Goal: Task Accomplishment & Management: Manage account settings

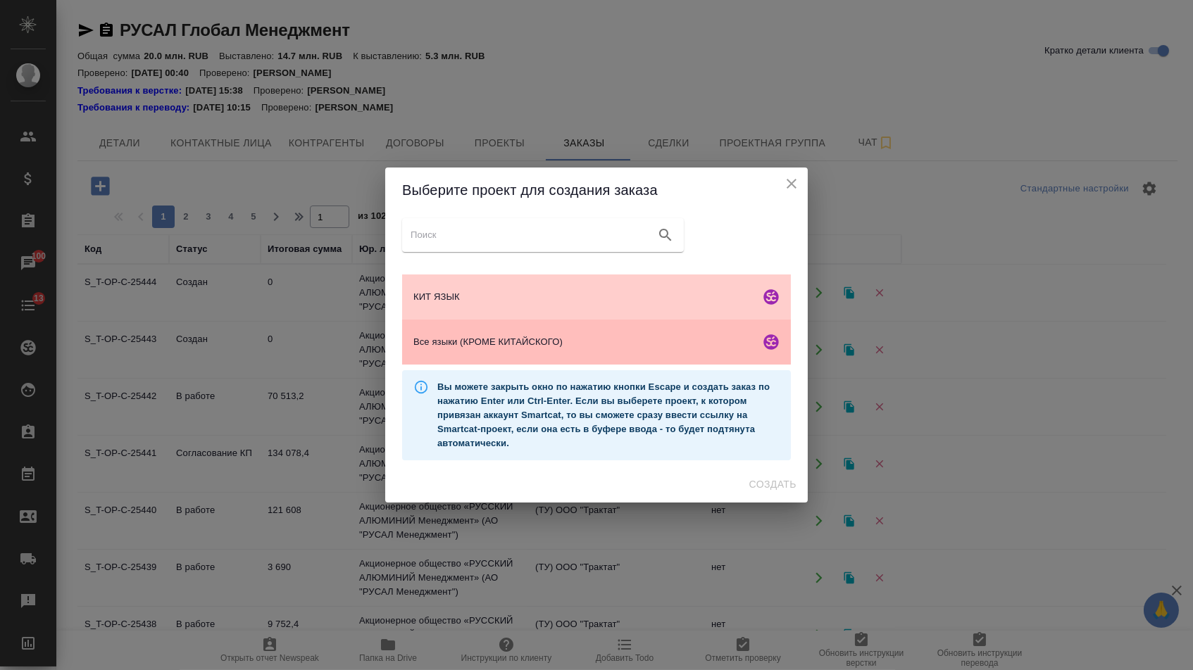
click at [508, 365] on div "Все языки (КРОМЕ КИТАЙСКОГО)" at bounding box center [596, 342] width 389 height 45
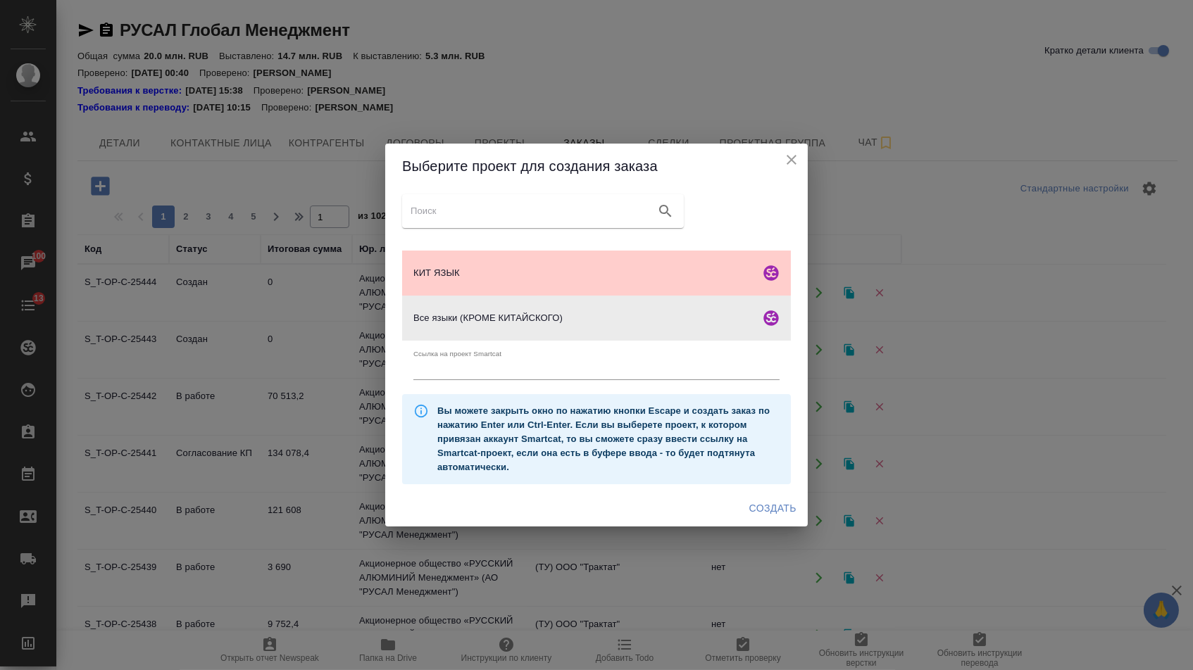
click at [768, 517] on span "Создать" at bounding box center [772, 509] width 47 height 18
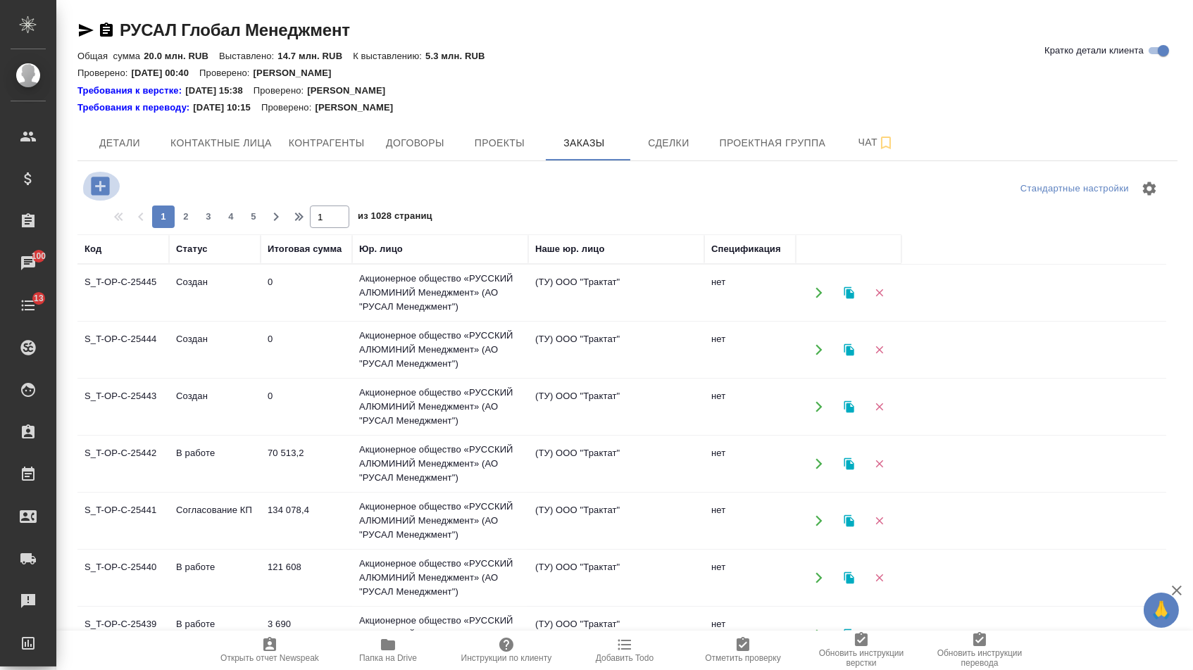
click at [105, 188] on icon "button" at bounding box center [100, 186] width 25 height 25
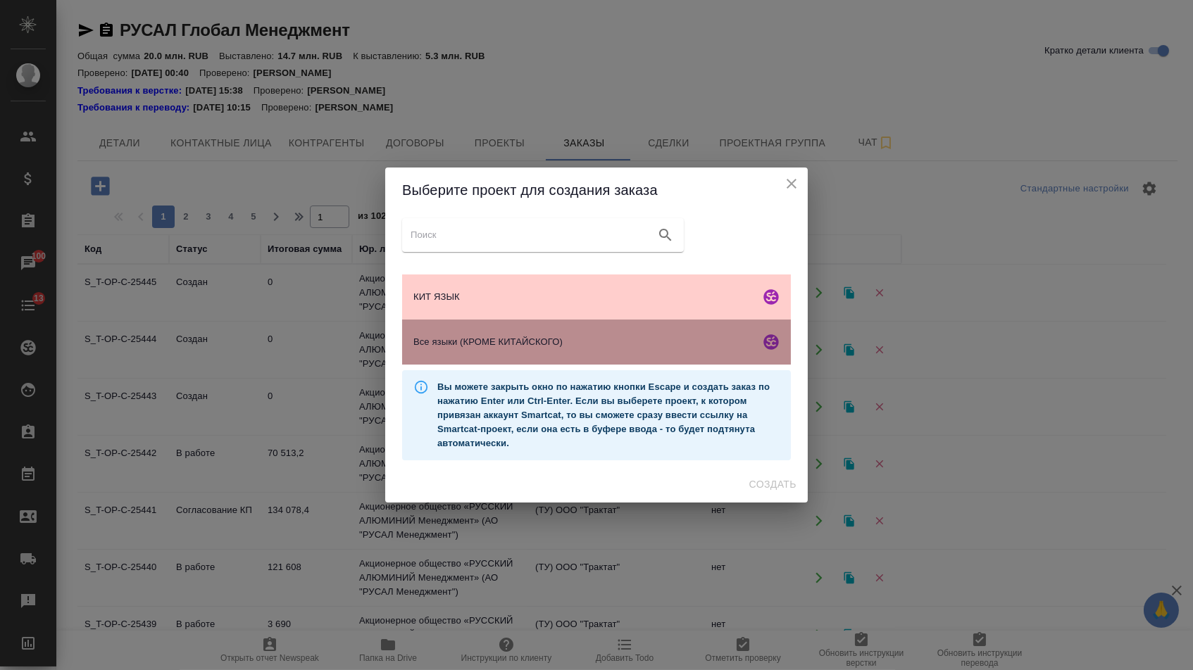
click at [471, 357] on div "Все языки (КРОМЕ КИТАЙСКОГО)" at bounding box center [596, 342] width 389 height 45
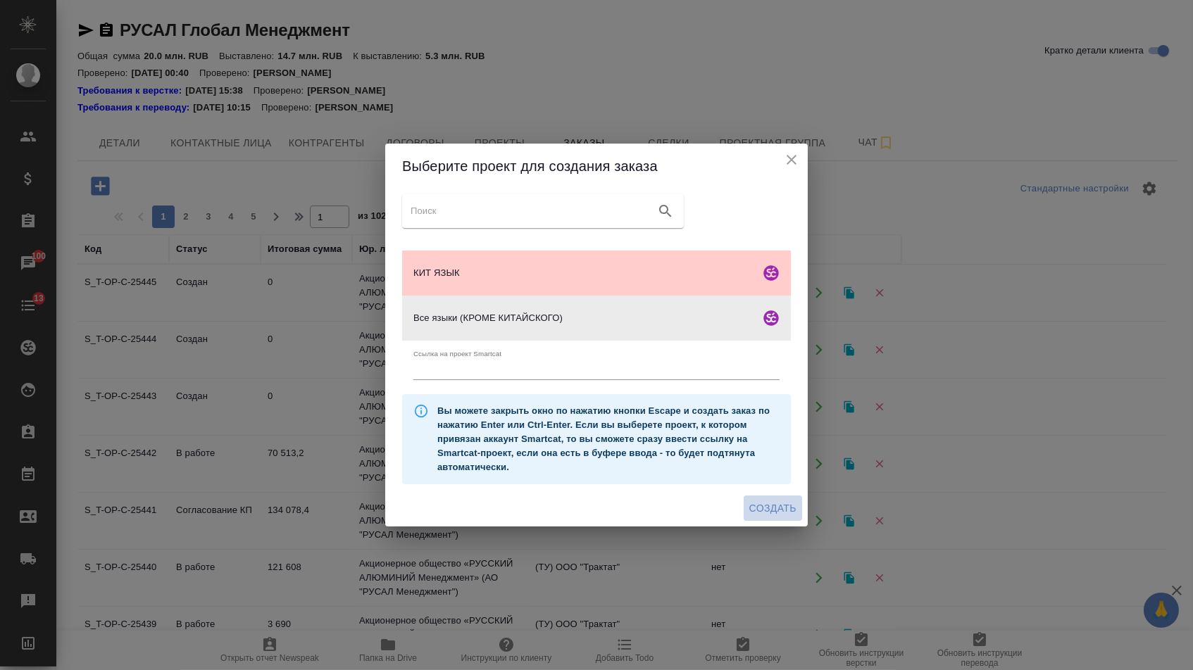
click at [777, 517] on span "Создать" at bounding box center [772, 509] width 47 height 18
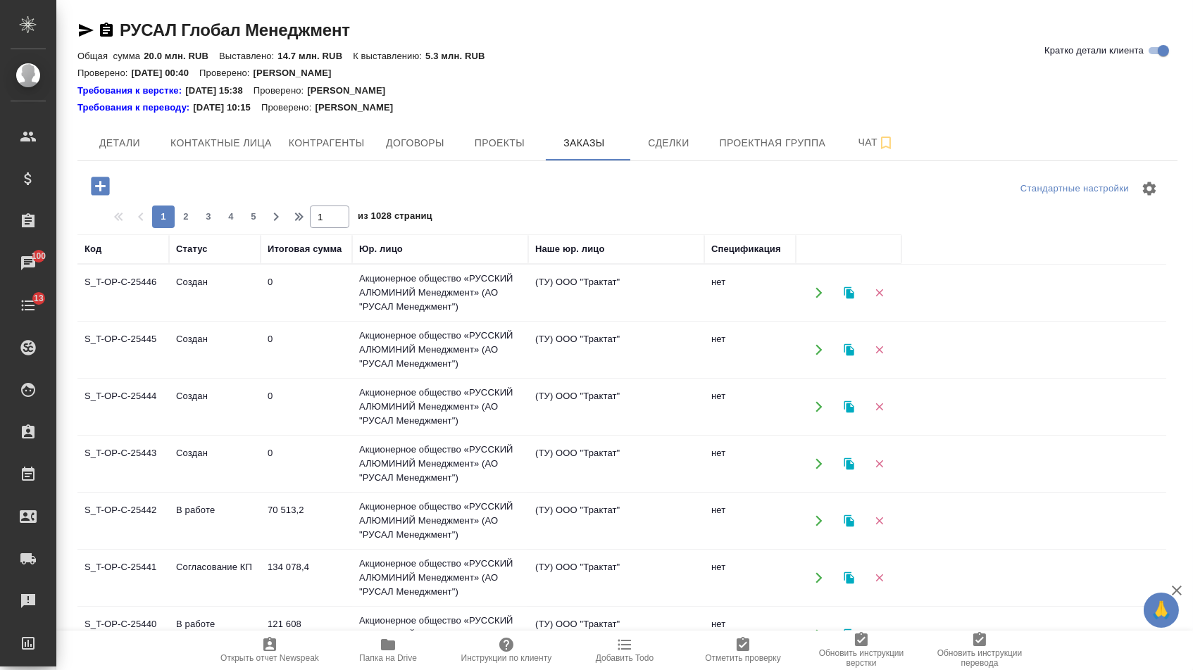
click at [104, 174] on icon "button" at bounding box center [100, 186] width 25 height 25
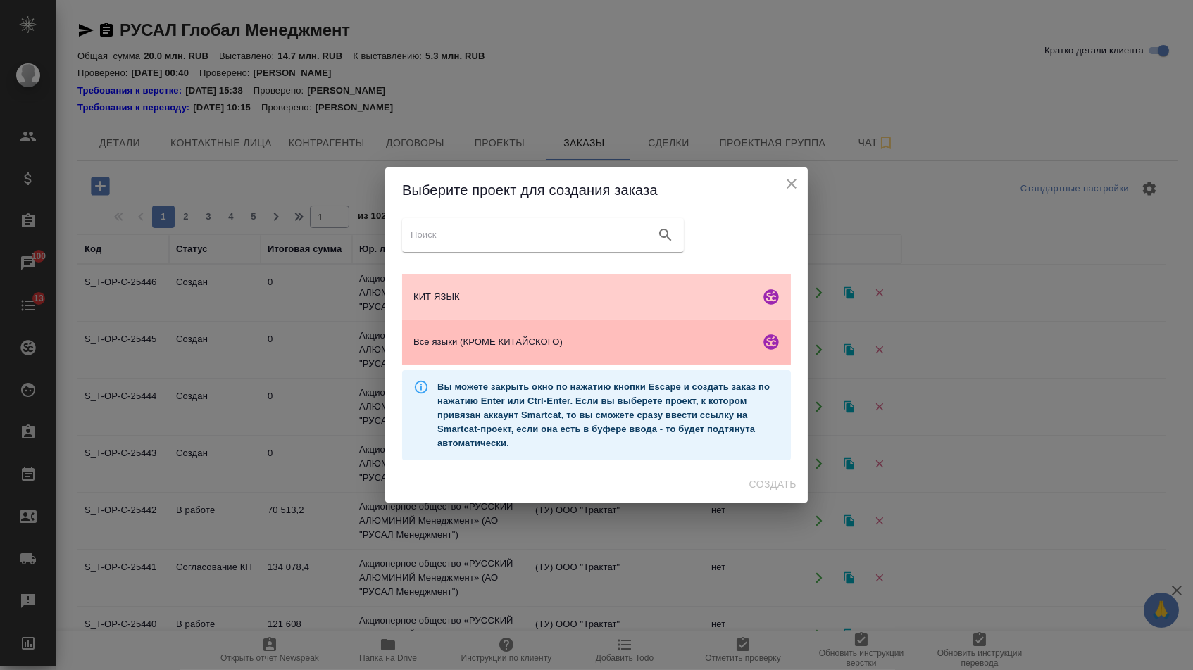
click at [526, 358] on div "Все языки (КРОМЕ КИТАЙСКОГО)" at bounding box center [596, 342] width 389 height 45
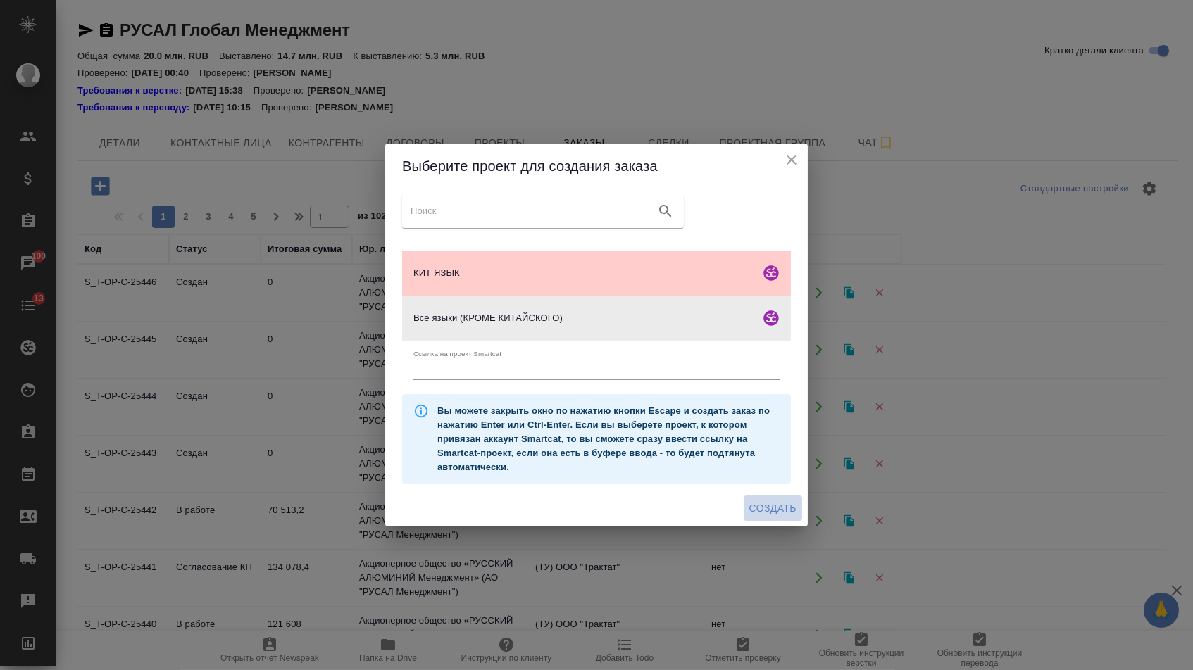
click at [773, 510] on span "Создать" at bounding box center [772, 509] width 47 height 18
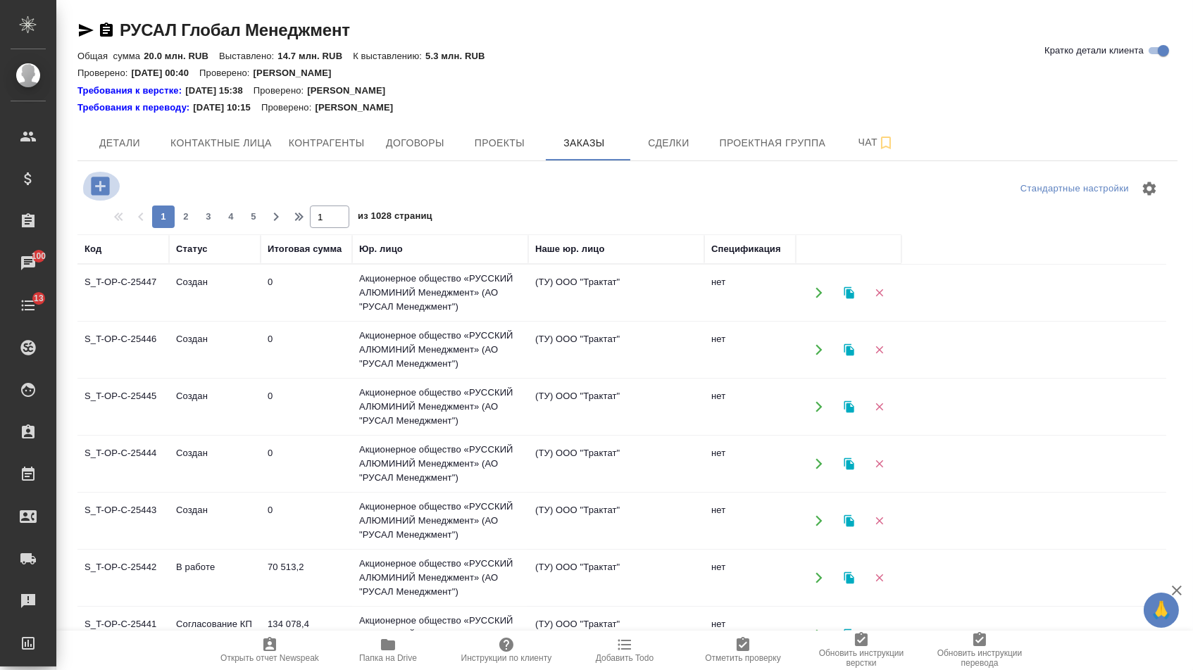
click at [96, 185] on icon "button" at bounding box center [100, 186] width 18 height 18
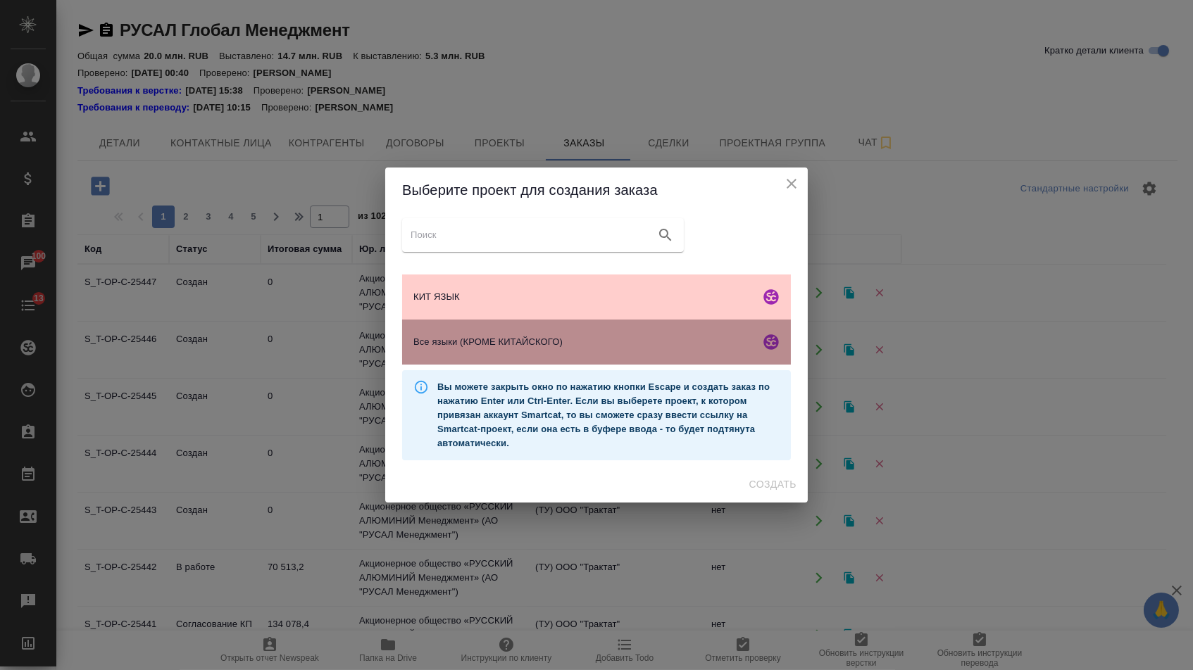
click at [527, 360] on div "Все языки (КРОМЕ КИТАЙСКОГО)" at bounding box center [596, 342] width 389 height 45
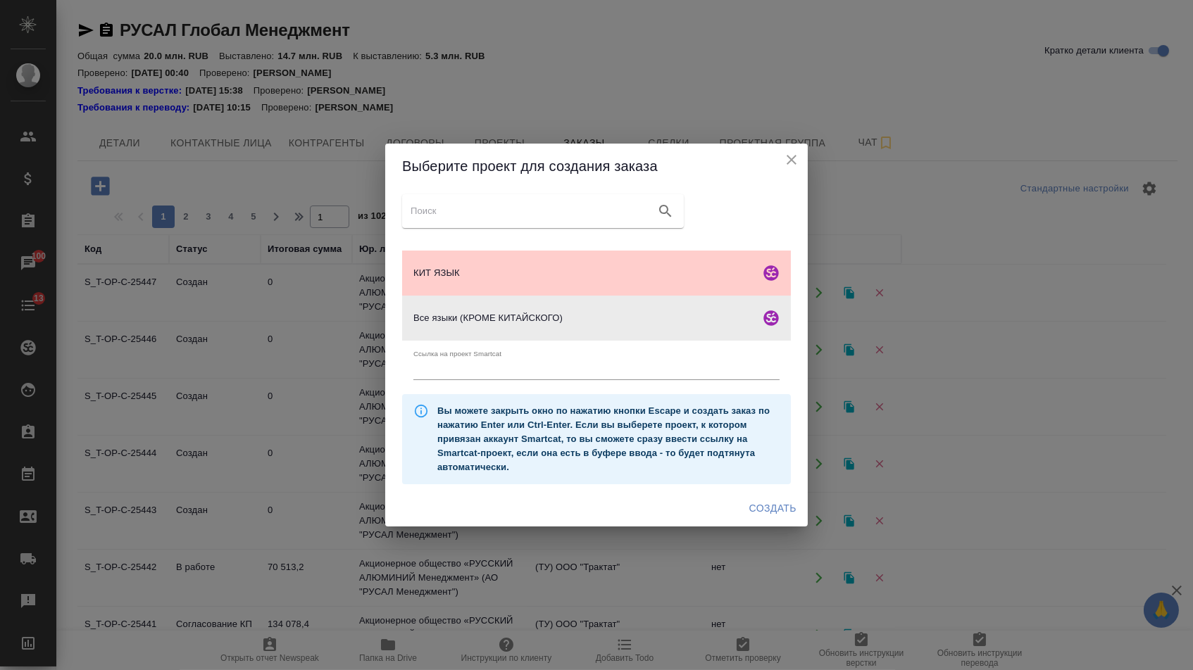
click at [774, 508] on span "Создать" at bounding box center [772, 509] width 47 height 18
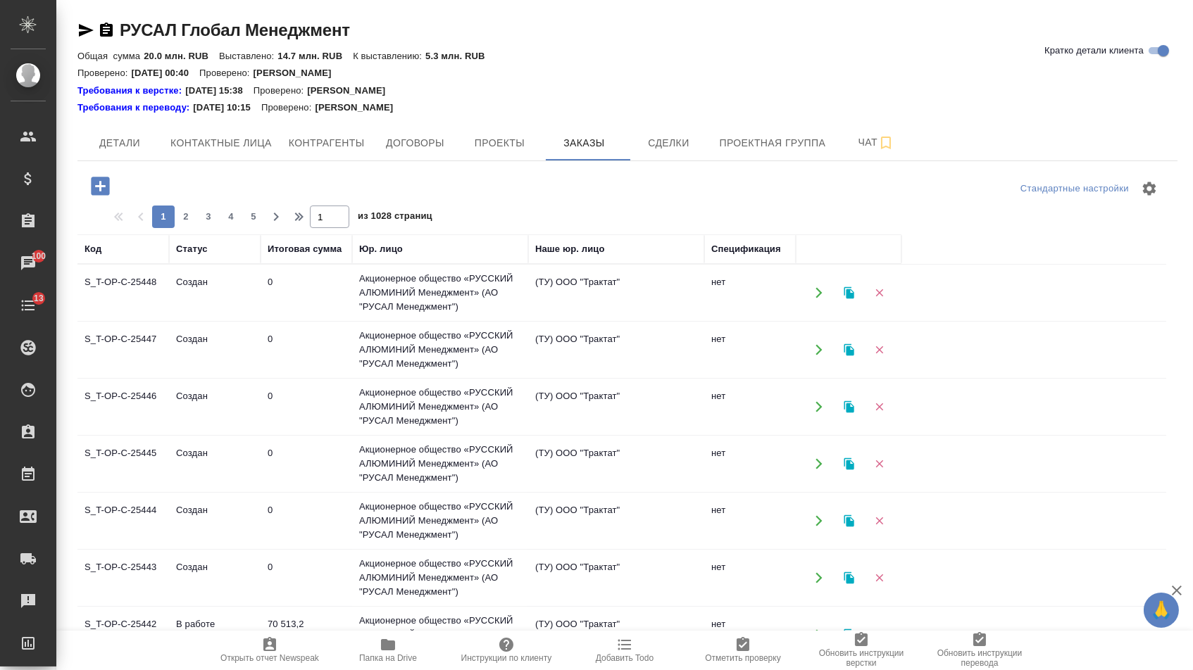
click at [109, 186] on icon "button" at bounding box center [100, 186] width 18 height 18
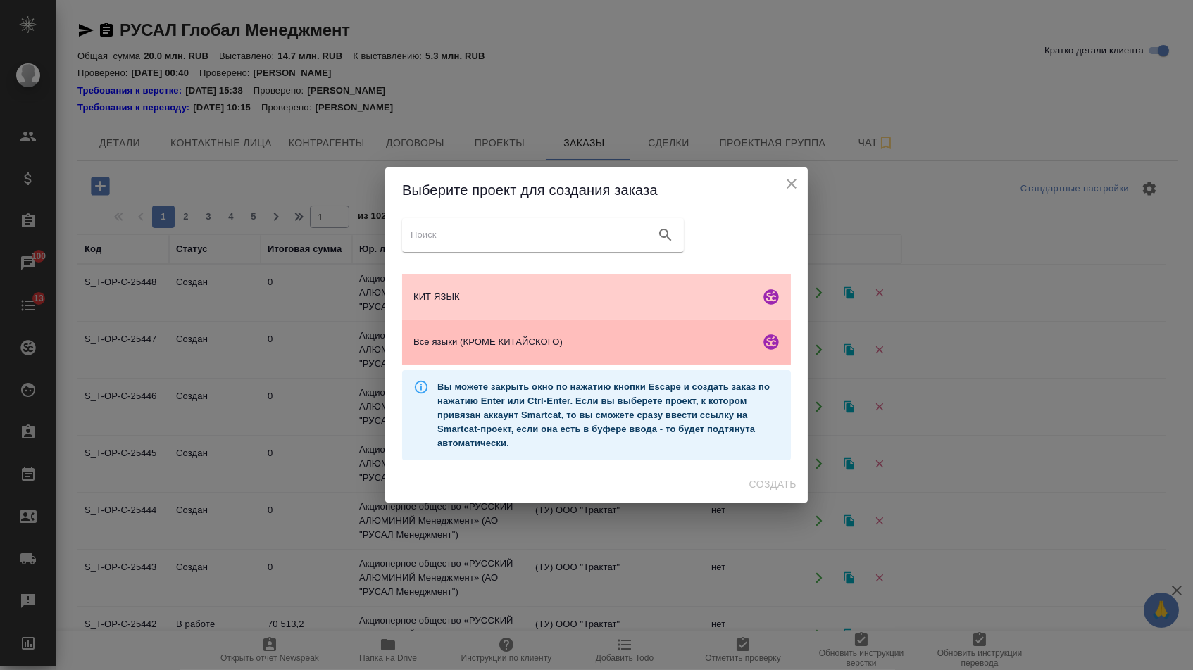
click at [574, 349] on span "Все языки (КРОМЕ КИТАЙСКОГО)" at bounding box center [583, 342] width 341 height 14
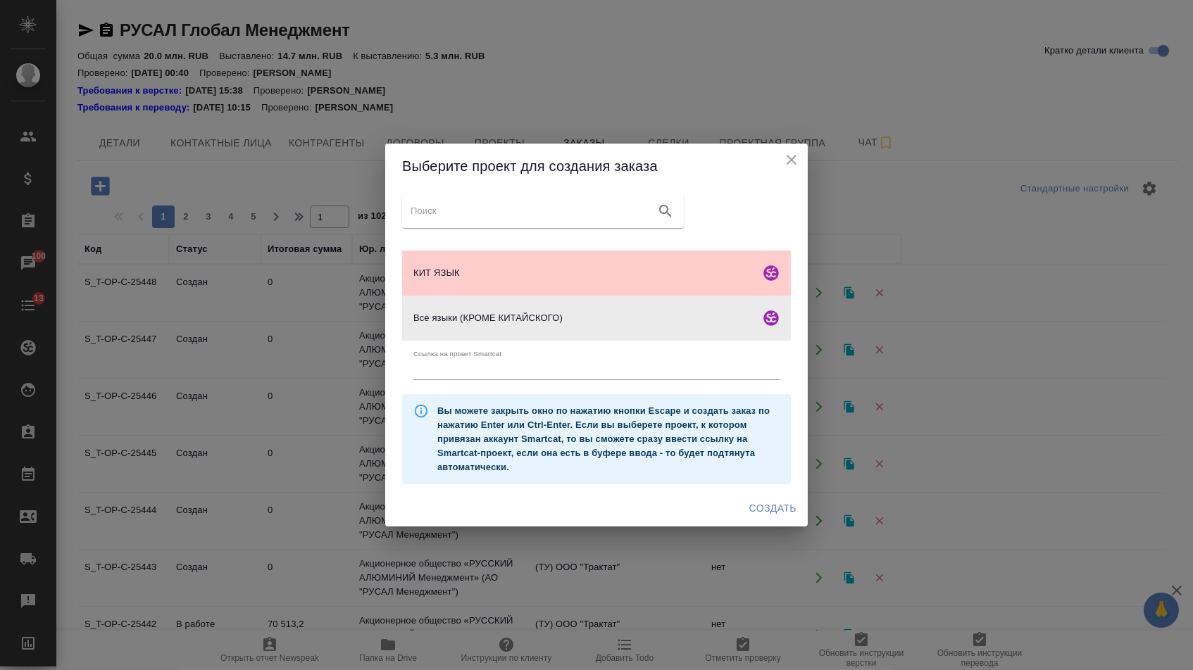
click at [724, 498] on div "Создать" at bounding box center [596, 508] width 422 height 37
click at [749, 508] on span "Создать" at bounding box center [772, 509] width 47 height 18
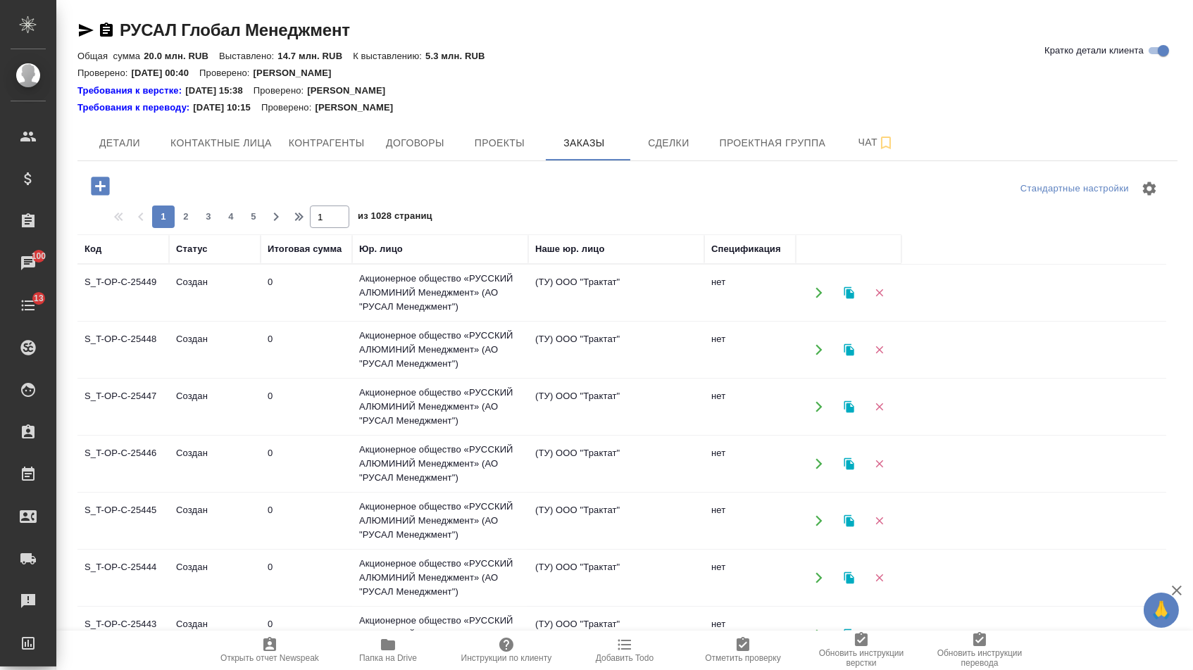
click at [109, 186] on icon "button" at bounding box center [100, 186] width 25 height 25
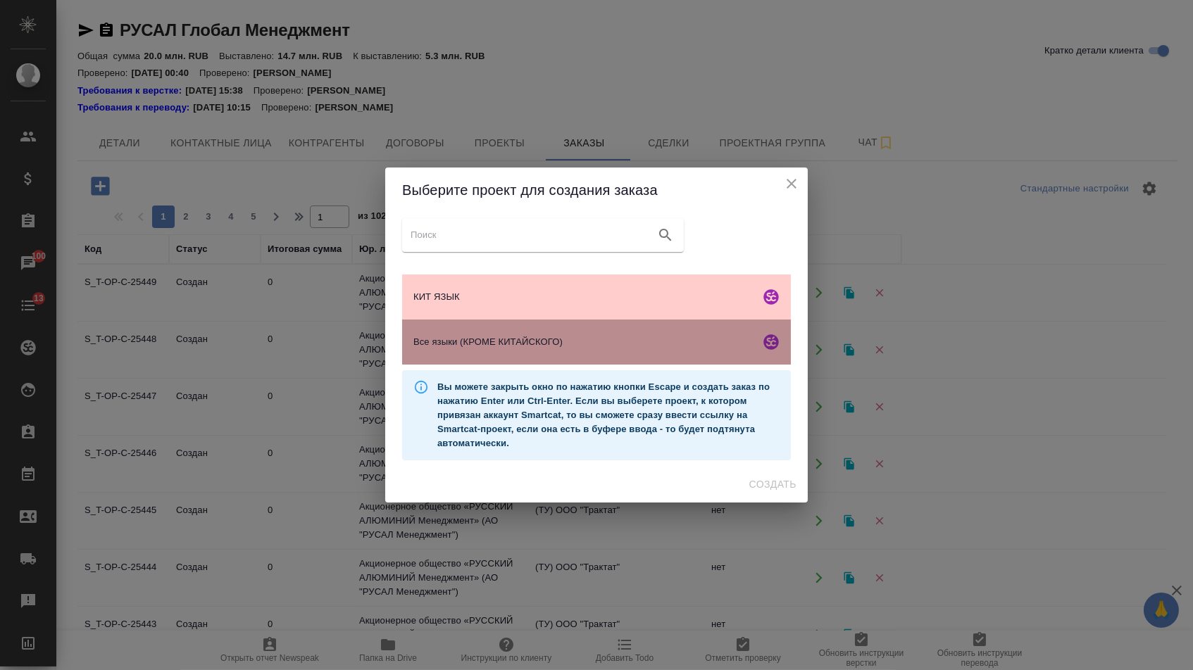
click at [576, 354] on div "Все языки (КРОМЕ КИТАЙСКОГО)" at bounding box center [596, 342] width 389 height 45
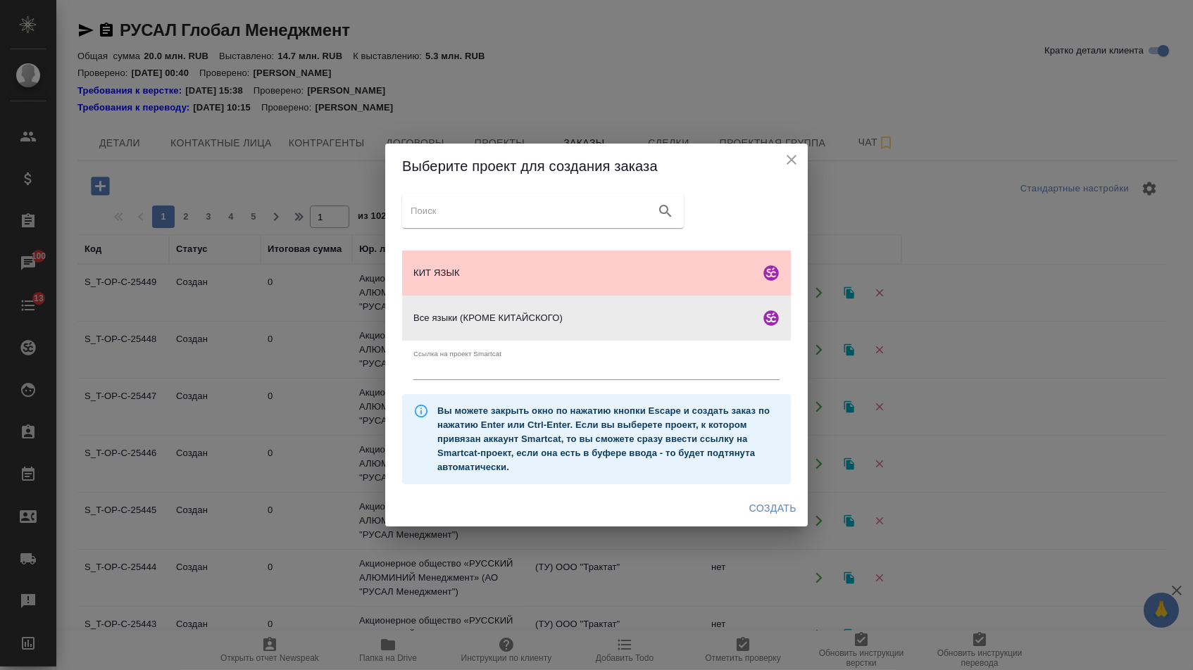
click at [771, 527] on div "Создать" at bounding box center [596, 508] width 422 height 37
click at [762, 517] on span "Создать" at bounding box center [772, 509] width 47 height 18
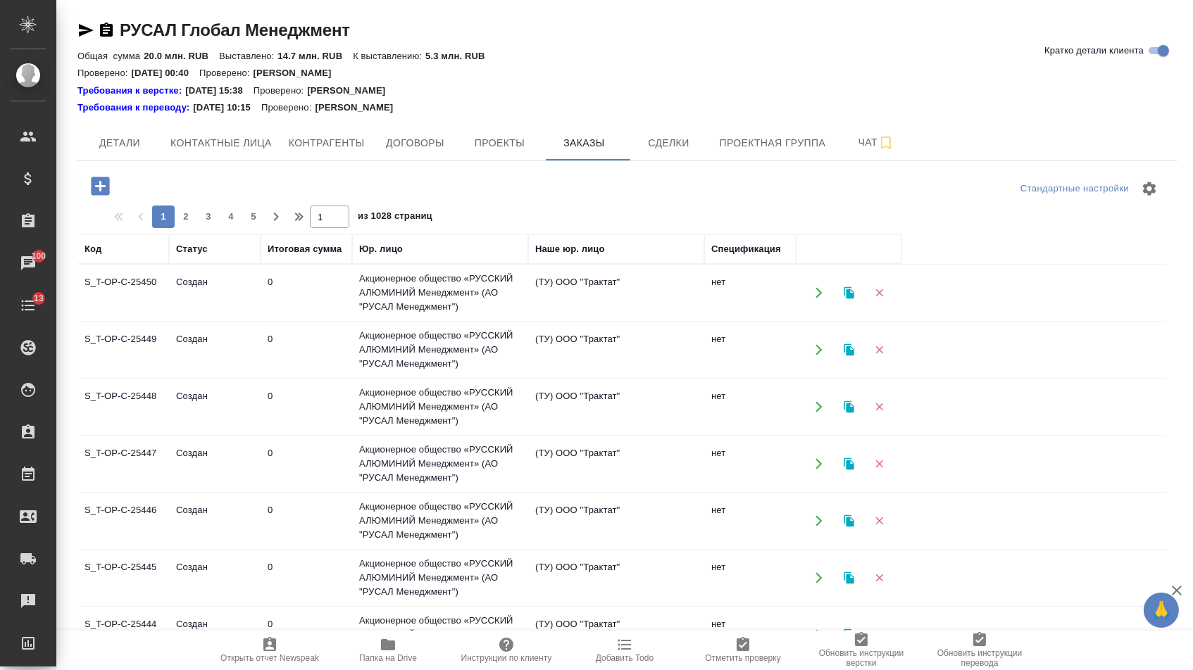
click at [109, 194] on icon "button" at bounding box center [100, 186] width 18 height 18
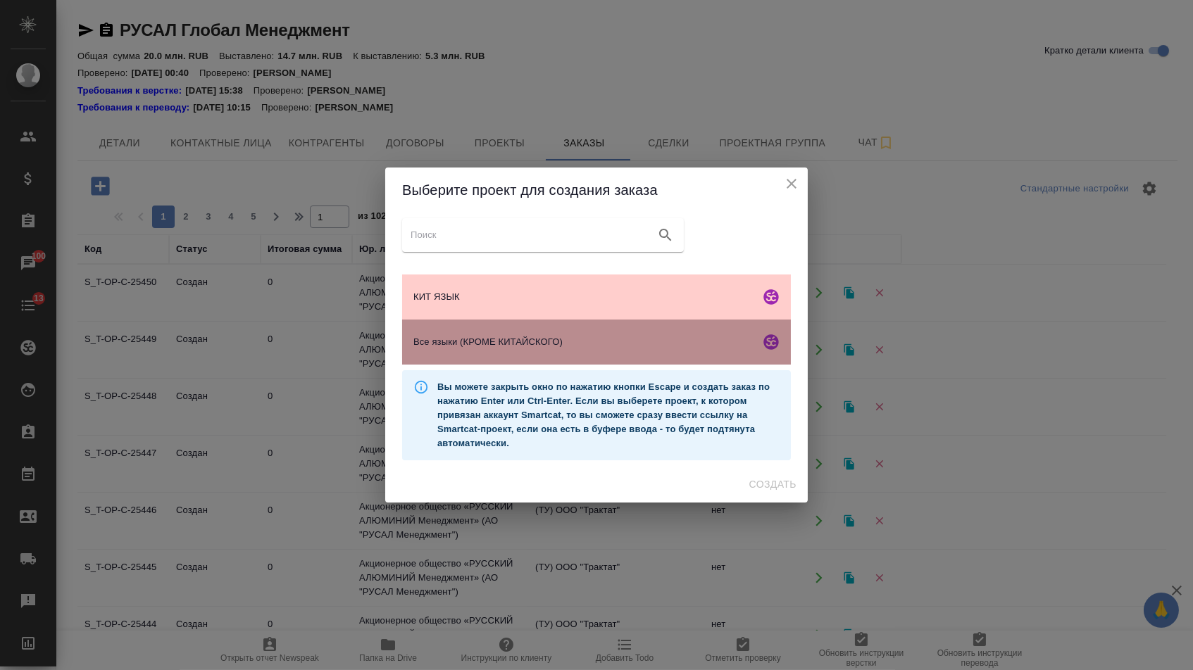
click at [545, 365] on div "Все языки (КРОМЕ КИТАЙСКОГО)" at bounding box center [596, 342] width 389 height 45
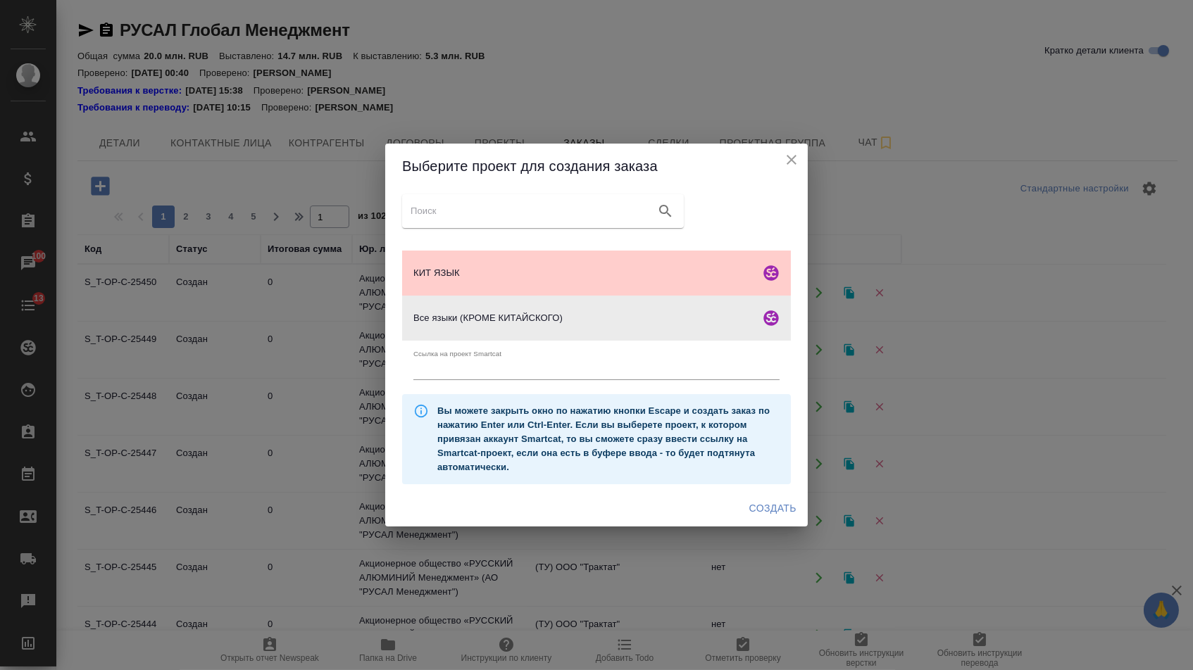
click at [760, 515] on span "Создать" at bounding box center [772, 509] width 47 height 18
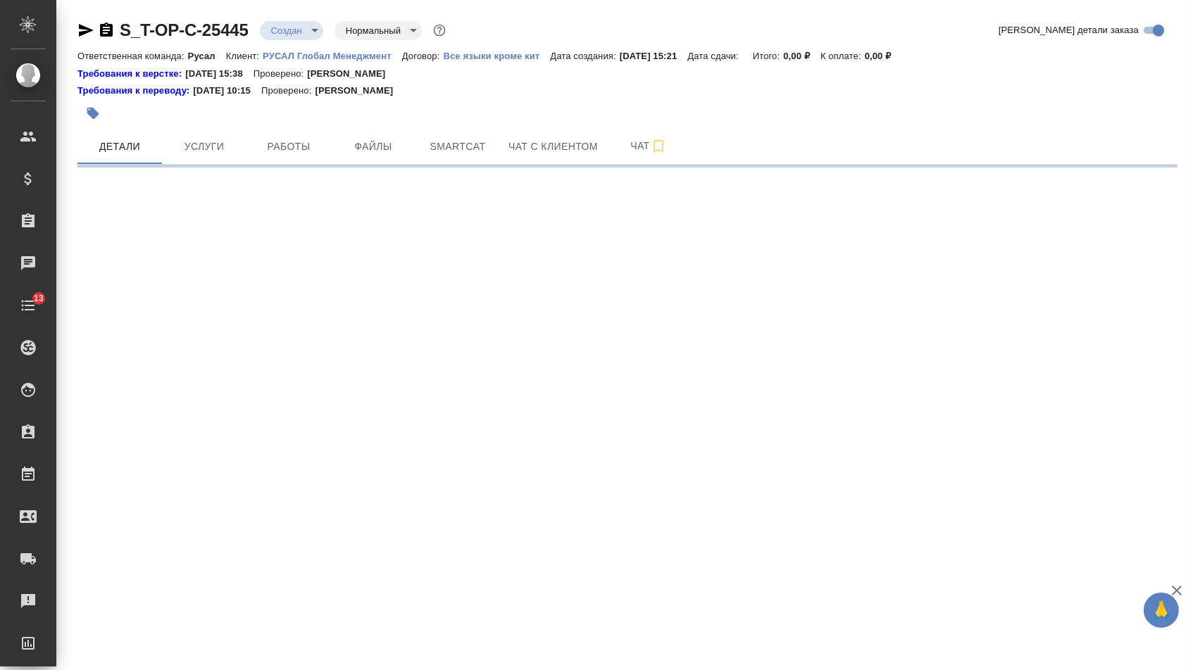
select select "RU"
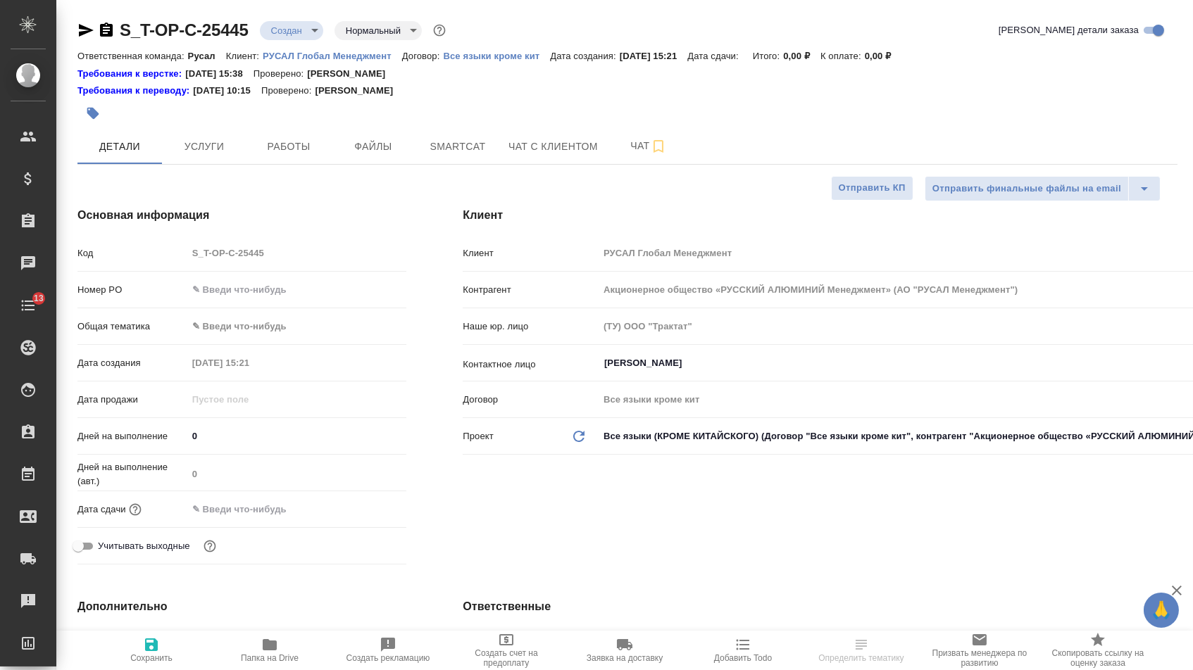
type textarea "x"
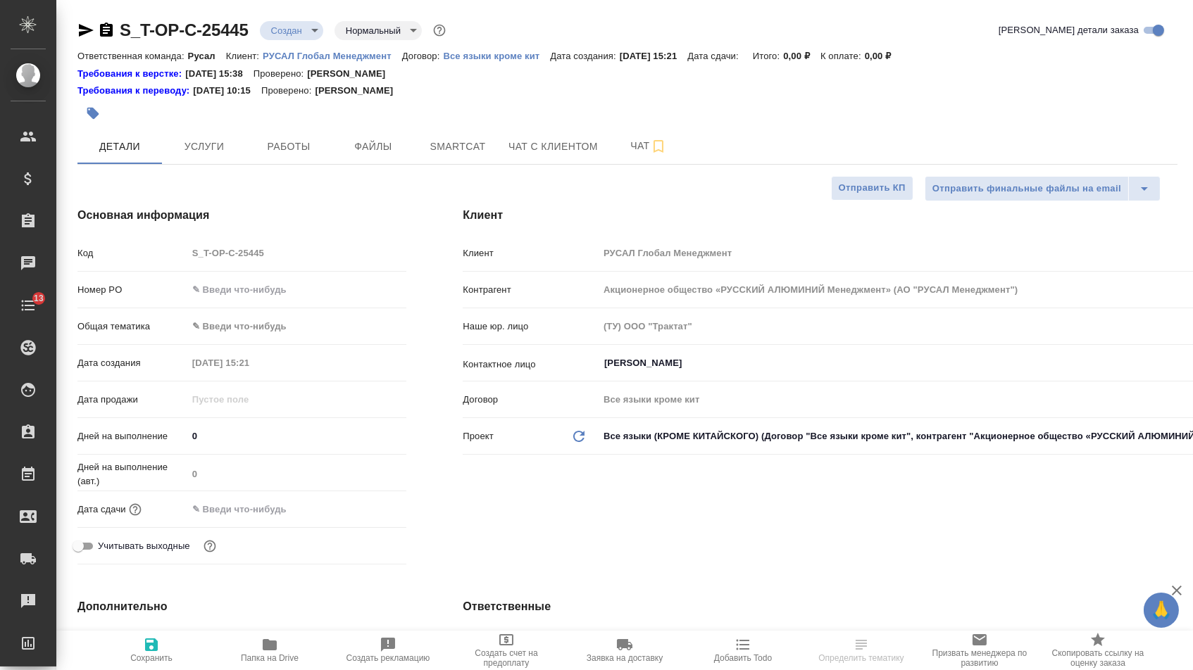
type textarea "x"
click at [322, 288] on input "text" at bounding box center [297, 289] width 218 height 20
paste input "Т-ОП-С-47048"
type input "Т-ОП-С-47048"
type textarea "x"
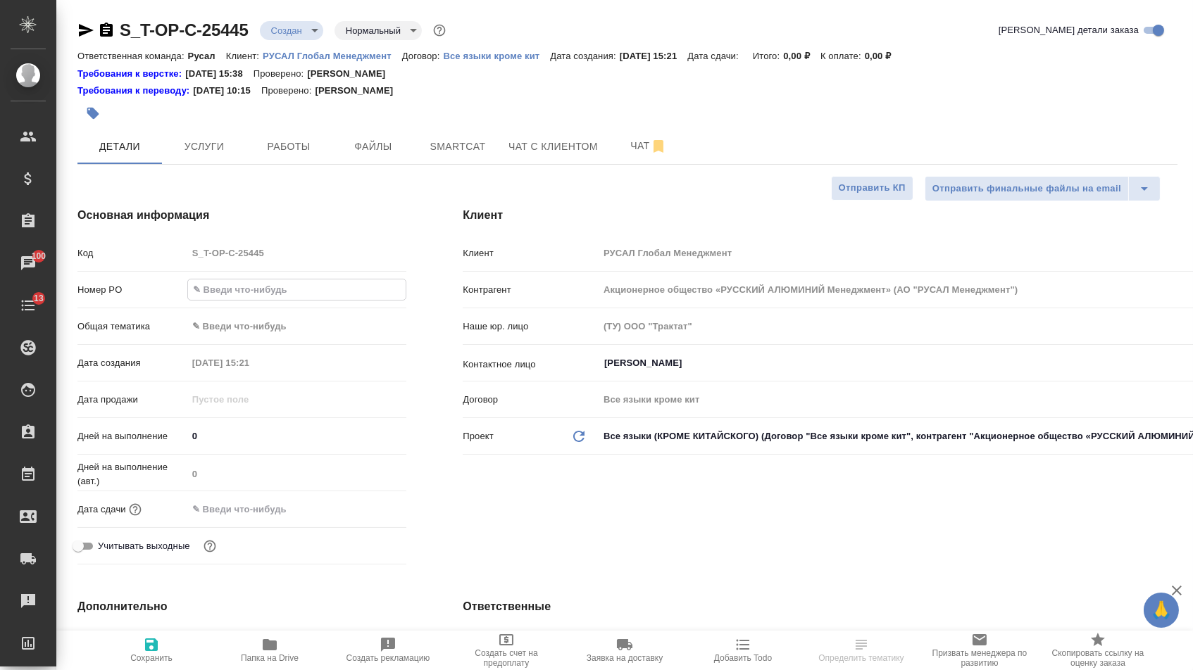
type textarea "x"
type input "Т-ОП-С-47048"
click at [260, 497] on div "Дней на выполнение (авт.) 0" at bounding box center [241, 478] width 329 height 37
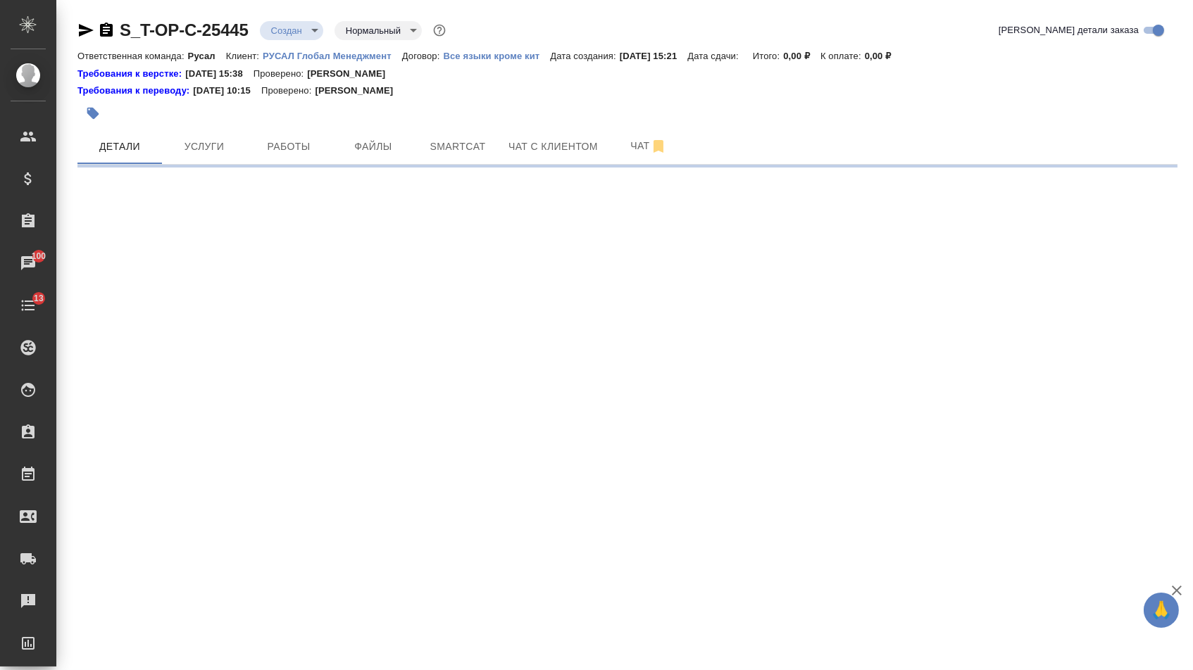
select select "RU"
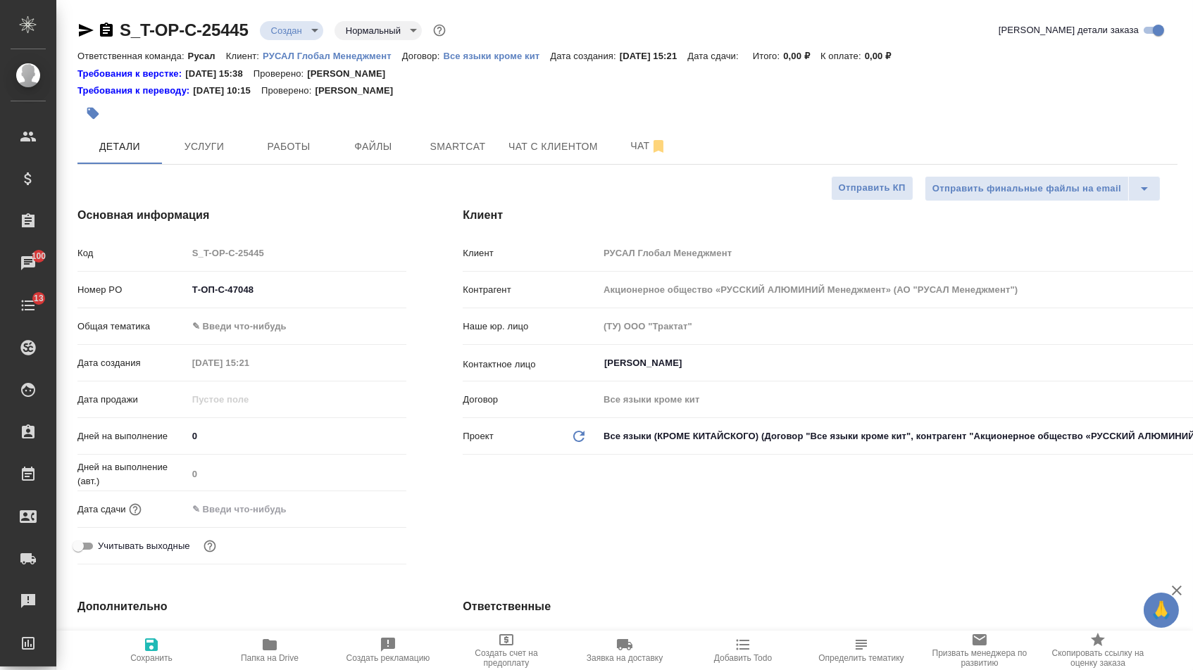
drag, startPoint x: 320, startPoint y: 515, endPoint x: 303, endPoint y: 515, distance: 16.9
click at [354, 515] on div at bounding box center [297, 509] width 220 height 20
type textarea "x"
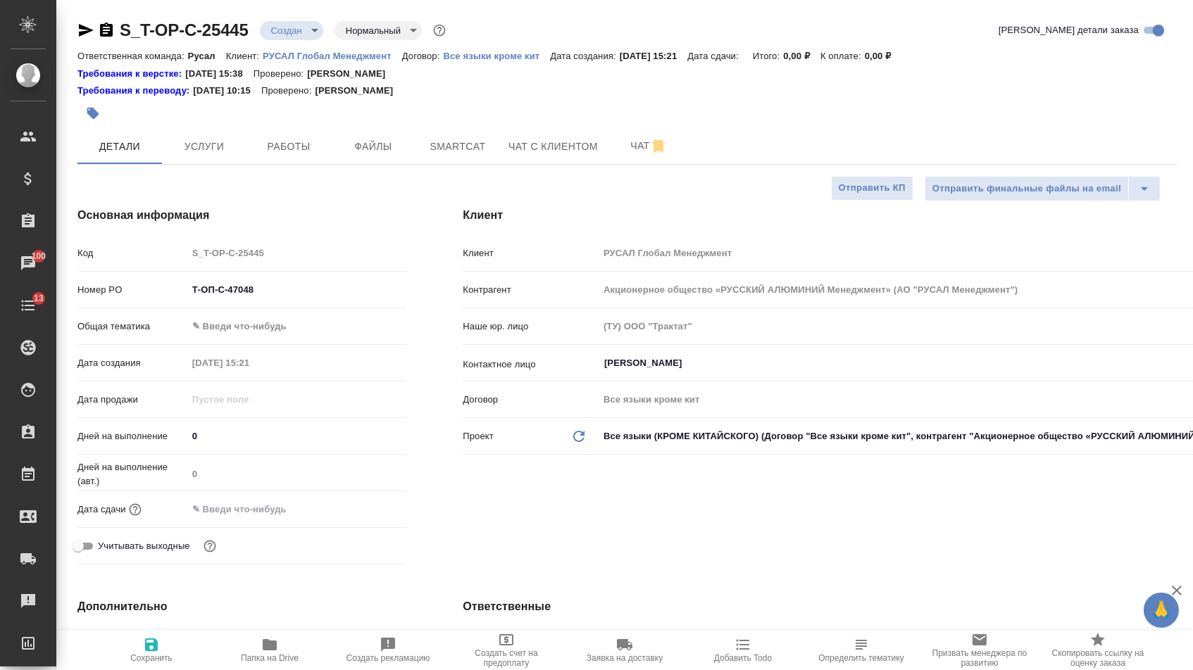
click at [295, 515] on input "text" at bounding box center [248, 509] width 123 height 20
click at [374, 517] on icon "button" at bounding box center [365, 508] width 17 height 17
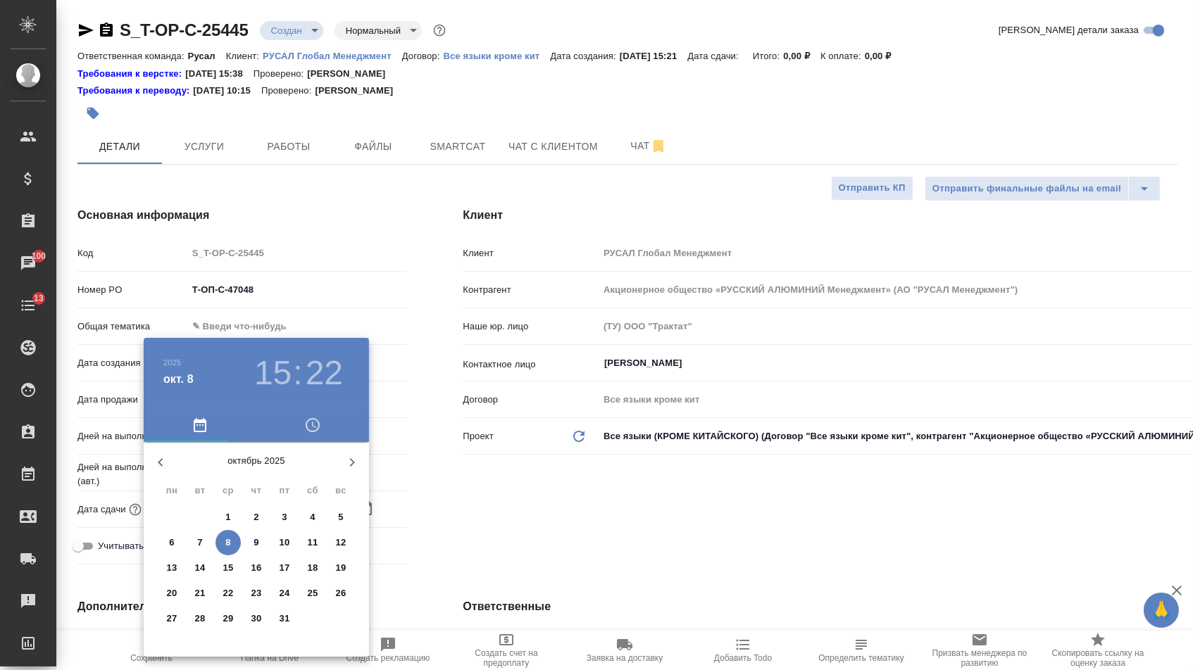
click at [222, 568] on span "15" at bounding box center [227, 568] width 25 height 14
type input "15.10.2025 15:22"
type textarea "x"
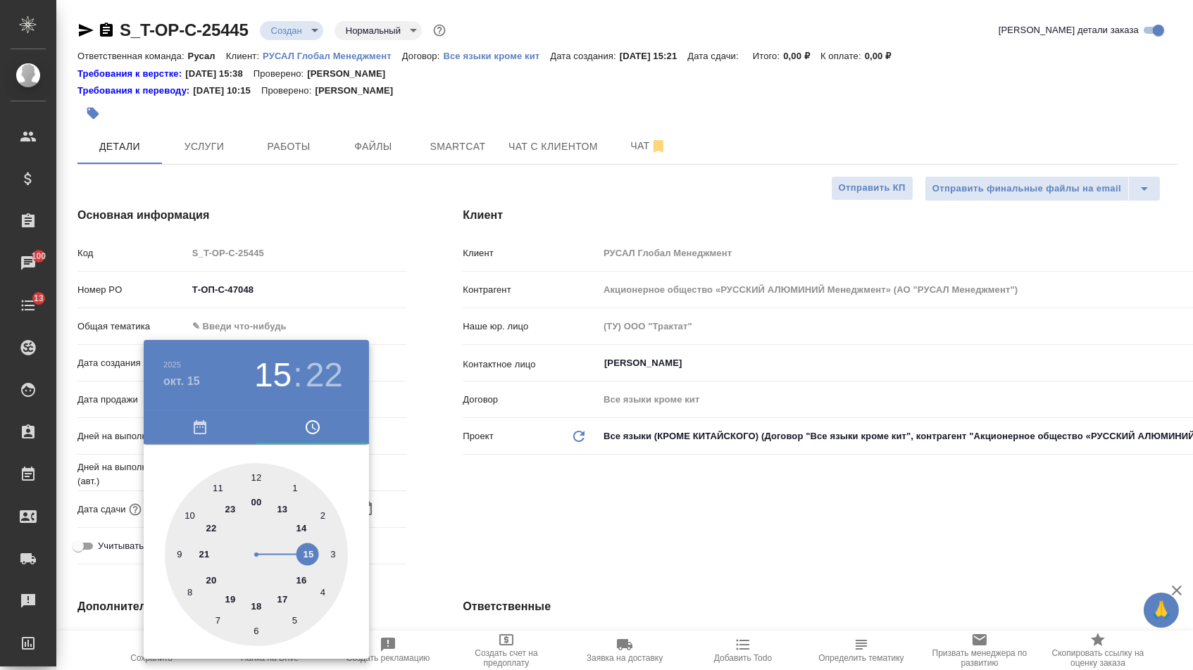
type textarea "x"
type input "15.10.2025 10:22"
click at [190, 515] on div at bounding box center [256, 554] width 183 height 183
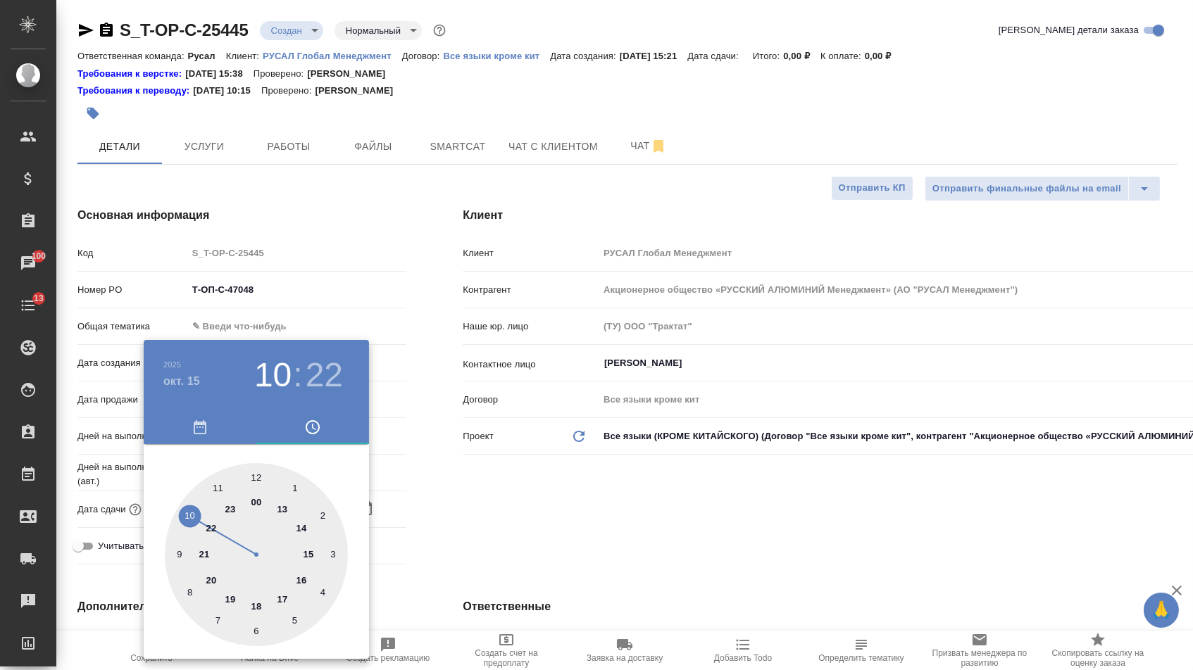
type textarea "x"
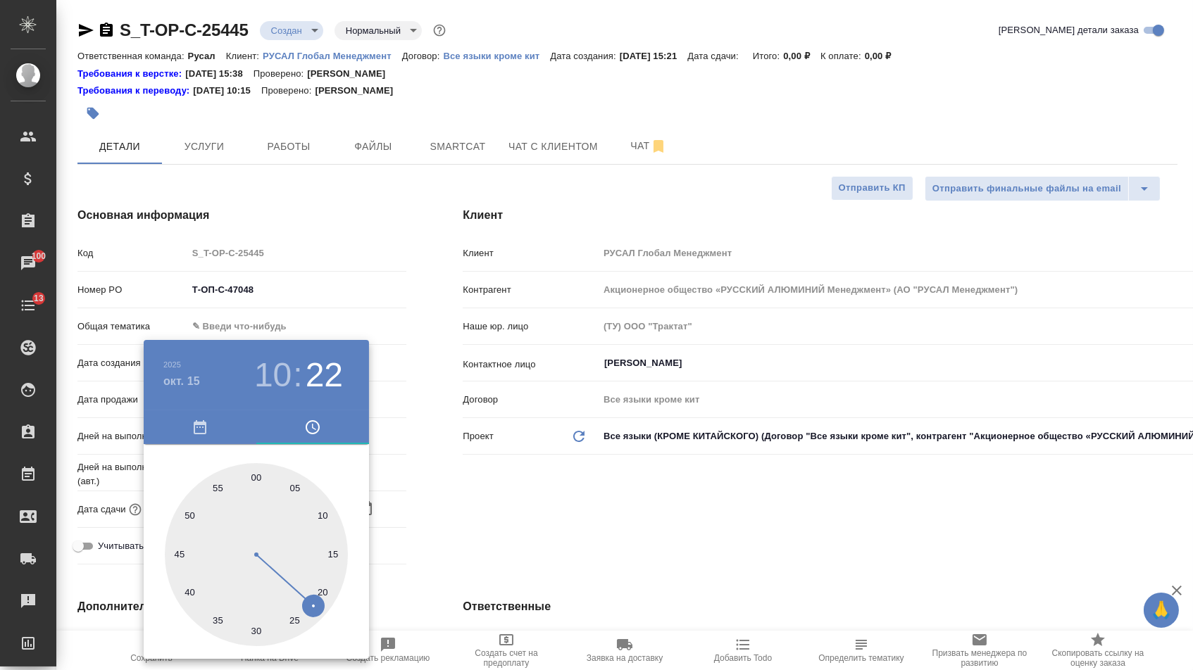
type textarea "x"
type input "15.10.2025 10:00"
click at [252, 472] on div at bounding box center [256, 554] width 183 height 183
type textarea "x"
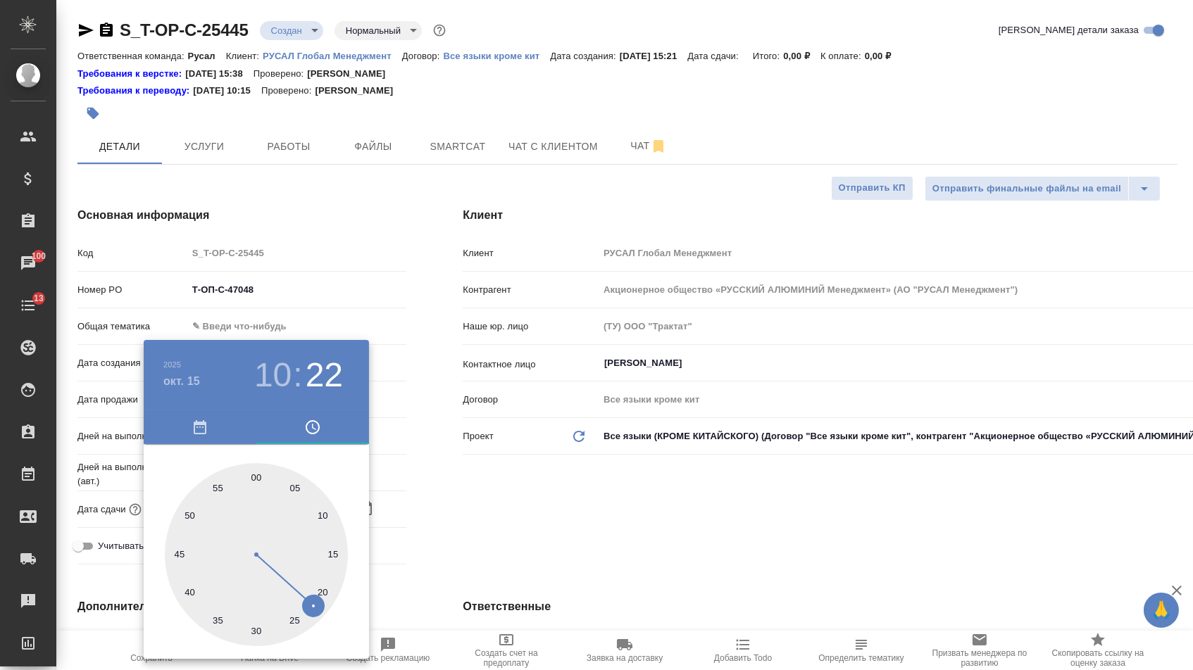
type textarea "x"
click at [509, 523] on div at bounding box center [596, 335] width 1193 height 670
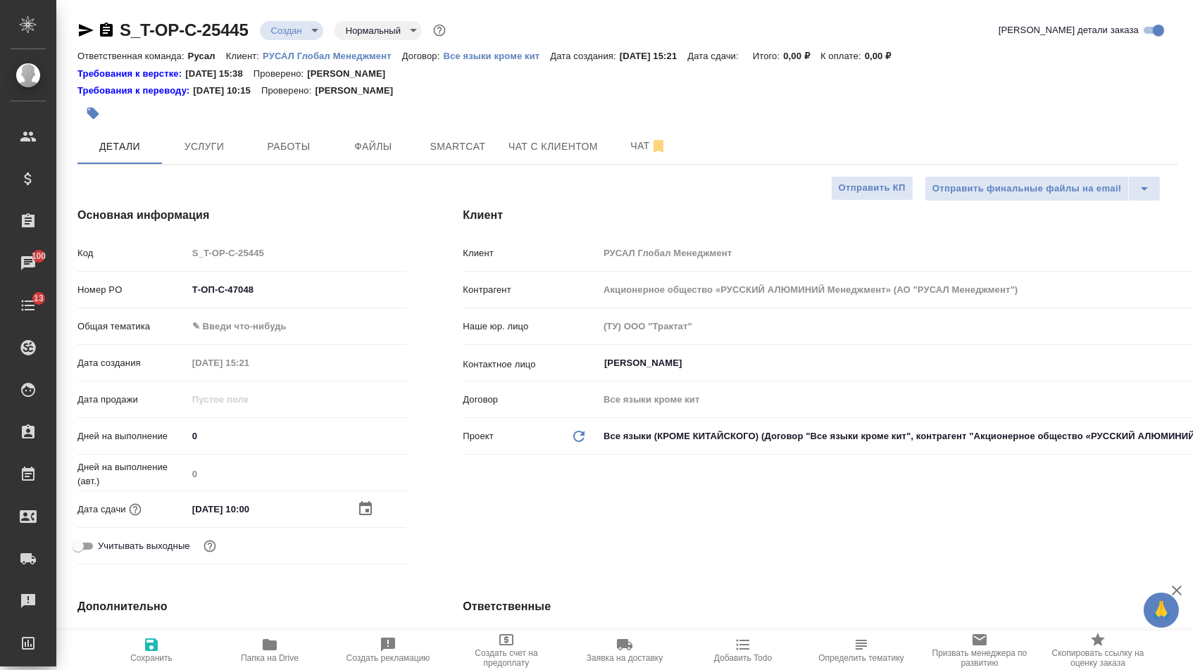
type textarea "x"
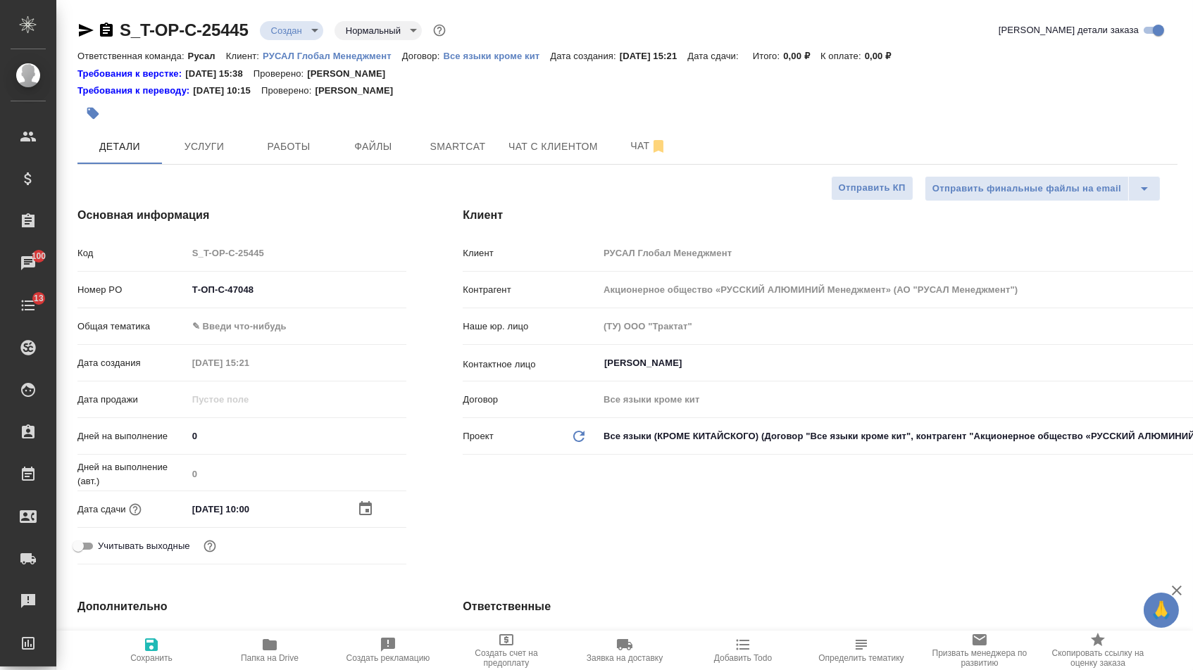
type textarea "x"
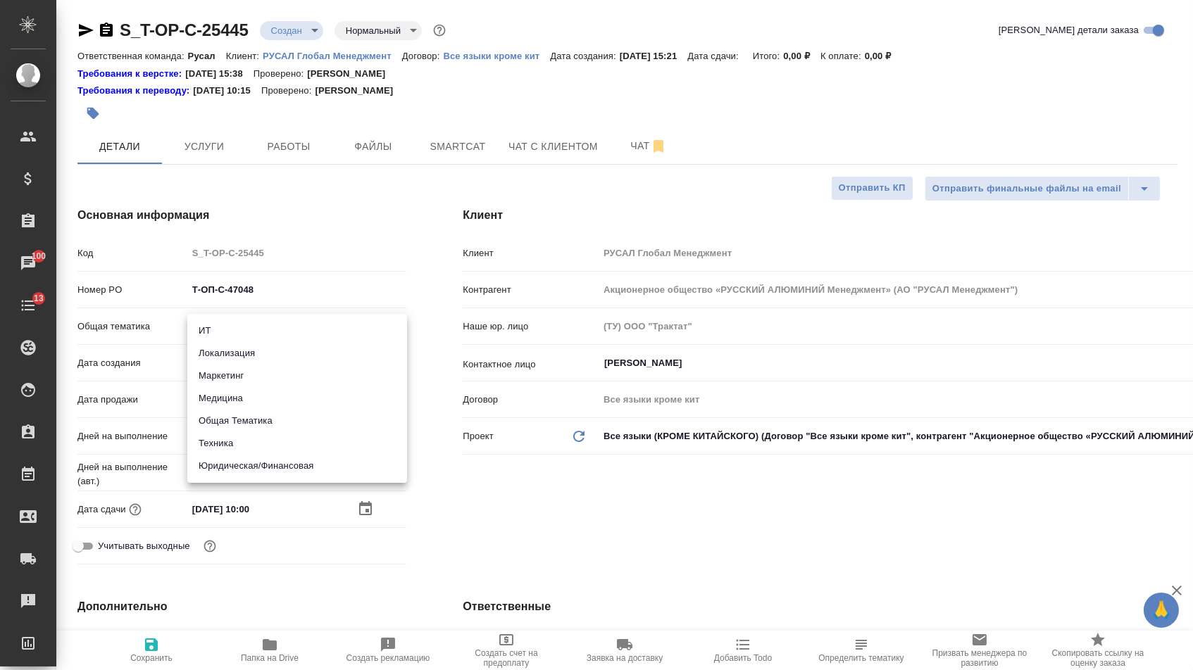
click at [275, 334] on body "🙏 .cls-1 fill:#fff; AWATERA Menshikova Aleksandra Клиенты Спецификации Заказы 1…" at bounding box center [596, 335] width 1193 height 670
click at [247, 460] on li "Юридическая/Финансовая" at bounding box center [297, 466] width 220 height 23
type input "yr-fn"
type textarea "x"
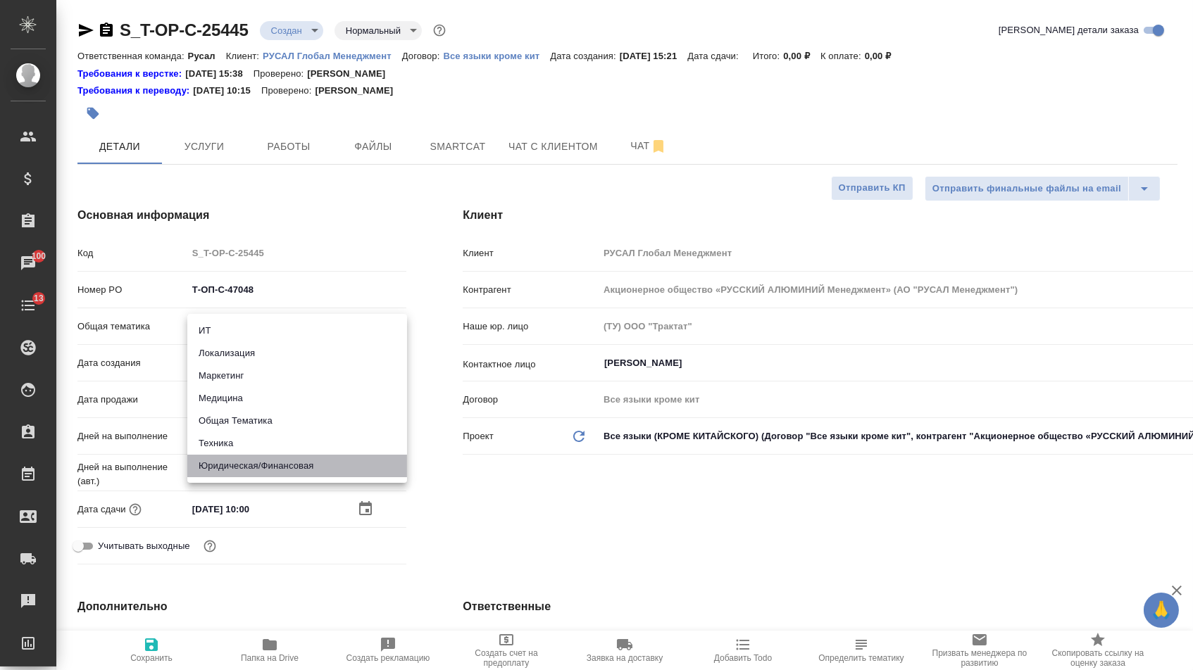
type textarea "x"
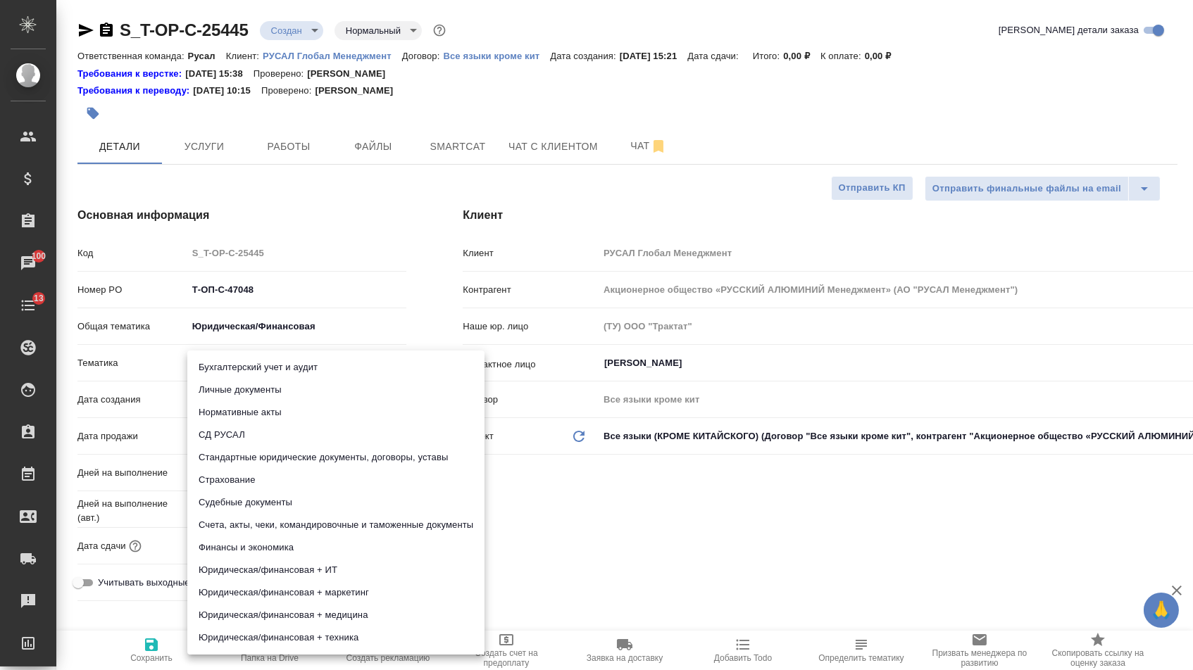
click at [256, 374] on body "🙏 .cls-1 fill:#fff; AWATERA Menshikova Aleksandra Клиенты Спецификации Заказы 1…" at bounding box center [596, 335] width 1193 height 670
click at [258, 457] on li "Стандартные юридические документы, договоры, уставы" at bounding box center [335, 457] width 297 height 23
type textarea "x"
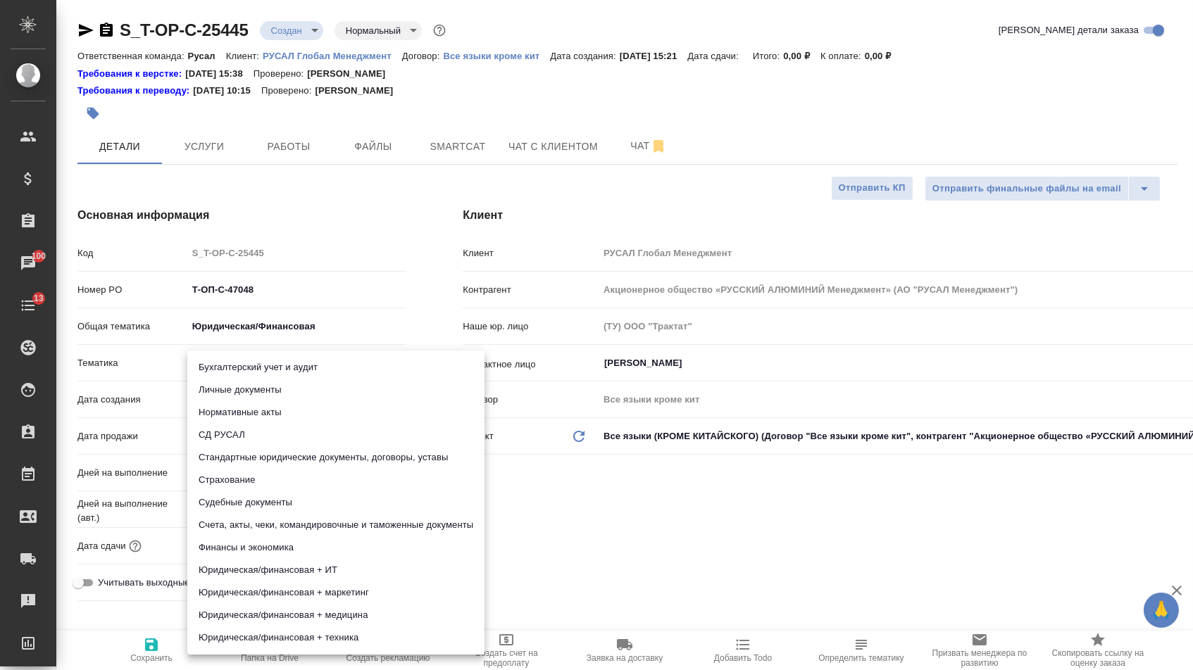
type input "5f647205b73bc97568ca66bf"
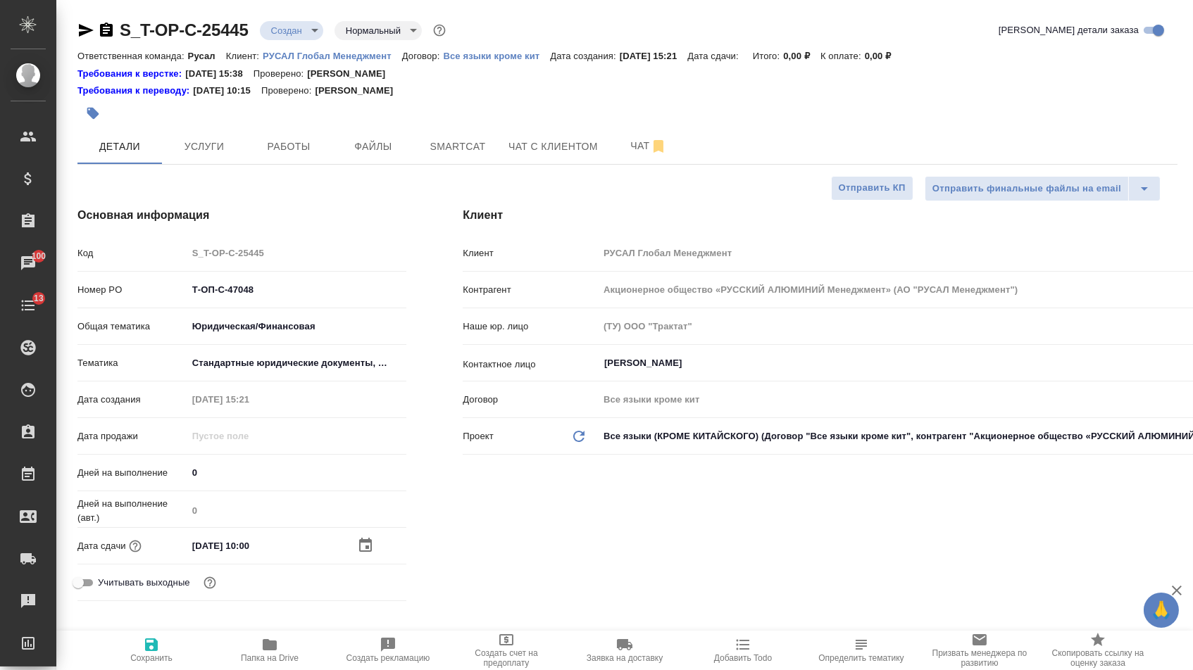
click at [161, 658] on span "Сохранить" at bounding box center [151, 658] width 42 height 10
type textarea "x"
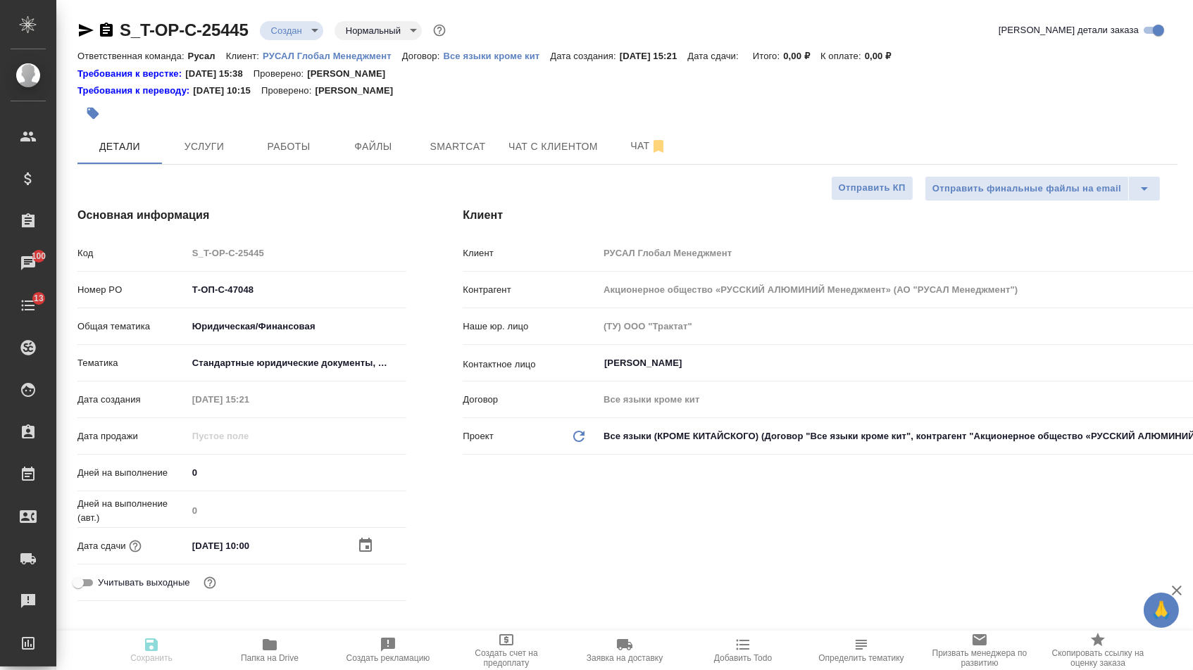
type textarea "x"
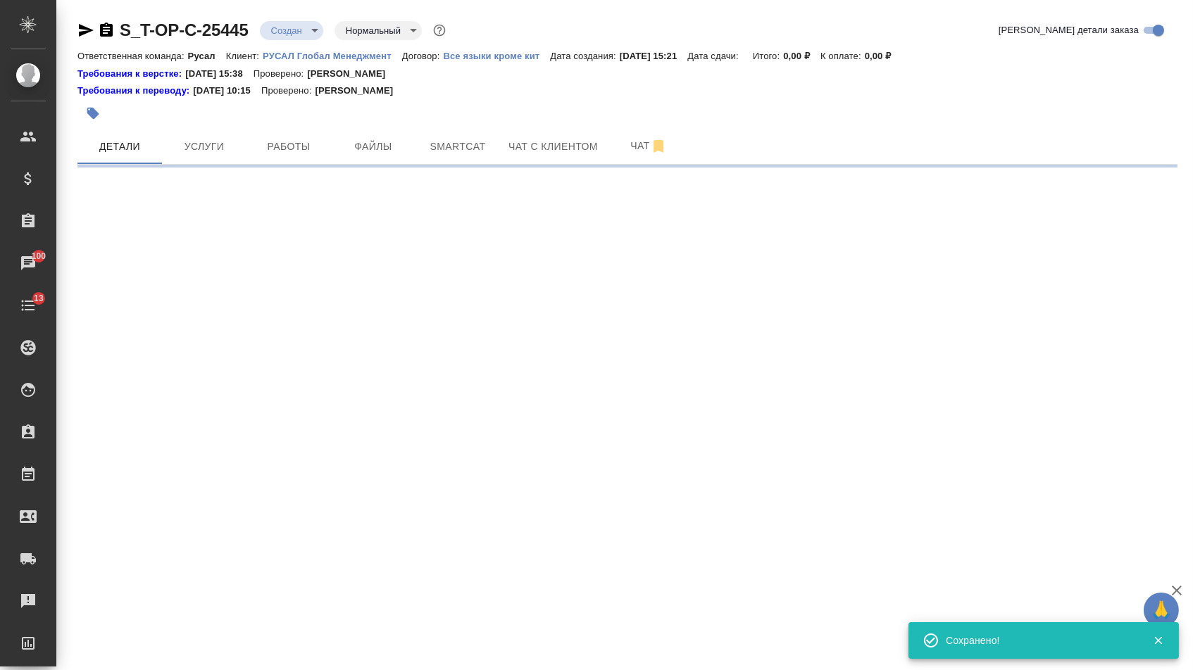
select select "RU"
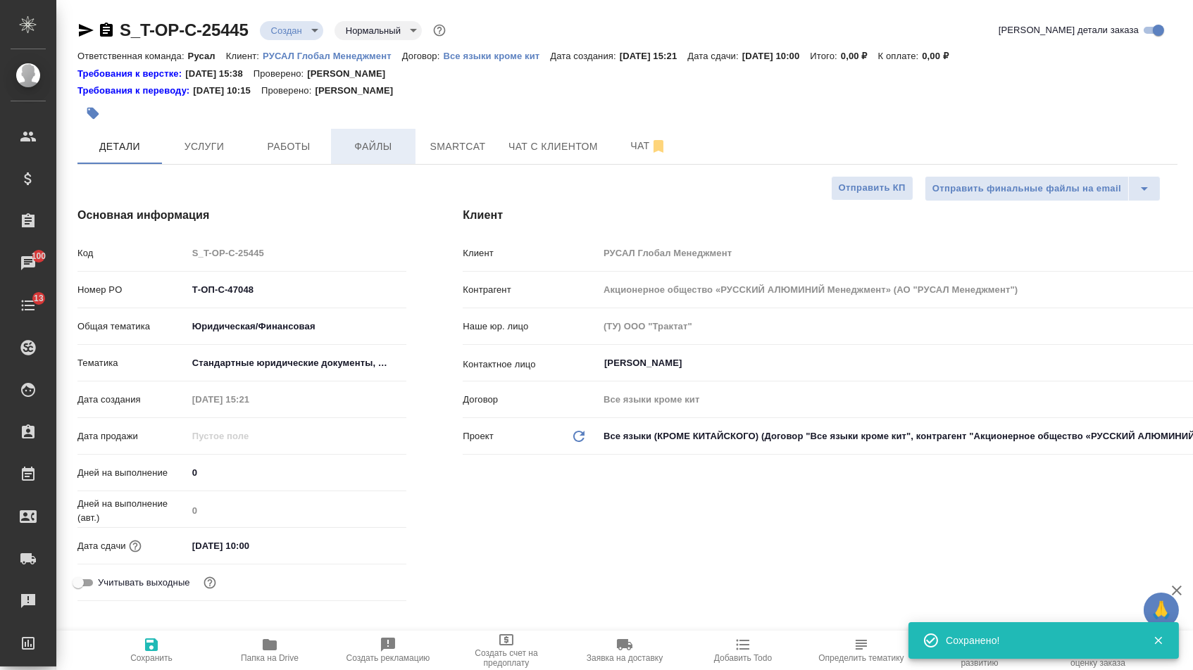
click at [363, 160] on button "Файлы" at bounding box center [373, 146] width 84 height 35
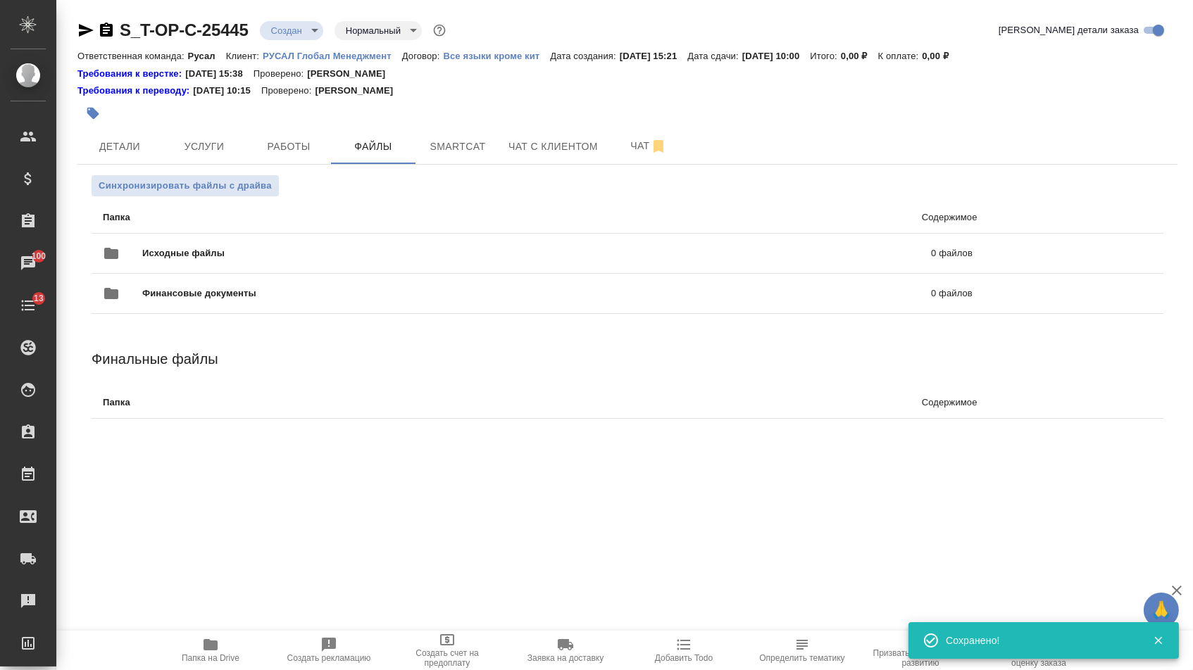
click at [243, 241] on div "Исходные файлы 0 файлов" at bounding box center [537, 254] width 869 height 34
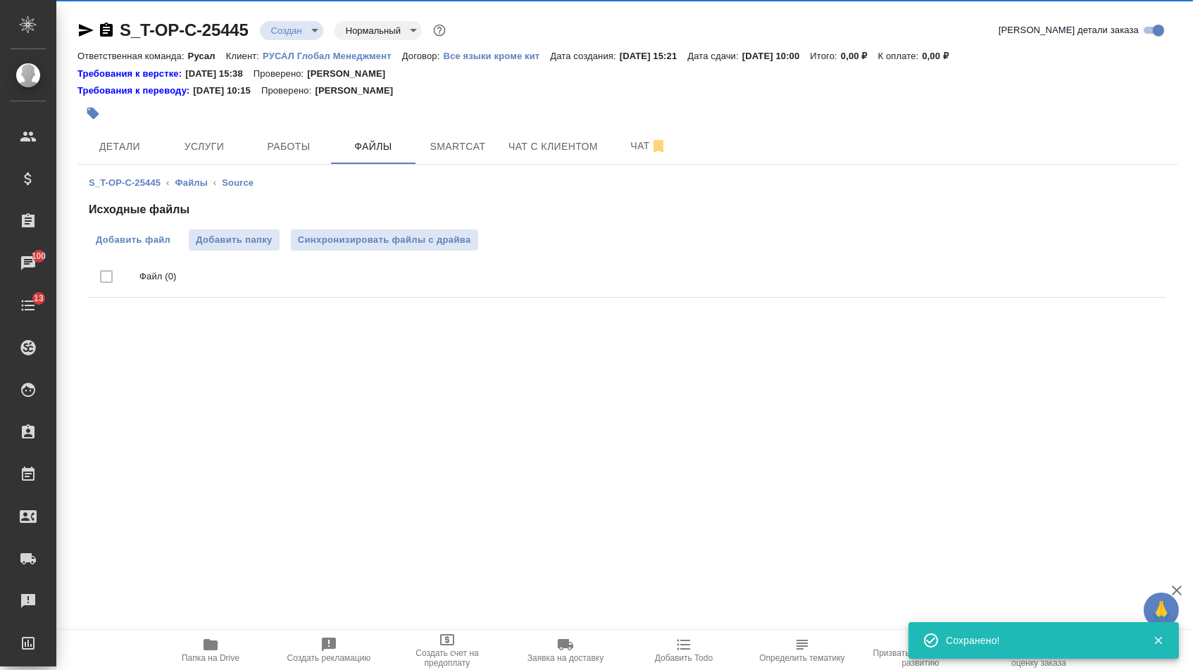
drag, startPoint x: 242, startPoint y: 237, endPoint x: 151, endPoint y: 234, distance: 90.9
click at [151, 234] on span "Добавить файл" at bounding box center [133, 240] width 75 height 14
click at [0, 0] on input "Добавить файл" at bounding box center [0, 0] width 0 height 0
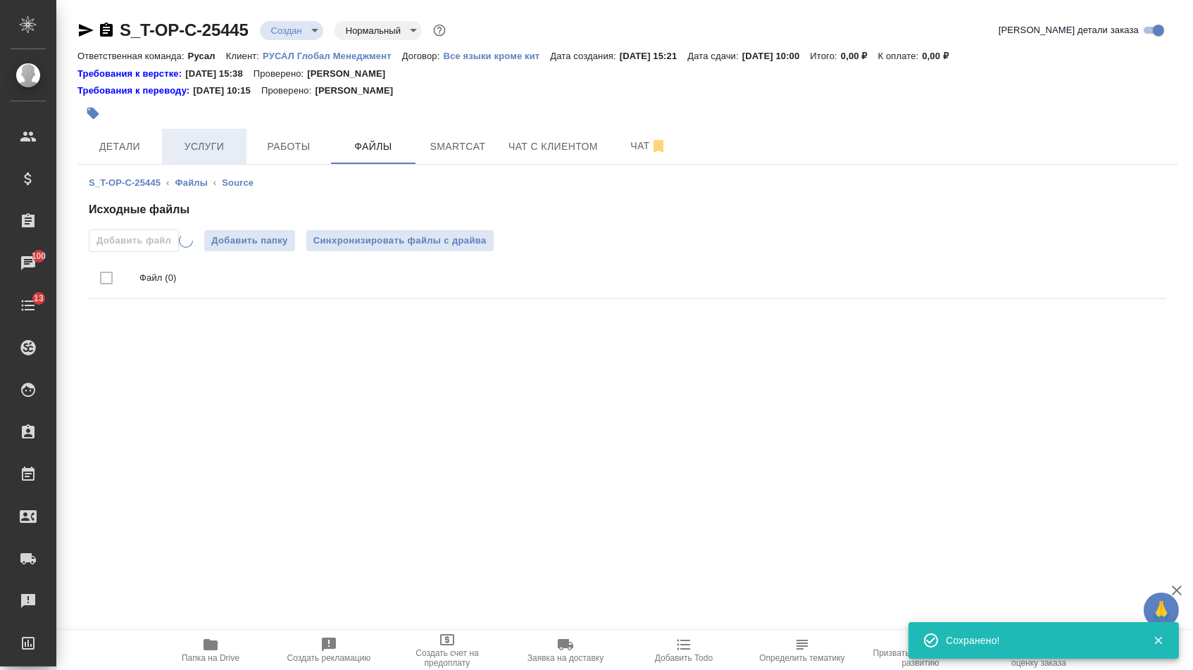
click at [210, 134] on button "Услуги" at bounding box center [204, 146] width 84 height 35
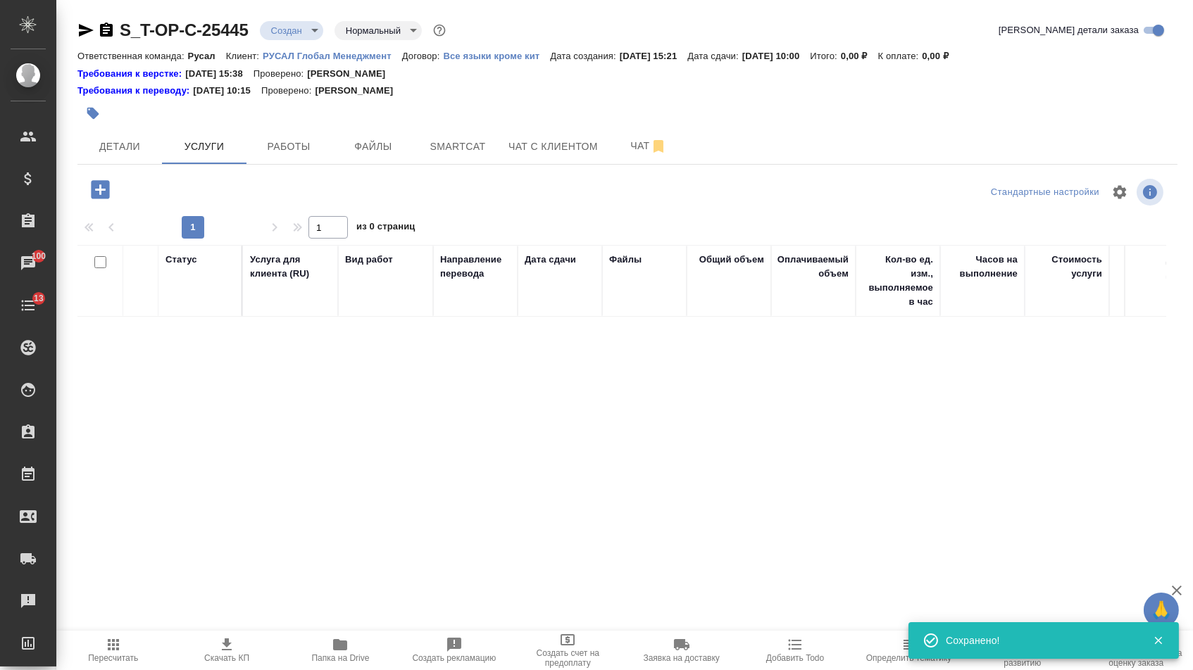
click at [110, 182] on icon "button" at bounding box center [100, 189] width 25 height 25
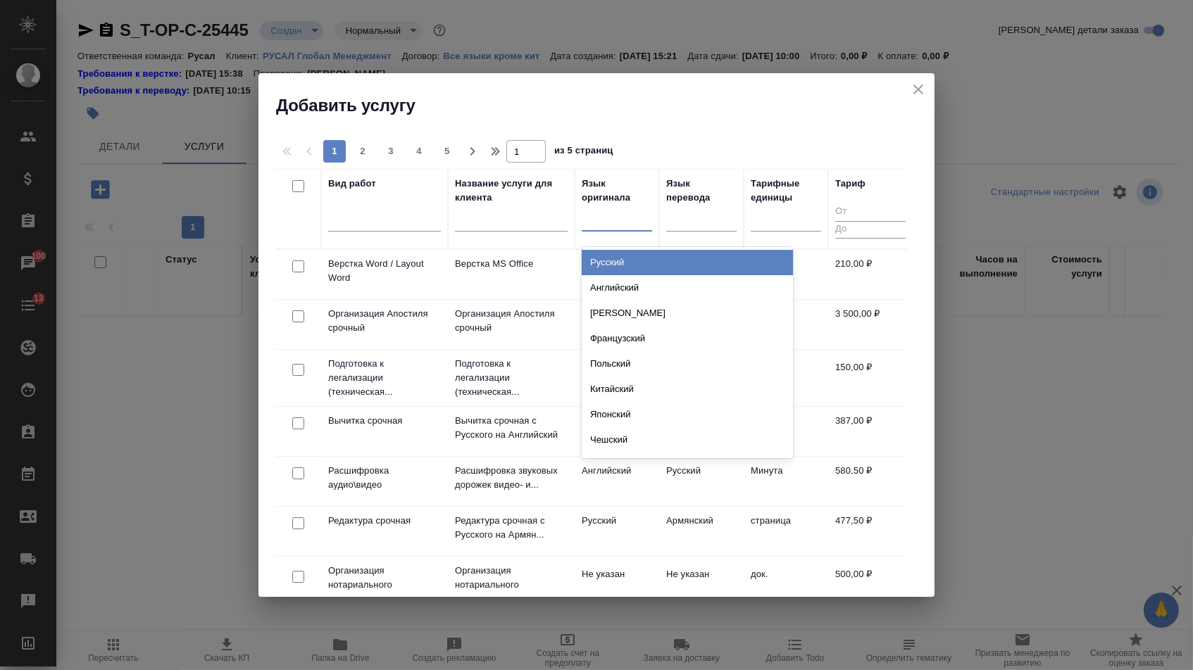
click at [589, 213] on input "text" at bounding box center [589, 217] width 1 height 10
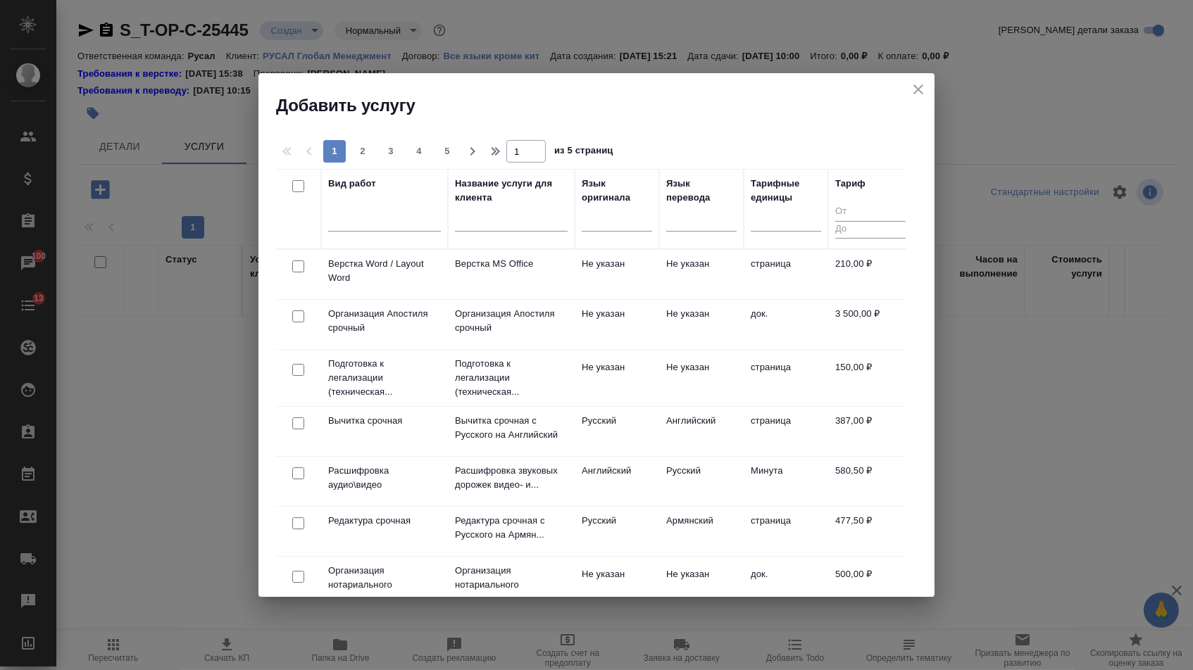
click at [603, 241] on div at bounding box center [617, 223] width 70 height 37
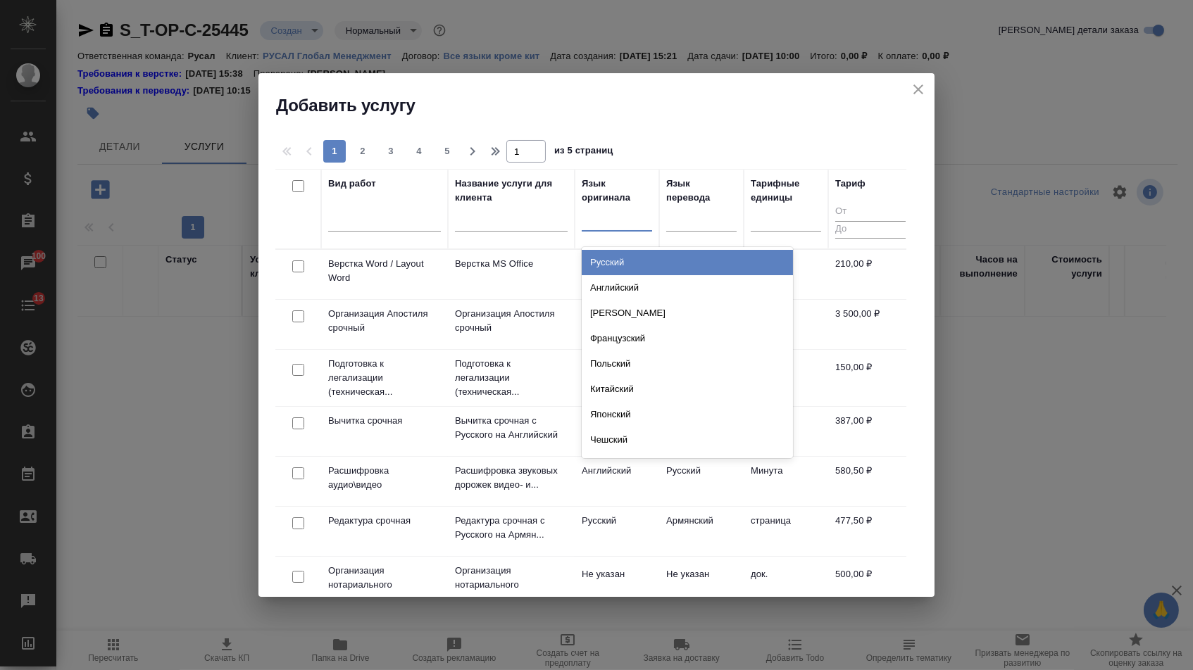
click at [615, 227] on div at bounding box center [617, 217] width 70 height 20
click at [615, 274] on div "Русский" at bounding box center [687, 262] width 211 height 25
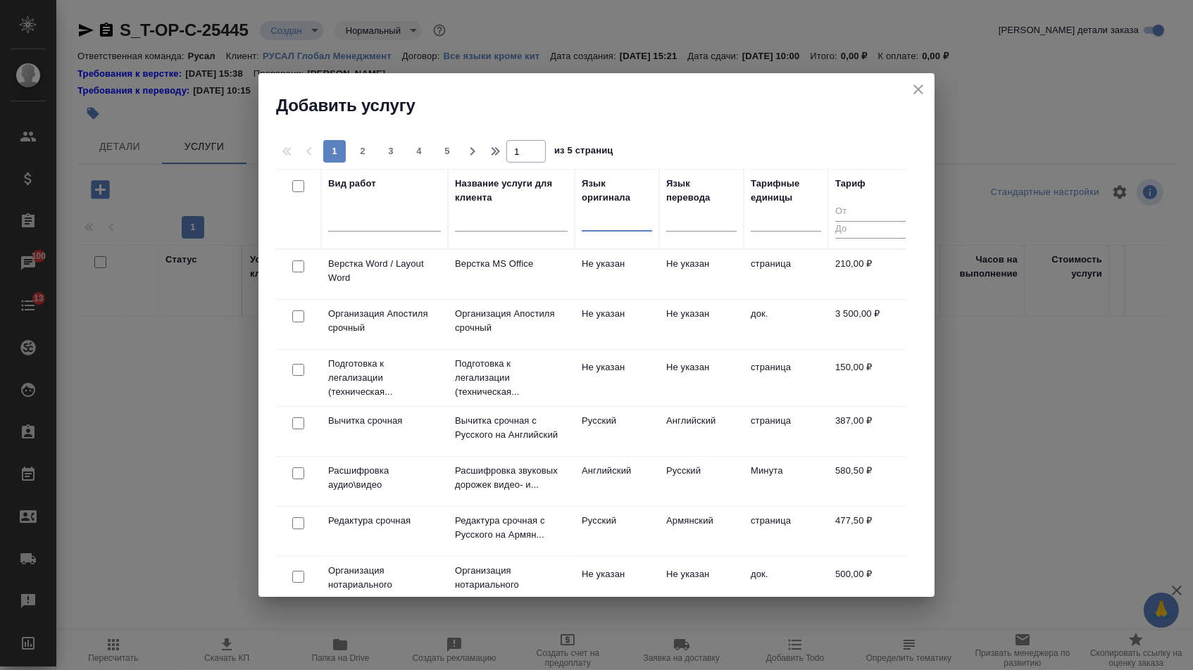
click at [632, 225] on div at bounding box center [617, 217] width 70 height 20
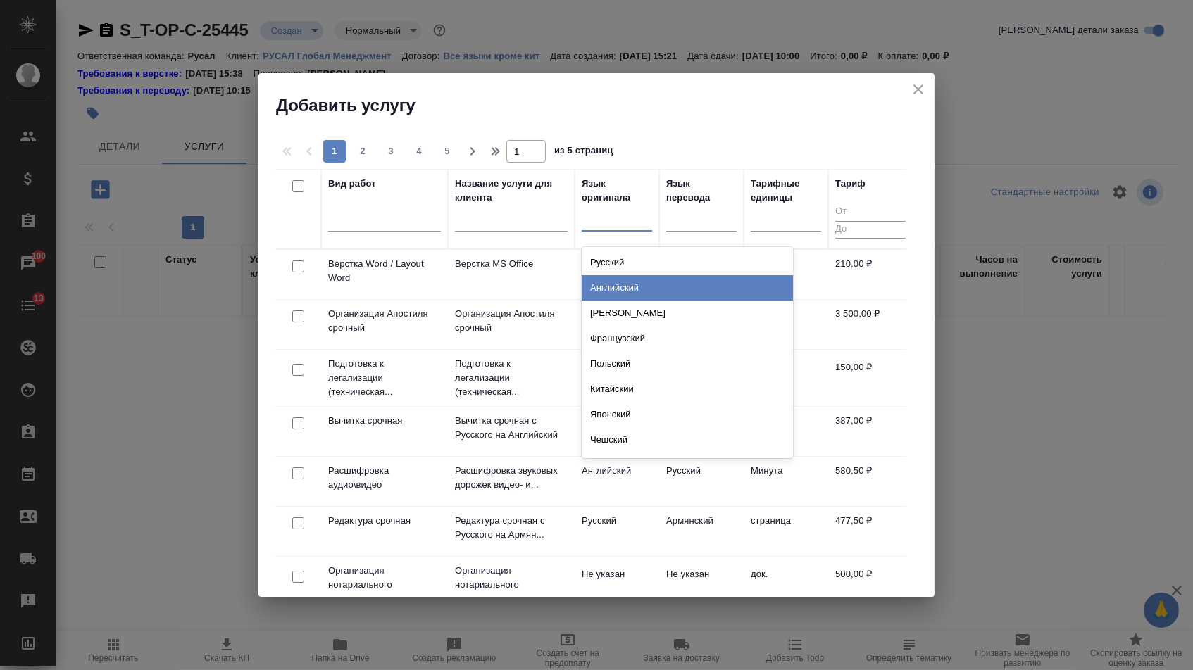
click at [632, 276] on div "Английский" at bounding box center [687, 287] width 211 height 25
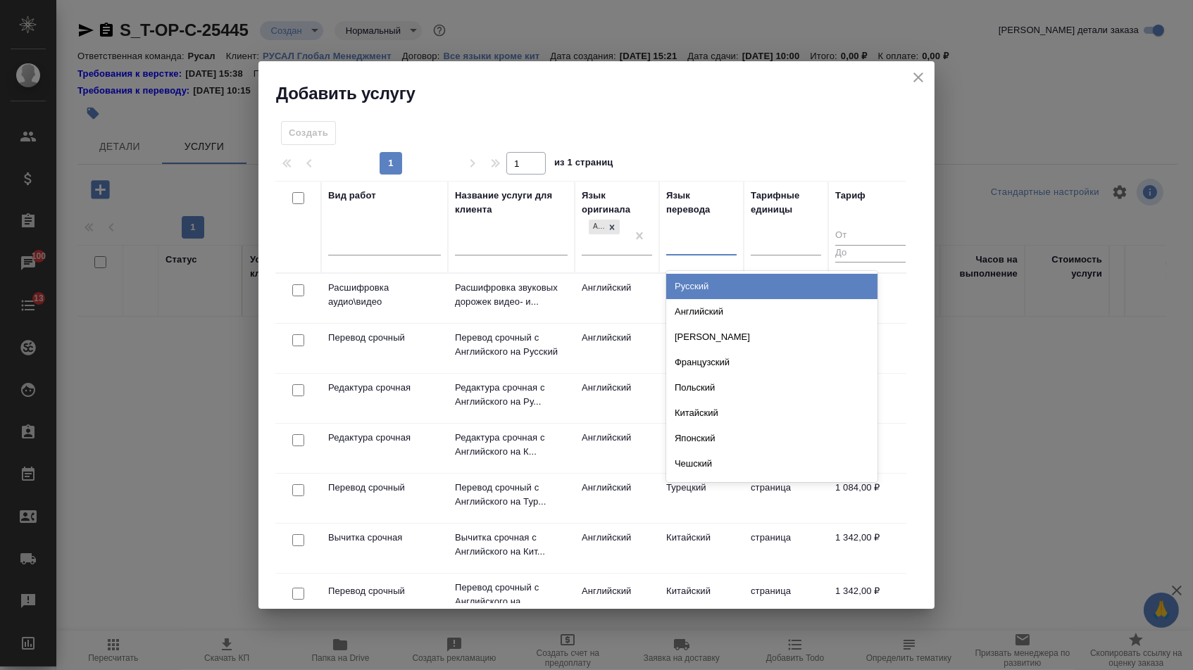
click at [712, 241] on div at bounding box center [701, 242] width 70 height 20
click at [700, 283] on div "Русский" at bounding box center [771, 286] width 211 height 25
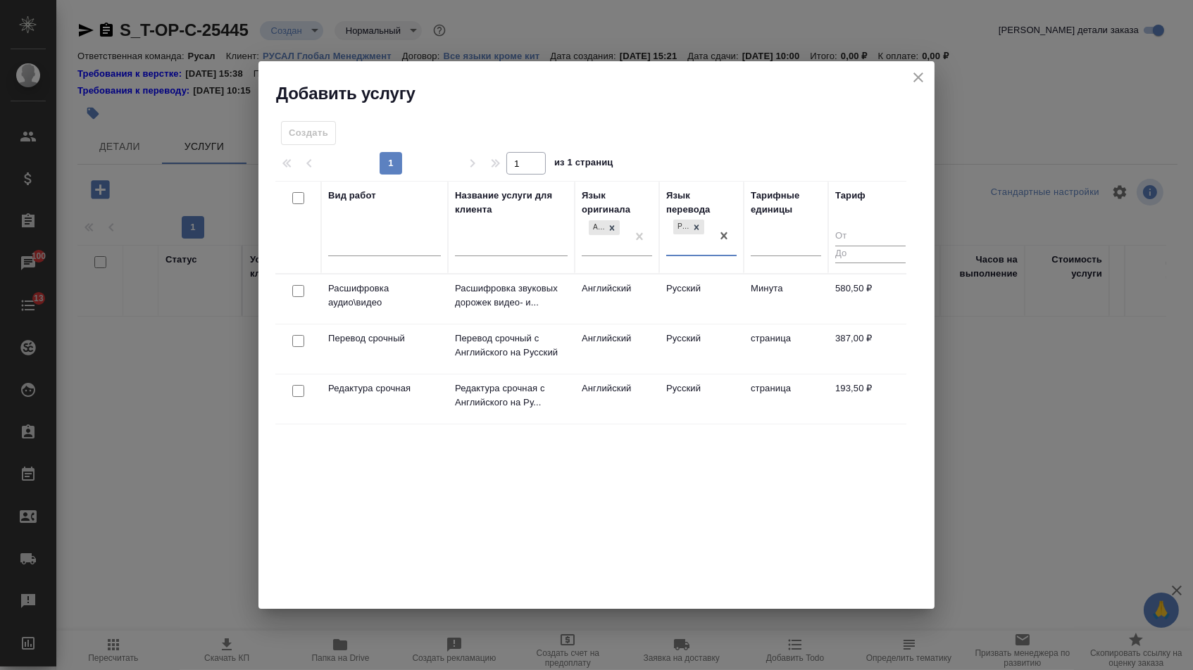
click at [298, 341] on input "checkbox" at bounding box center [298, 341] width 12 height 12
checkbox input "true"
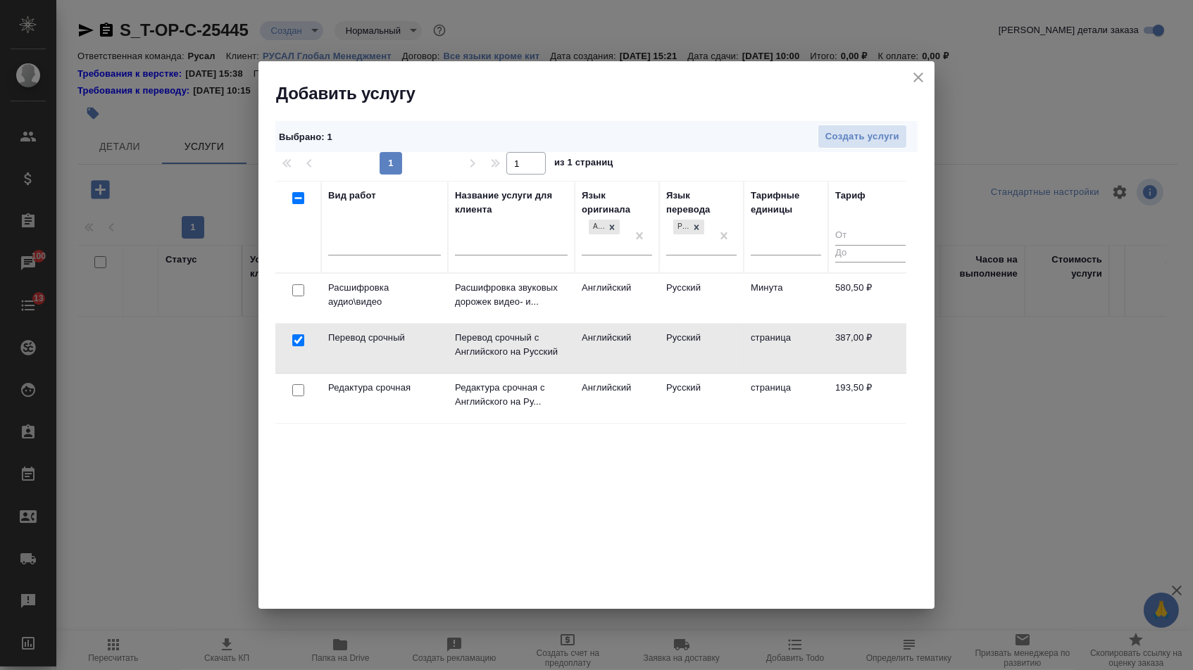
click at [297, 390] on input "checkbox" at bounding box center [298, 390] width 12 height 12
checkbox input "true"
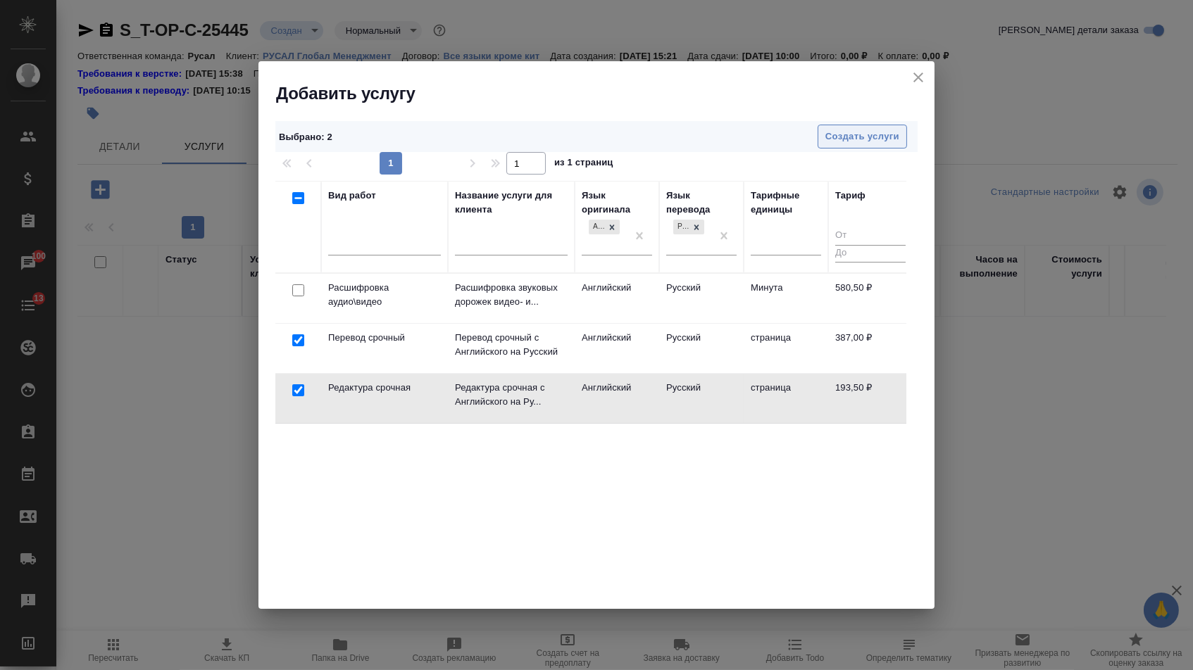
click at [836, 138] on span "Создать услуги" at bounding box center [862, 137] width 74 height 16
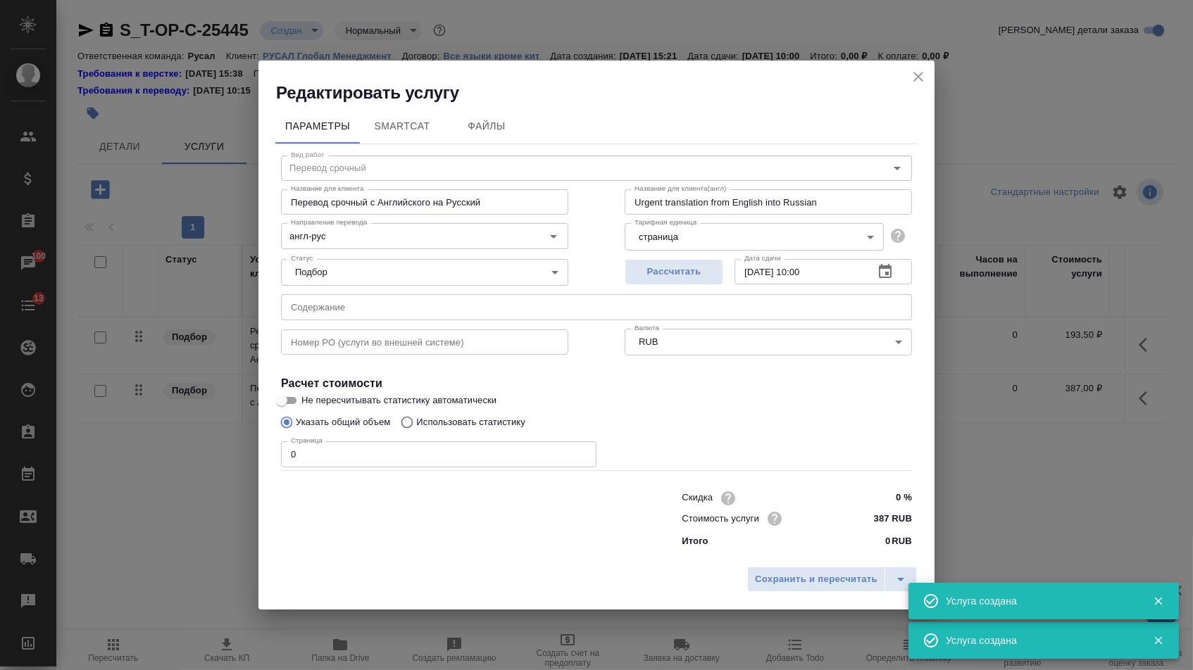
type input "Перевод срочный"
type input "Перевод срочный с Английского на Русский"
type input "Urgent translation from English into Russian"
type input "387 RUB"
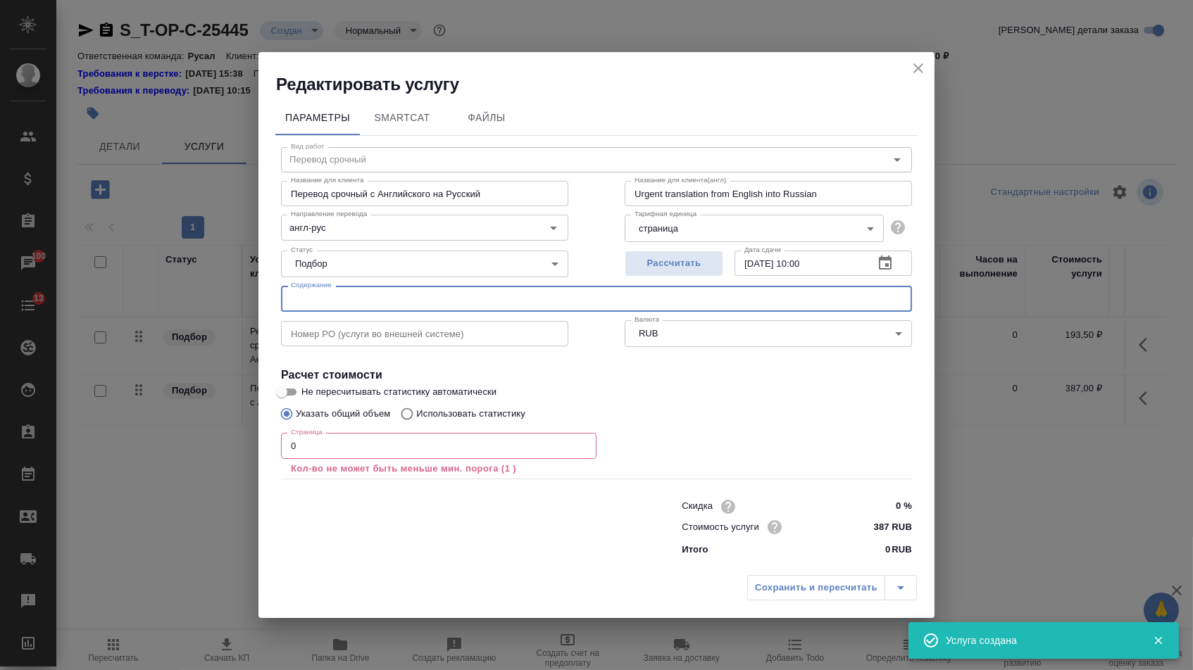
click at [403, 298] on input "text" at bounding box center [596, 298] width 631 height 25
paste input "ALPT-RAT Master Purchasing Agreement"
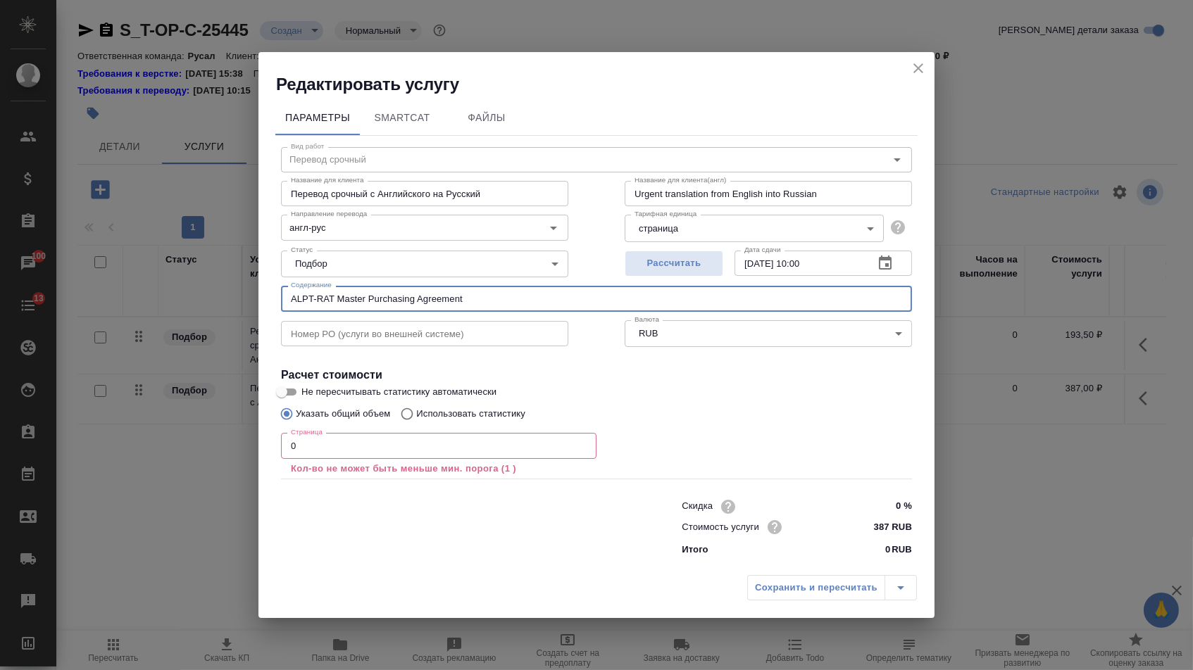
type input "ALPT-RAT Master Purchasing Agreement"
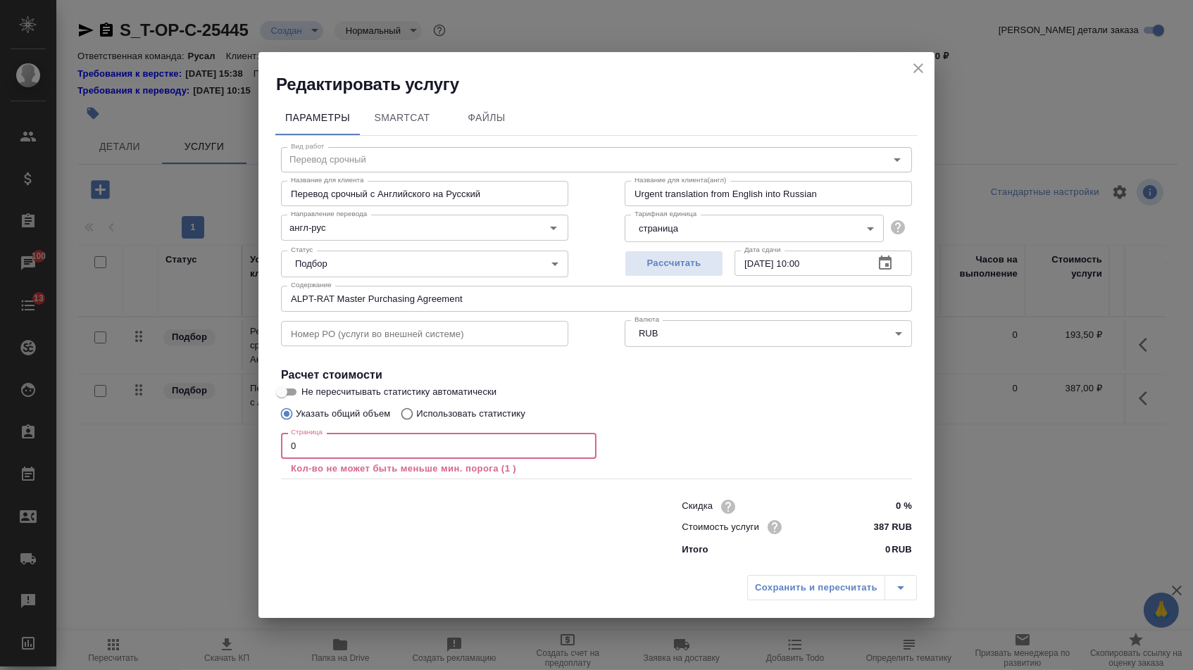
click at [315, 455] on input "0" at bounding box center [438, 445] width 315 height 25
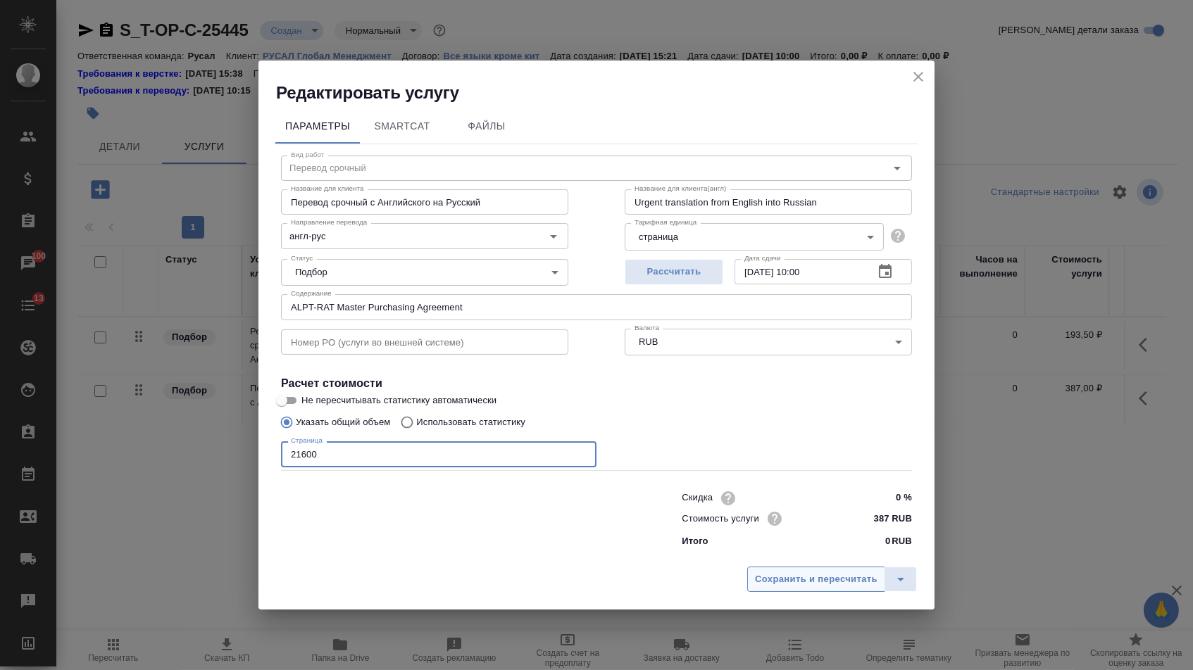
type input "21600"
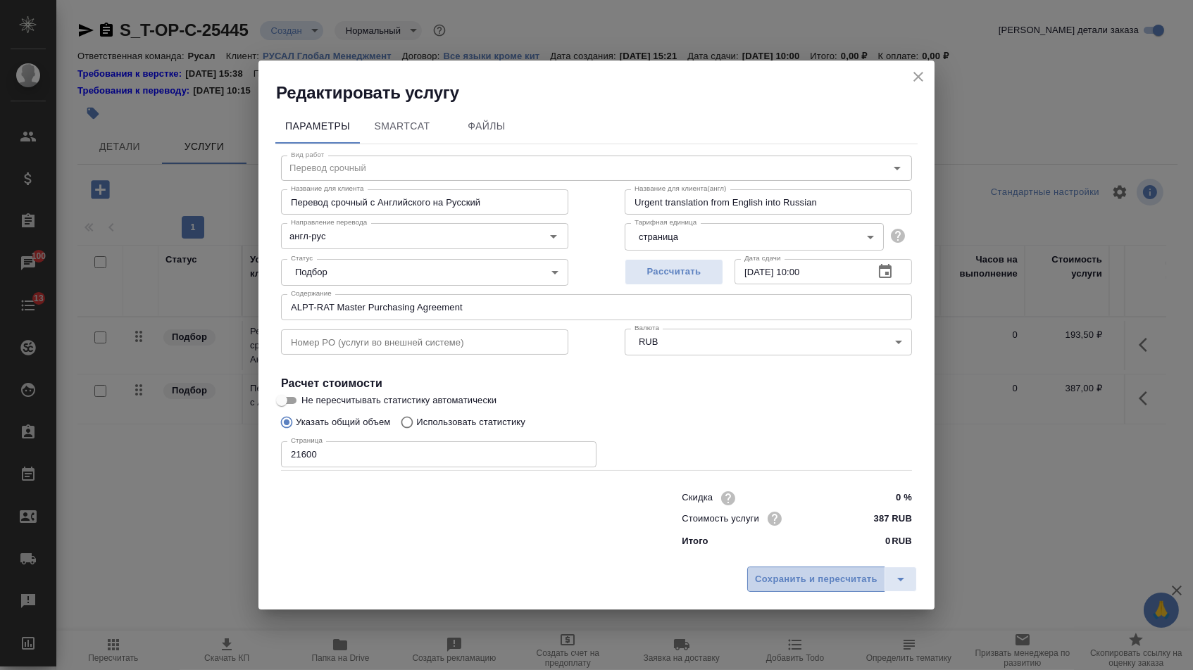
click at [807, 584] on span "Сохранить и пересчитать" at bounding box center [816, 580] width 122 height 16
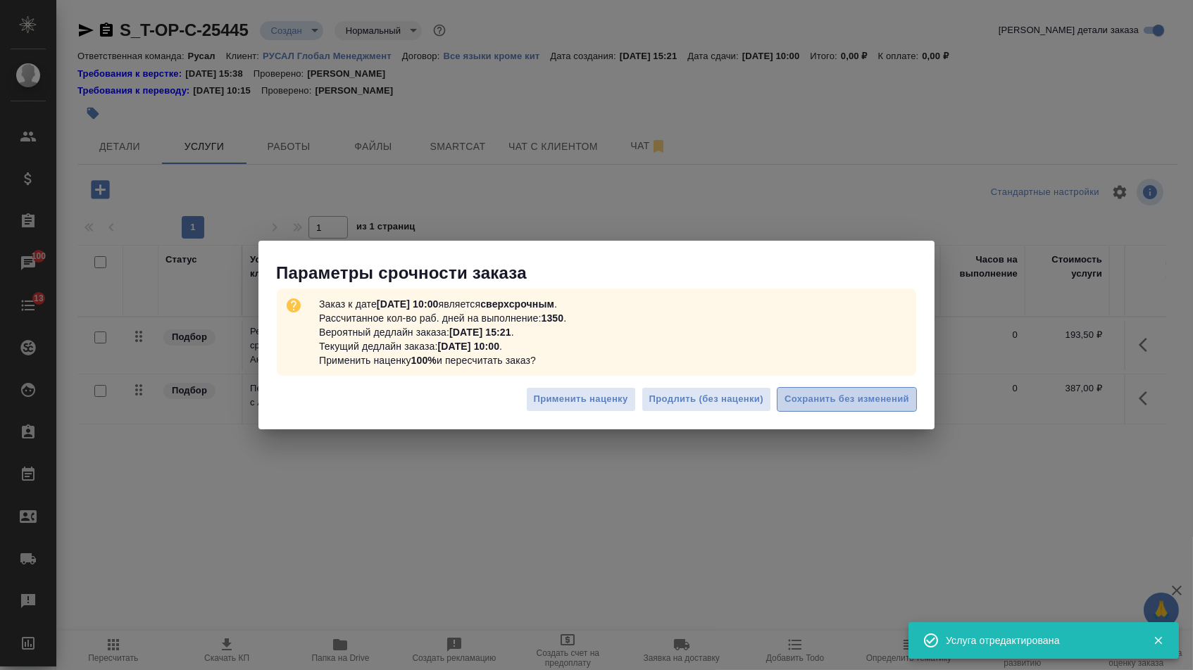
click at [853, 410] on button "Сохранить без изменений" at bounding box center [847, 399] width 140 height 25
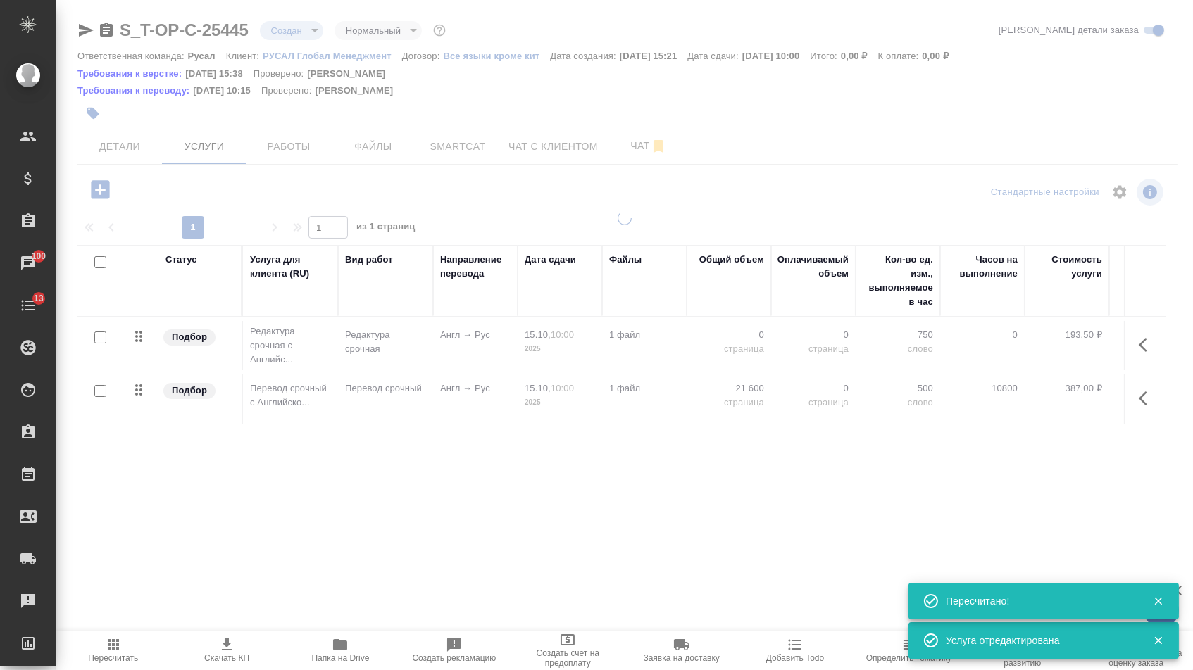
type input "urgent"
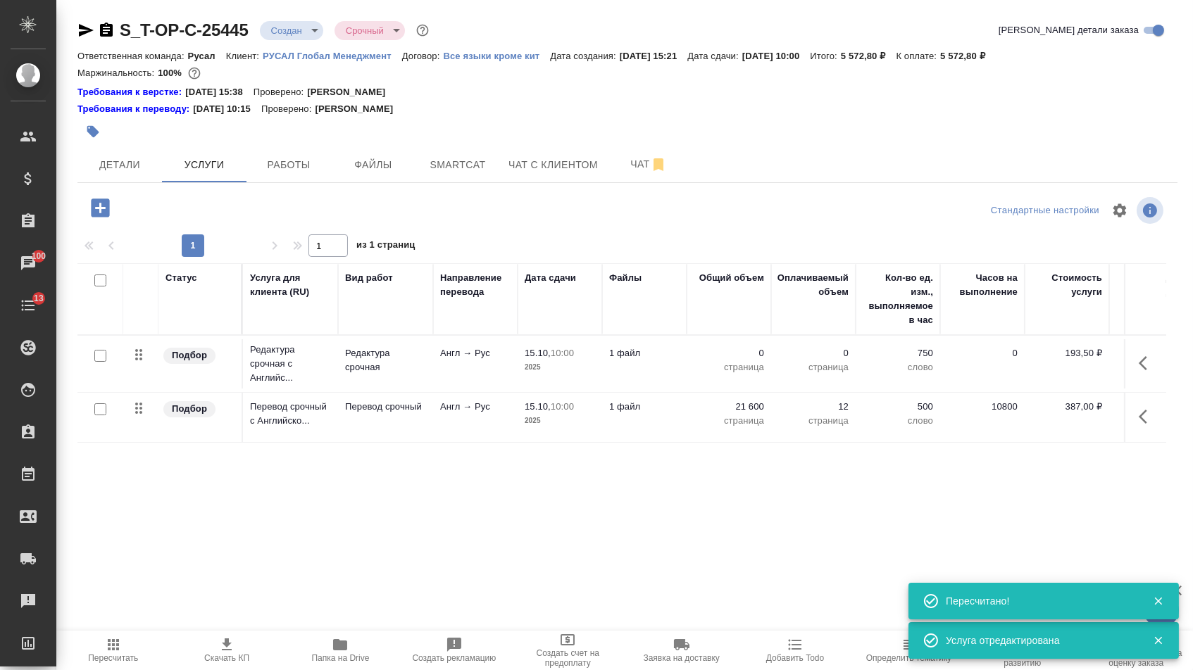
click at [744, 358] on p "0" at bounding box center [728, 353] width 70 height 14
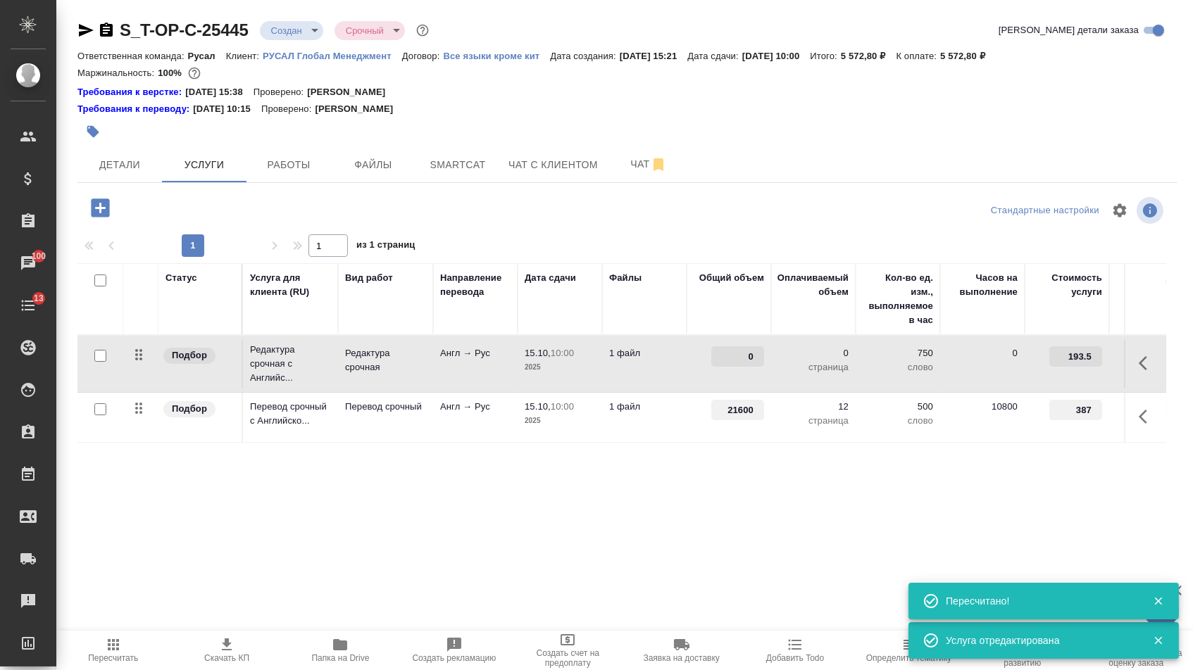
click at [744, 358] on input "0" at bounding box center [737, 356] width 53 height 20
type input "21600"
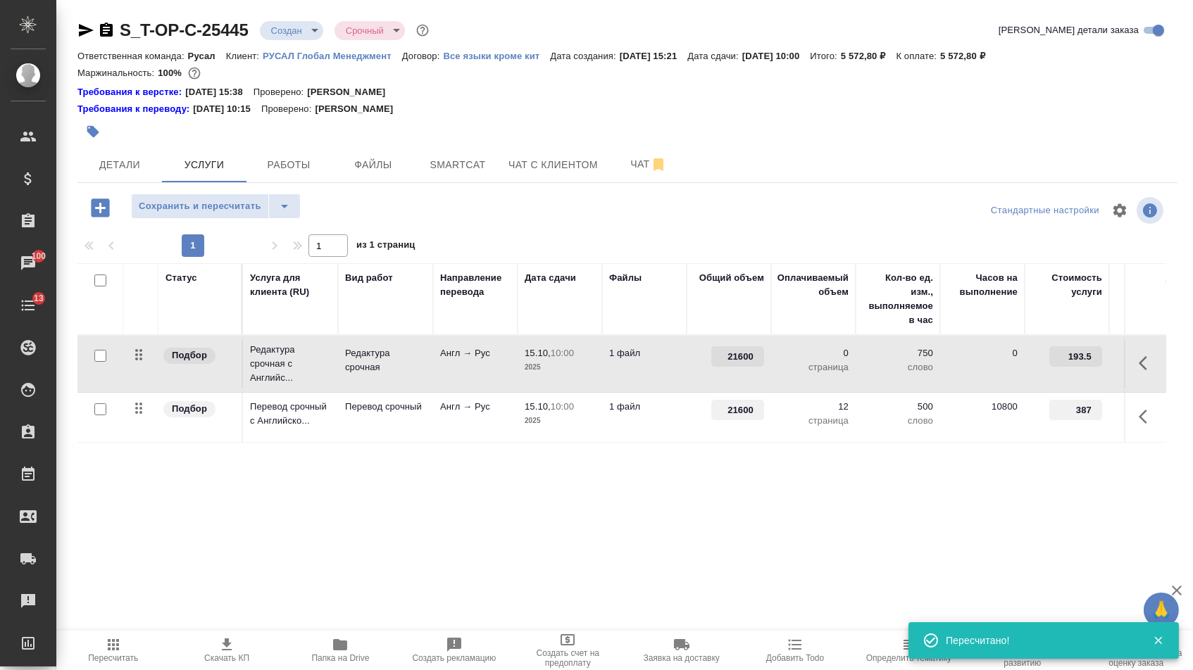
click at [693, 463] on div "Статус Услуга для клиента (RU) Вид работ Направление перевода Дата сдачи Файлы …" at bounding box center [621, 414] width 1088 height 303
click at [238, 207] on span "Сохранить и пересчитать" at bounding box center [200, 207] width 122 height 16
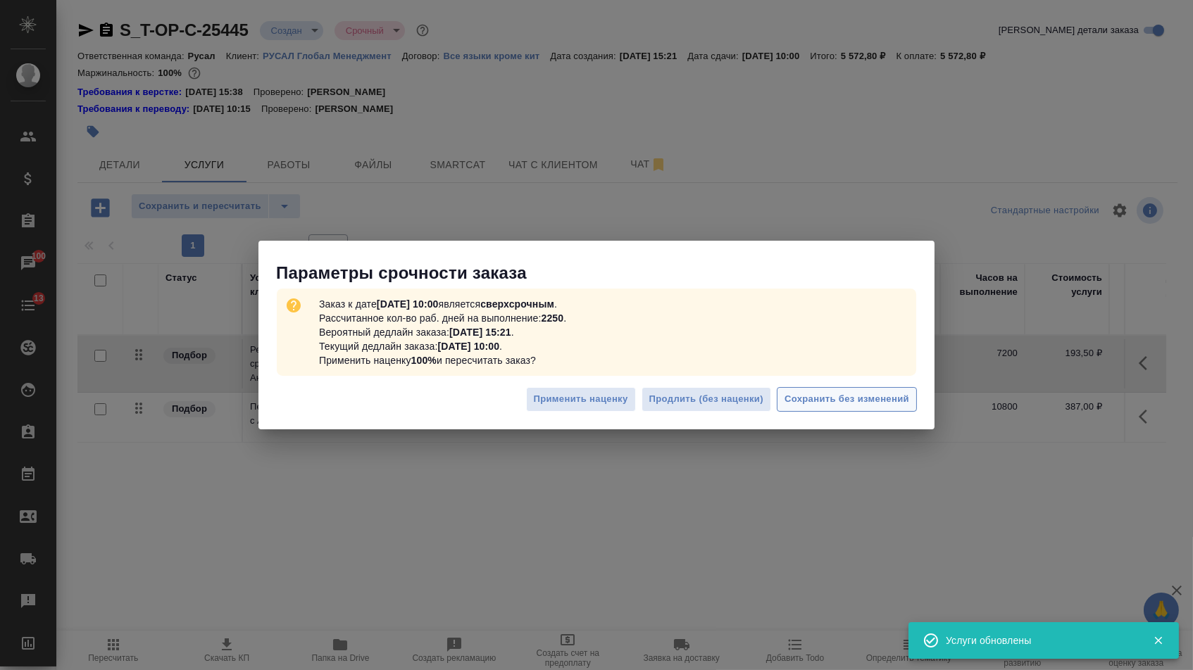
click at [822, 401] on span "Сохранить без изменений" at bounding box center [846, 399] width 125 height 16
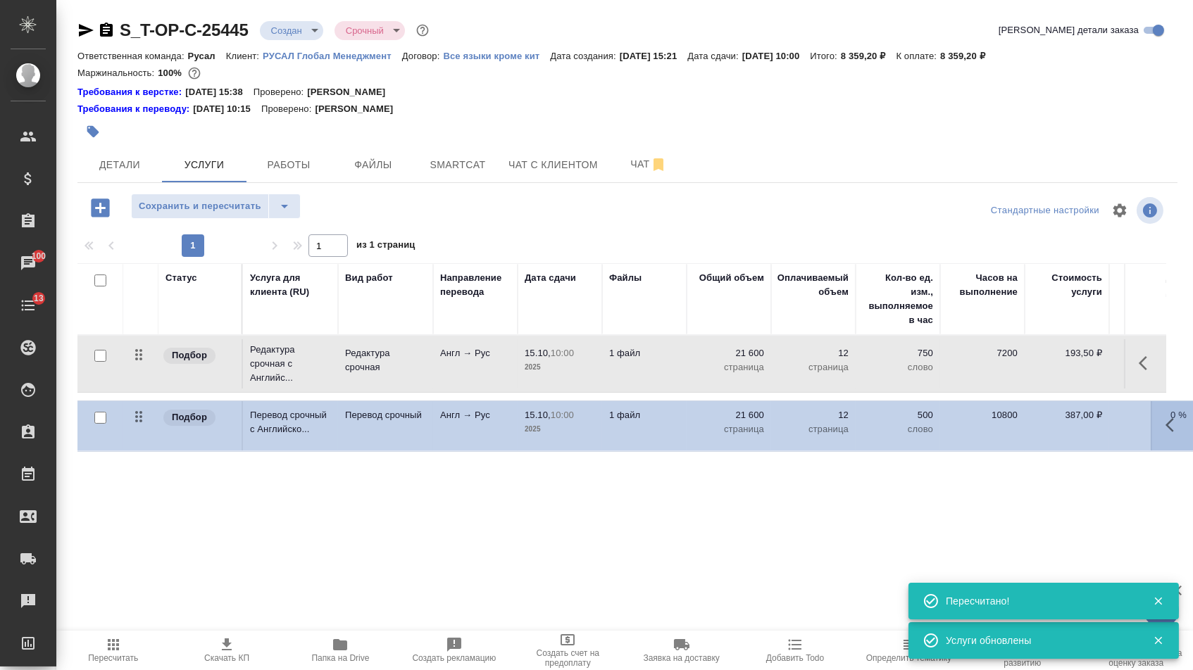
drag, startPoint x: 139, startPoint y: 420, endPoint x: 144, endPoint y: 322, distance: 97.3
click at [146, 322] on table "Статус Услуга для клиента (RU) Вид работ Направление перевода Дата сдачи Файлы …" at bounding box center [740, 353] width 1327 height 181
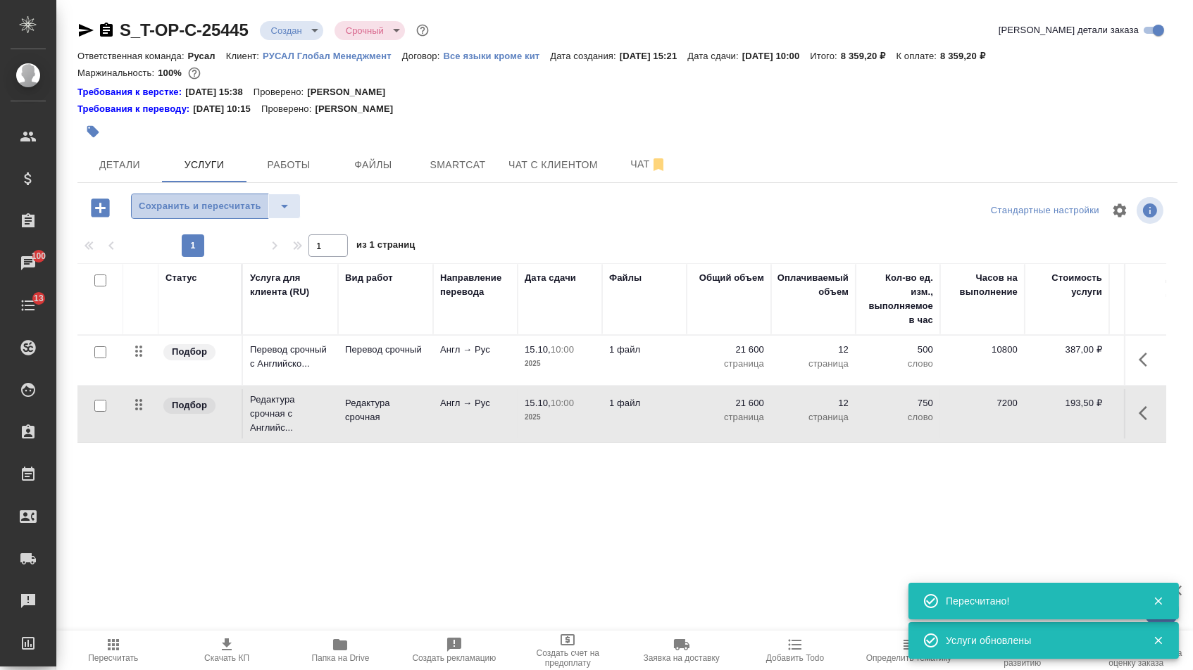
click at [239, 209] on span "Сохранить и пересчитать" at bounding box center [200, 207] width 122 height 16
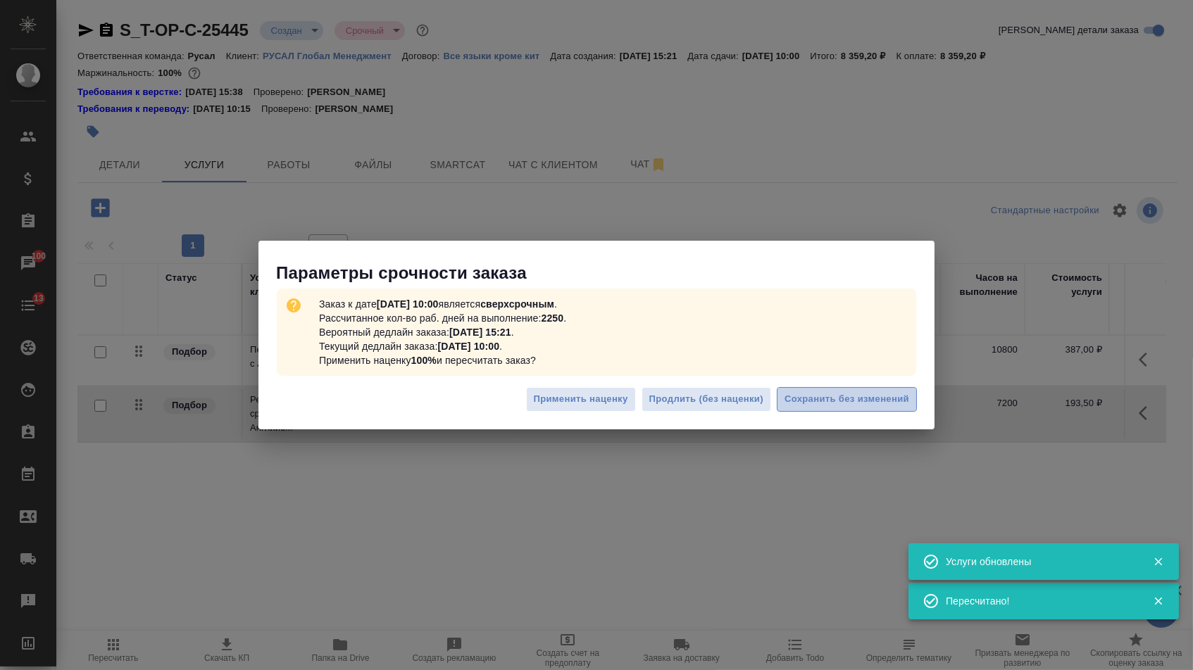
click at [814, 404] on span "Сохранить без изменений" at bounding box center [846, 399] width 125 height 16
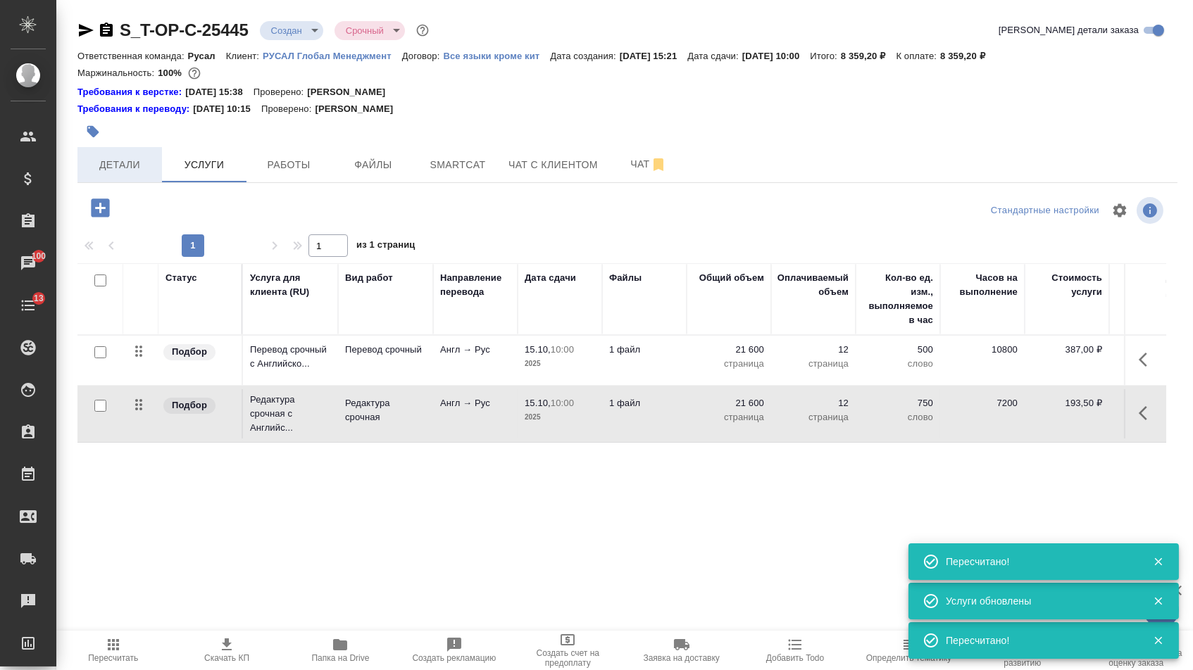
click at [132, 163] on span "Детали" at bounding box center [120, 165] width 68 height 18
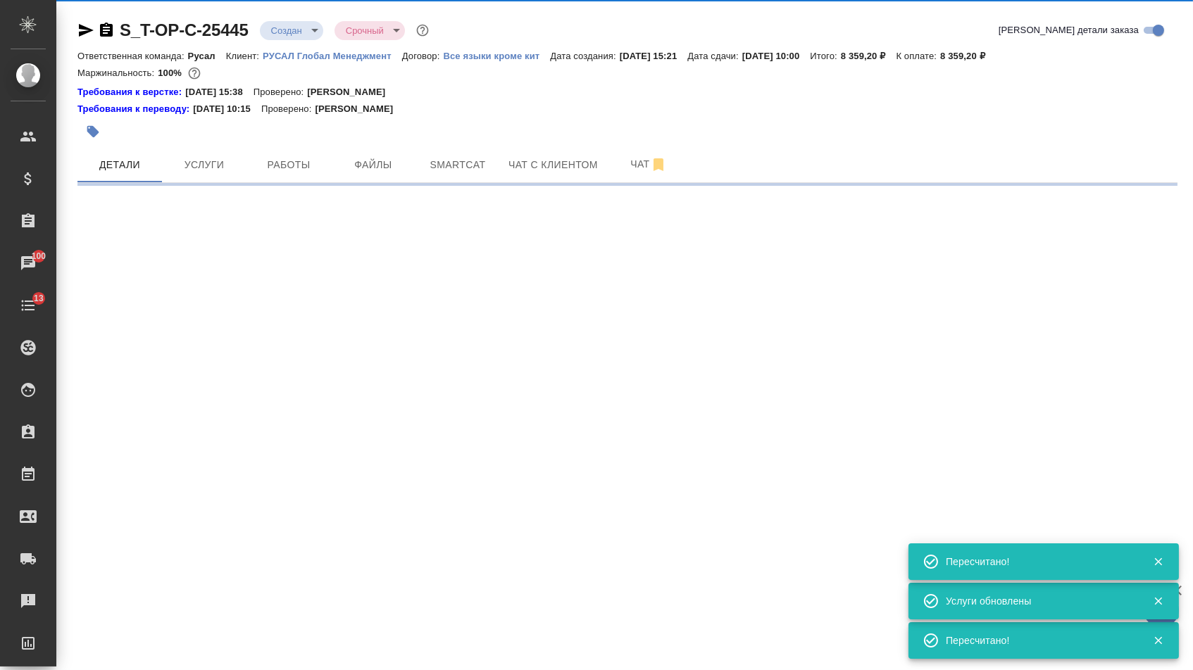
click at [309, 31] on body "🙏 .cls-1 fill:#fff; AWATERA Menshikova Aleksandra Клиенты Спецификации Заказы 1…" at bounding box center [596, 335] width 1193 height 670
select select "RU"
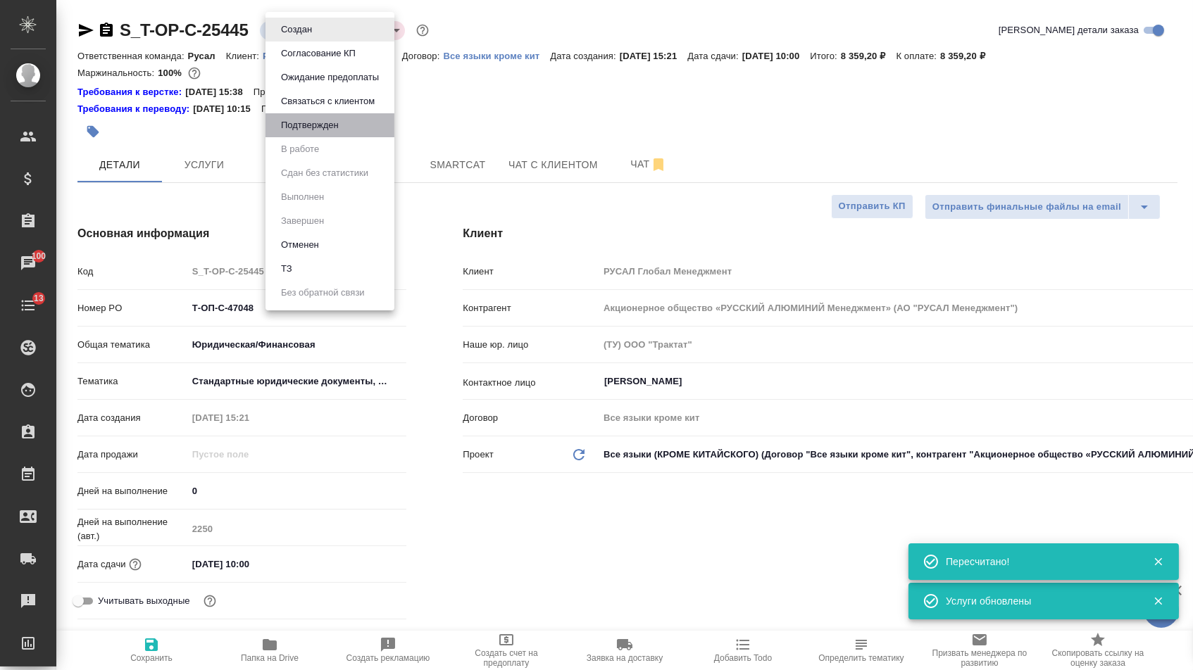
click at [304, 137] on li "Подтвержден" at bounding box center [329, 125] width 129 height 24
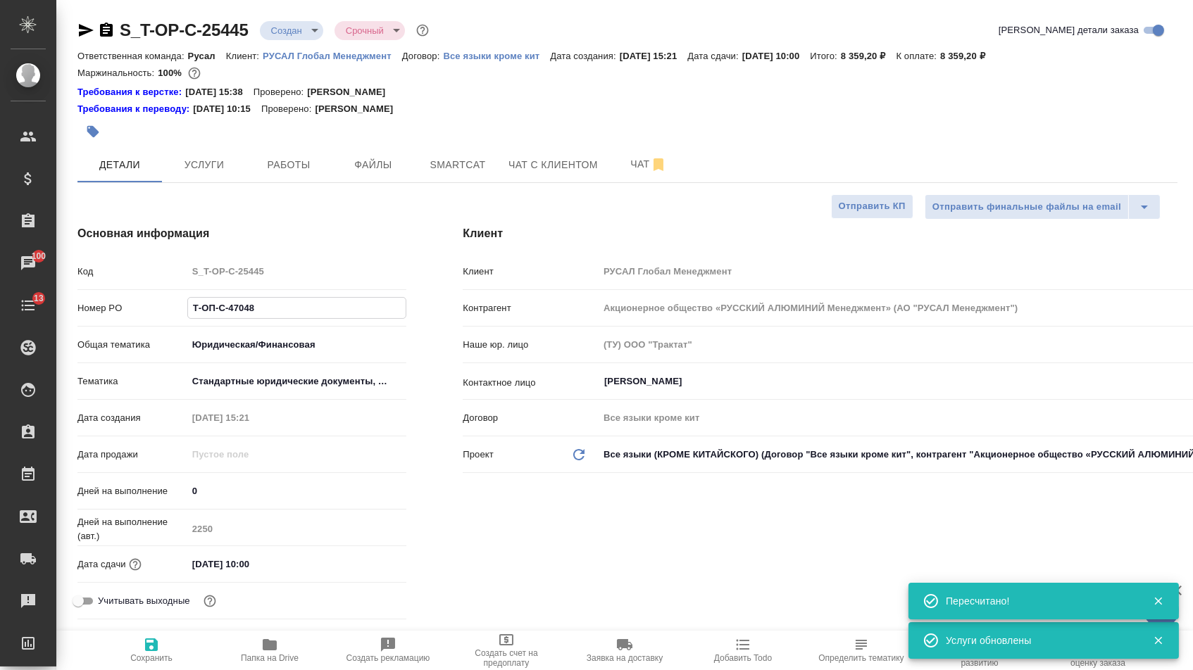
drag, startPoint x: 268, startPoint y: 311, endPoint x: 84, endPoint y: 306, distance: 184.5
click at [85, 306] on div "Номер PO Т-ОП-С-47048" at bounding box center [241, 308] width 329 height 25
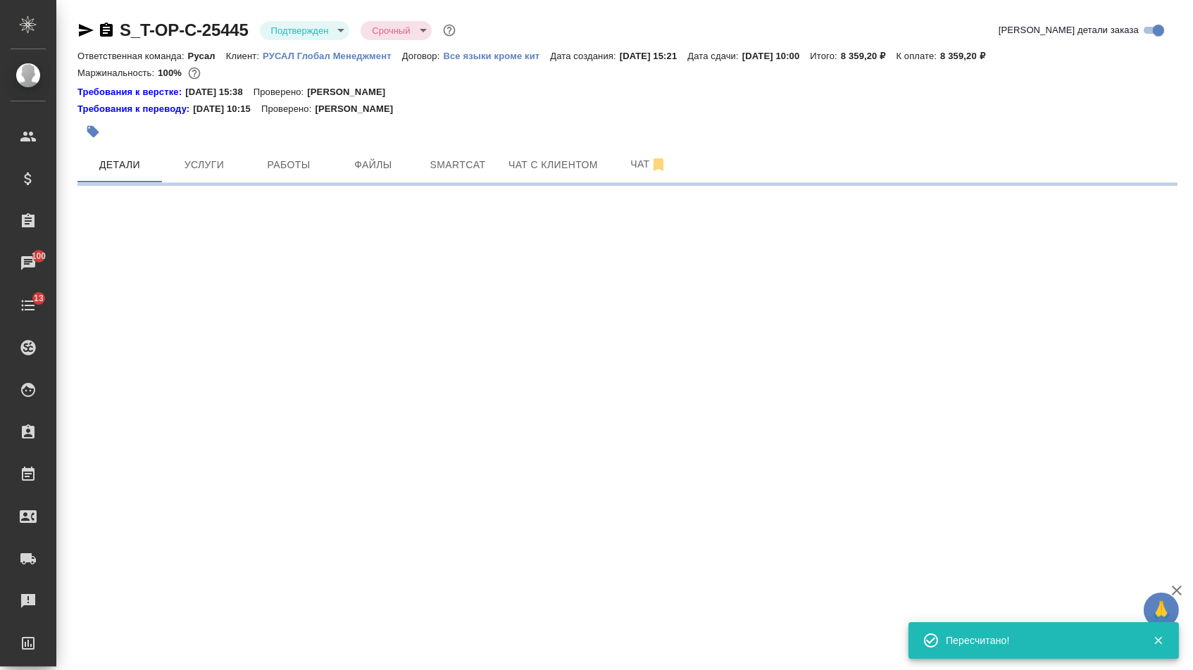
select select "RU"
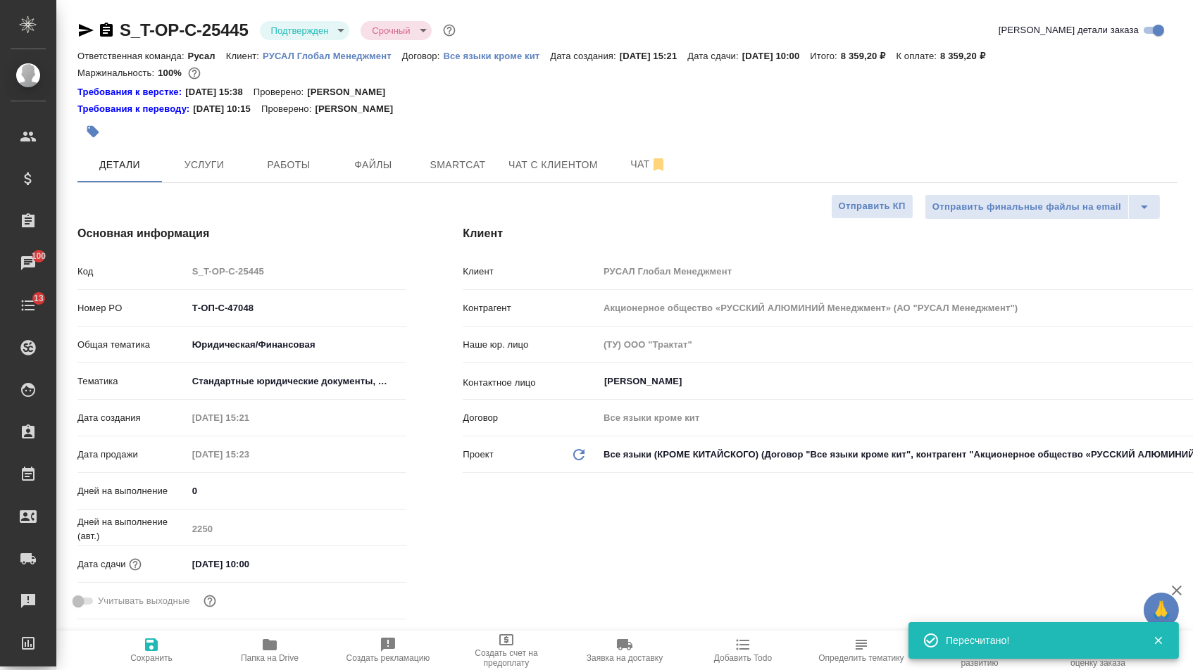
type textarea "x"
click at [87, 32] on icon "button" at bounding box center [86, 30] width 15 height 13
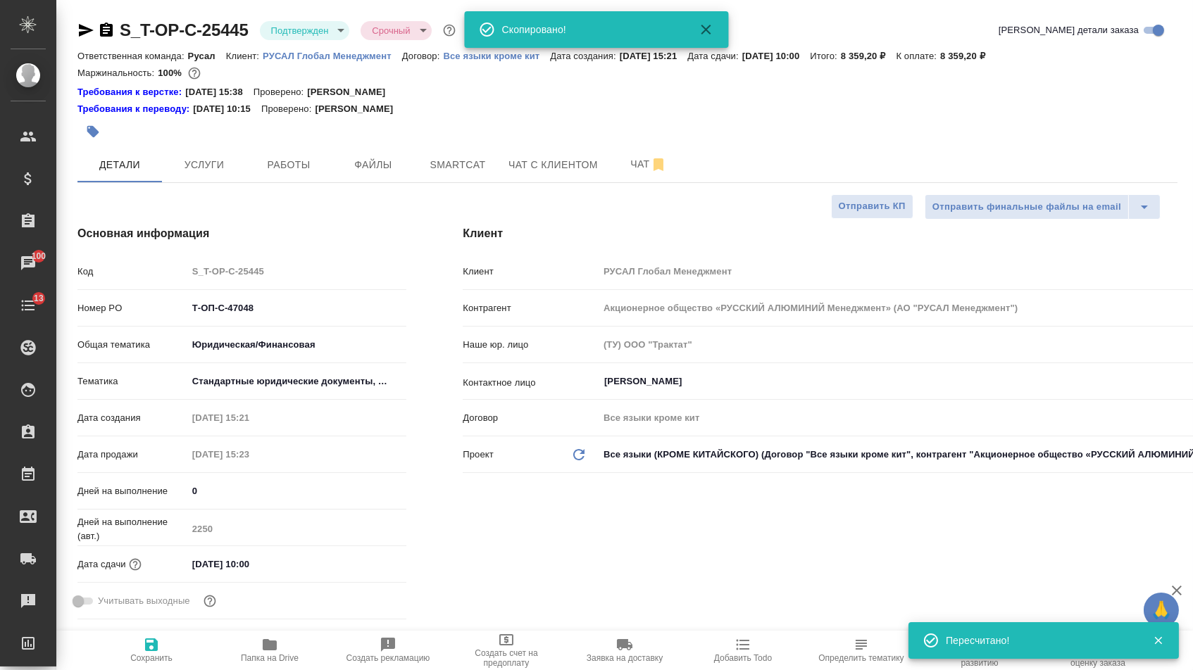
type textarea "x"
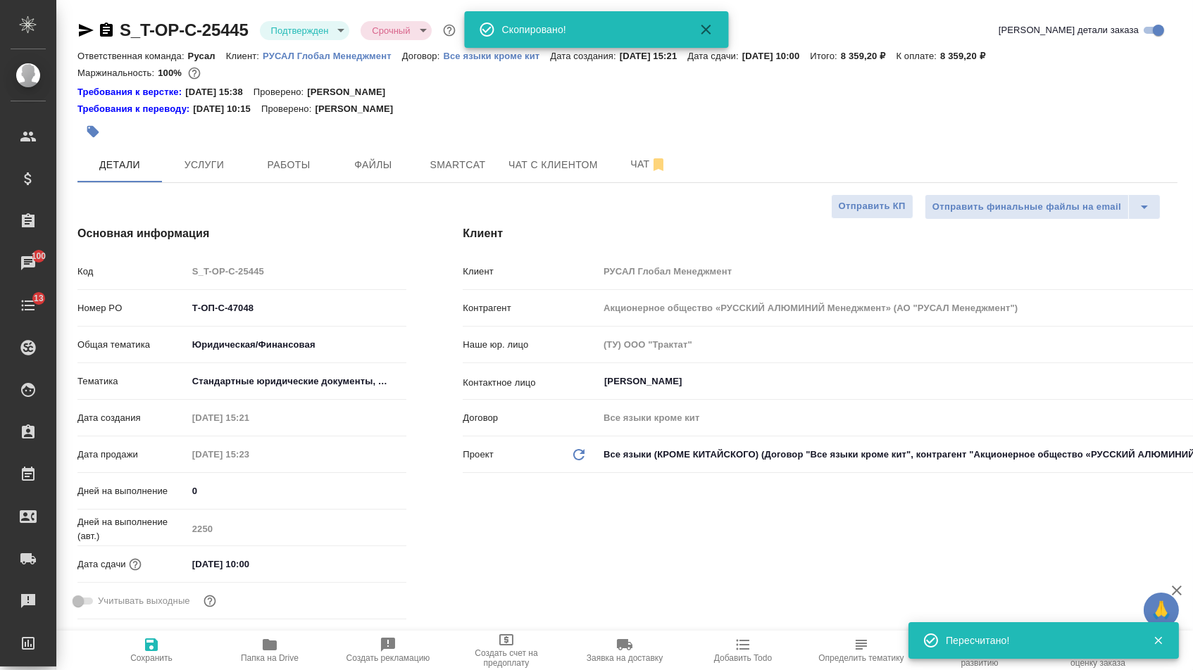
type textarea "x"
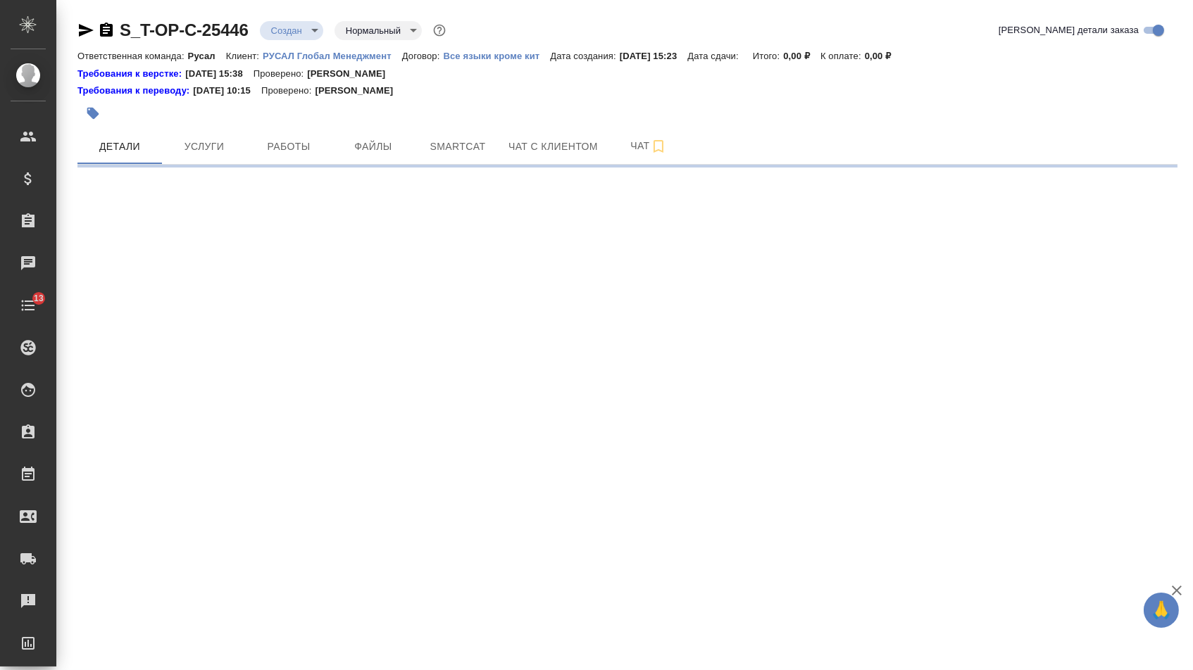
select select "RU"
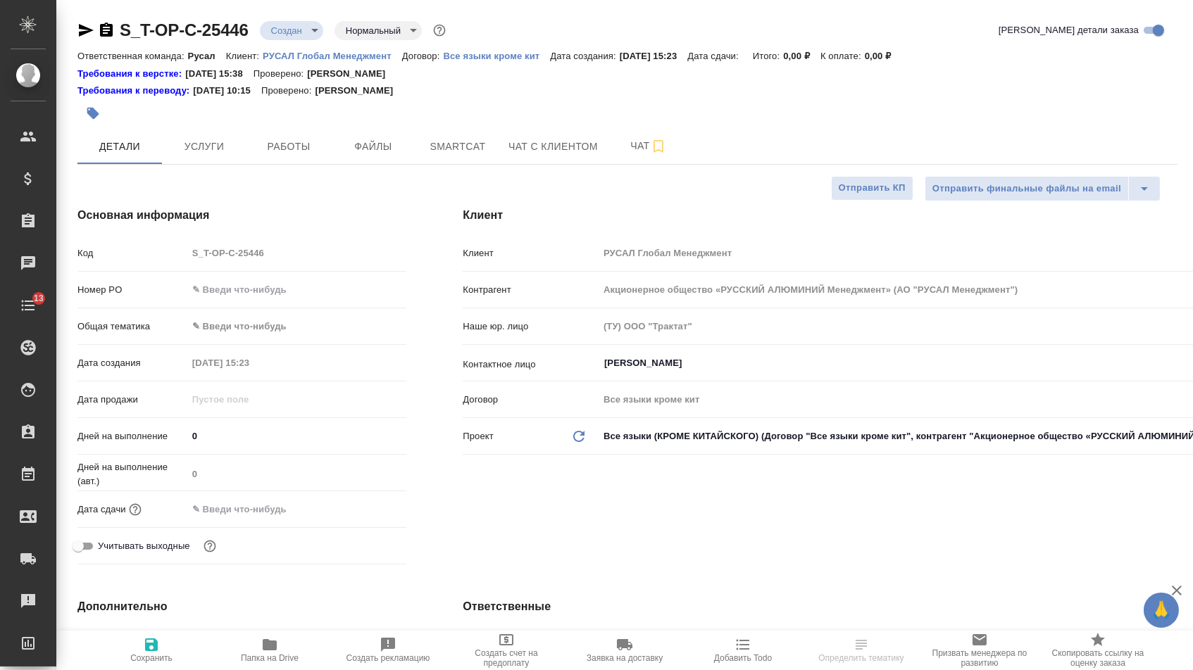
type textarea "x"
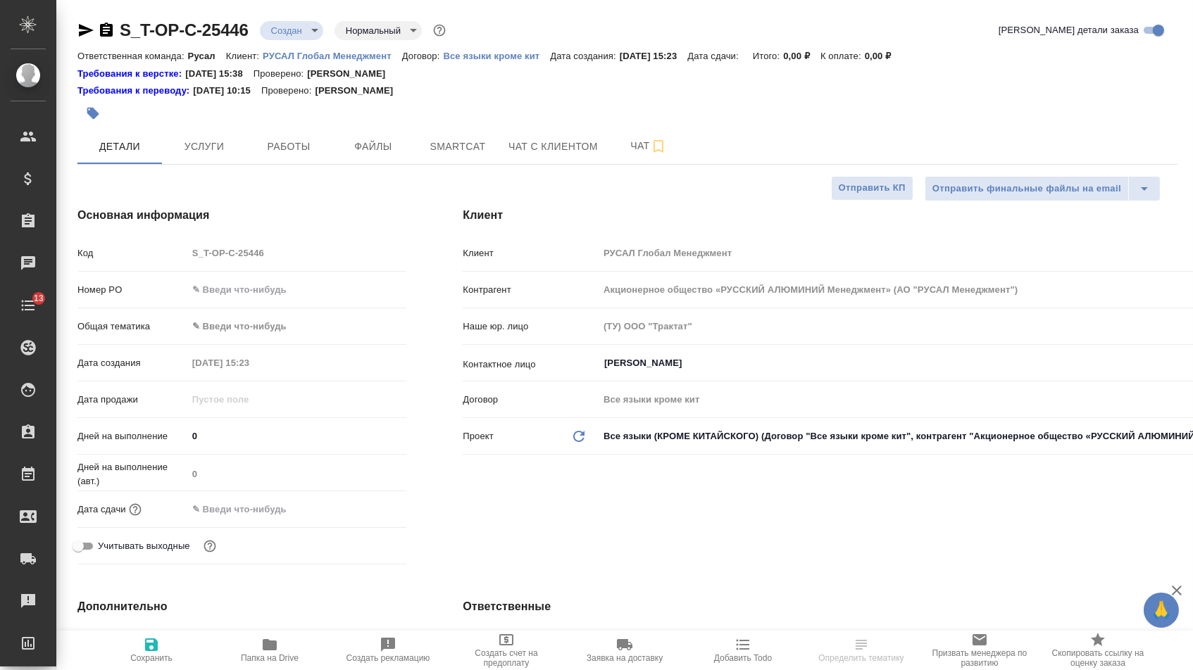
type textarea "x"
click at [282, 285] on input "text" at bounding box center [297, 289] width 218 height 20
paste input "Т-ОП-С-47049"
type input "Т-ОП-С-47049"
type textarea "x"
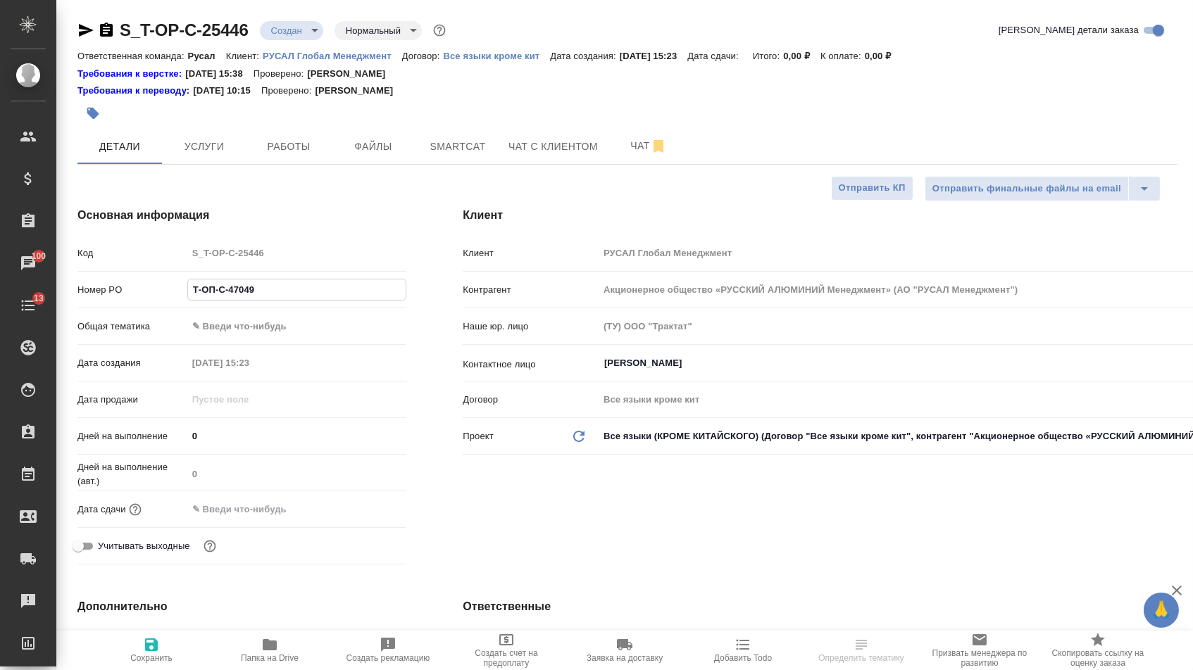
type textarea "x"
type input "Т-ОП-С-47049"
click at [276, 508] on input "text" at bounding box center [248, 509] width 123 height 20
click at [364, 510] on icon "button" at bounding box center [365, 508] width 17 height 17
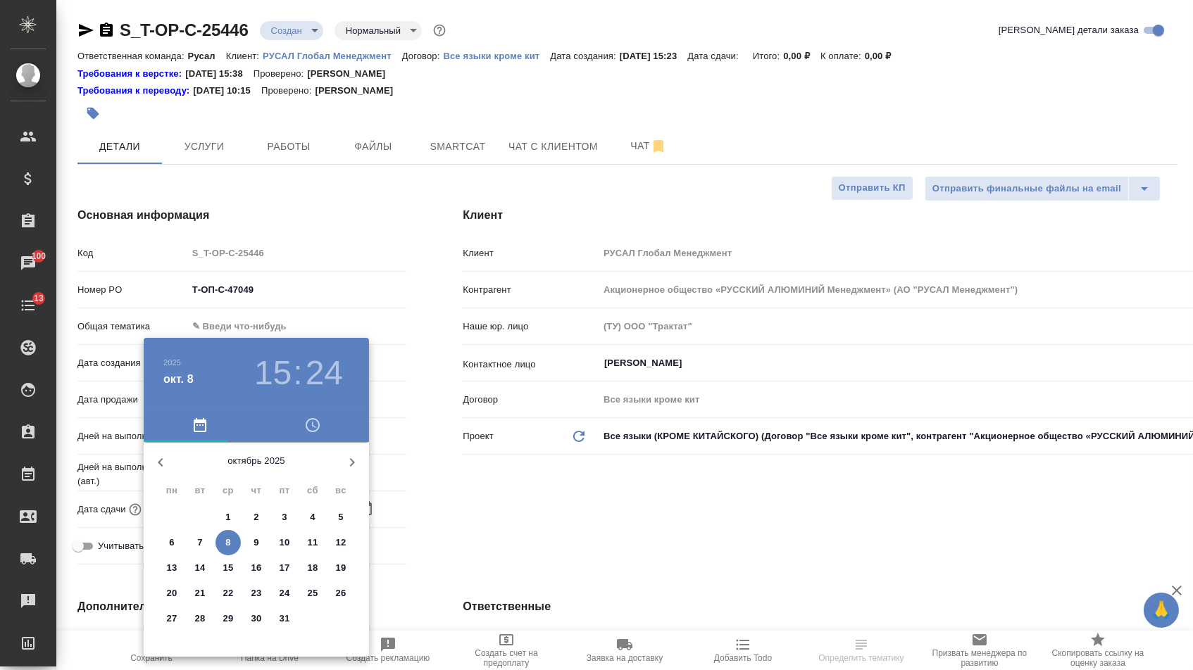
click at [279, 546] on p "10" at bounding box center [284, 543] width 11 height 14
type input "[DATE] 15:24"
type textarea "x"
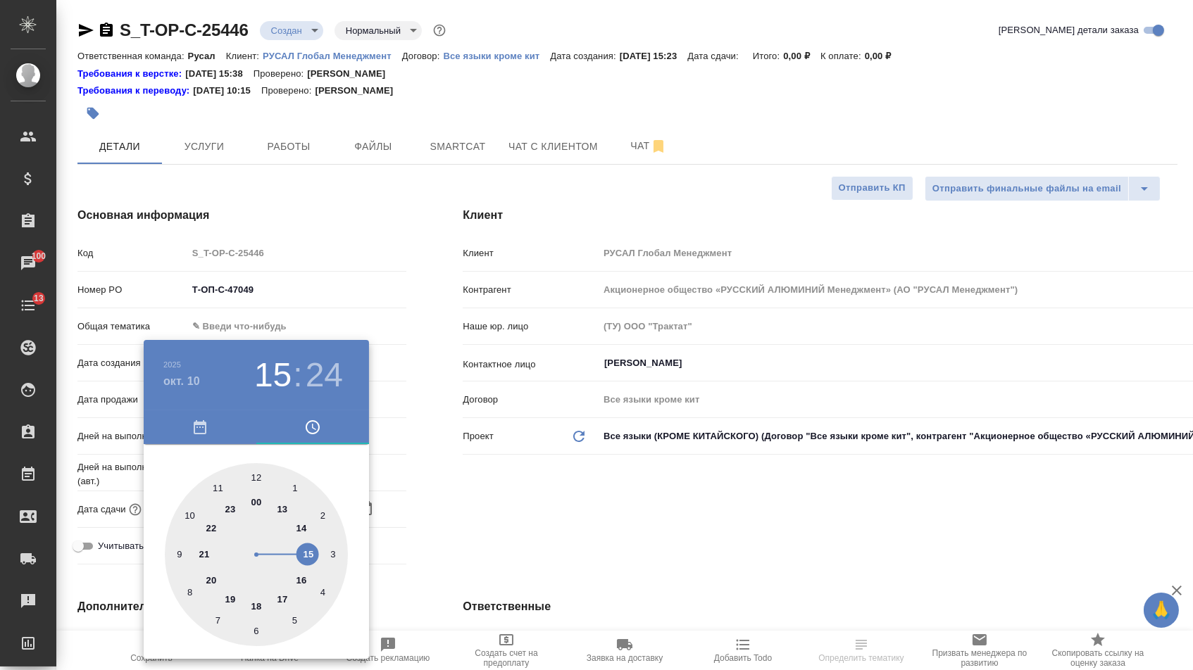
click at [315, 555] on div at bounding box center [256, 554] width 183 height 183
type textarea "x"
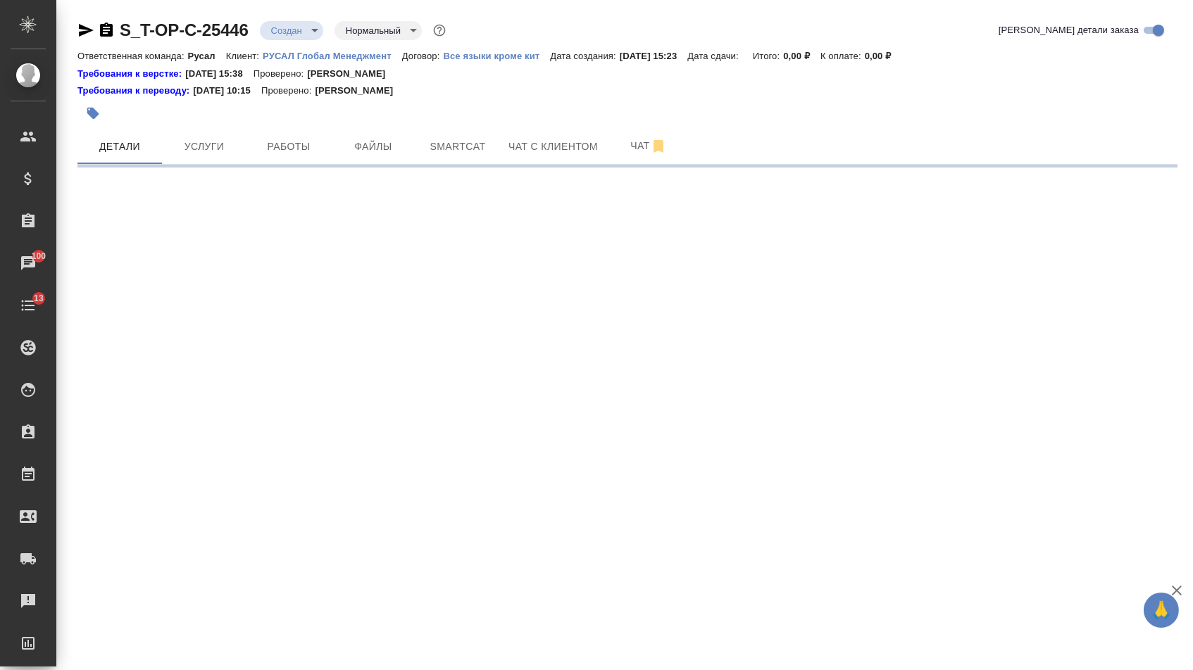
click at [254, 470] on div ".cls-1 fill:#fff; AWATERA [PERSON_NAME] Спецификации Заказы 100 Чаты 13 Todo Пр…" at bounding box center [596, 335] width 1193 height 670
select select "RU"
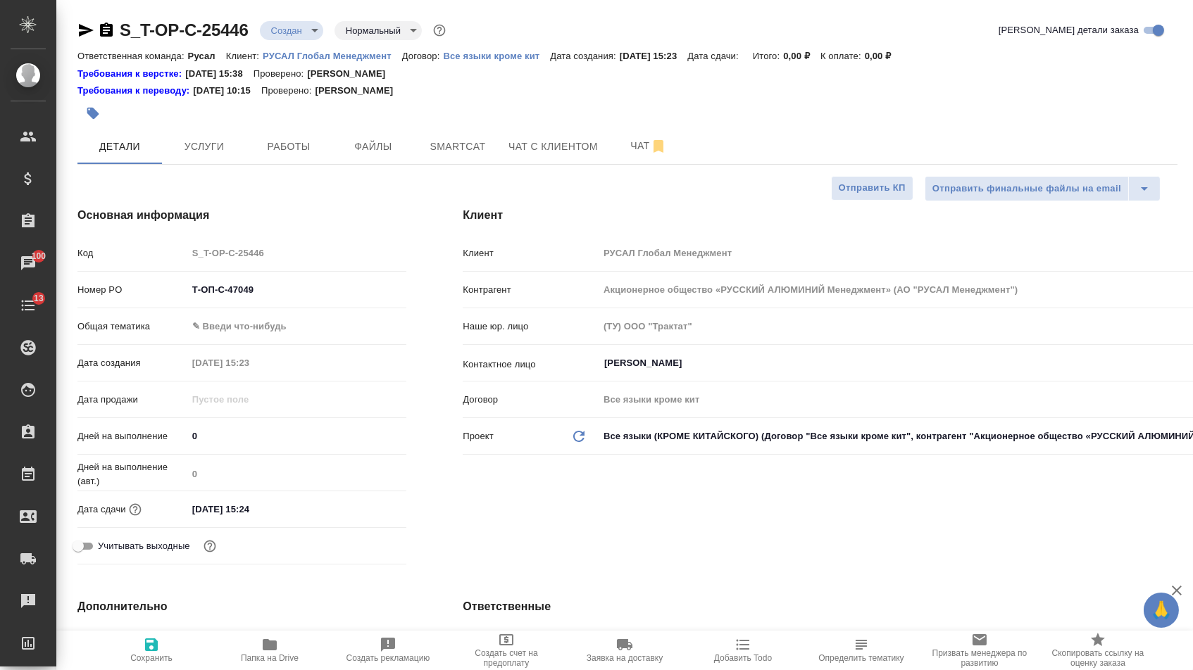
type textarea "x"
click at [298, 515] on input "[DATE] 15:24" at bounding box center [249, 509] width 123 height 20
type input "[DATE] 15:2_"
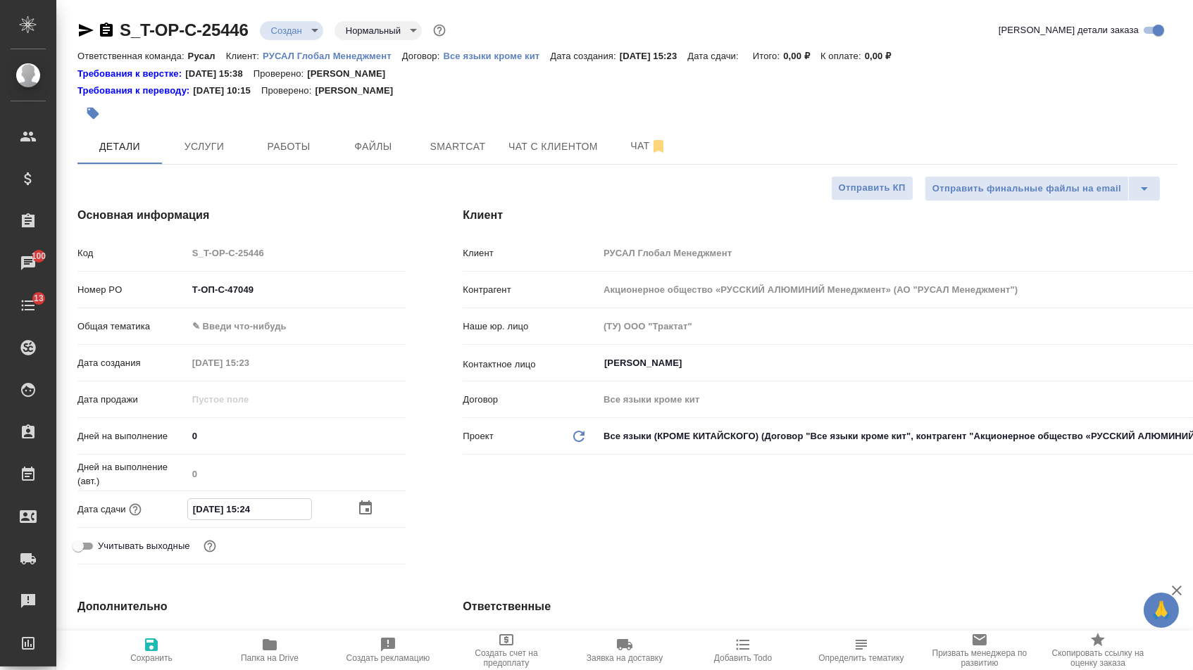
type textarea "x"
type input "[DATE] 15:__"
type textarea "x"
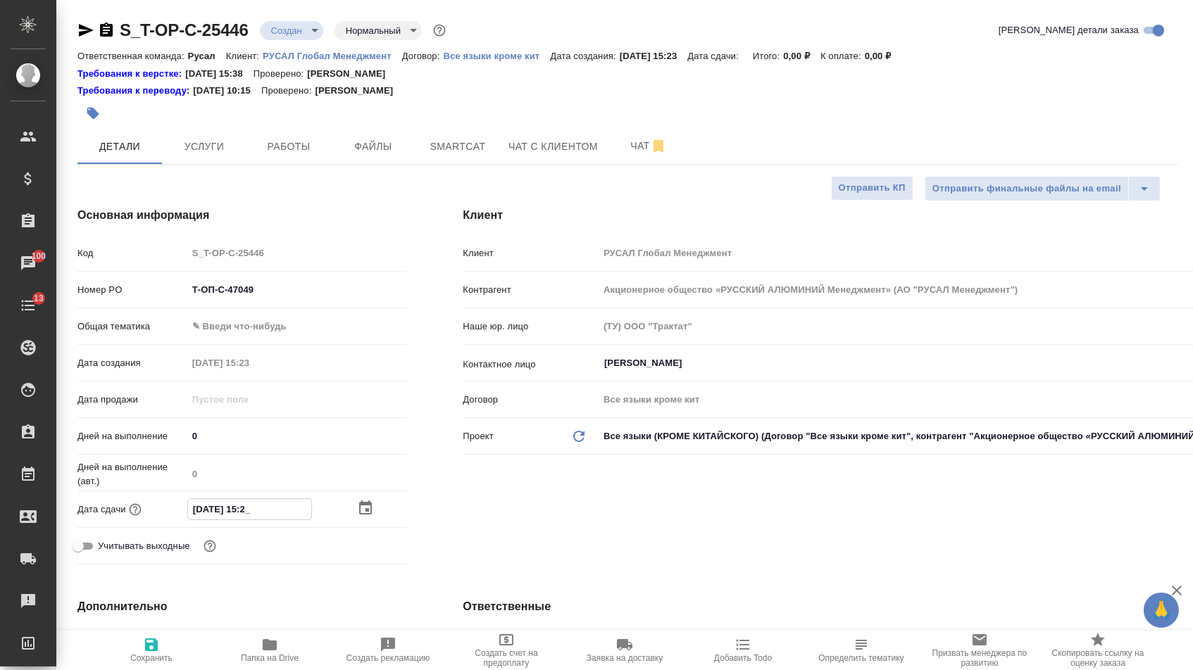
type textarea "x"
type input "[DATE] 15:0_"
type textarea "x"
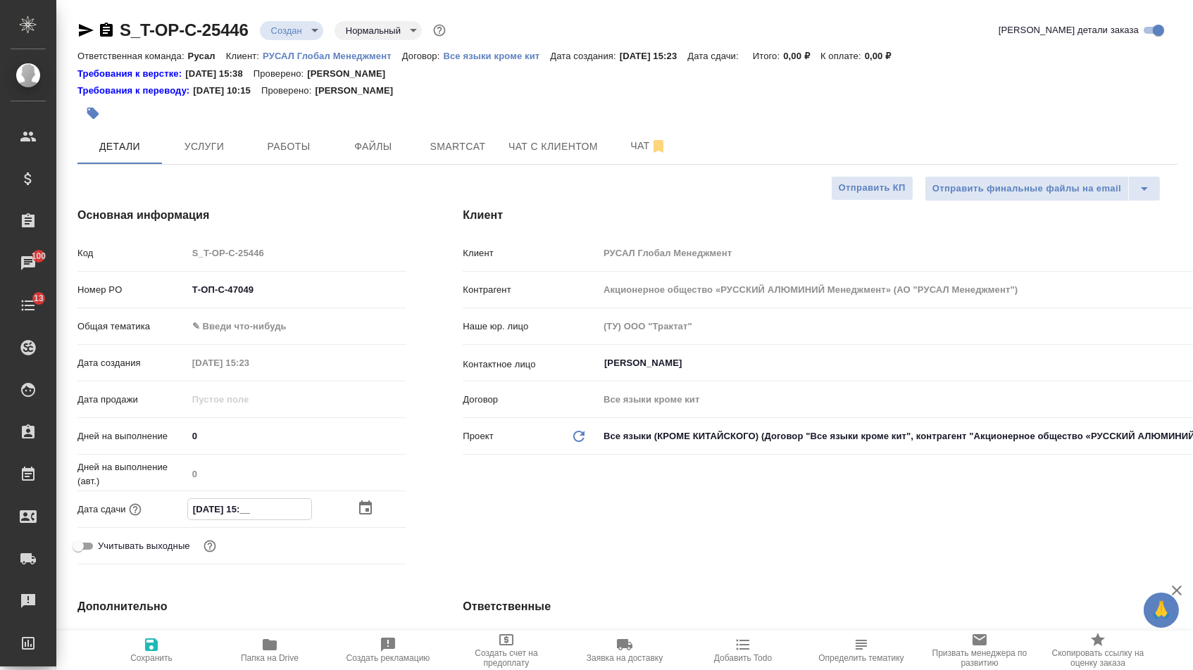
type textarea "x"
type input "[DATE] 15:00"
type textarea "x"
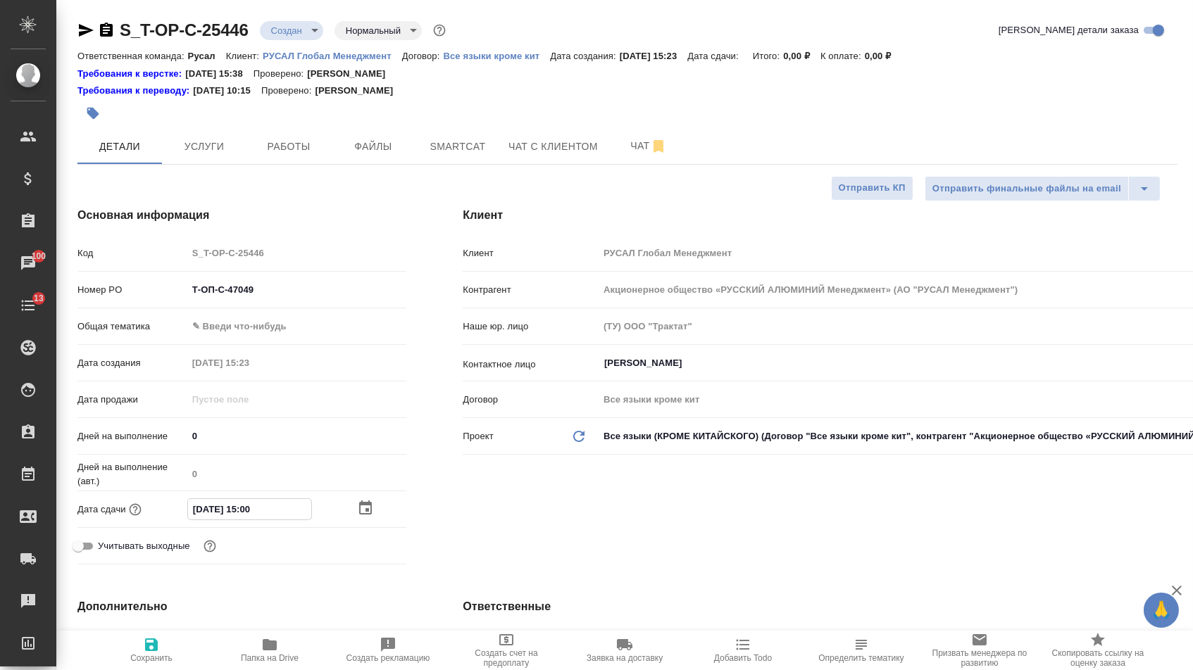
click at [514, 522] on div "[PERSON_NAME] Глобал Менеджмент Контрагент Акционерное общество «РУССКИЙ АЛЮМИН…" at bounding box center [819, 389] width 771 height 420
type textarea "x"
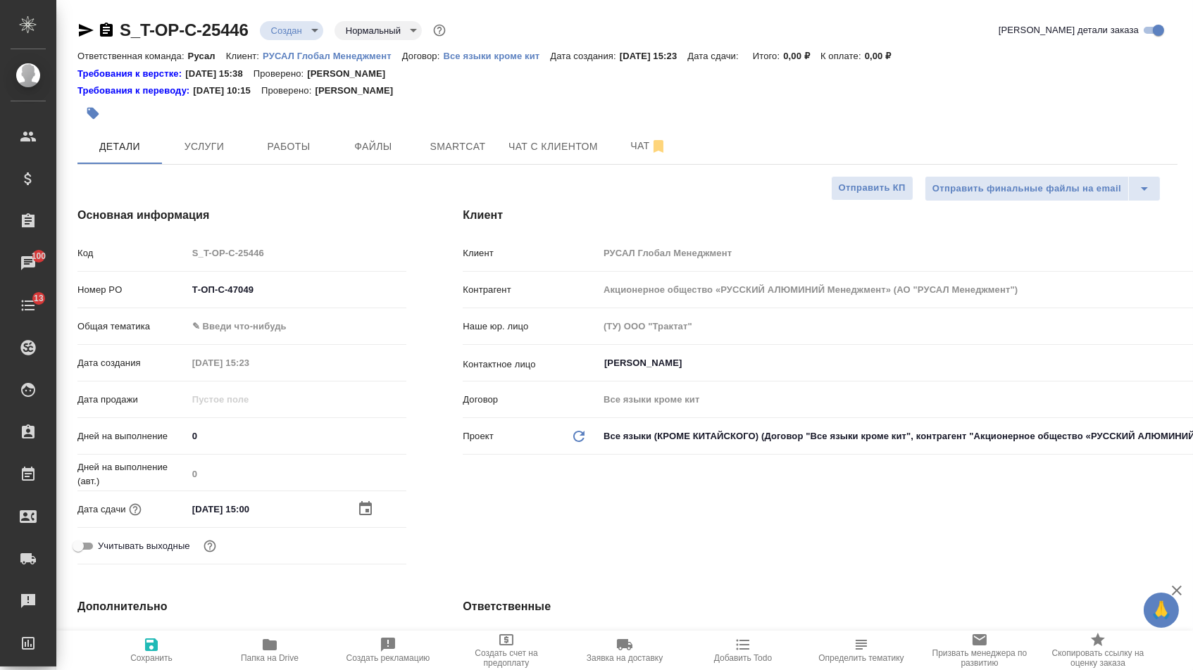
type textarea "x"
click at [288, 322] on body "🙏 .cls-1 fill:#fff; AWATERA Menshikova Aleksandra Клиенты Спецификации Заказы 1…" at bounding box center [596, 335] width 1193 height 670
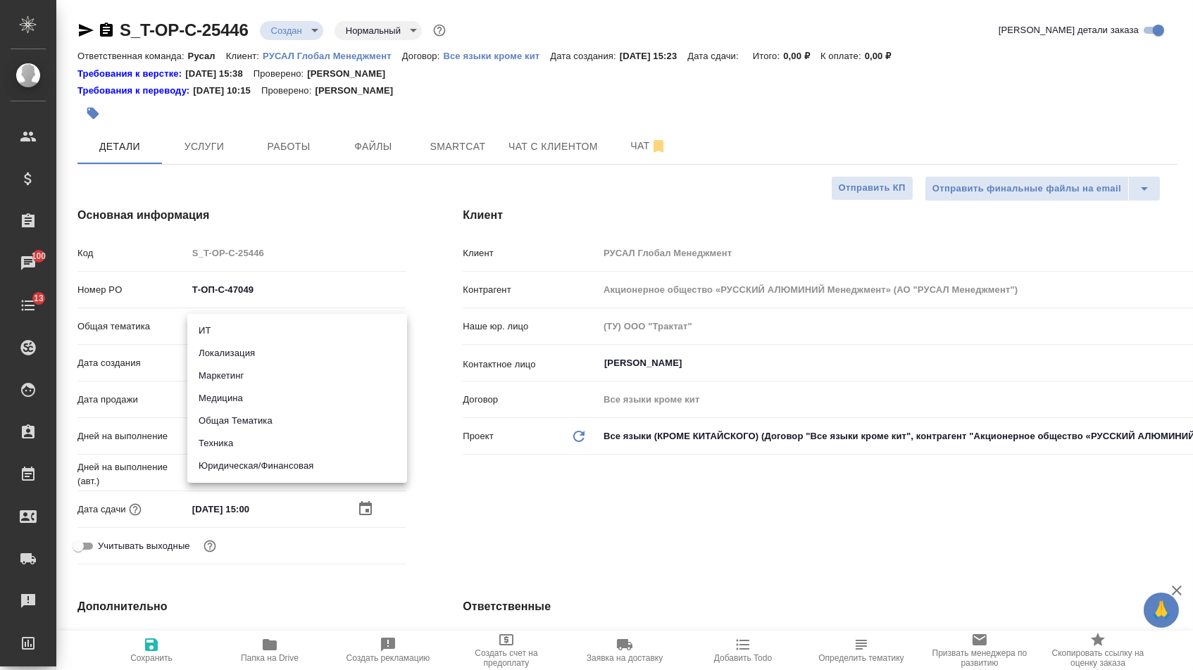
click at [242, 459] on li "Юридическая/Финансовая" at bounding box center [297, 466] width 220 height 23
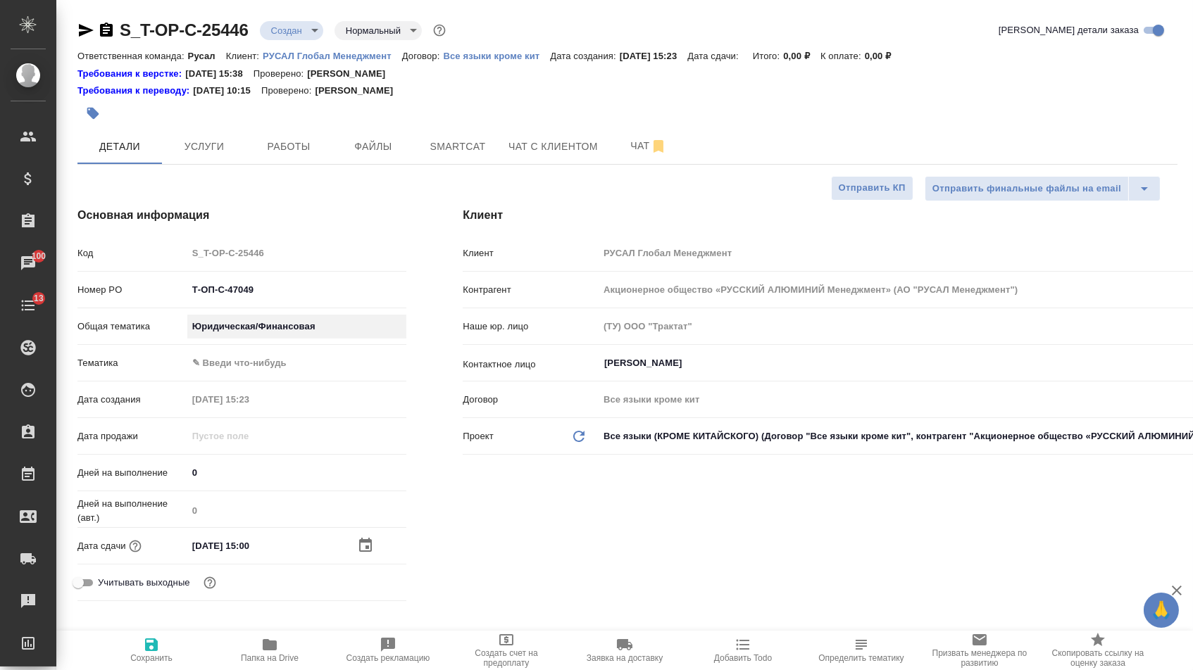
type input "yr-fn"
type textarea "x"
click at [253, 367] on body "🙏 .cls-1 fill:#fff; AWATERA Menshikova Aleksandra Клиенты Спецификации Заказы 1…" at bounding box center [596, 335] width 1193 height 670
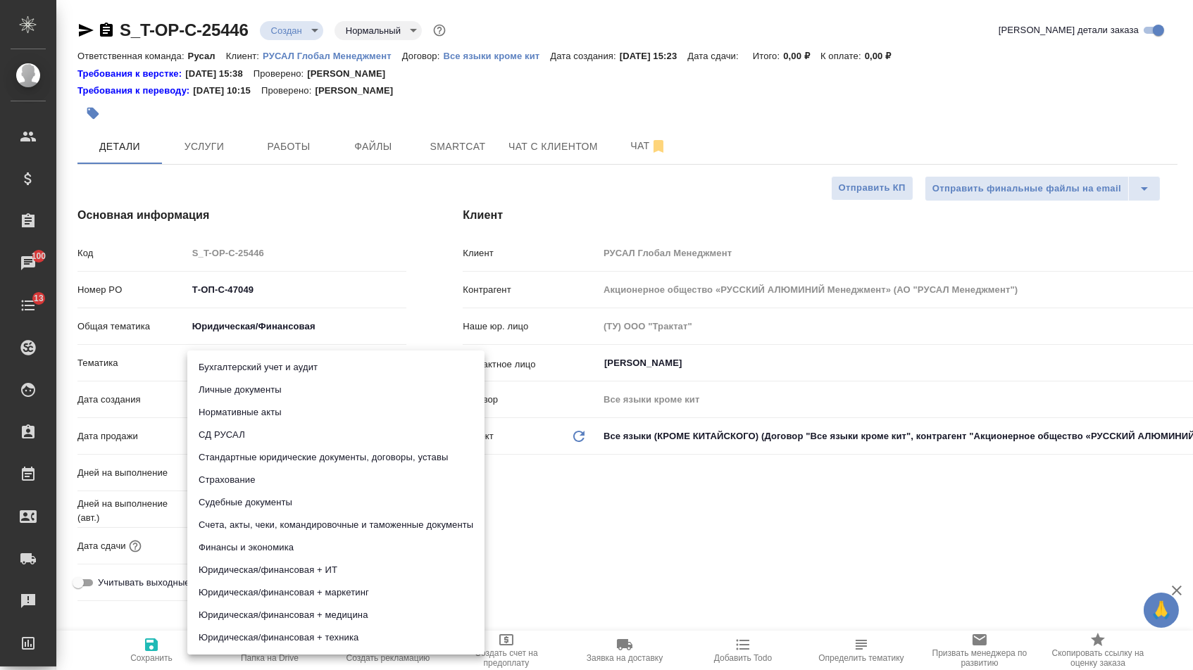
click at [240, 496] on li "Судебные документы" at bounding box center [335, 502] width 297 height 23
type textarea "x"
type input "5a8b8b956a9677013d343d23"
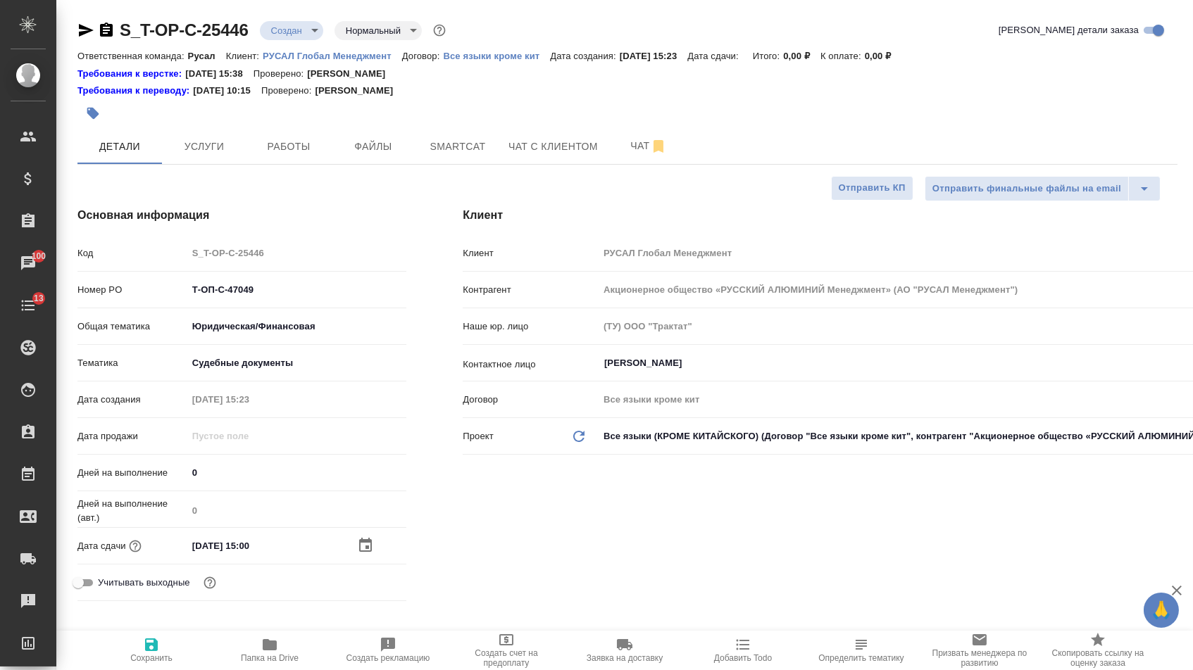
click at [163, 658] on span "Сохранить" at bounding box center [151, 658] width 42 height 10
type textarea "x"
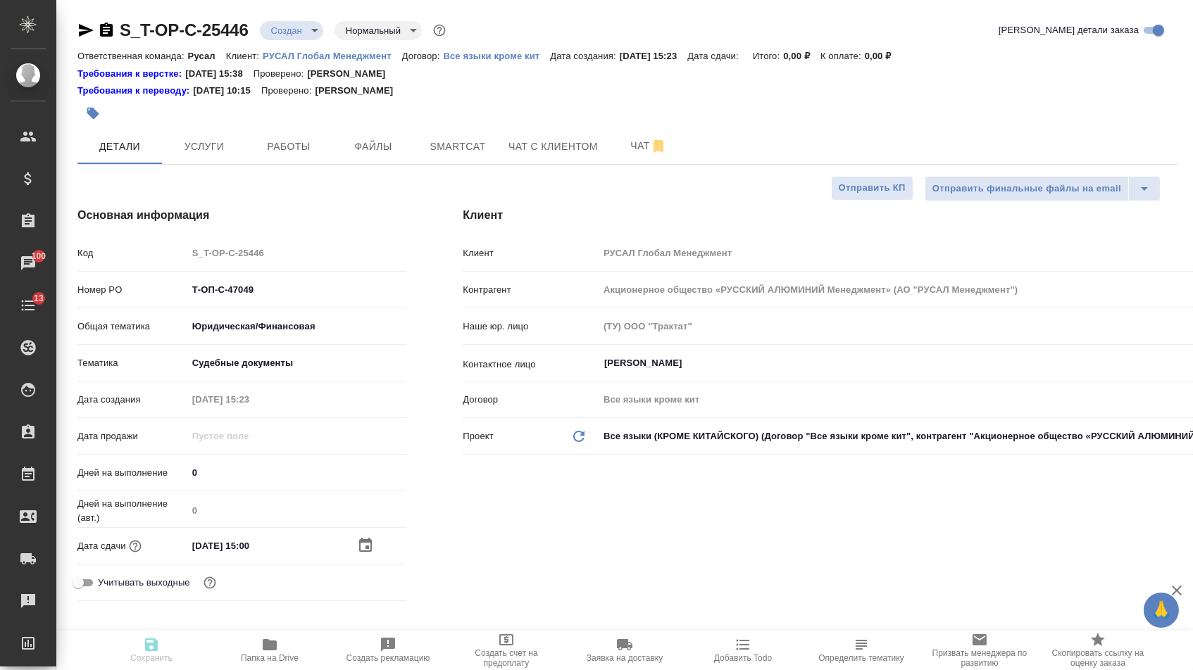
type textarea "x"
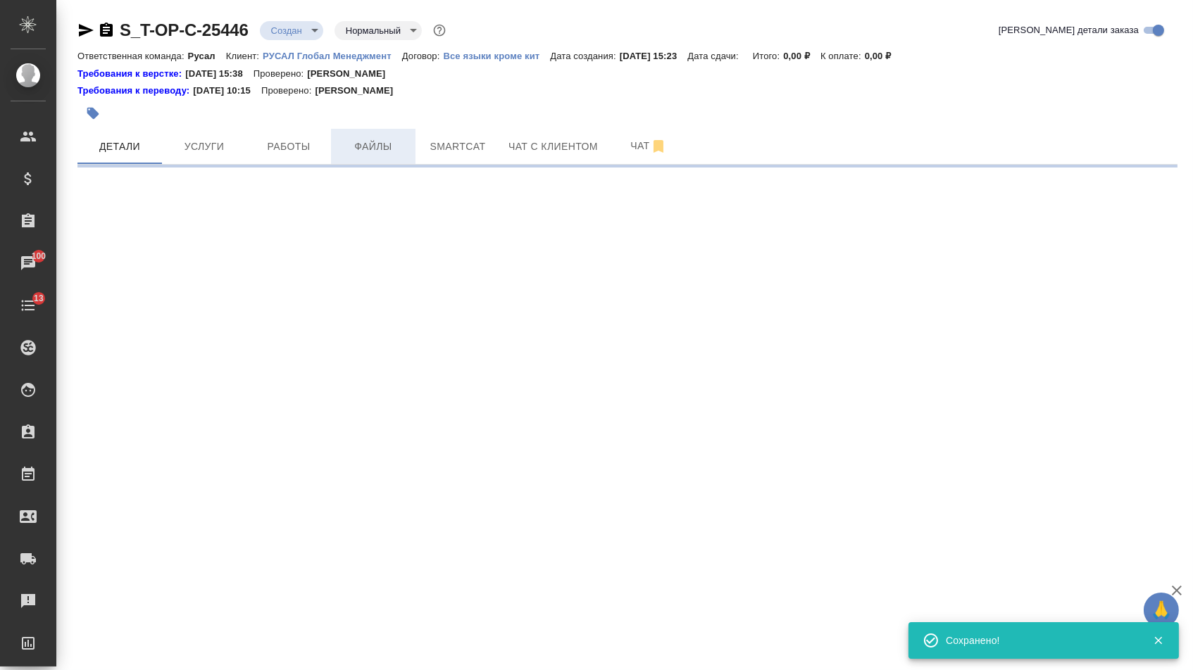
select select "RU"
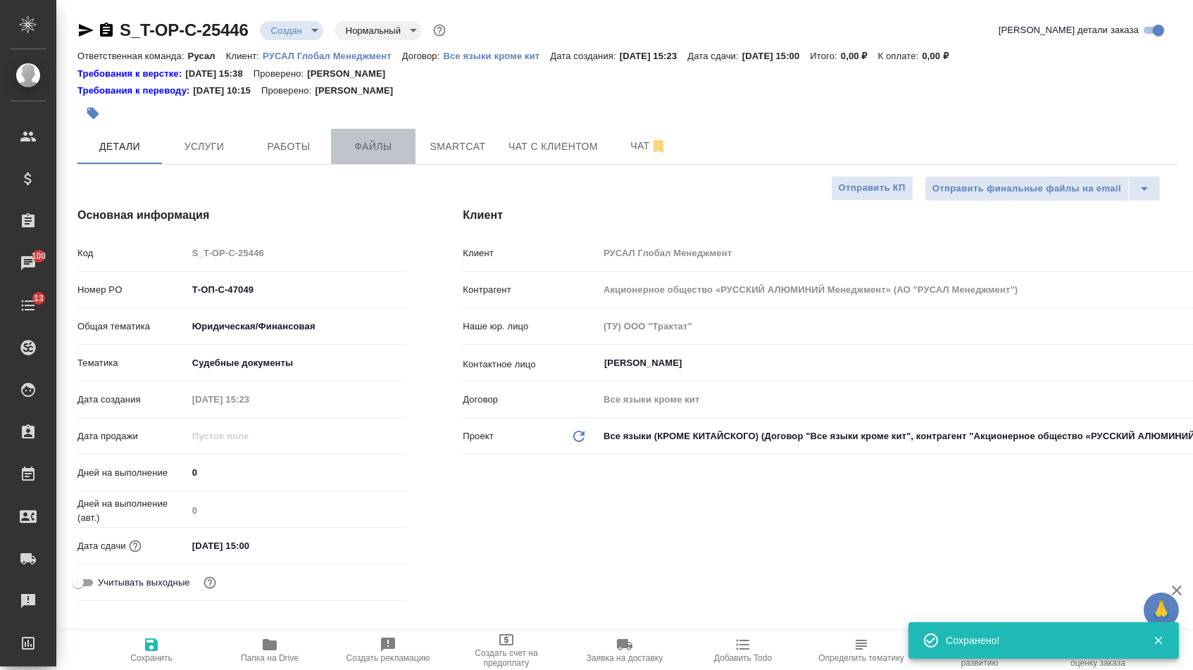
click at [367, 146] on span "Файлы" at bounding box center [373, 147] width 68 height 18
type textarea "x"
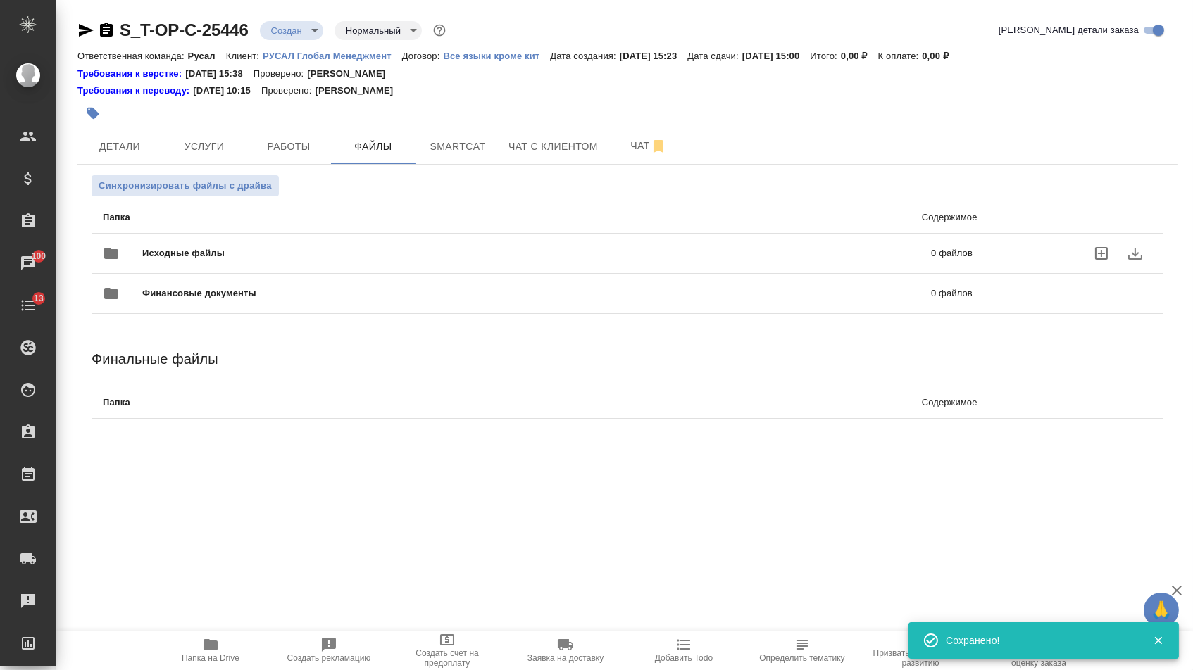
click at [248, 260] on span "Исходные файлы" at bounding box center [360, 253] width 436 height 14
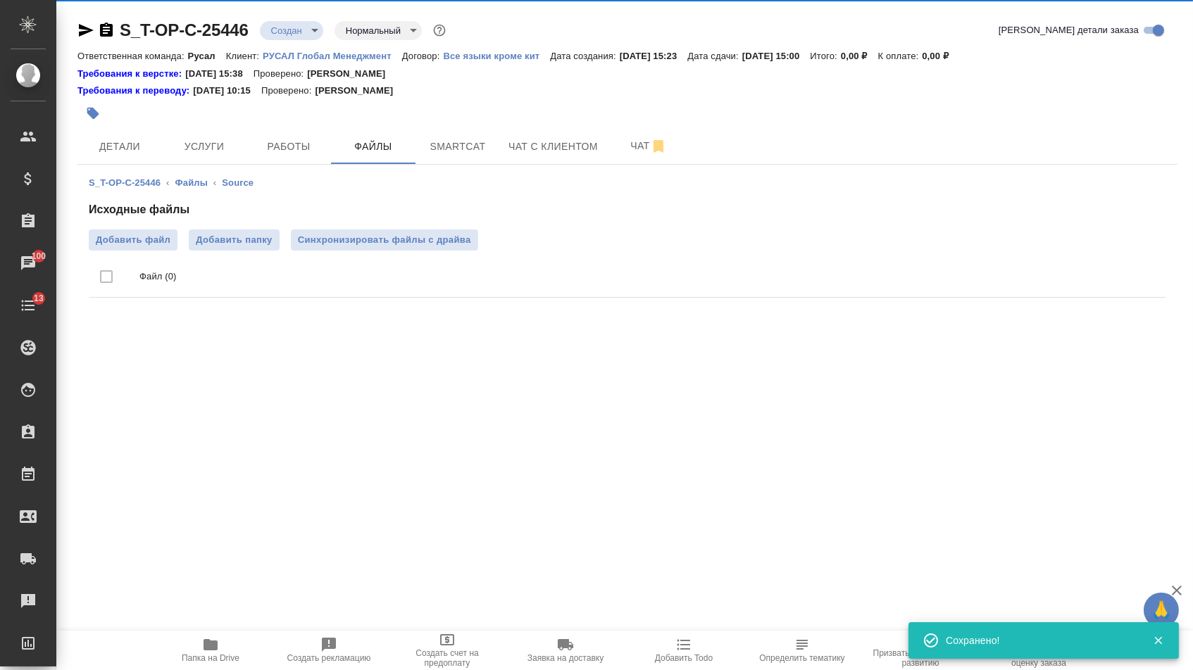
click at [167, 254] on ul "Файл (0)" at bounding box center [627, 277] width 1077 height 53
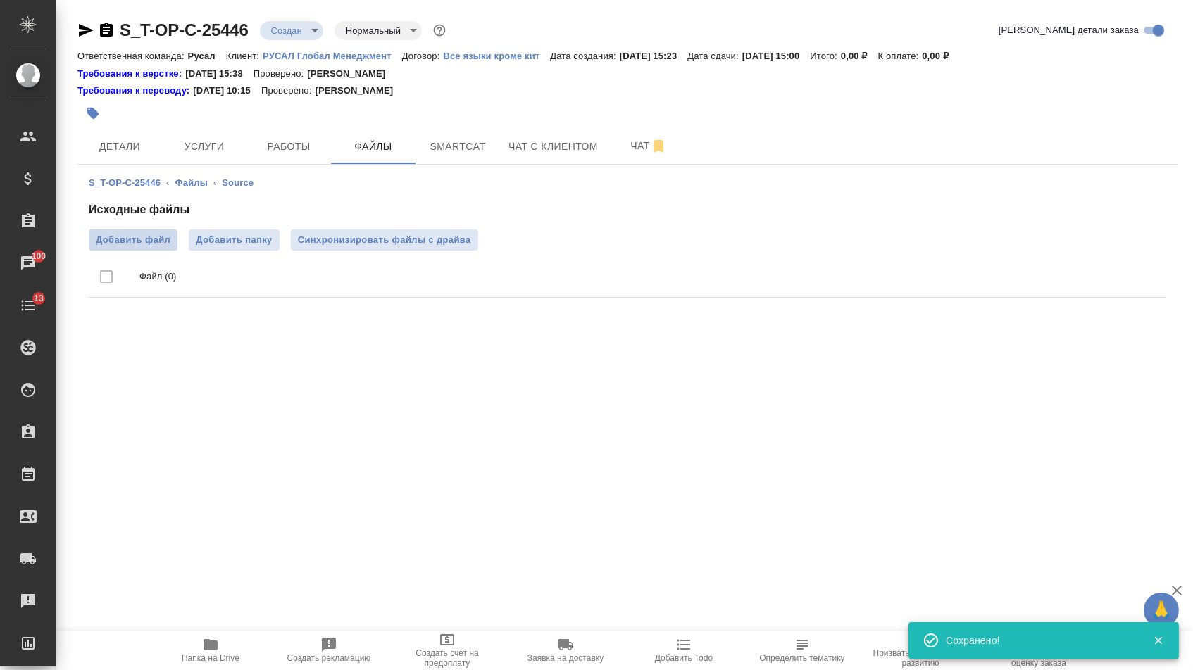
click at [161, 246] on span "Добавить файл" at bounding box center [133, 240] width 75 height 14
click at [0, 0] on input "Добавить файл" at bounding box center [0, 0] width 0 height 0
click at [213, 153] on span "Услуги" at bounding box center [204, 147] width 68 height 18
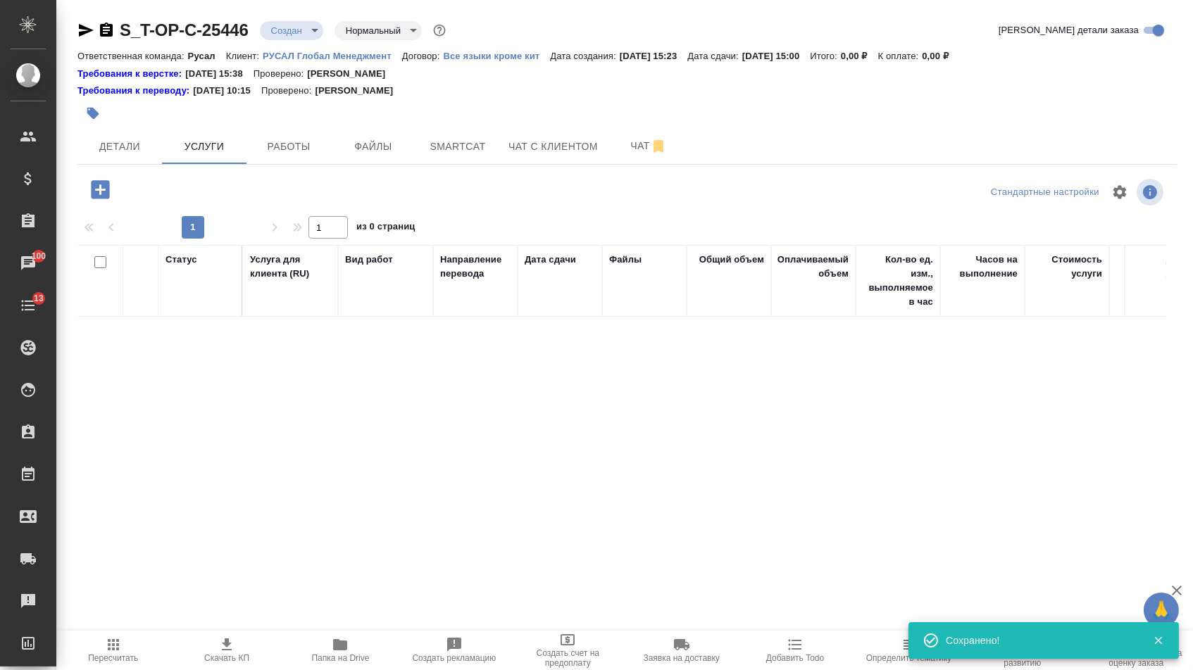
click at [109, 186] on icon "button" at bounding box center [100, 189] width 18 height 18
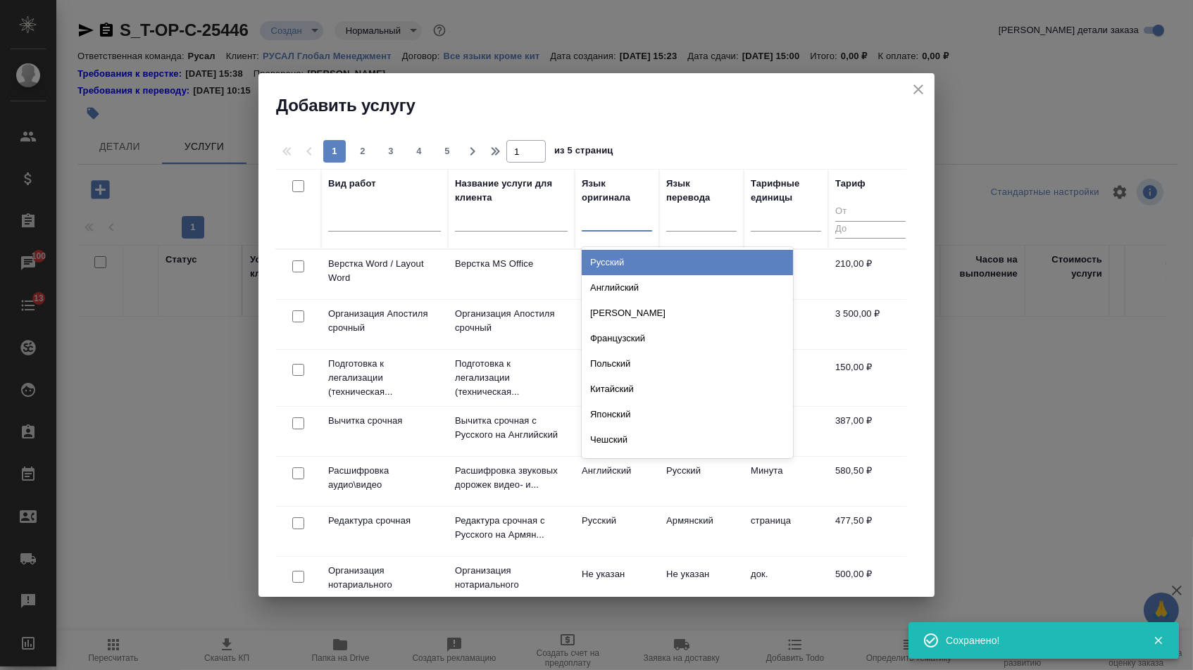
click at [644, 229] on div at bounding box center [617, 218] width 70 height 27
click at [639, 265] on div "Русский" at bounding box center [687, 262] width 211 height 25
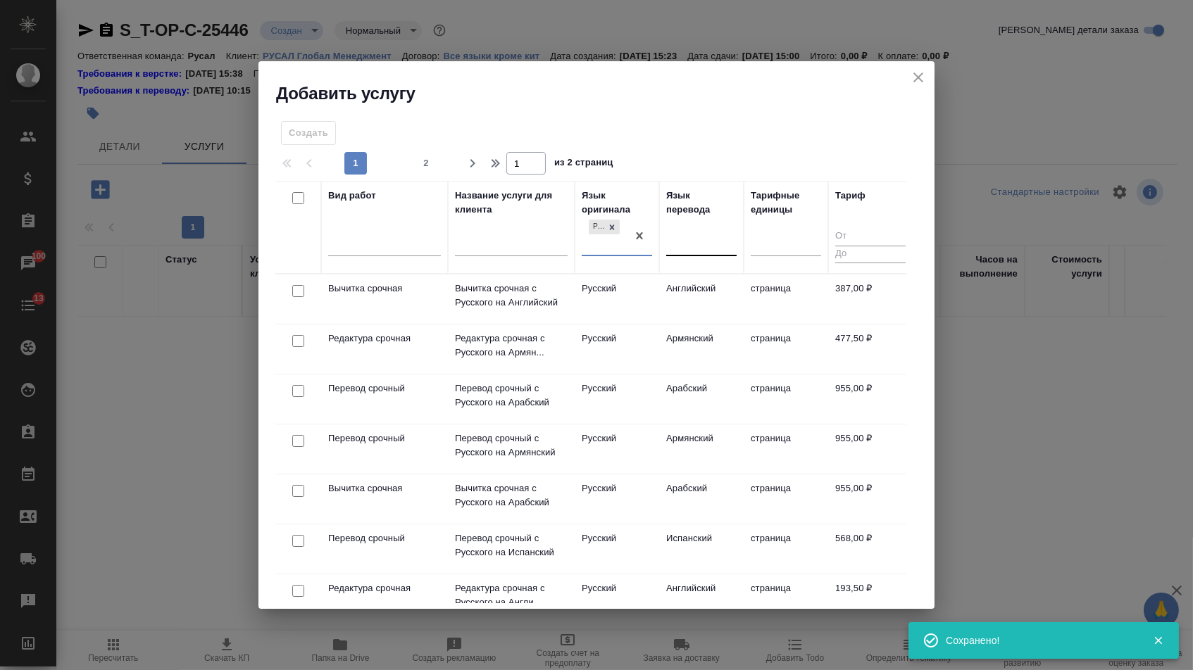
click at [705, 232] on div at bounding box center [701, 242] width 70 height 20
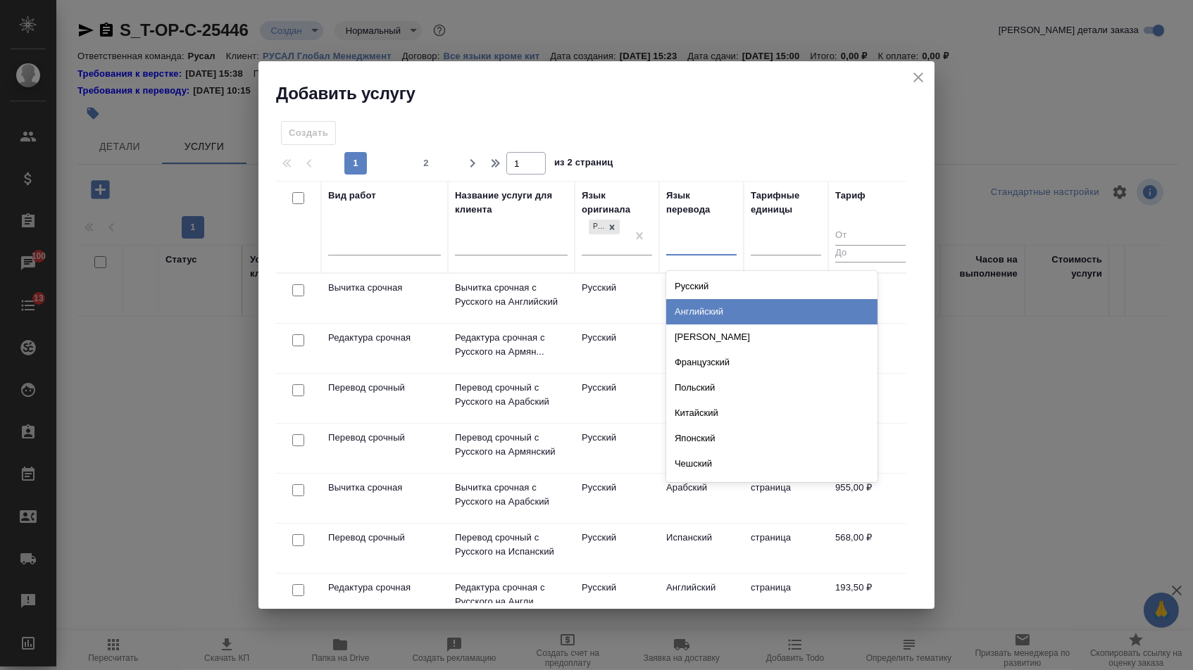
click at [693, 311] on div "Английский" at bounding box center [771, 311] width 211 height 25
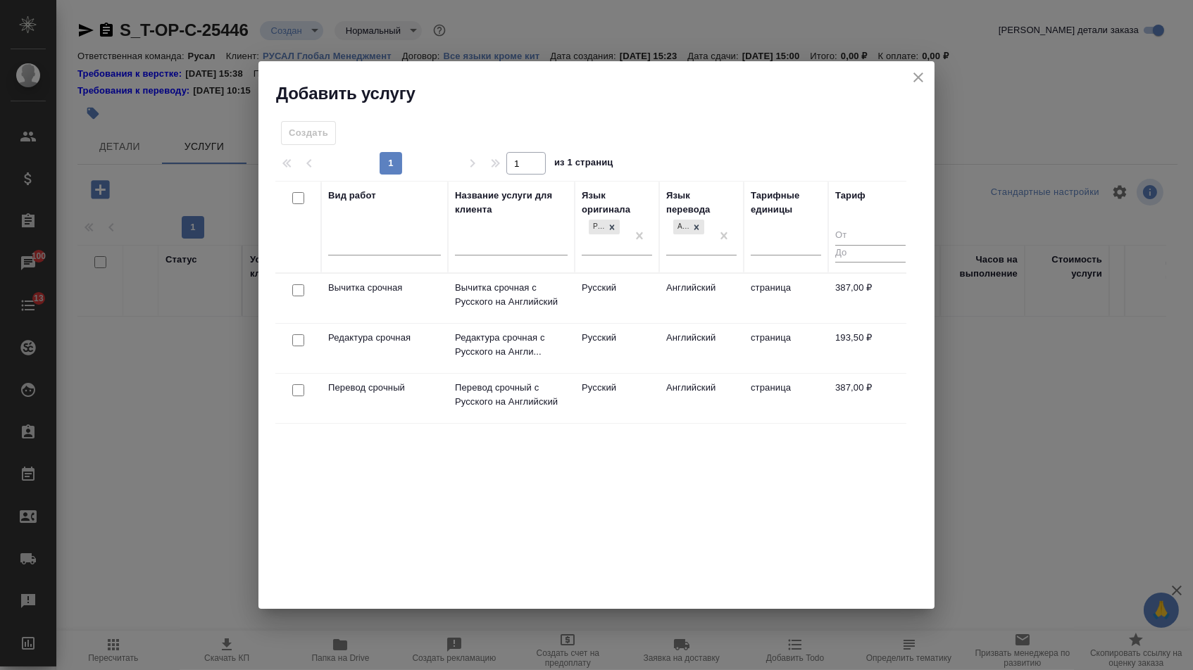
click at [298, 387] on input "checkbox" at bounding box center [298, 390] width 12 height 12
checkbox input "true"
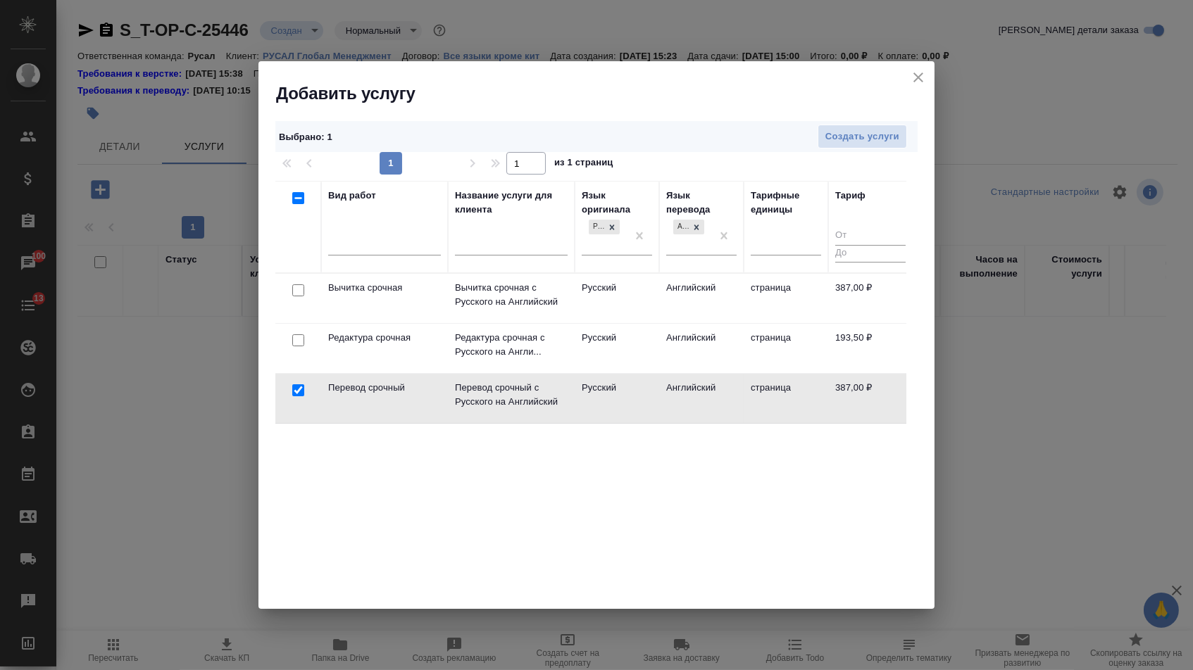
click at [298, 334] on input "checkbox" at bounding box center [298, 340] width 12 height 12
checkbox input "true"
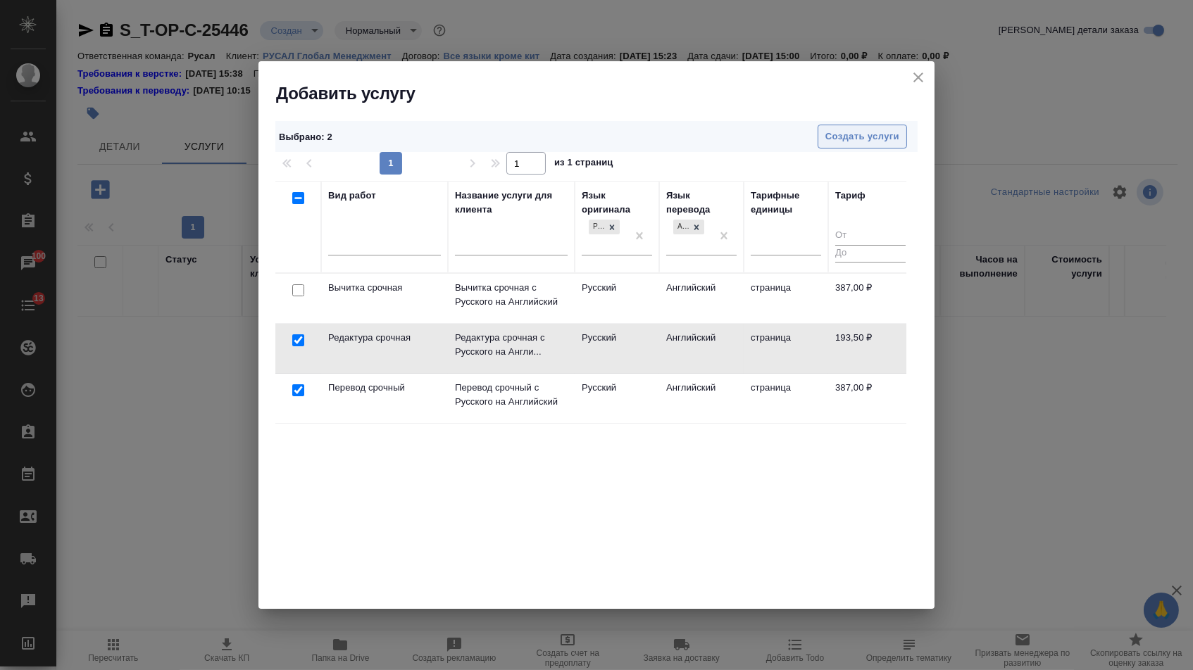
click at [836, 130] on span "Создать услуги" at bounding box center [862, 137] width 74 height 16
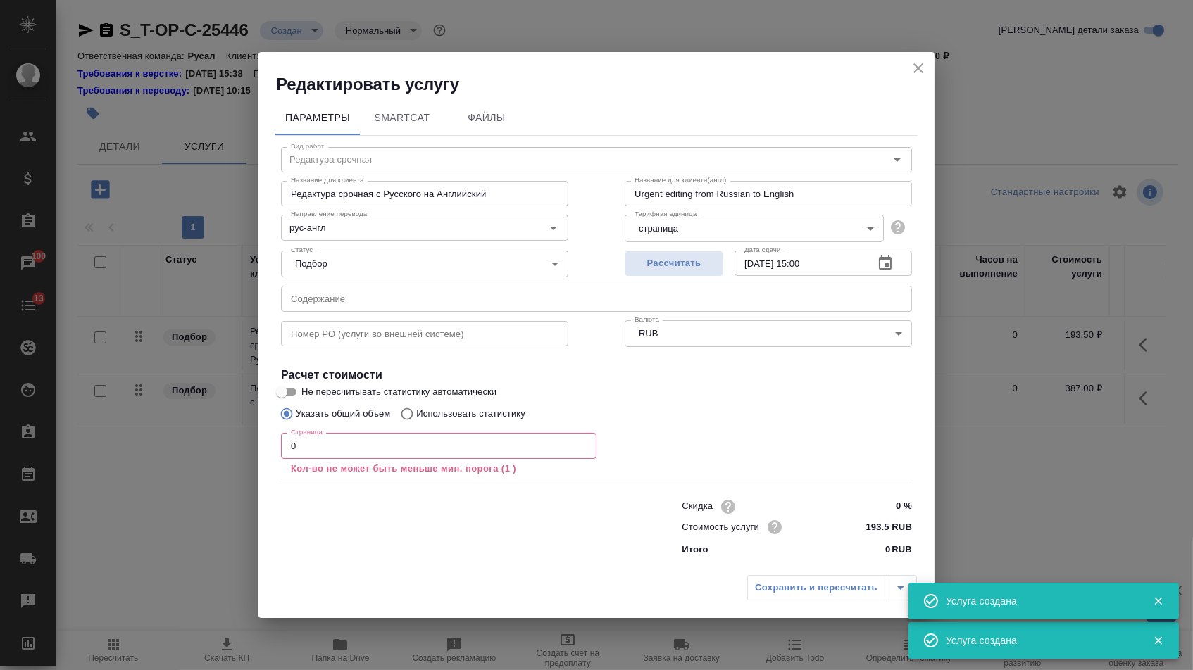
type input "Перевод срочный"
type input "Перевод срочный с Русского на Английский"
type input "Urgent translation from Russian to English"
type input "387 RUB"
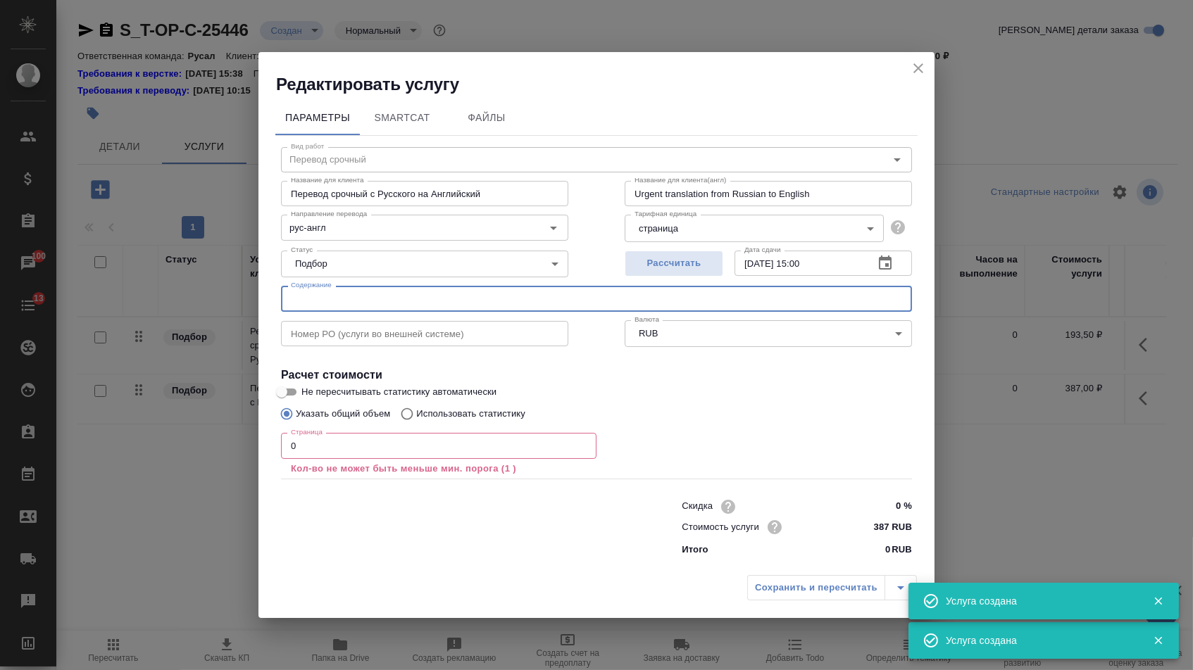
click at [386, 310] on div "Вид работ Перевод срочный Вид работ Название для клиента Перевод срочный с Русс…" at bounding box center [596, 349] width 642 height 427
paste input "МКАС Решение по делу"
type input "МКАС Решение по делу"
click at [301, 453] on input "0" at bounding box center [438, 445] width 315 height 25
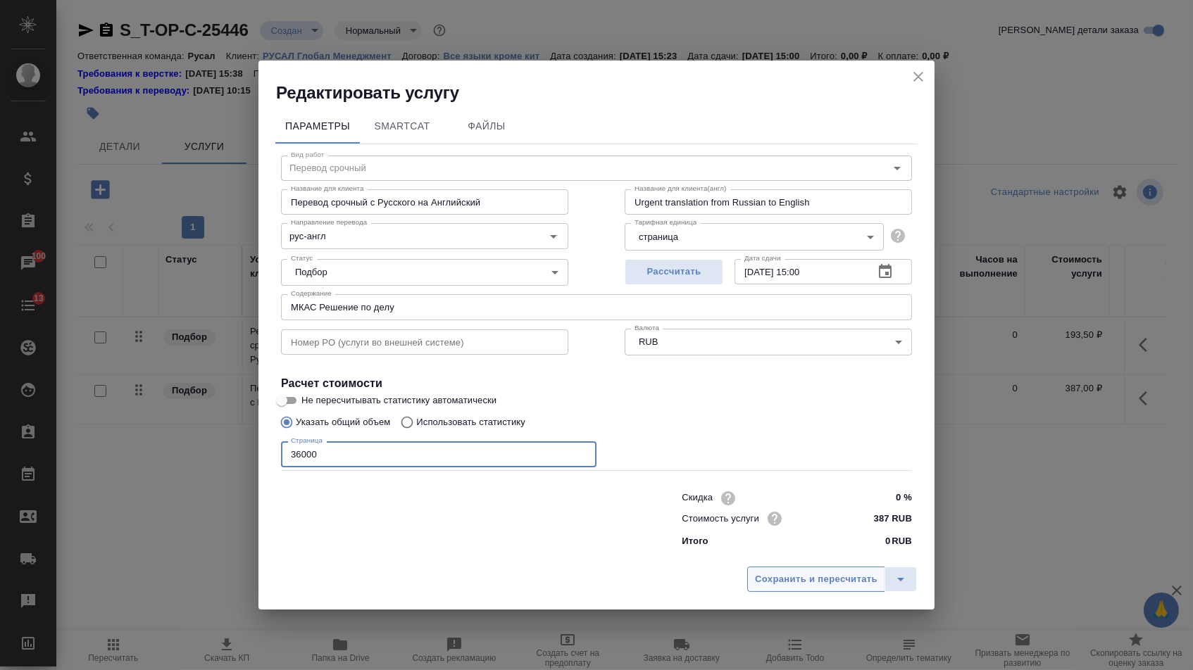
type input "36000"
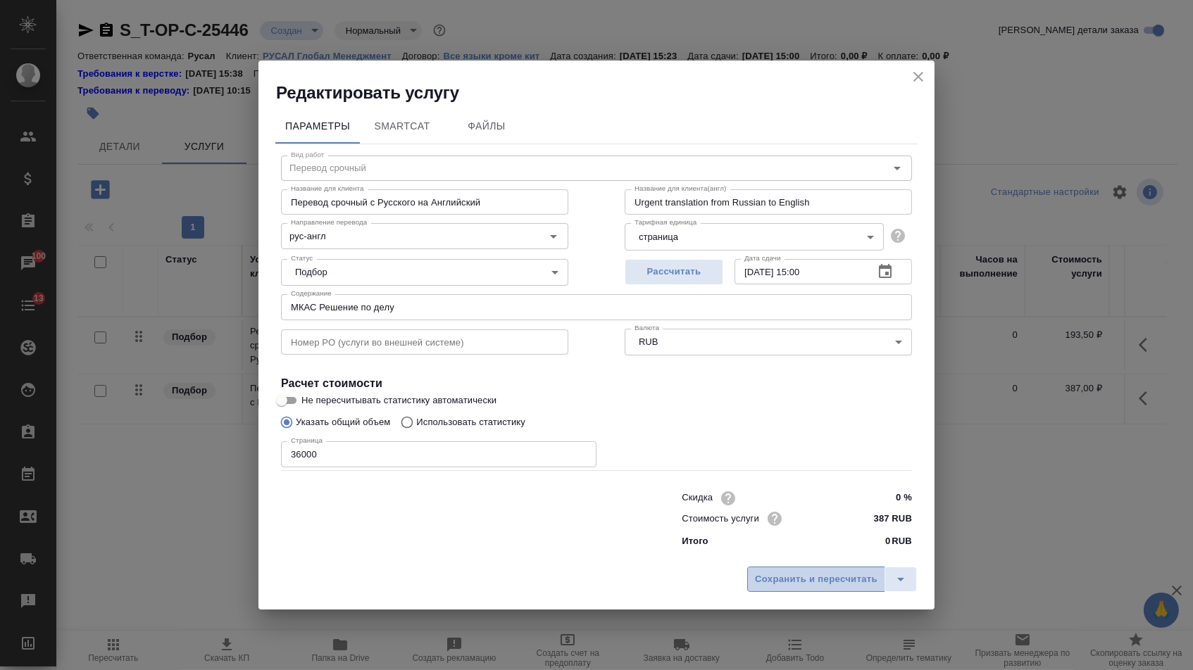
click at [812, 579] on span "Сохранить и пересчитать" at bounding box center [816, 580] width 122 height 16
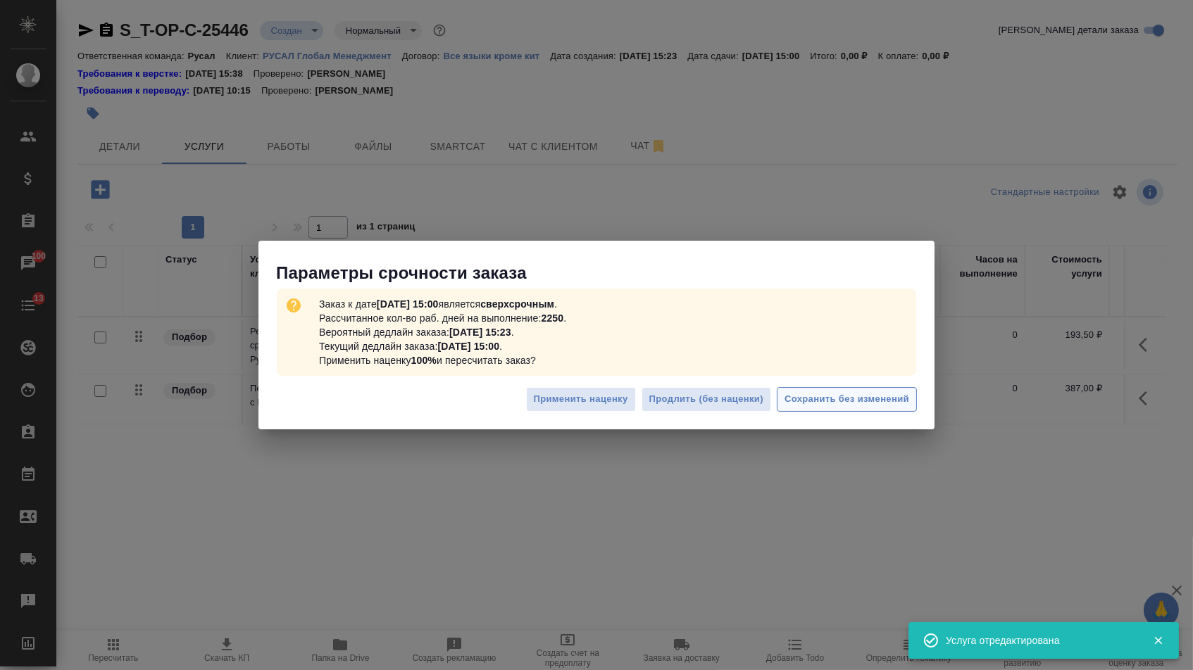
click at [814, 391] on button "Сохранить без изменений" at bounding box center [847, 399] width 140 height 25
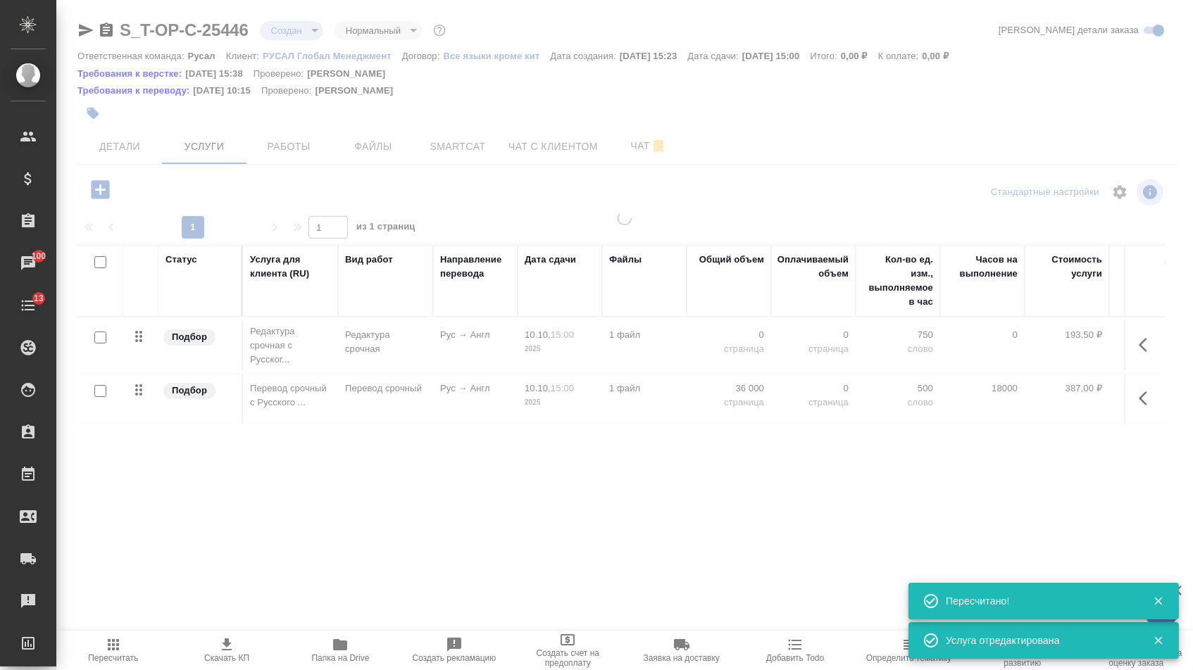
type input "urgent"
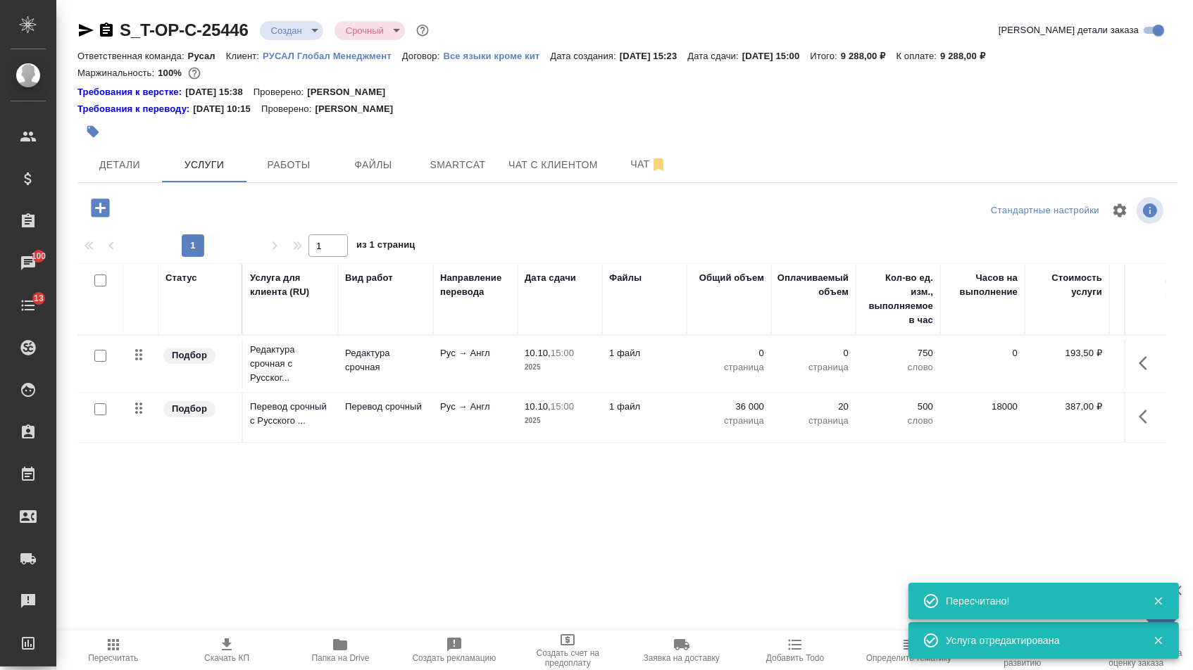
click at [753, 368] on p "страница" at bounding box center [728, 367] width 70 height 14
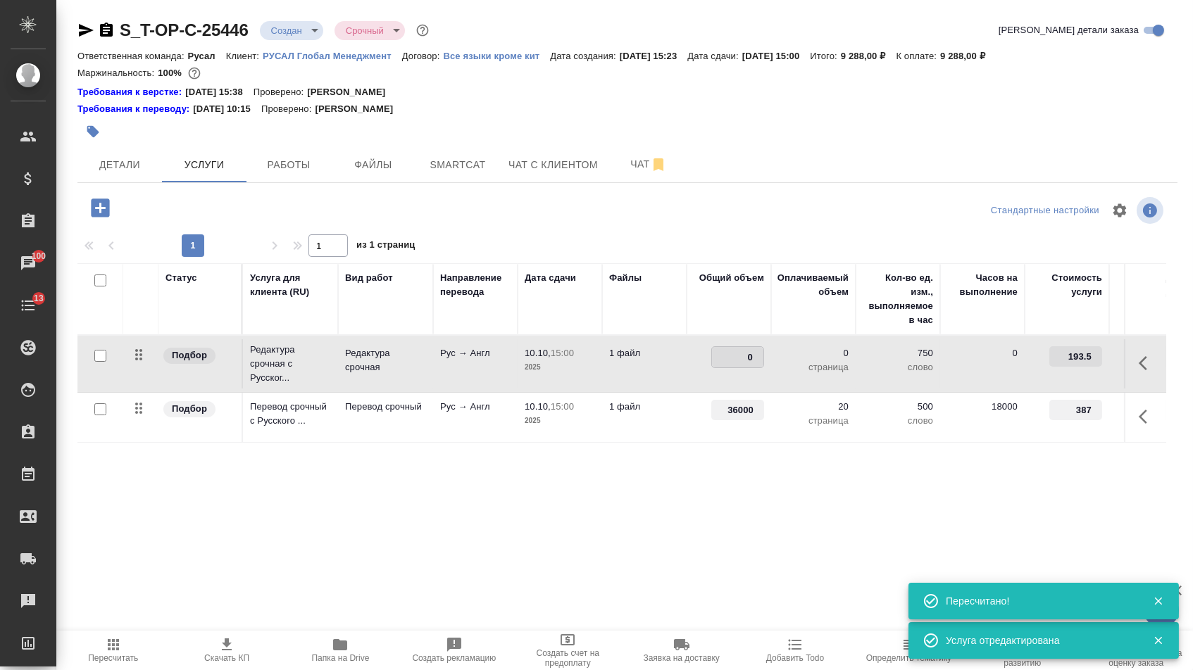
click at [753, 367] on input "0" at bounding box center [737, 357] width 51 height 20
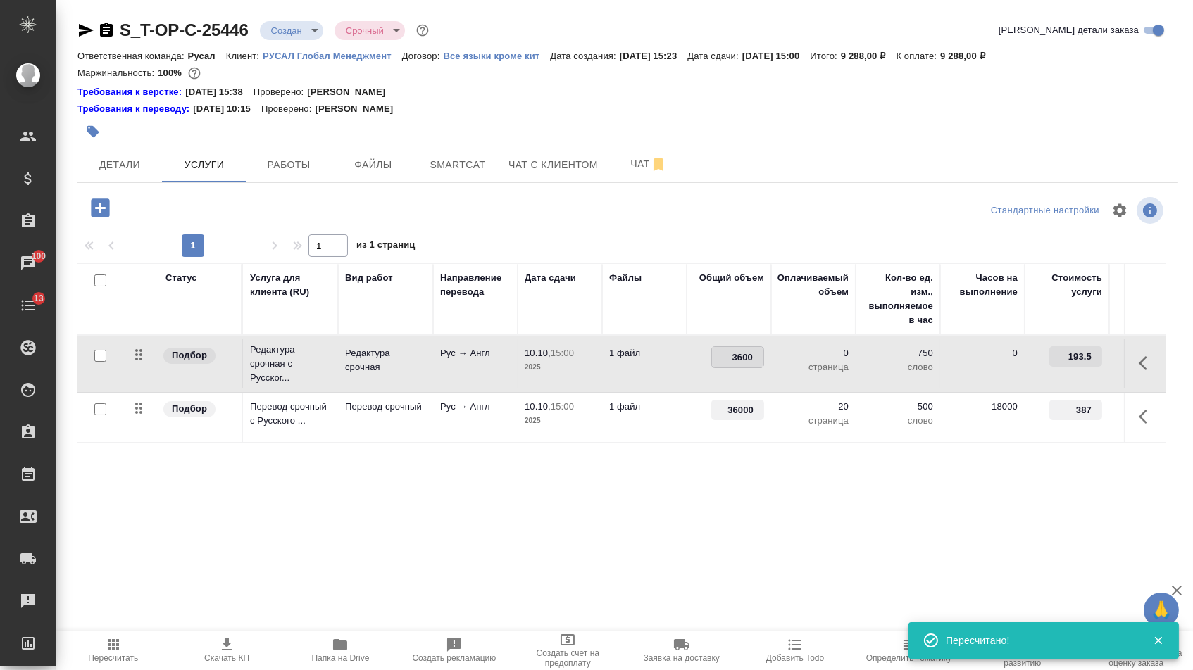
type input "36000"
click at [640, 492] on div "Статус Услуга для клиента (RU) Вид работ Направление перевода Дата сдачи Файлы …" at bounding box center [621, 414] width 1088 height 303
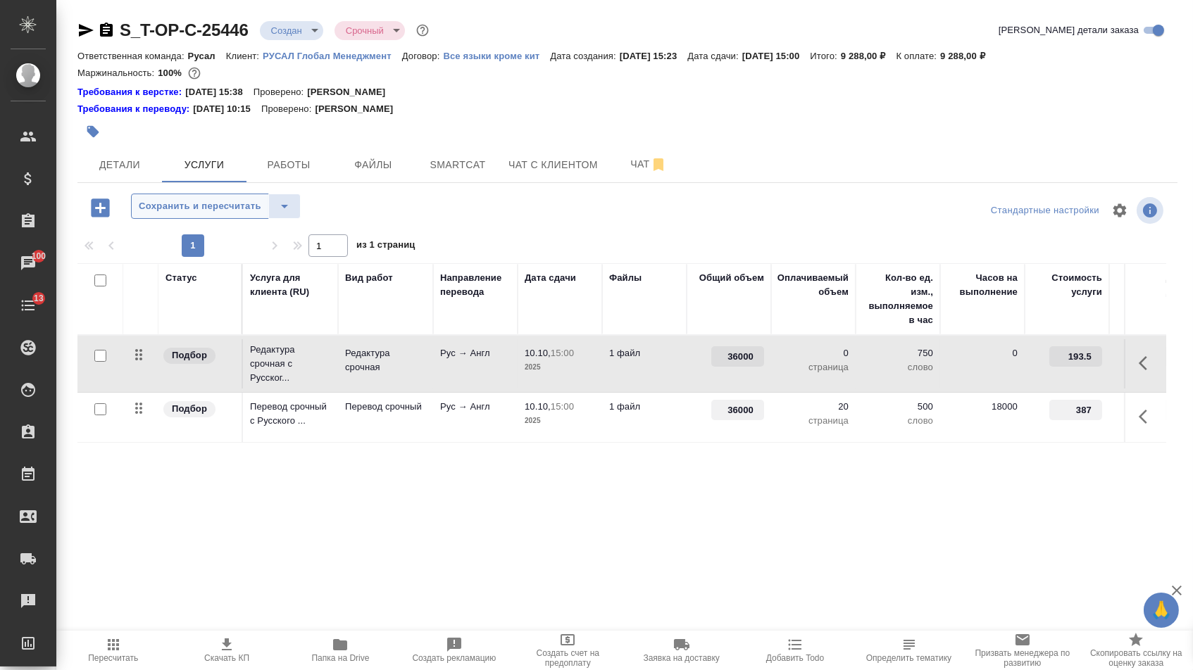
click at [251, 213] on span "Сохранить и пересчитать" at bounding box center [200, 207] width 122 height 16
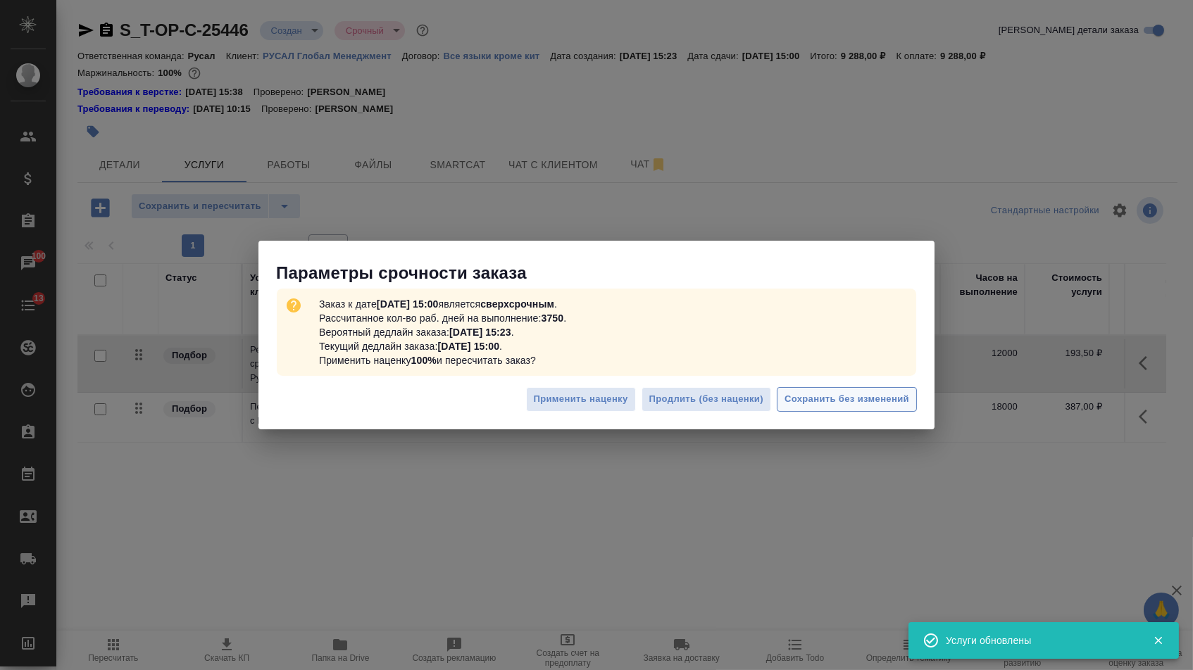
click at [848, 403] on span "Сохранить без изменений" at bounding box center [846, 399] width 125 height 16
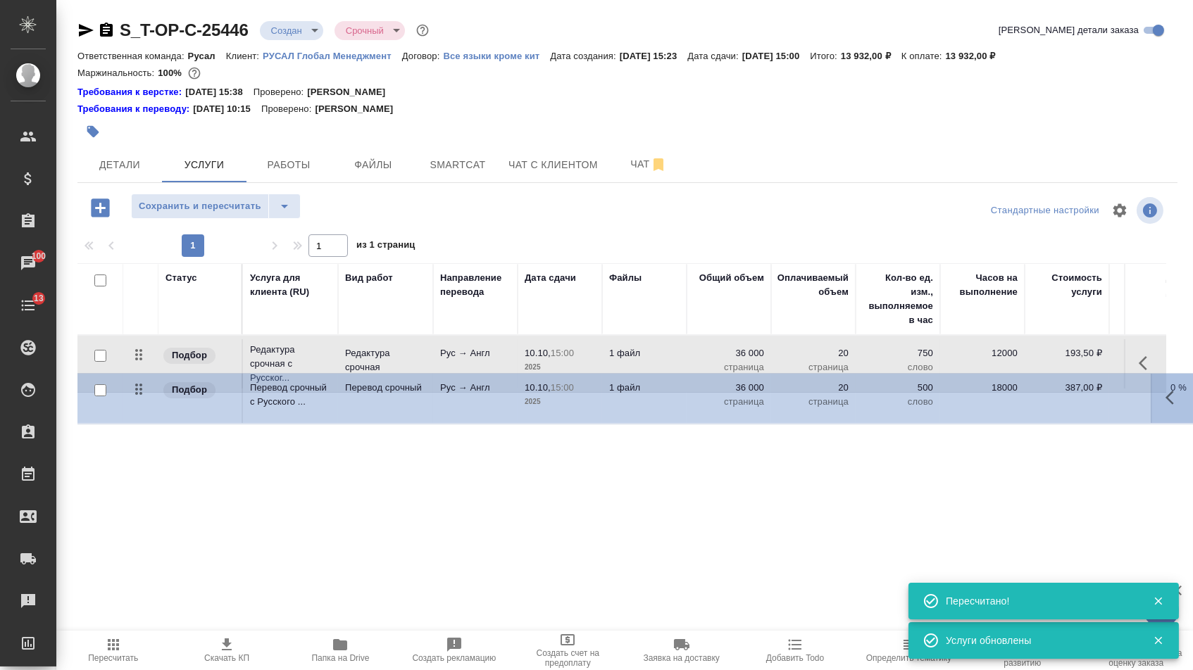
drag, startPoint x: 147, startPoint y: 418, endPoint x: 147, endPoint y: 367, distance: 50.7
click at [147, 368] on tbody "Подбор Редактура срочная с Русског... Редактура срочная Рус → Англ 10.10, 15:00…" at bounding box center [740, 390] width 1327 height 109
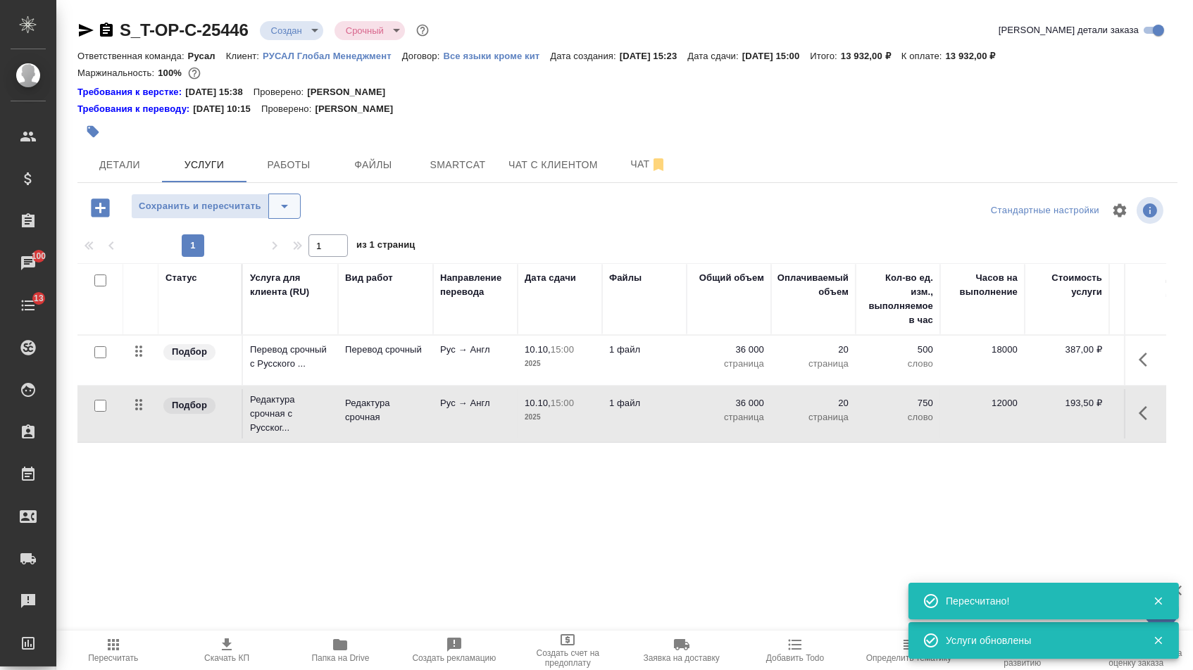
click at [293, 215] on icon "split button" at bounding box center [284, 206] width 17 height 17
click at [295, 245] on li "Сохранить" at bounding box center [221, 243] width 173 height 23
click at [142, 156] on button "Детали" at bounding box center [119, 164] width 84 height 35
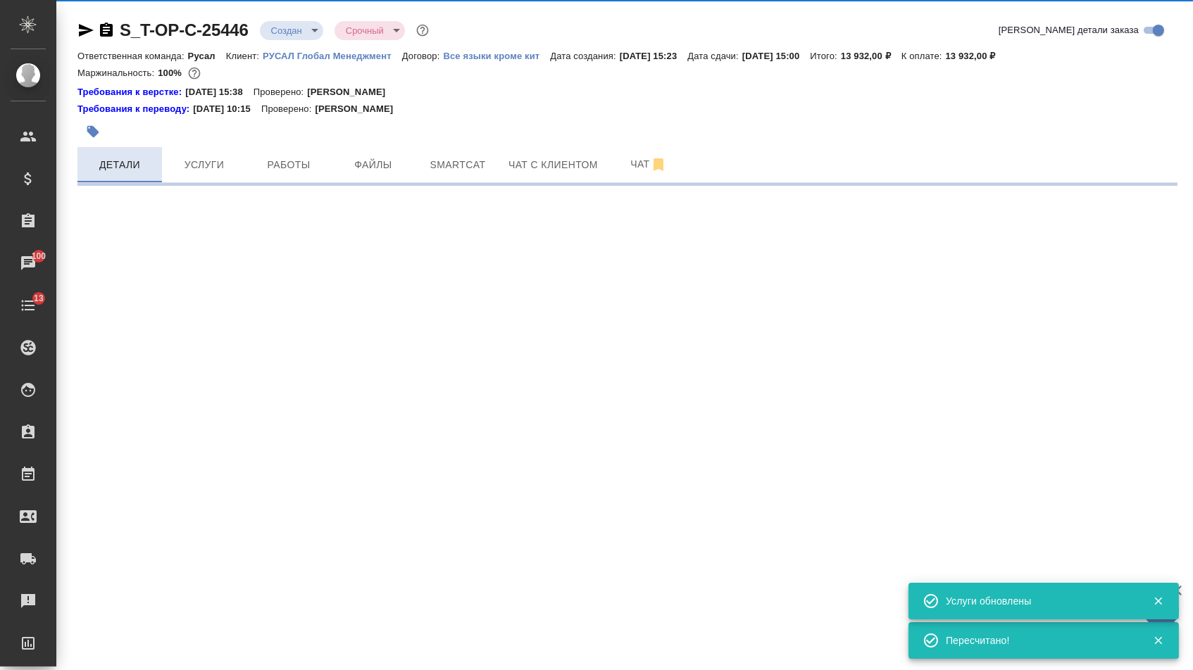
select select "RU"
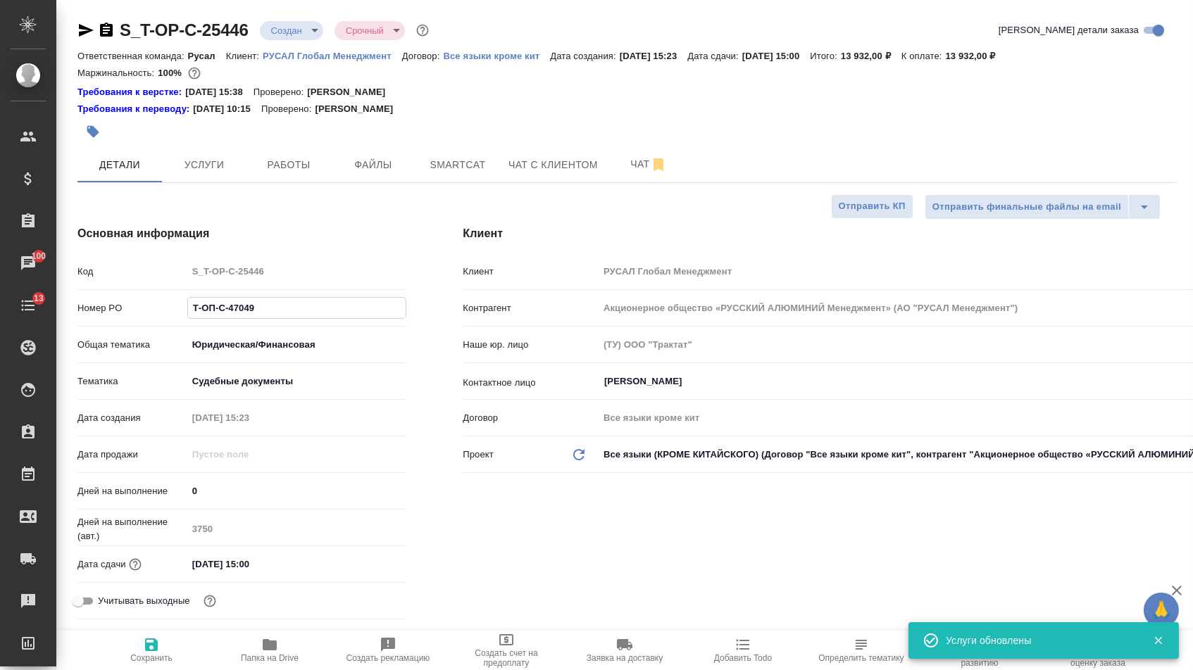
drag, startPoint x: 257, startPoint y: 313, endPoint x: 110, endPoint y: 313, distance: 147.1
click at [110, 313] on div "Номер PO Т-ОП-С-47049" at bounding box center [241, 308] width 329 height 25
type textarea "x"
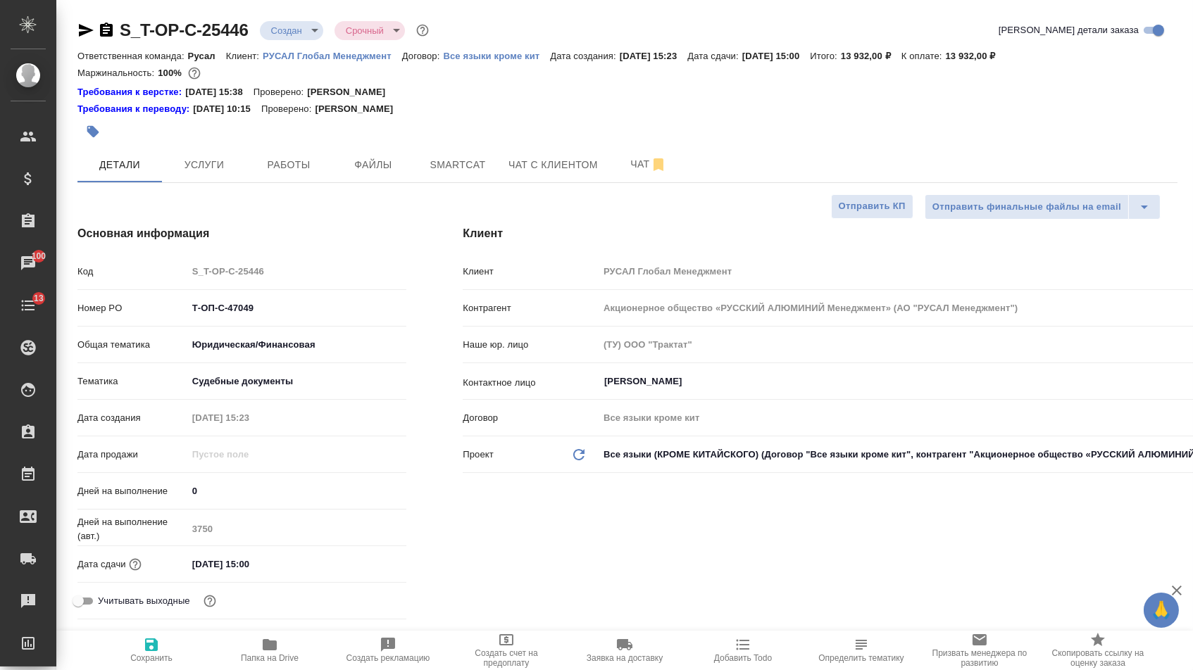
type textarea "x"
click at [83, 33] on icon "button" at bounding box center [86, 30] width 15 height 13
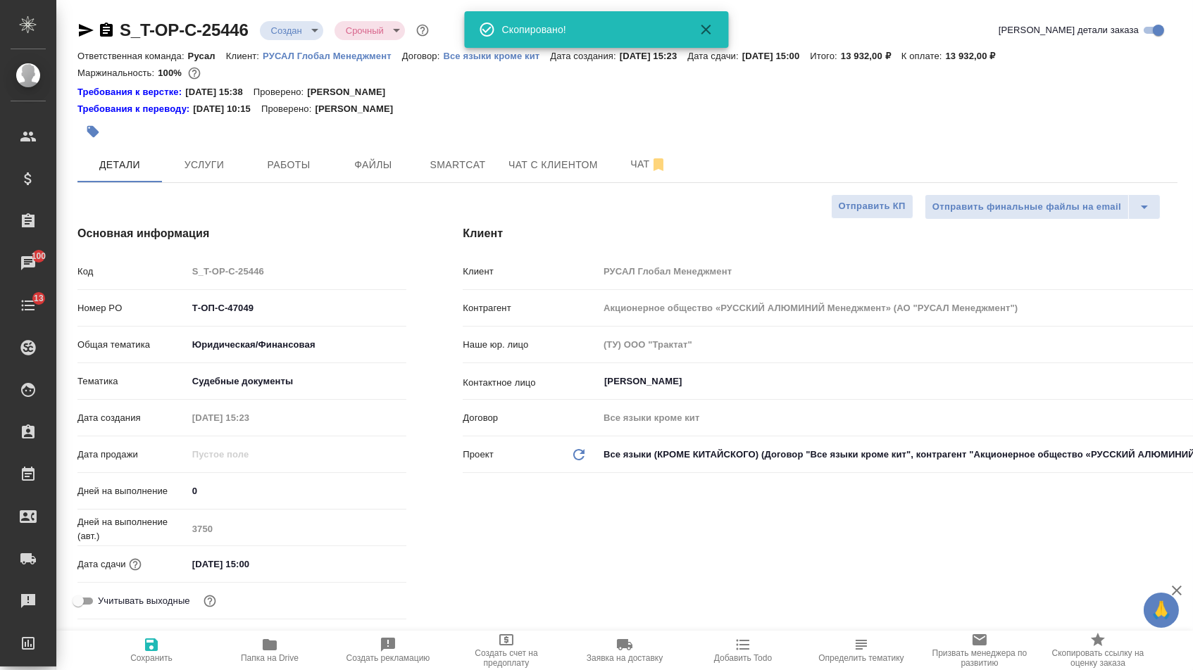
type textarea "x"
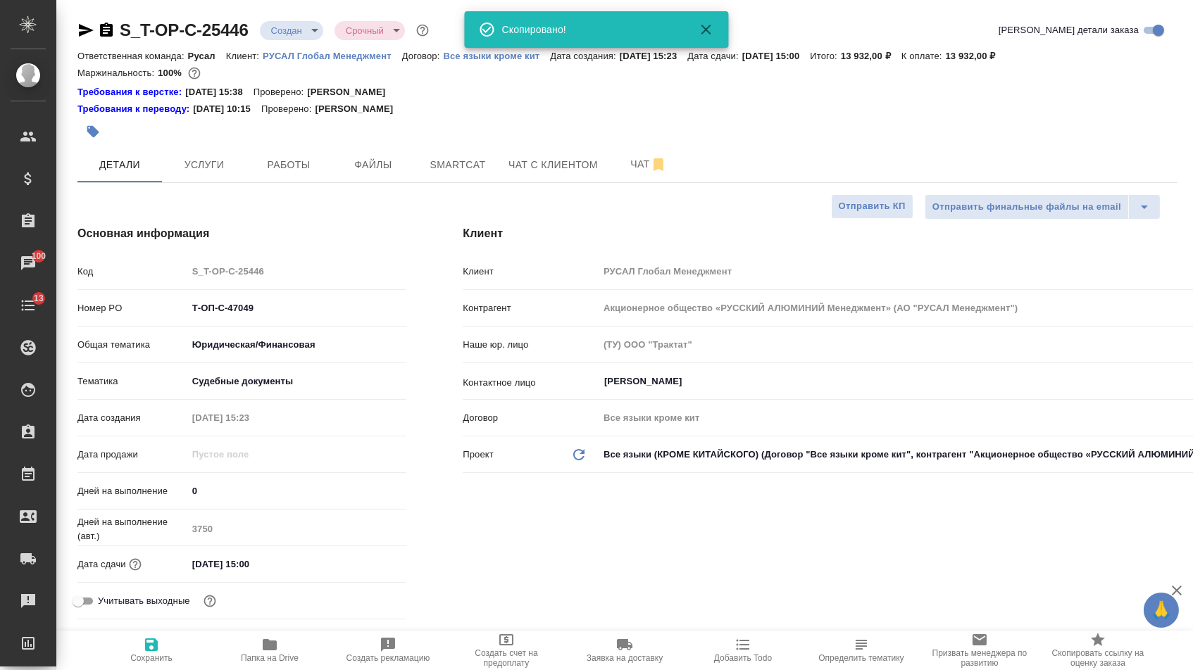
type textarea "x"
click at [308, 30] on body "🙏 .cls-1 fill:#fff; AWATERA Menshikova Aleksandra Клиенты Спецификации Заказы 1…" at bounding box center [596, 335] width 1193 height 670
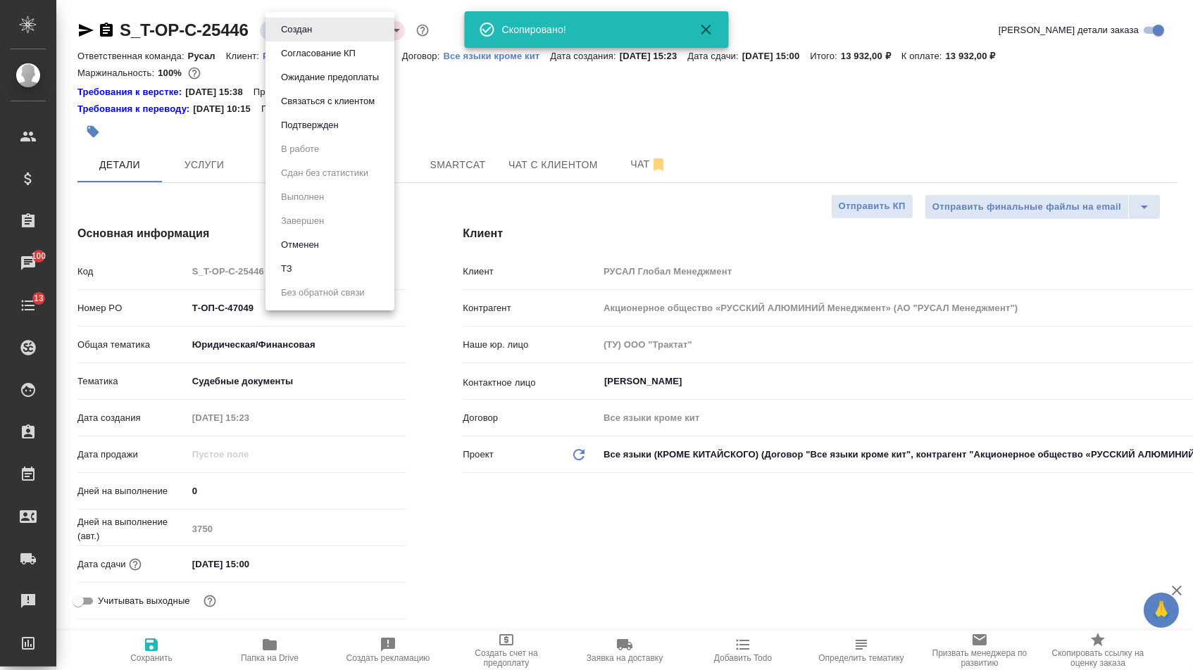
click at [304, 133] on button "Подтвержден" at bounding box center [310, 125] width 66 height 15
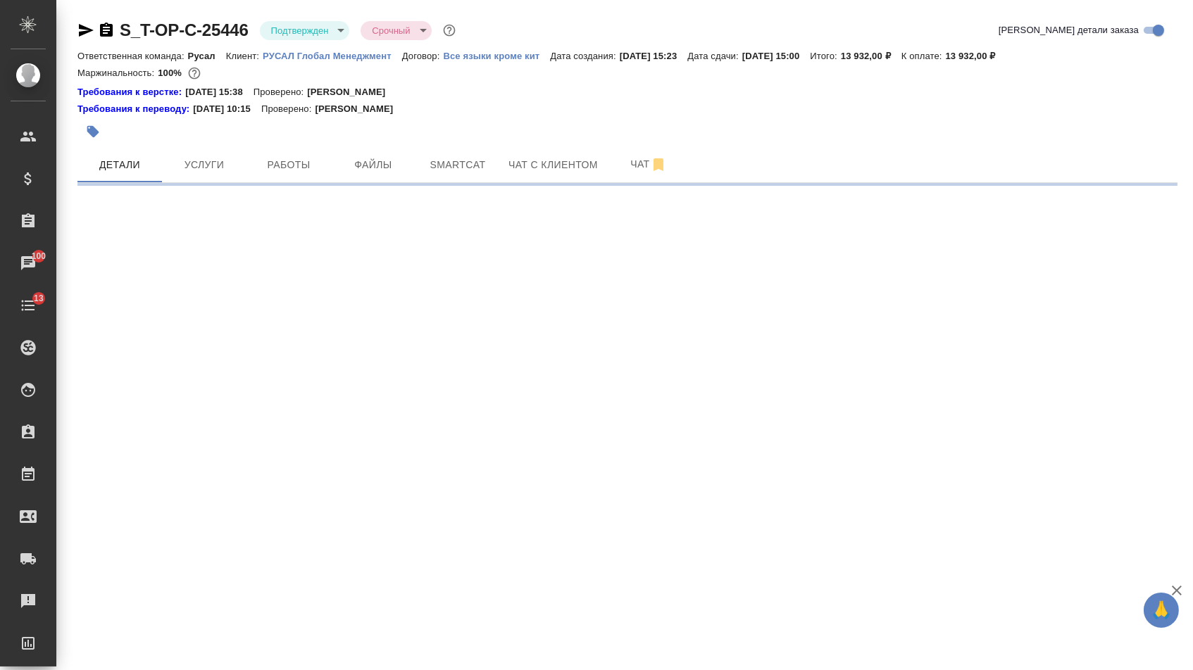
select select "RU"
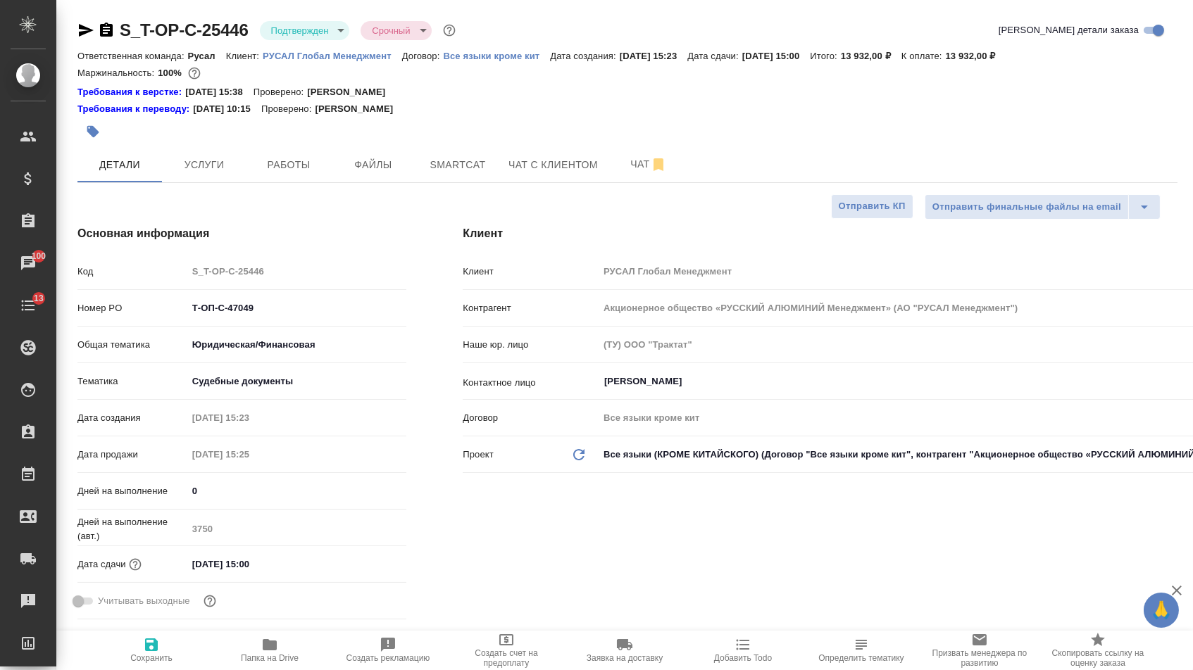
type textarea "x"
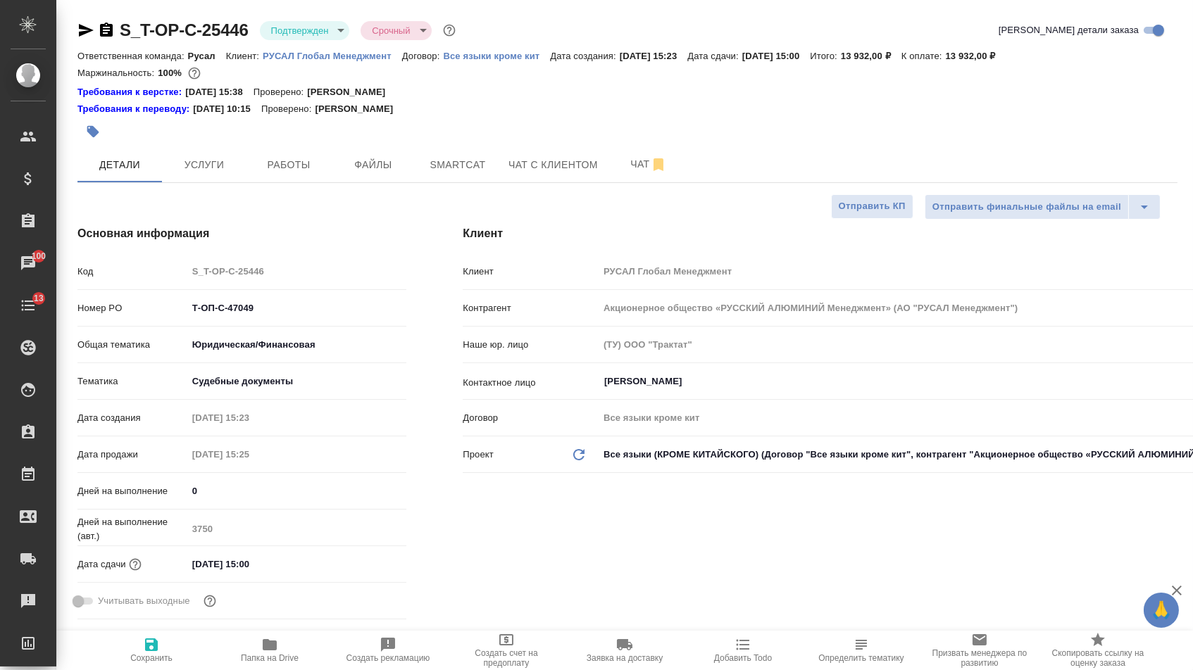
type textarea "x"
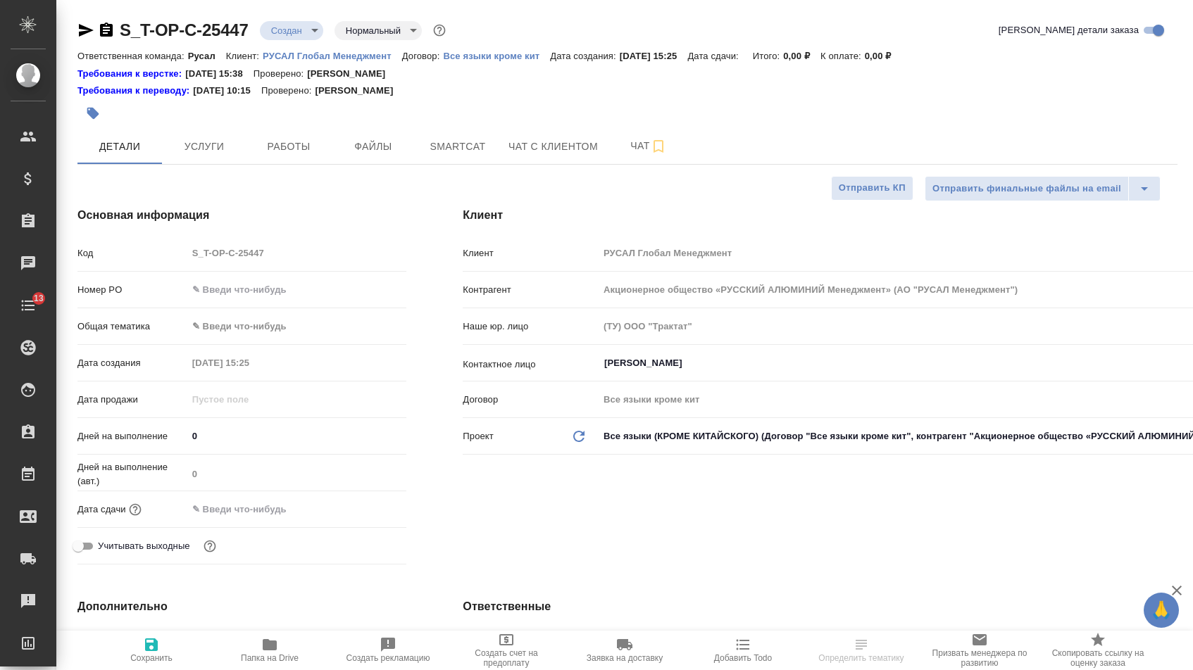
select select "RU"
click at [251, 300] on input "text" at bounding box center [297, 289] width 218 height 20
paste input "Т-ОП-С-47050"
type input "Т-ОП-С-47050"
click at [252, 520] on input "text" at bounding box center [249, 509] width 123 height 20
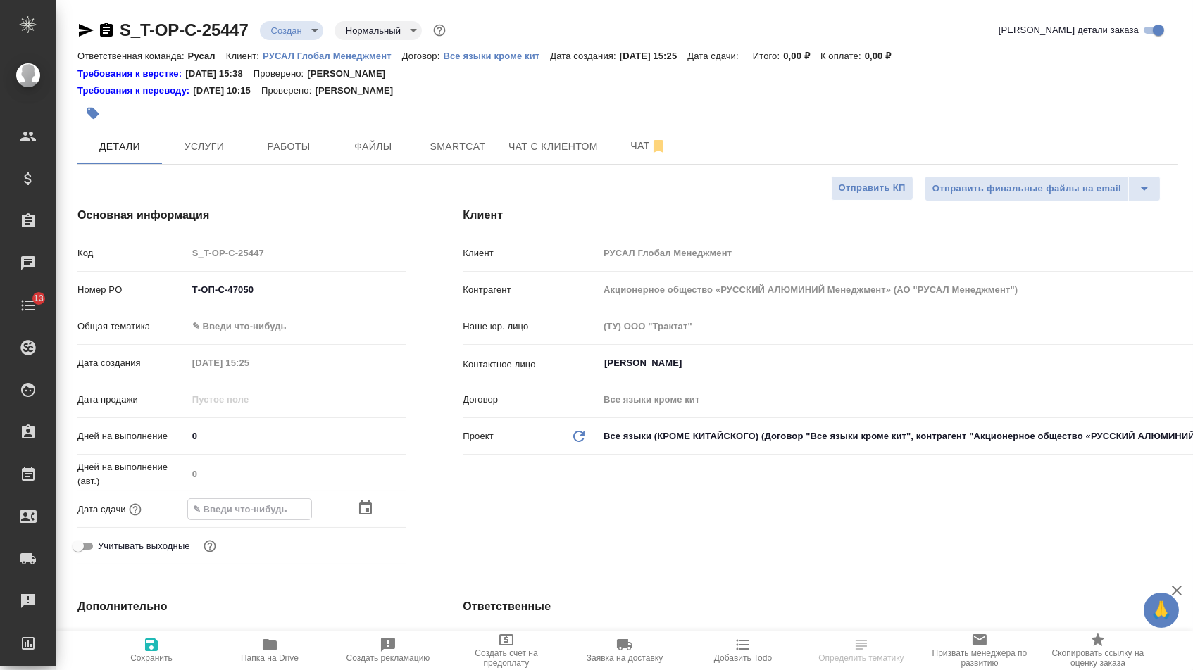
click at [349, 519] on div at bounding box center [297, 509] width 220 height 22
click at [365, 517] on icon "button" at bounding box center [365, 509] width 17 height 17
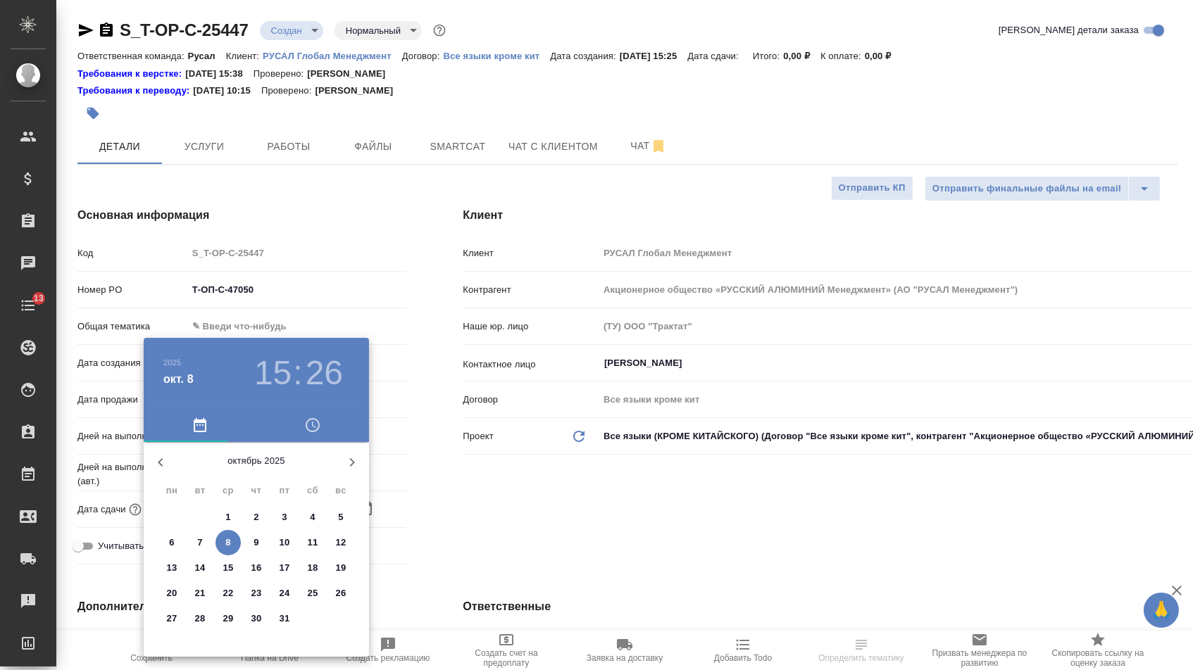
click at [256, 547] on p "9" at bounding box center [255, 543] width 5 height 14
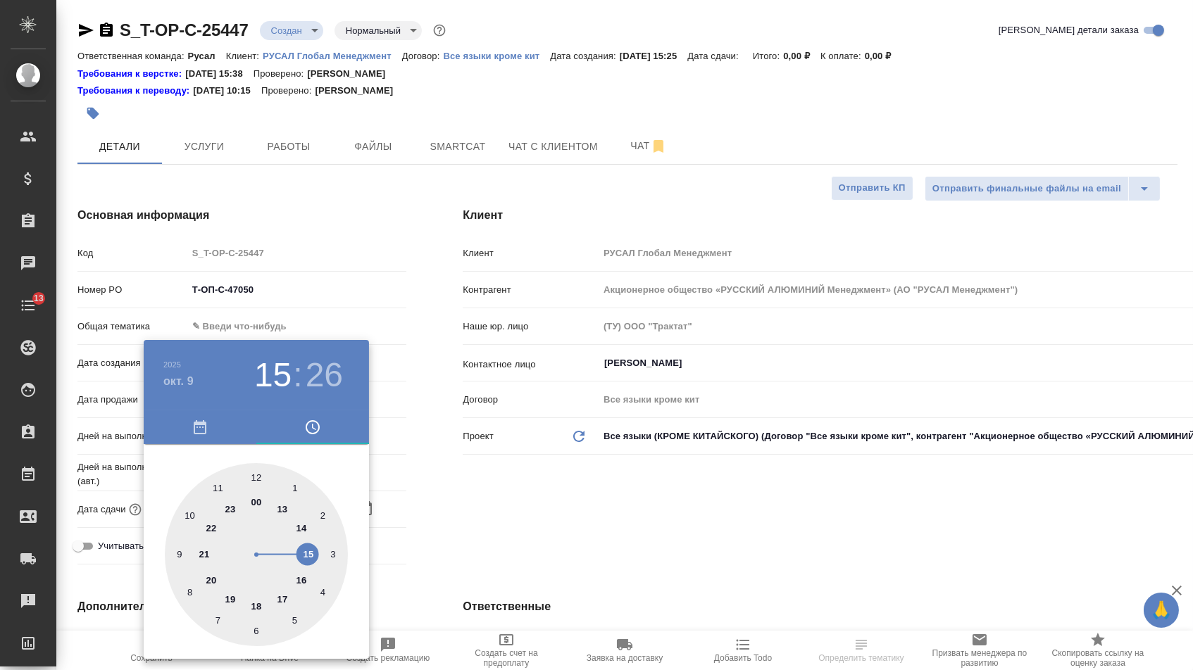
click at [308, 550] on div at bounding box center [256, 554] width 183 height 183
click at [252, 631] on div at bounding box center [256, 554] width 183 height 183
type input "09.10.2025 15:30"
click at [470, 518] on div at bounding box center [596, 335] width 1193 height 670
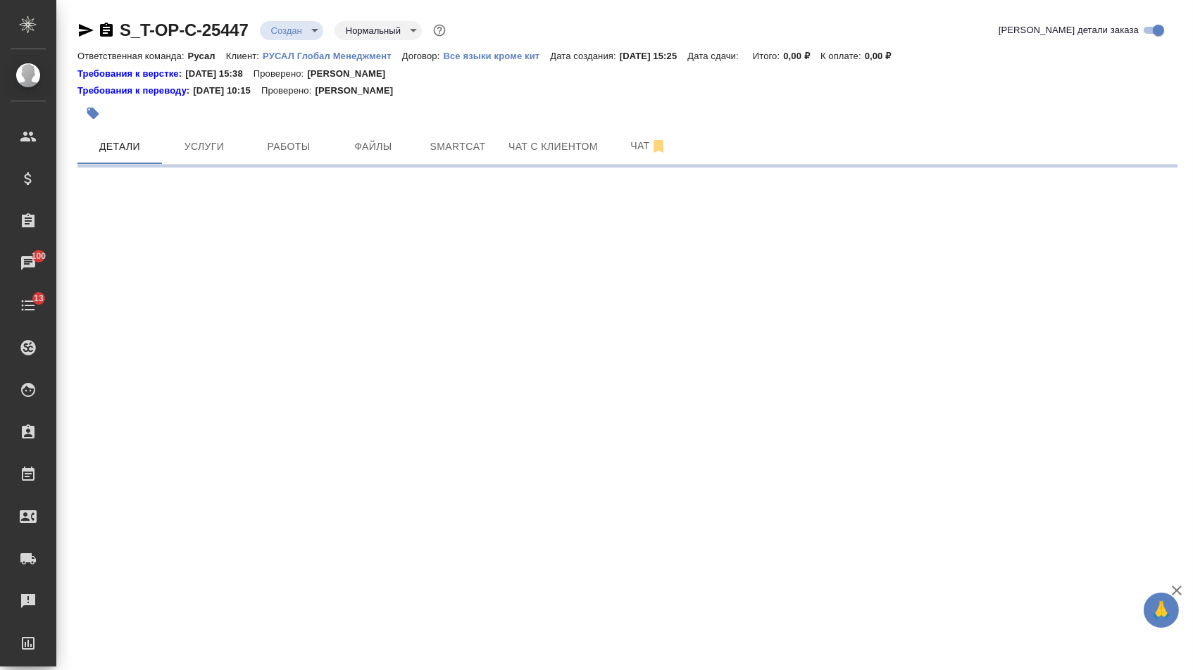
select select "RU"
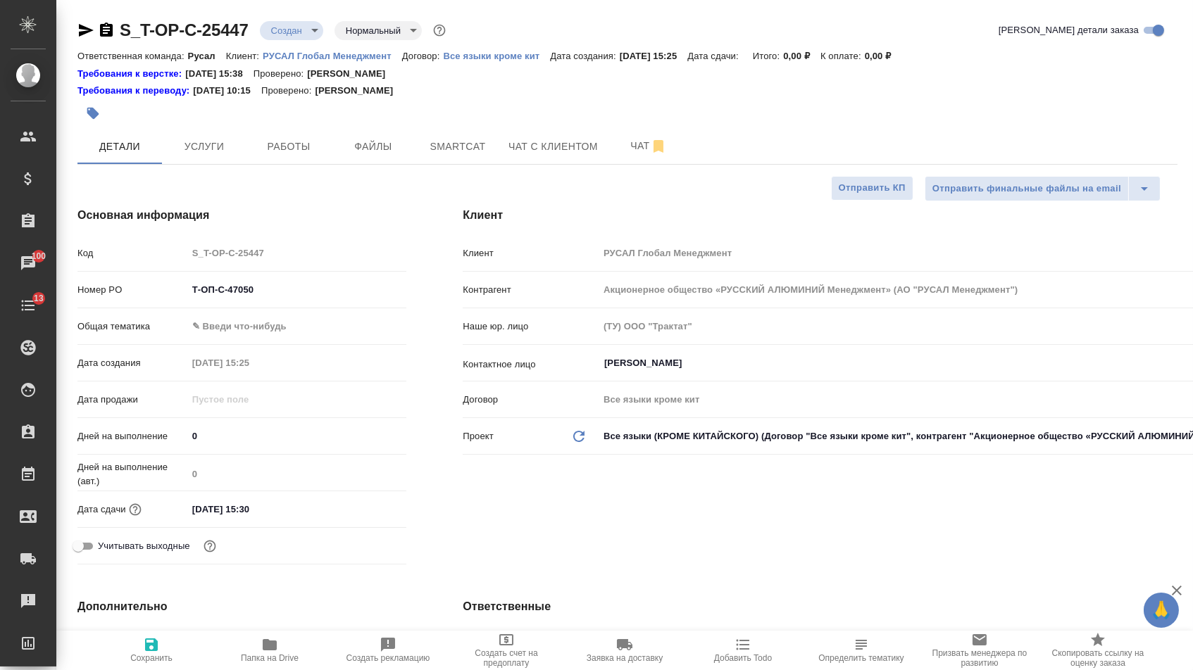
type textarea "x"
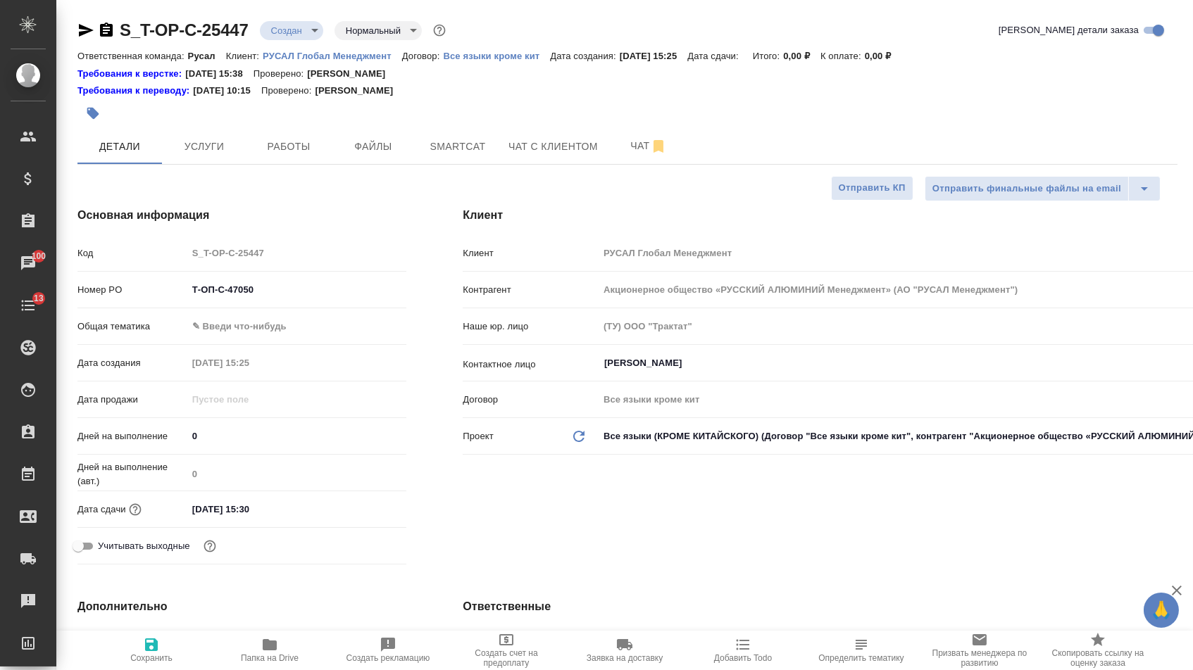
type textarea "x"
click at [262, 323] on body "🙏 .cls-1 fill:#fff; AWATERA Menshikova Aleksandra Клиенты Спецификации Заказы 1…" at bounding box center [596, 335] width 1193 height 670
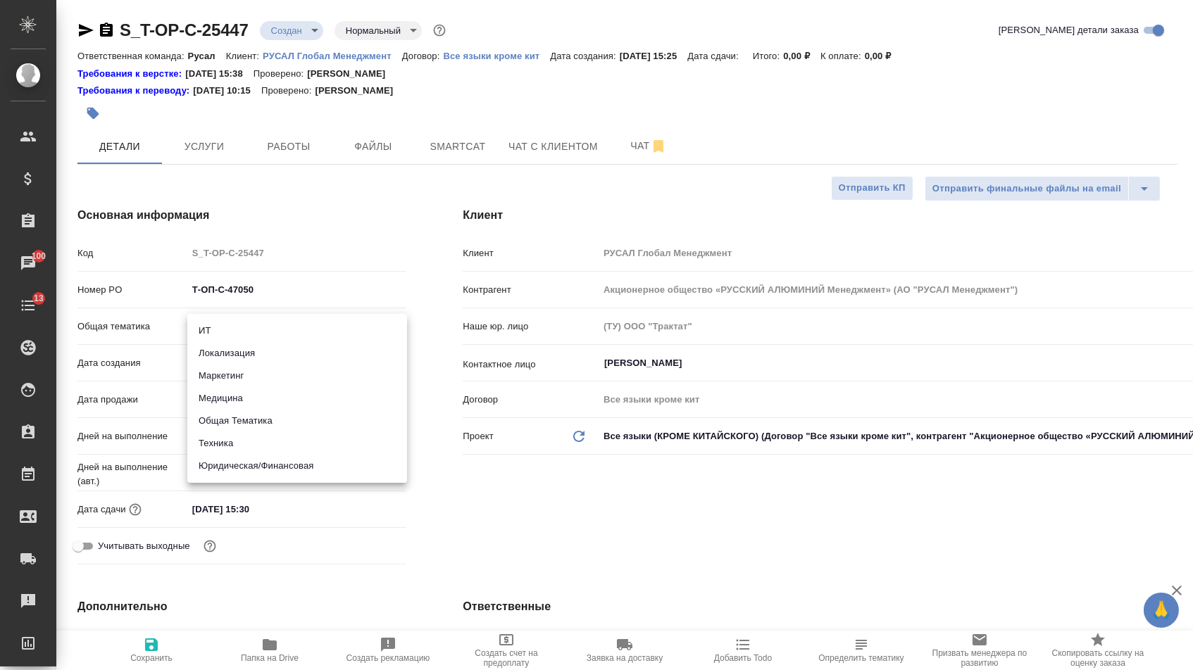
click at [209, 442] on li "Техника" at bounding box center [297, 443] width 220 height 23
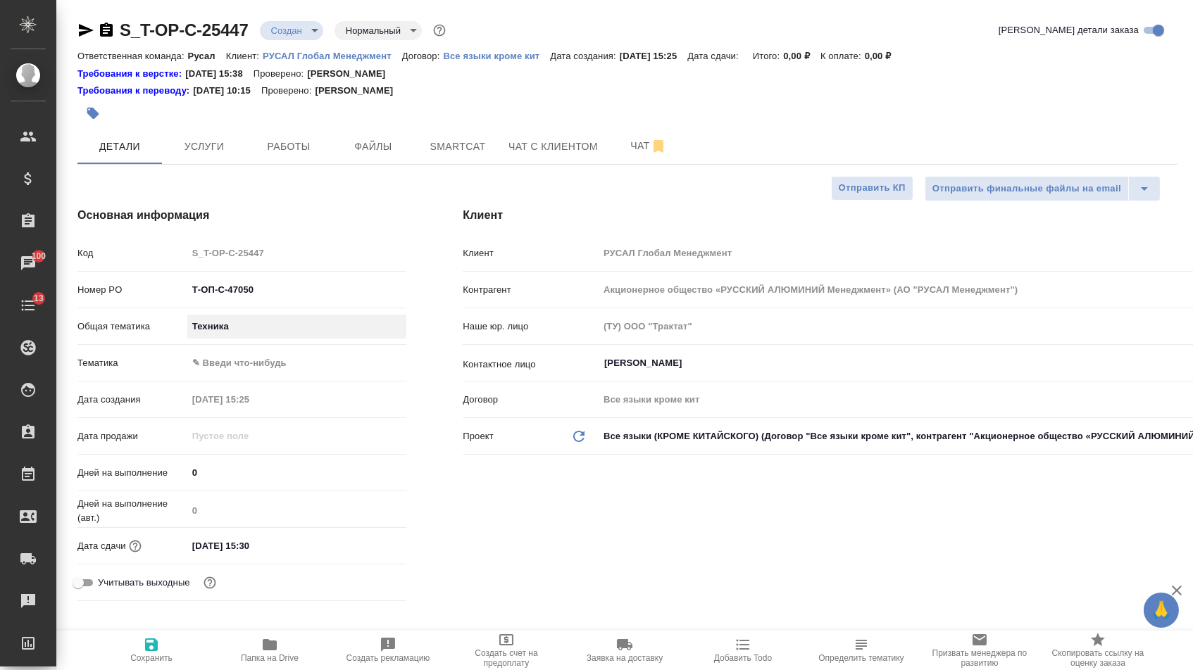
type input "tech"
type textarea "x"
click at [222, 367] on body "🙏 .cls-1 fill:#fff; AWATERA Menshikova Aleksandra Клиенты Спецификации Заказы 1…" at bounding box center [596, 335] width 1193 height 670
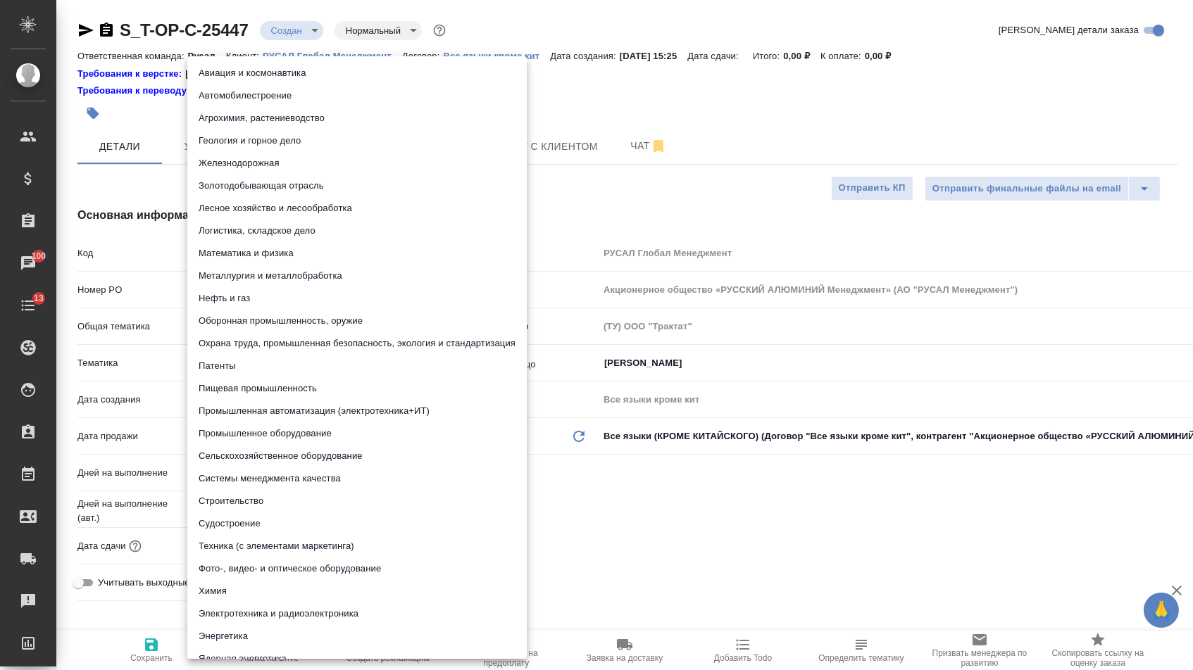
click at [239, 275] on li "Металлургия и металлобработка" at bounding box center [356, 276] width 339 height 23
type textarea "x"
type input "60014e23f7d9dc5f480a3cf8"
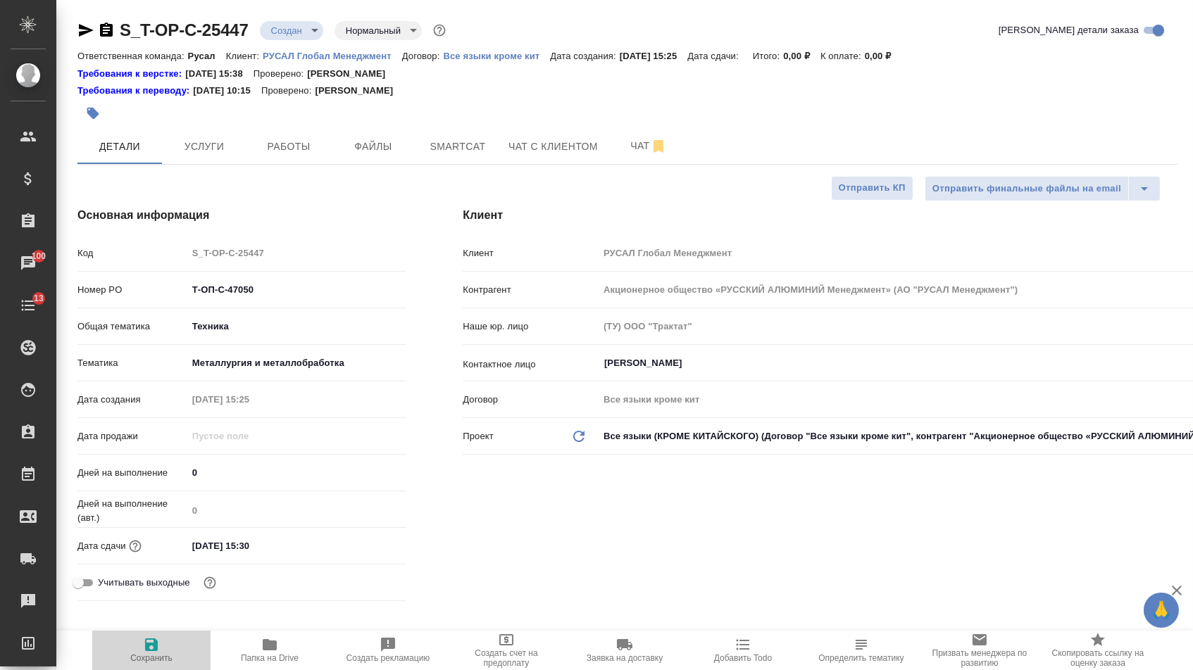
click at [140, 658] on span "Сохранить" at bounding box center [151, 658] width 42 height 10
type textarea "x"
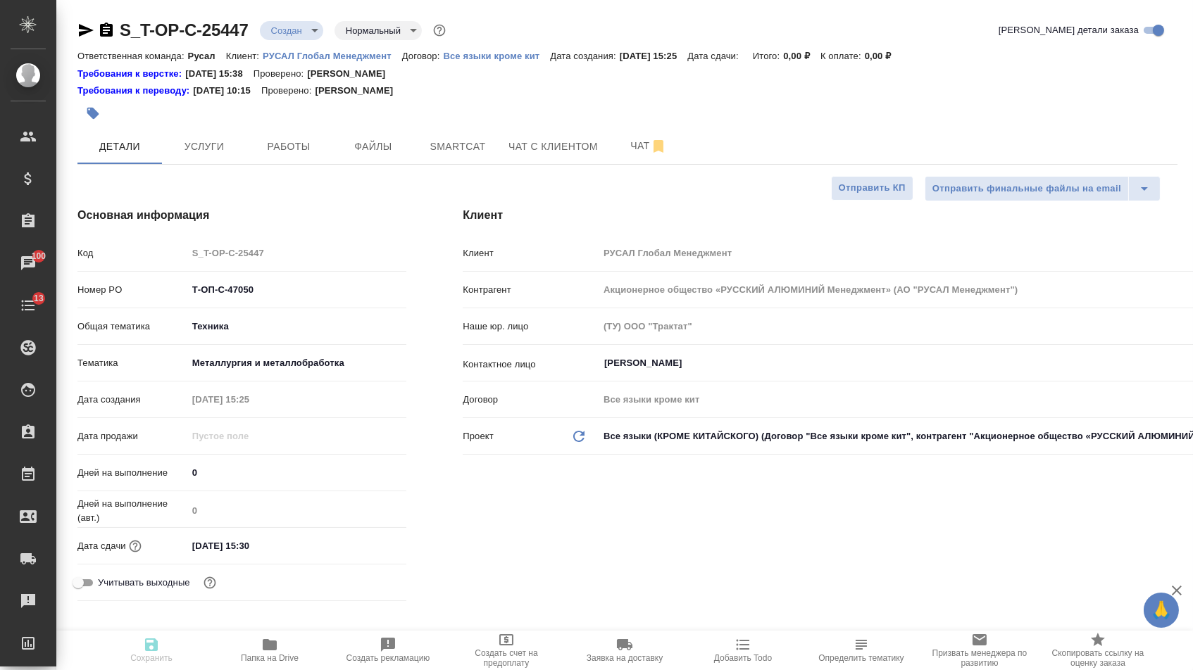
type textarea "x"
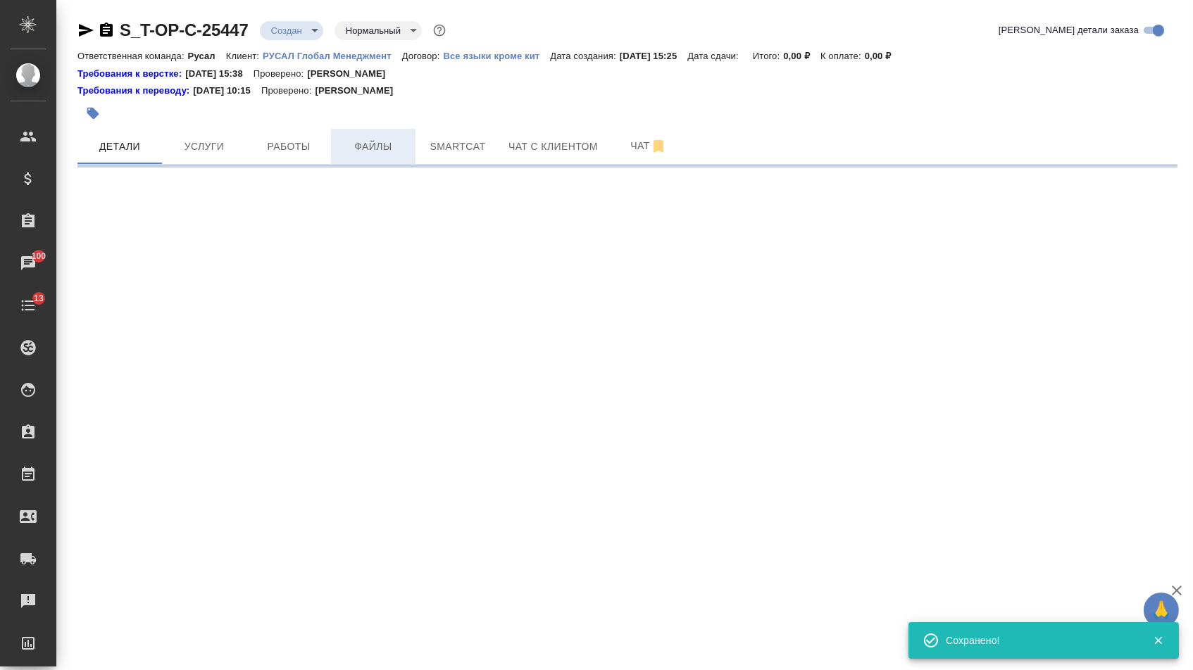
select select "RU"
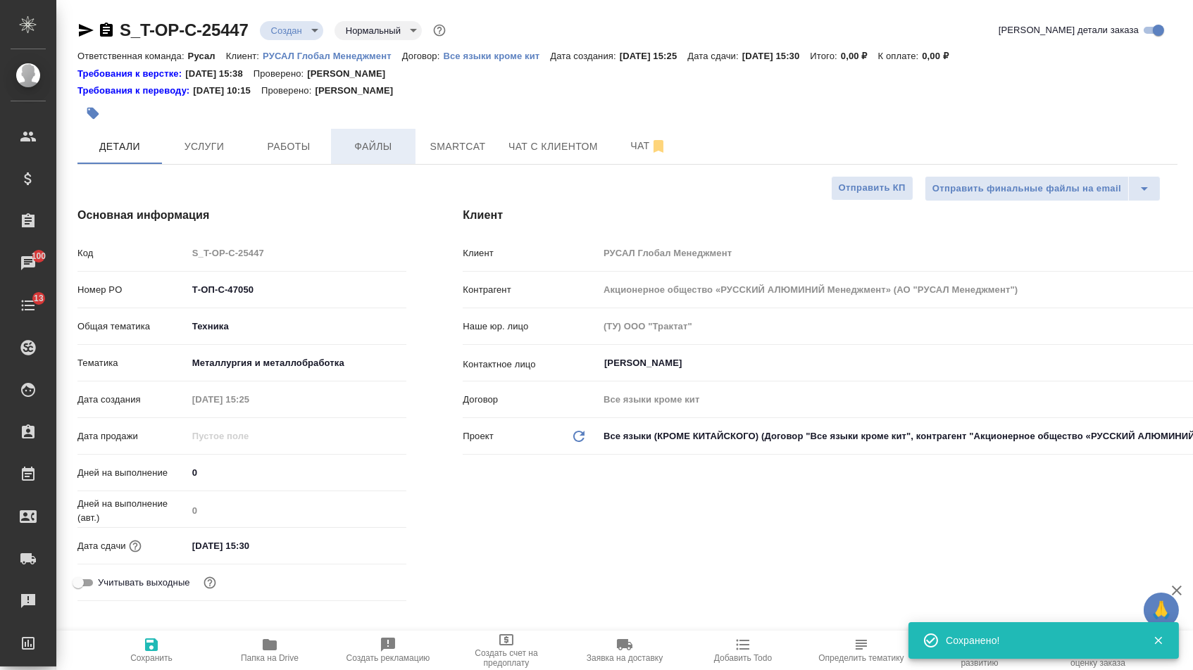
type textarea "x"
click at [375, 143] on span "Файлы" at bounding box center [373, 147] width 68 height 18
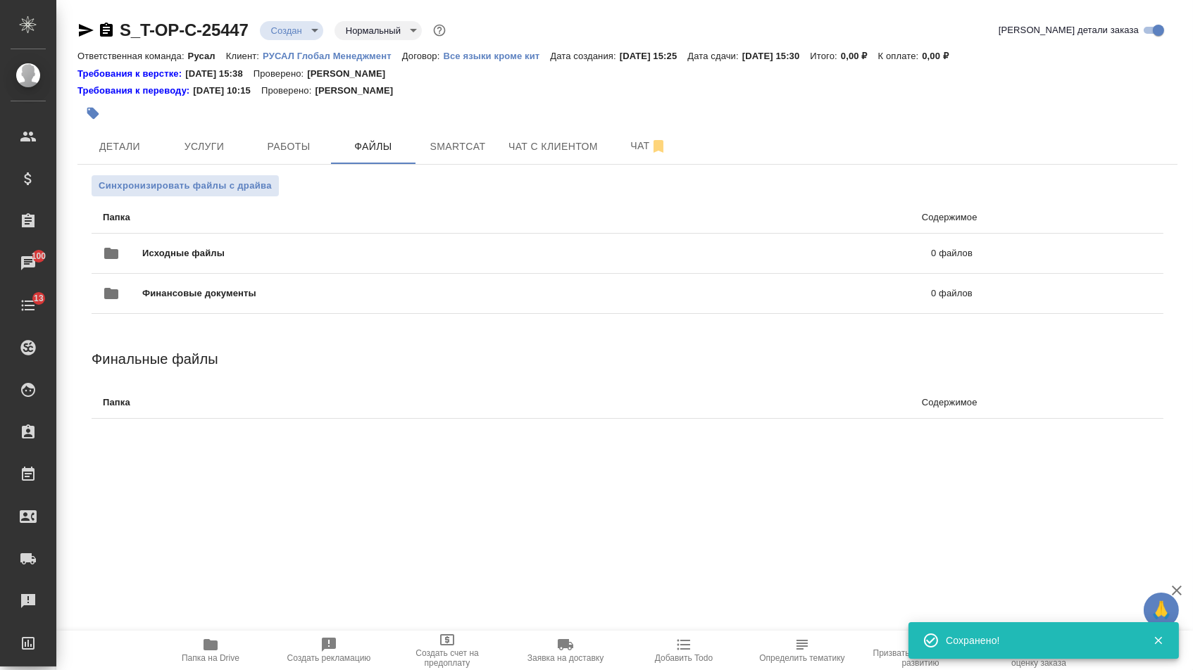
click at [229, 249] on span "Исходные файлы" at bounding box center [360, 253] width 436 height 14
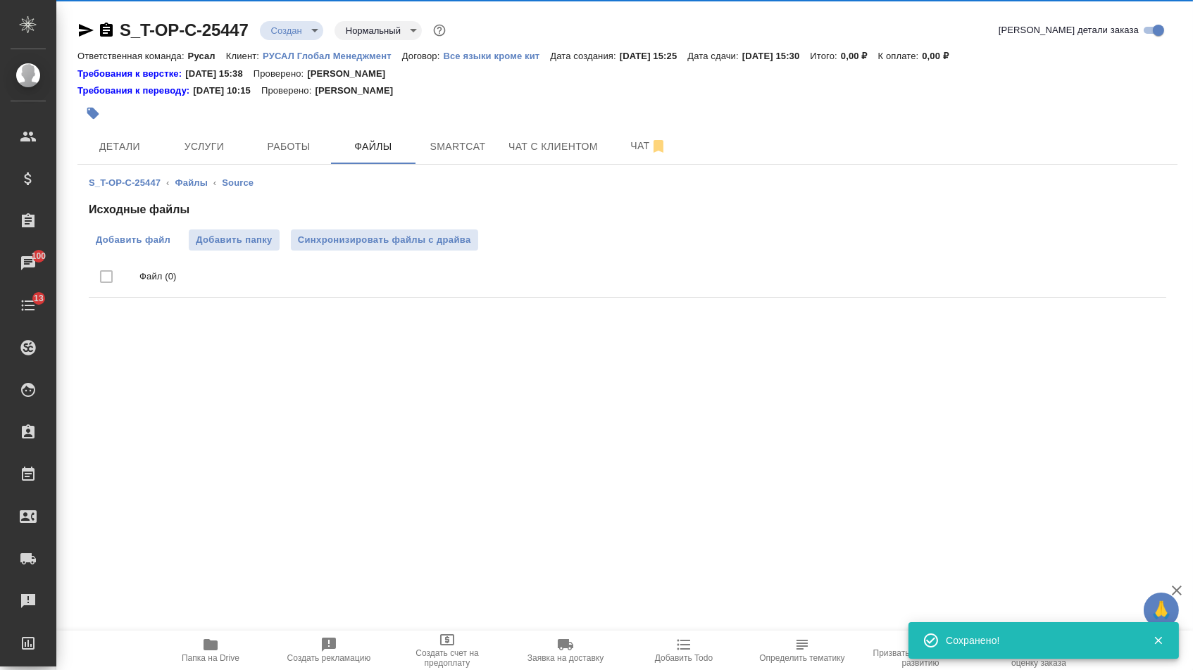
click at [137, 241] on span "Добавить файл" at bounding box center [133, 240] width 75 height 14
click at [0, 0] on input "Добавить файл" at bounding box center [0, 0] width 0 height 0
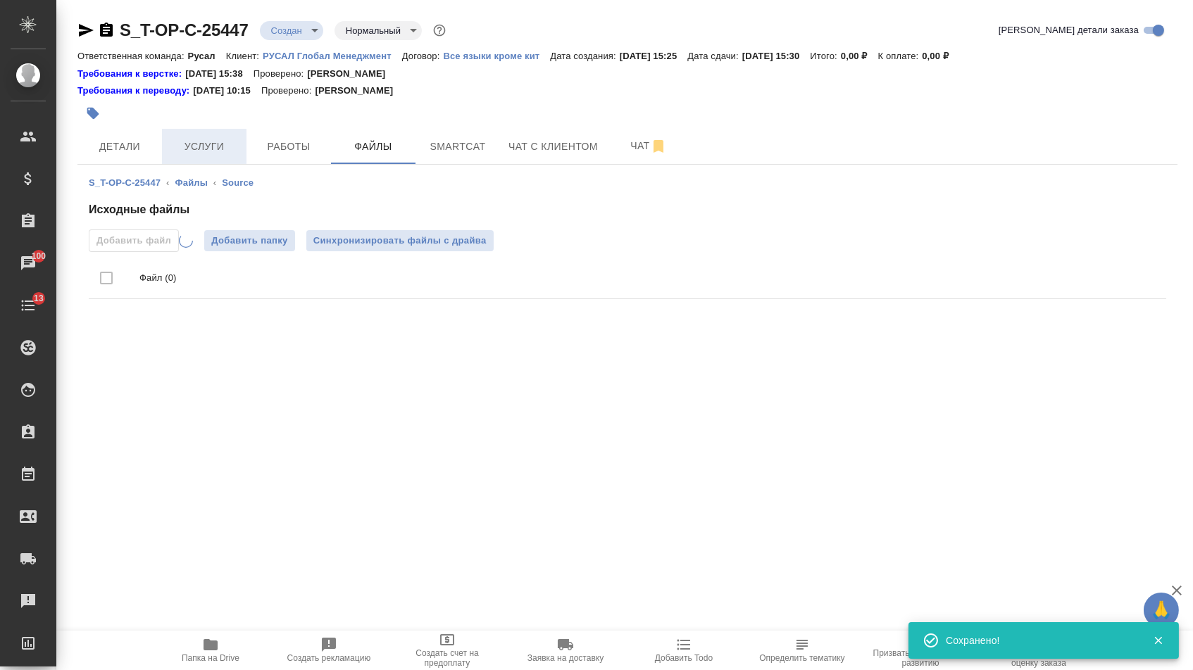
click at [193, 146] on span "Услуги" at bounding box center [204, 147] width 68 height 18
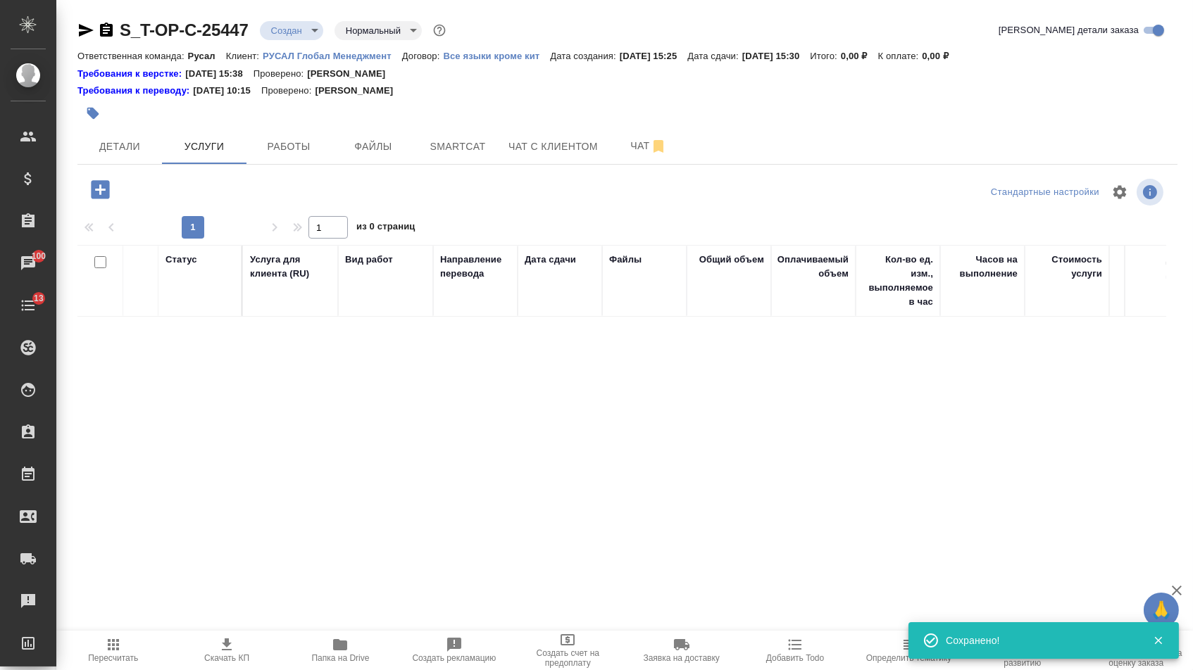
click at [109, 199] on icon "button" at bounding box center [100, 189] width 18 height 18
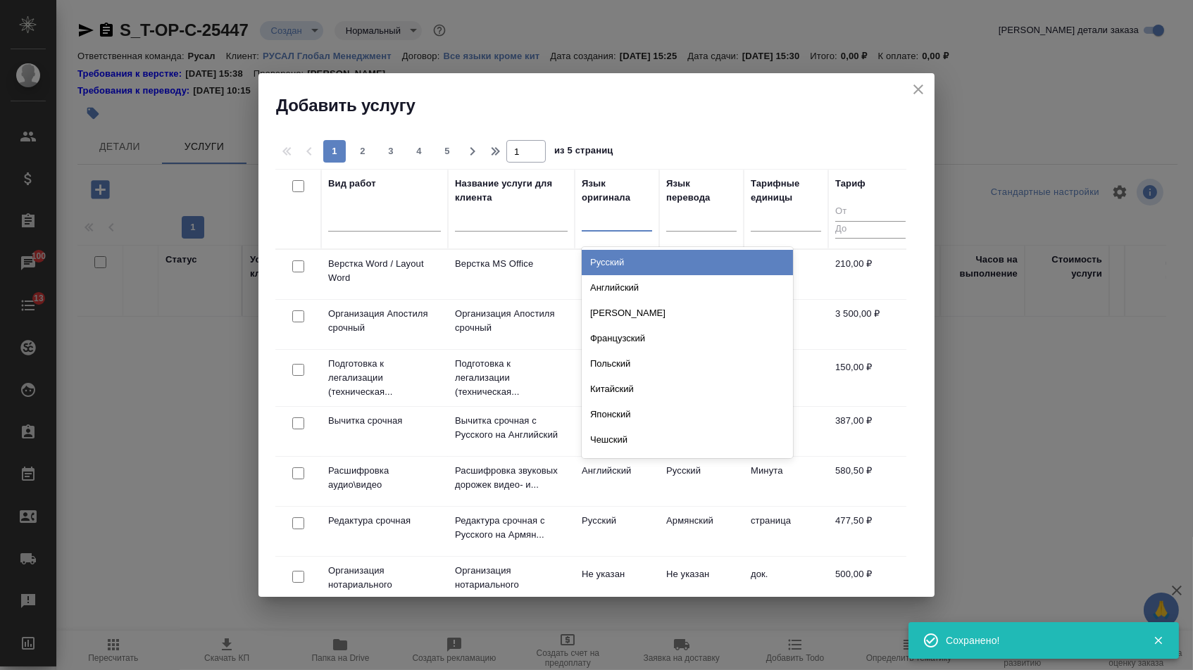
click at [597, 222] on div at bounding box center [617, 217] width 70 height 20
click at [597, 270] on div "Русский" at bounding box center [687, 262] width 211 height 25
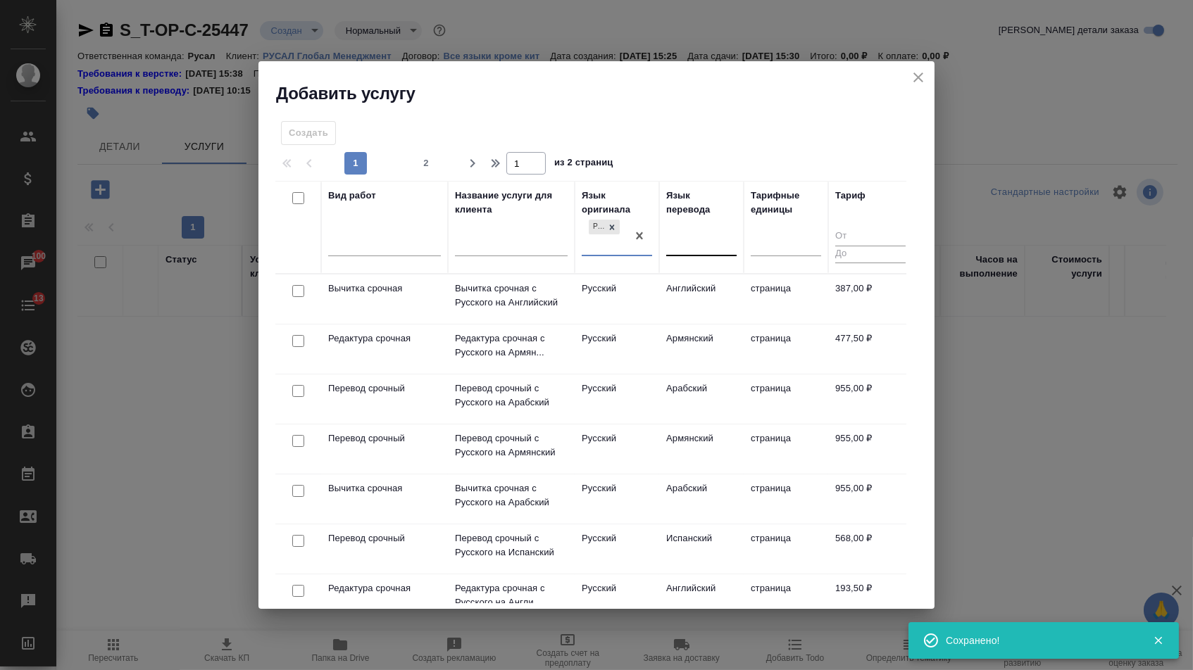
click at [695, 243] on div at bounding box center [701, 242] width 70 height 20
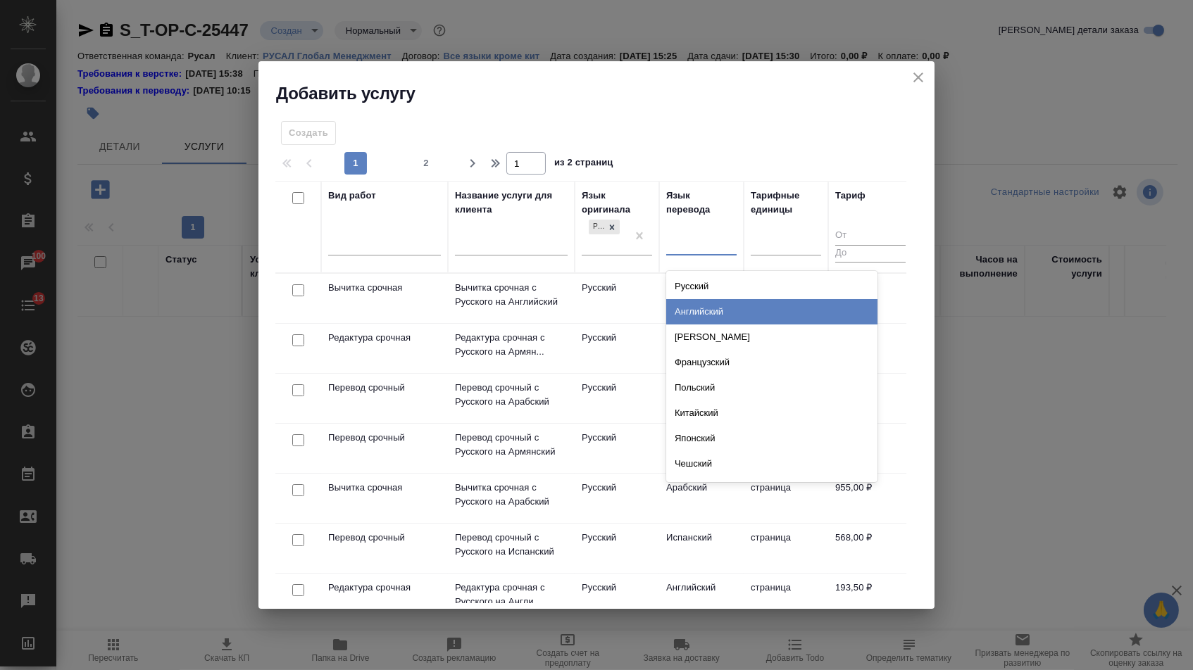
click at [689, 317] on div "Английский" at bounding box center [771, 311] width 211 height 25
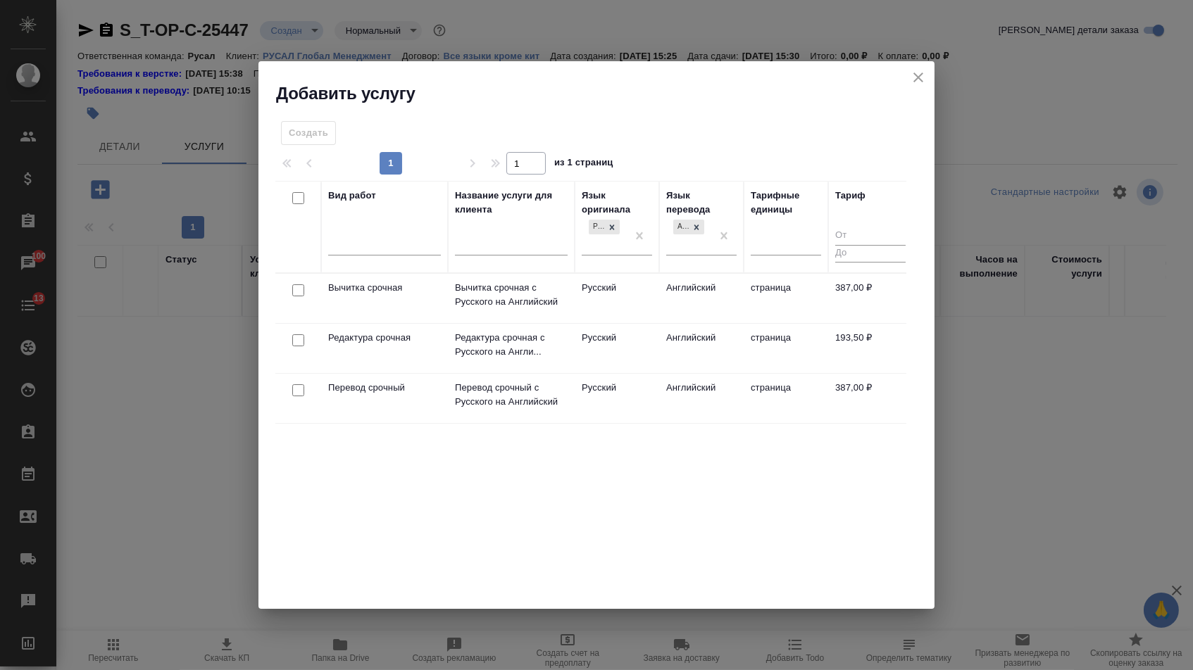
click at [298, 386] on input "checkbox" at bounding box center [298, 390] width 12 height 12
checkbox input "true"
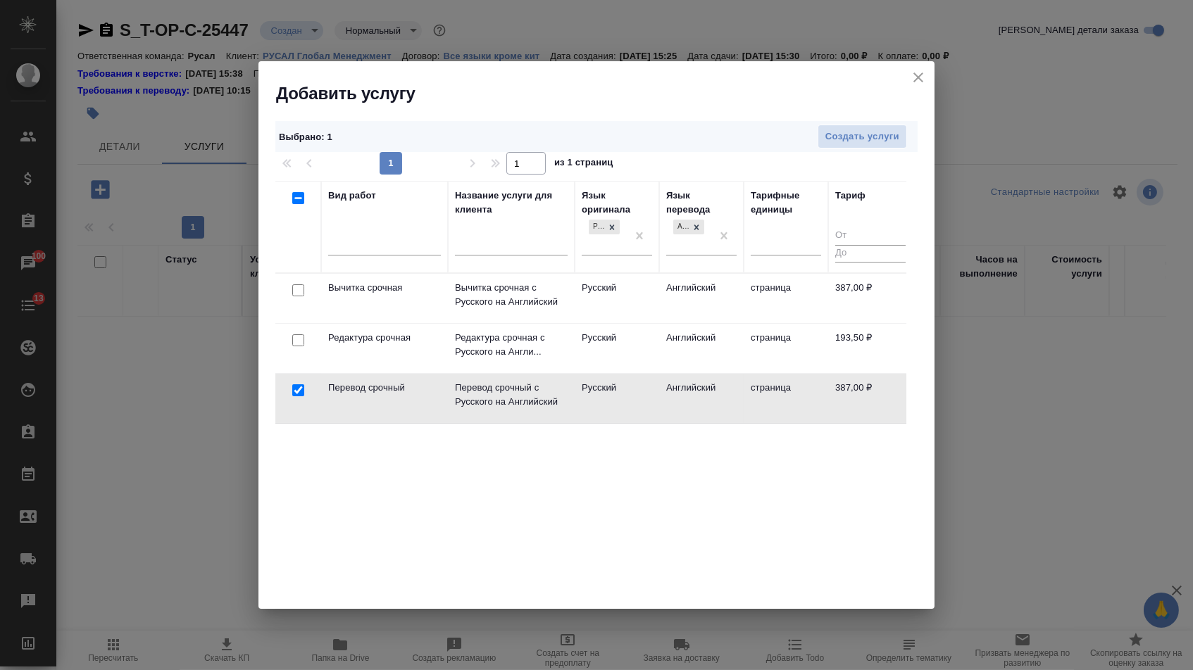
click at [298, 339] on input "checkbox" at bounding box center [298, 340] width 12 height 12
checkbox input "true"
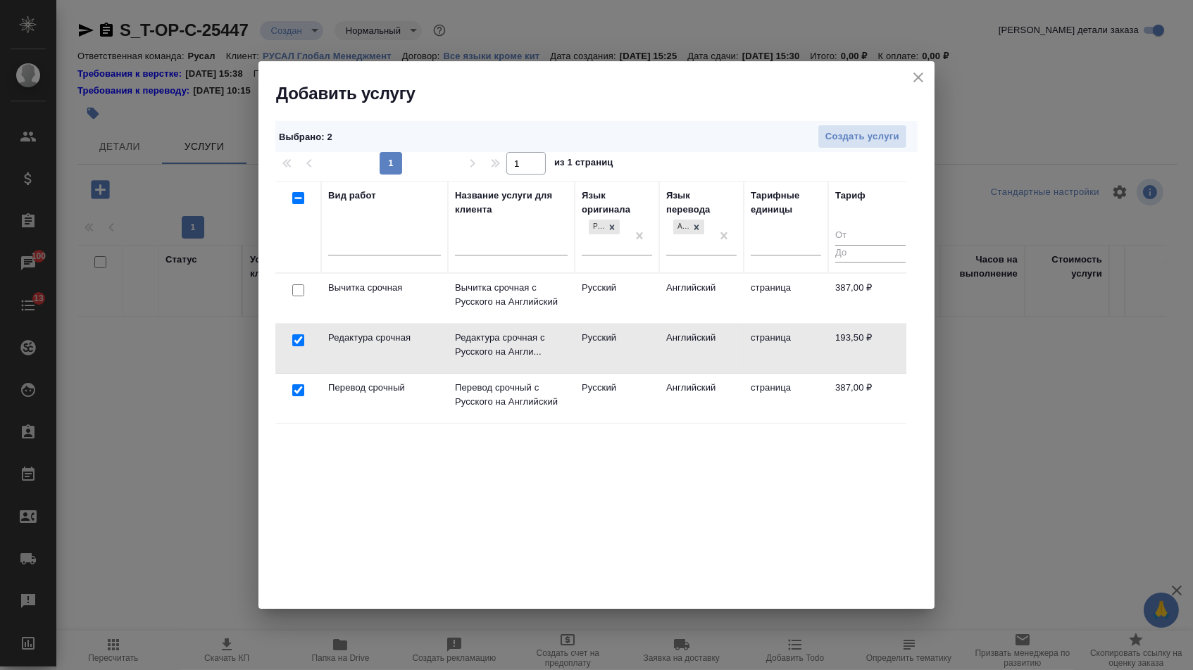
click at [907, 132] on div "Создать услуги" at bounding box center [660, 137] width 508 height 25
click at [888, 134] on span "Создать услуги" at bounding box center [862, 137] width 74 height 16
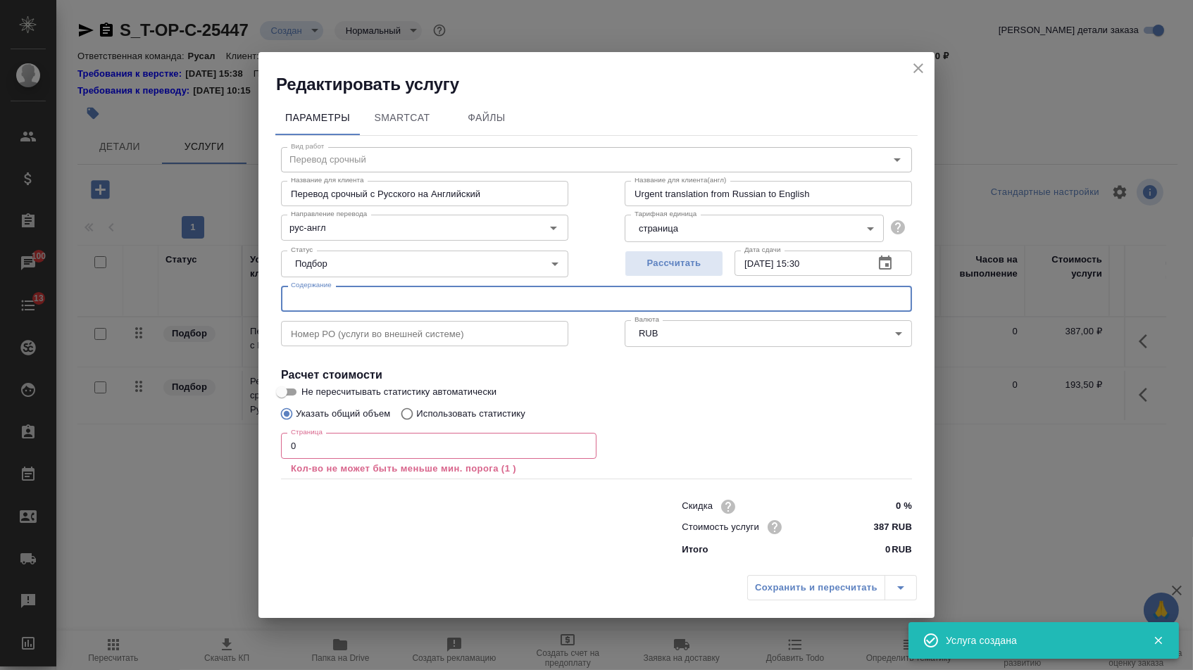
click at [393, 286] on input "text" at bounding box center [596, 298] width 631 height 25
paste input "T-Rus_Rusal TAF-2 Question List 20250929"
type input "T-Rus_Rusal TAF-2 Question List 20250929"
click at [326, 448] on input "0" at bounding box center [438, 445] width 315 height 25
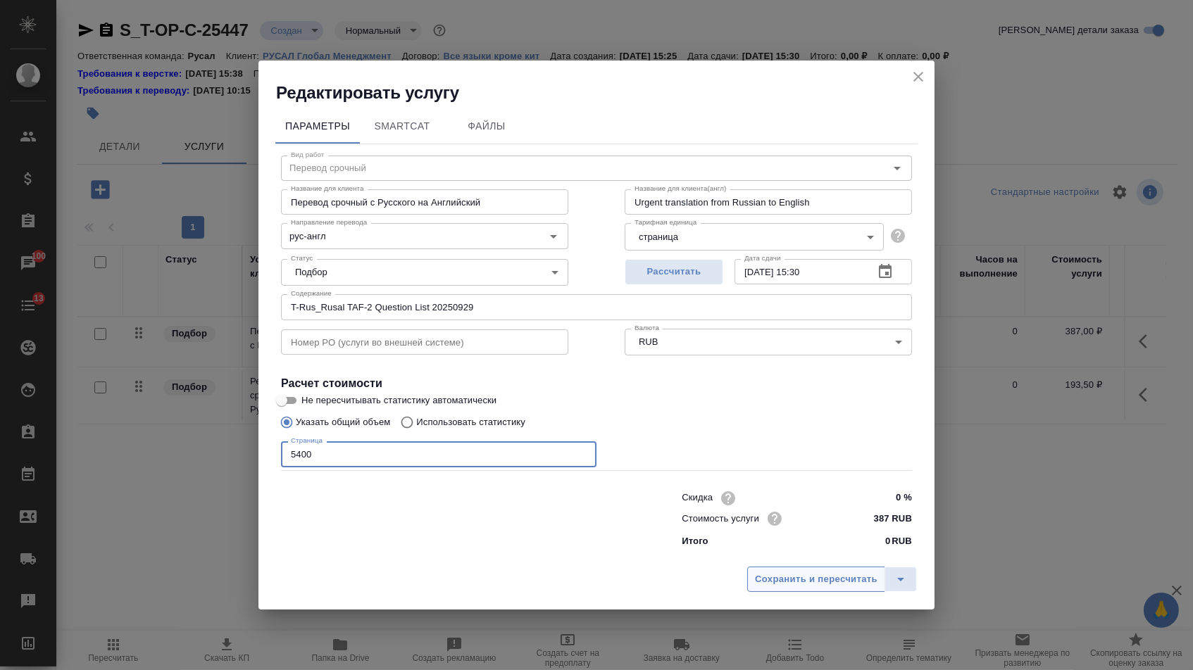
type input "5400"
click at [778, 577] on span "Сохранить и пересчитать" at bounding box center [816, 580] width 122 height 16
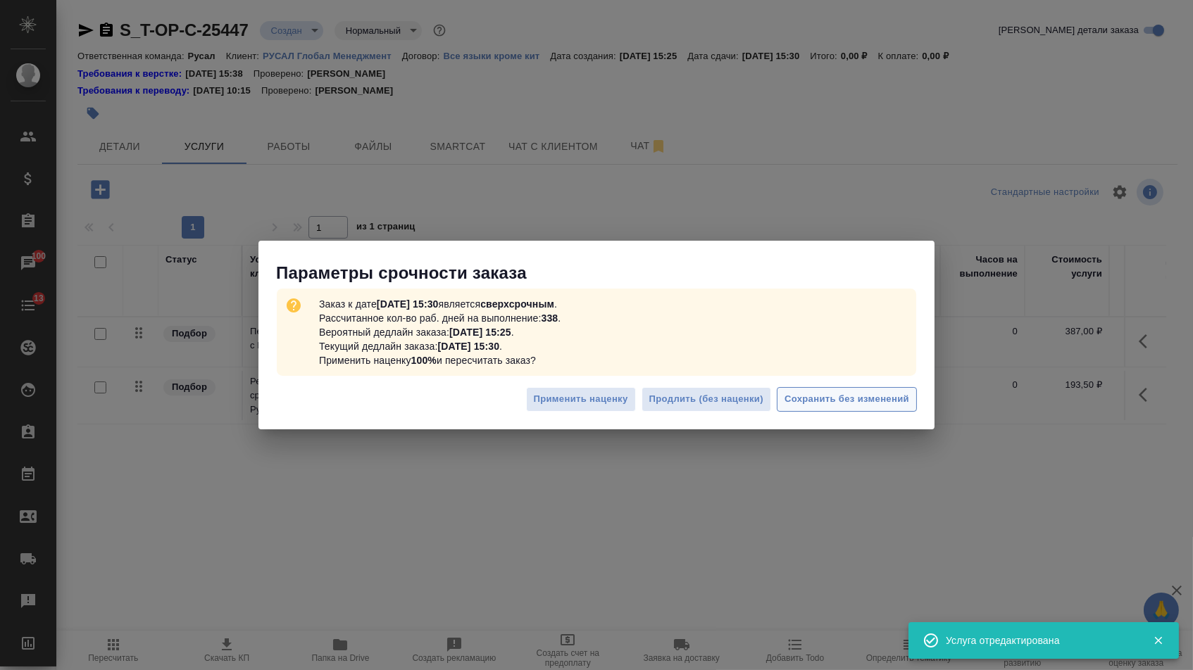
click at [858, 400] on span "Сохранить без изменений" at bounding box center [846, 399] width 125 height 16
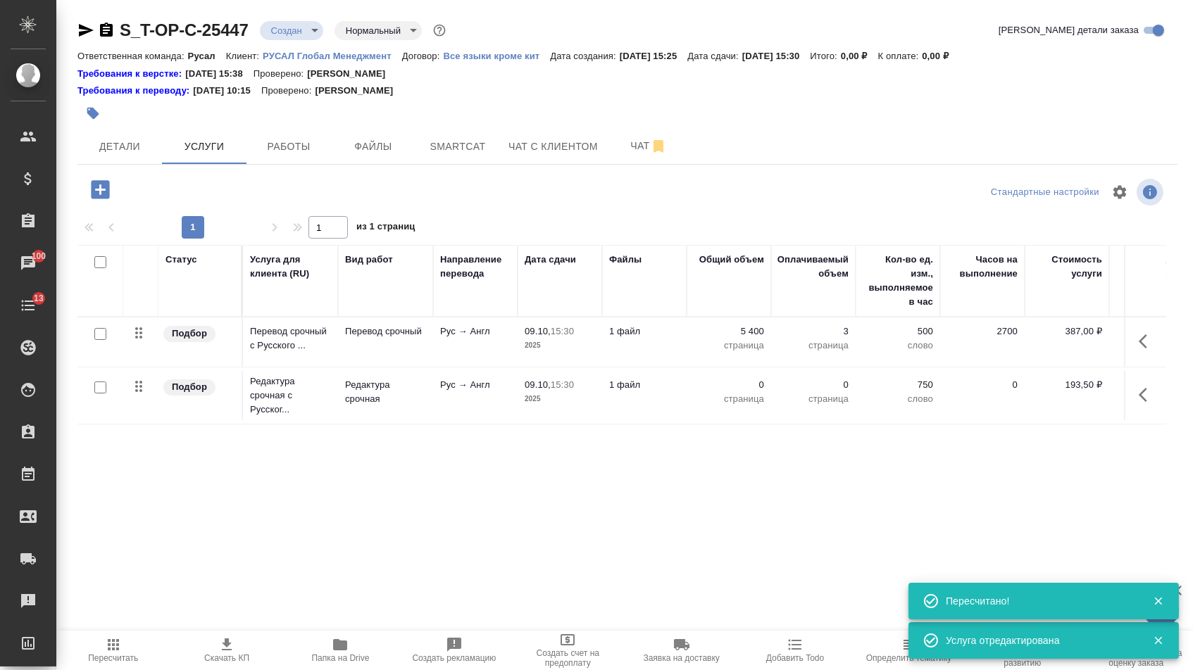
click at [748, 399] on p "страница" at bounding box center [728, 399] width 70 height 14
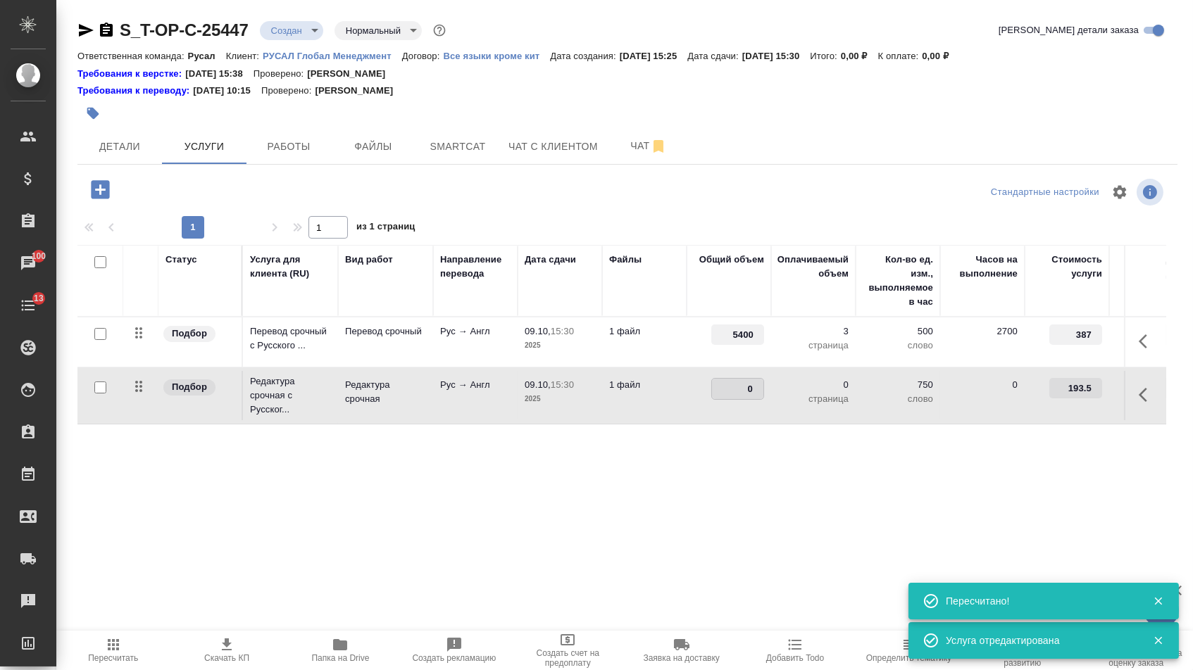
click at [748, 399] on input "0" at bounding box center [737, 389] width 51 height 20
type input "urgent"
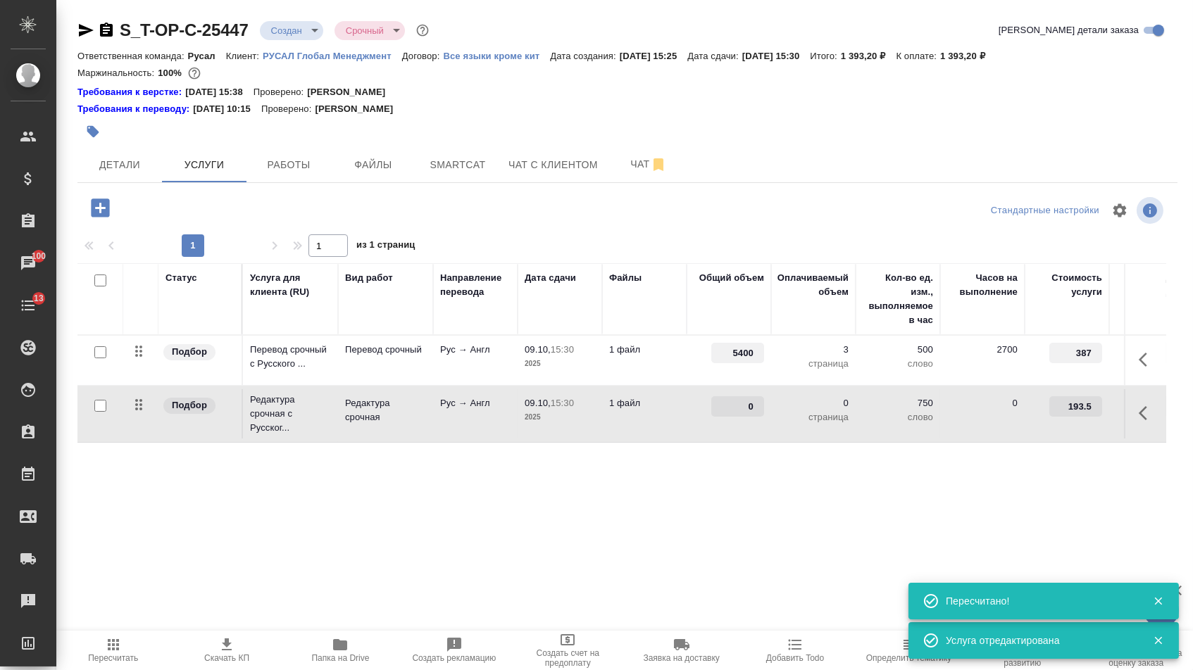
click at [747, 417] on input "0" at bounding box center [737, 406] width 53 height 20
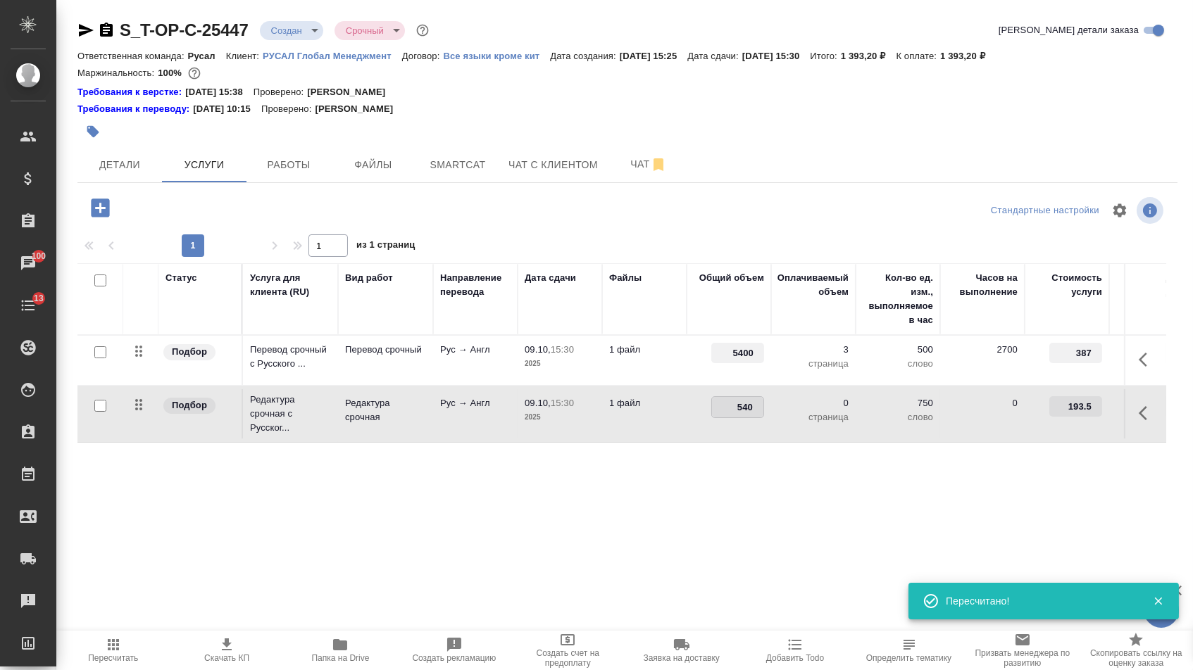
type input "5400"
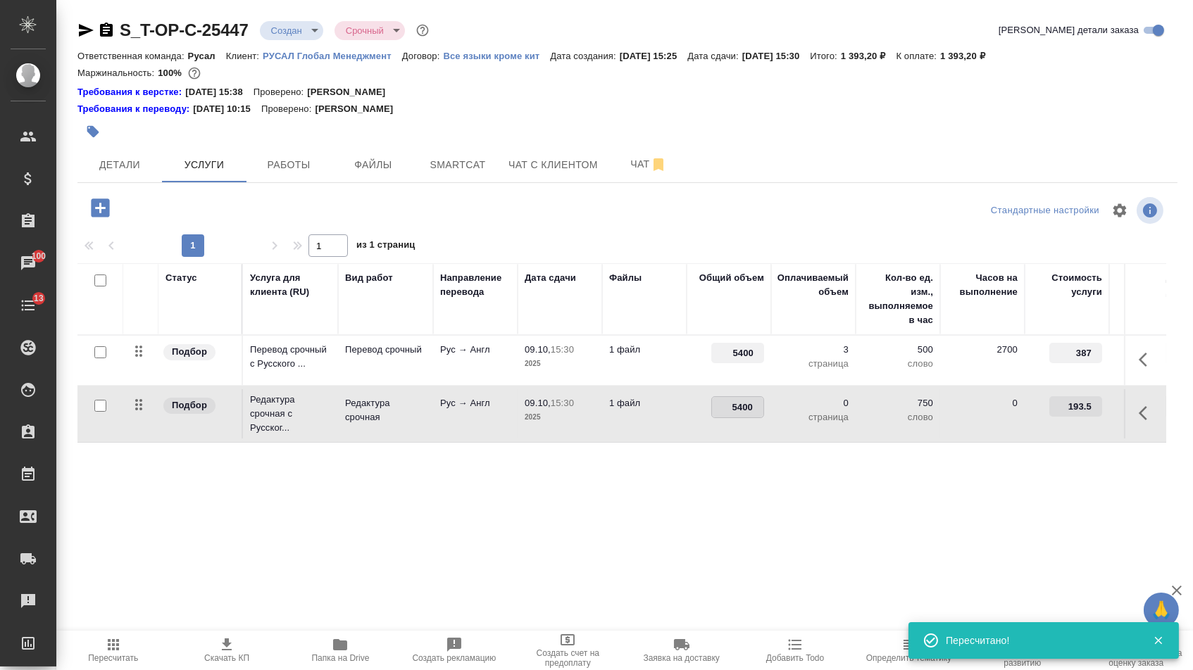
click at [747, 506] on div "Статус Услуга для клиента (RU) Вид работ Направление перевода Дата сдачи Файлы …" at bounding box center [621, 414] width 1088 height 303
click at [171, 215] on span "Сохранить и пересчитать" at bounding box center [200, 207] width 122 height 16
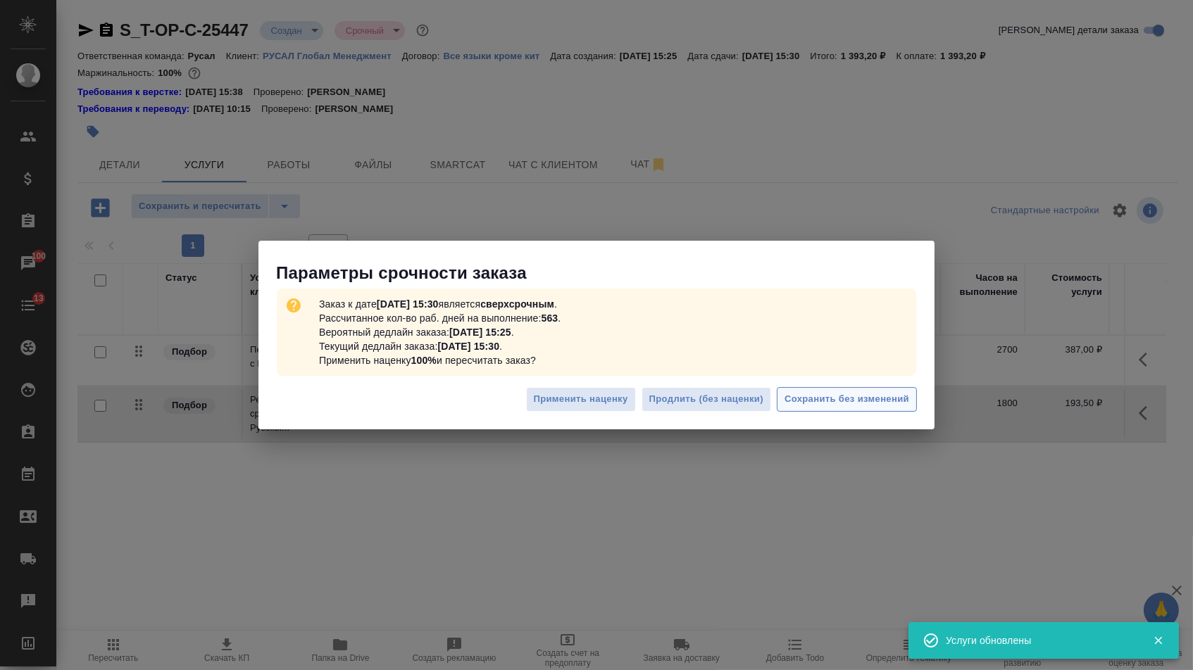
click at [839, 387] on button "Сохранить без изменений" at bounding box center [847, 399] width 140 height 25
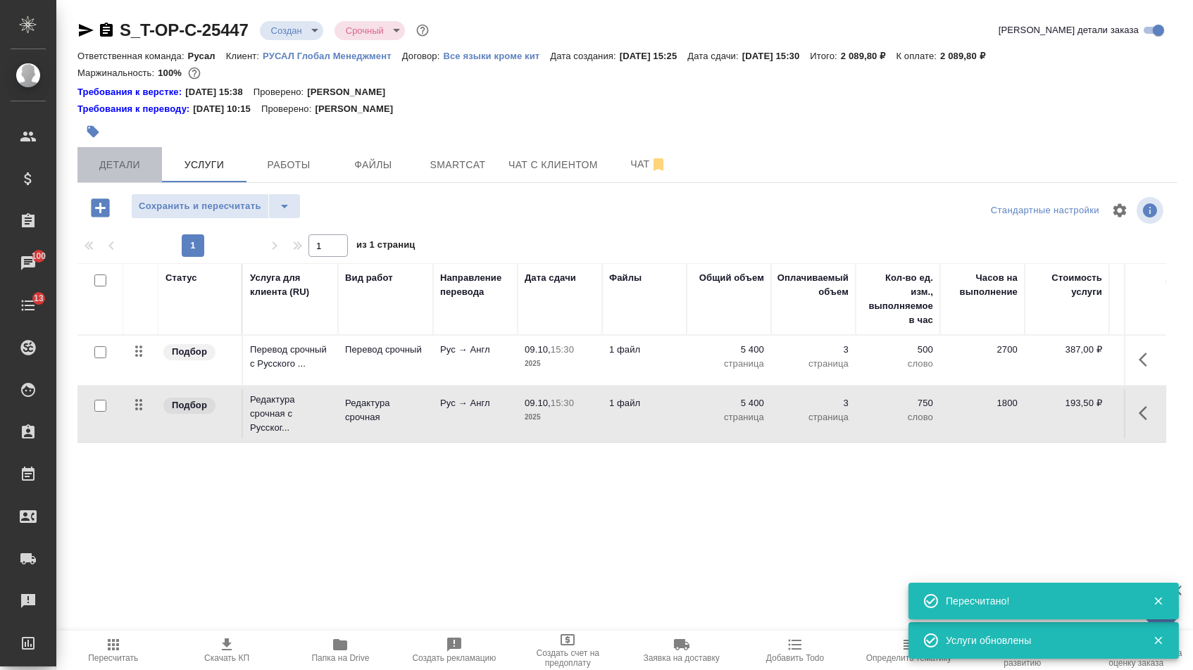
click at [128, 156] on button "Детали" at bounding box center [119, 164] width 84 height 35
click at [135, 170] on span "Детали" at bounding box center [120, 165] width 68 height 18
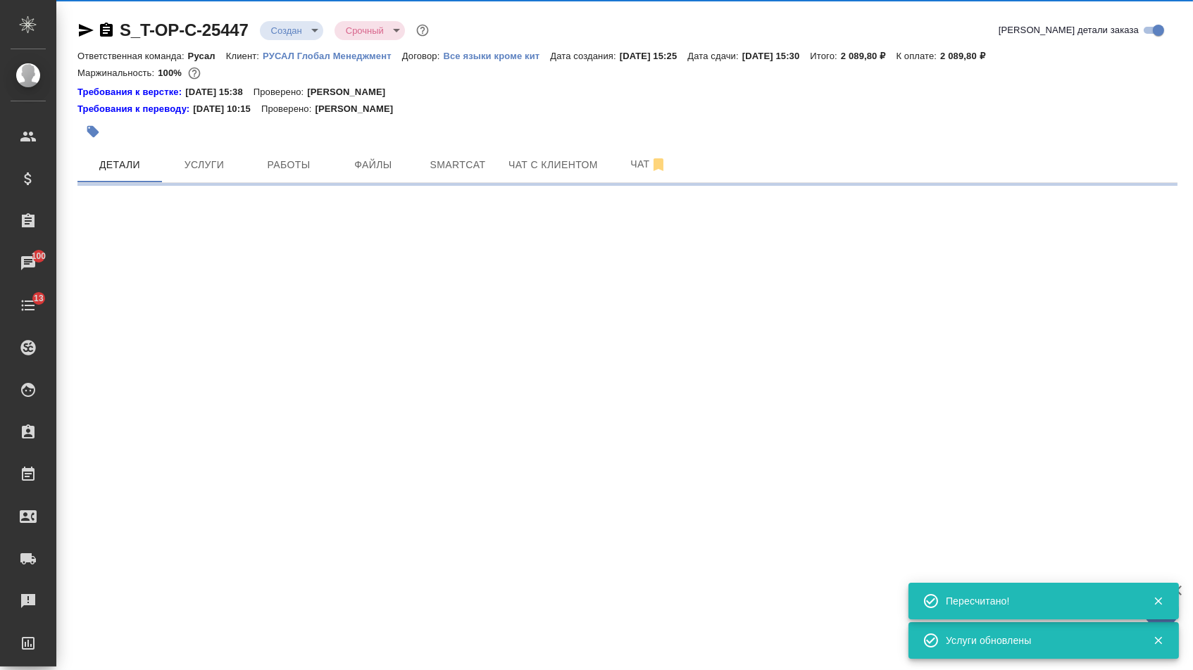
select select "RU"
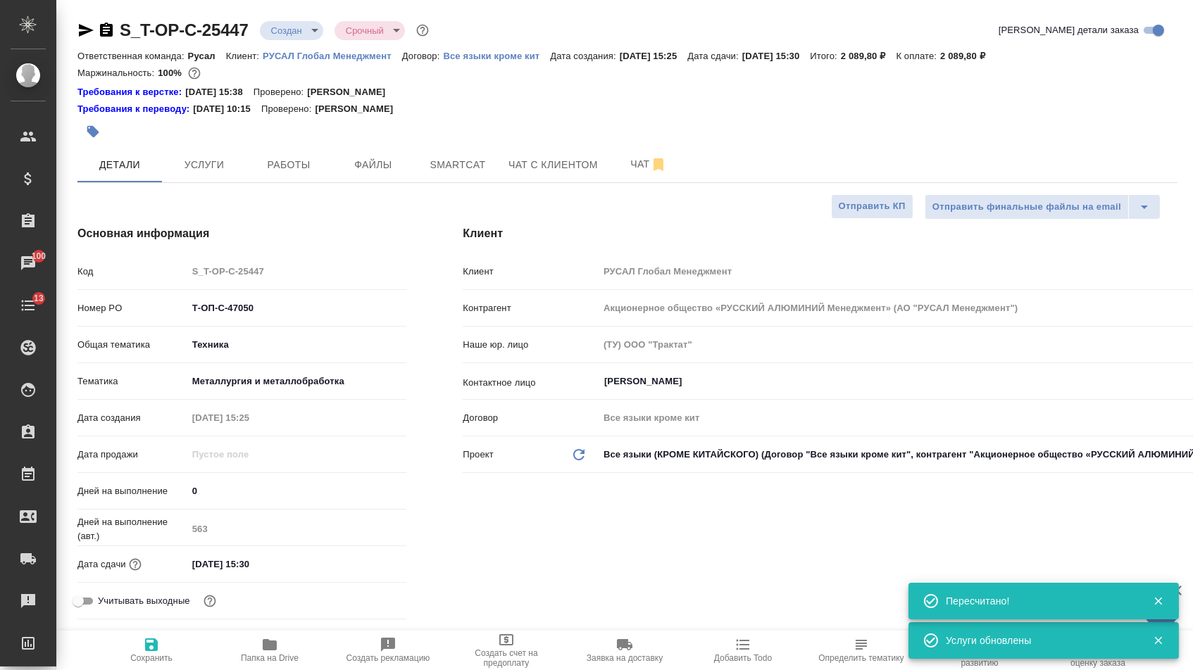
click at [296, 33] on body "🙏 .cls-1 fill:#fff; AWATERA Menshikova Aleksandra Клиенты Спецификации Заказы 1…" at bounding box center [596, 335] width 1193 height 670
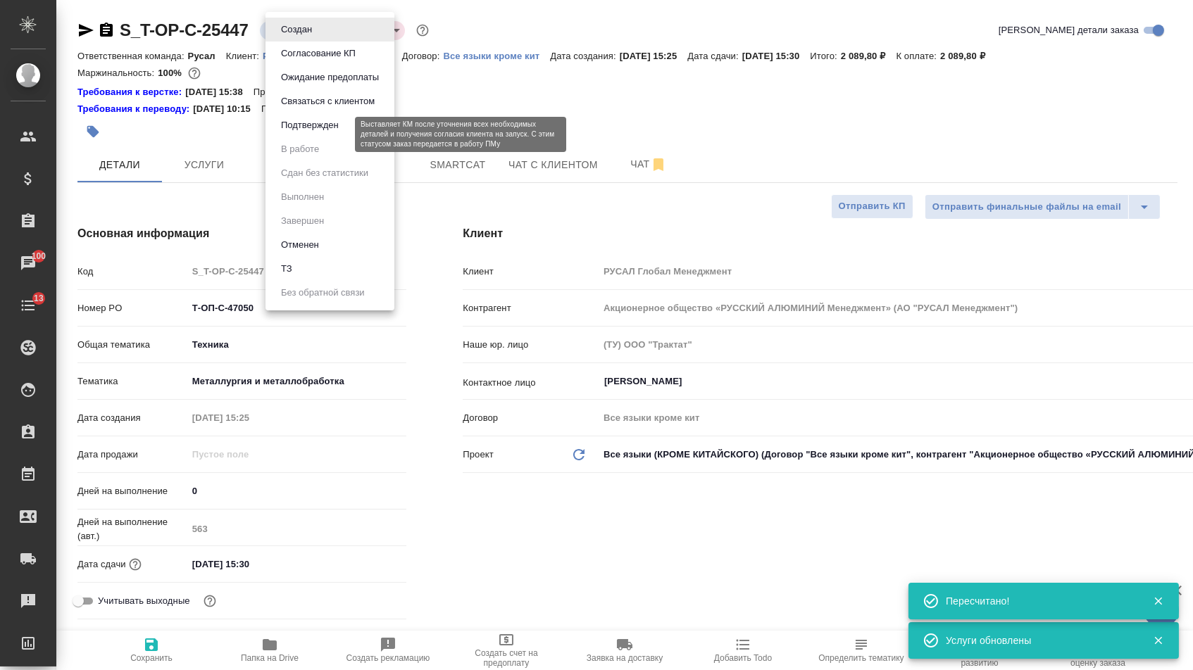
click at [298, 133] on button "Подтвержден" at bounding box center [310, 125] width 66 height 15
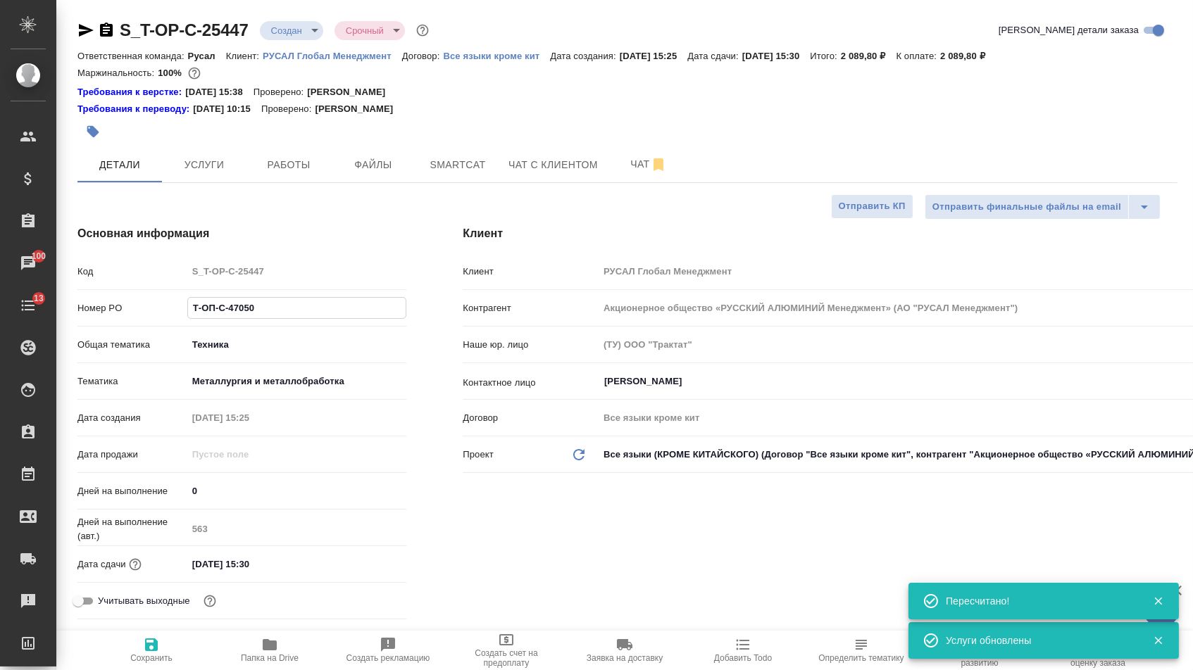
drag, startPoint x: 270, startPoint y: 315, endPoint x: 118, endPoint y: 313, distance: 152.1
click at [119, 313] on div "Номер PO Т-ОП-С-47050" at bounding box center [241, 308] width 329 height 25
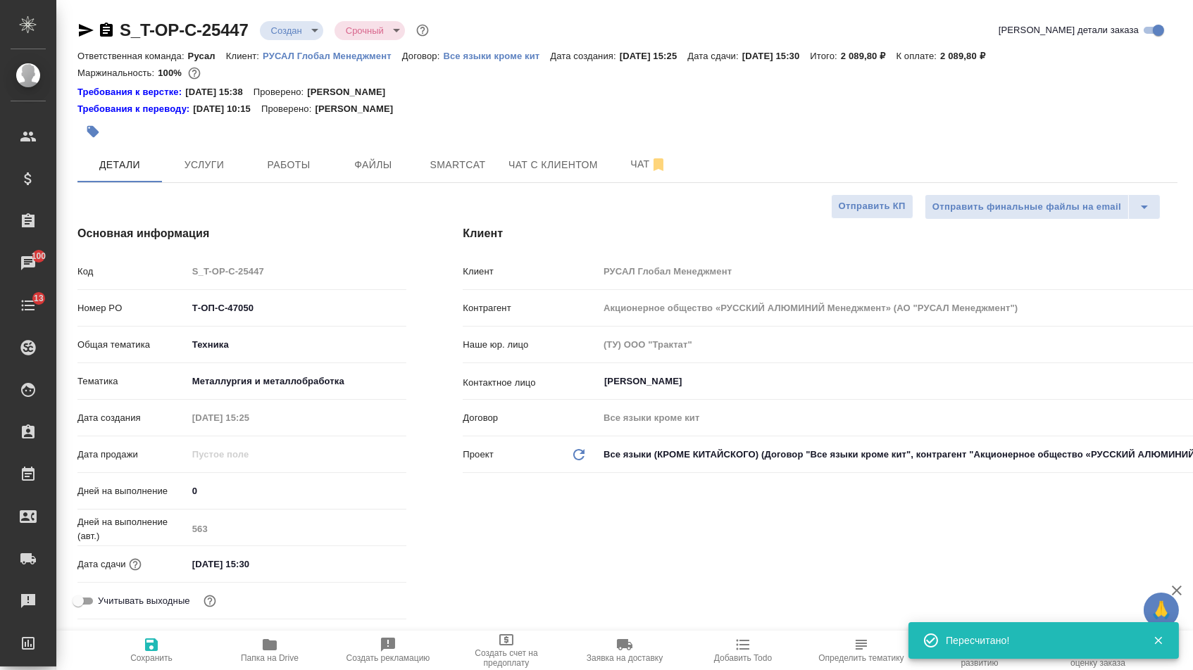
select select "RU"
type textarea "x"
click at [89, 27] on icon "button" at bounding box center [86, 30] width 15 height 13
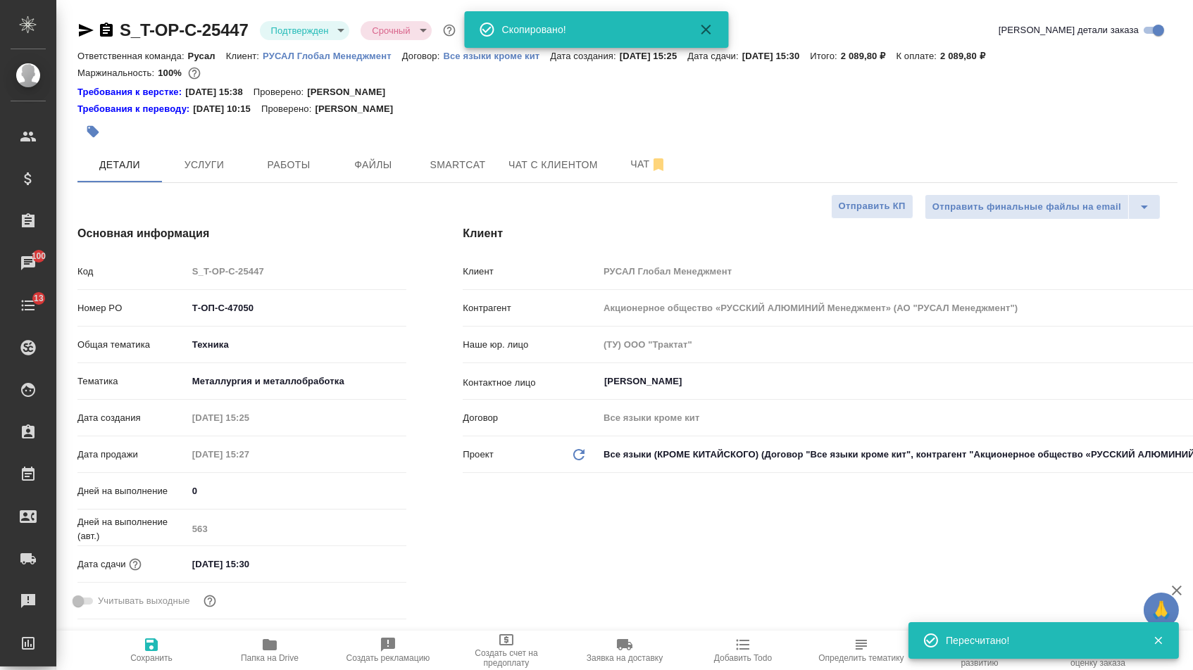
type textarea "x"
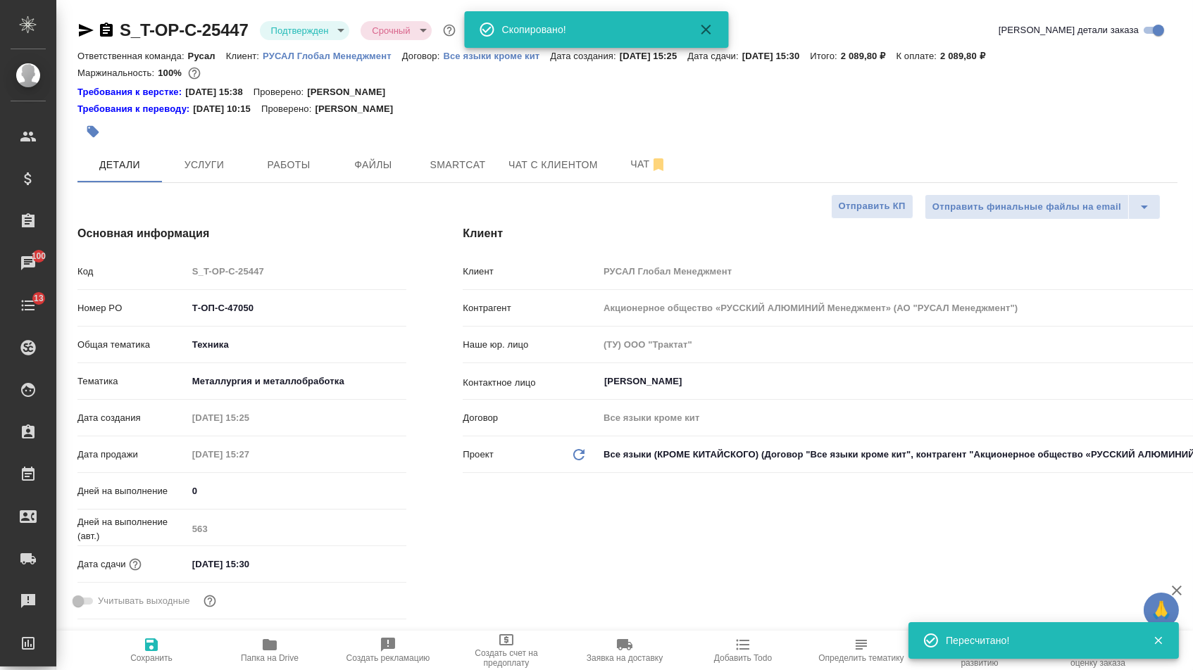
type textarea "x"
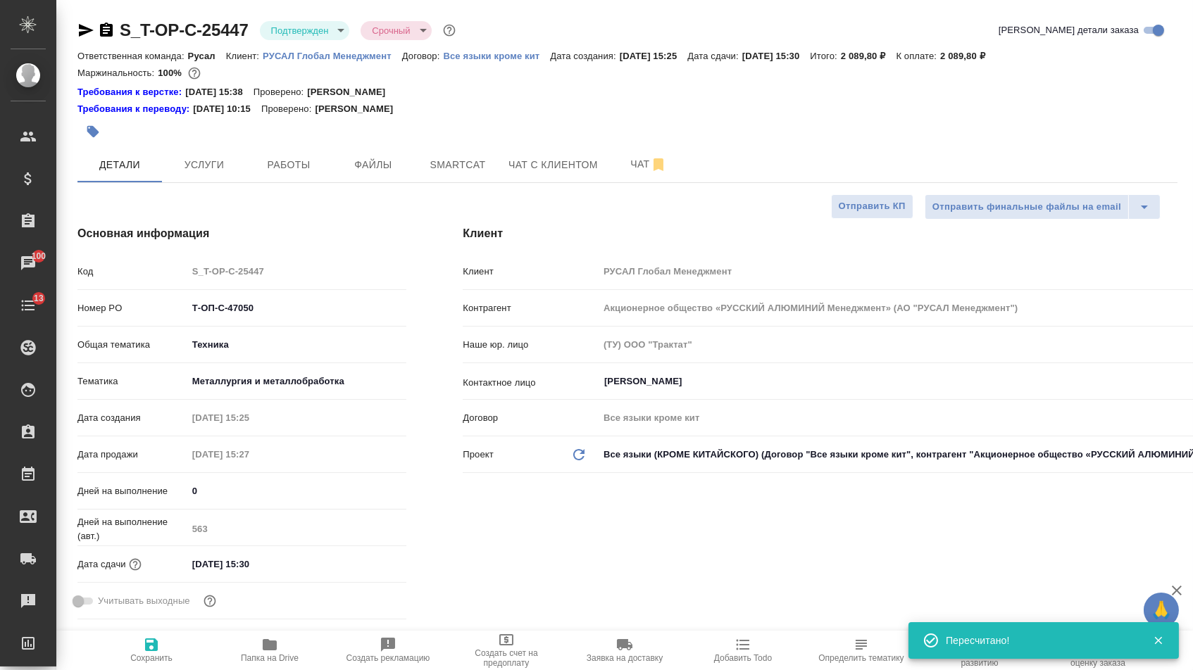
type textarea "x"
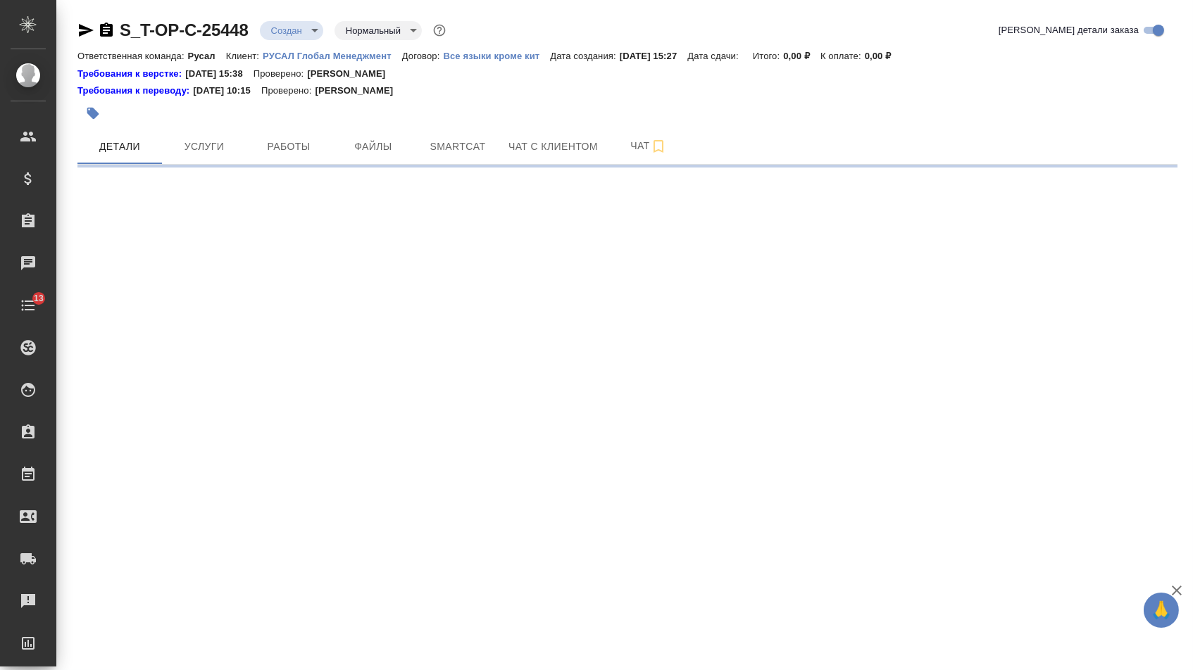
select select "RU"
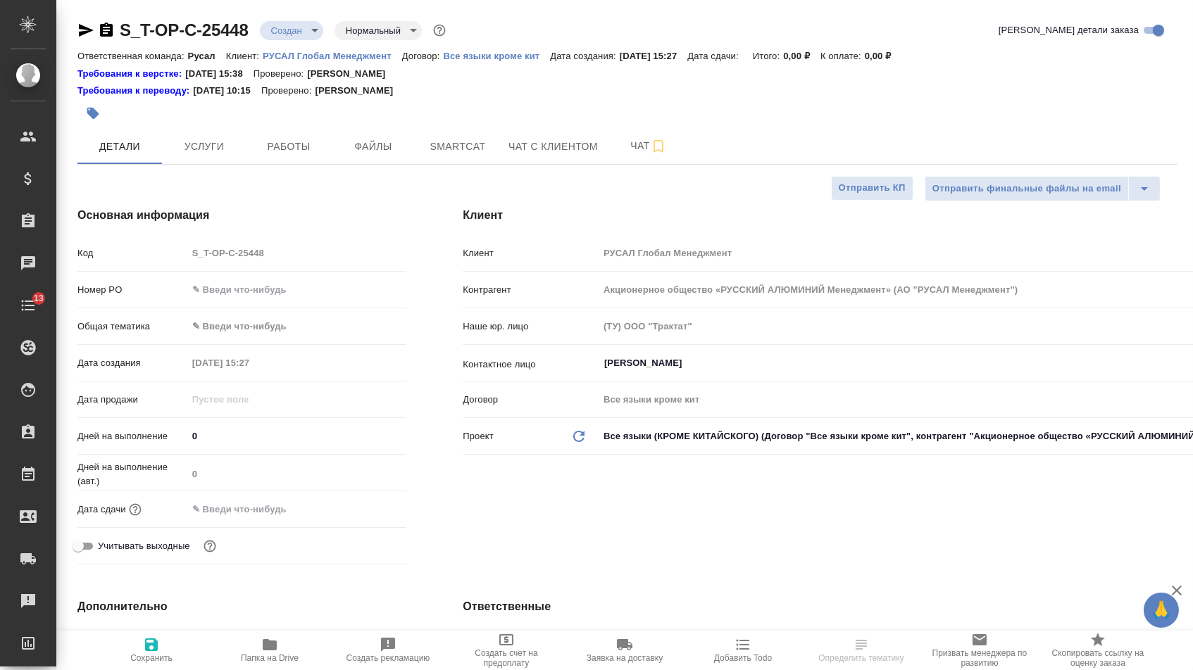
type textarea "x"
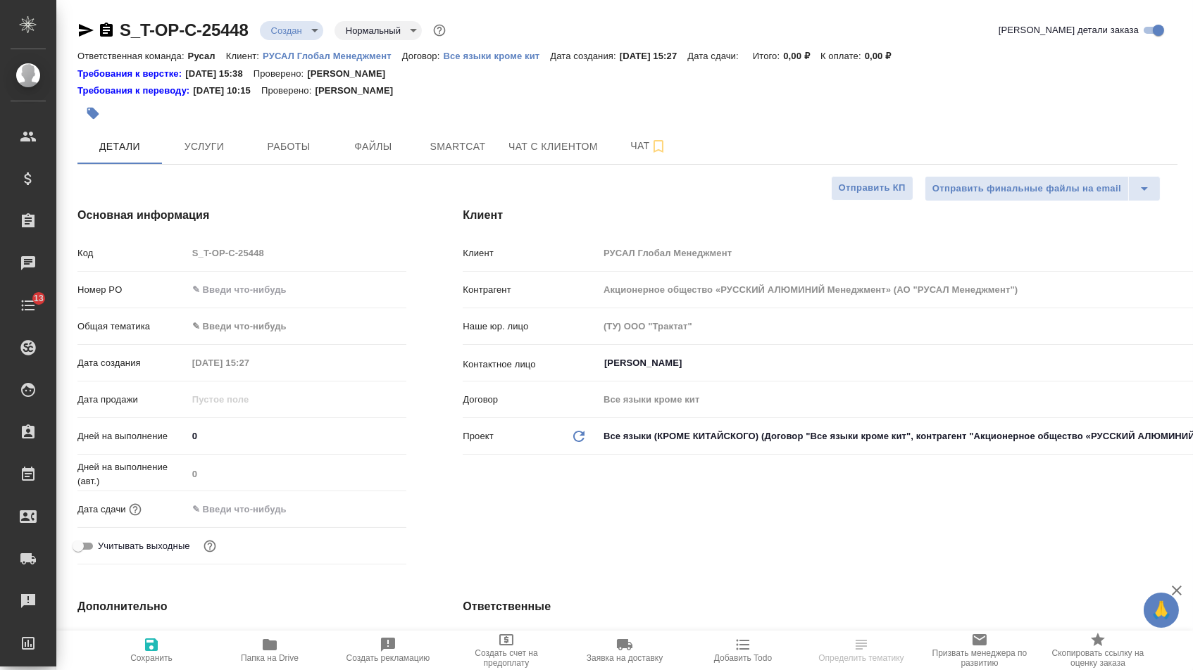
type textarea "x"
click at [254, 297] on input "text" at bounding box center [297, 289] width 218 height 20
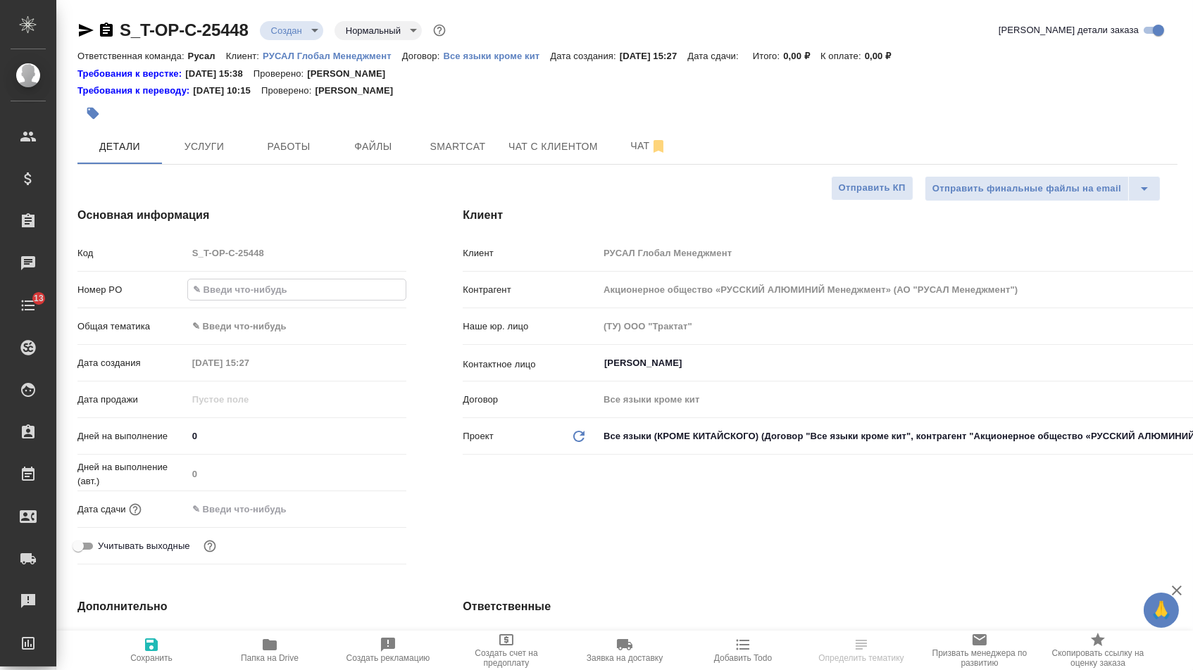
paste input "Т-ОП-С-47051"
type input "Т-ОП-С-47051"
type textarea "x"
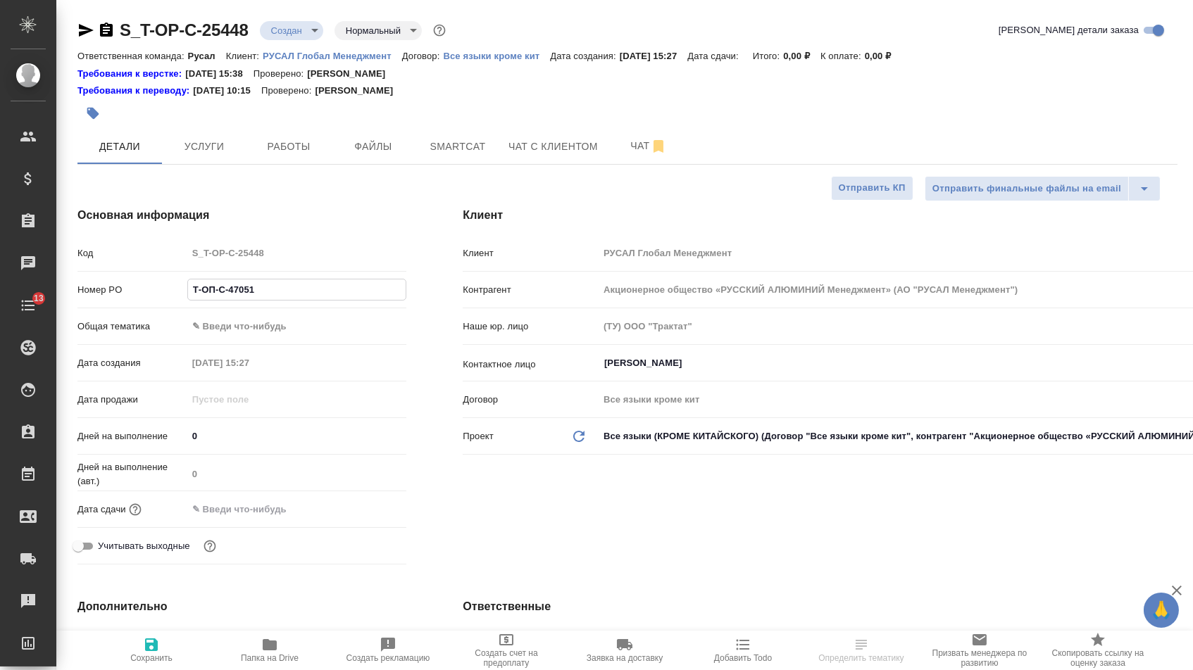
type input "Т-ОП-С-47051"
click at [251, 513] on input "text" at bounding box center [248, 509] width 123 height 20
click at [374, 517] on icon "button" at bounding box center [365, 509] width 17 height 17
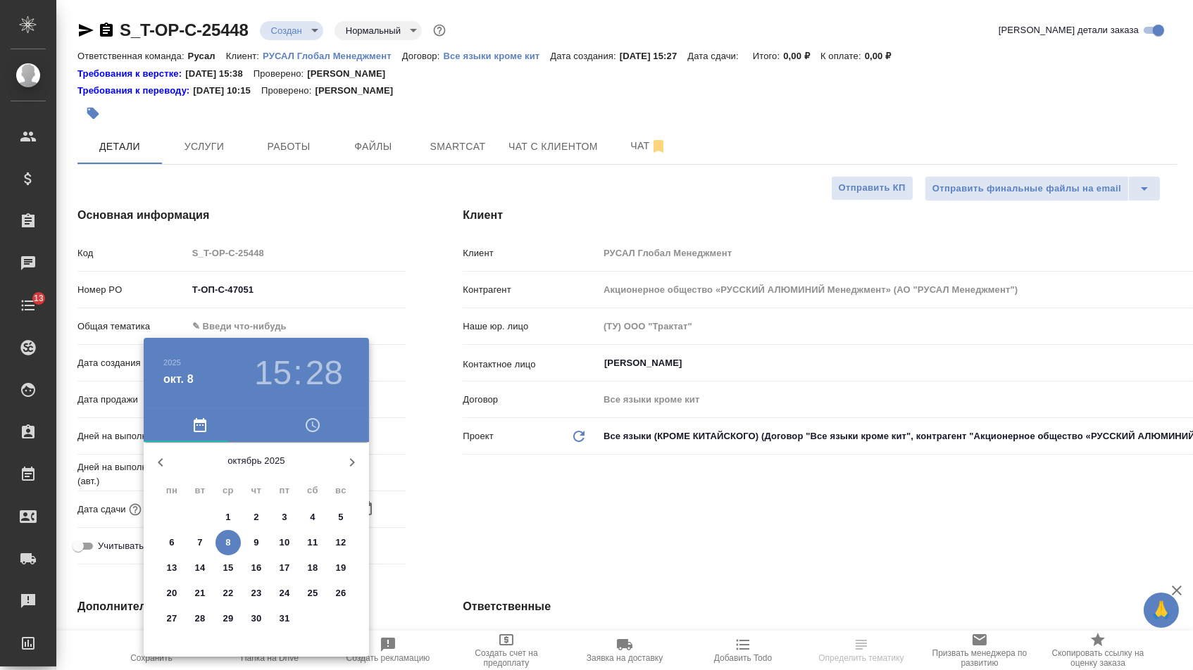
click at [179, 565] on span "13" at bounding box center [171, 568] width 25 height 14
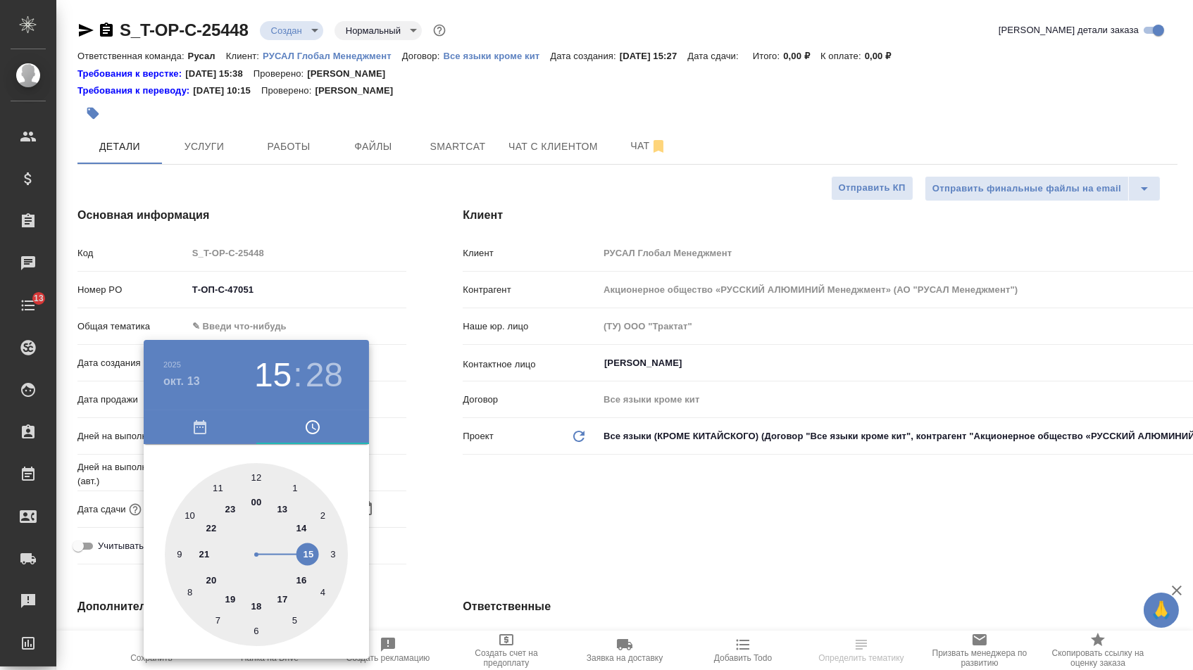
type input "13.10.2025 15:28"
type textarea "x"
click at [258, 475] on div at bounding box center [256, 554] width 183 height 183
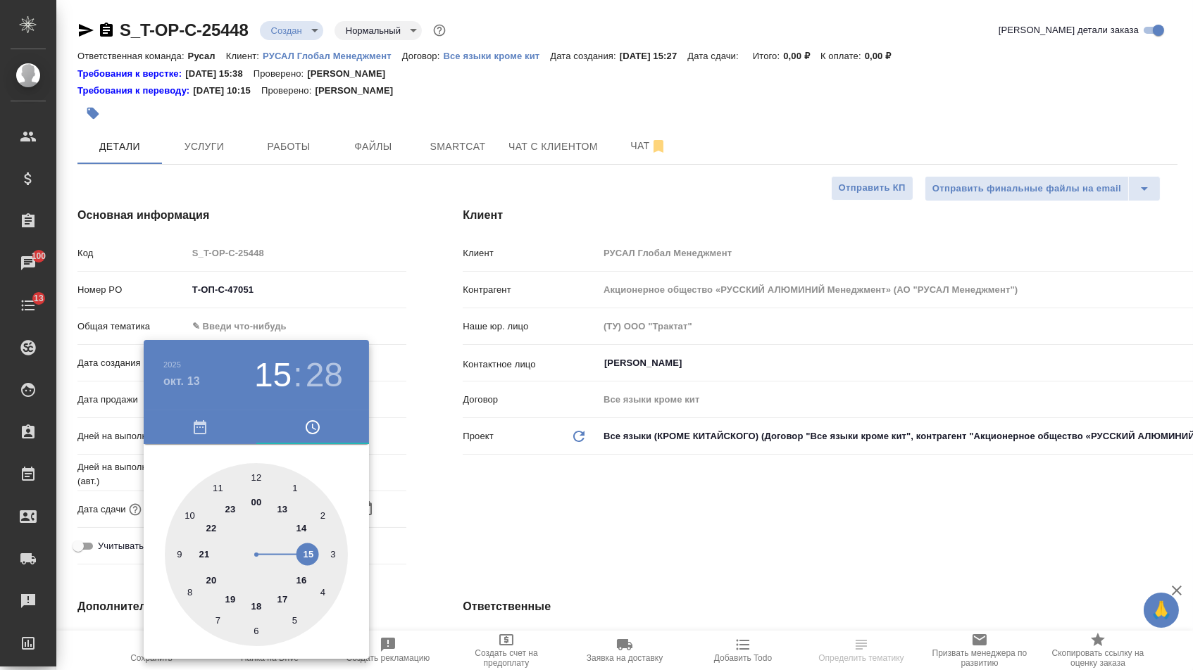
type input "13.10.2025 12:28"
type textarea "x"
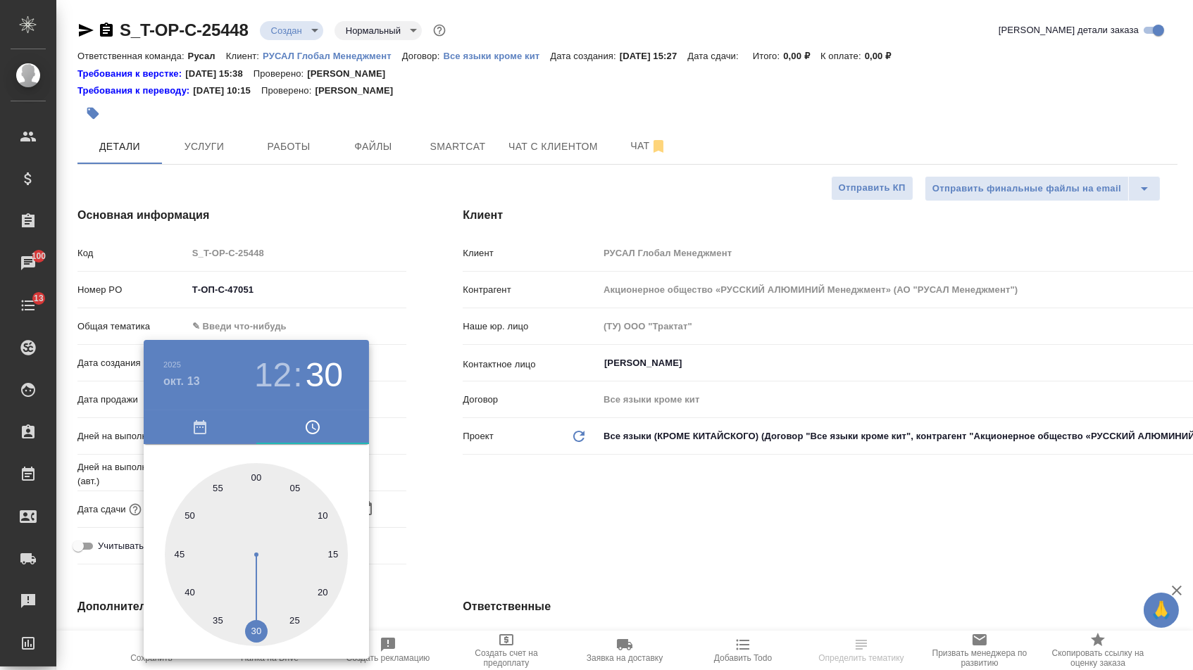
type textarea "x"
type input "13.10.2025 12:30"
click at [257, 623] on div at bounding box center [256, 554] width 183 height 183
type textarea "x"
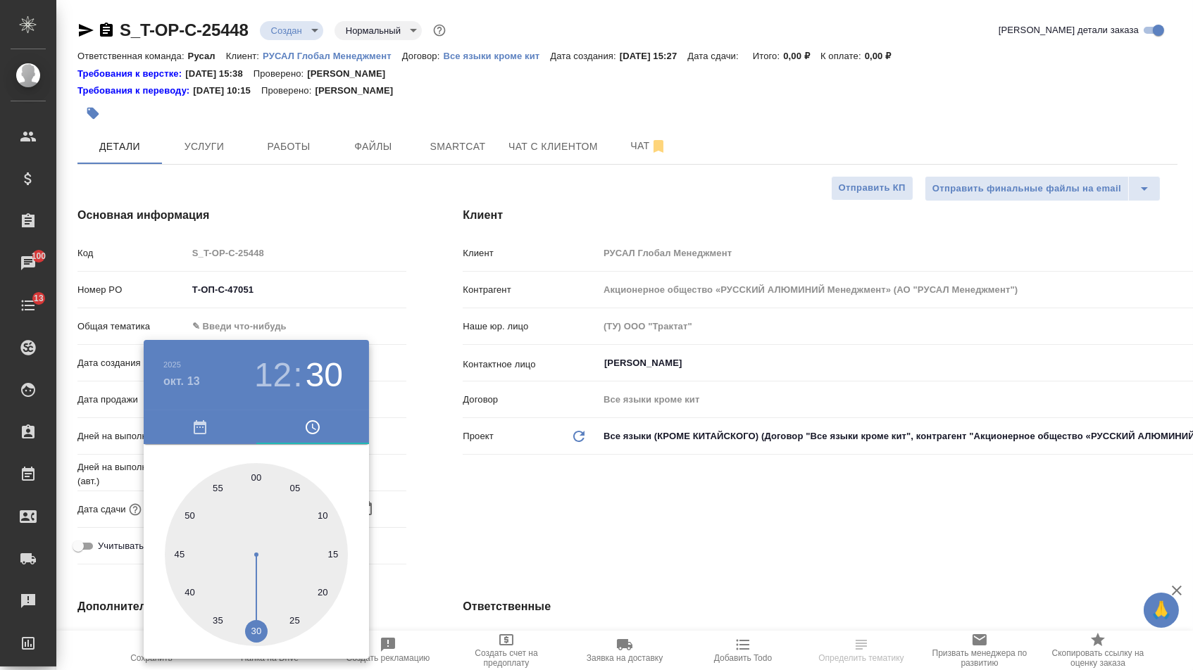
type textarea "x"
click at [460, 589] on div at bounding box center [596, 335] width 1193 height 670
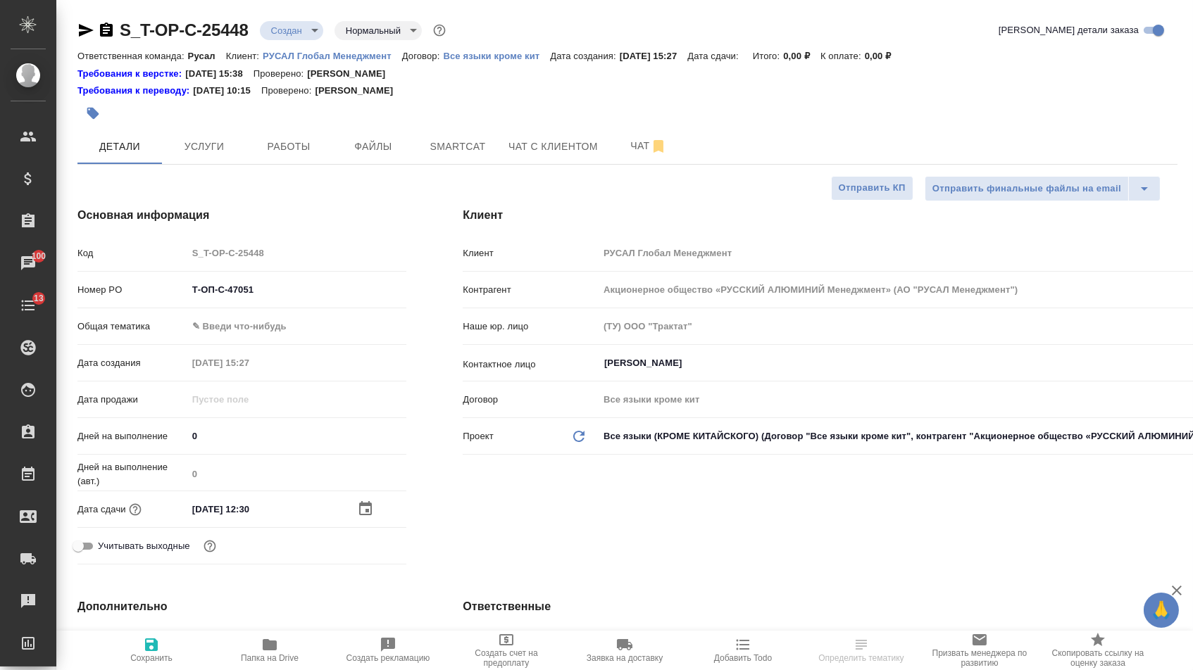
select select "RU"
type textarea "x"
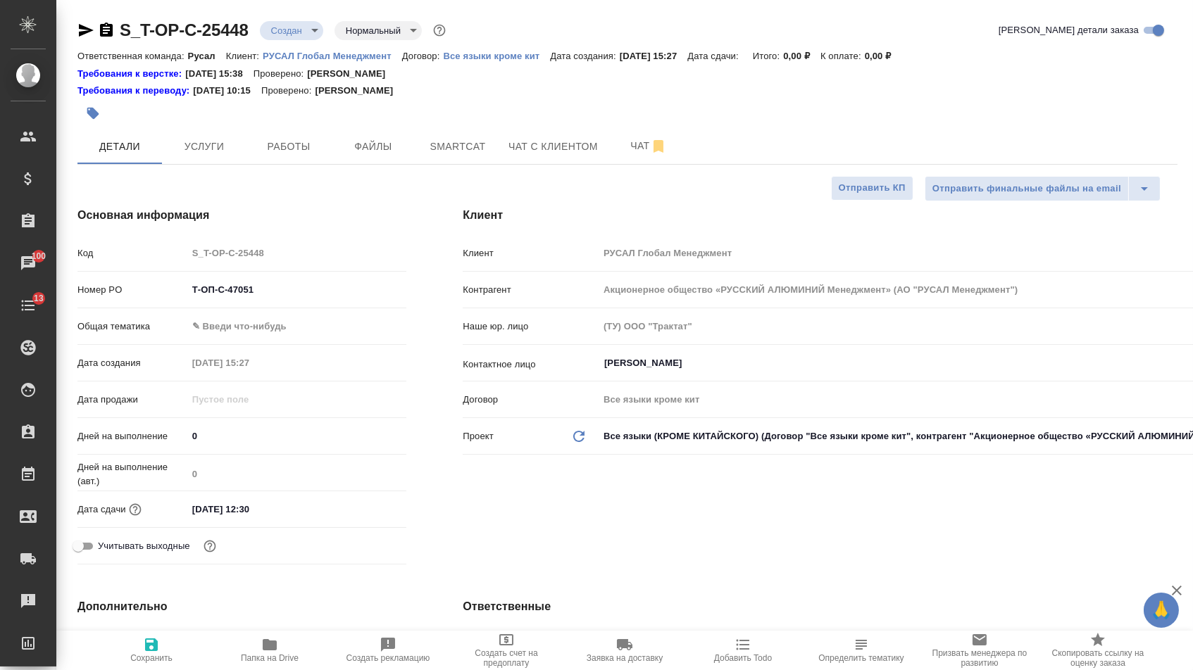
type textarea "x"
click at [316, 337] on body "🙏 .cls-1 fill:#fff; AWATERA Menshikova Aleksandra Клиенты Спецификации Заказы 1…" at bounding box center [596, 335] width 1193 height 670
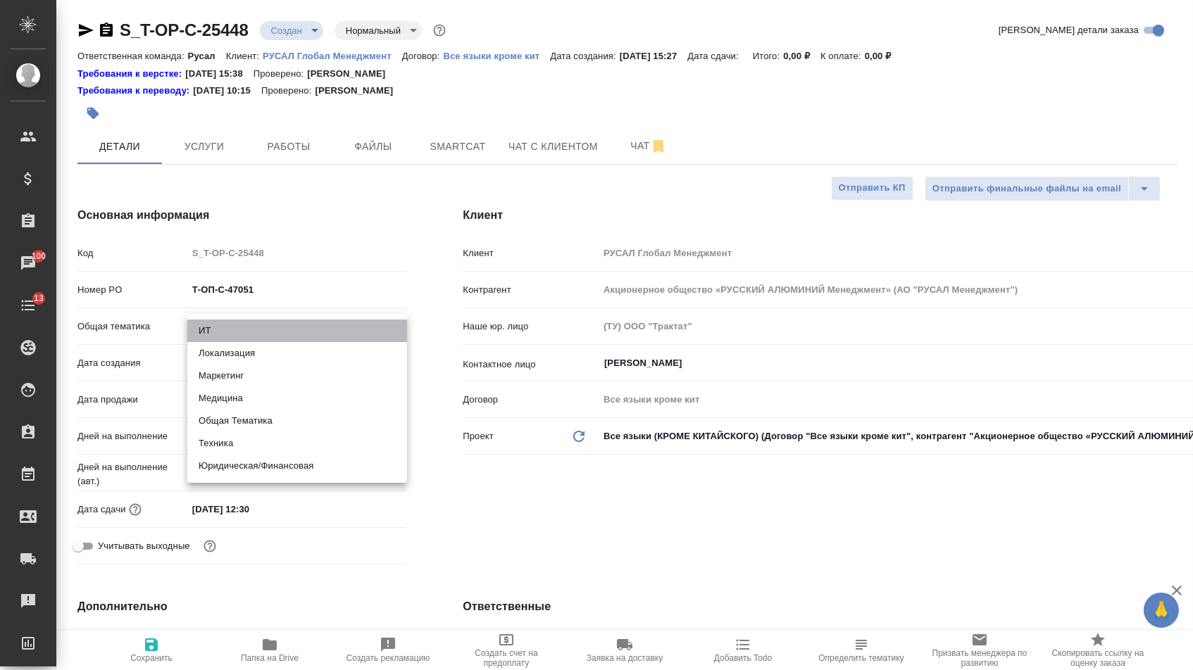
click at [239, 329] on li "ИТ" at bounding box center [297, 331] width 220 height 23
type input "it"
type textarea "x"
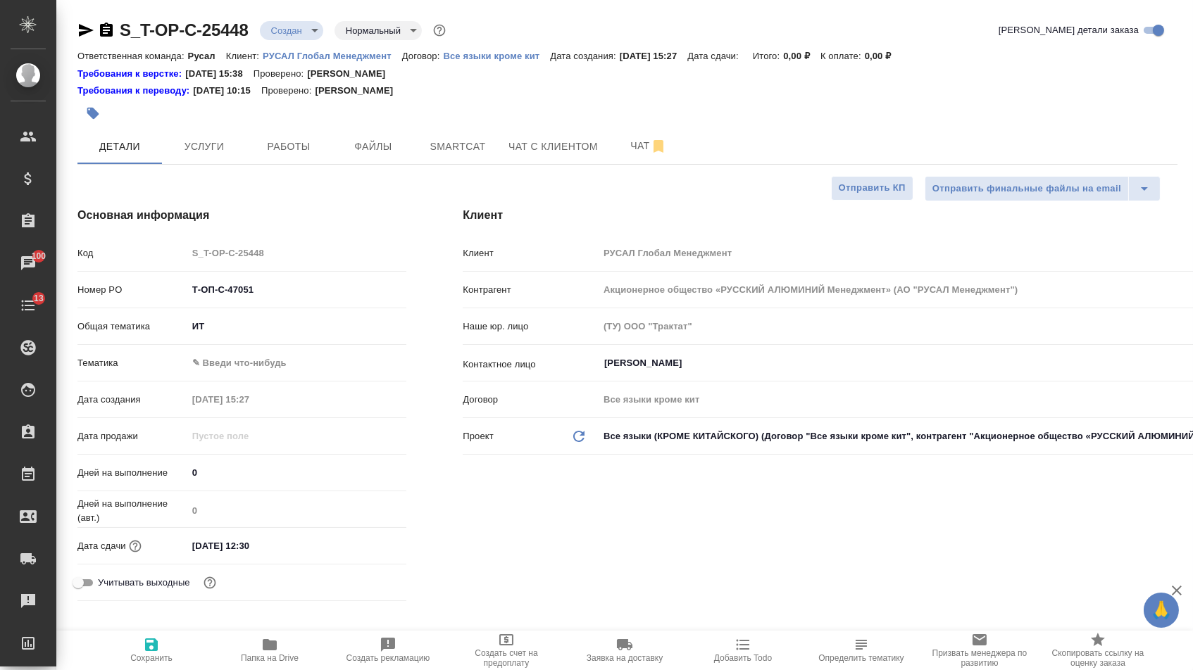
click at [244, 332] on body "🙏 .cls-1 fill:#fff; AWATERA Menshikova Aleksandra Клиенты Спецификации Заказы 1…" at bounding box center [596, 335] width 1193 height 670
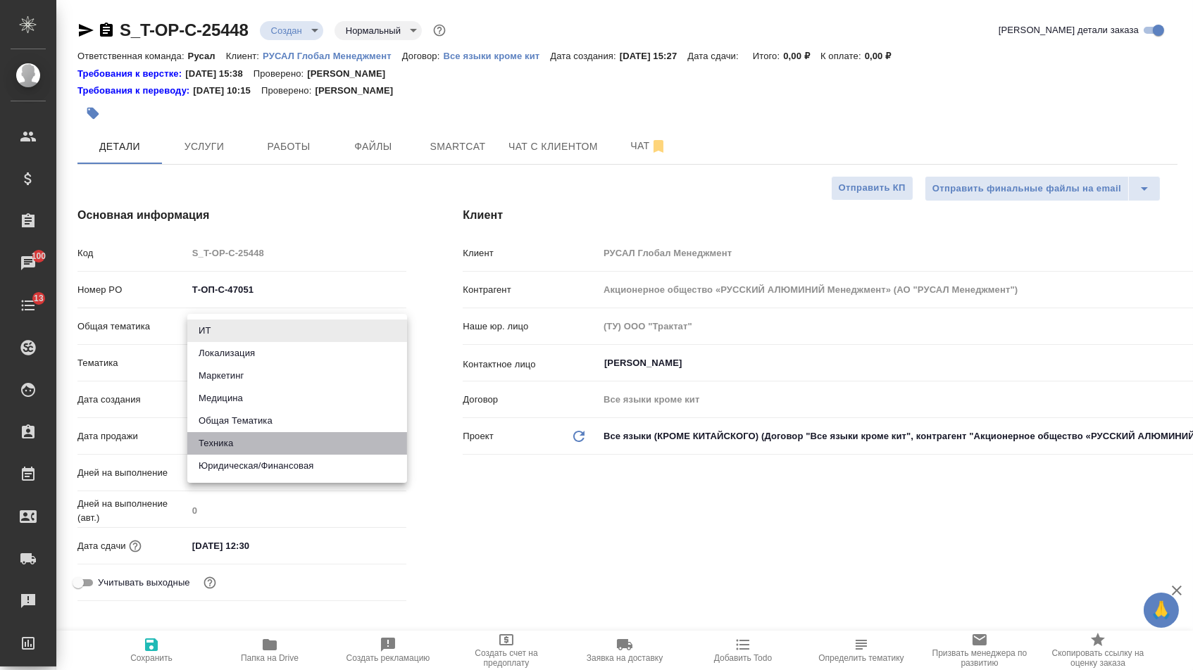
click at [234, 435] on li "Техника" at bounding box center [297, 443] width 220 height 23
type input "tech"
type textarea "x"
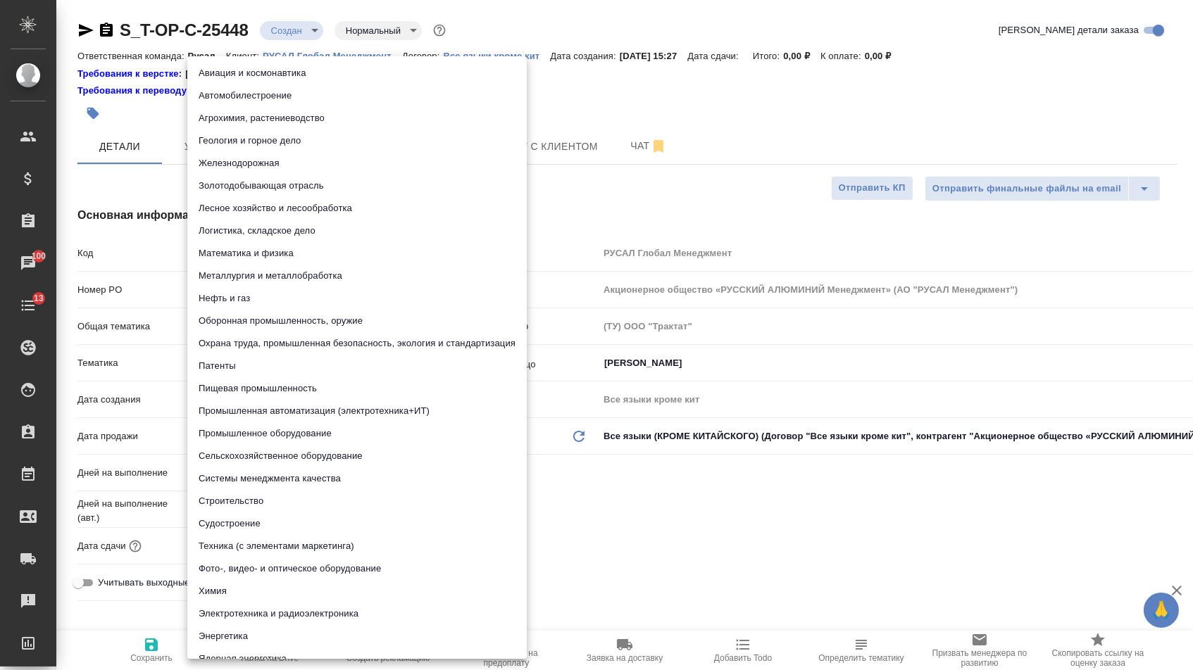
click at [234, 367] on body "🙏 .cls-1 fill:#fff; AWATERA Menshikova Aleksandra Клиенты Спецификации Заказы 1…" at bounding box center [596, 335] width 1193 height 670
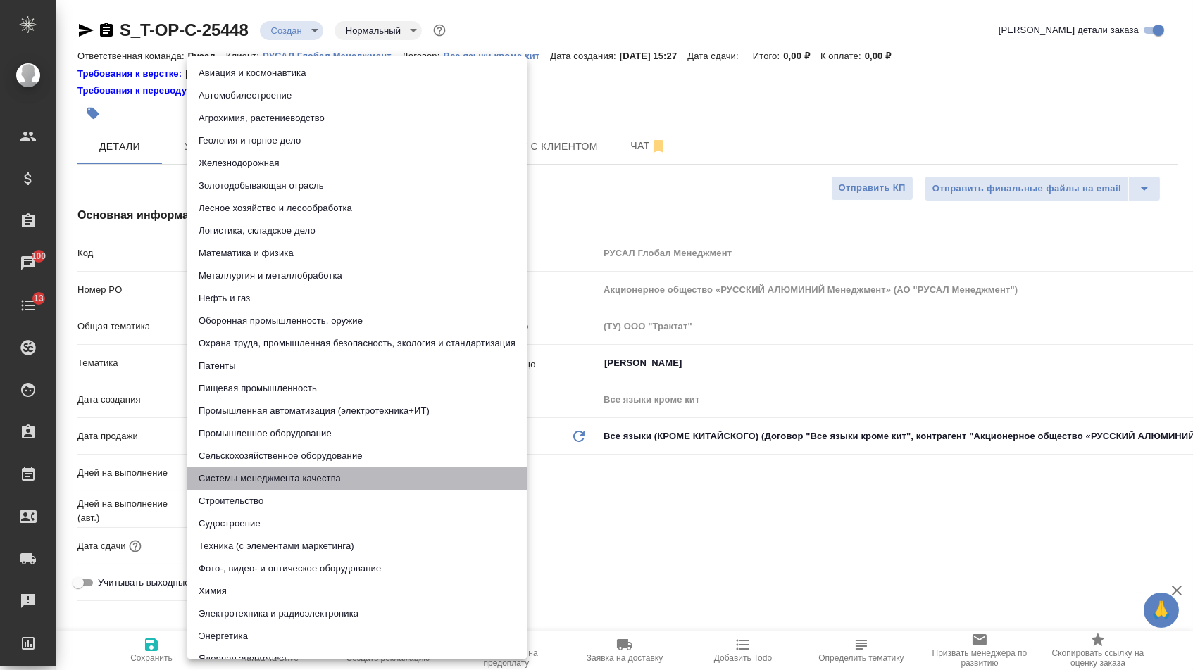
click at [229, 478] on li "Системы менеджмента качества" at bounding box center [356, 478] width 339 height 23
type textarea "x"
type input "614984d8deb28370d38bb28f"
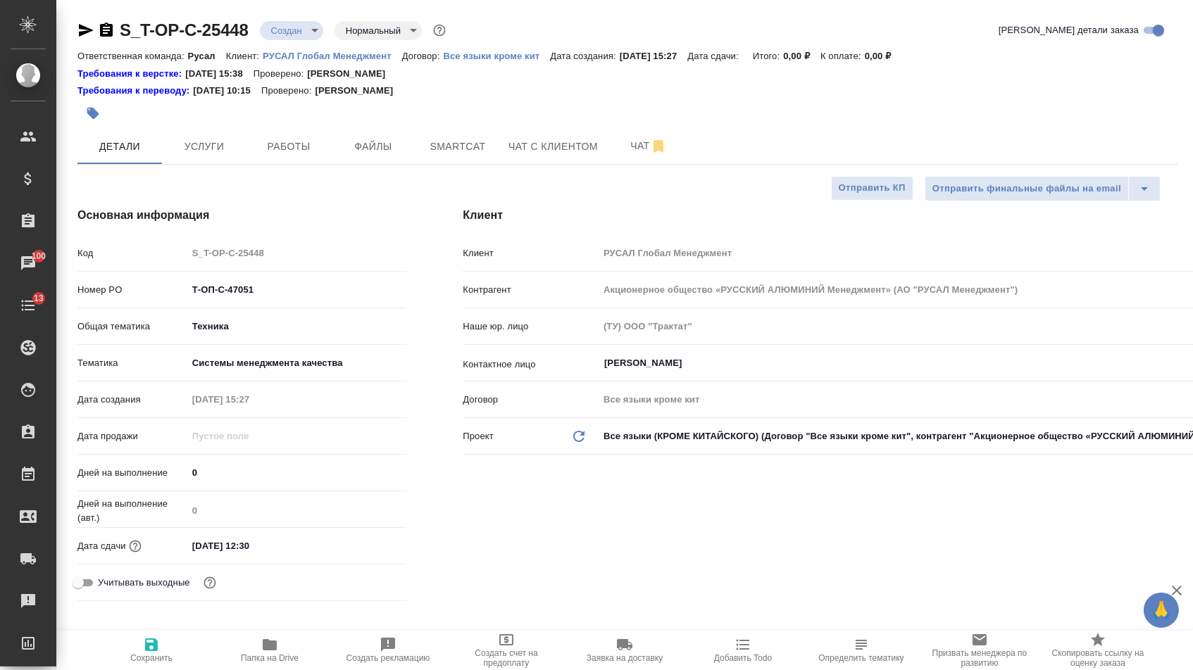
click at [168, 660] on div "Авиация и космонавтика Автомобилестроение Агрохимия, растениеводство Геология и…" at bounding box center [596, 335] width 1193 height 670
click at [139, 668] on button "Сохранить" at bounding box center [151, 650] width 118 height 39
type textarea "x"
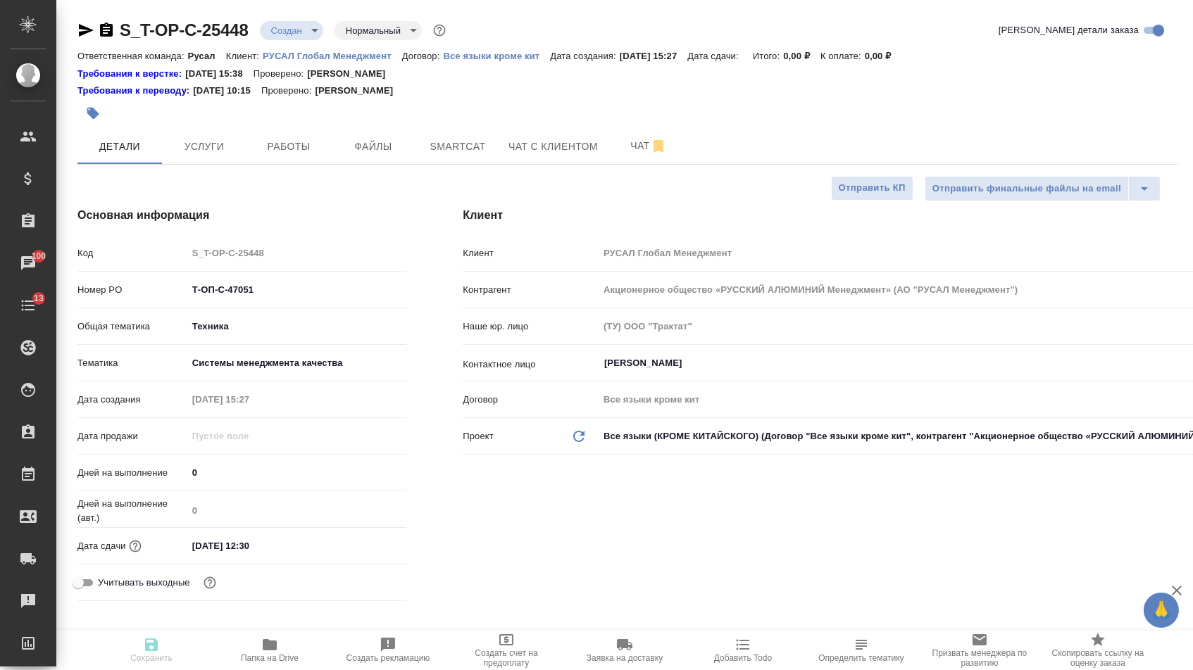
type textarea "x"
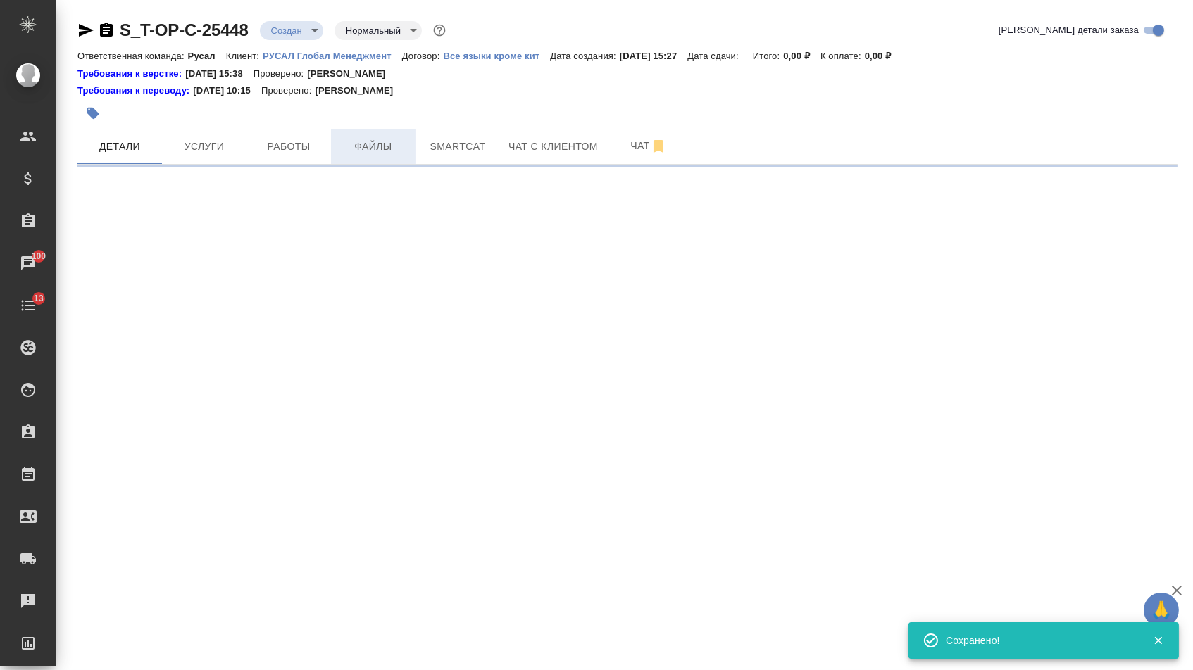
select select "RU"
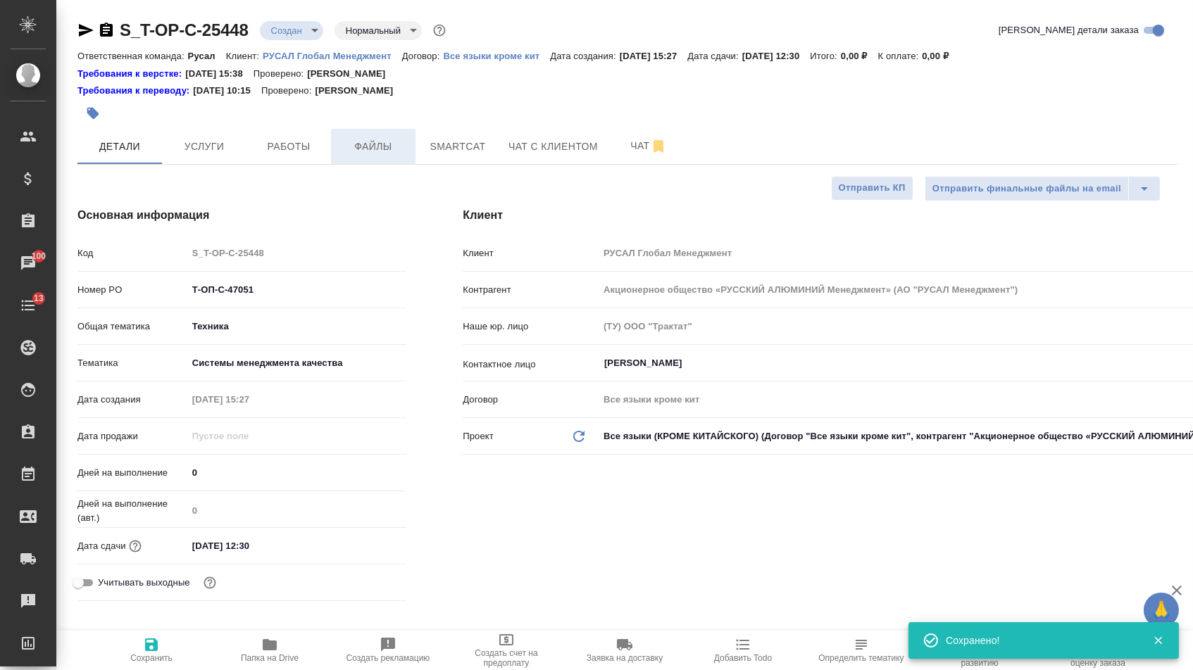
click at [383, 142] on span "Файлы" at bounding box center [373, 147] width 68 height 18
type textarea "x"
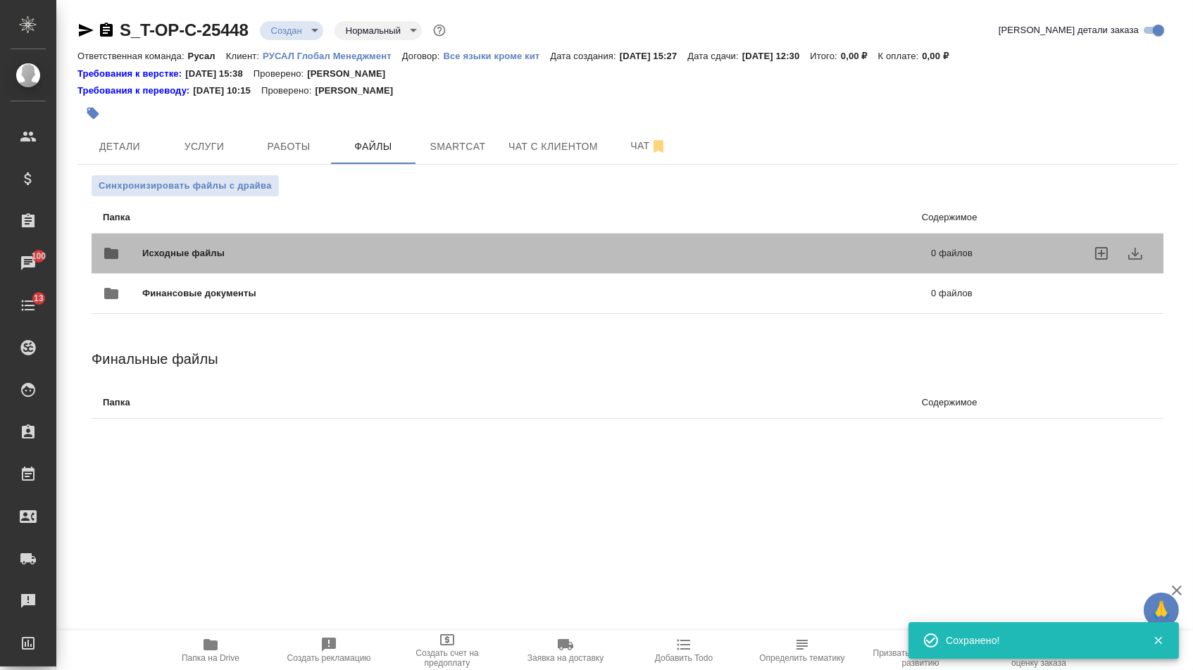
click at [215, 249] on span "Исходные файлы" at bounding box center [360, 253] width 436 height 14
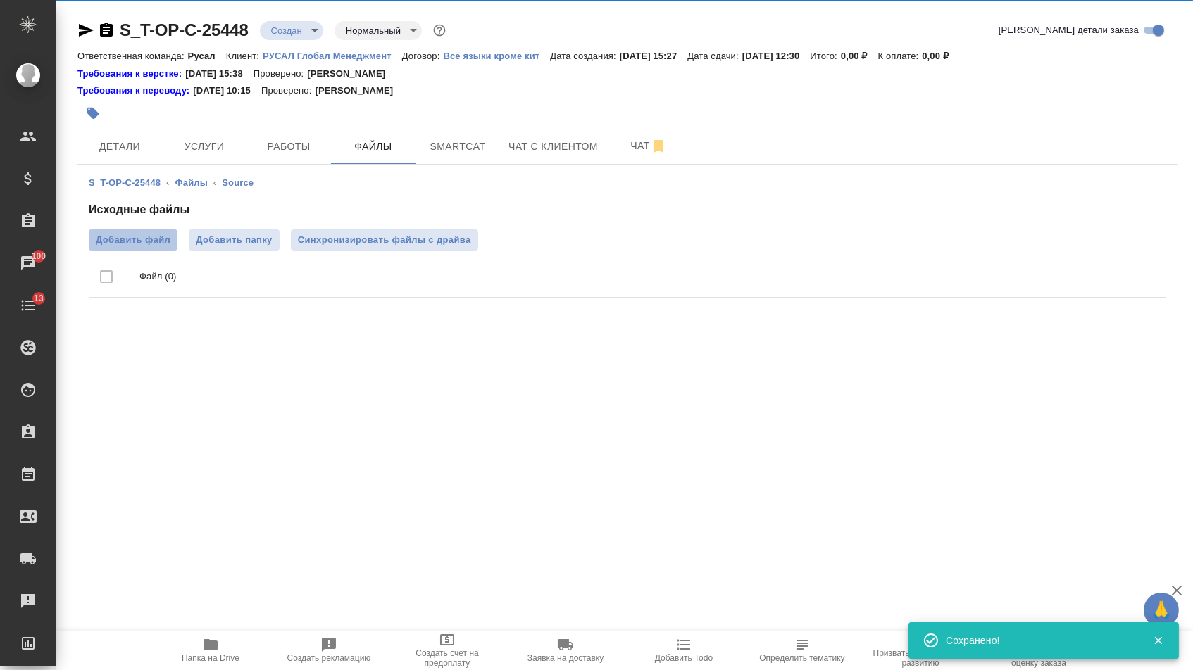
click at [137, 241] on span "Добавить файл" at bounding box center [133, 240] width 75 height 14
click at [0, 0] on input "Добавить файл" at bounding box center [0, 0] width 0 height 0
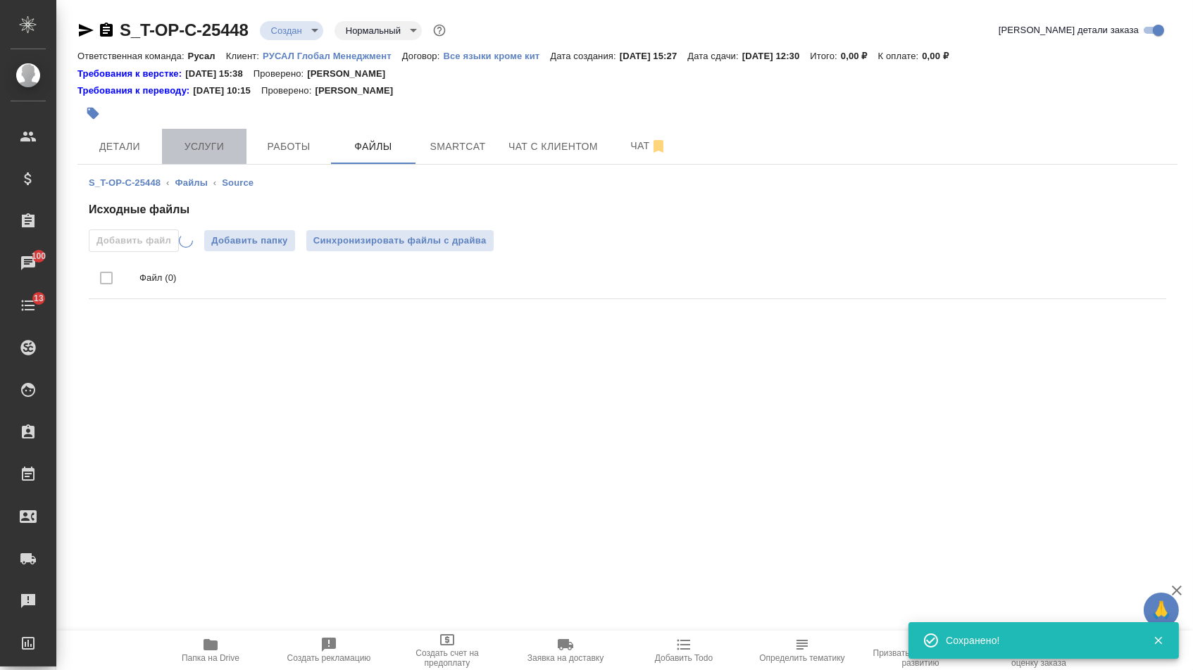
click at [191, 144] on span "Услуги" at bounding box center [204, 147] width 68 height 18
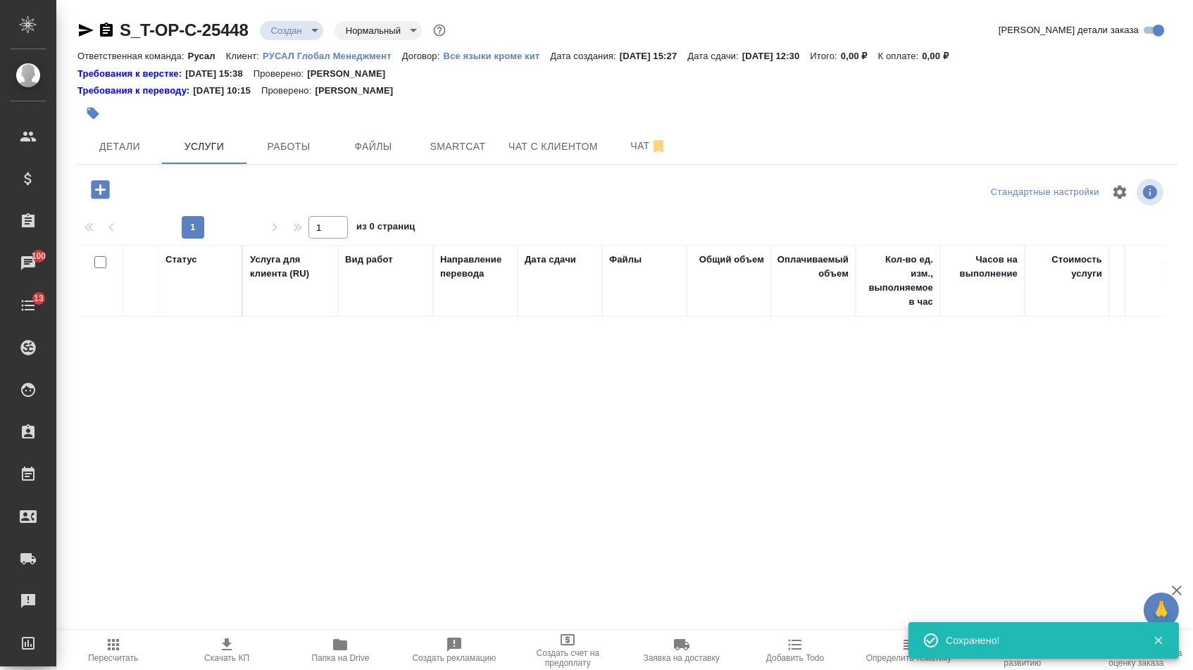
click at [109, 196] on icon "button" at bounding box center [100, 189] width 18 height 18
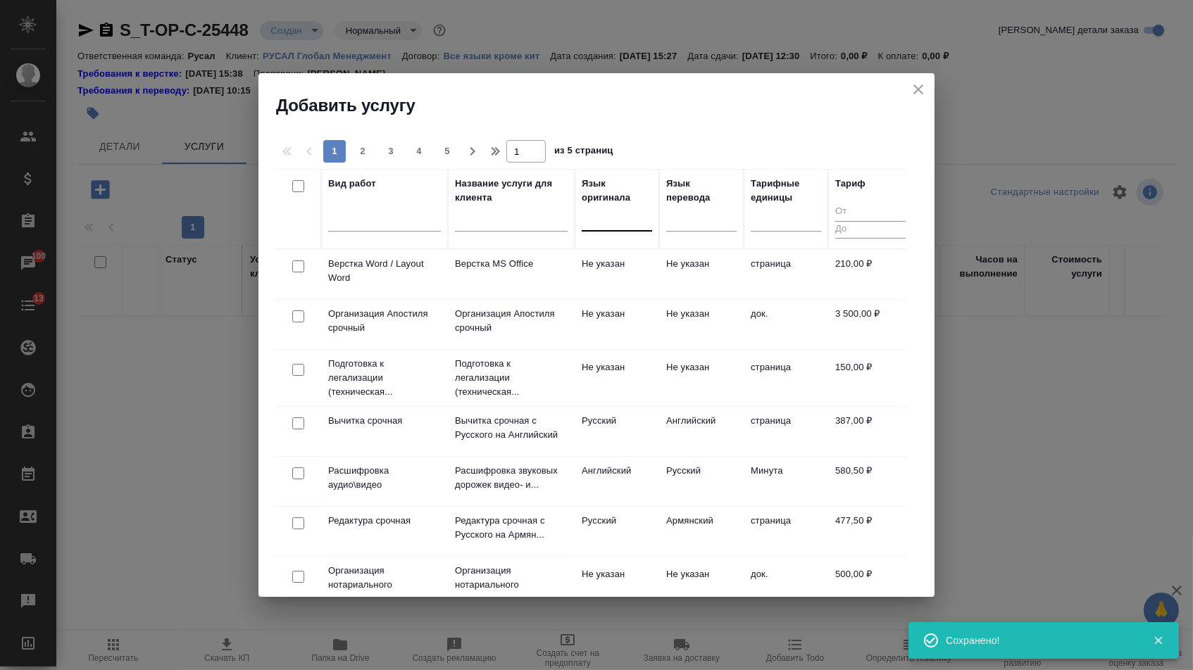
drag, startPoint x: 610, startPoint y: 222, endPoint x: 610, endPoint y: 230, distance: 8.4
click at [610, 222] on div at bounding box center [617, 217] width 70 height 20
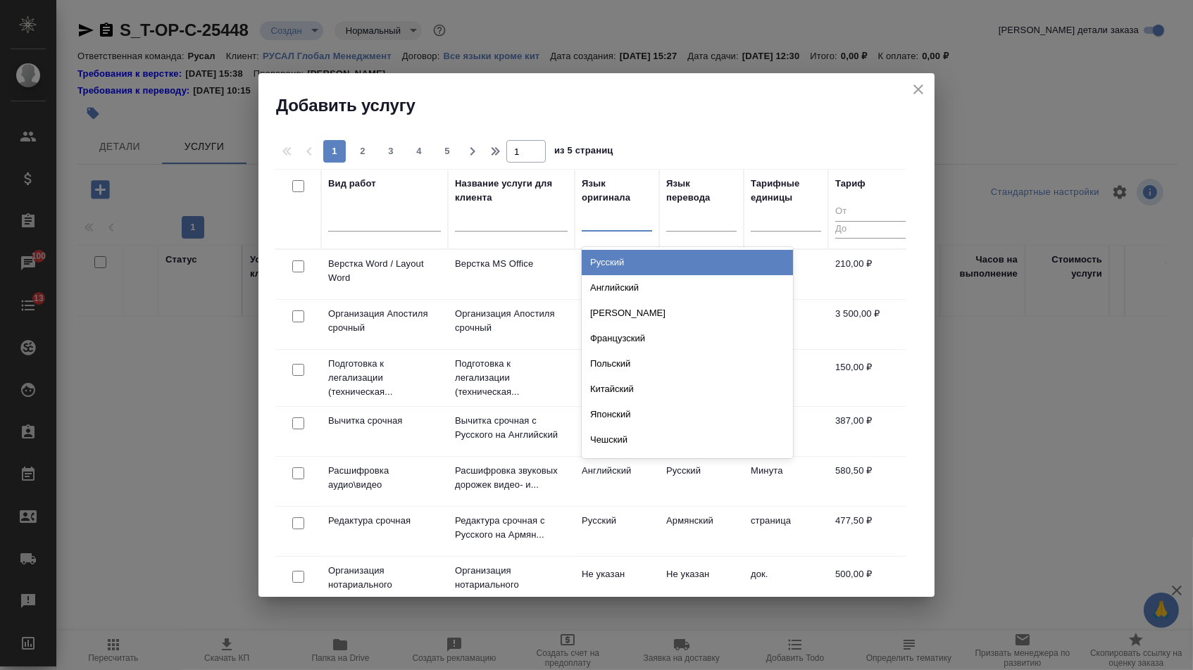
click at [610, 249] on div "Русский Английский Немецкий Французский Польский Китайский Японский Чешский Сер…" at bounding box center [687, 352] width 211 height 211
click at [619, 264] on div "Русский" at bounding box center [687, 262] width 211 height 25
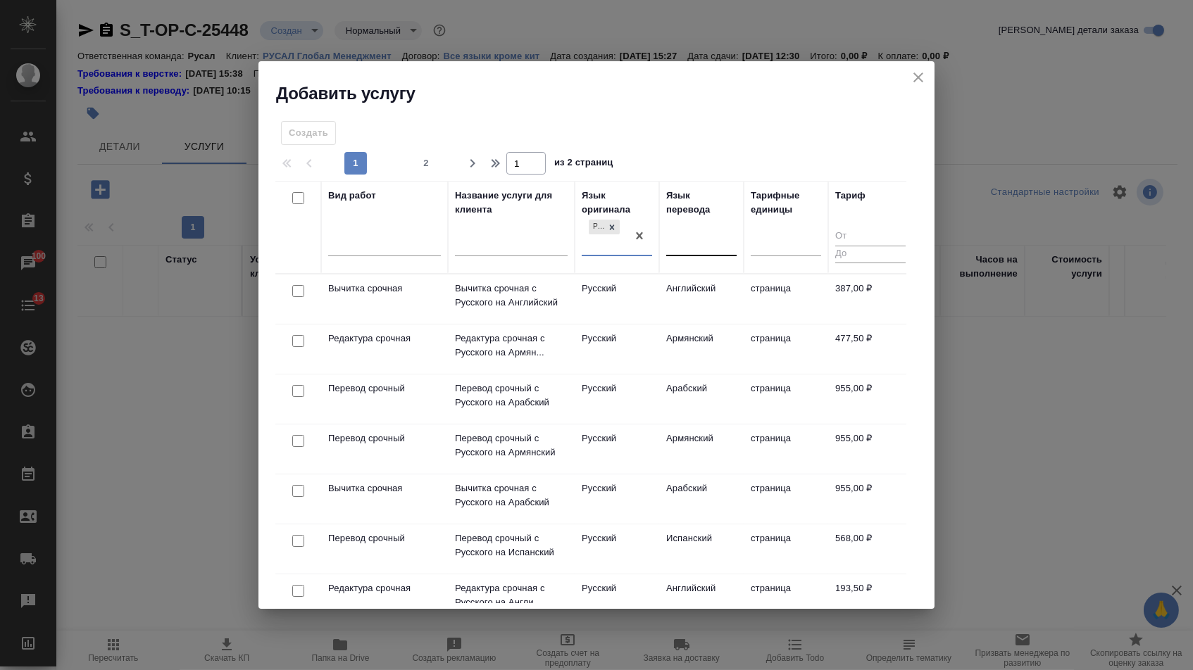
click at [684, 235] on div at bounding box center [701, 242] width 70 height 20
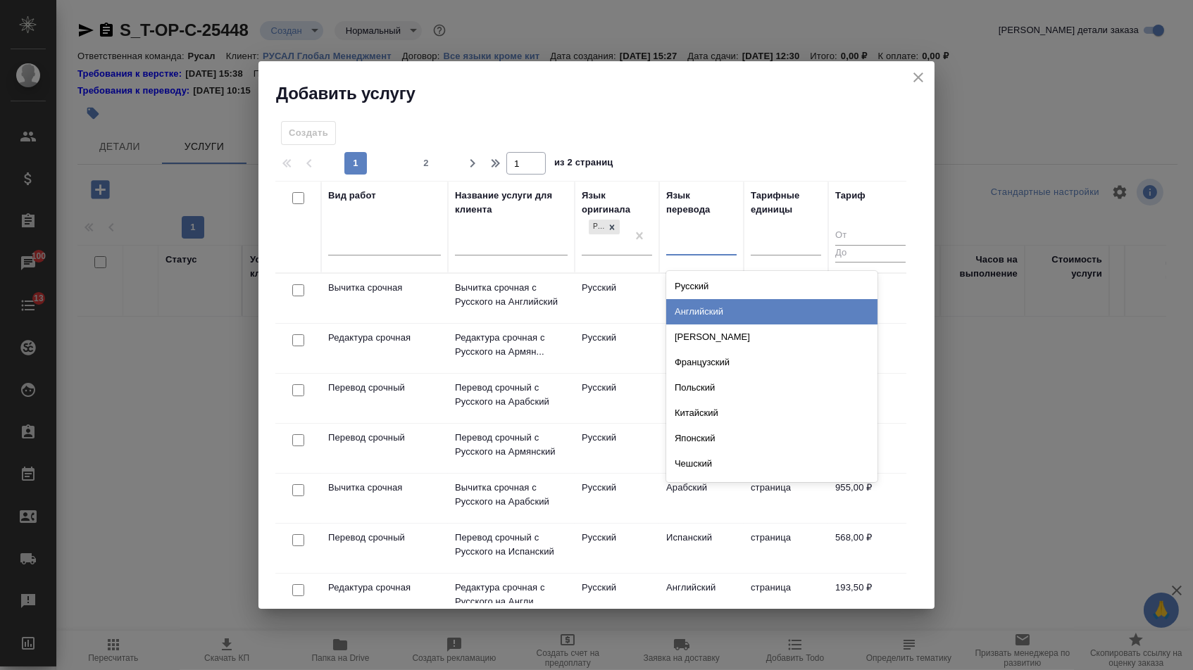
click at [681, 303] on div "Английский" at bounding box center [771, 311] width 211 height 25
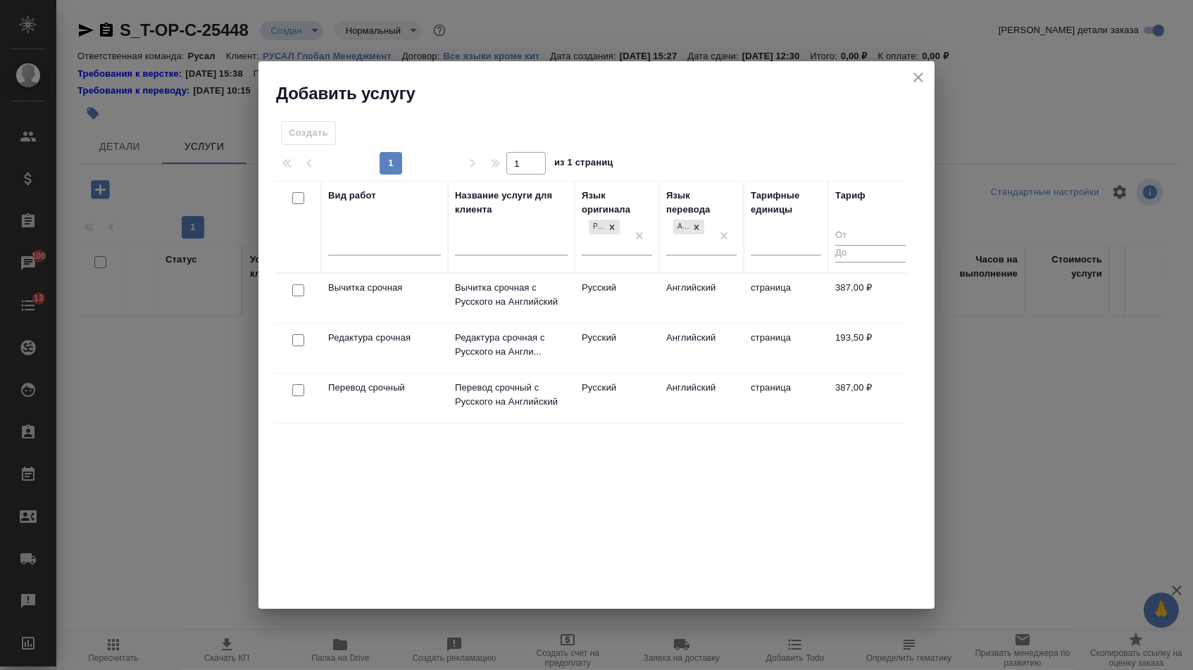
click at [297, 387] on input "checkbox" at bounding box center [298, 390] width 12 height 12
checkbox input "true"
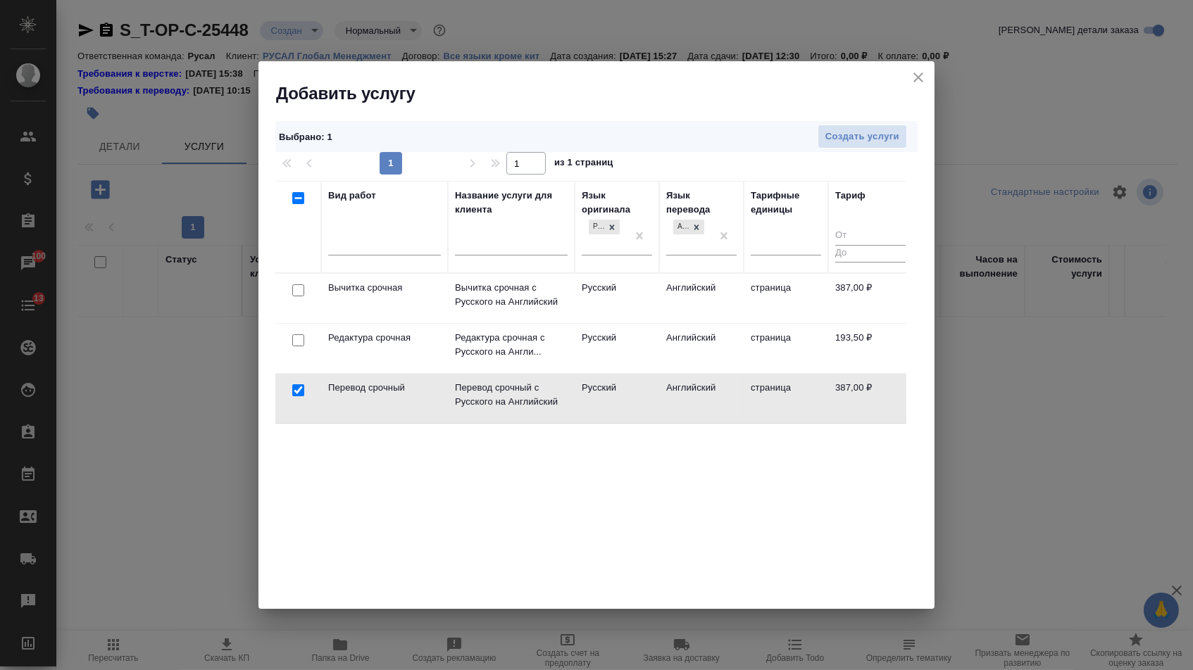
click at [297, 346] on input "checkbox" at bounding box center [298, 340] width 12 height 12
checkbox input "true"
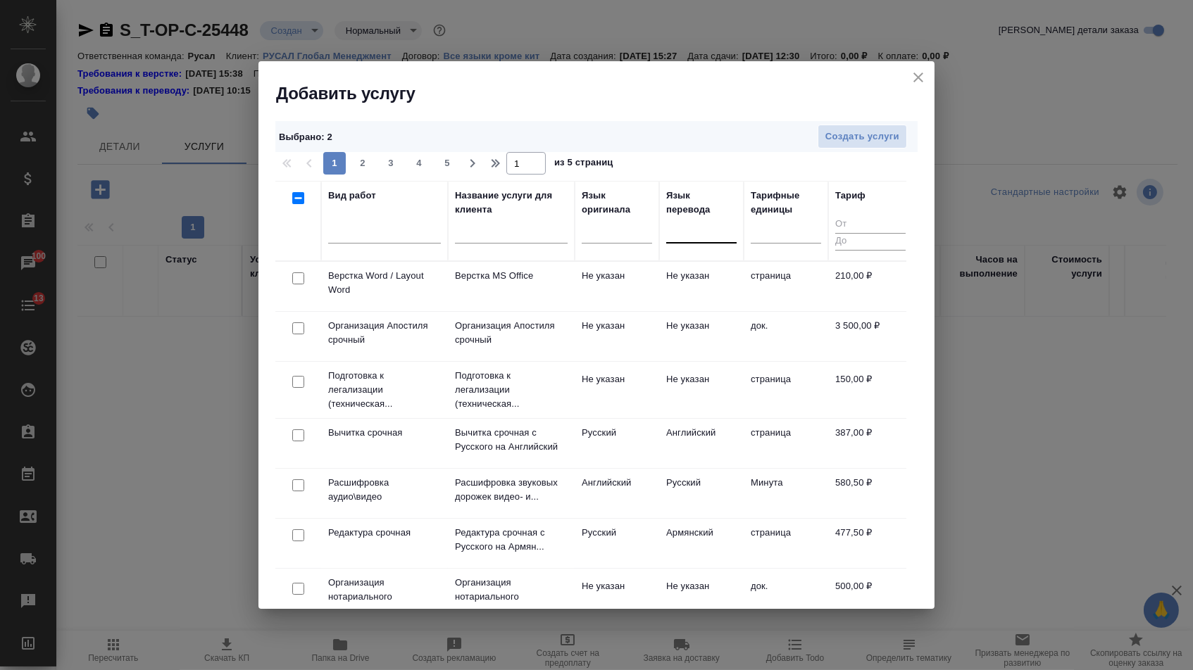
click at [289, 280] on div at bounding box center [298, 279] width 32 height 20
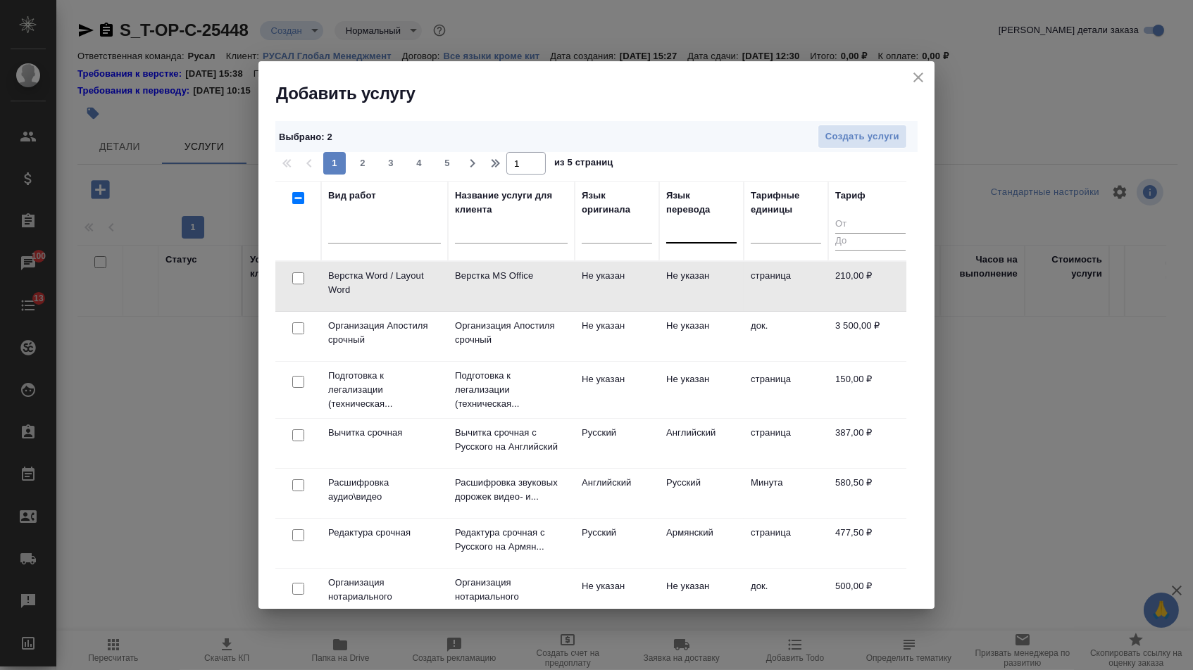
click at [292, 281] on input "checkbox" at bounding box center [298, 278] width 12 height 12
checkbox input "true"
click at [866, 132] on span "Создать услуги" at bounding box center [862, 137] width 74 height 16
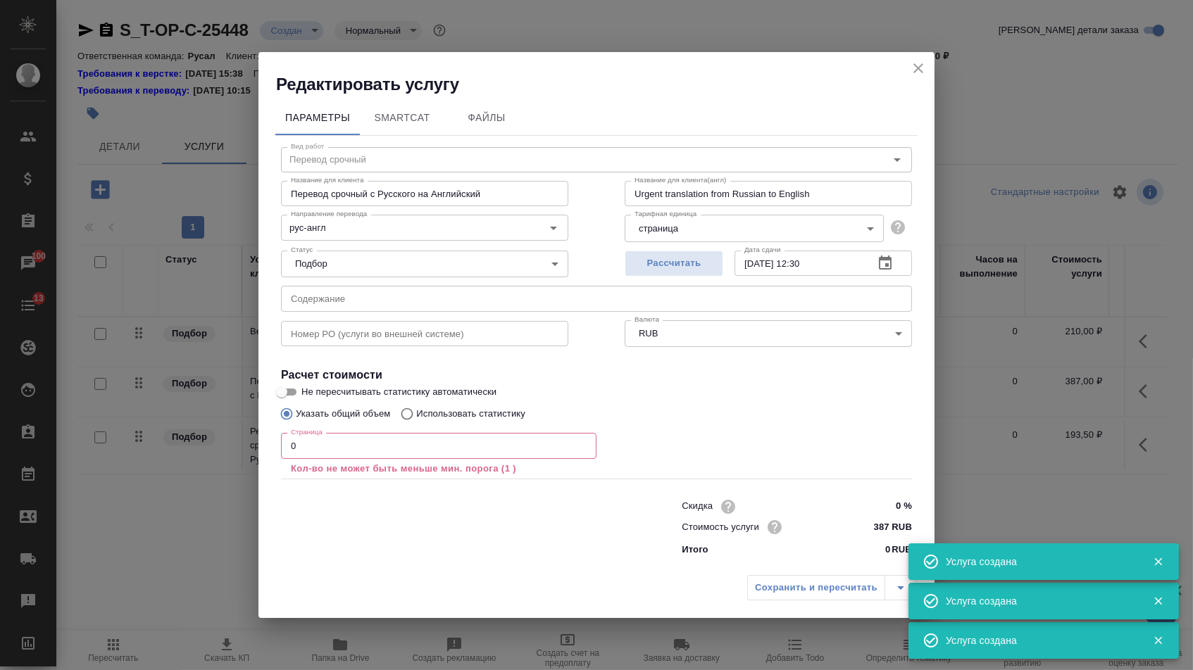
click at [349, 302] on input "text" at bounding box center [596, 298] width 631 height 25
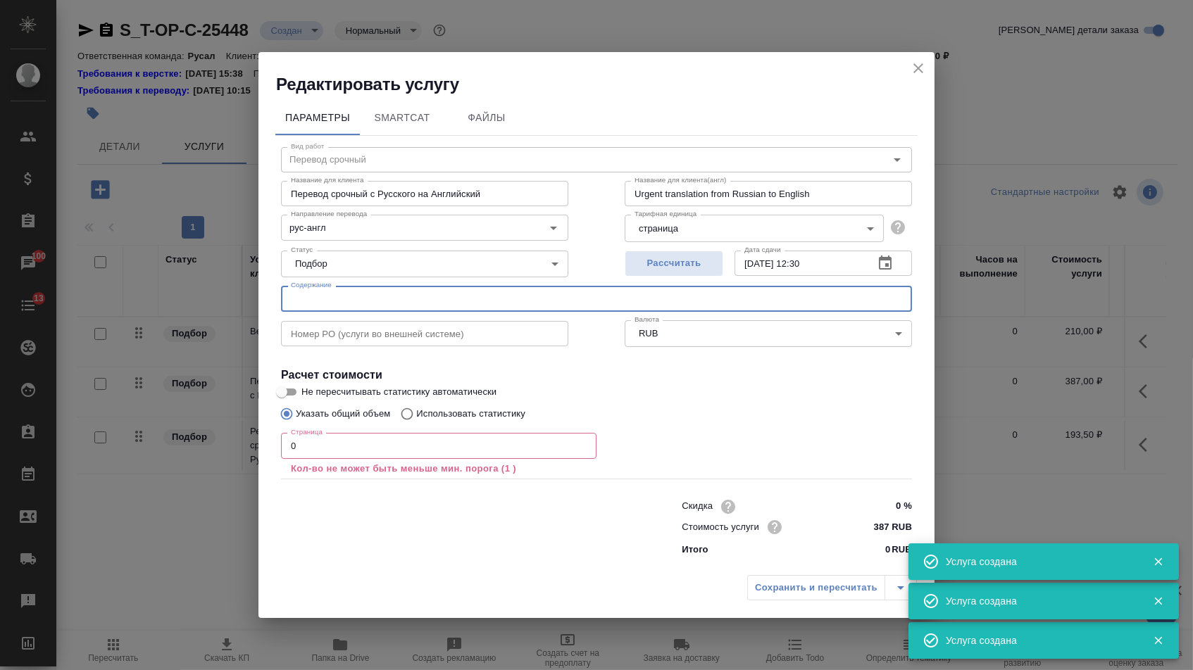
paste input "Каталог РТУ (ваш менеджер Станислава)"
type input "Каталог РТУ (ваш менеджер Станислава)"
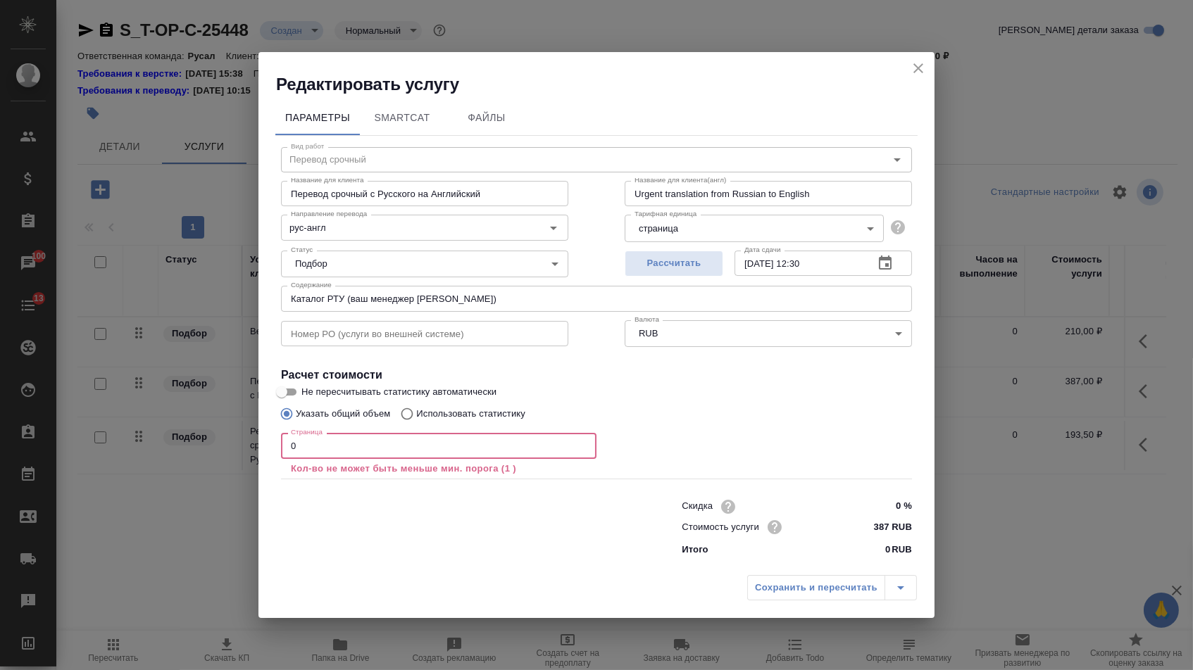
drag, startPoint x: 301, startPoint y: 452, endPoint x: 265, endPoint y: 450, distance: 35.3
click at [265, 451] on div "Параметры SmartCat Файлы Вид работ Перевод срочный Вид работ Название для клиен…" at bounding box center [596, 332] width 676 height 473
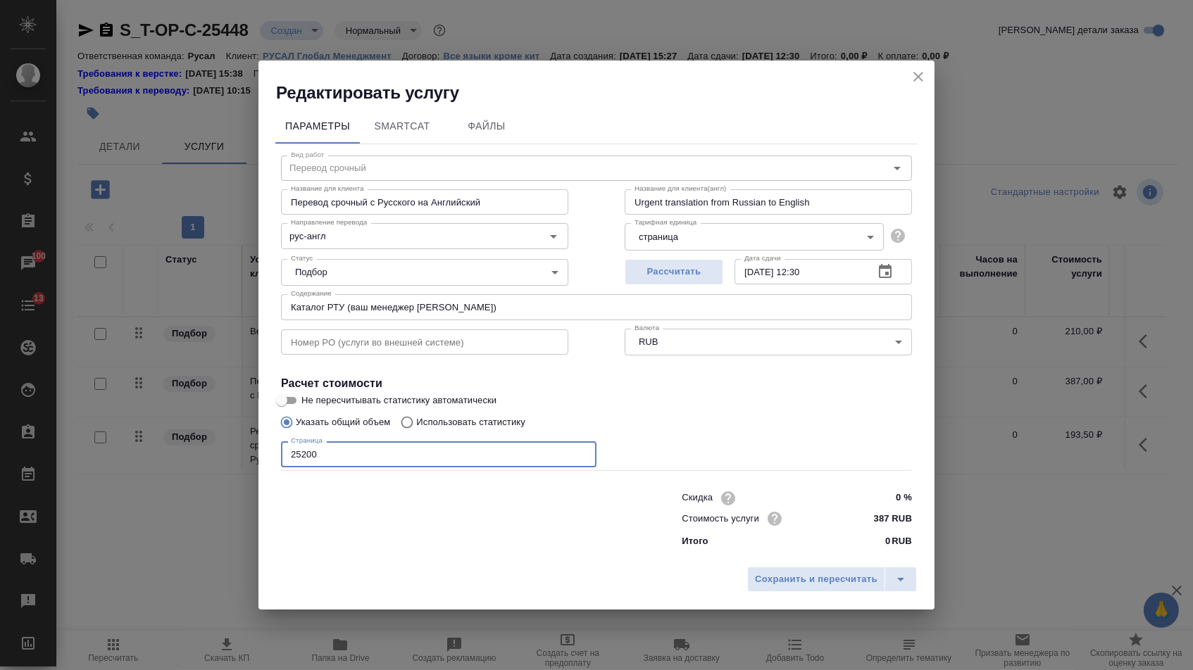
type input "25200"
click at [758, 599] on div "Сохранить и пересчитать" at bounding box center [596, 585] width 676 height 50
click at [760, 592] on button "Сохранить и пересчитать" at bounding box center [816, 579] width 138 height 25
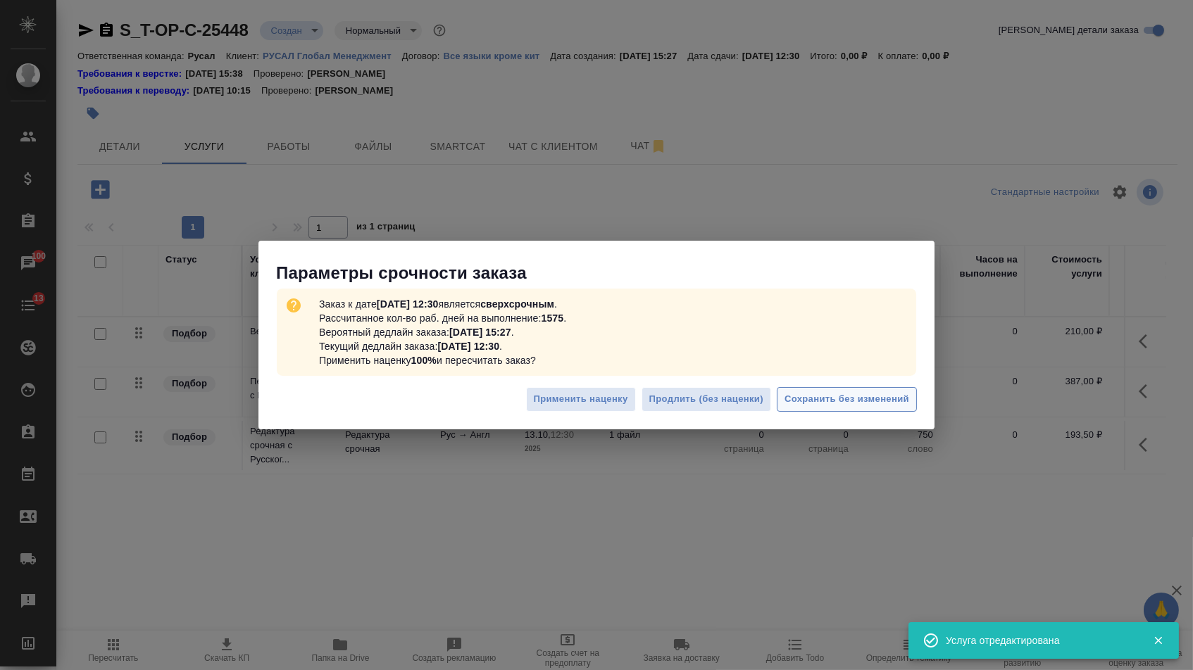
click at [791, 406] on span "Сохранить без изменений" at bounding box center [846, 399] width 125 height 16
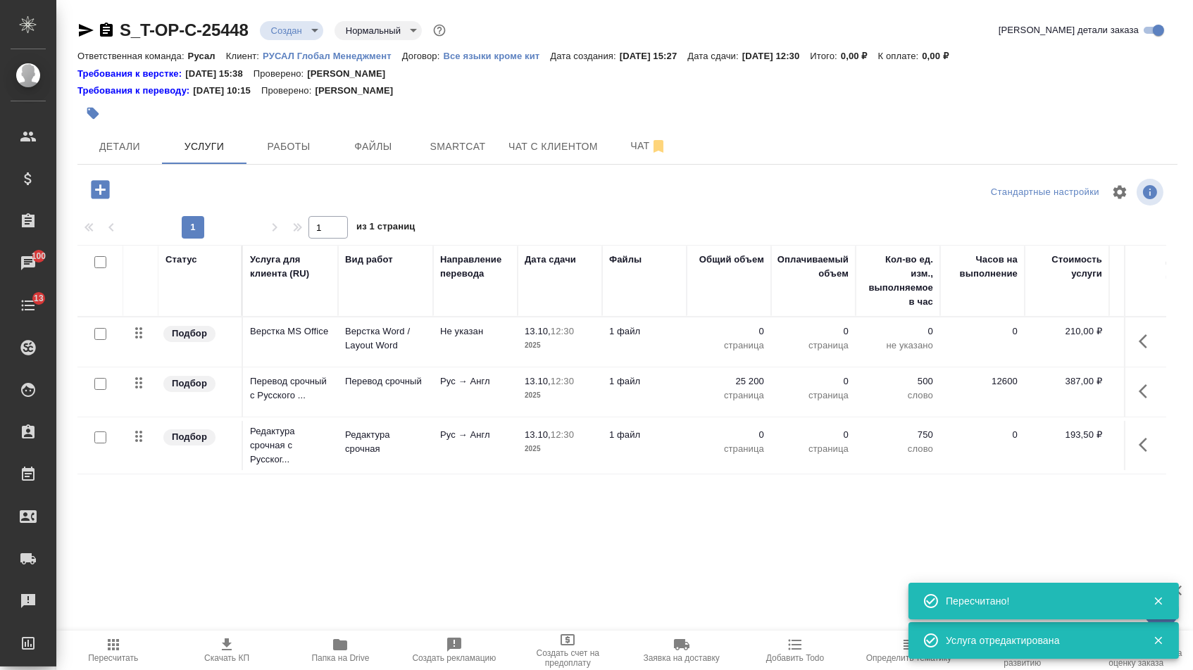
type input "urgent"
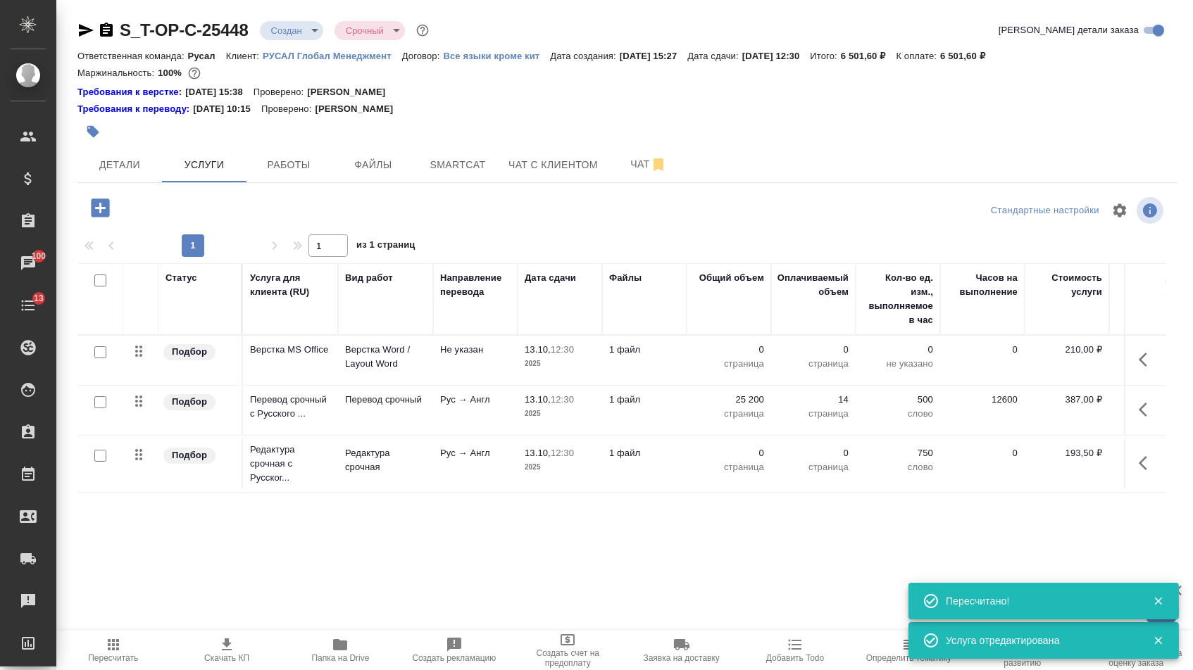
click at [737, 460] on p "0" at bounding box center [728, 453] width 70 height 14
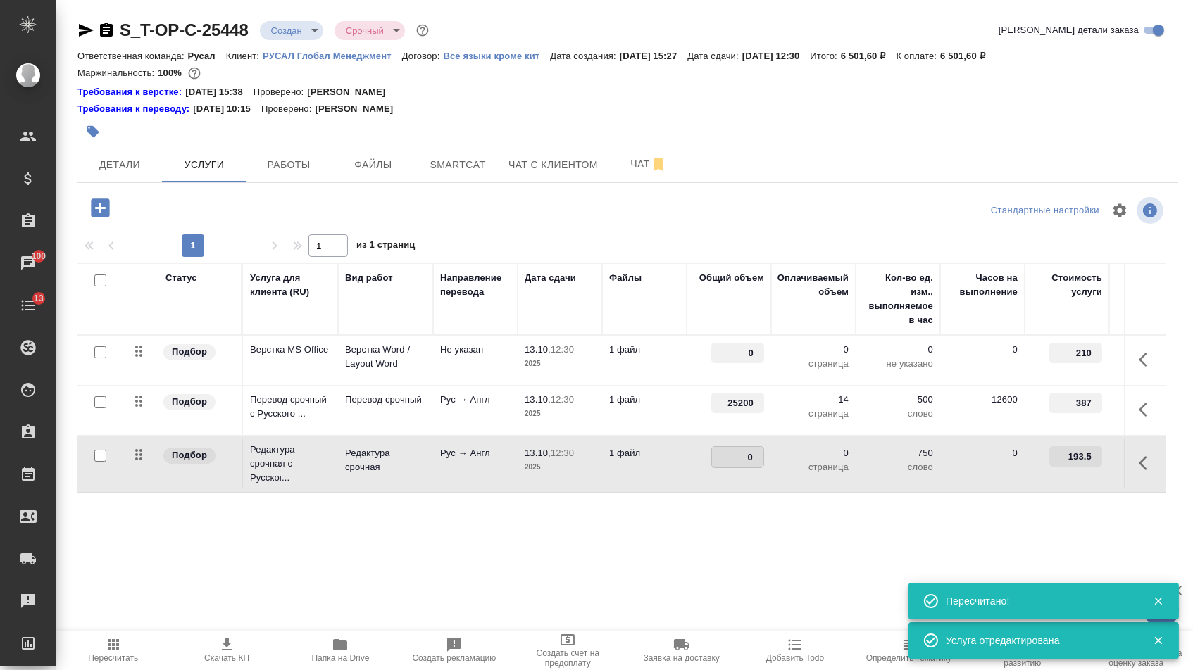
click at [737, 466] on input "0" at bounding box center [737, 457] width 51 height 20
type input "25200"
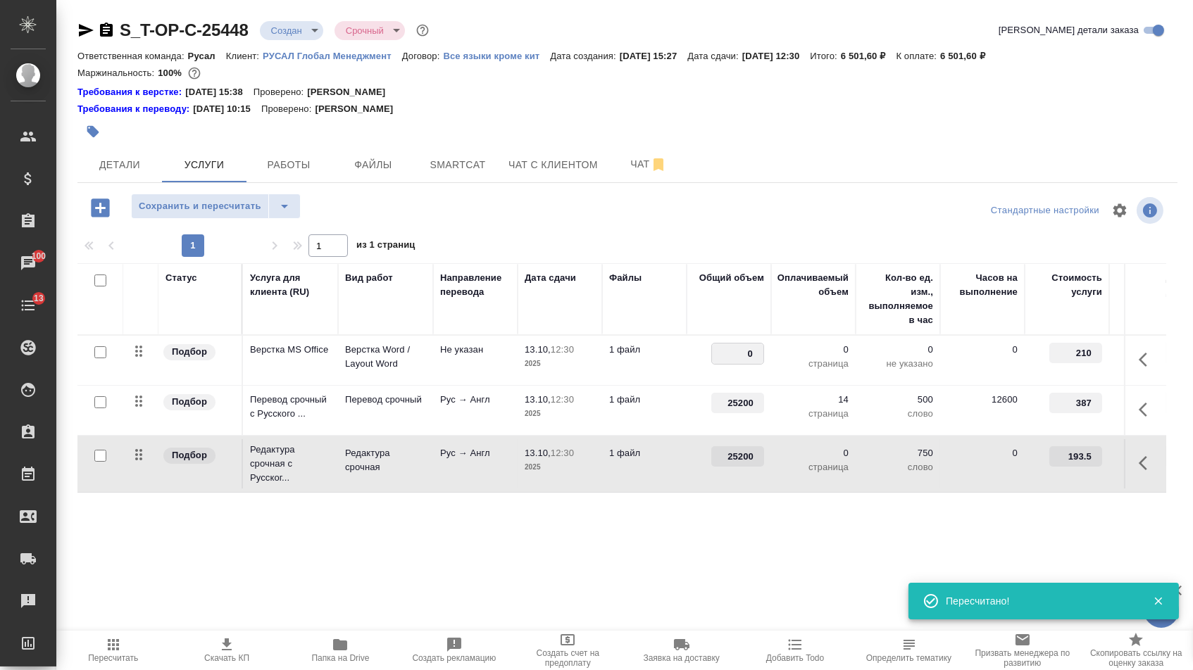
drag, startPoint x: 742, startPoint y: 358, endPoint x: 777, endPoint y: 358, distance: 34.5
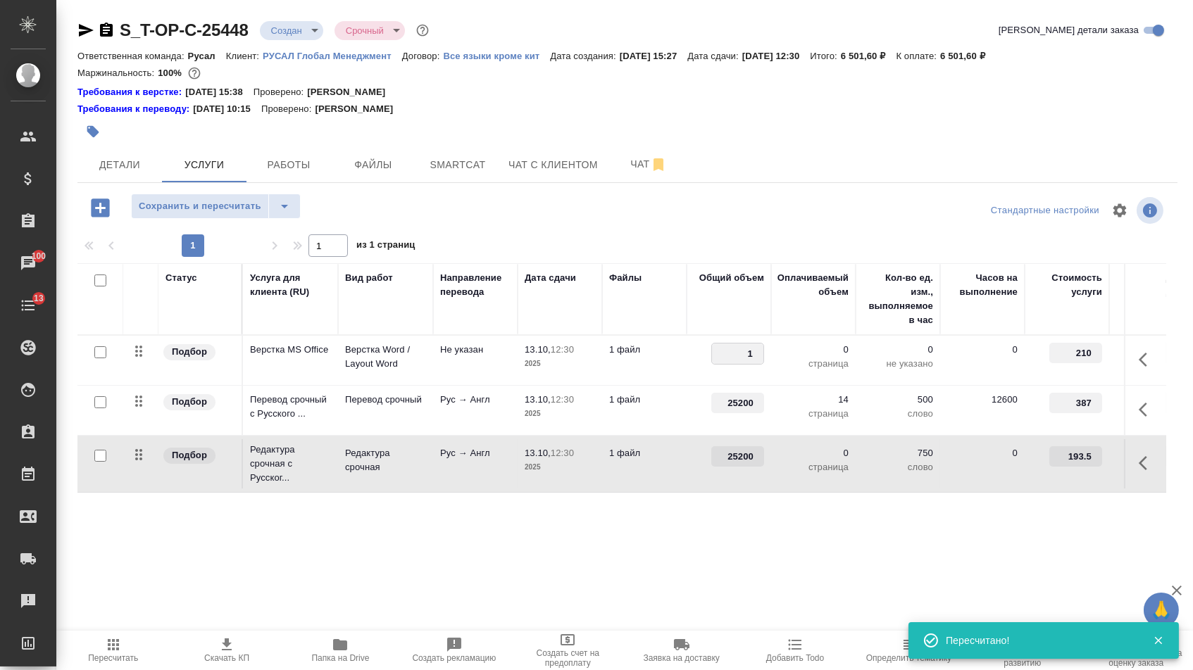
type input "14"
click at [692, 551] on div "Статус Услуга для клиента (RU) Вид работ Направление перевода Дата сдачи Файлы …" at bounding box center [621, 414] width 1088 height 303
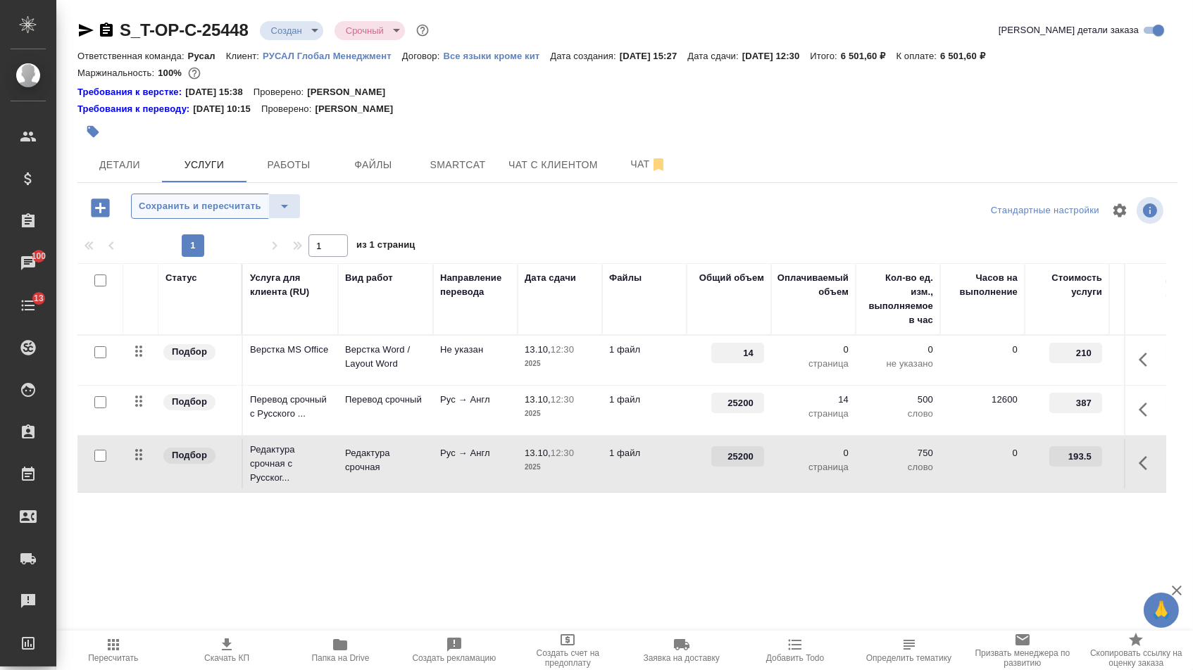
click at [237, 214] on span "Сохранить и пересчитать" at bounding box center [200, 207] width 122 height 16
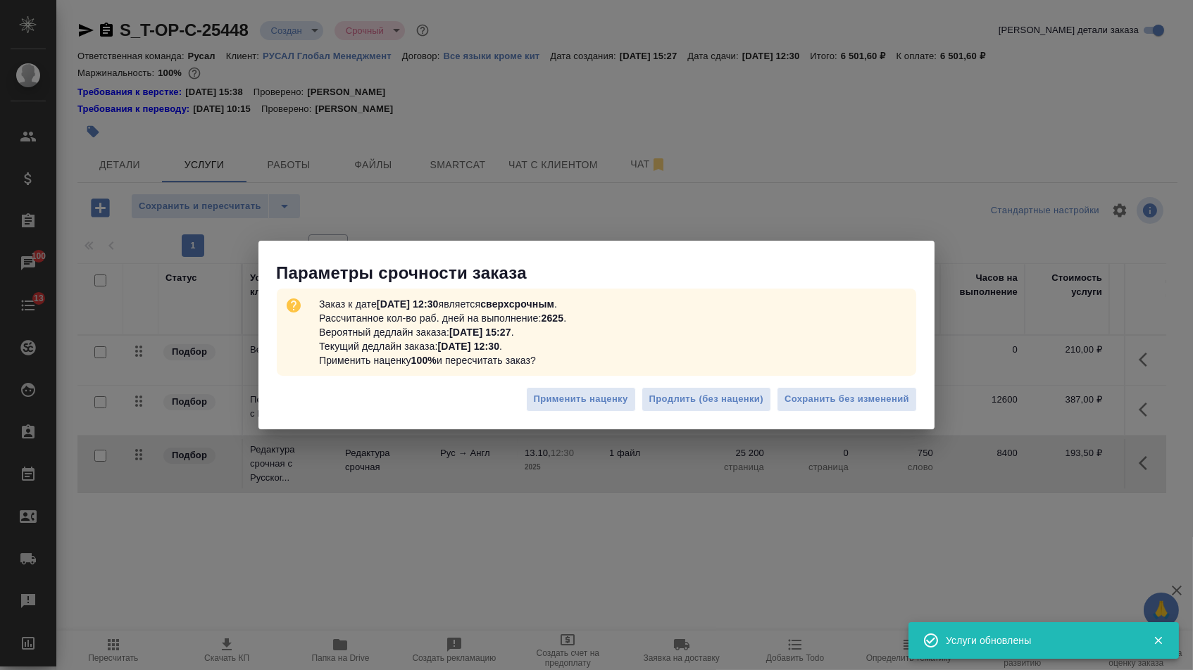
click at [862, 417] on div "Применить наценку Продлить (без наценки) Сохранить без изменений" at bounding box center [596, 404] width 676 height 49
click at [862, 403] on span "Сохранить без изменений" at bounding box center [846, 399] width 125 height 16
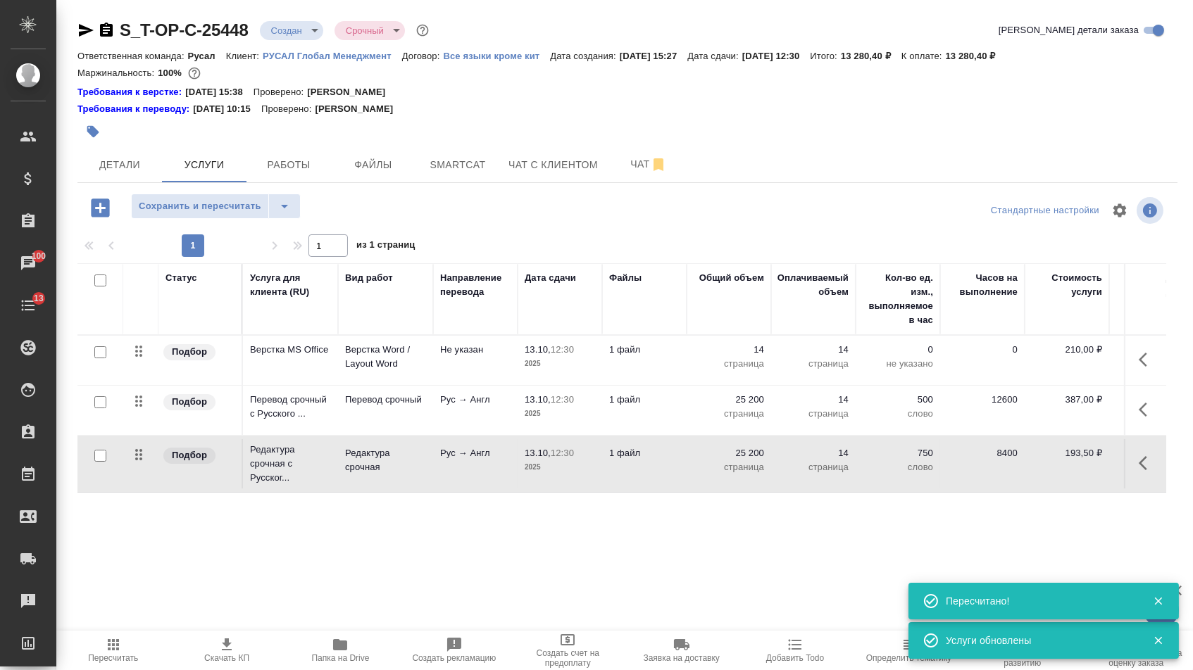
drag, startPoint x: 137, startPoint y: 470, endPoint x: 137, endPoint y: 490, distance: 19.7
click at [137, 490] on table "Статус Услуга для клиента (RU) Вид работ Направление перевода Дата сдачи Файлы …" at bounding box center [740, 378] width 1327 height 230
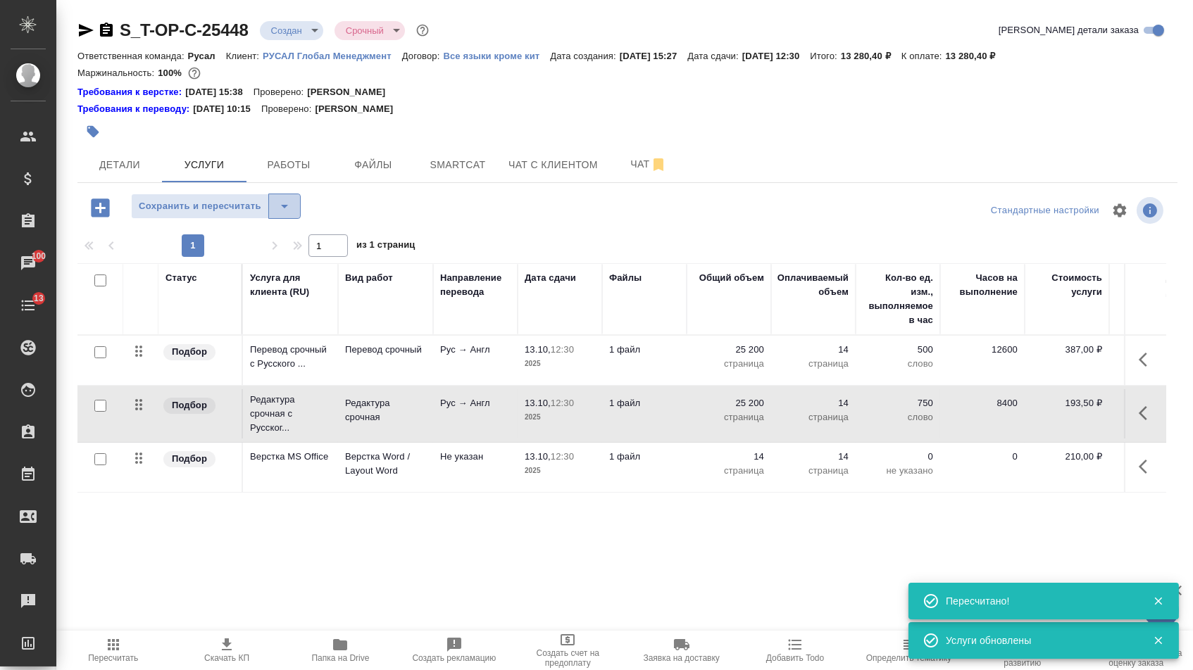
click at [288, 200] on button "split button" at bounding box center [284, 206] width 32 height 25
click at [288, 247] on li "Сохранить" at bounding box center [221, 243] width 173 height 23
click at [146, 170] on span "Детали" at bounding box center [120, 165] width 68 height 18
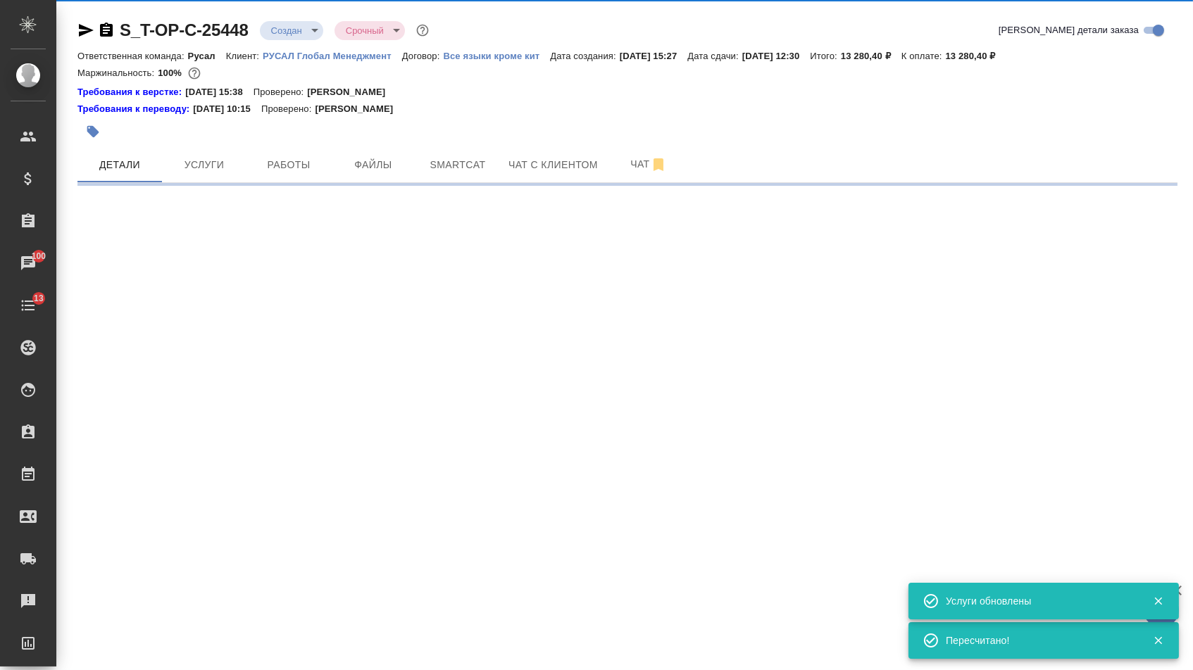
select select "RU"
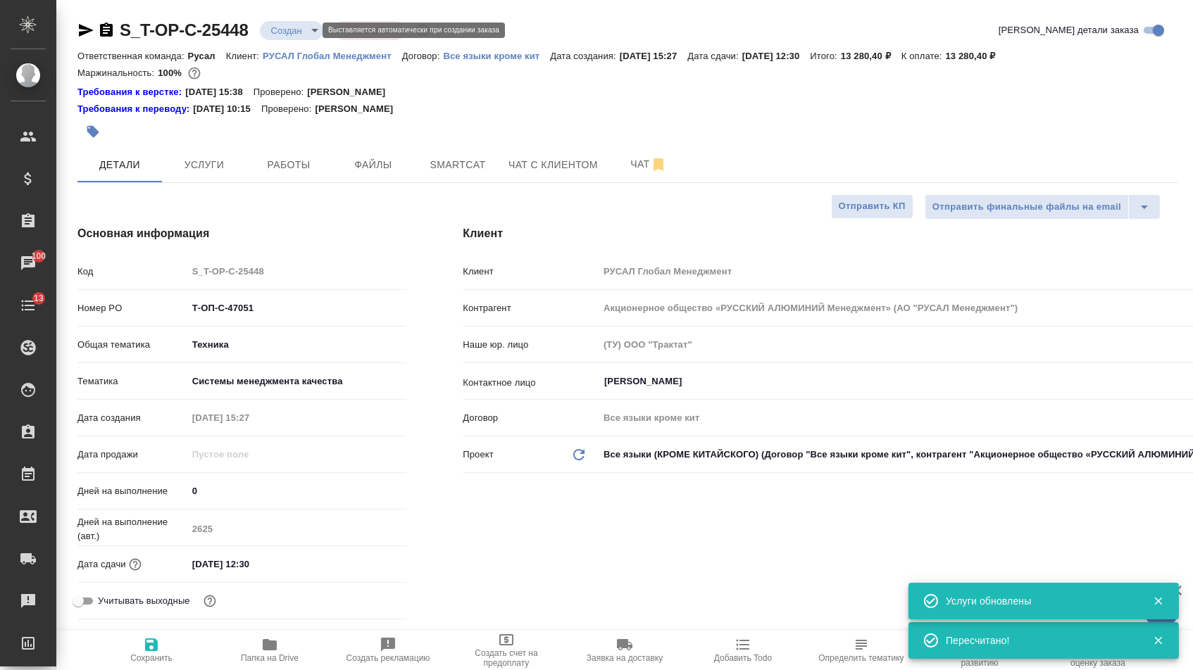
click at [284, 32] on body "🙏 .cls-1 fill:#fff; AWATERA Menshikova Aleksandra Клиенты Спецификации Заказы 1…" at bounding box center [596, 335] width 1193 height 670
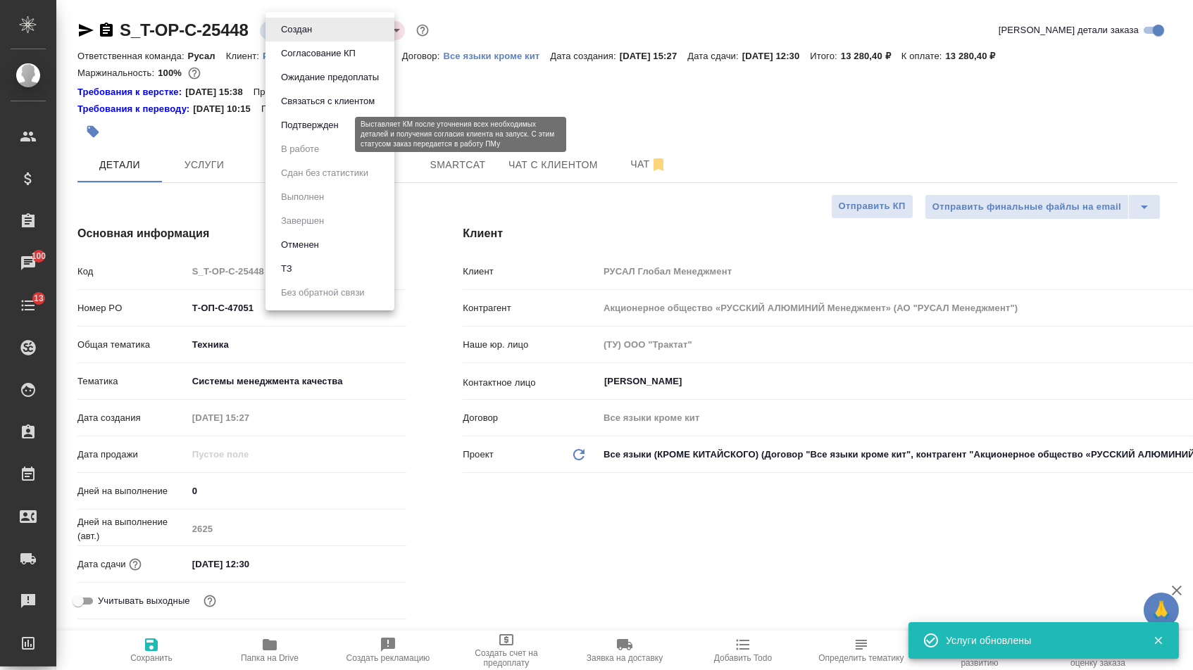
click at [298, 133] on button "Подтвержден" at bounding box center [310, 125] width 66 height 15
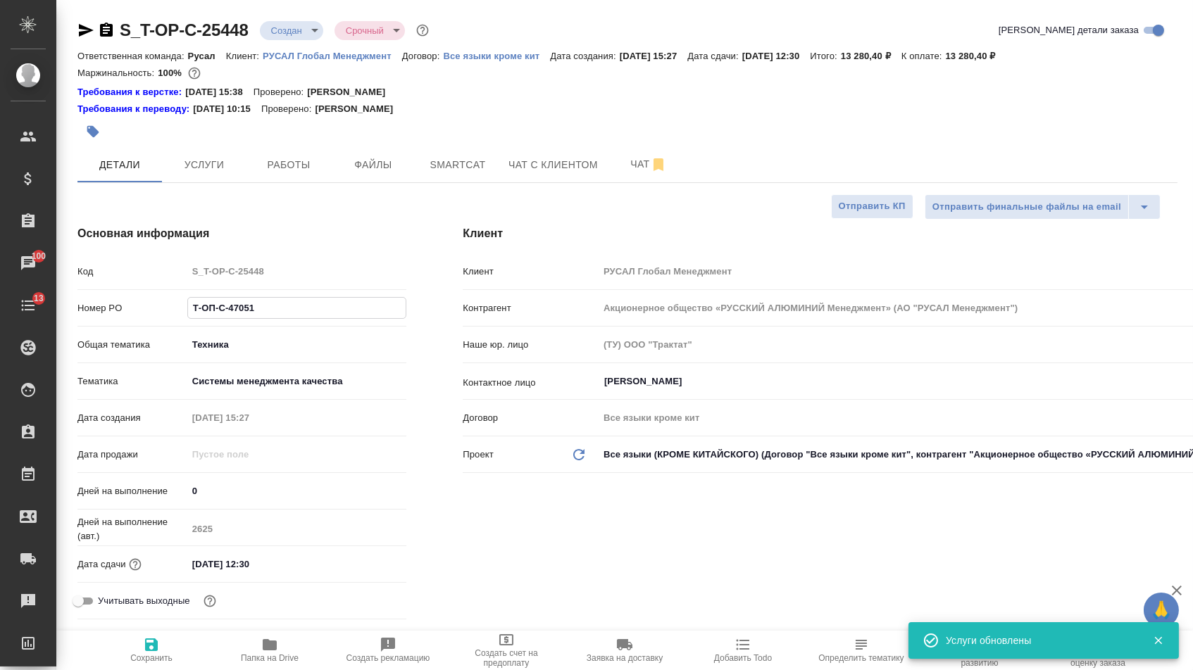
drag, startPoint x: 265, startPoint y: 308, endPoint x: 306, endPoint y: 329, distance: 45.7
click at [306, 329] on div "Номер PO Т-ОП-С-47051" at bounding box center [241, 314] width 329 height 37
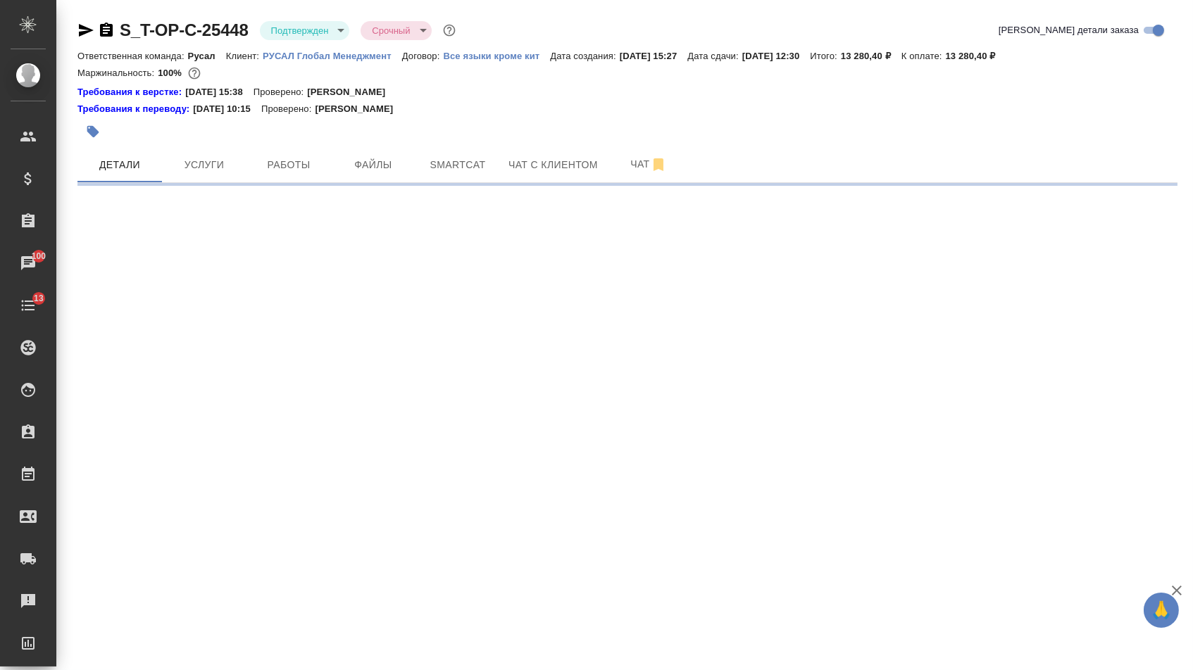
select select "RU"
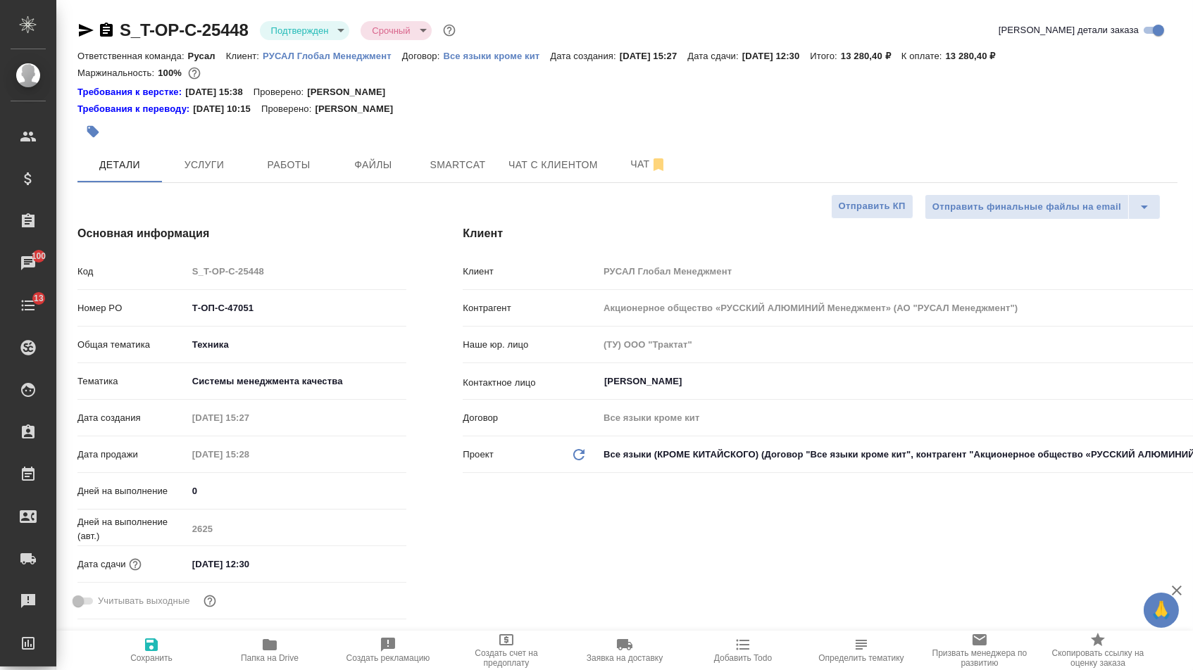
type textarea "x"
click at [92, 31] on icon "button" at bounding box center [86, 30] width 15 height 13
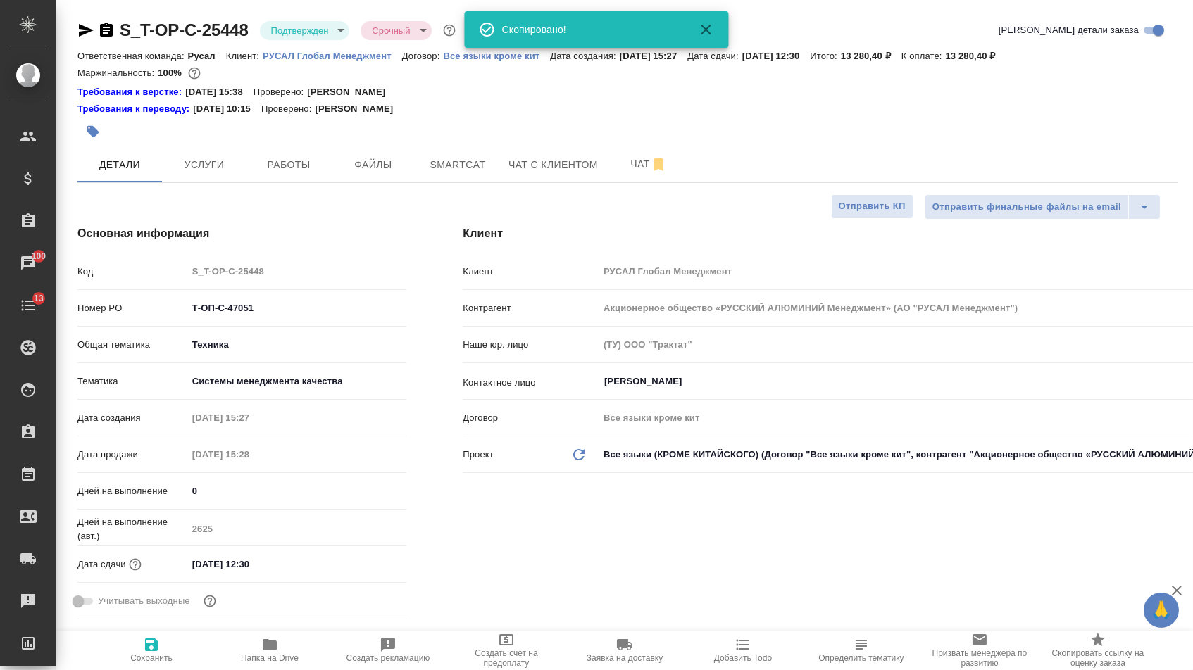
type textarea "x"
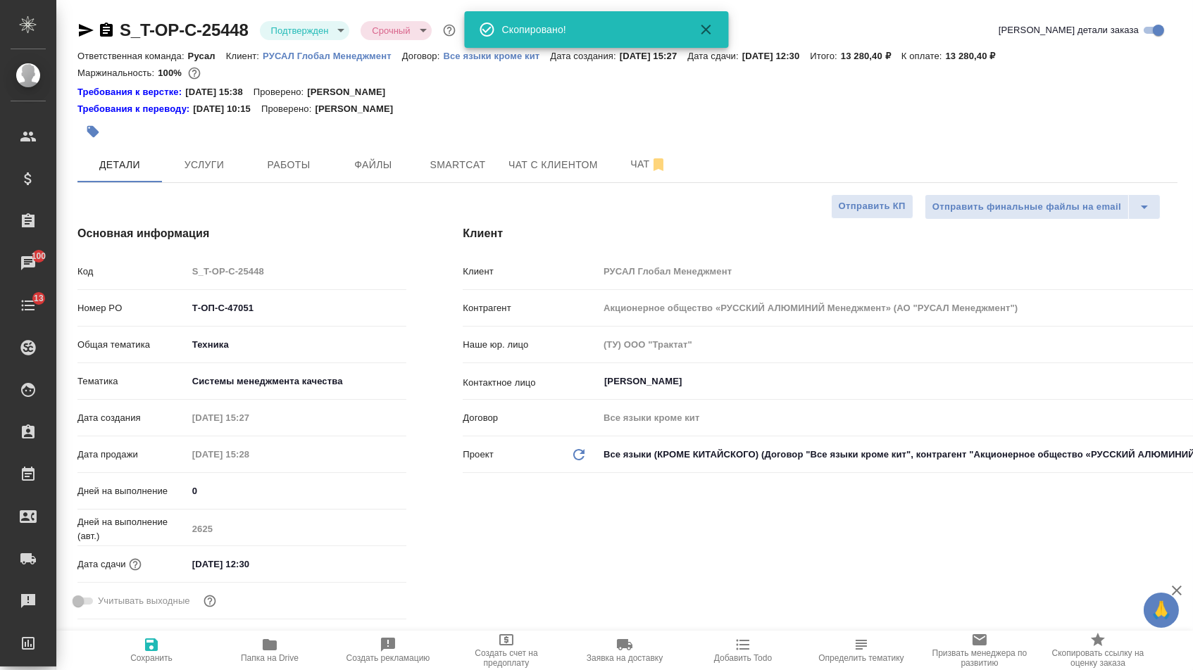
type textarea "x"
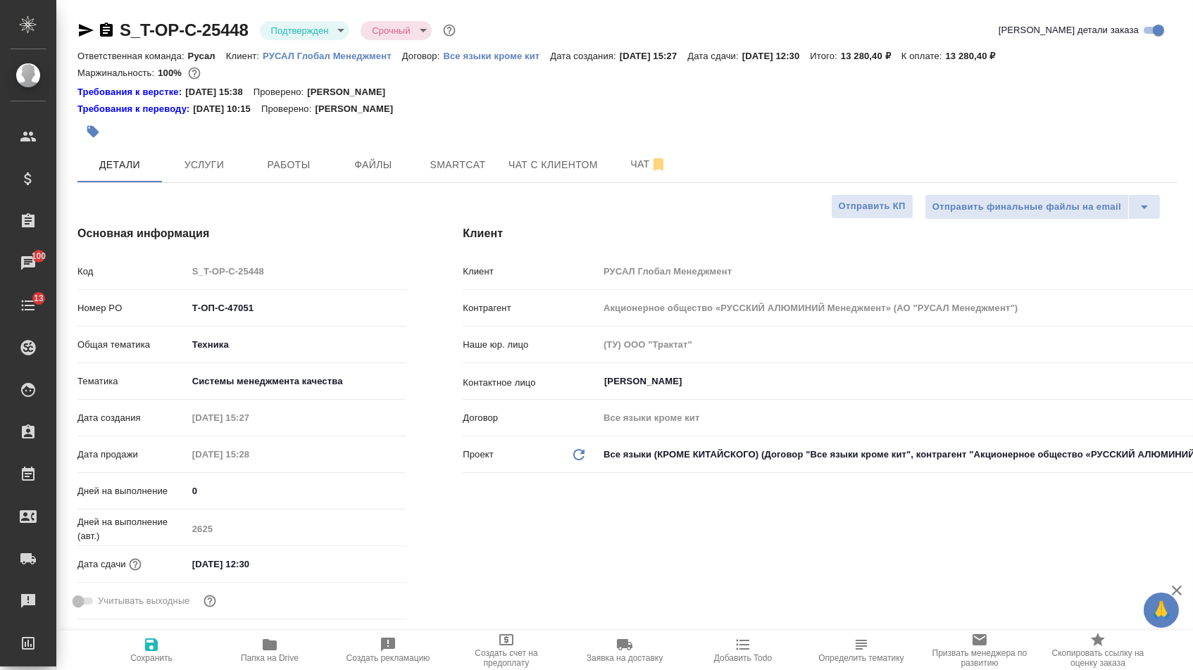
type textarea "x"
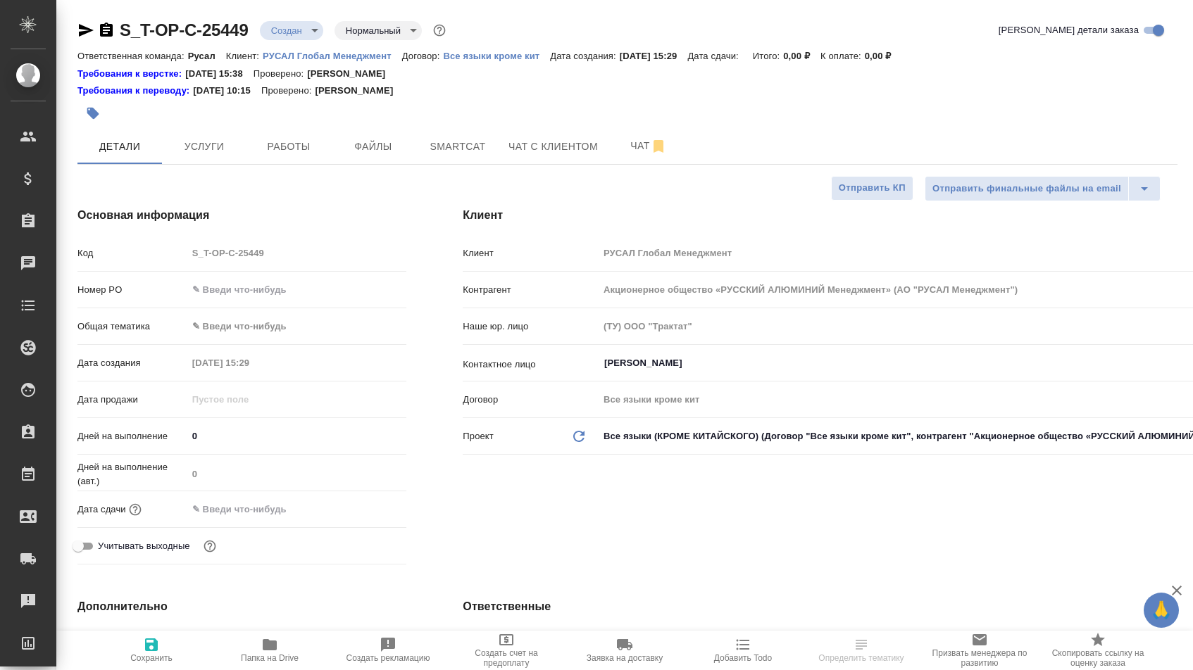
select select "RU"
drag, startPoint x: 0, startPoint y: 0, endPoint x: 255, endPoint y: 294, distance: 388.8
click at [255, 294] on input "text" at bounding box center [297, 289] width 218 height 20
paste input "Т-ОП-С-47052"
type input "Т-ОП-С-47052"
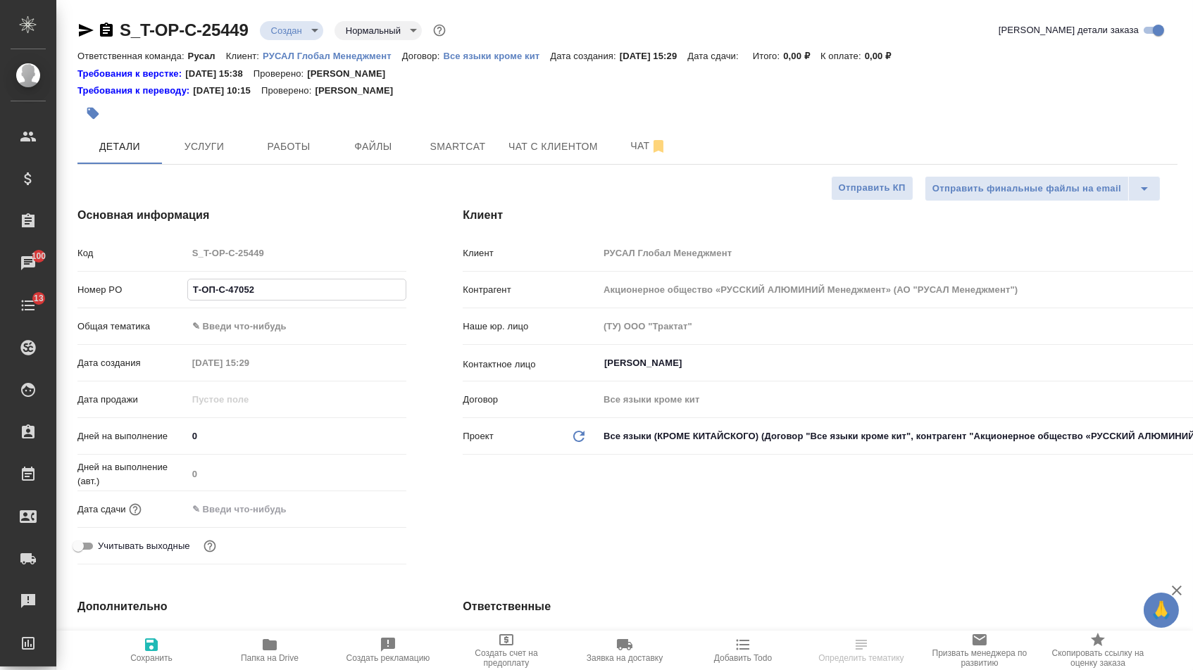
click at [307, 515] on input "text" at bounding box center [248, 509] width 123 height 20
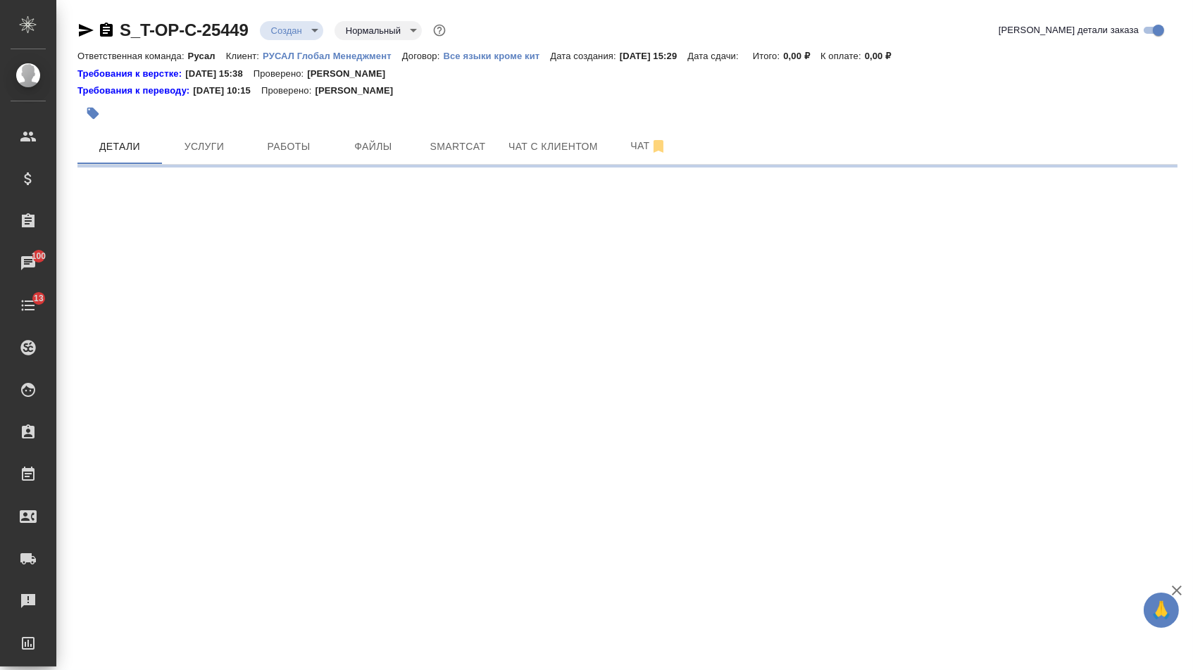
click at [369, 515] on div ".cls-1 fill:#fff; AWATERA Menshikova Aleksandra Клиенты Спецификации Заказы 100…" at bounding box center [596, 335] width 1193 height 670
select select "RU"
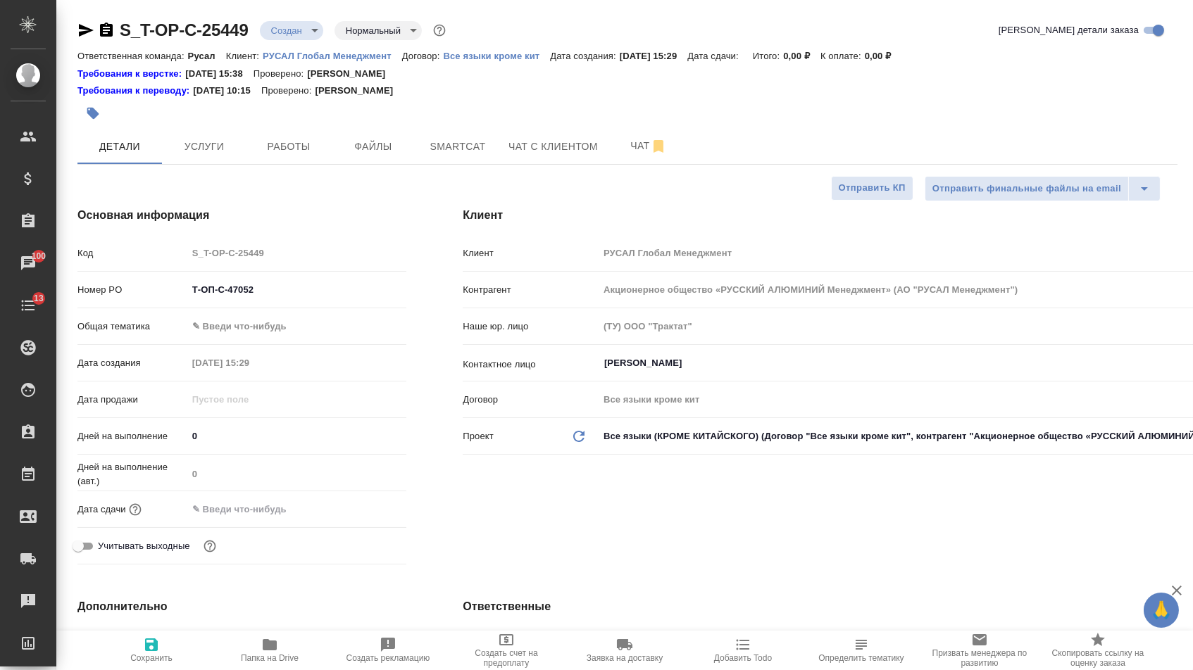
type textarea "x"
click at [259, 519] on input "text" at bounding box center [249, 509] width 123 height 20
click at [370, 517] on icon "button" at bounding box center [365, 509] width 17 height 17
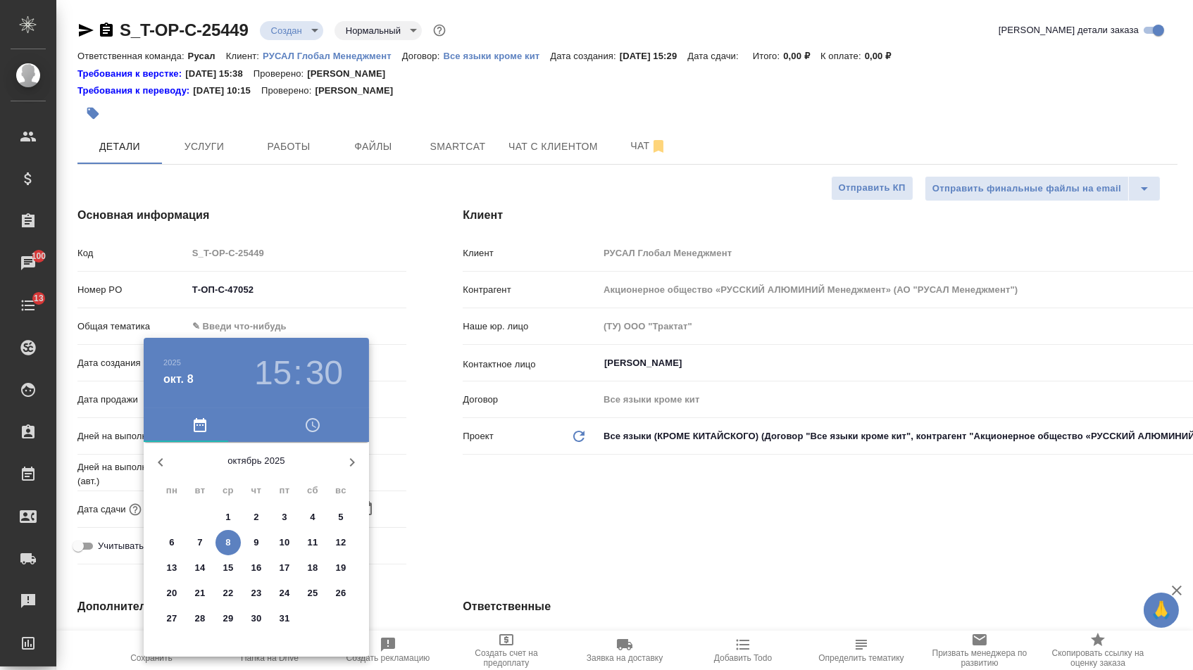
click at [351, 454] on icon "button" at bounding box center [352, 462] width 17 height 17
click at [278, 548] on span "7" at bounding box center [284, 543] width 25 height 14
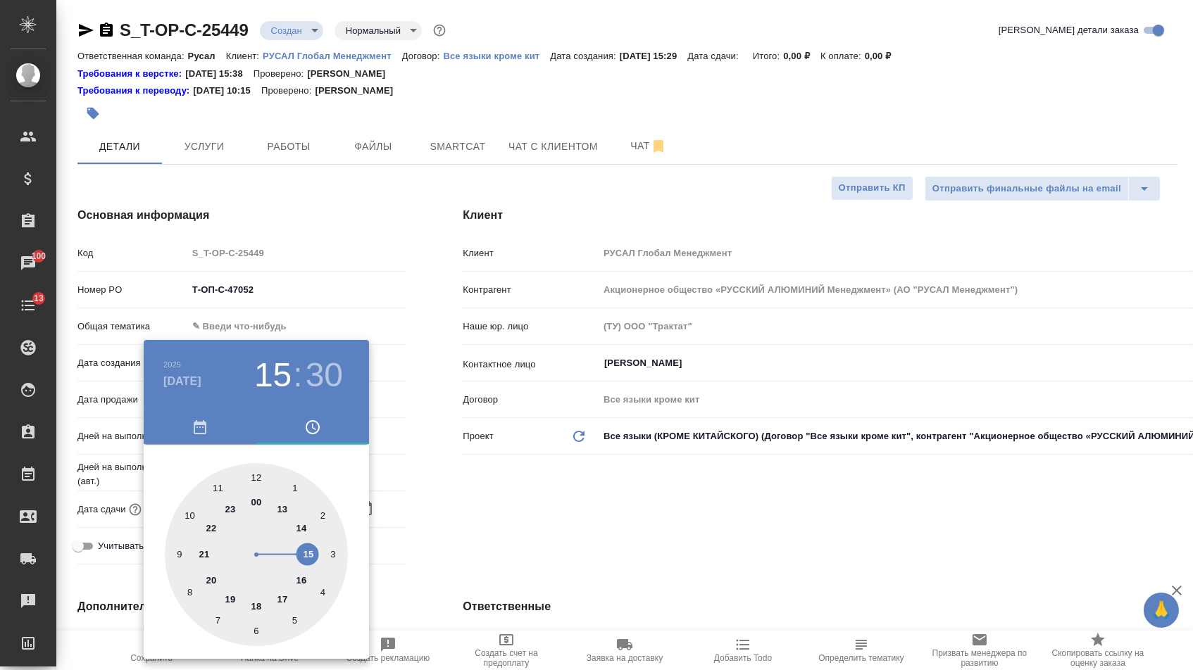
type input "07.11.2025 15:30"
type textarea "x"
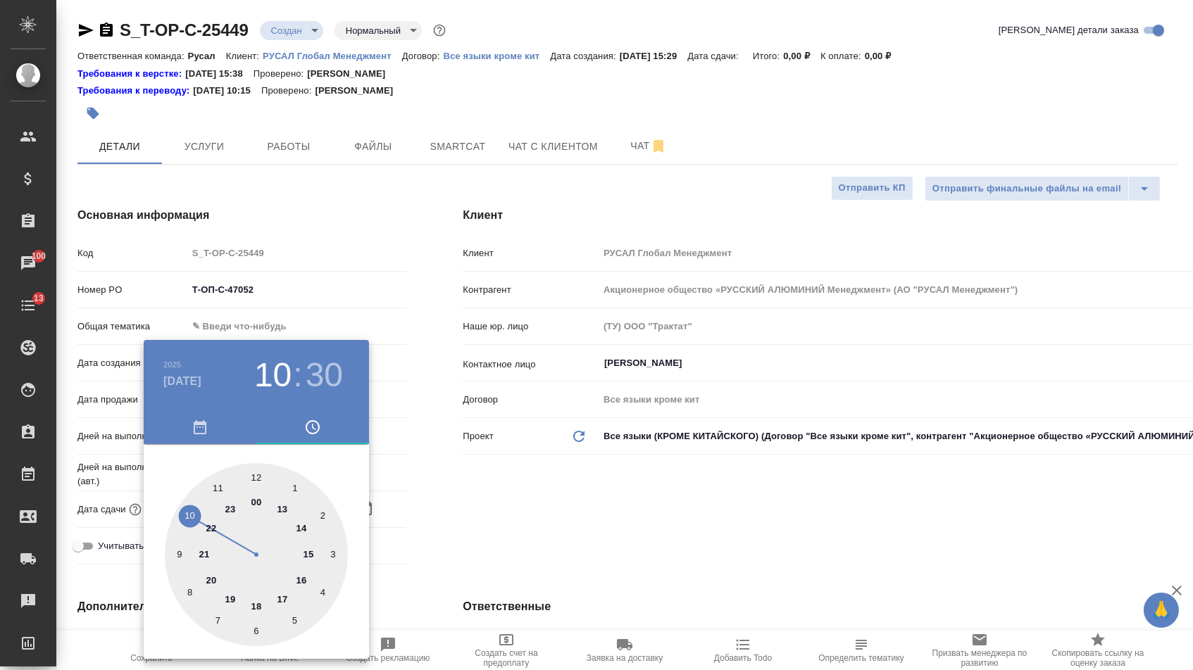
type textarea "x"
type input "07.11.2025 10:30"
click at [191, 510] on div at bounding box center [256, 554] width 183 height 183
type textarea "x"
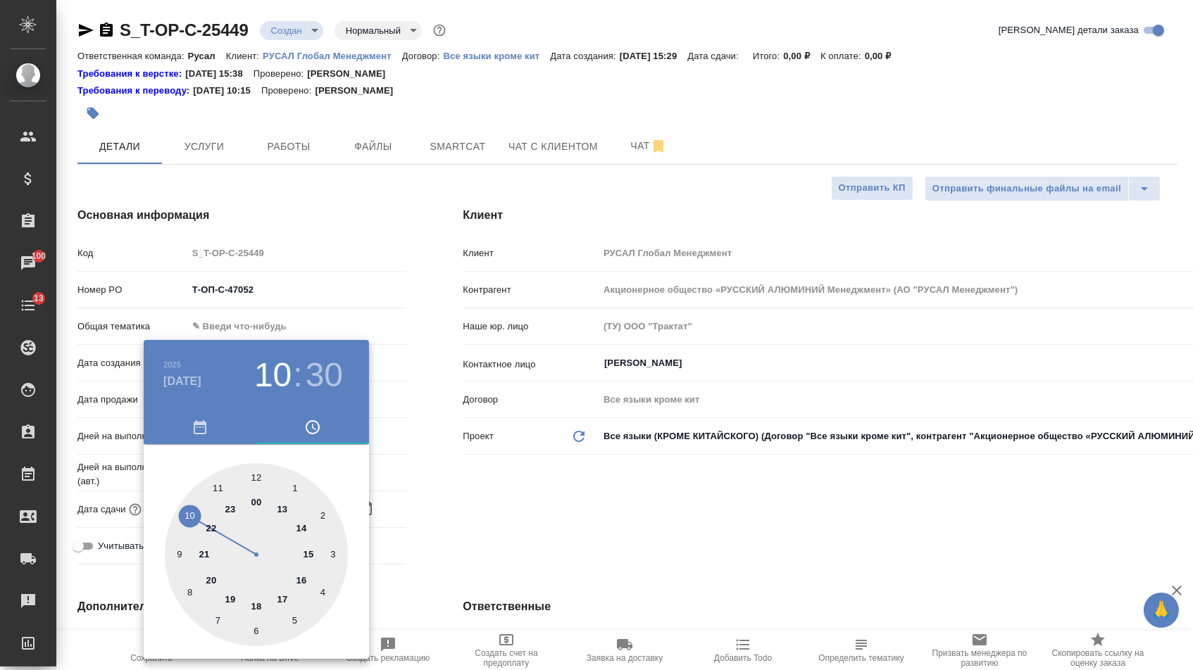
type textarea "x"
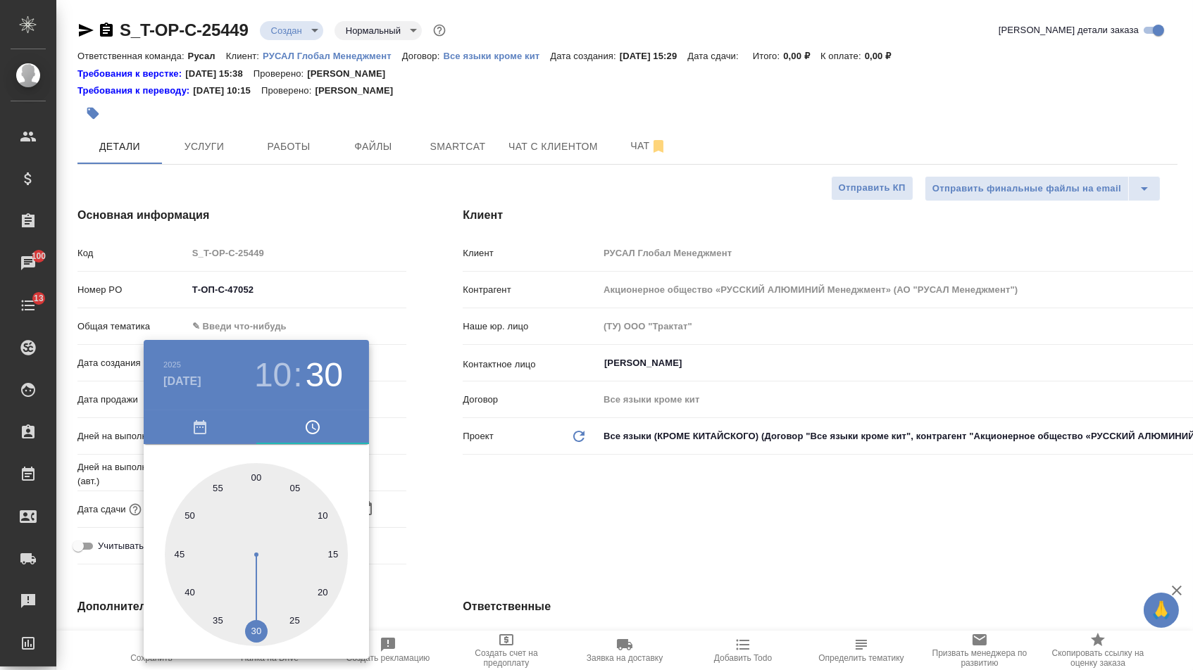
type input "07.11.2025 10:00"
click at [257, 473] on div at bounding box center [256, 554] width 183 height 183
type textarea "x"
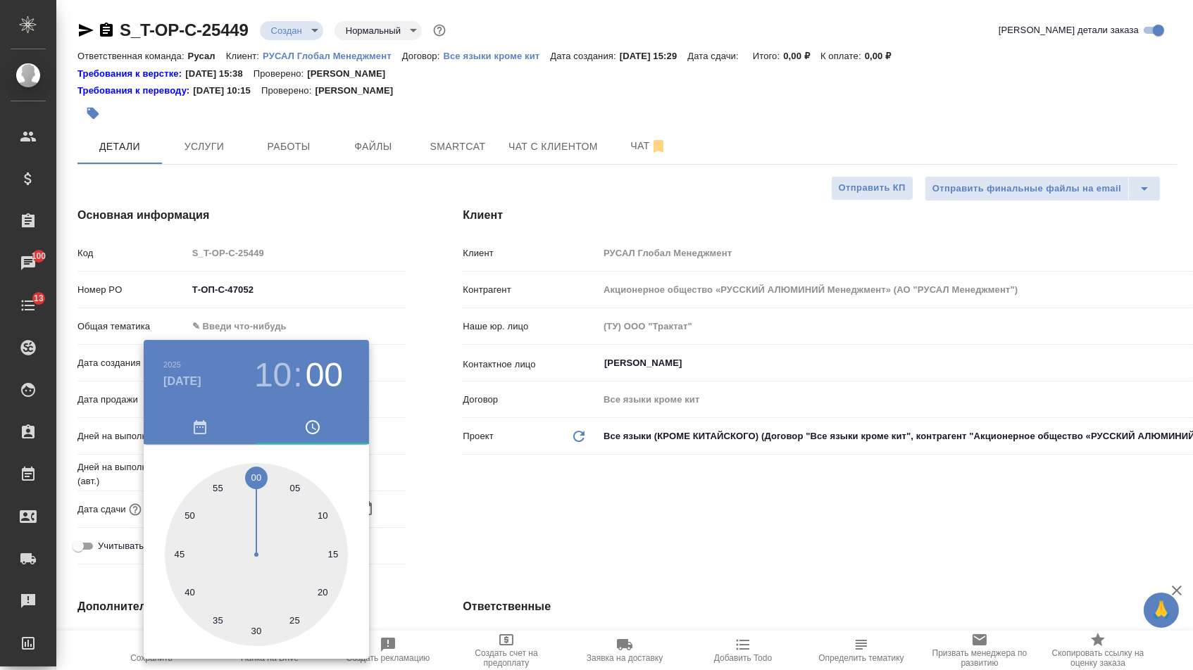
drag, startPoint x: 448, startPoint y: 501, endPoint x: 414, endPoint y: 520, distance: 39.1
click at [449, 503] on div at bounding box center [596, 335] width 1193 height 670
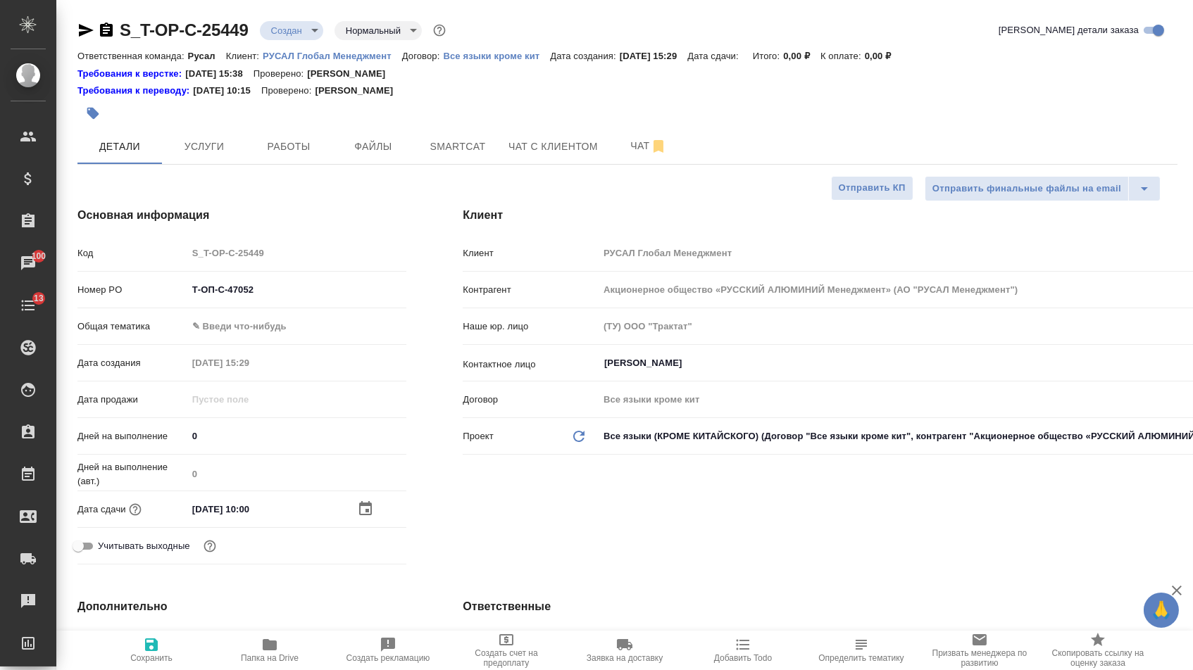
click at [144, 663] on span "Сохранить" at bounding box center [151, 658] width 42 height 10
type textarea "x"
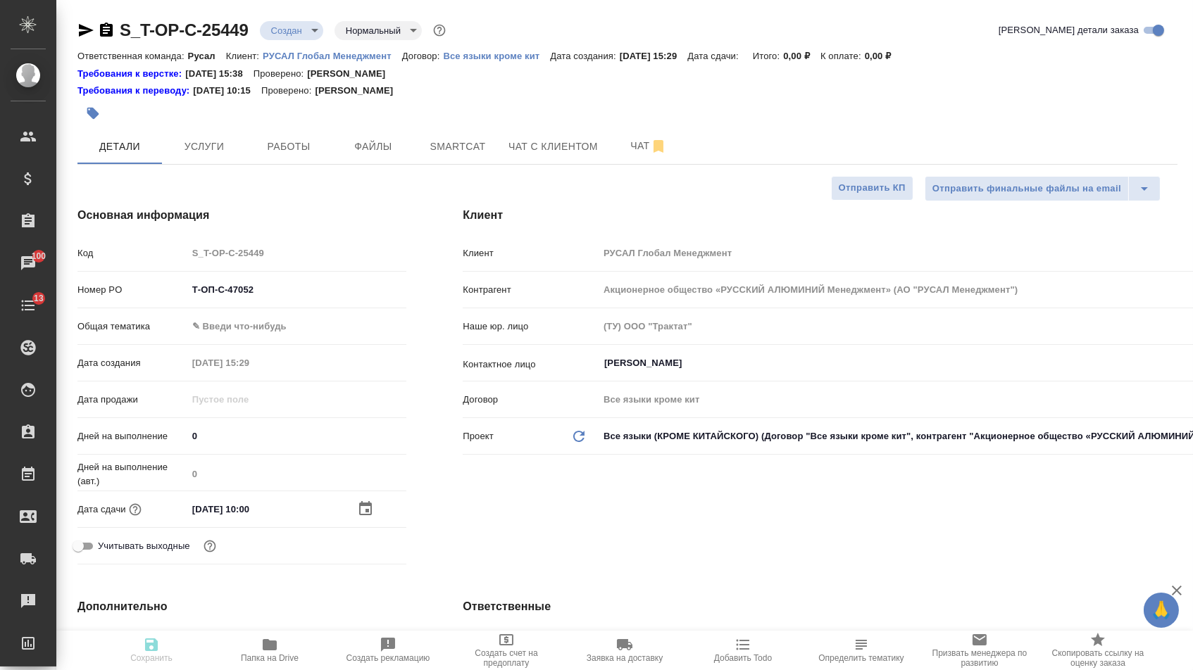
type textarea "x"
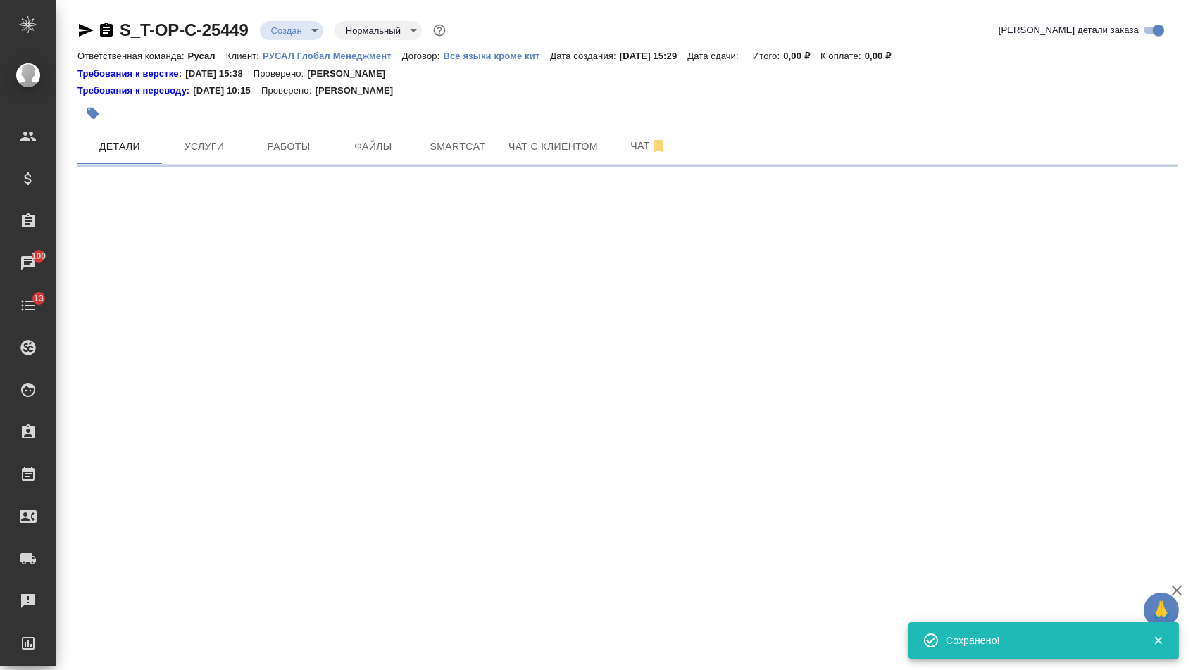
select select "RU"
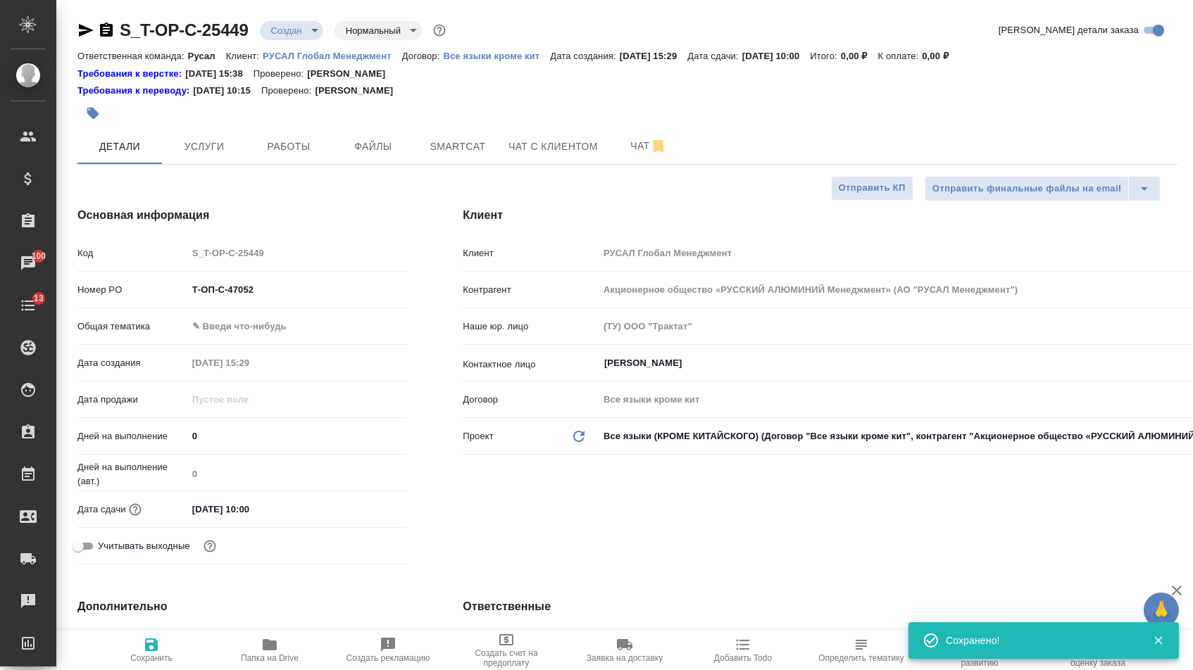
type textarea "x"
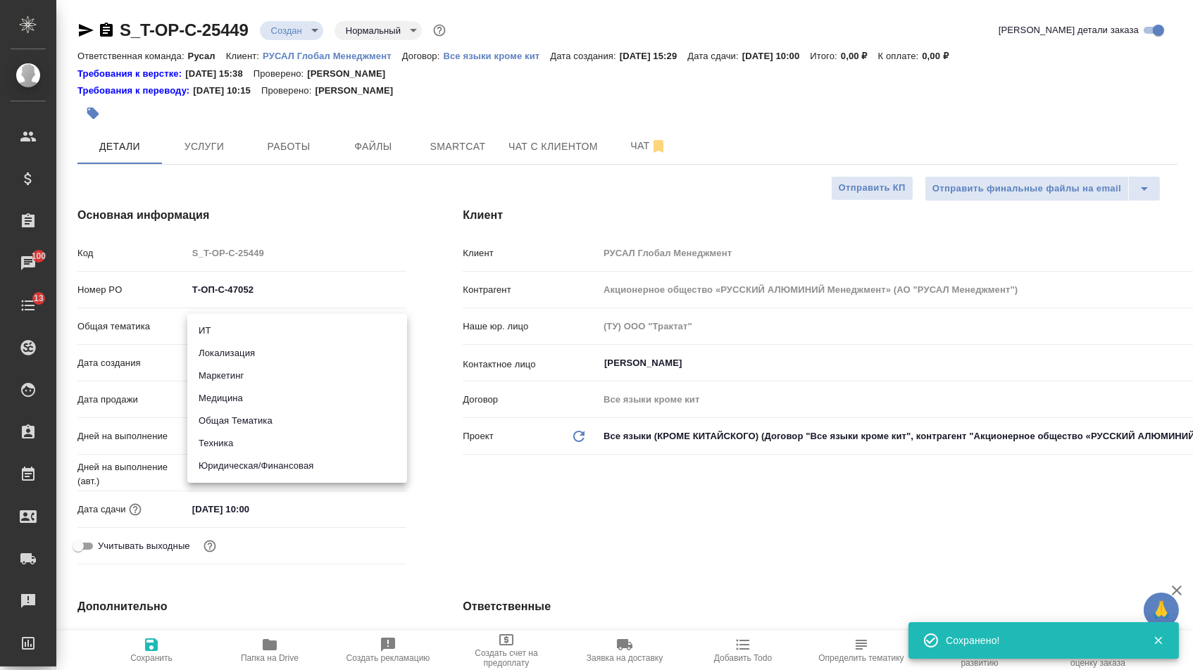
click at [283, 331] on body "🙏 .cls-1 fill:#fff; AWATERA Menshikova Aleksandra Клиенты Спецификации Заказы 1…" at bounding box center [596, 335] width 1193 height 670
click at [237, 442] on li "Техника" at bounding box center [297, 443] width 220 height 23
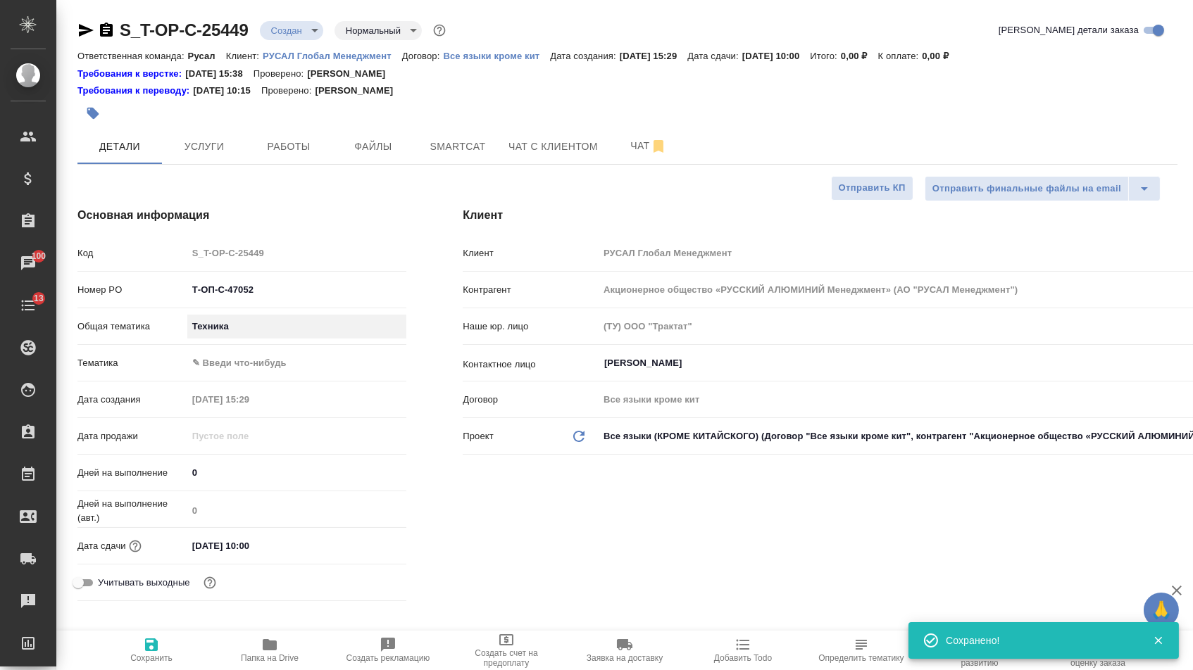
type input "tech"
type textarea "x"
click at [238, 364] on body "🙏 .cls-1 fill:#fff; AWATERA Menshikova Aleksandra Клиенты Спецификации Заказы 1…" at bounding box center [596, 335] width 1193 height 670
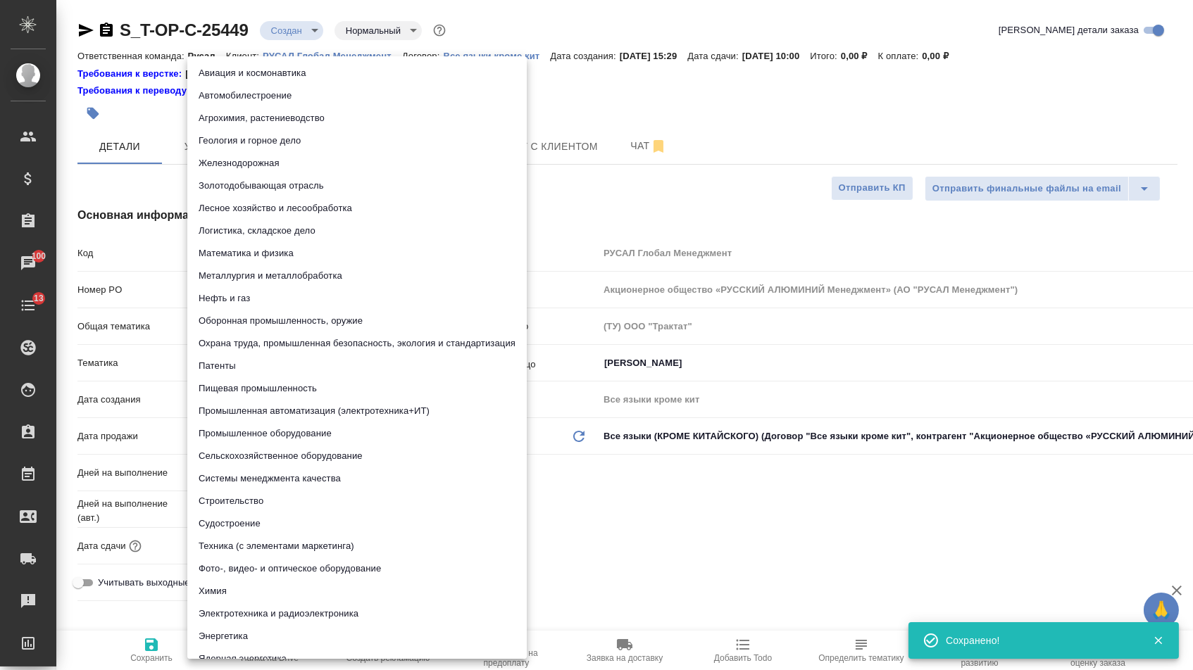
click at [231, 434] on li "Промышленное оборудование" at bounding box center [356, 433] width 339 height 23
type textarea "x"
type input "5f647205b73bc97568ca66bc"
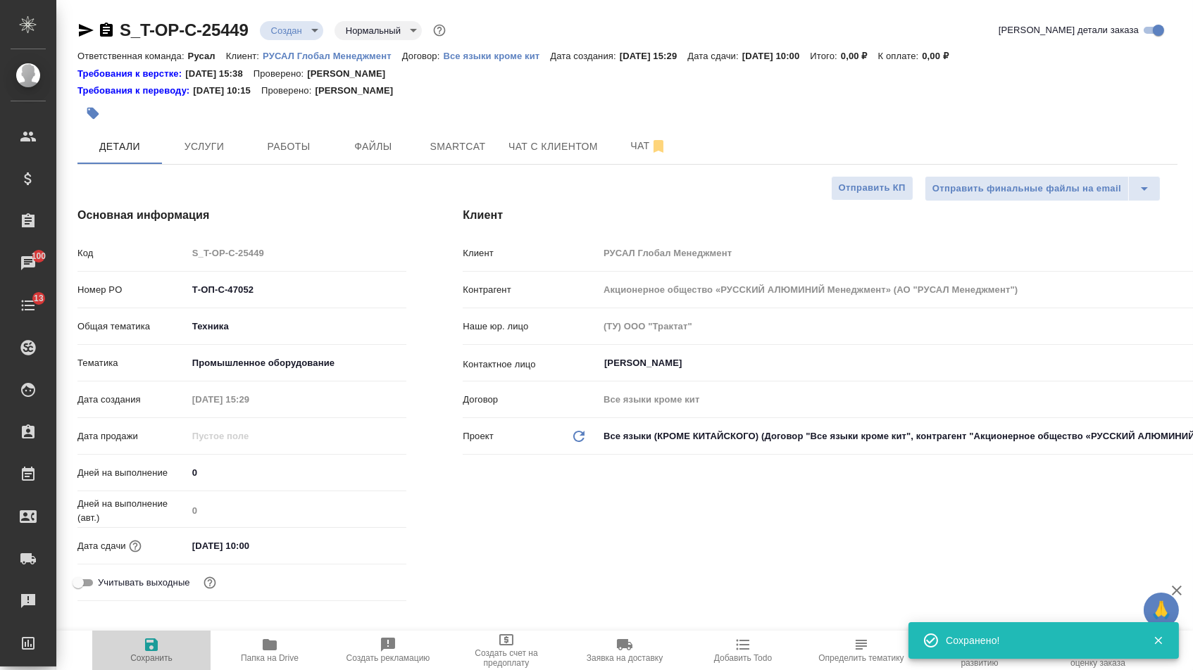
click at [156, 637] on icon "button" at bounding box center [151, 644] width 17 height 17
type textarea "x"
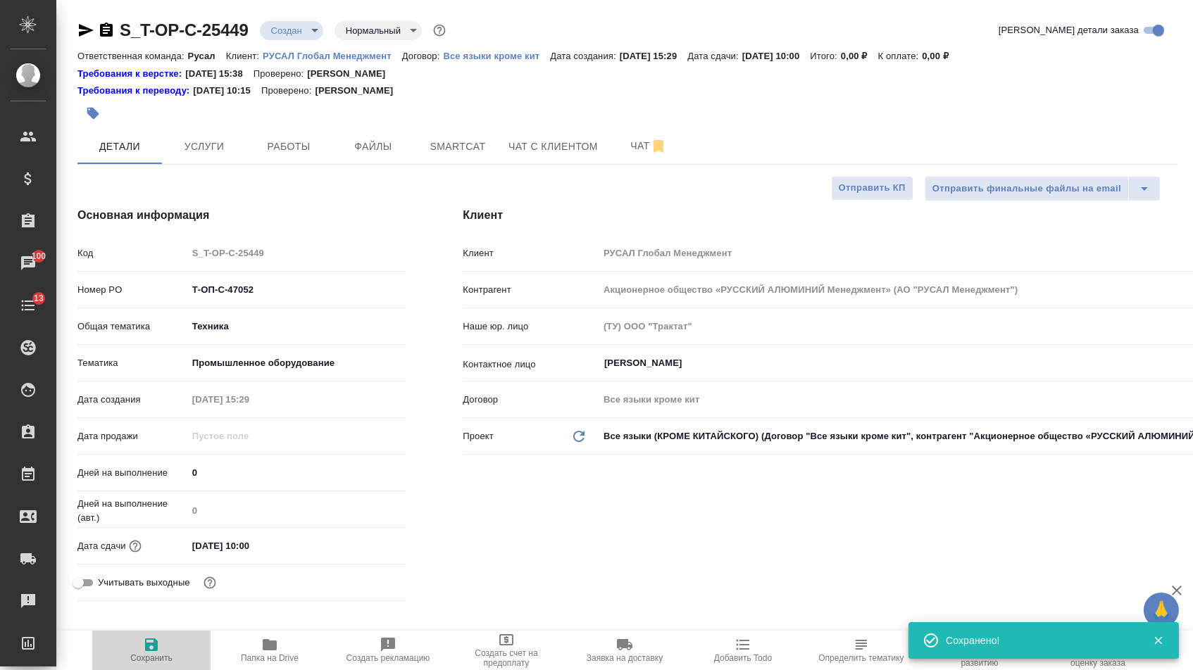
type textarea "x"
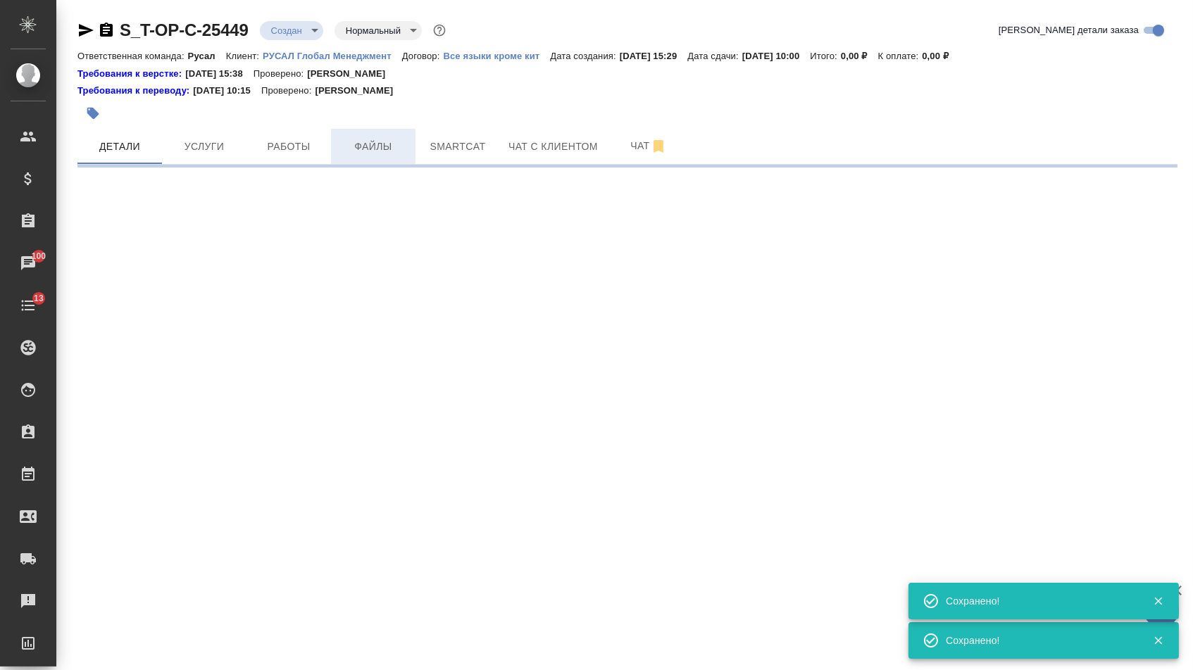
select select "RU"
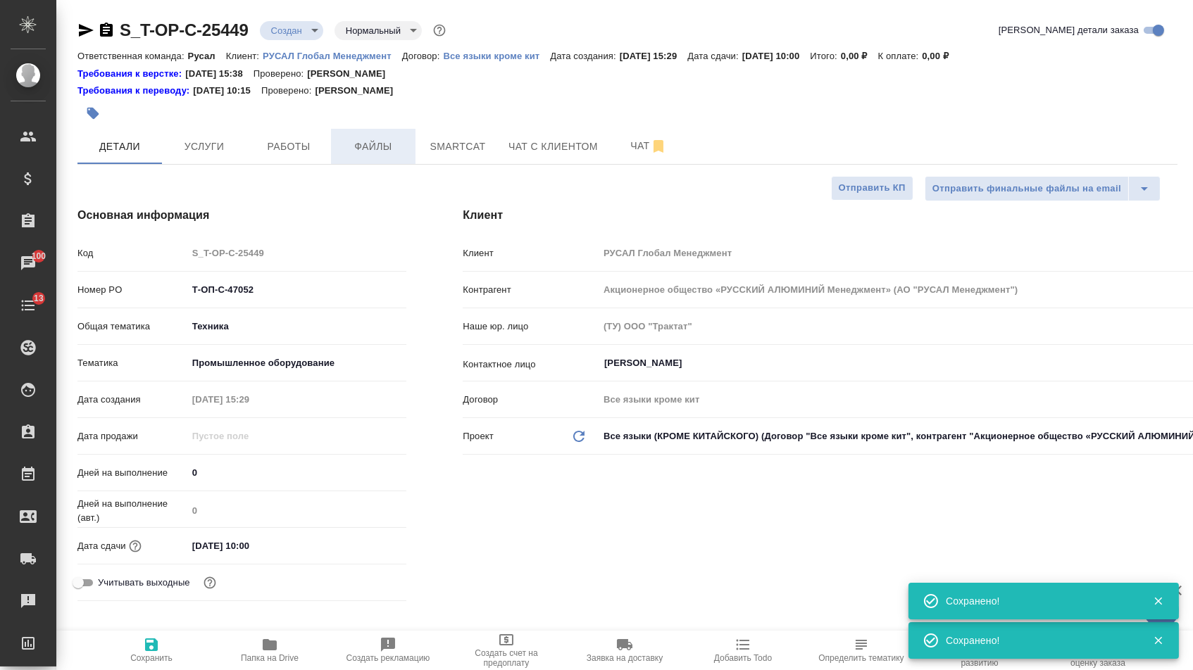
click at [384, 161] on button "Файлы" at bounding box center [373, 146] width 84 height 35
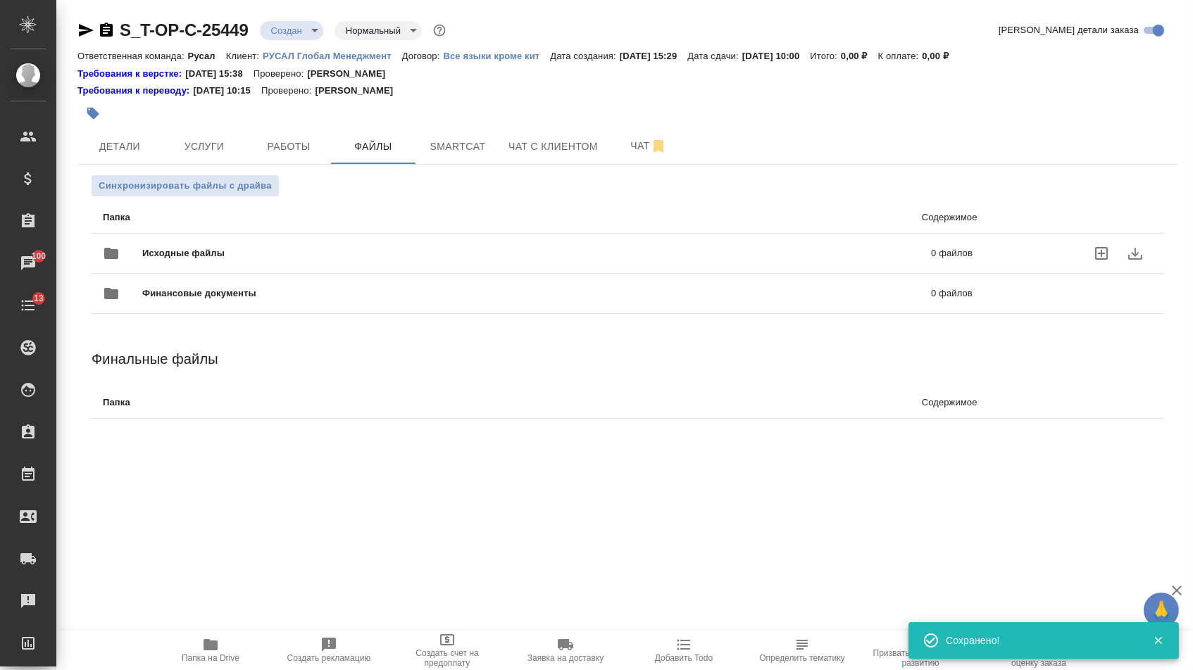
click at [295, 245] on div "Исходные файлы 0 файлов" at bounding box center [537, 254] width 869 height 34
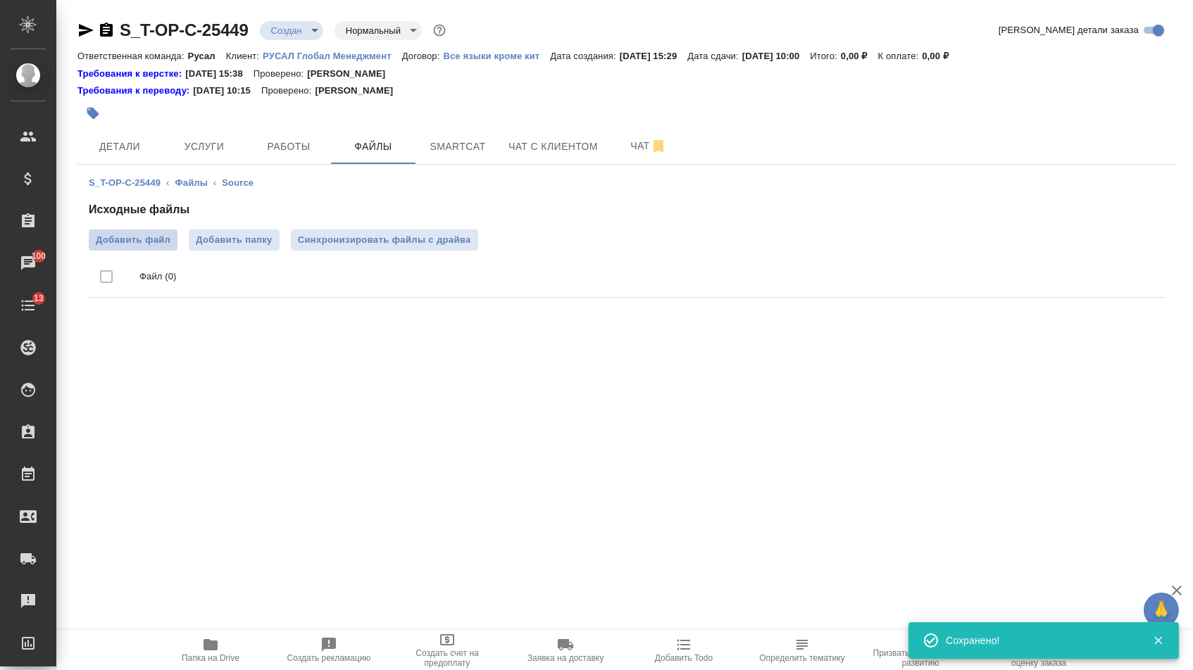
click at [139, 249] on label "Добавить файл" at bounding box center [133, 240] width 89 height 21
click at [0, 0] on input "Добавить файл" at bounding box center [0, 0] width 0 height 0
click at [221, 153] on span "Услуги" at bounding box center [204, 147] width 68 height 18
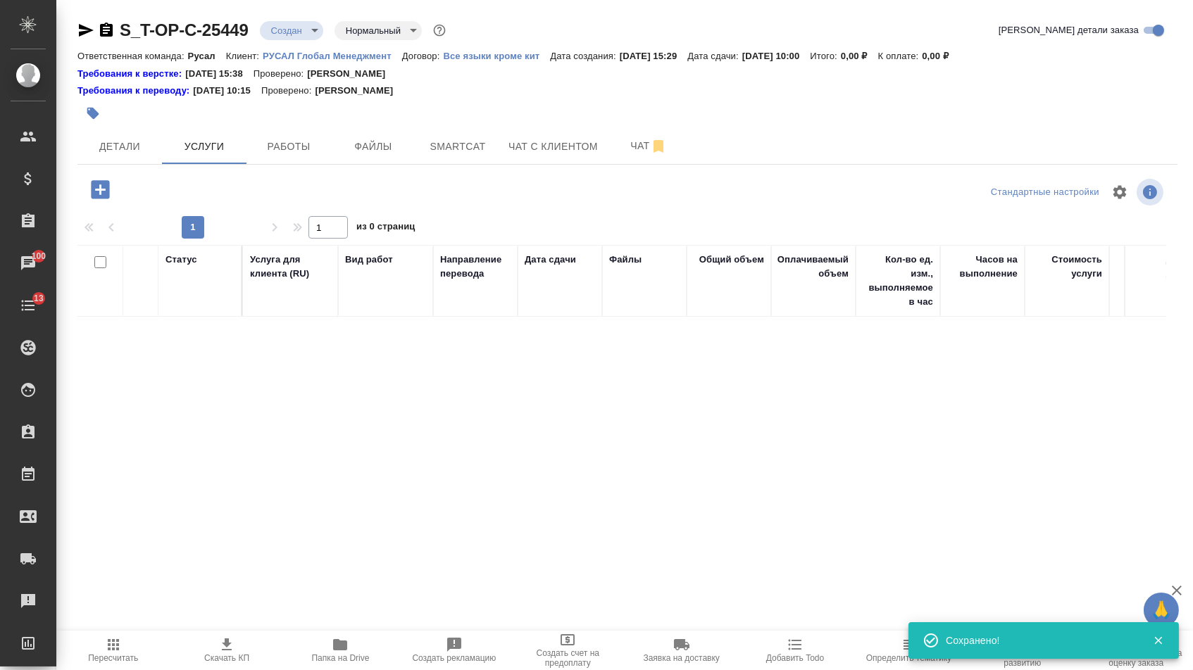
click at [119, 189] on button "button" at bounding box center [100, 189] width 39 height 29
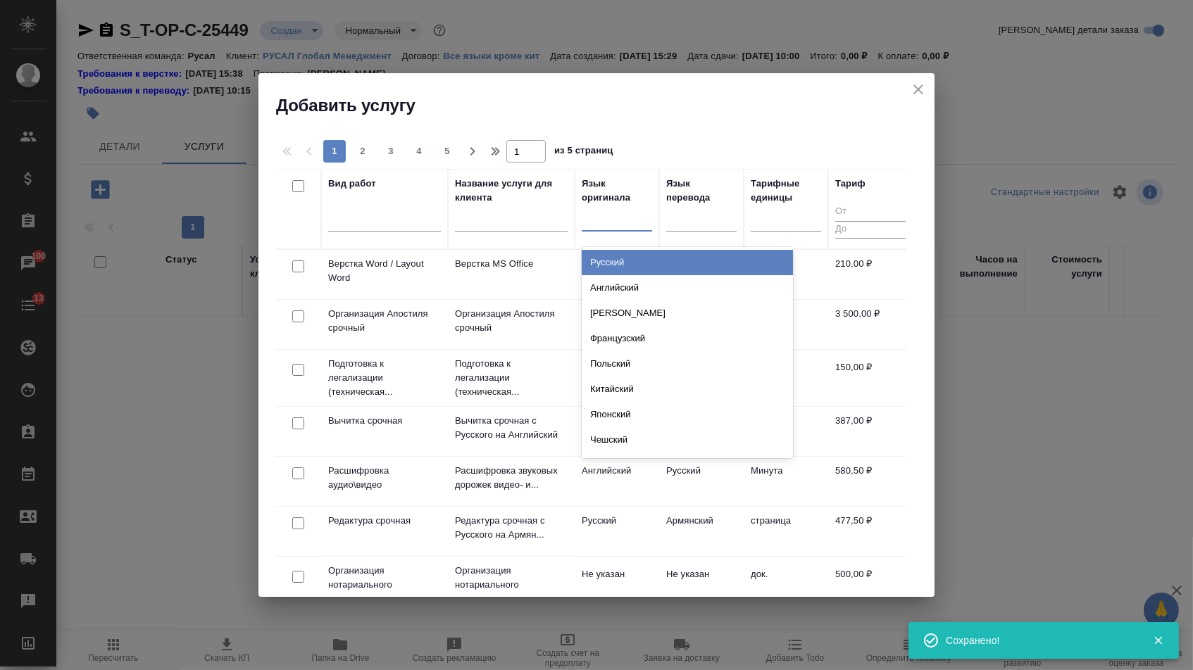
click at [630, 227] on div at bounding box center [617, 217] width 70 height 20
click at [630, 263] on div "Русский" at bounding box center [687, 262] width 211 height 25
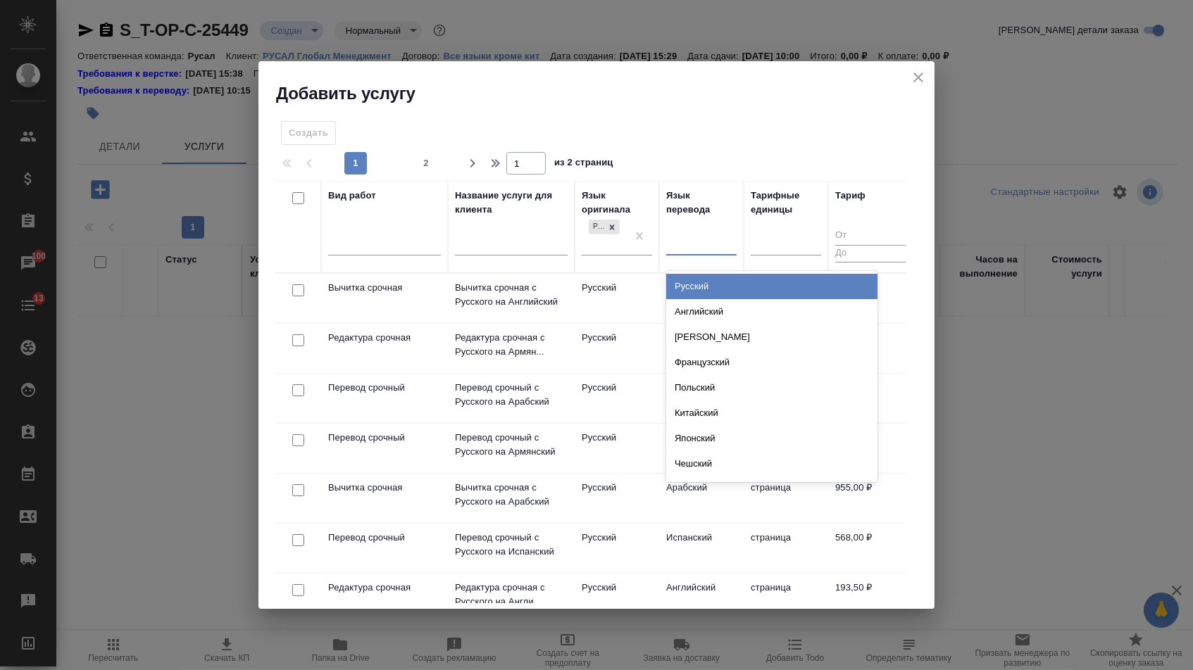
click at [700, 246] on div at bounding box center [701, 242] width 70 height 20
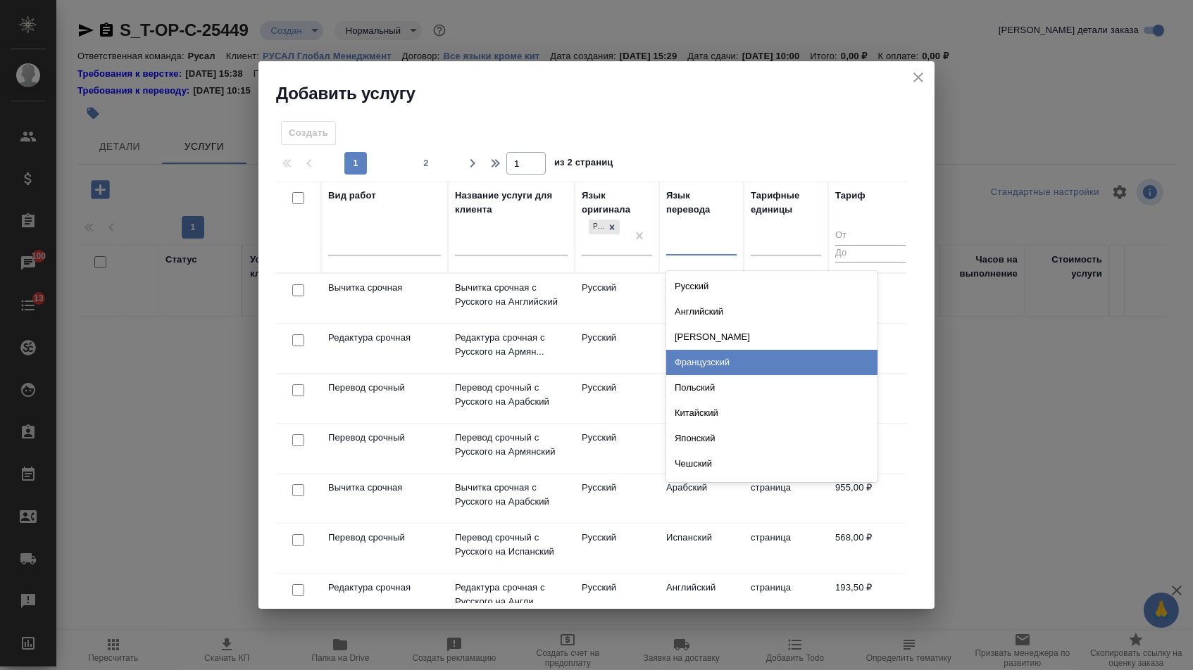
click at [692, 365] on div "Французский" at bounding box center [771, 362] width 211 height 25
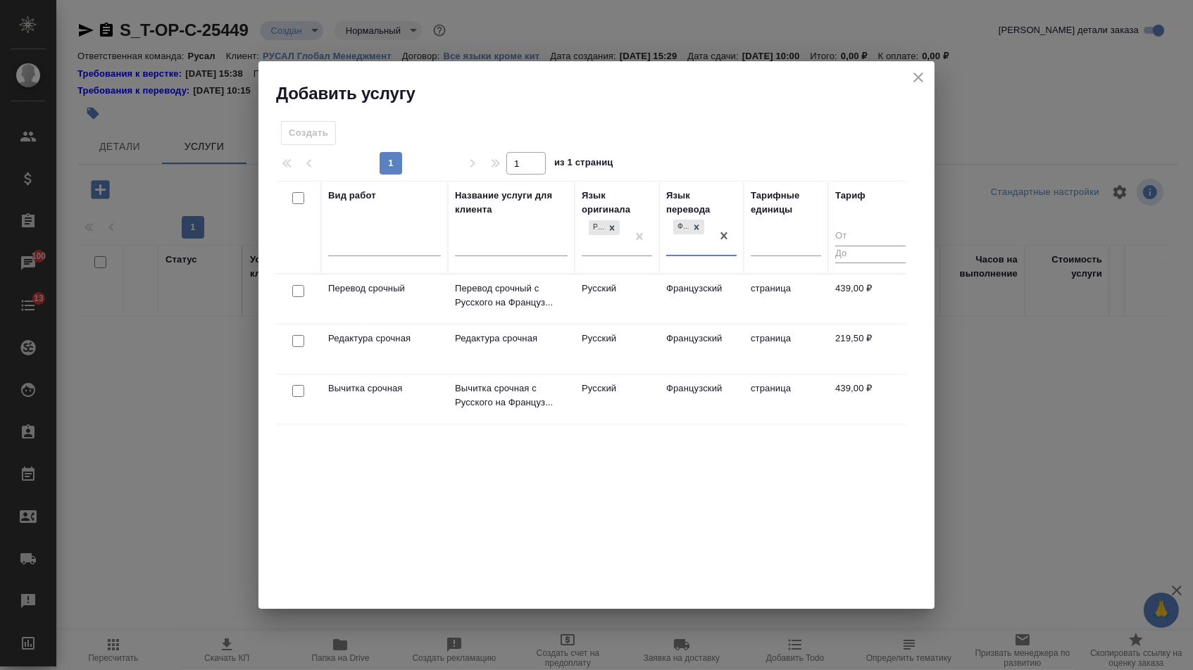
click at [303, 285] on div at bounding box center [298, 292] width 32 height 20
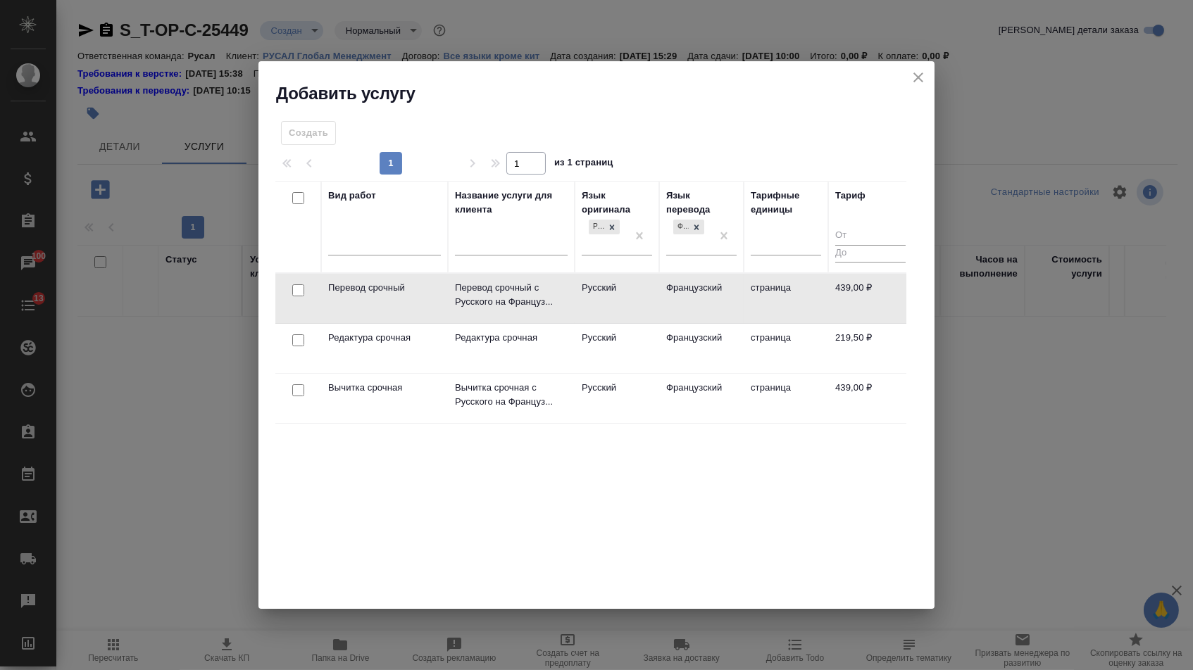
click at [294, 284] on input "checkbox" at bounding box center [298, 290] width 12 height 12
checkbox input "true"
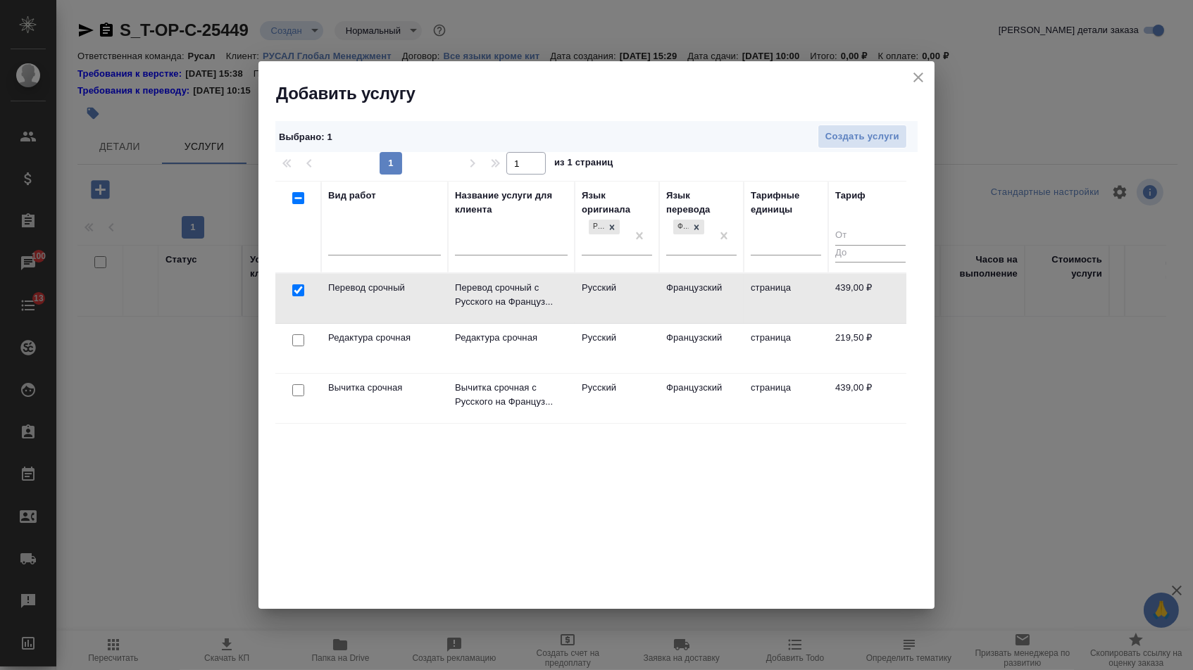
click at [294, 337] on input "checkbox" at bounding box center [298, 340] width 12 height 12
checkbox input "true"
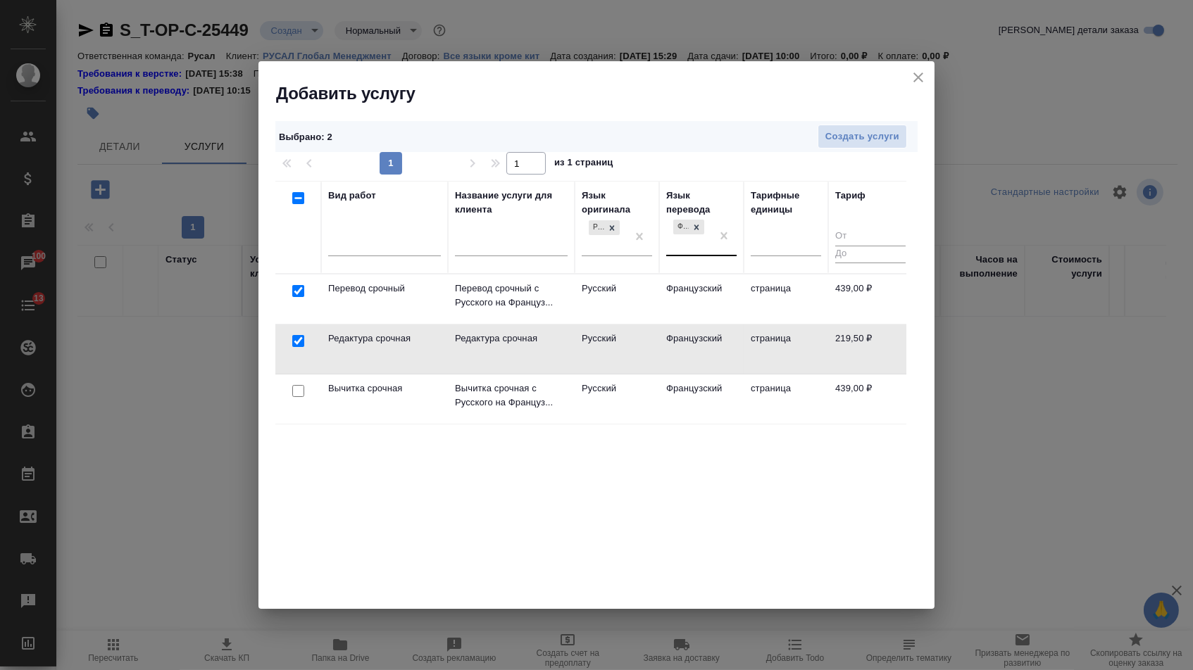
click at [709, 227] on div "Французский" at bounding box center [688, 236] width 45 height 38
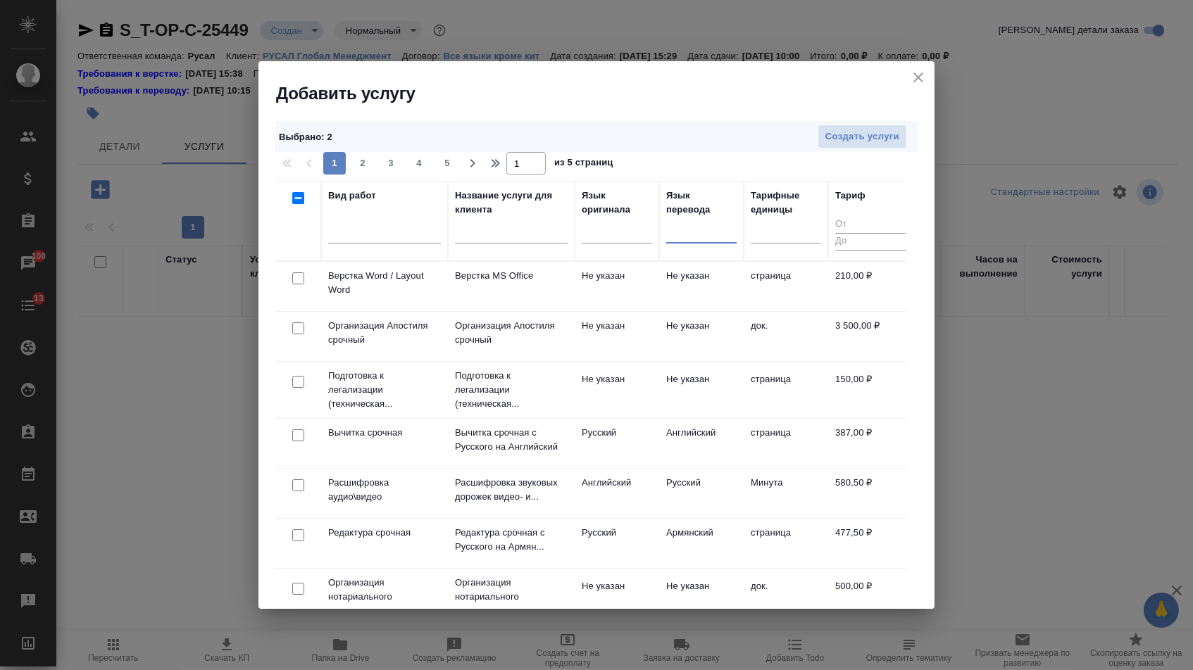
click at [292, 282] on input "checkbox" at bounding box center [298, 278] width 12 height 12
checkbox input "true"
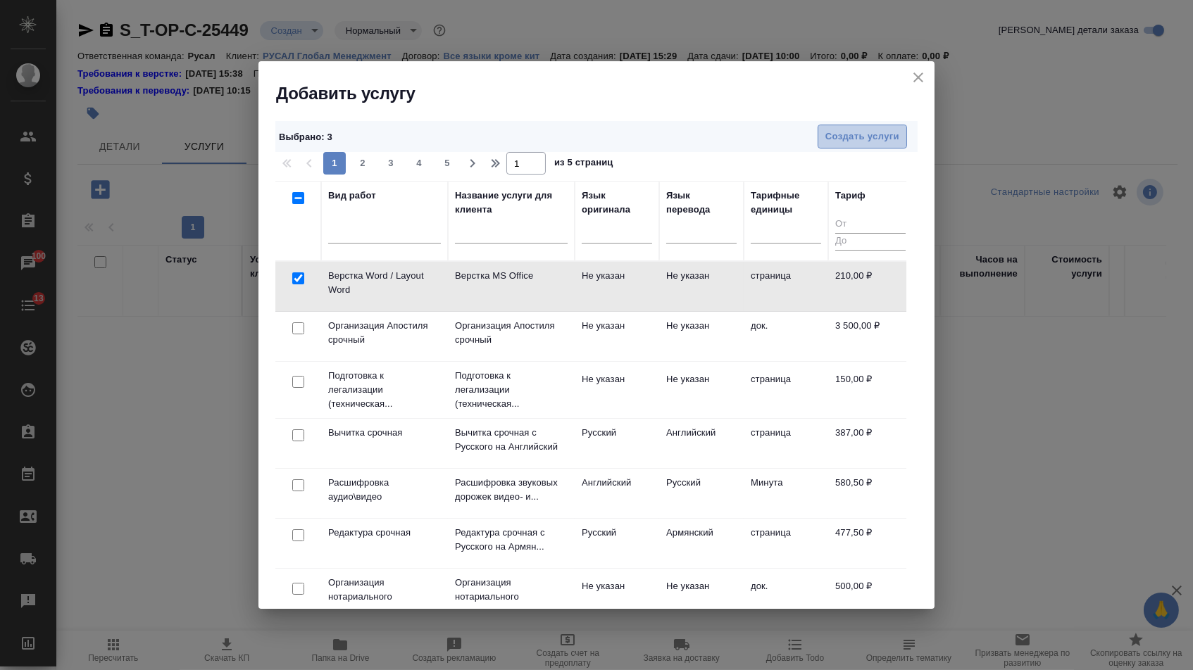
click at [860, 127] on button "Создать услуги" at bounding box center [861, 137] width 89 height 25
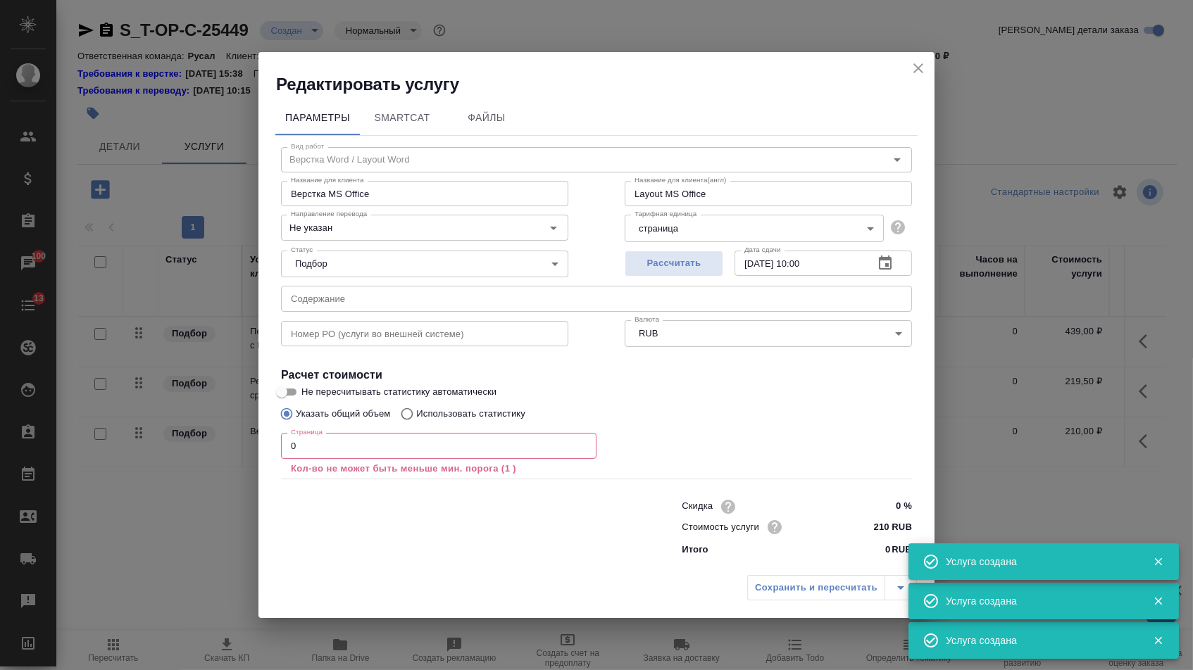
type input "Верстка Word / Layout Word"
type input "Верстка MS Office"
type input "Layout MS Office"
type input "Не указан"
type input "210 RUB"
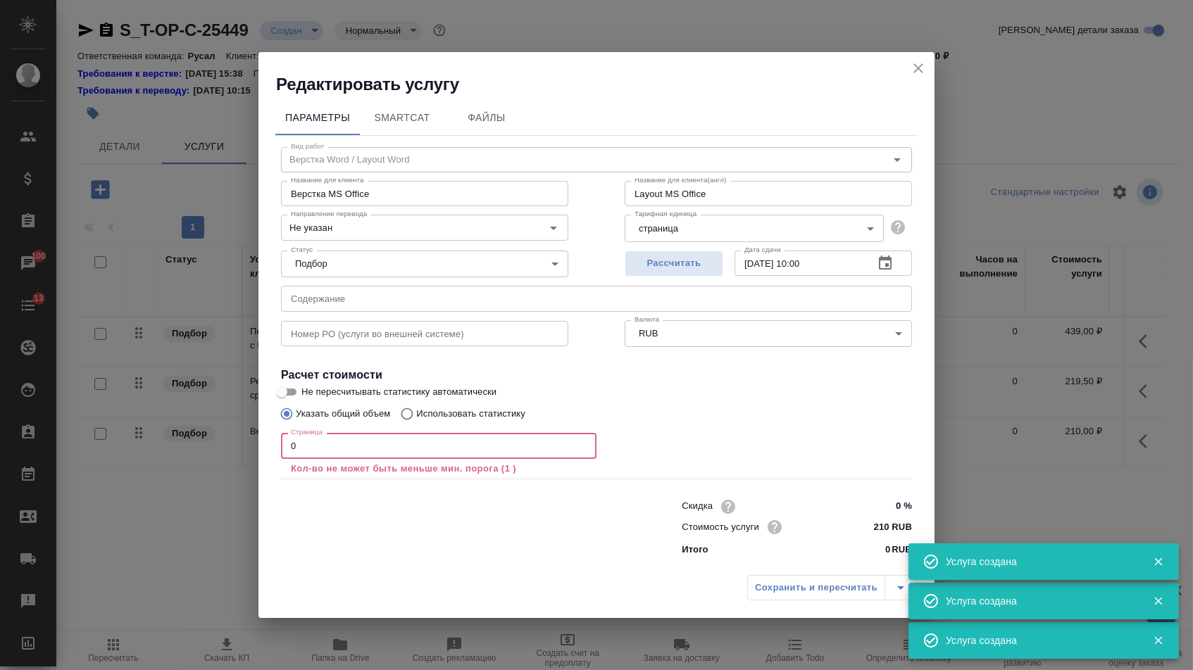
drag, startPoint x: 298, startPoint y: 451, endPoint x: 246, endPoint y: 446, distance: 53.0
click at [249, 448] on div "Редактировать услугу Параметры SmartCat Файлы Вид работ Верстка Word / Layout W…" at bounding box center [596, 335] width 1193 height 670
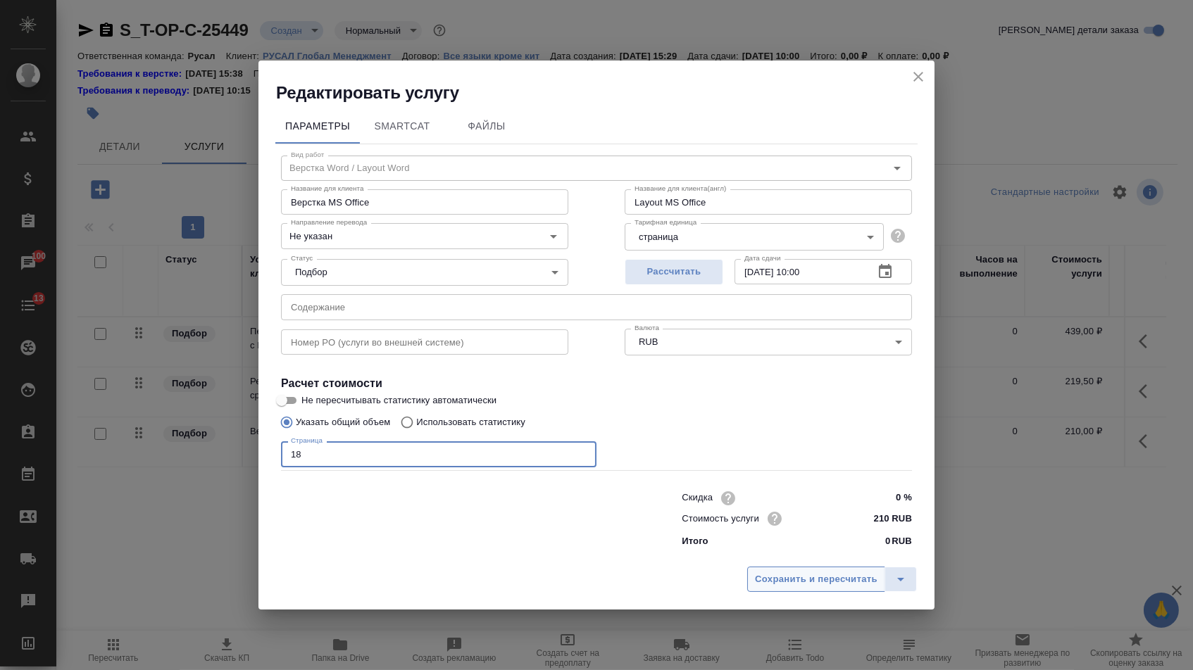
type input "18"
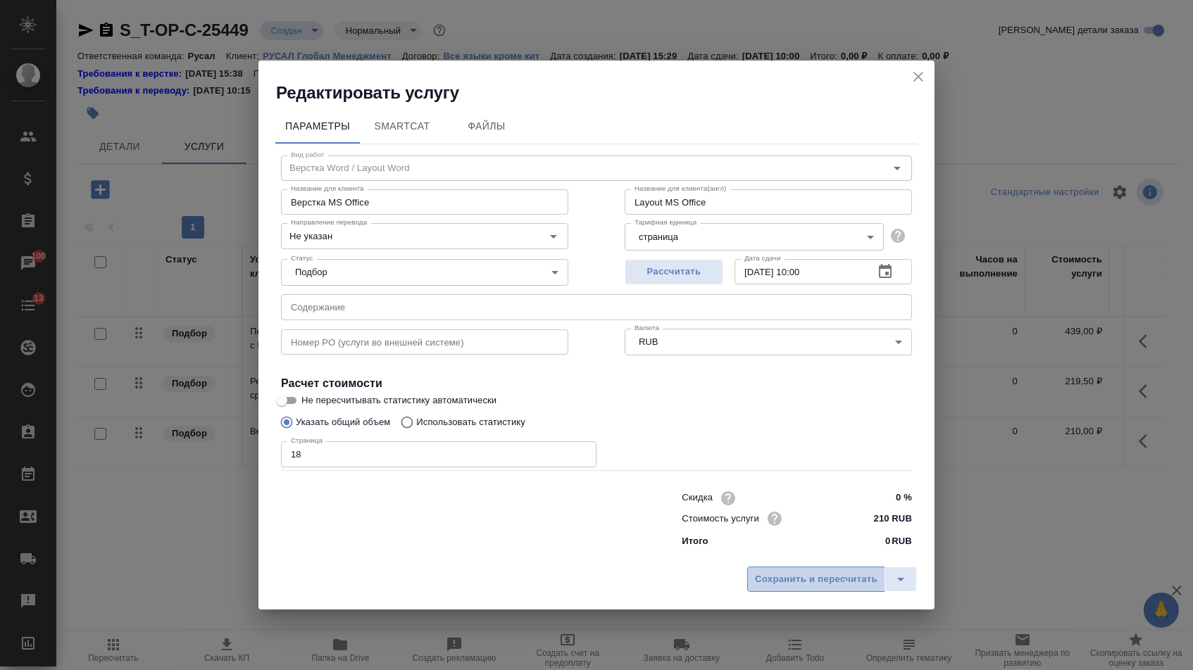
click at [783, 579] on span "Сохранить и пересчитать" at bounding box center [816, 580] width 122 height 16
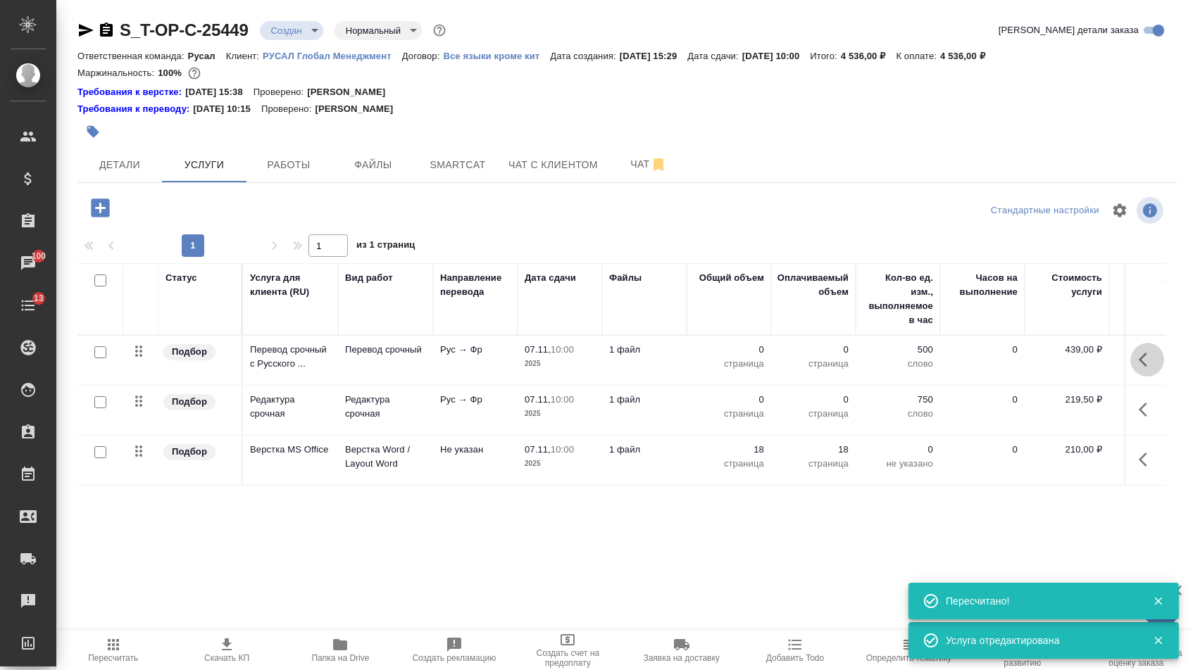
click at [1130, 368] on button "button" at bounding box center [1147, 360] width 34 height 34
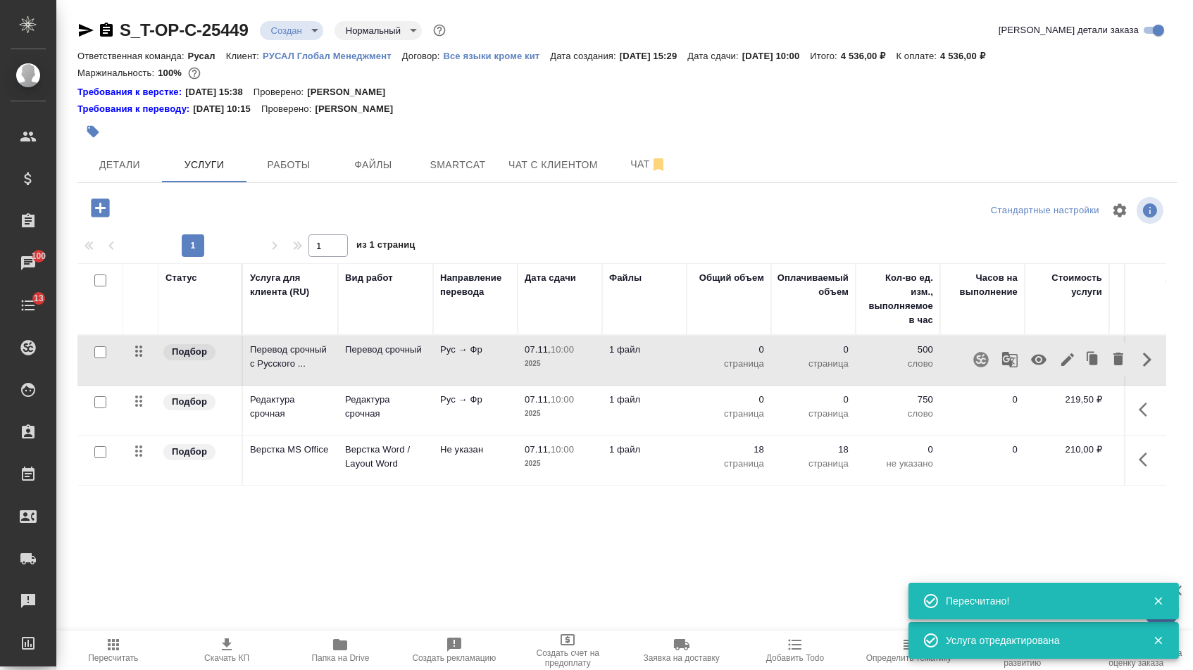
click at [1063, 368] on icon "button" at bounding box center [1067, 359] width 17 height 17
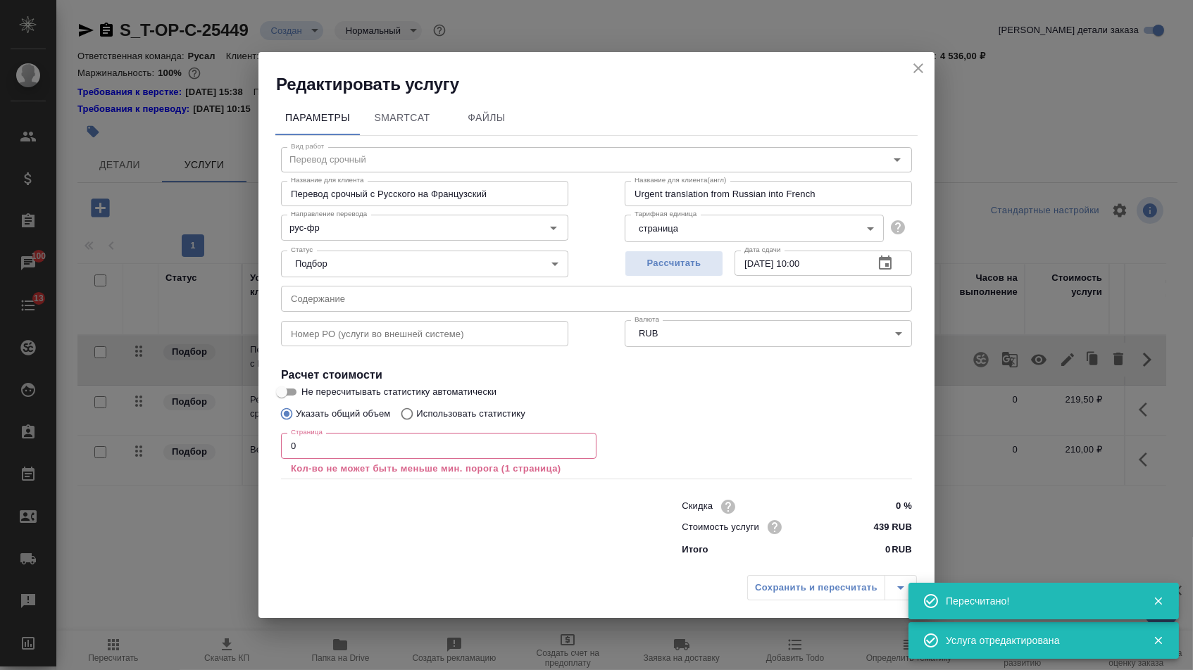
click at [588, 293] on input "text" at bounding box center [596, 298] width 631 height 25
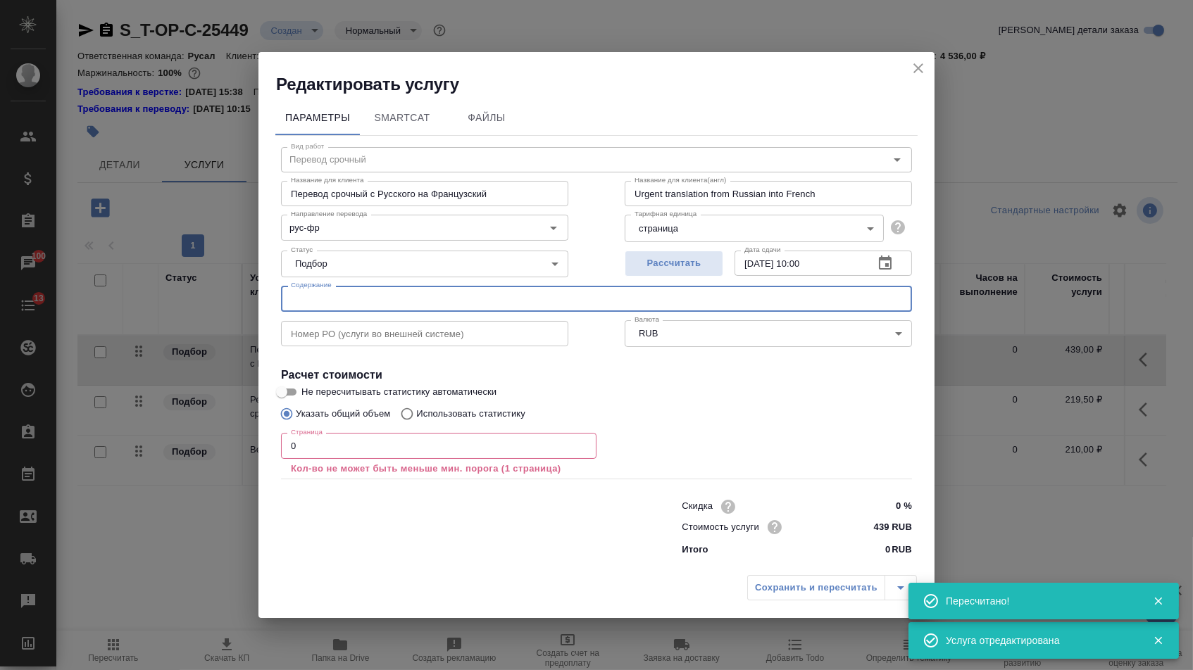
paste input "СВК-Д-24-116 ТПП-880_1-0-ПЖ"
type input "СВК-Д-24-116 ТПП-880_1-0-ПЖ"
click at [367, 451] on input "0" at bounding box center [438, 445] width 315 height 25
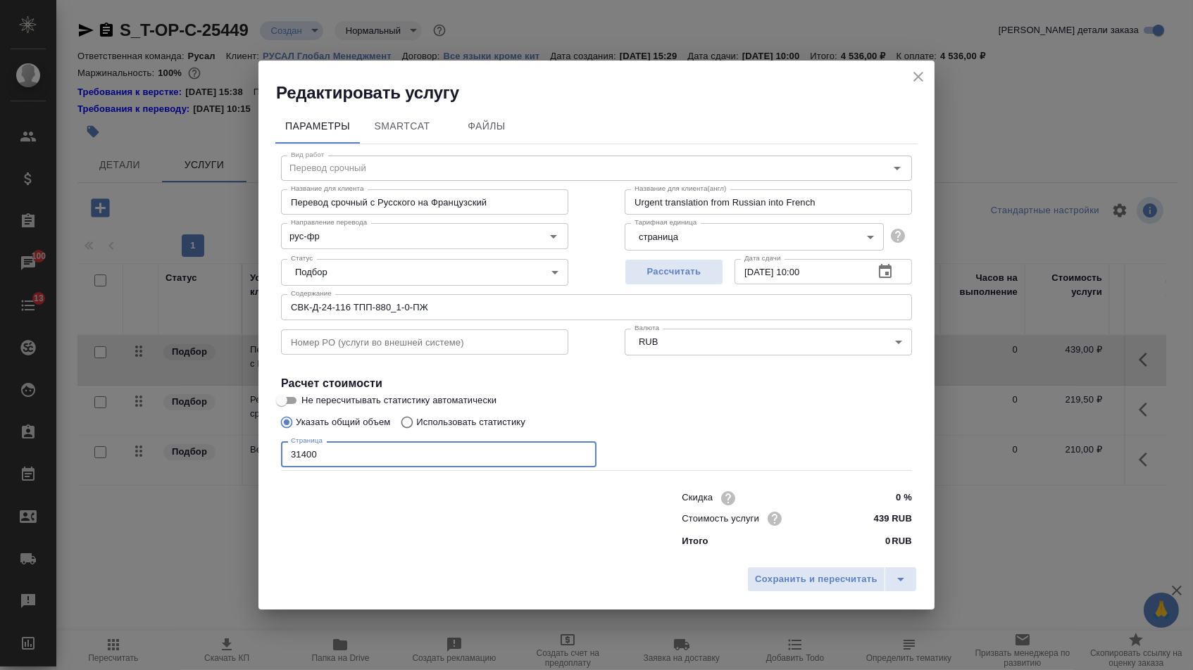
click at [301, 453] on input "31400" at bounding box center [438, 453] width 315 height 25
type input "32400"
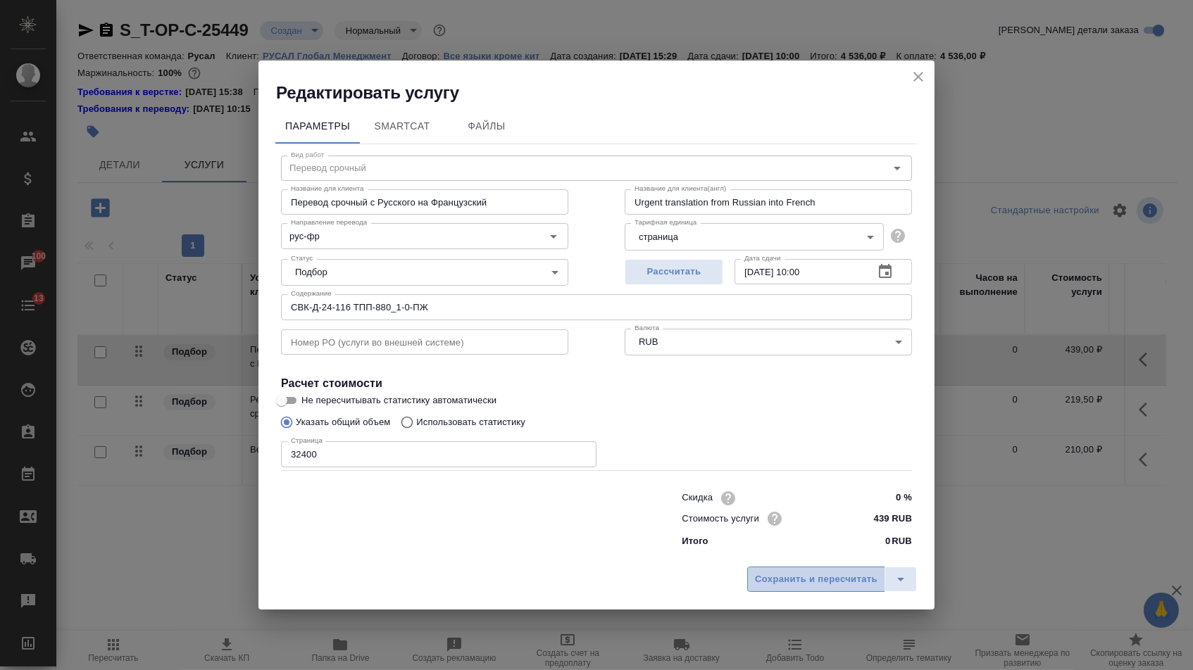
click at [767, 586] on span "Сохранить и пересчитать" at bounding box center [816, 580] width 122 height 16
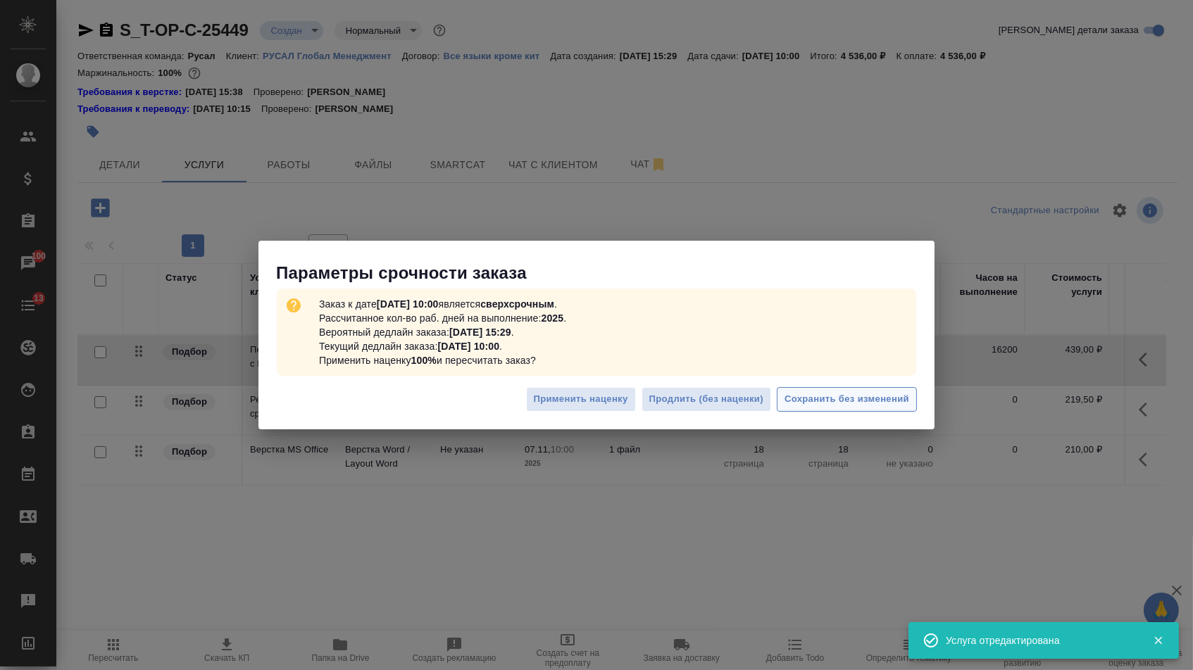
click at [819, 395] on span "Сохранить без изменений" at bounding box center [846, 399] width 125 height 16
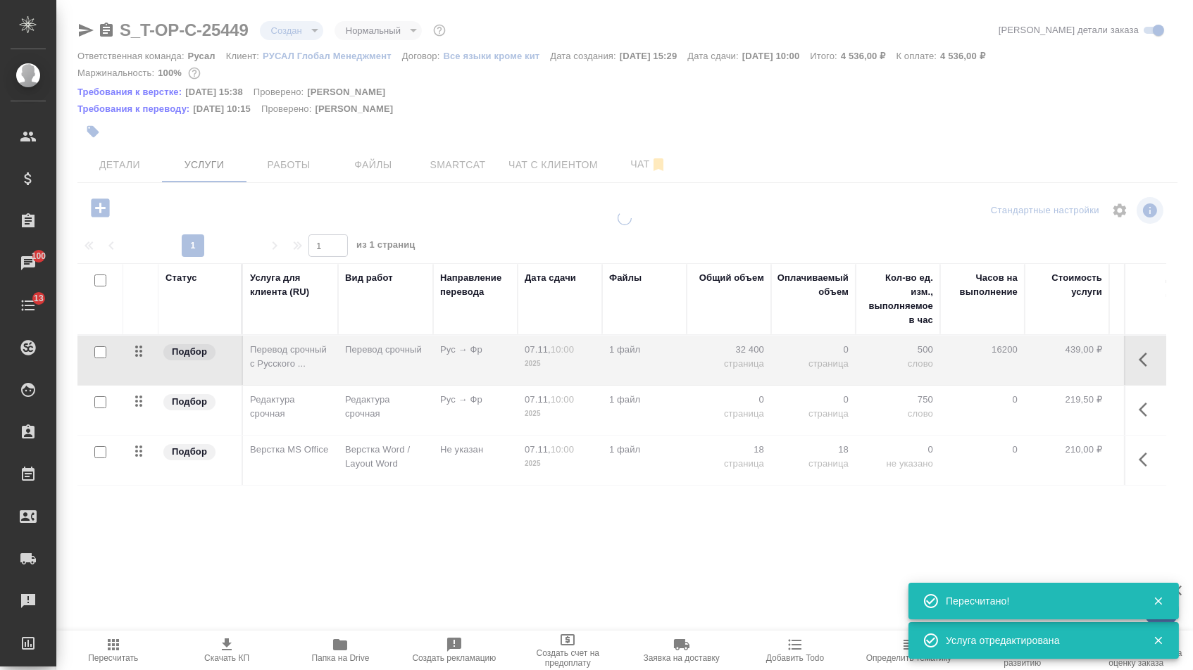
type input "urgent"
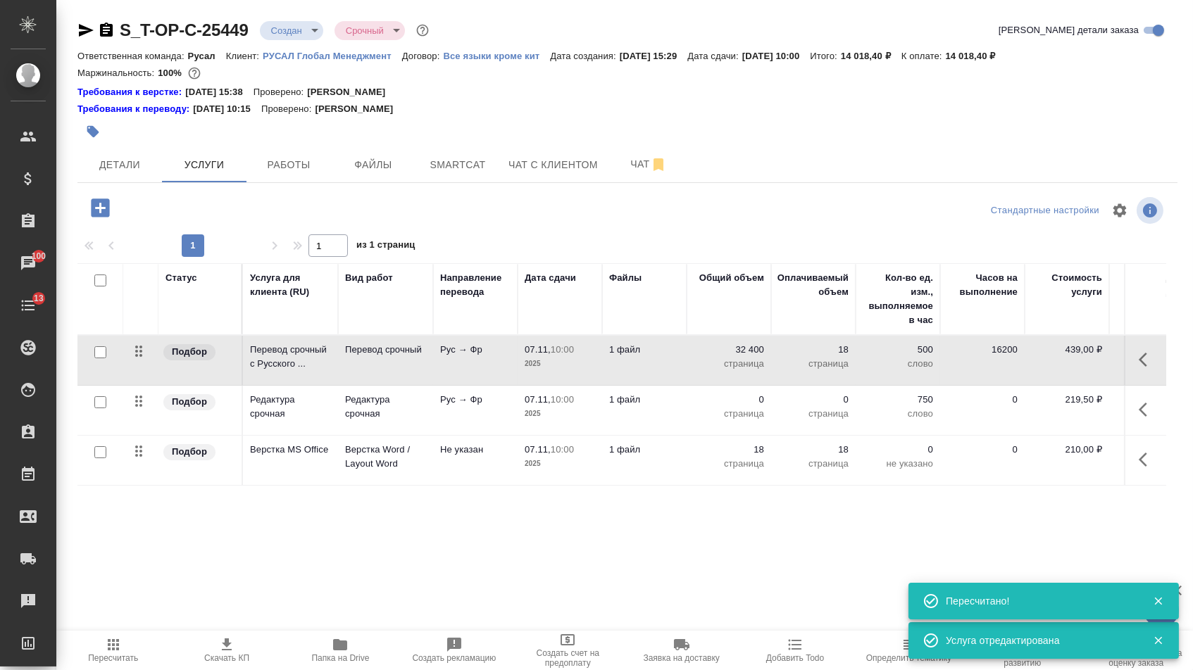
click at [739, 418] on p "страница" at bounding box center [728, 414] width 70 height 14
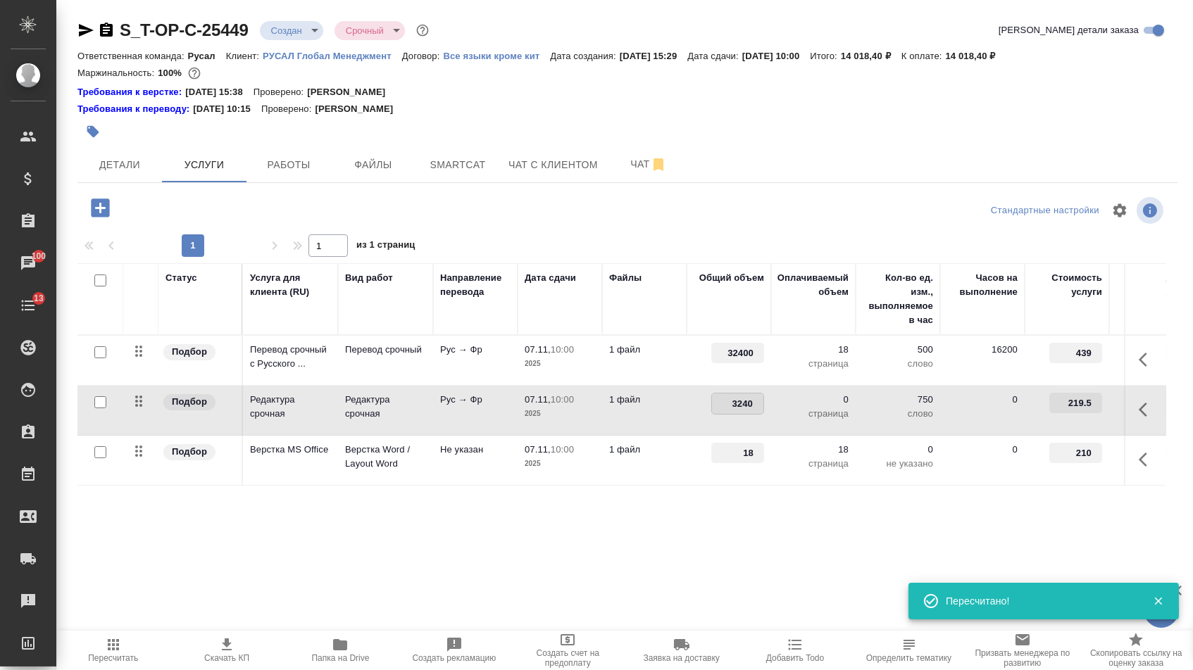
type input "32400"
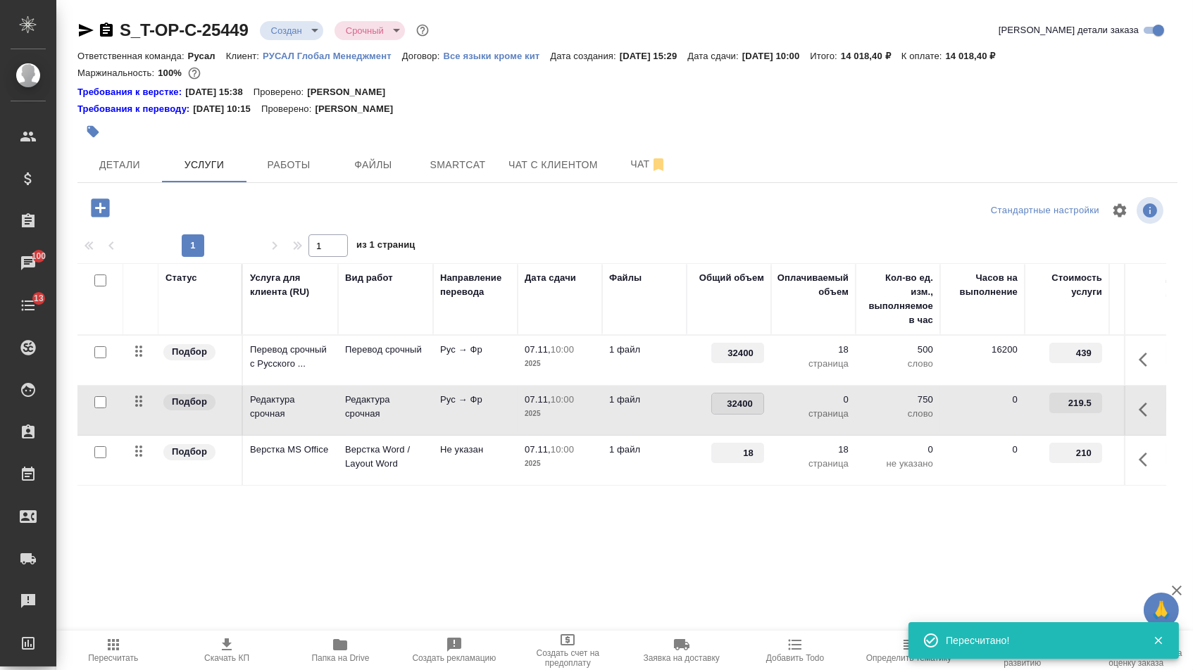
click at [679, 514] on div "Статус Услуга для клиента (RU) Вид работ Направление перевода Дата сдачи Файлы …" at bounding box center [621, 414] width 1088 height 303
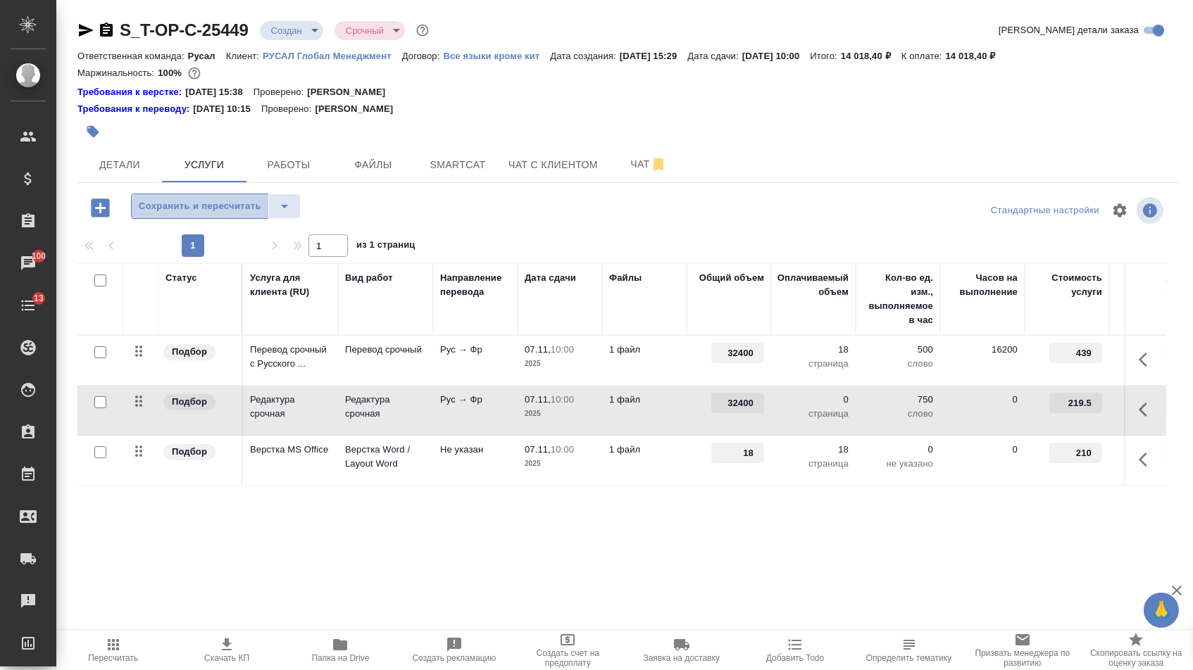
click at [229, 207] on span "Сохранить и пересчитать" at bounding box center [200, 207] width 122 height 16
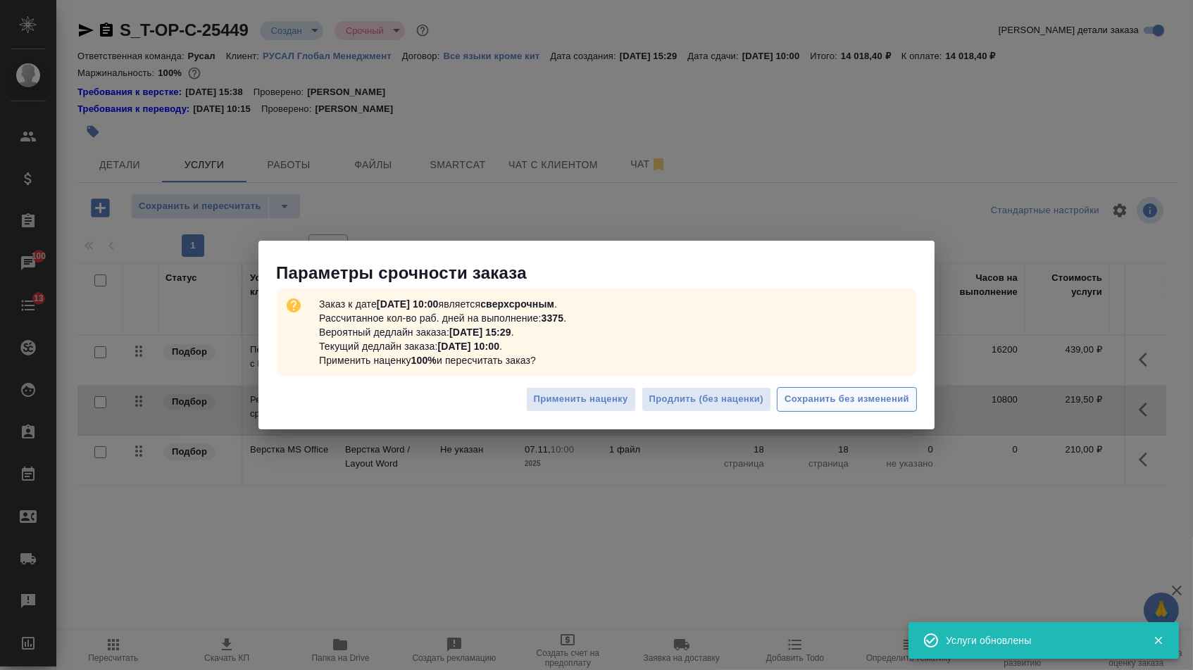
click at [876, 399] on span "Сохранить без изменений" at bounding box center [846, 399] width 125 height 16
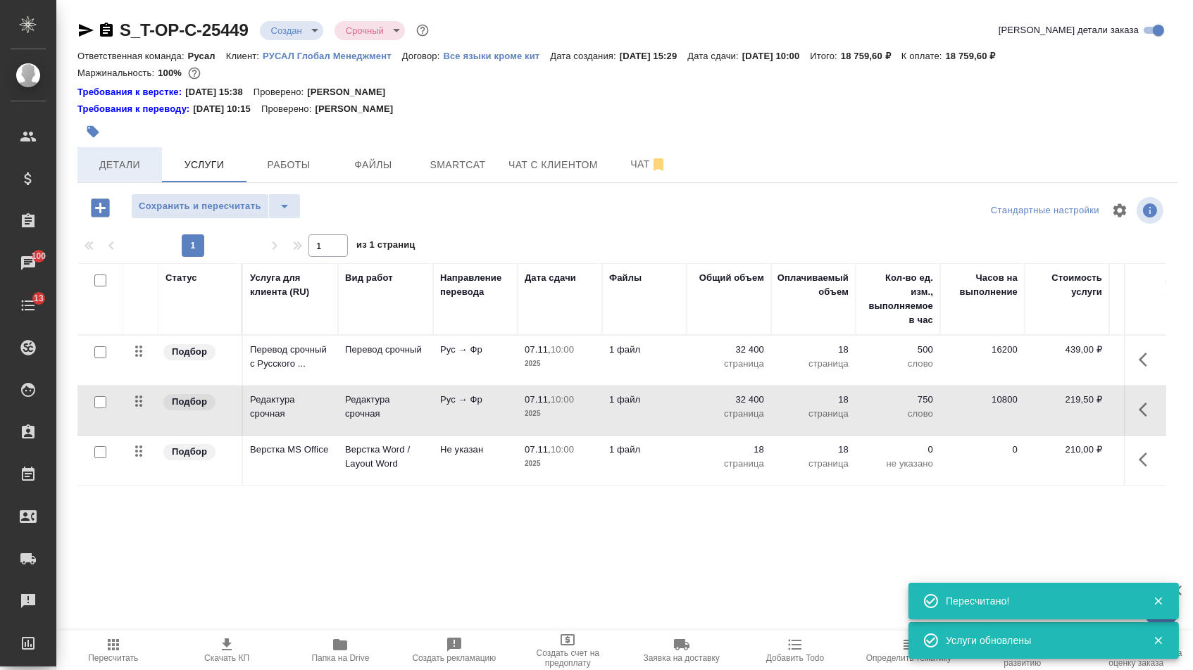
click at [123, 163] on span "Детали" at bounding box center [120, 165] width 68 height 18
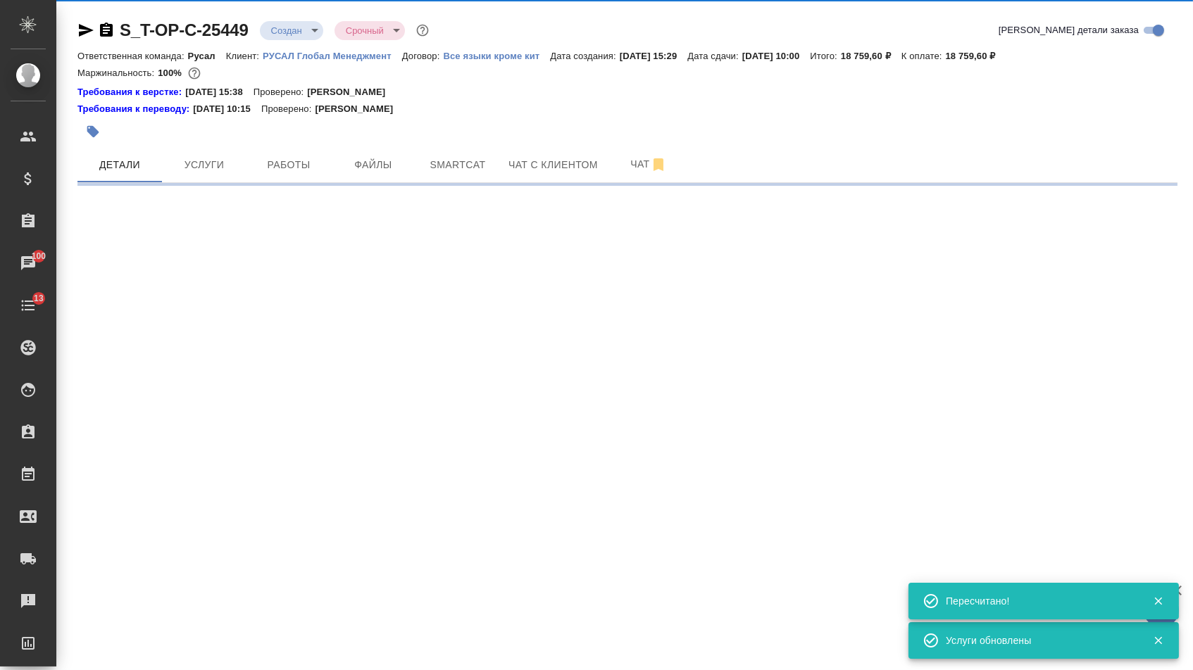
select select "RU"
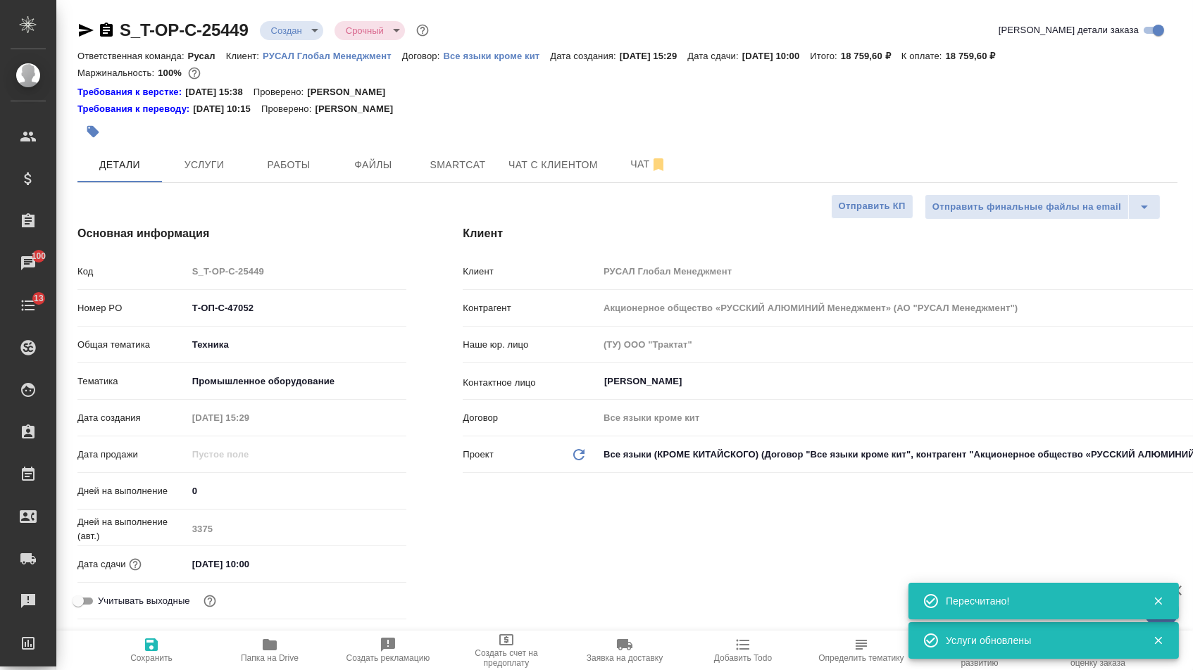
click at [290, 36] on body "🙏 .cls-1 fill:#fff; AWATERA Menshikova Aleksandra Клиенты Спецификации Заказы 1…" at bounding box center [596, 335] width 1193 height 670
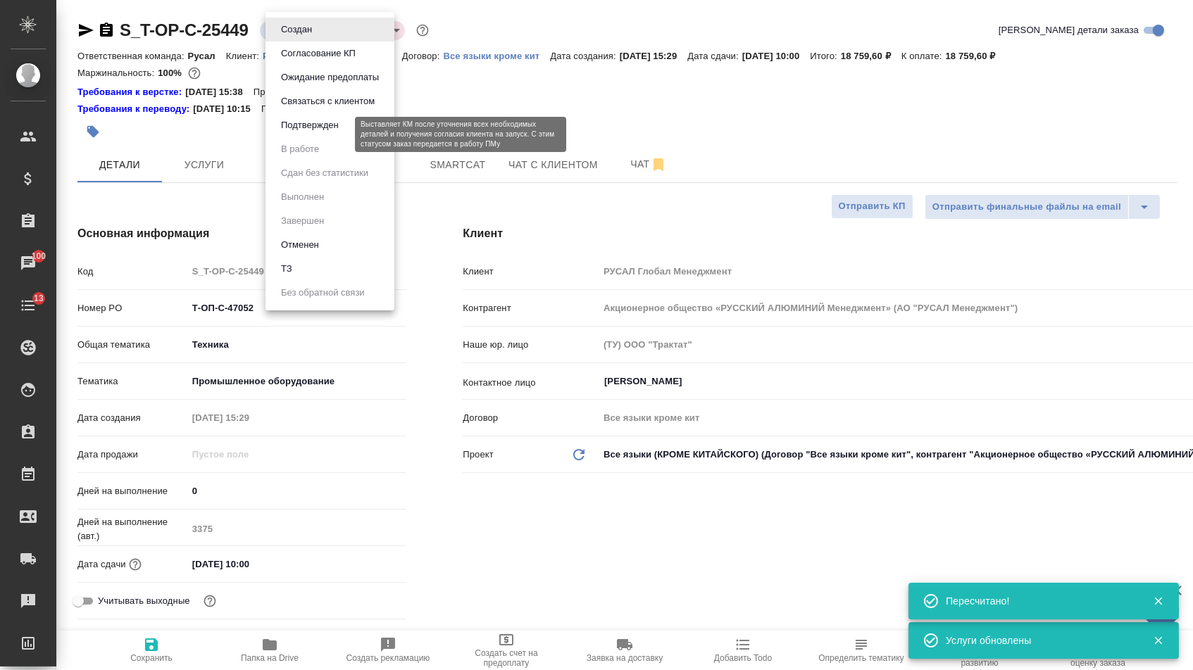
click at [291, 133] on button "Подтвержден" at bounding box center [310, 125] width 66 height 15
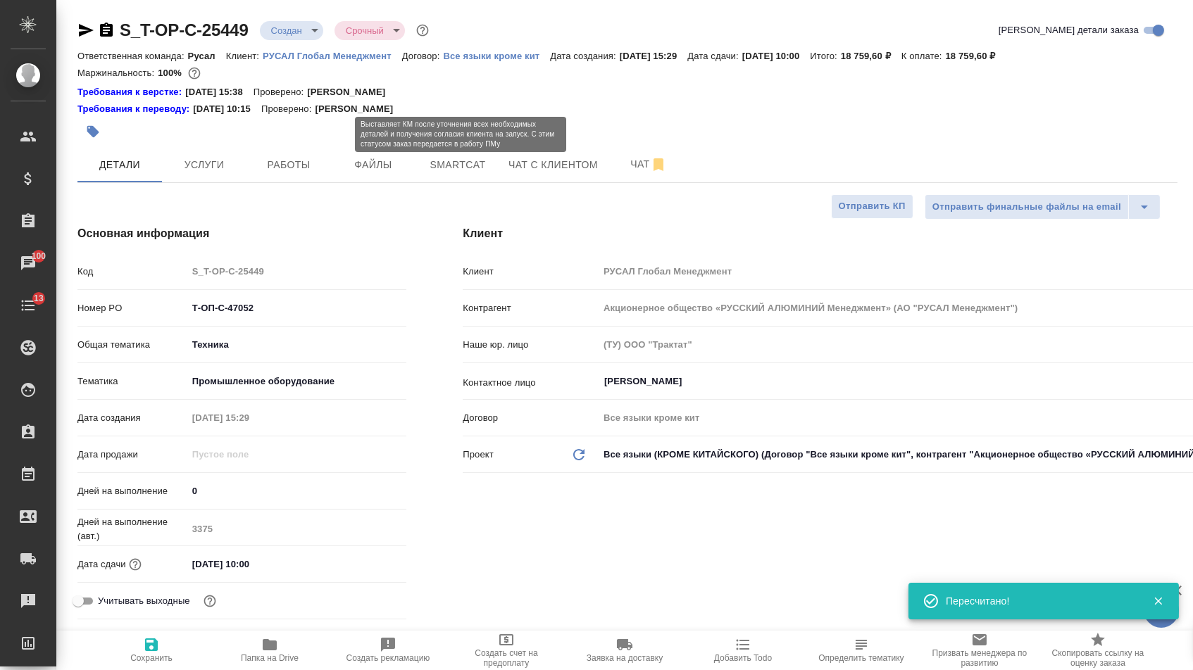
drag, startPoint x: 265, startPoint y: 310, endPoint x: 220, endPoint y: 308, distance: 45.1
click at [220, 309] on input "Т-ОП-С-47052" at bounding box center [297, 308] width 220 height 20
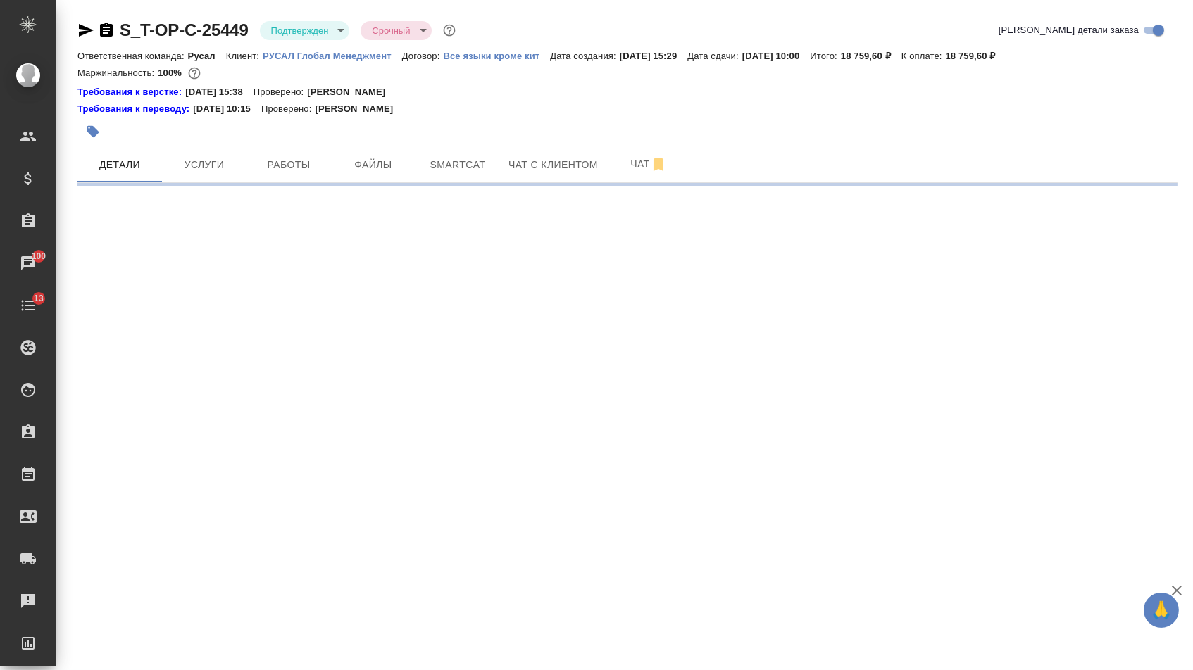
click at [261, 316] on div ".cls-1 fill:#fff; AWATERA Menshikova Aleksandra Клиенты Спецификации Заказы 100…" at bounding box center [596, 335] width 1193 height 670
select select "RU"
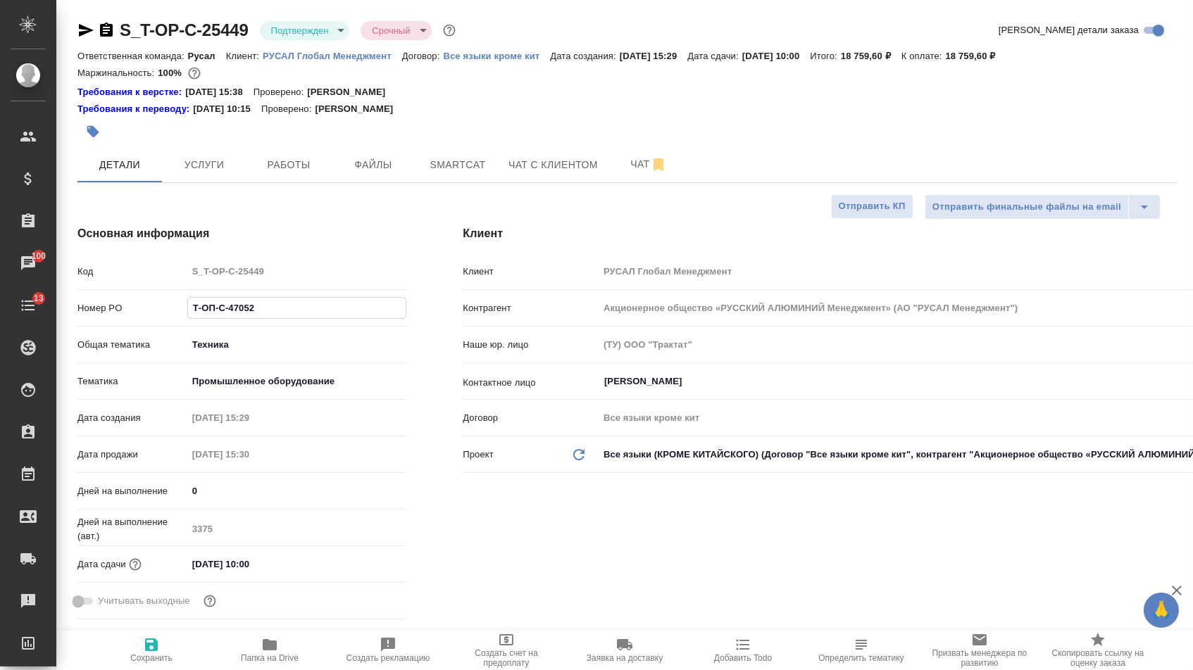
click at [263, 318] on input "Т-ОП-С-47052" at bounding box center [297, 308] width 218 height 20
type textarea "x"
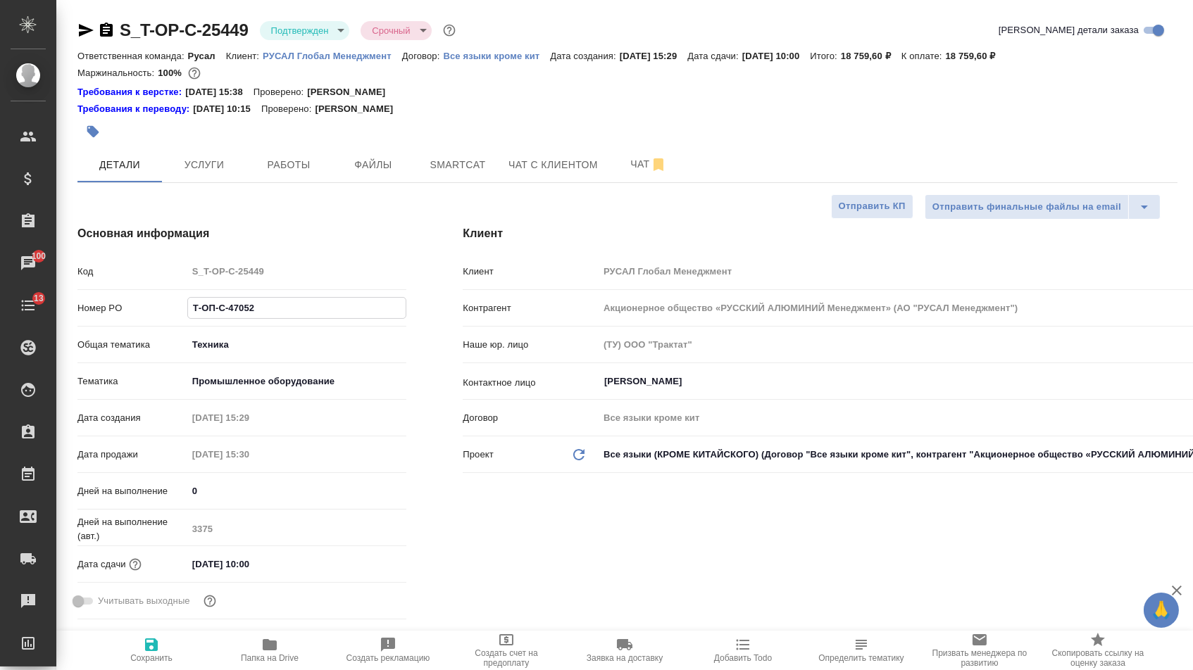
type textarea "x"
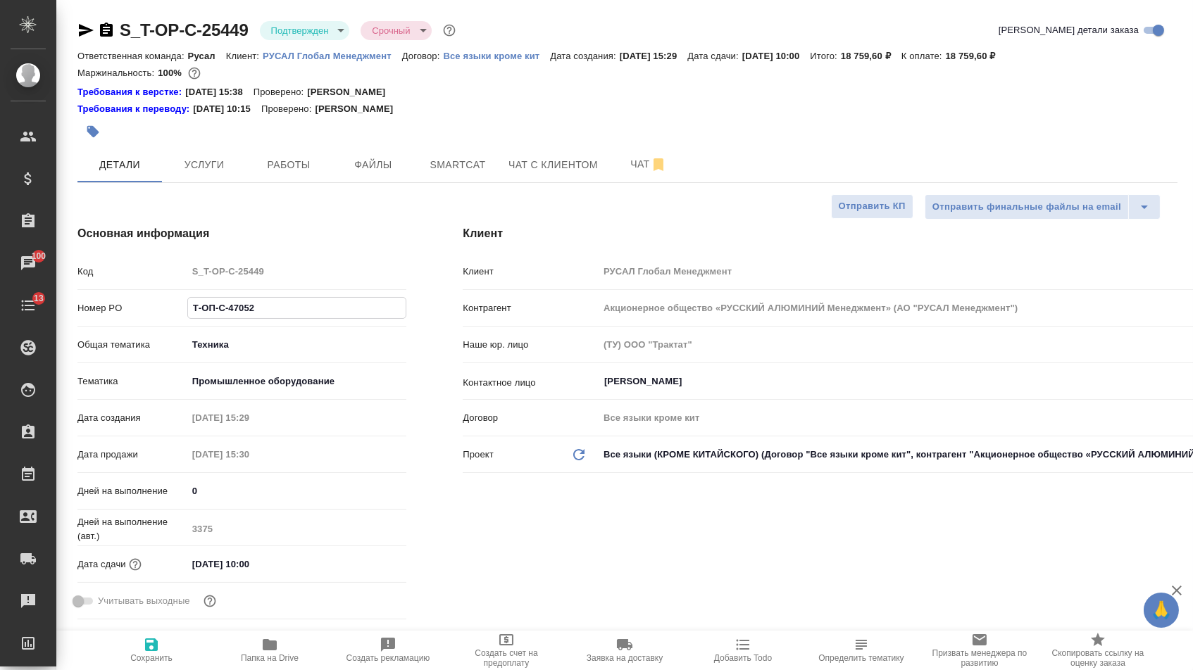
click at [92, 37] on icon "button" at bounding box center [85, 30] width 17 height 17
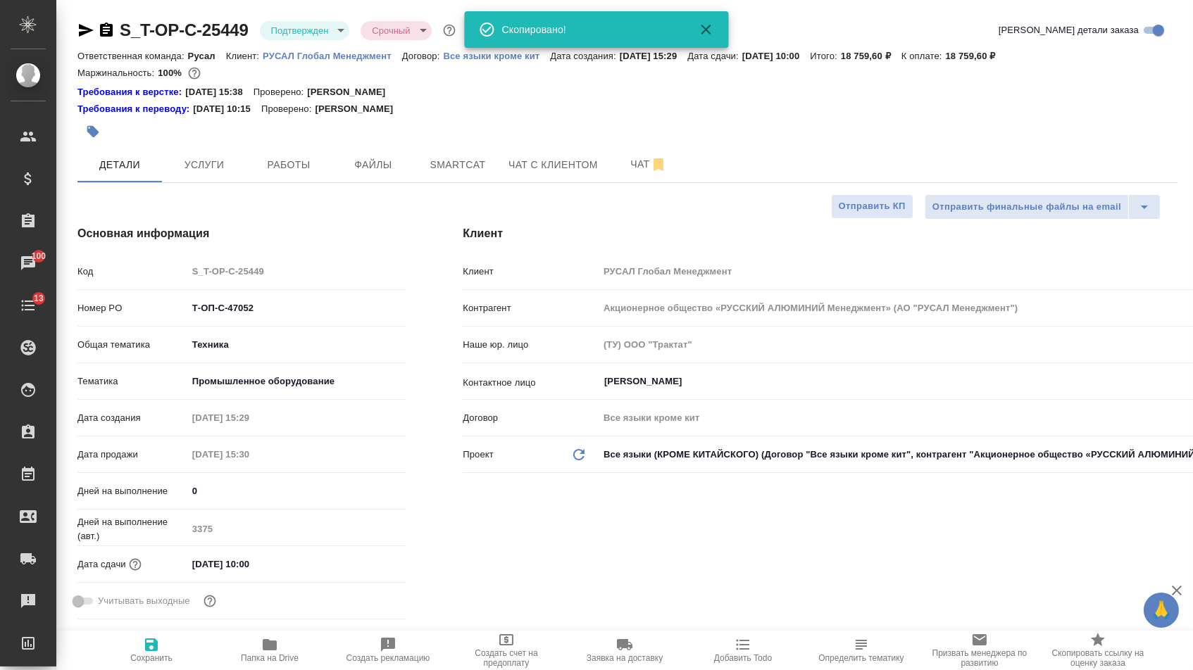
type textarea "x"
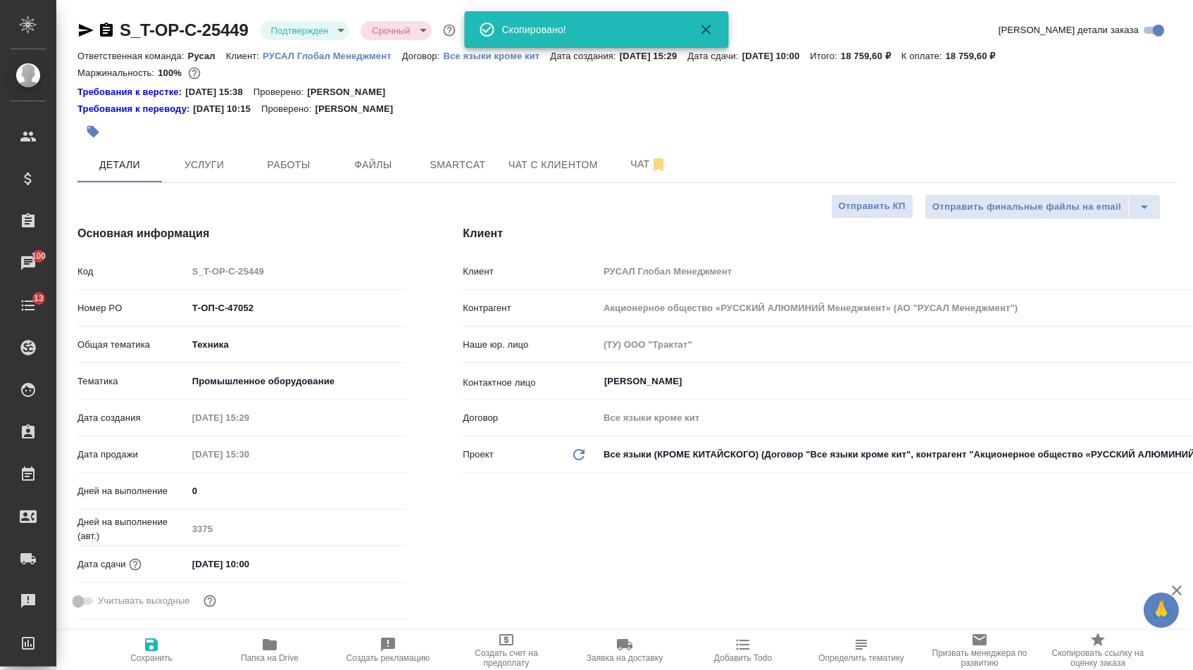
type textarea "x"
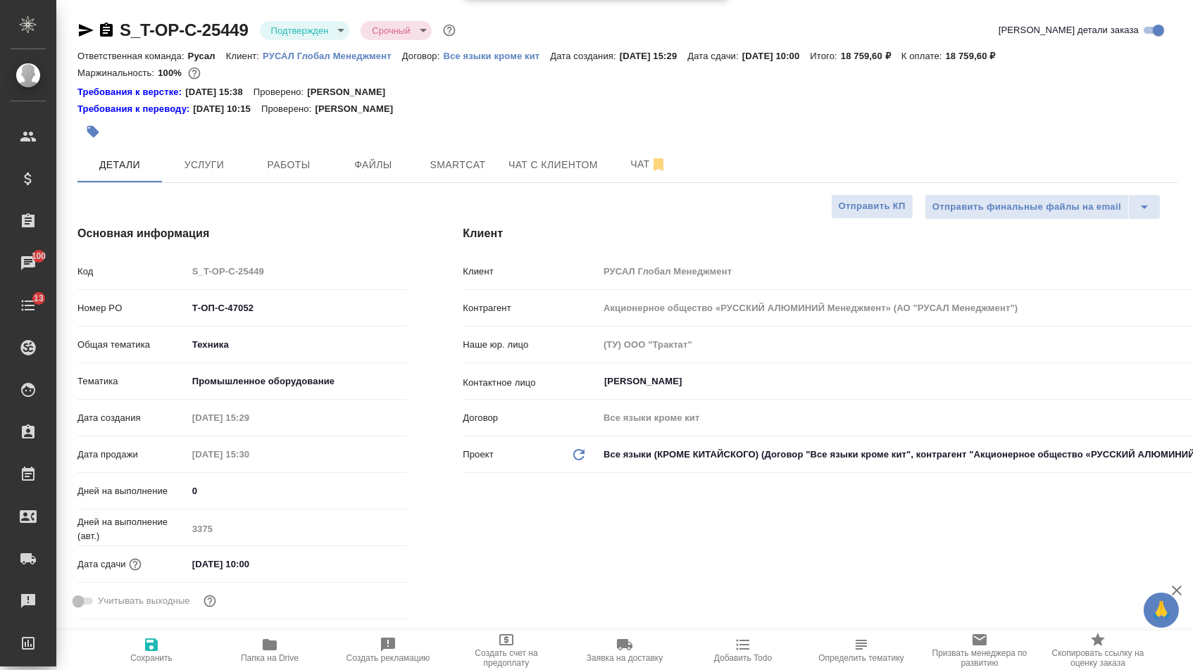
type textarea "x"
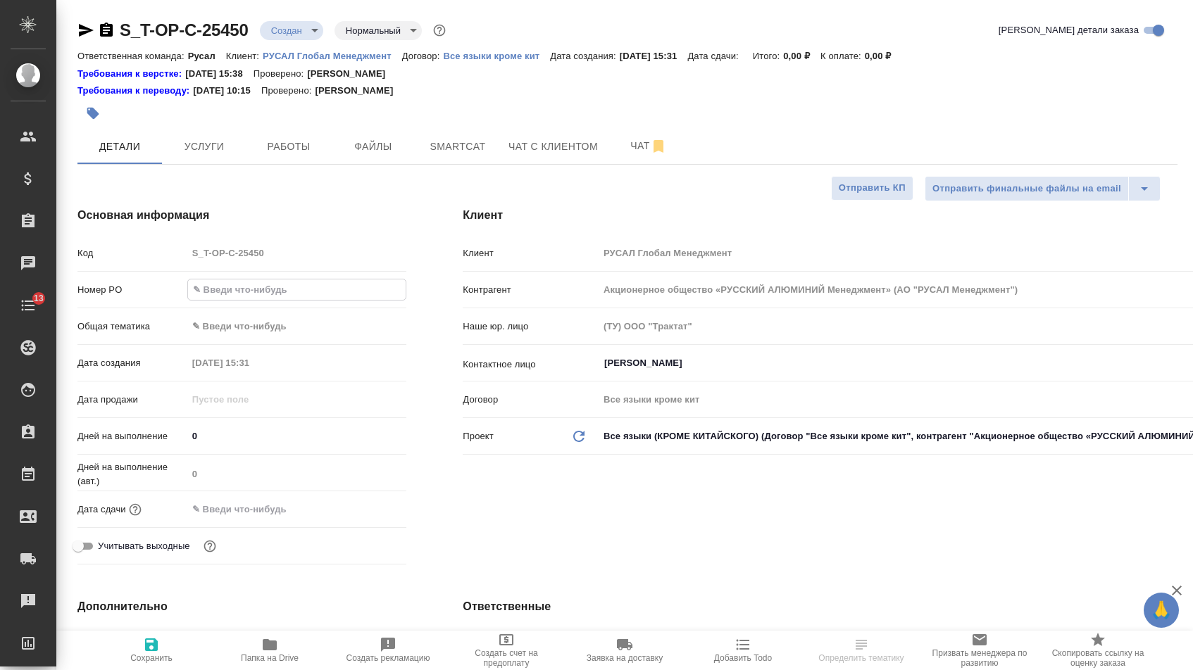
select select "RU"
click at [279, 295] on input "text" at bounding box center [297, 289] width 218 height 20
type input "Т-ОП-С-47053"
click at [275, 501] on div "Дата сдачи" at bounding box center [241, 509] width 329 height 25
click at [310, 515] on input "text" at bounding box center [248, 509] width 123 height 20
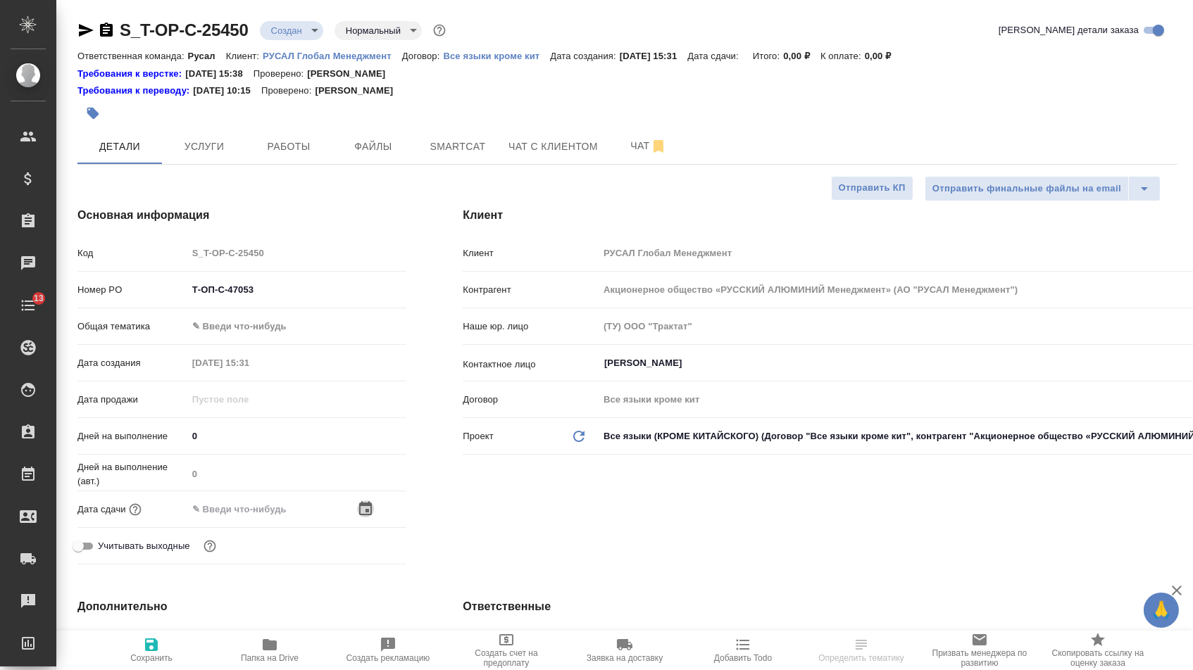
click at [372, 517] on icon "button" at bounding box center [365, 509] width 17 height 17
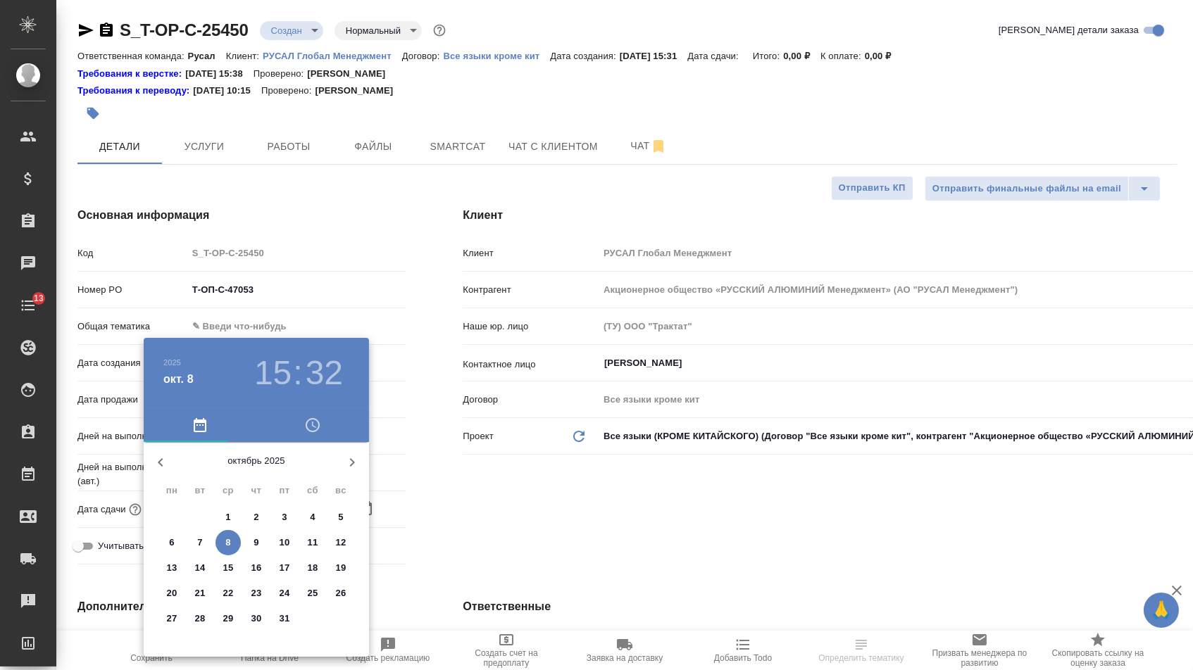
click at [285, 548] on p "10" at bounding box center [284, 543] width 11 height 14
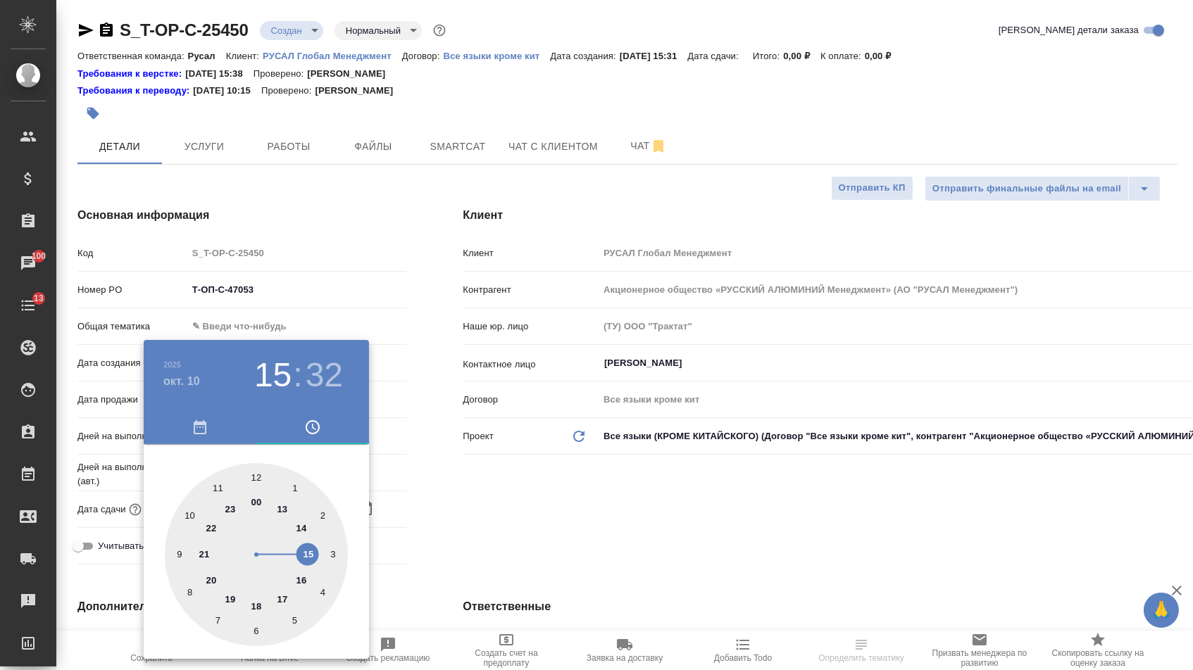
click at [278, 505] on div at bounding box center [256, 554] width 183 height 183
click at [256, 468] on div at bounding box center [256, 554] width 183 height 183
type input "[DATE] 13:00"
click at [480, 531] on div at bounding box center [596, 335] width 1193 height 670
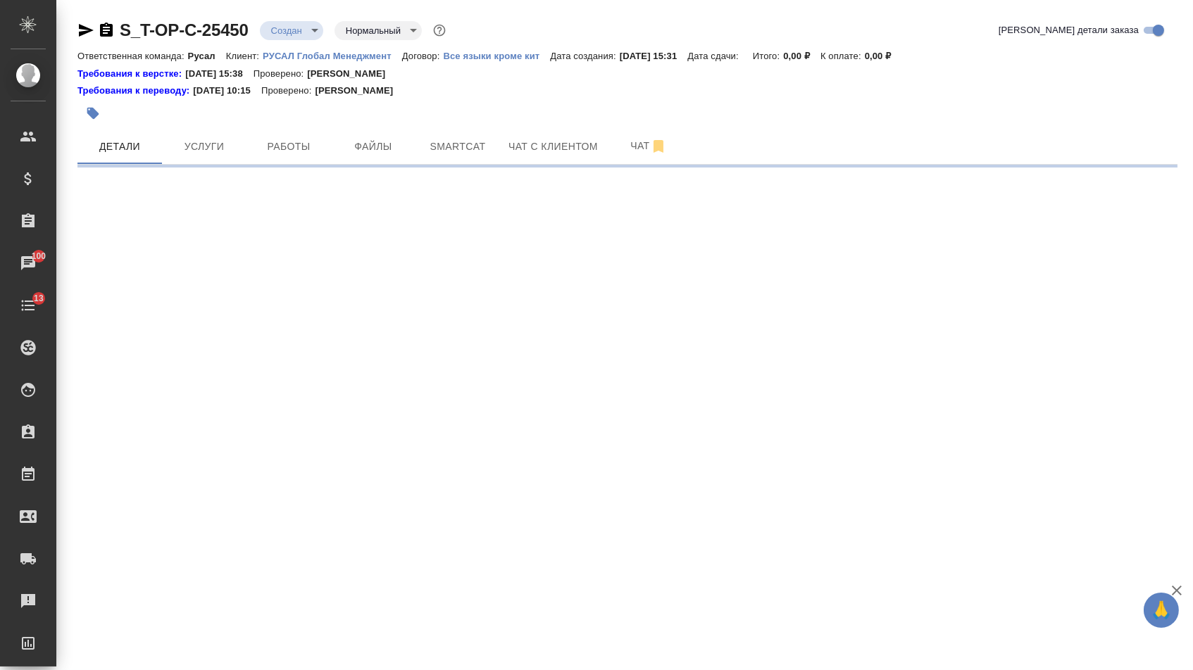
select select "RU"
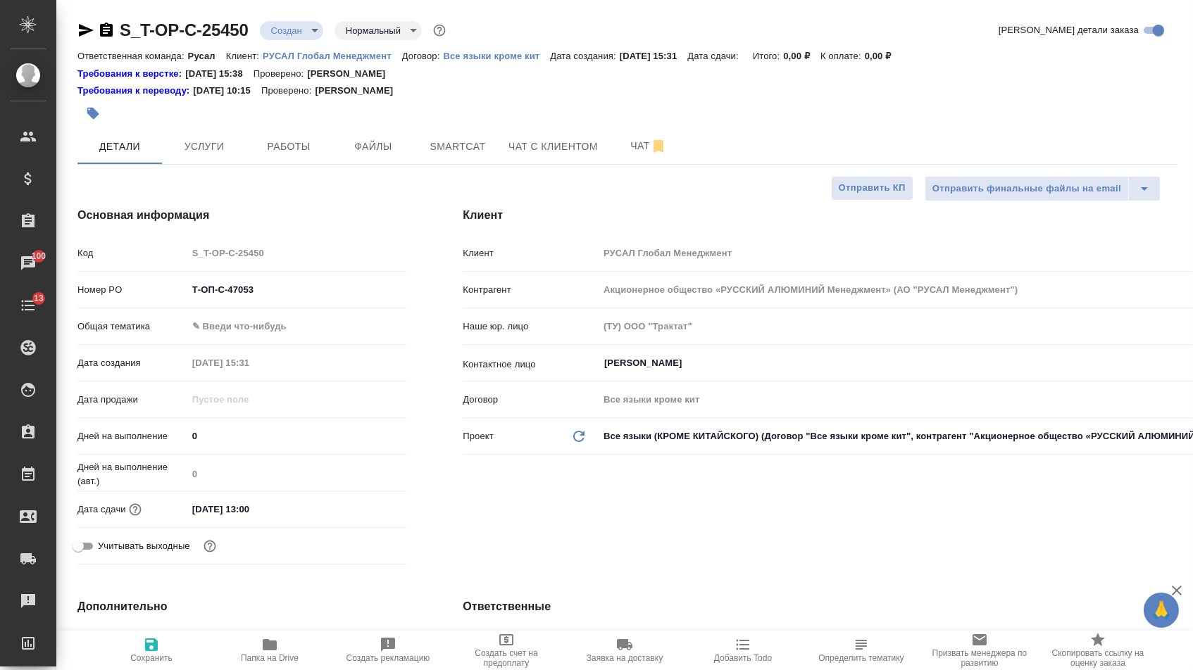
type textarea "x"
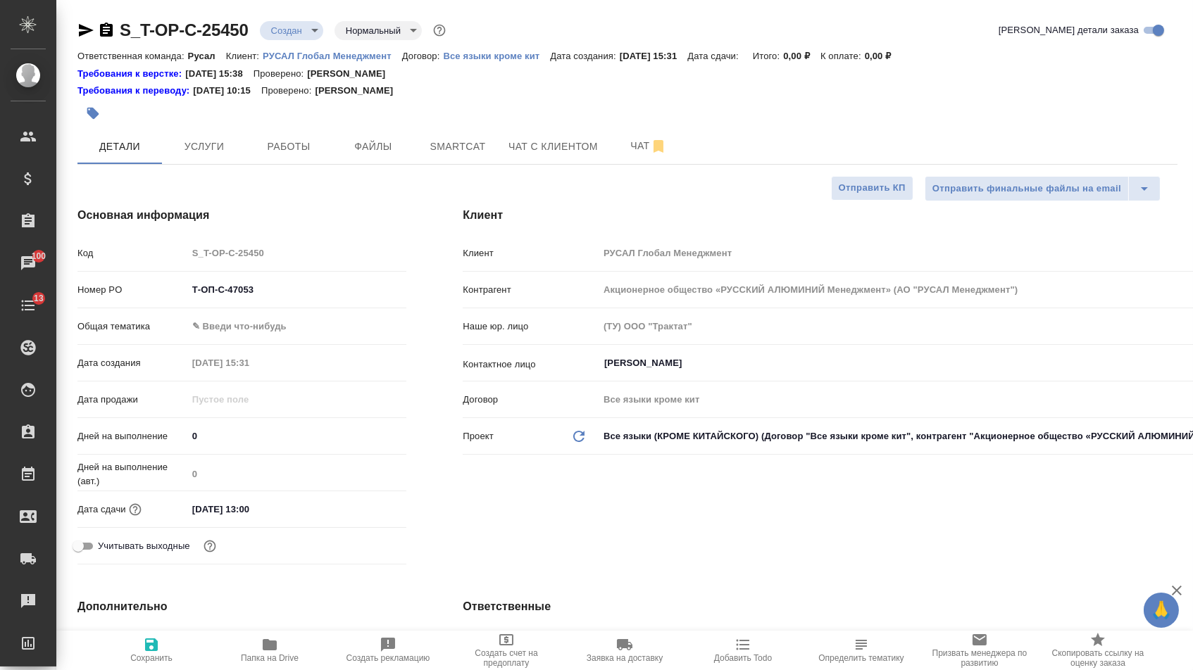
type textarea "x"
click at [279, 339] on body "🙏 .cls-1 fill:#fff; AWATERA [PERSON_NAME] Спецификации Заказы 100 Чаты 13 Todo …" at bounding box center [596, 335] width 1193 height 670
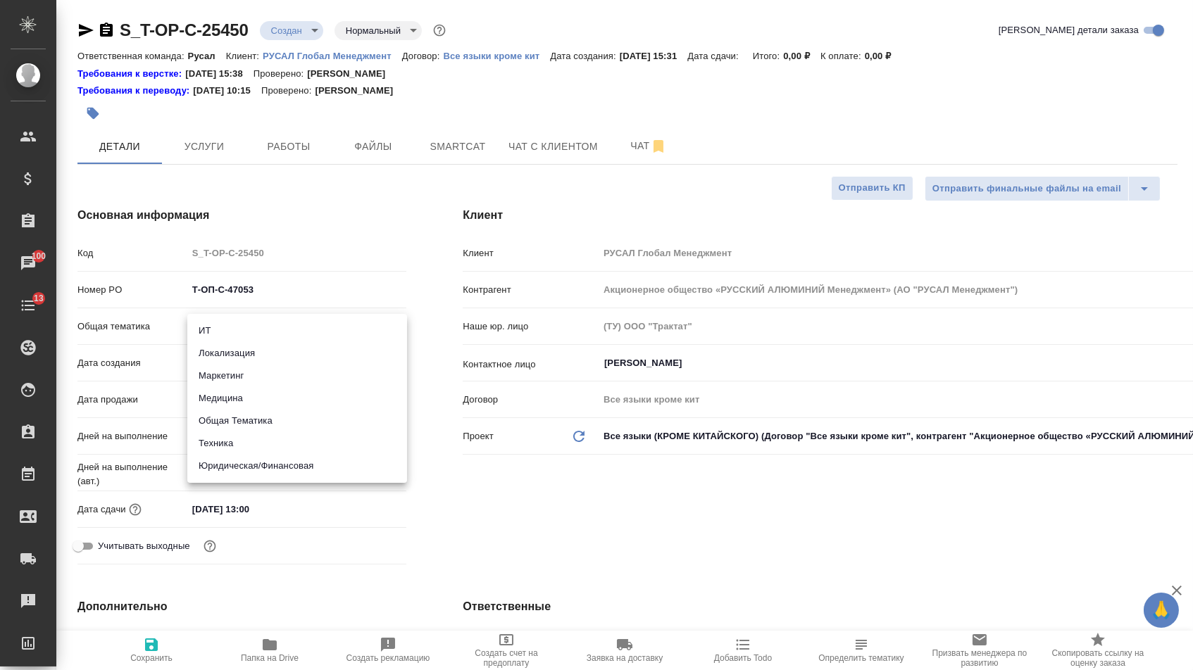
click at [239, 437] on li "Техника" at bounding box center [297, 443] width 220 height 23
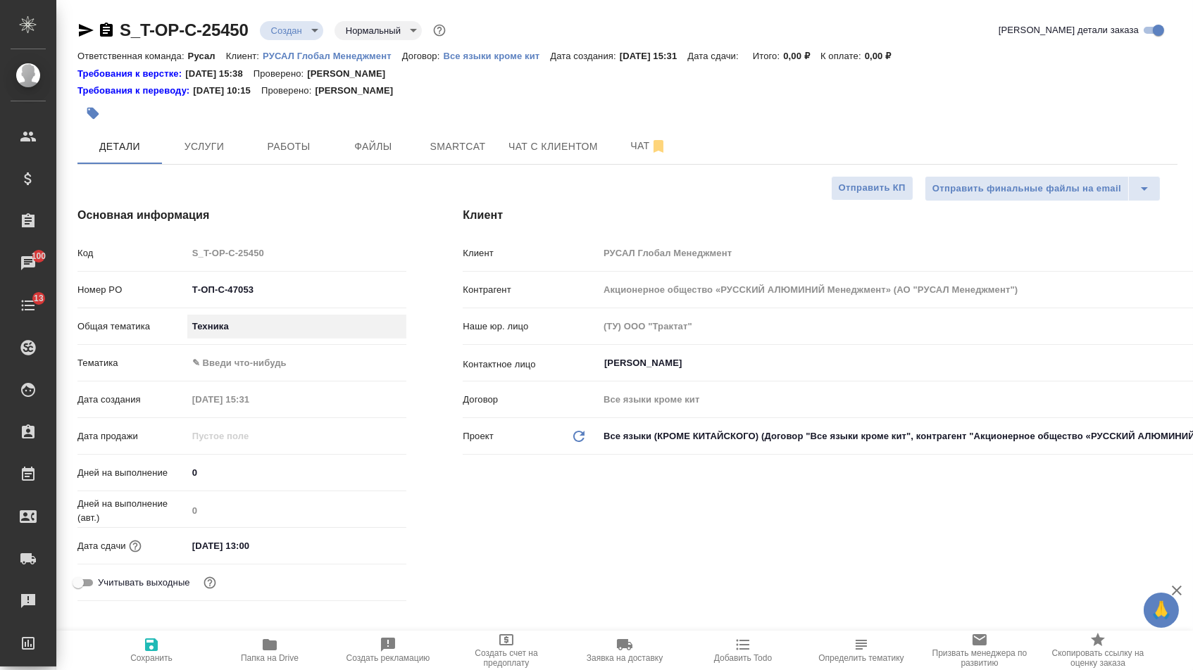
type input "tech"
type textarea "x"
click at [239, 365] on body "🙏 .cls-1 fill:#fff; AWATERA [PERSON_NAME] Спецификации Заказы 100 Чаты 13 Todo …" at bounding box center [596, 335] width 1193 height 670
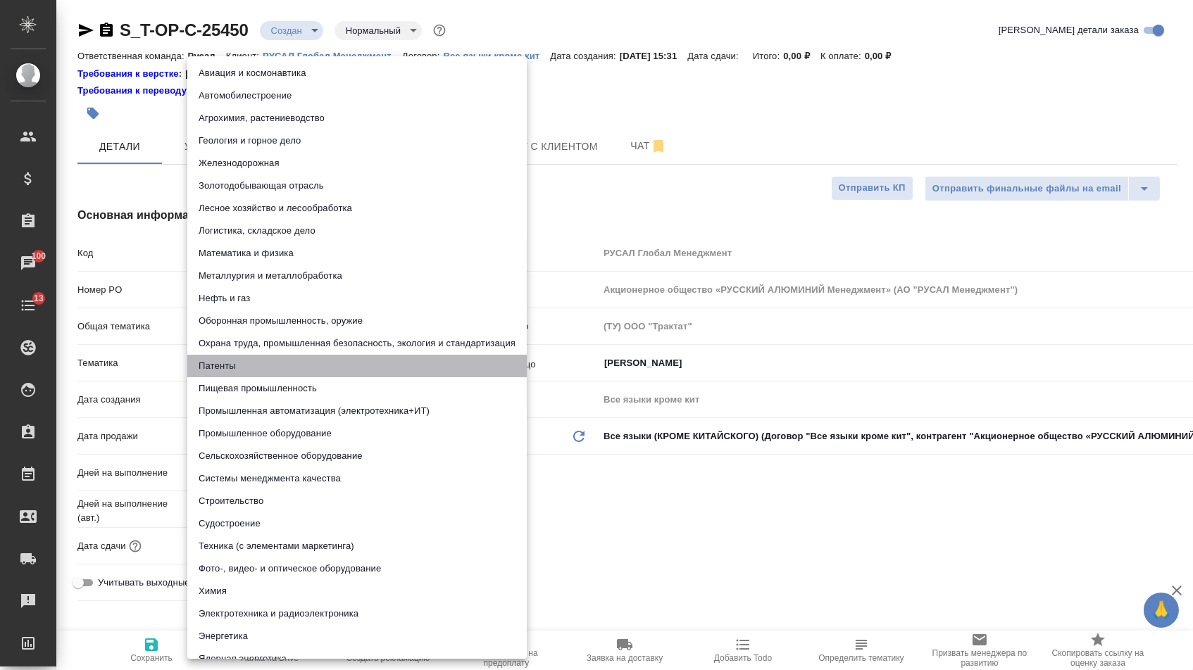
click at [223, 363] on li "Патенты" at bounding box center [356, 366] width 339 height 23
type textarea "x"
type input "5a8b8b956a9677013d343d19"
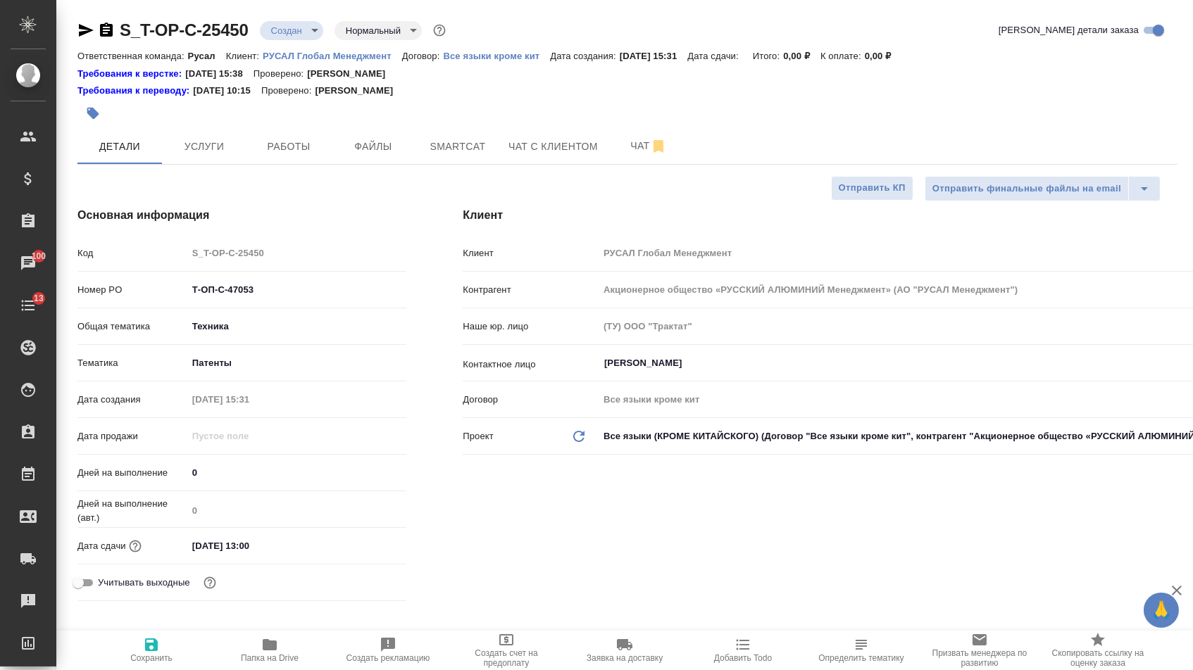
click at [137, 653] on span "Сохранить" at bounding box center [151, 649] width 101 height 27
type textarea "x"
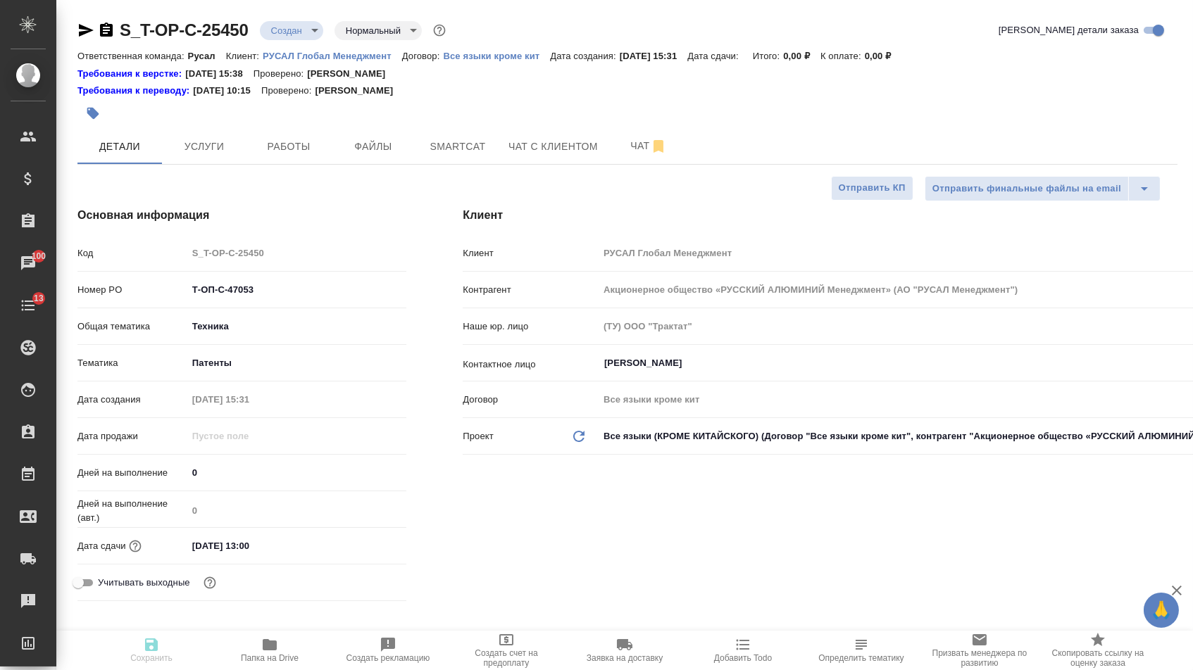
type textarea "x"
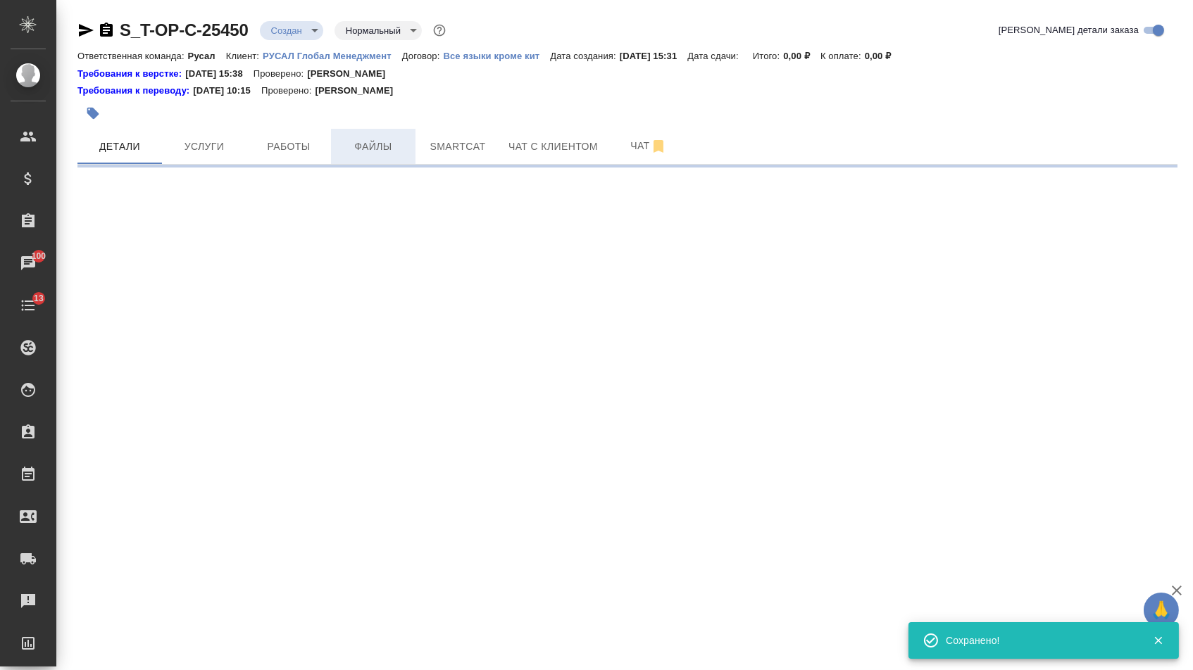
select select "RU"
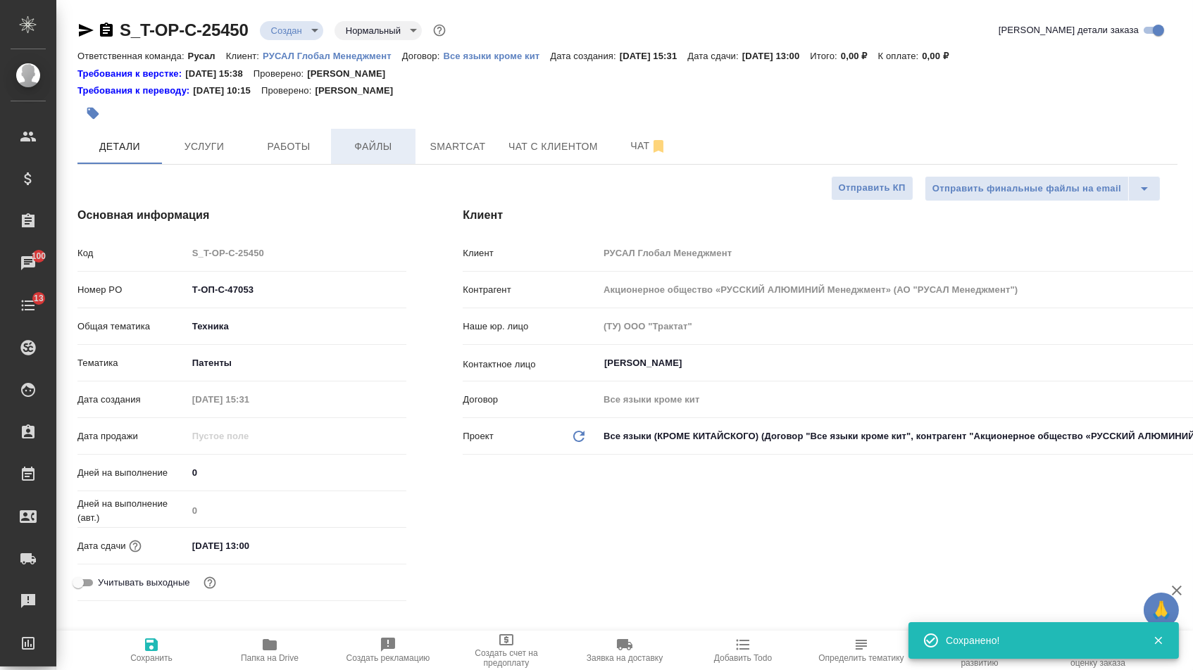
type textarea "x"
click at [375, 142] on span "Файлы" at bounding box center [373, 147] width 68 height 18
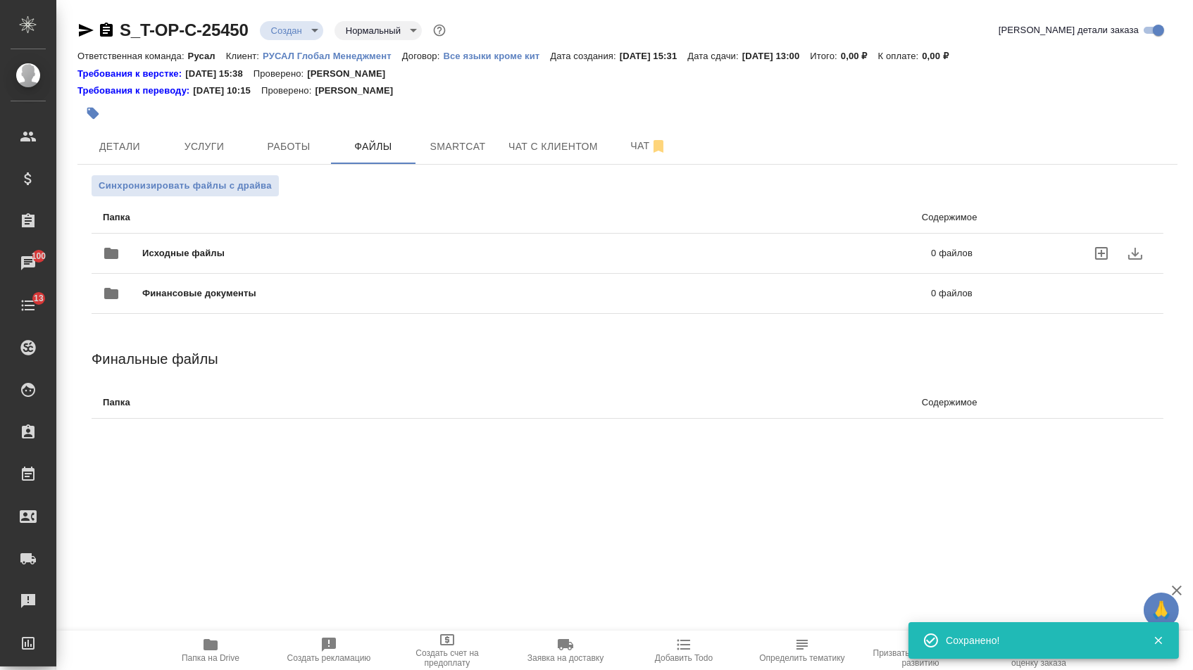
click at [213, 258] on span "Исходные файлы" at bounding box center [360, 253] width 436 height 14
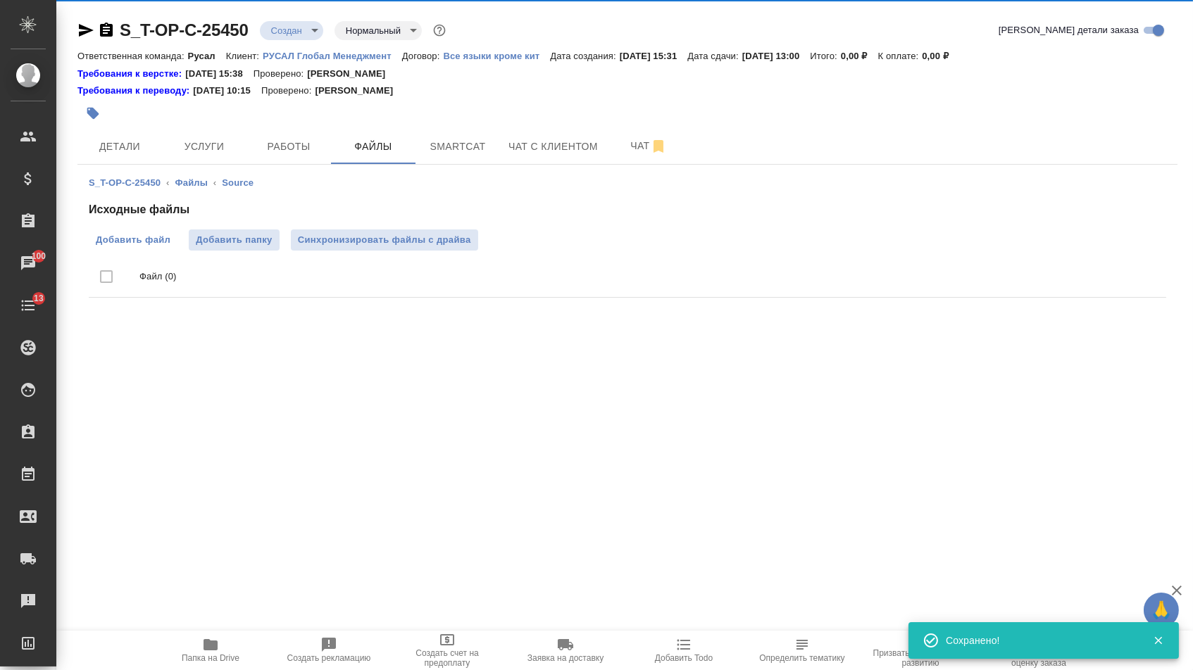
click at [121, 251] on label "Добавить файл" at bounding box center [133, 240] width 89 height 21
click at [0, 0] on input "Добавить файл" at bounding box center [0, 0] width 0 height 0
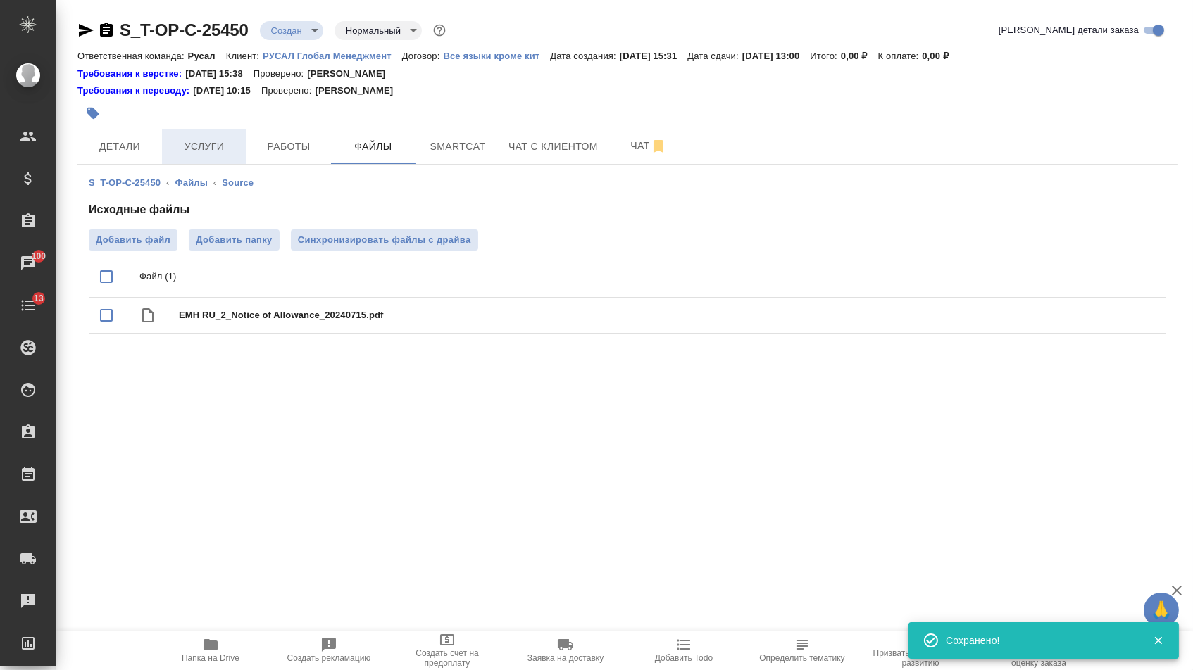
click at [210, 158] on button "Услуги" at bounding box center [204, 146] width 84 height 35
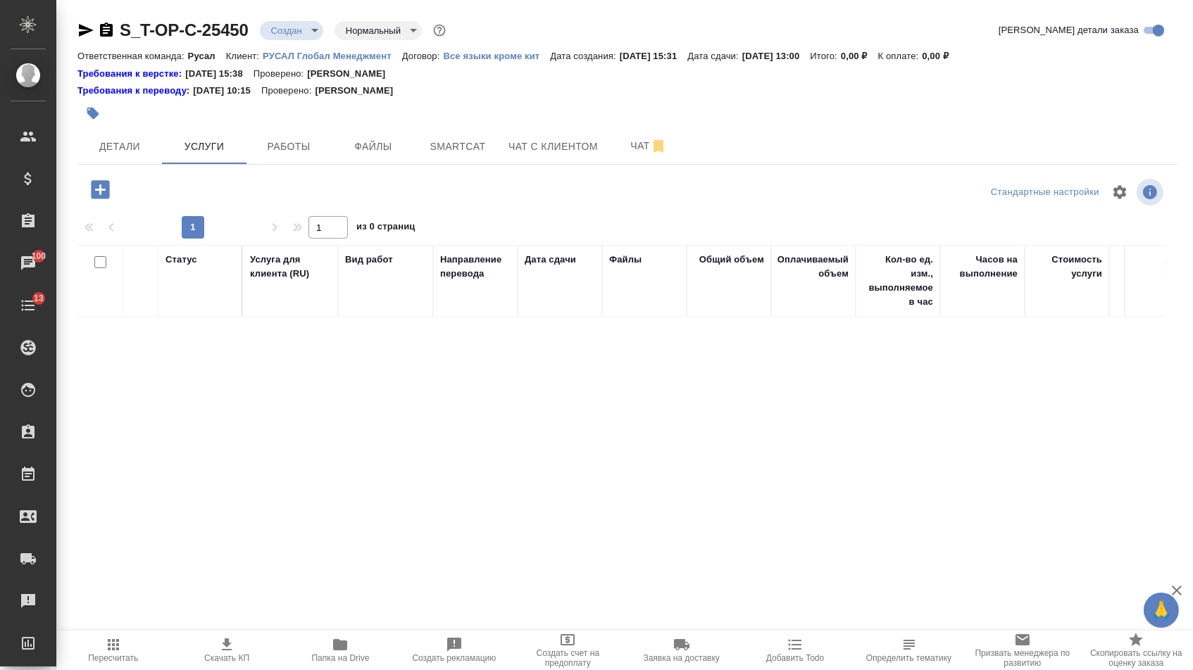
click at [110, 202] on icon "button" at bounding box center [100, 189] width 25 height 25
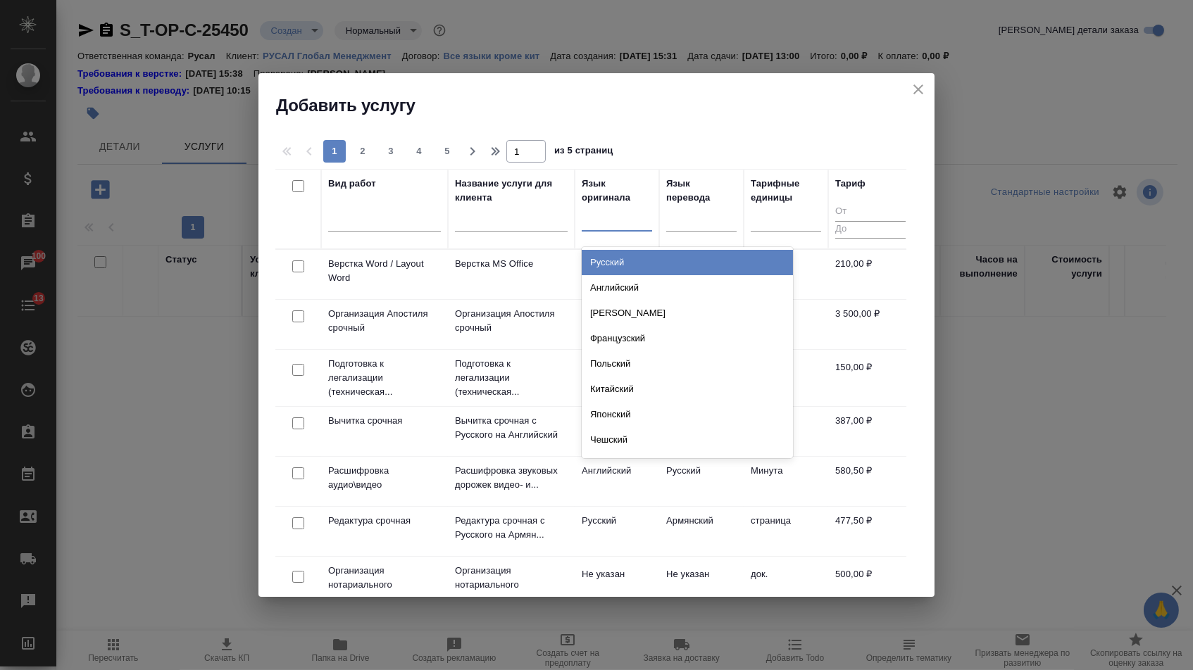
click at [631, 222] on div at bounding box center [617, 217] width 70 height 20
type input "кор"
click at [646, 251] on div "Корейский" at bounding box center [687, 262] width 211 height 25
type input "кит"
click at [631, 269] on div "Китайский" at bounding box center [687, 262] width 211 height 25
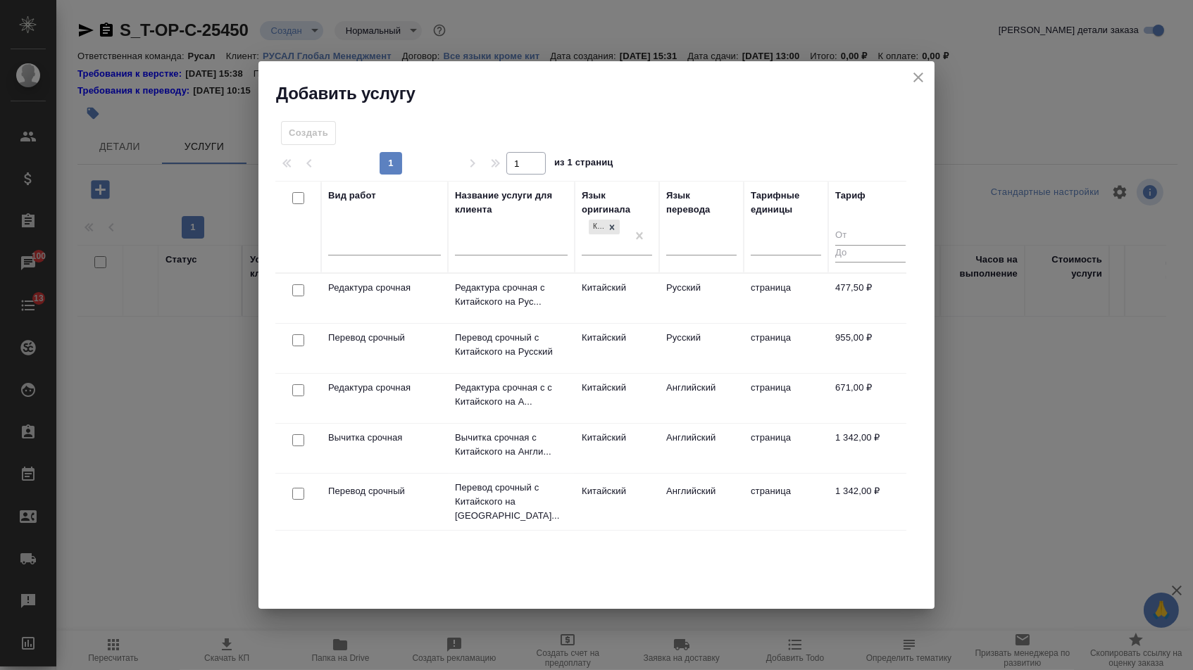
click at [295, 344] on input "checkbox" at bounding box center [298, 340] width 12 height 12
checkbox input "true"
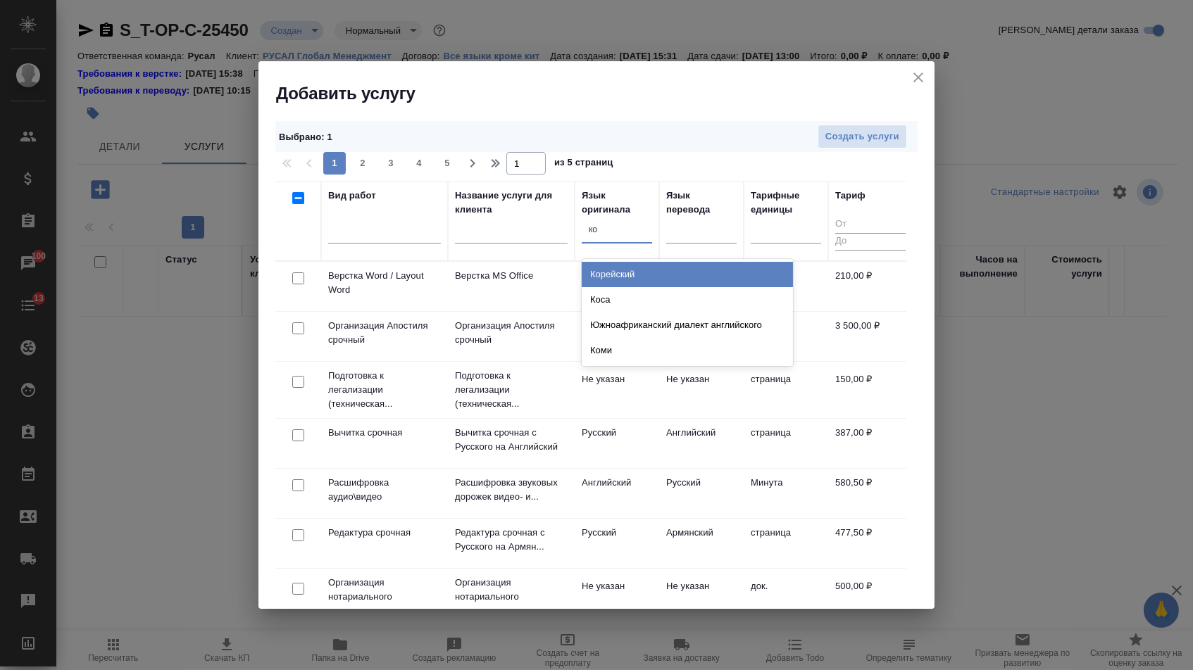
type input "кор"
click at [621, 267] on div "Корейский" at bounding box center [687, 274] width 211 height 25
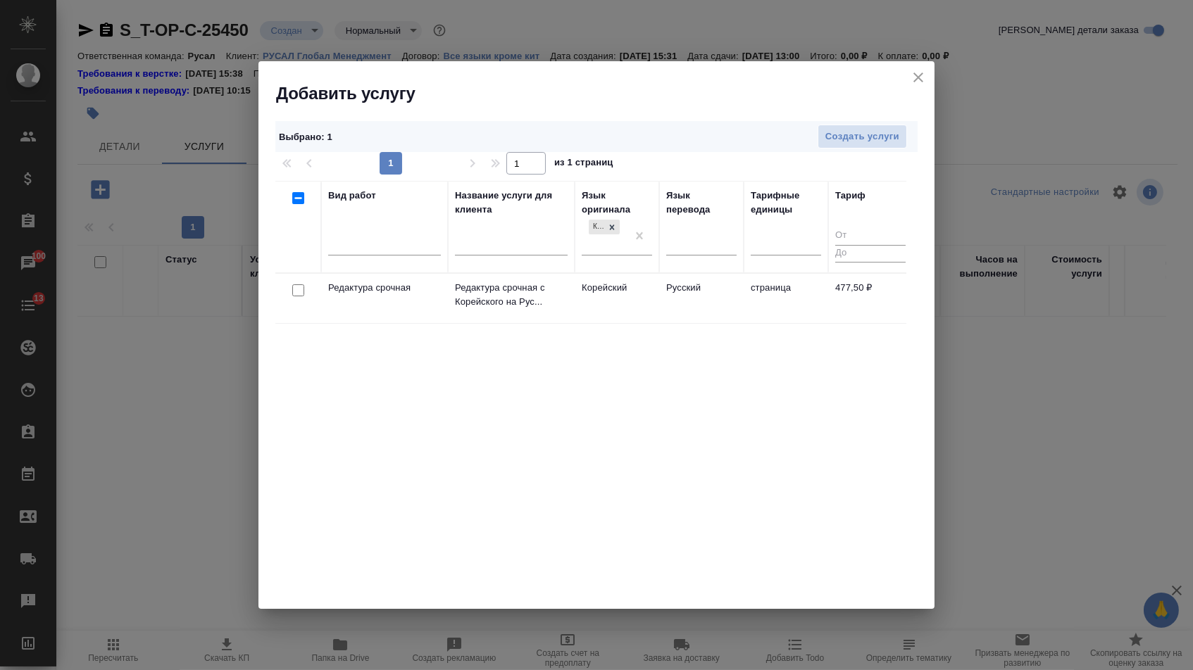
click at [293, 290] on input "checkbox" at bounding box center [298, 290] width 12 height 12
checkbox input "true"
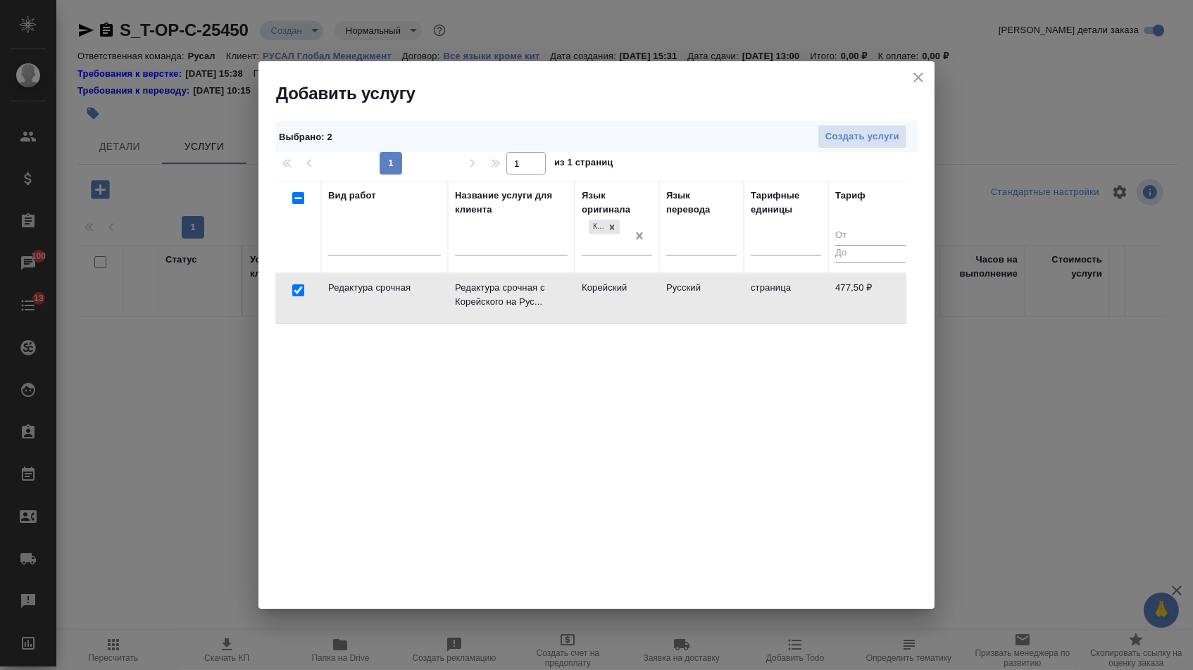
checkbox input "false"
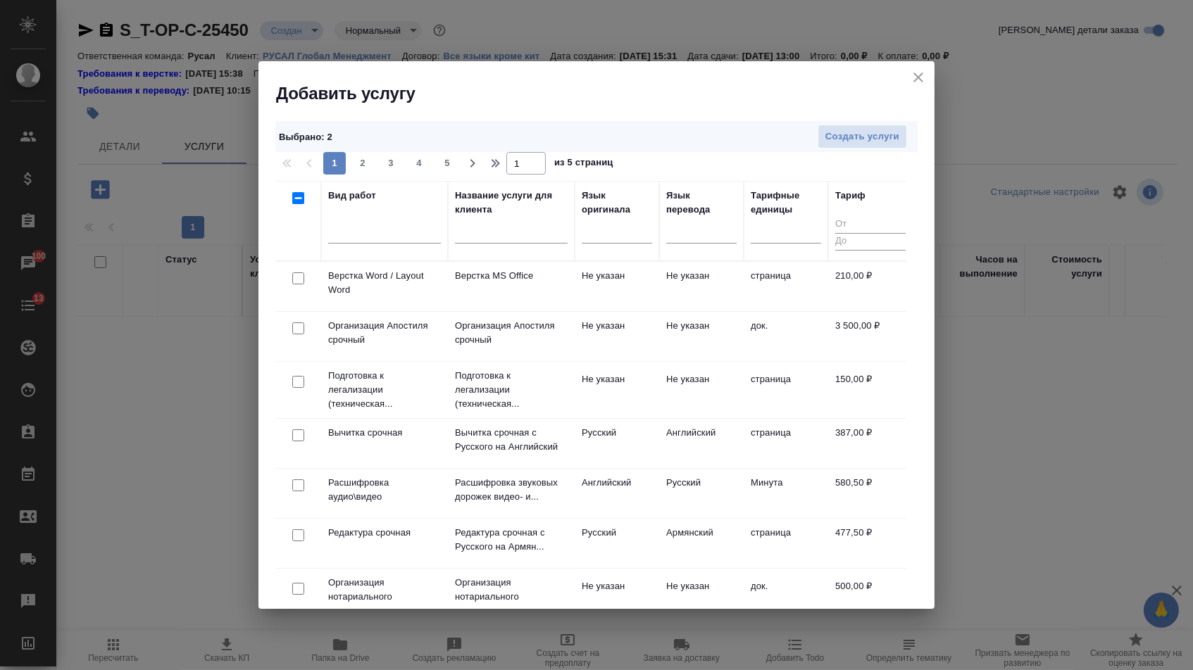
drag, startPoint x: 296, startPoint y: 281, endPoint x: 601, endPoint y: 205, distance: 314.2
click at [296, 280] on input "checkbox" at bounding box center [298, 278] width 12 height 12
checkbox input "true"
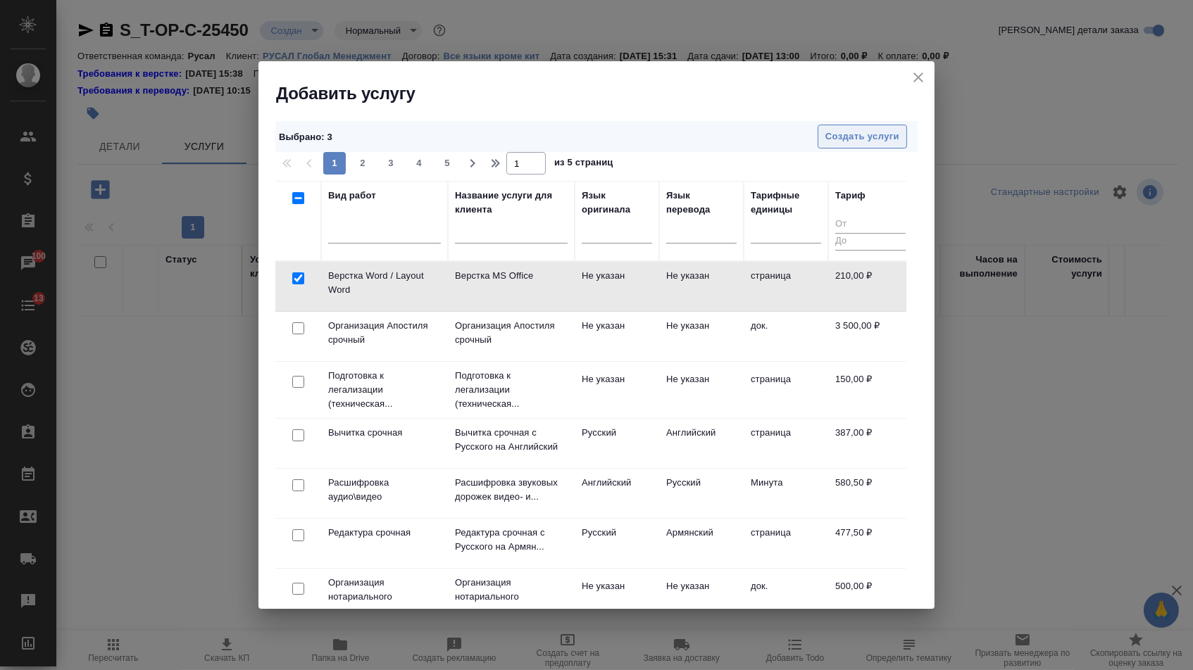
click at [857, 127] on button "Создать услуги" at bounding box center [861, 137] width 89 height 25
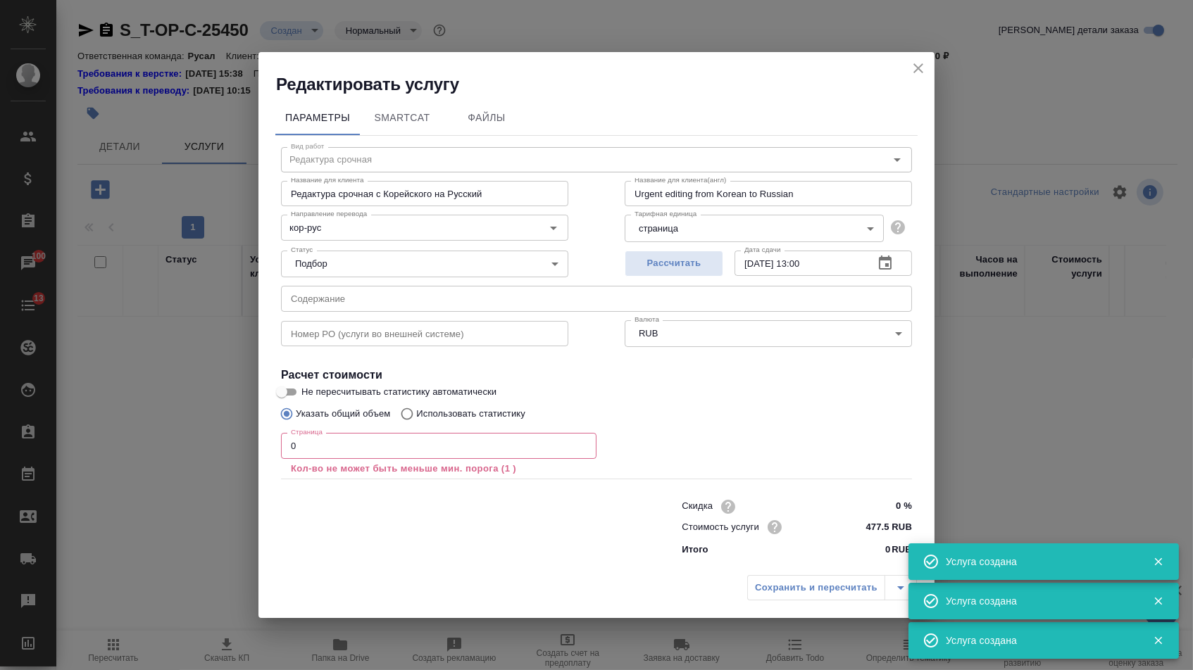
type input "Перевод срочный"
type input "Перевод срочный с Китайского на Русский"
type input "Urgent translation from Chinese into Russian"
type input "кит-рус"
type input "955 RUB"
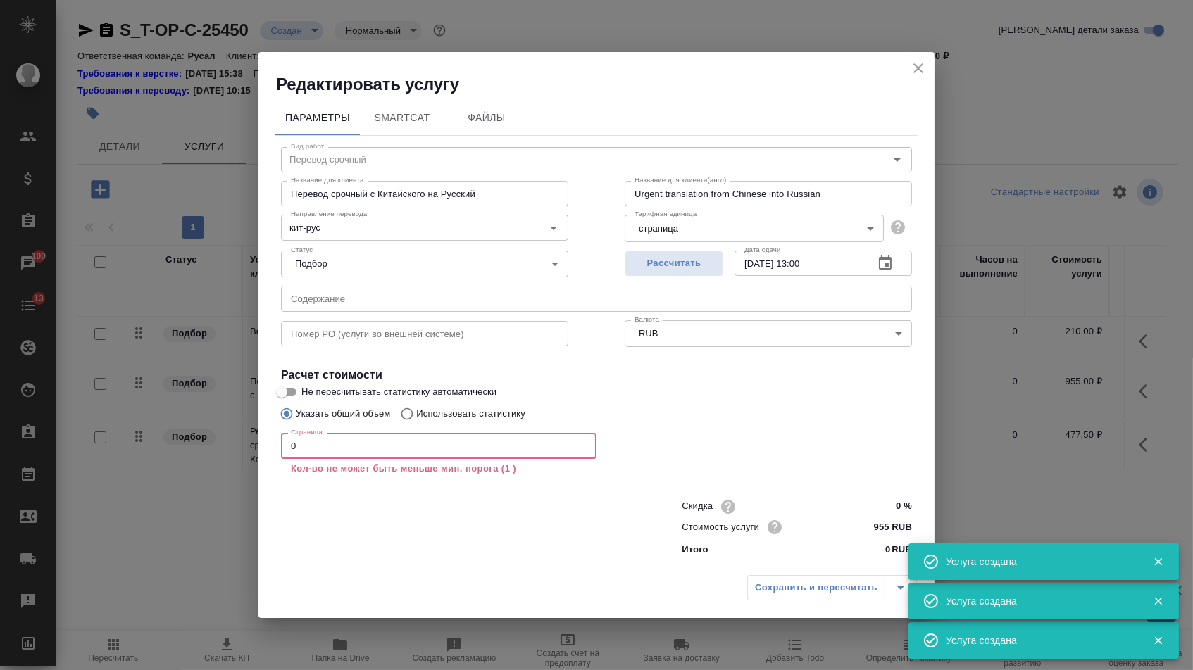
drag, startPoint x: 301, startPoint y: 446, endPoint x: 270, endPoint y: 445, distance: 31.0
click at [270, 445] on div "Параметры SmartCat Файлы Вид работ Перевод срочный Вид работ Название для клиен…" at bounding box center [596, 332] width 676 height 473
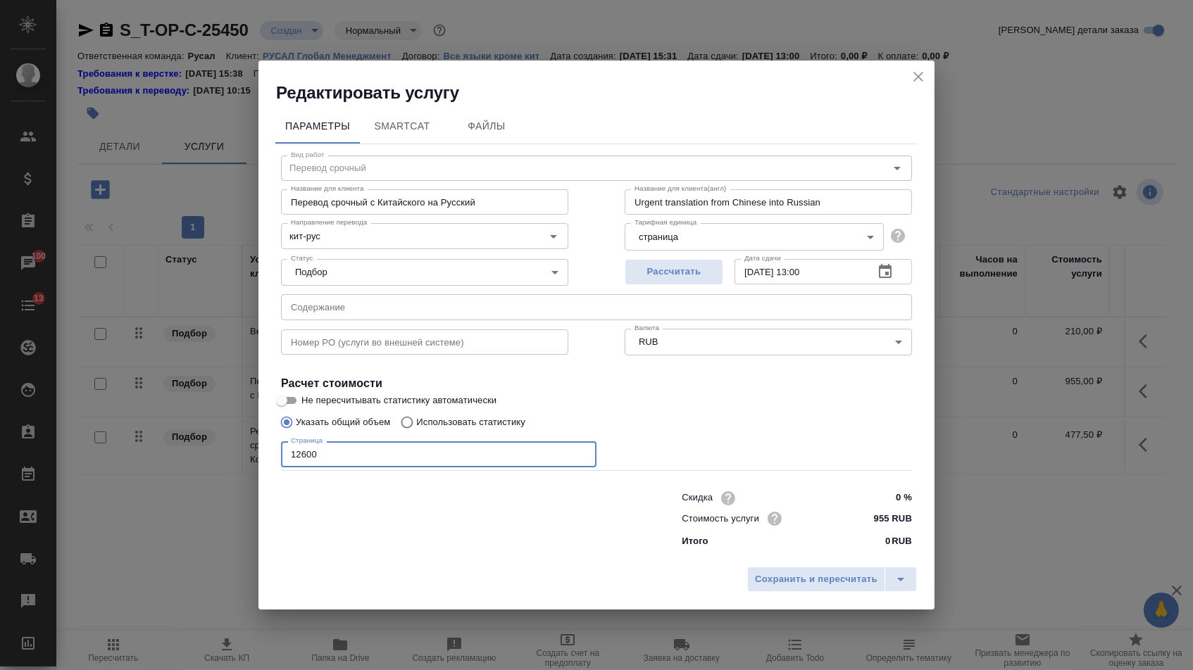
type input "12600"
click at [345, 298] on input "text" at bounding box center [596, 306] width 631 height 25
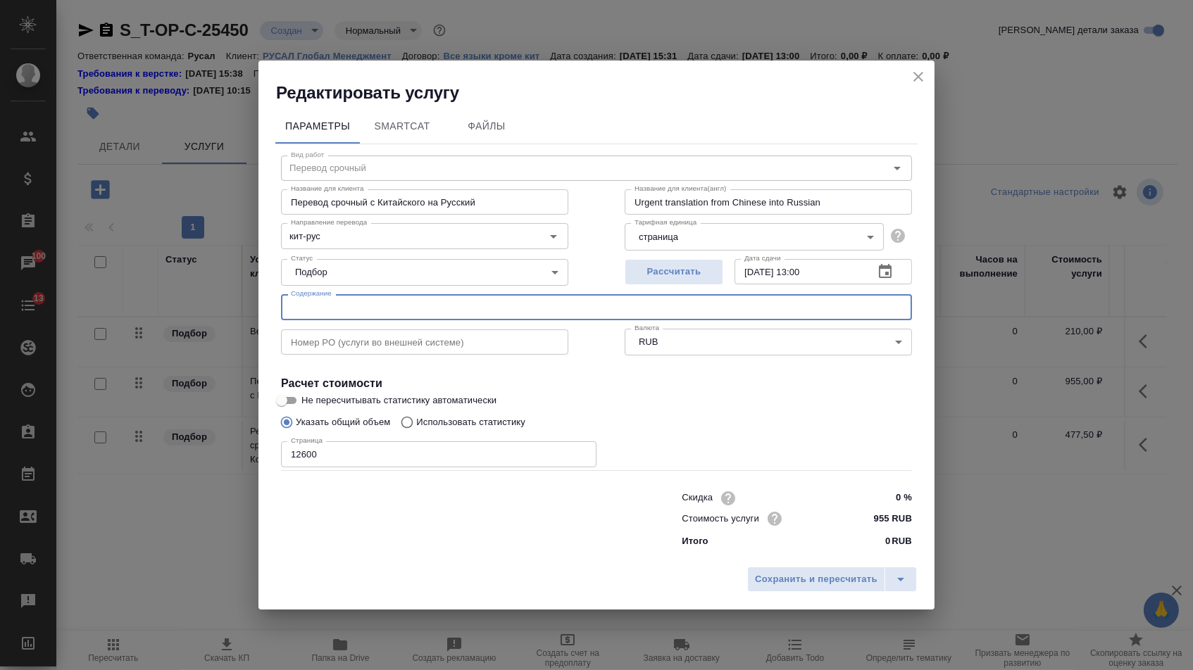
paste input "EMH RU_2_Notice of Allowance_20240715"
type input "EMH RU_2_Notice of Allowance_20240715"
click at [341, 229] on input "кит-рус" at bounding box center [401, 235] width 232 height 17
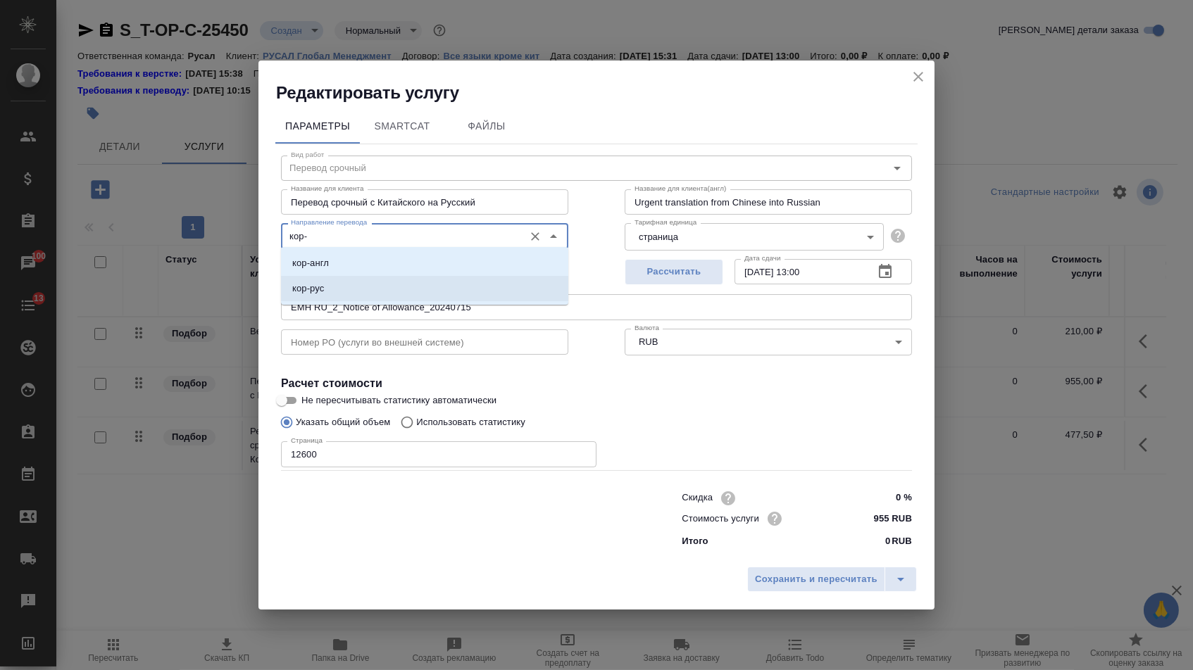
click at [353, 287] on li "кор-рус" at bounding box center [424, 288] width 287 height 25
type input "кор-рус"
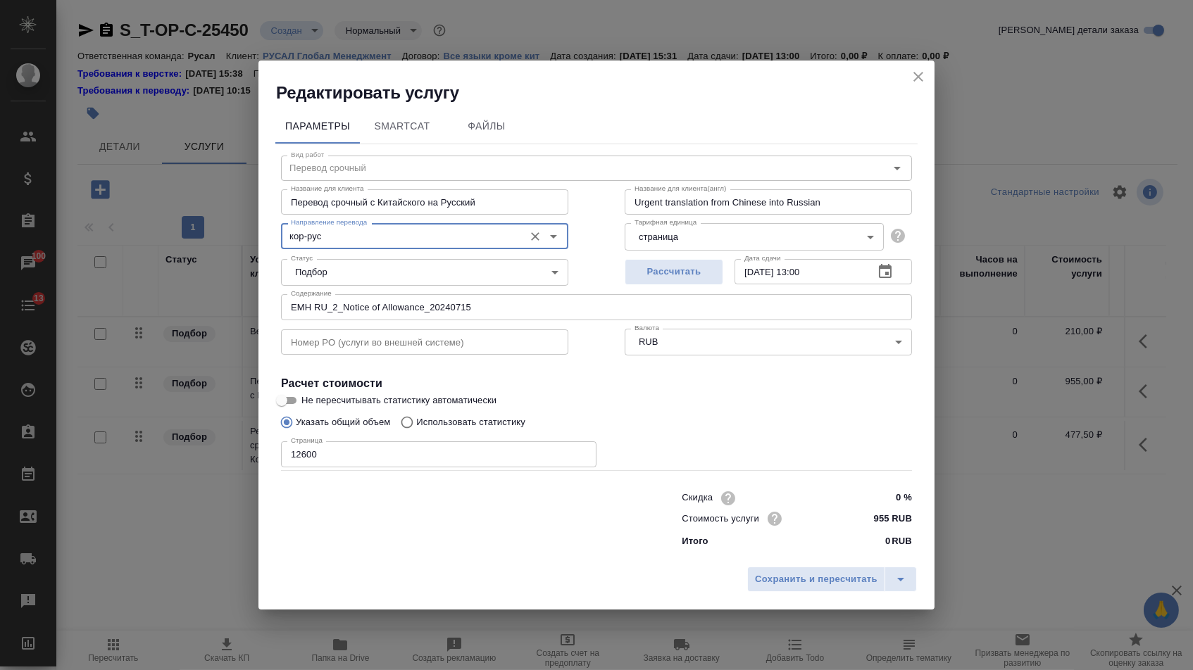
drag, startPoint x: 384, startPoint y: 198, endPoint x: 703, endPoint y: 198, distance: 319.6
click at [703, 198] on div "Название для клиента Перевод срочный с Китайского на Русский Название для клиен…" at bounding box center [596, 201] width 687 height 90
type input "Перевод срочный"
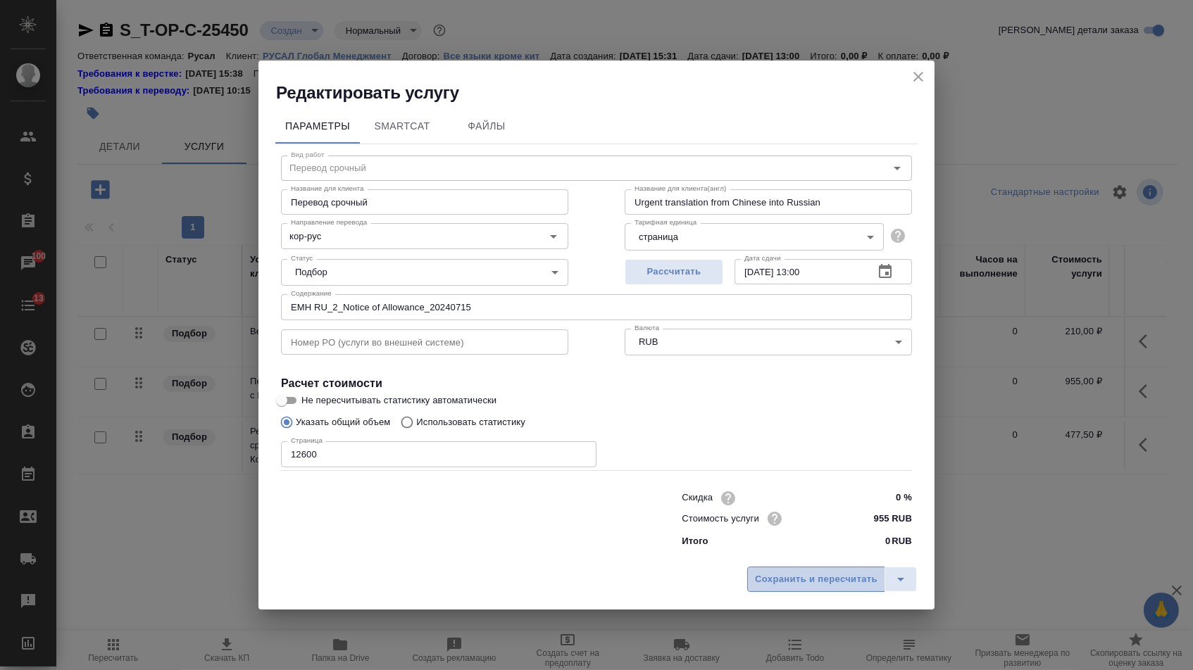
click at [813, 581] on span "Сохранить и пересчитать" at bounding box center [816, 580] width 122 height 16
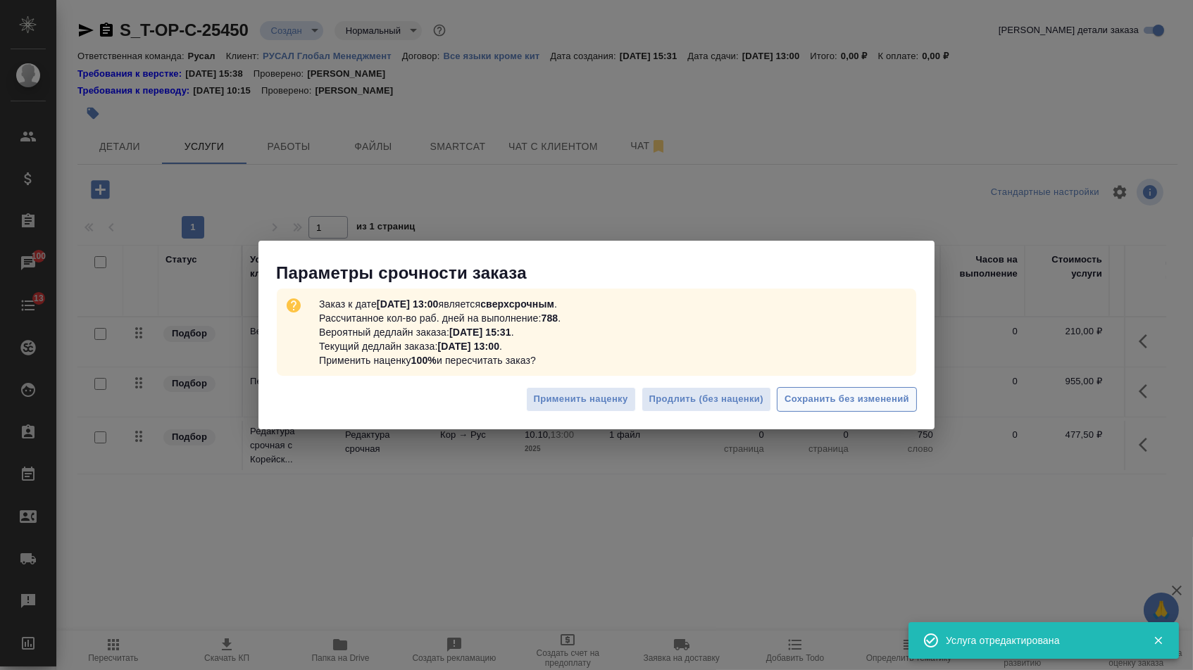
click at [828, 401] on span "Сохранить без изменений" at bounding box center [846, 399] width 125 height 16
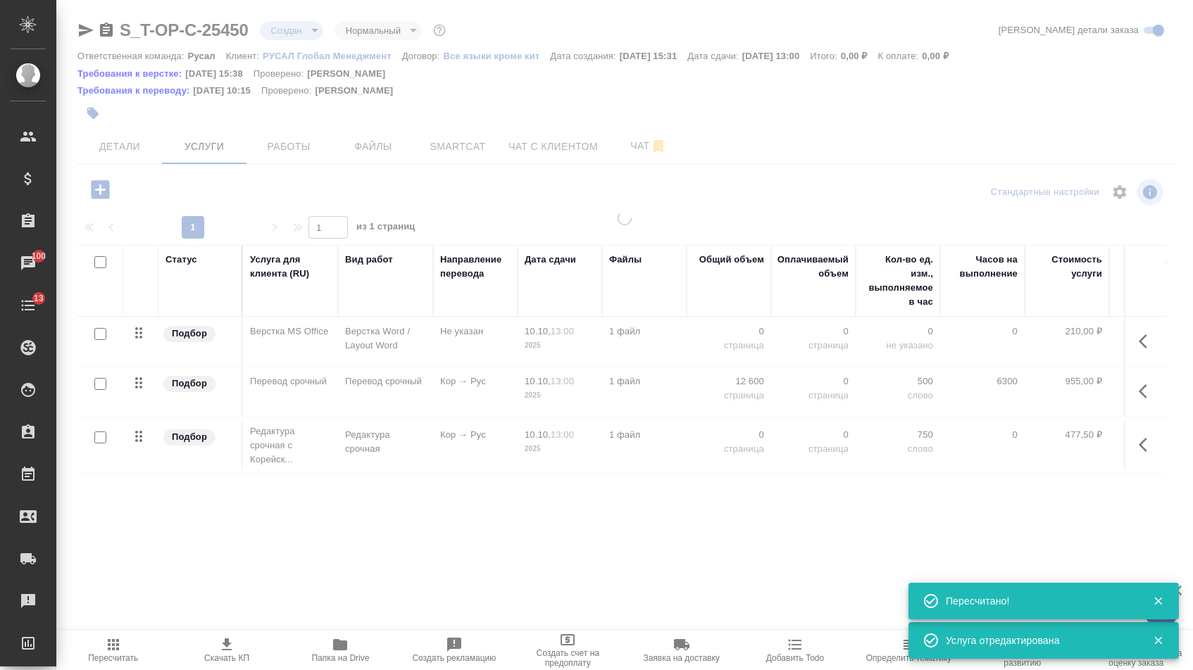
type input "urgent"
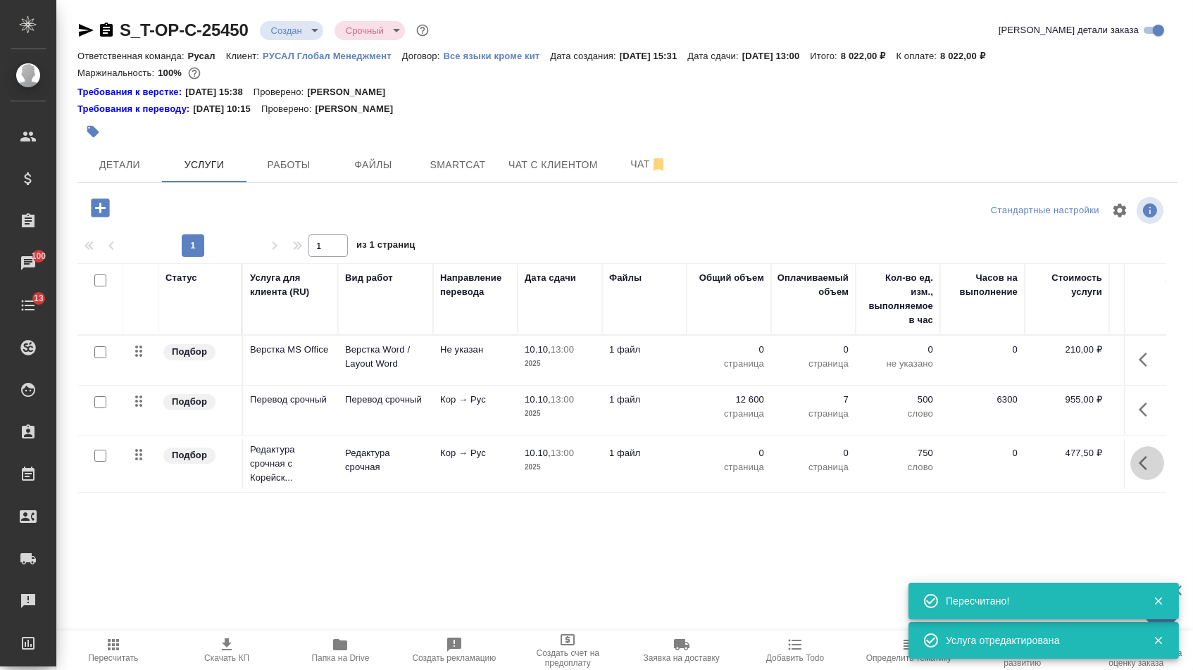
click at [1143, 463] on button "button" at bounding box center [1147, 463] width 34 height 34
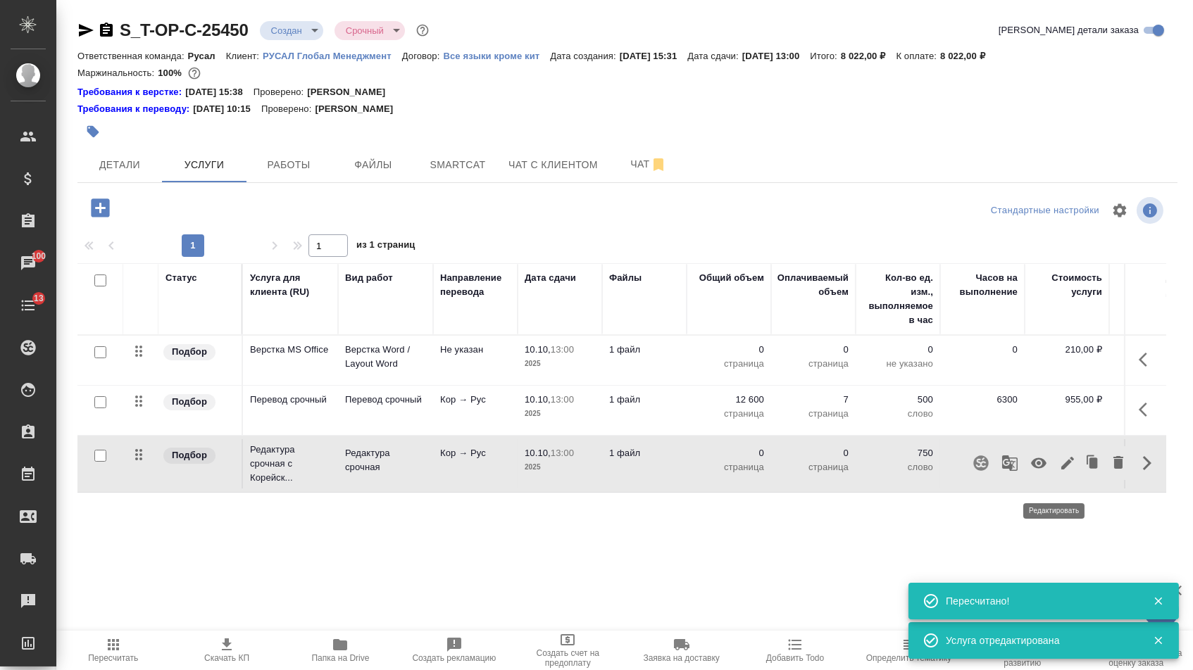
click at [1059, 472] on icon "button" at bounding box center [1067, 463] width 17 height 17
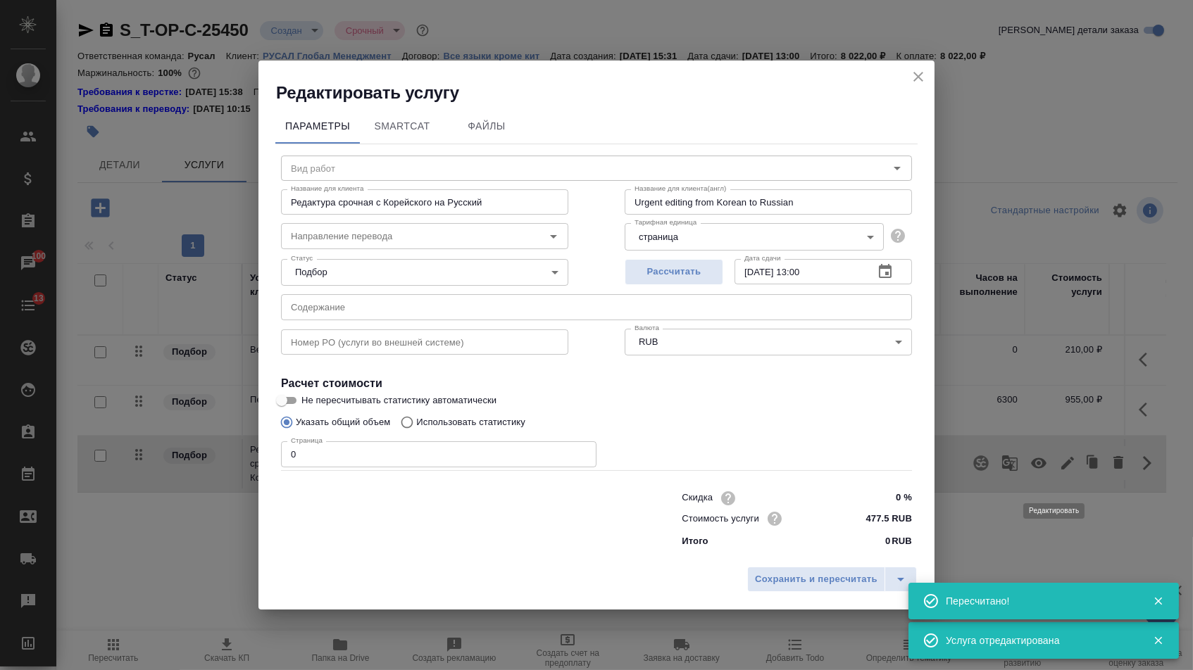
type input "Редактура срочная"
type input "кор-рус"
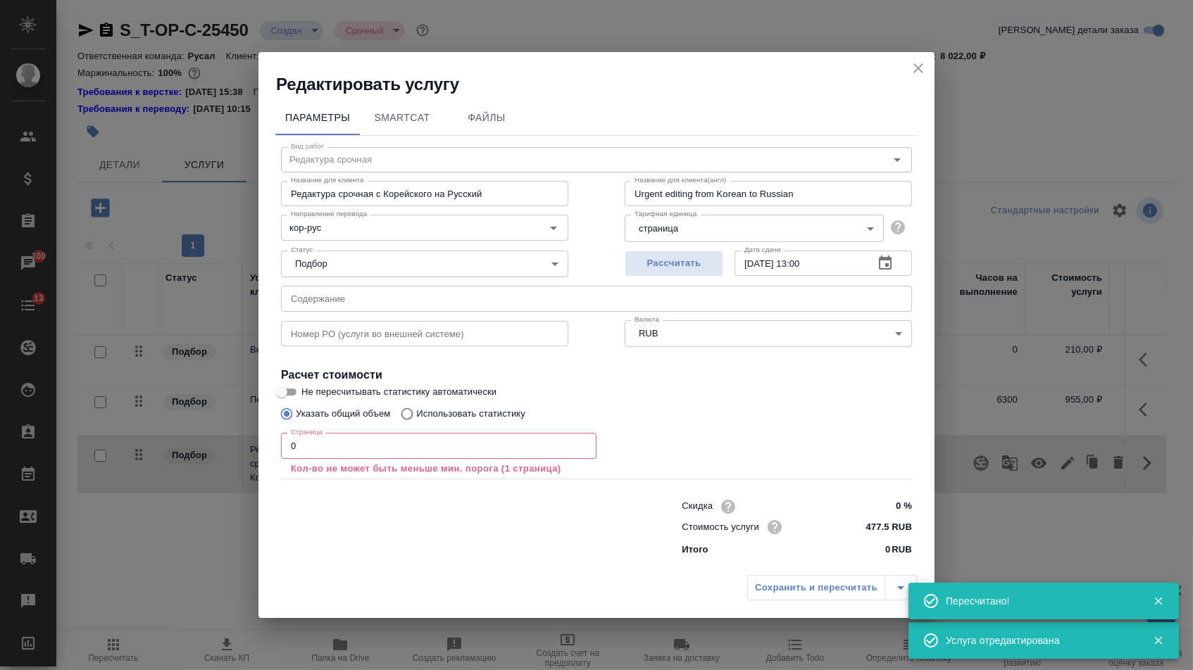
click at [577, 303] on input "text" at bounding box center [596, 298] width 631 height 25
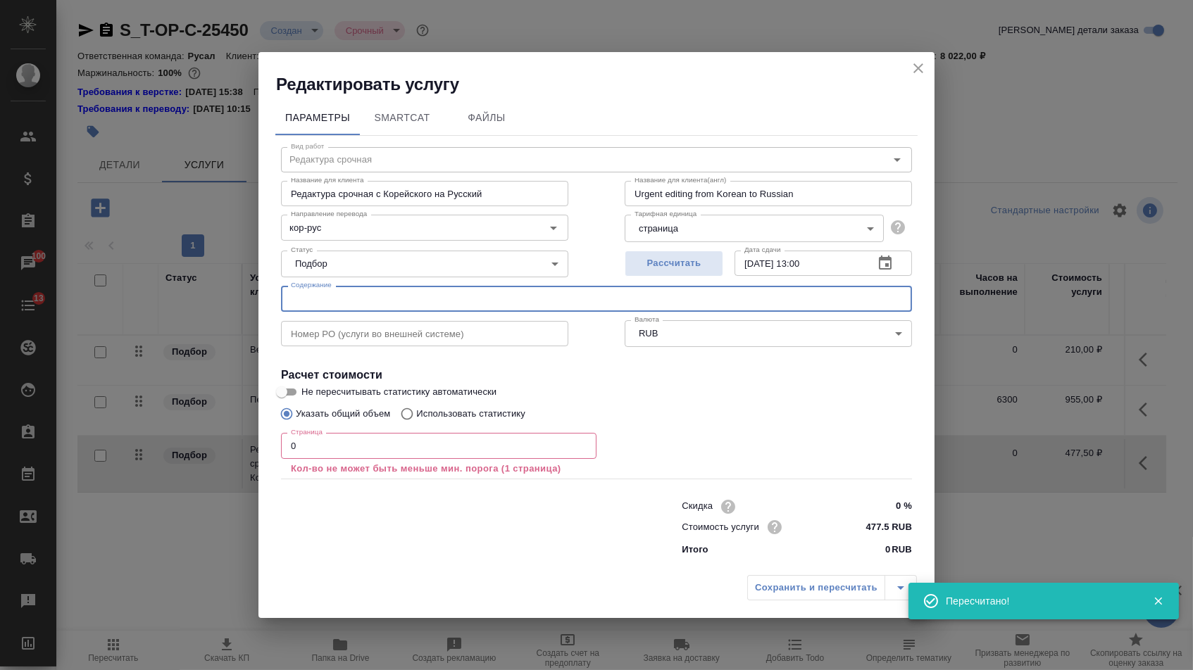
paste input "EMH RU_2_Notice of Allowance_20240715"
type input "EMH RU_2_Notice of Allowance_20240715"
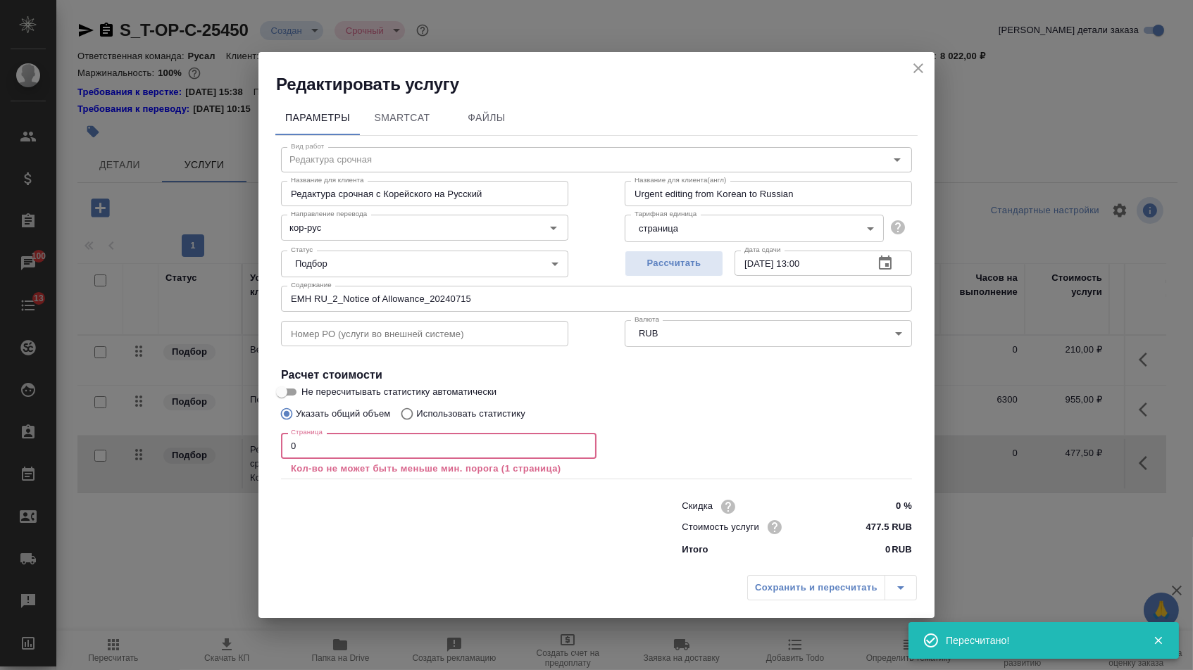
click at [410, 449] on input "0" at bounding box center [438, 445] width 315 height 25
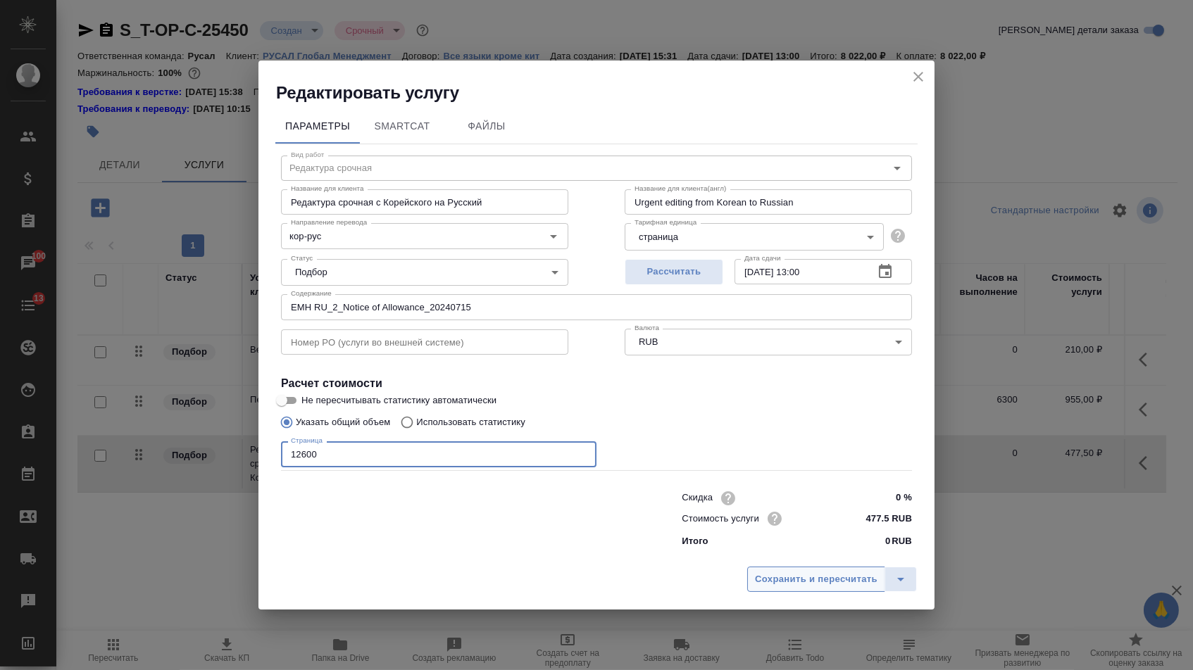
type input "12600"
click at [792, 592] on button "Сохранить и пересчитать" at bounding box center [816, 579] width 138 height 25
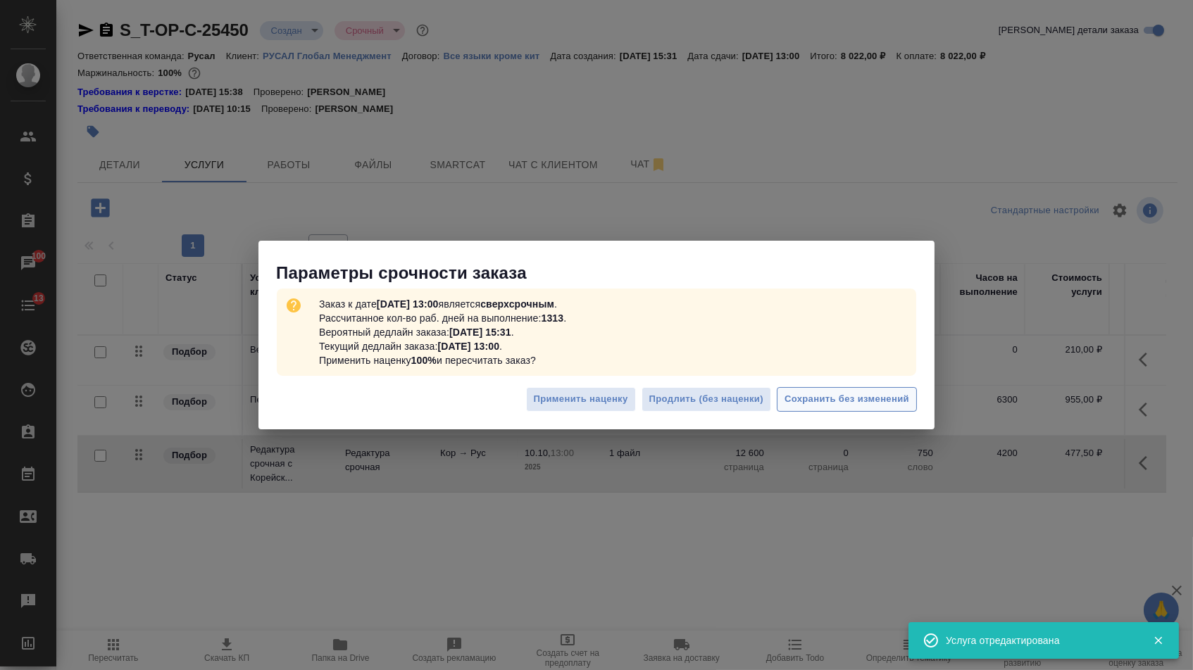
click at [820, 407] on span "Сохранить без изменений" at bounding box center [846, 399] width 125 height 16
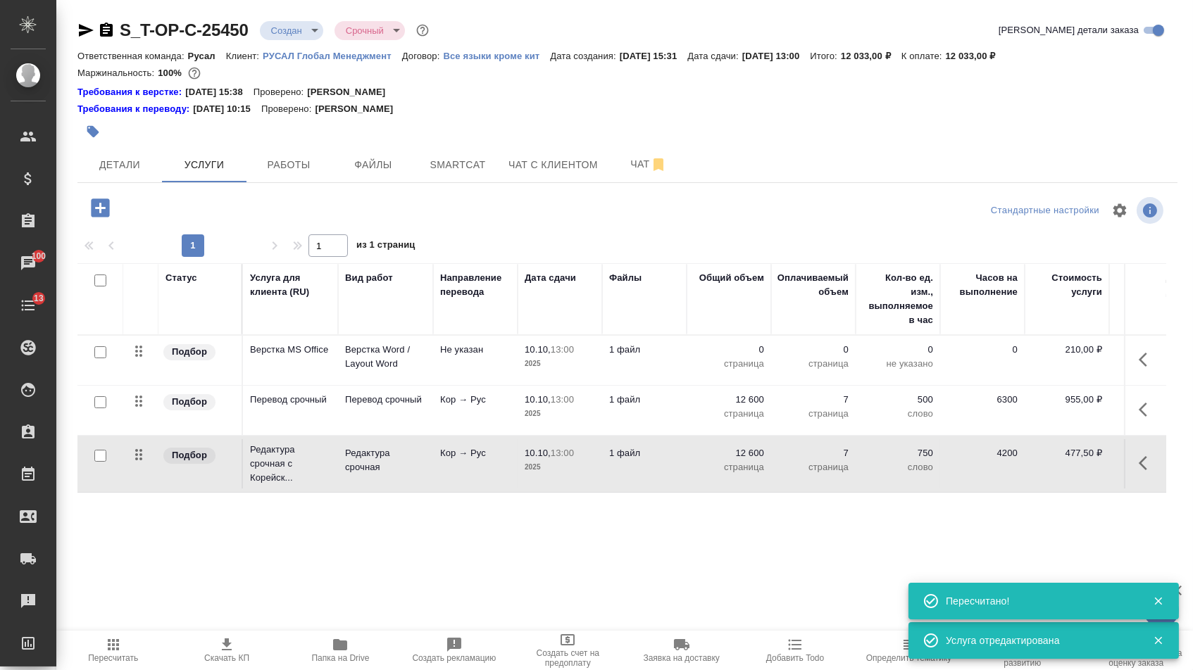
click at [736, 357] on p "0" at bounding box center [728, 350] width 70 height 14
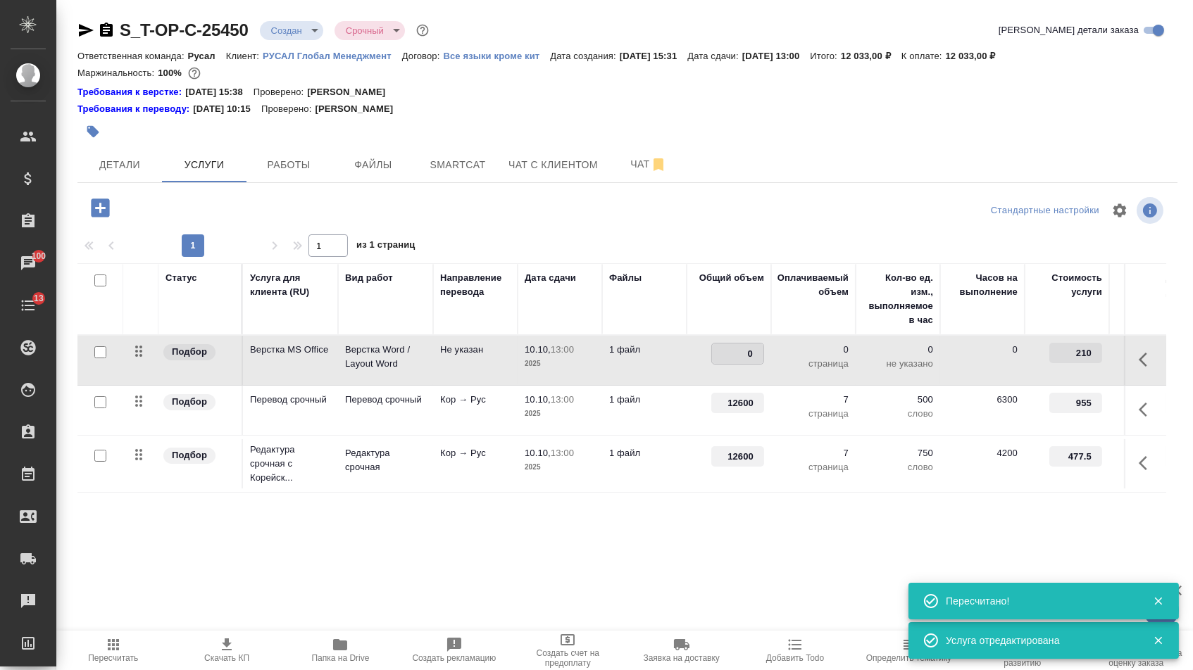
type input "7"
click at [579, 566] on div "Статус Услуга для клиента (RU) Вид работ Направление перевода Дата сдачи Файлы …" at bounding box center [621, 414] width 1088 height 303
click at [199, 213] on span "Сохранить и пересчитать" at bounding box center [200, 207] width 122 height 16
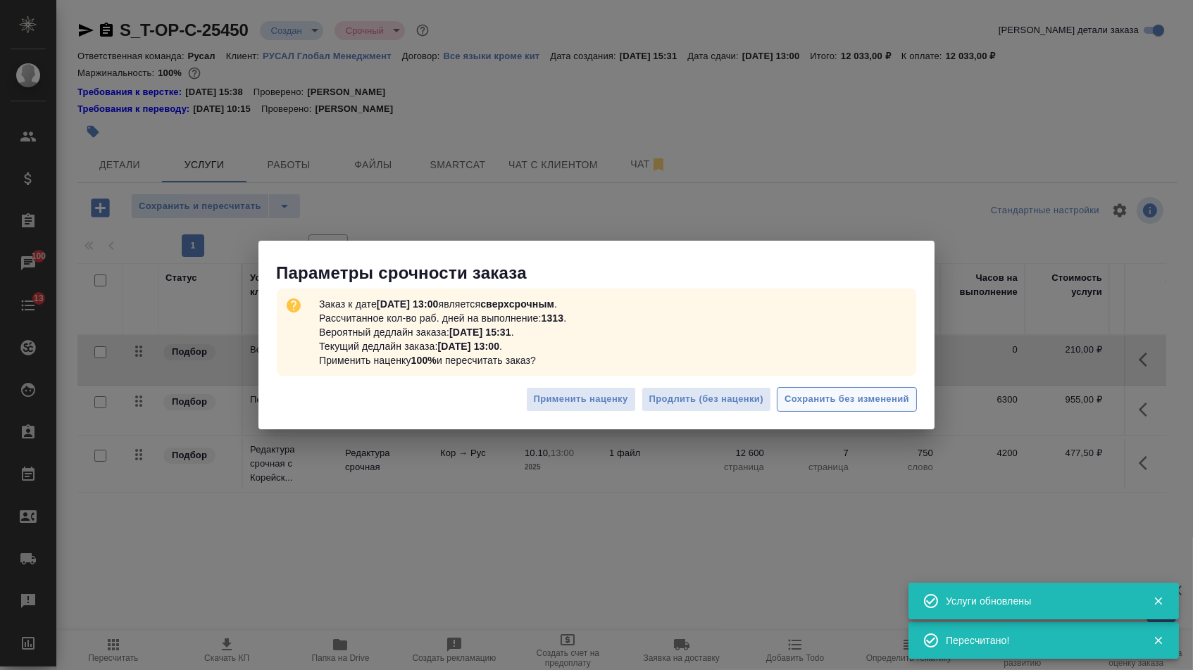
click at [793, 396] on span "Сохранить без изменений" at bounding box center [846, 399] width 125 height 16
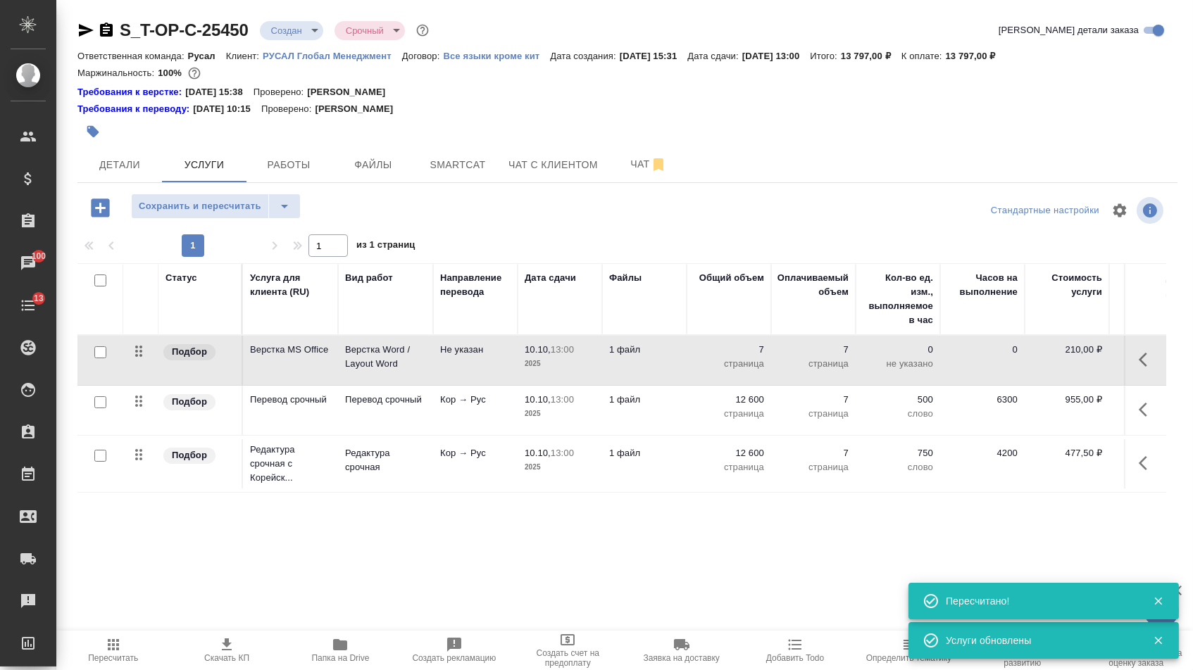
drag, startPoint x: 137, startPoint y: 367, endPoint x: 137, endPoint y: 512, distance: 145.0
click at [137, 512] on div "Статус Услуга для клиента (RU) Вид работ Направление перевода Дата сдачи Файлы …" at bounding box center [621, 414] width 1088 height 303
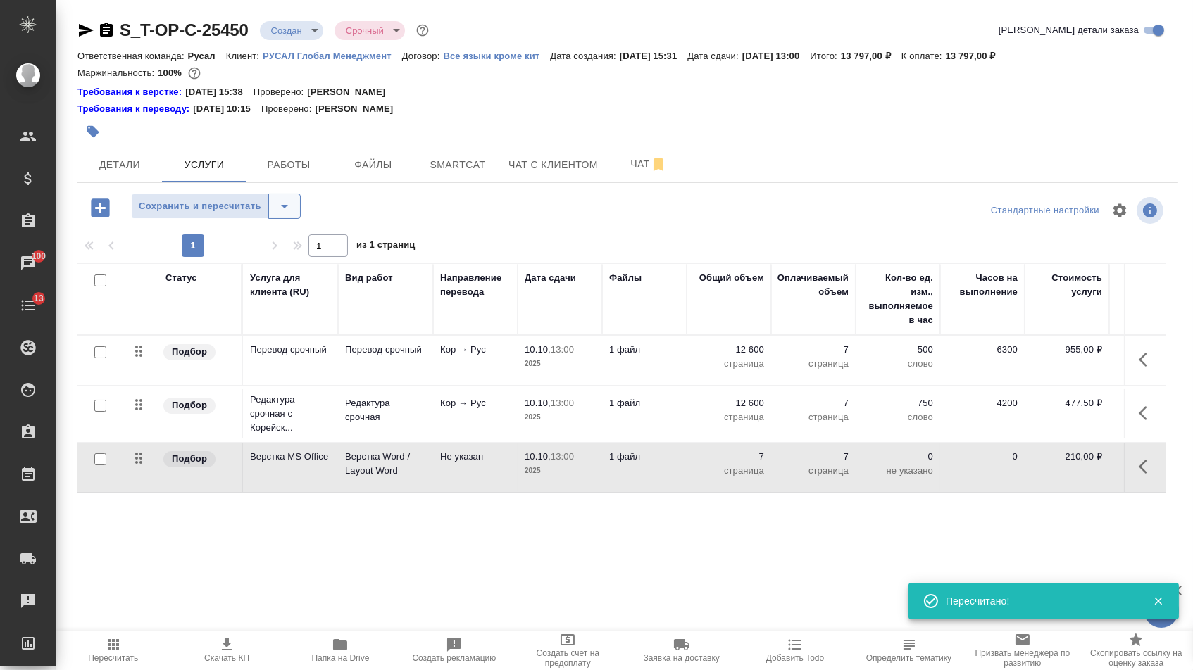
click at [287, 213] on icon "split button" at bounding box center [284, 206] width 17 height 17
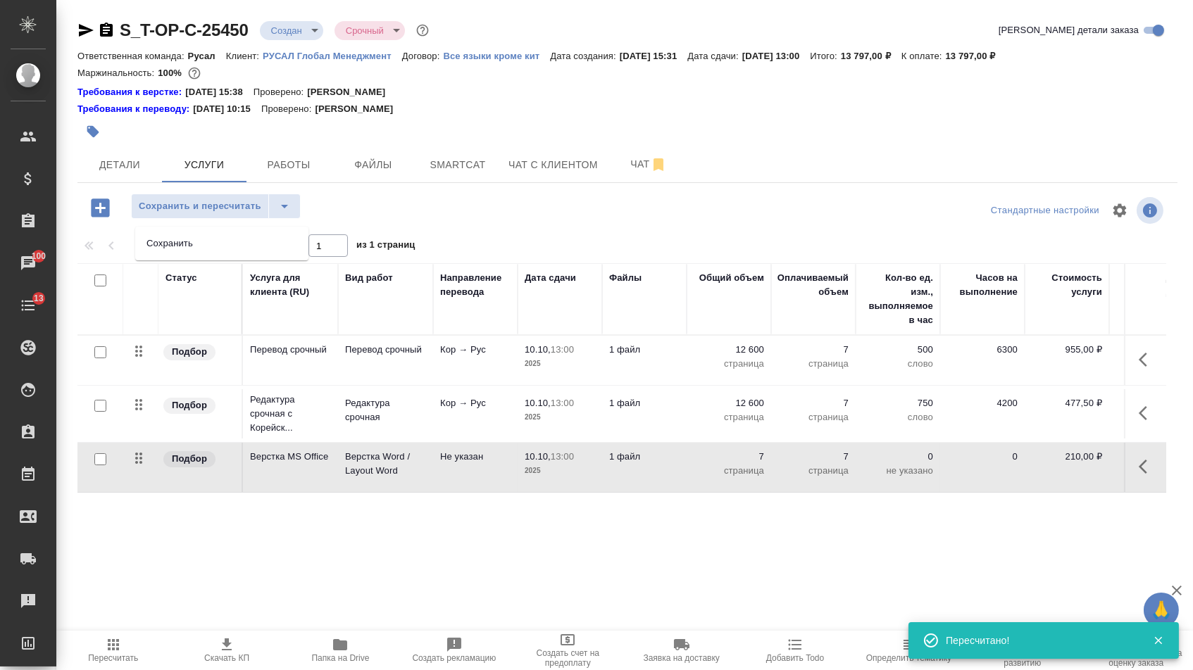
click at [287, 251] on li "Сохранить" at bounding box center [221, 243] width 173 height 23
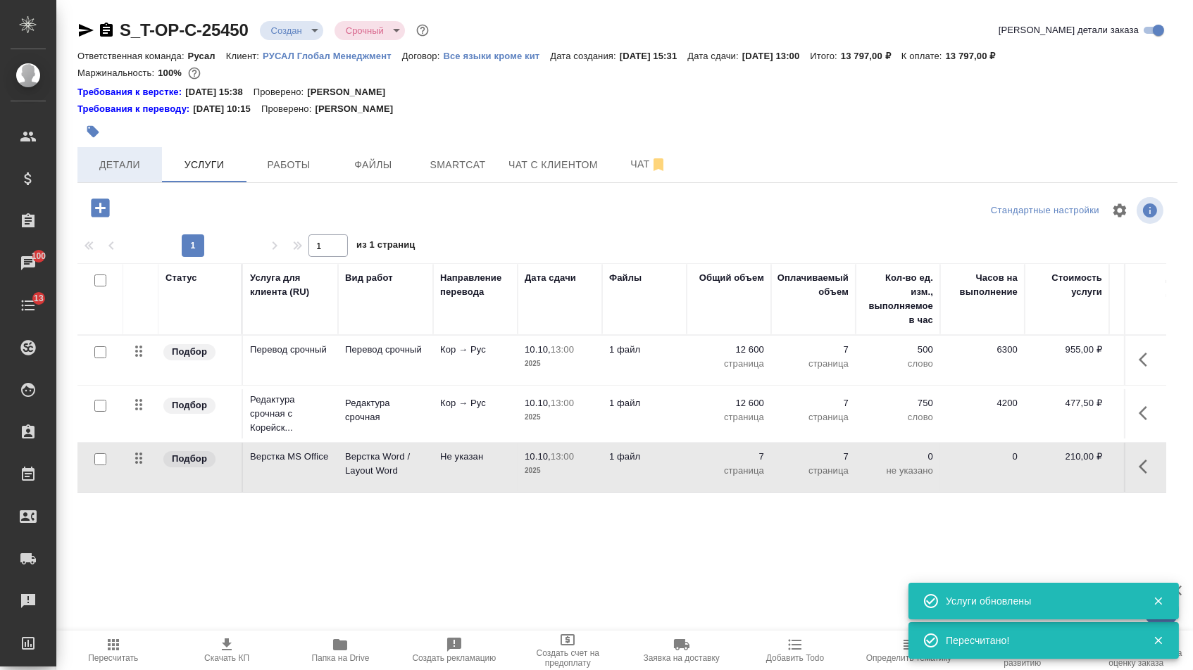
click at [146, 167] on span "Детали" at bounding box center [120, 165] width 68 height 18
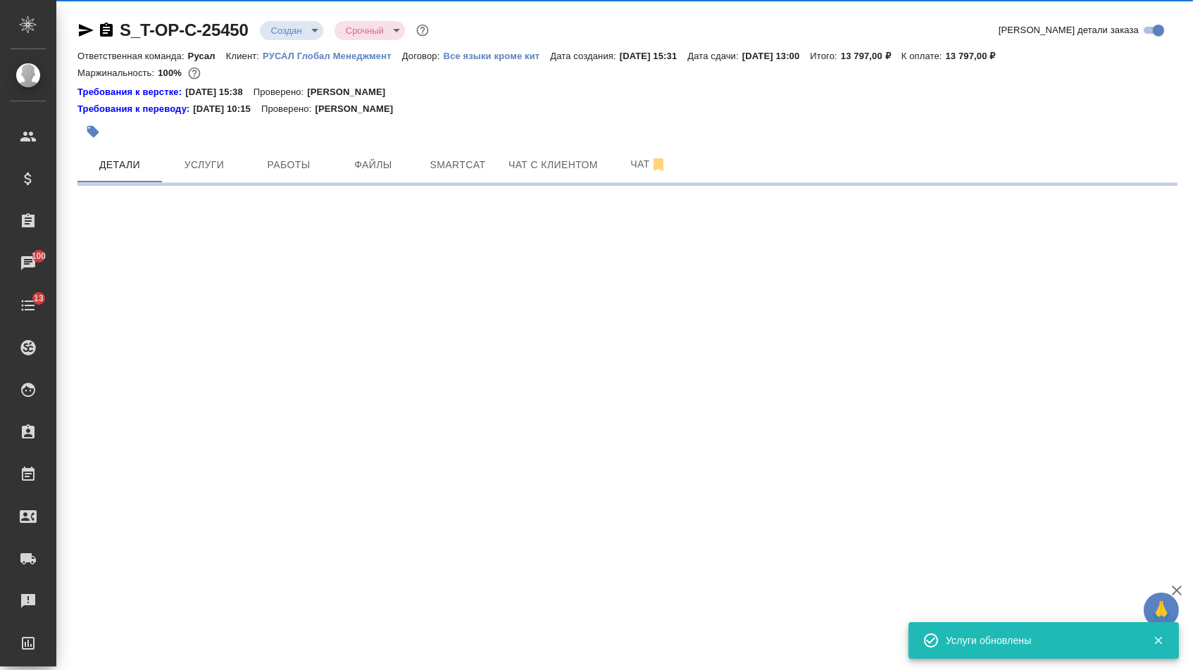
select select "RU"
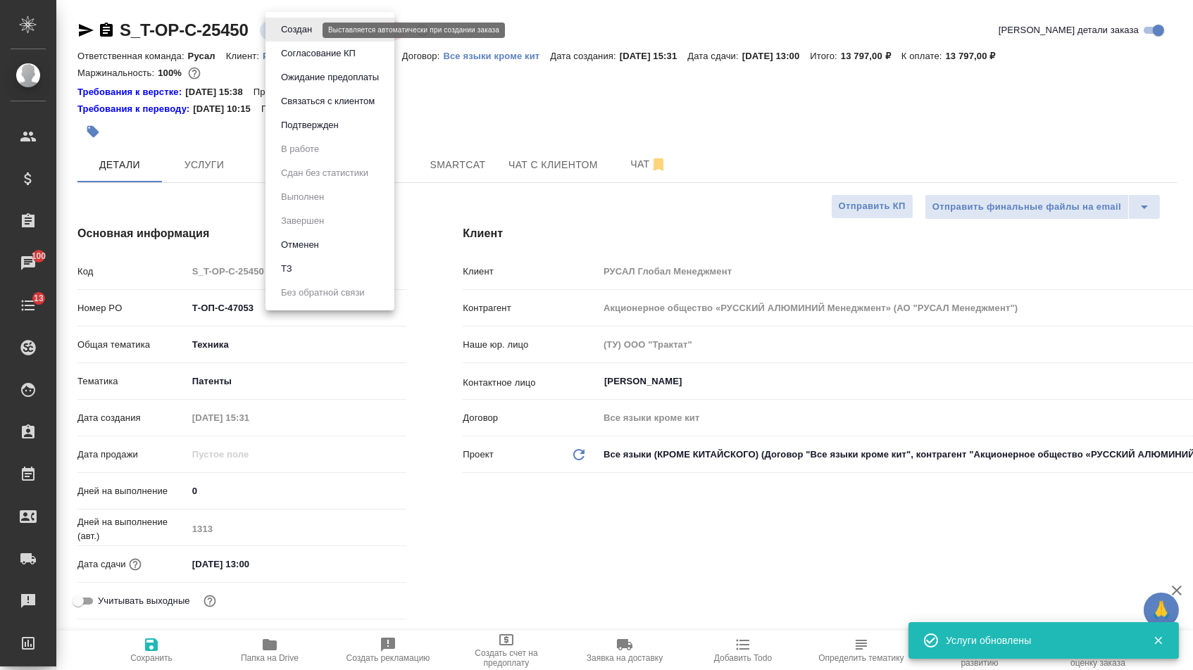
click at [307, 35] on body "🙏 .cls-1 fill:#fff; AWATERA Menshikova Aleksandra Клиенты Спецификации Заказы 1…" at bounding box center [596, 335] width 1193 height 670
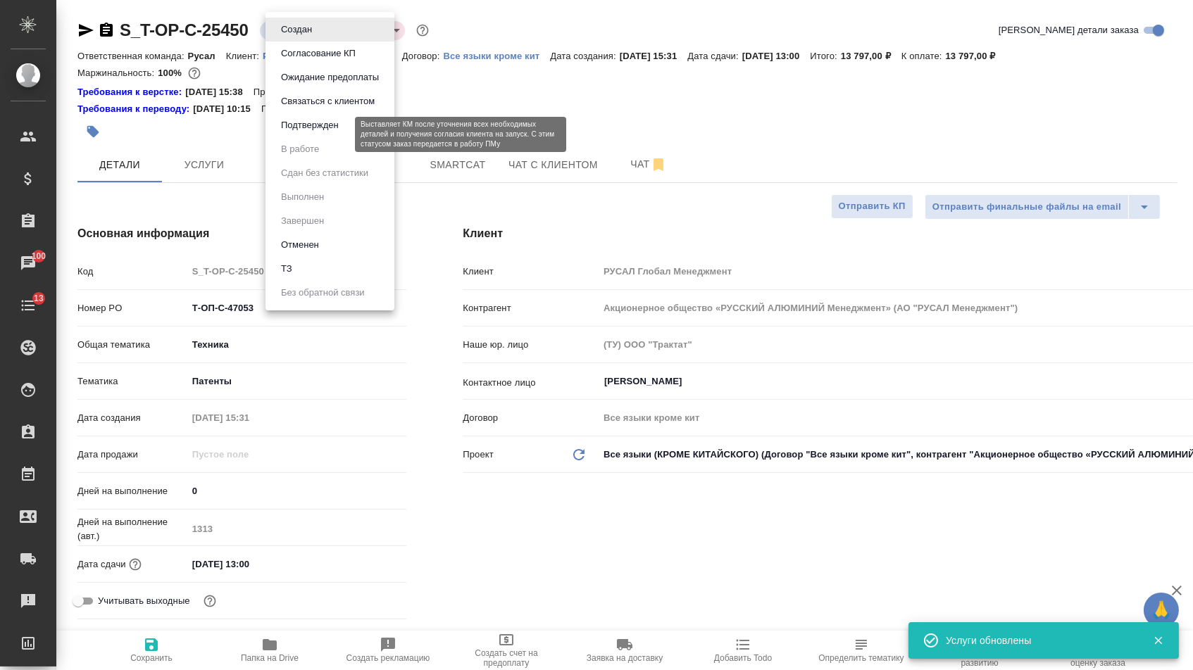
click at [307, 133] on button "Подтвержден" at bounding box center [310, 125] width 66 height 15
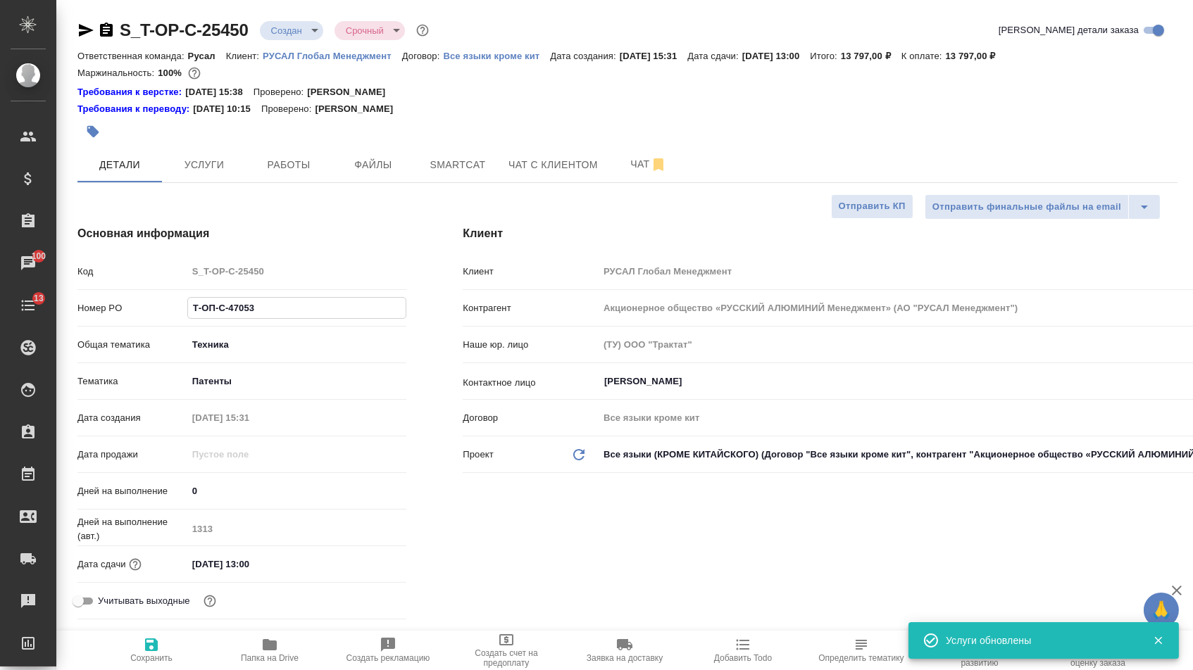
drag, startPoint x: 270, startPoint y: 321, endPoint x: 134, endPoint y: 315, distance: 135.3
click at [134, 315] on div "Номер PO Т-ОП-С-47053" at bounding box center [241, 308] width 329 height 25
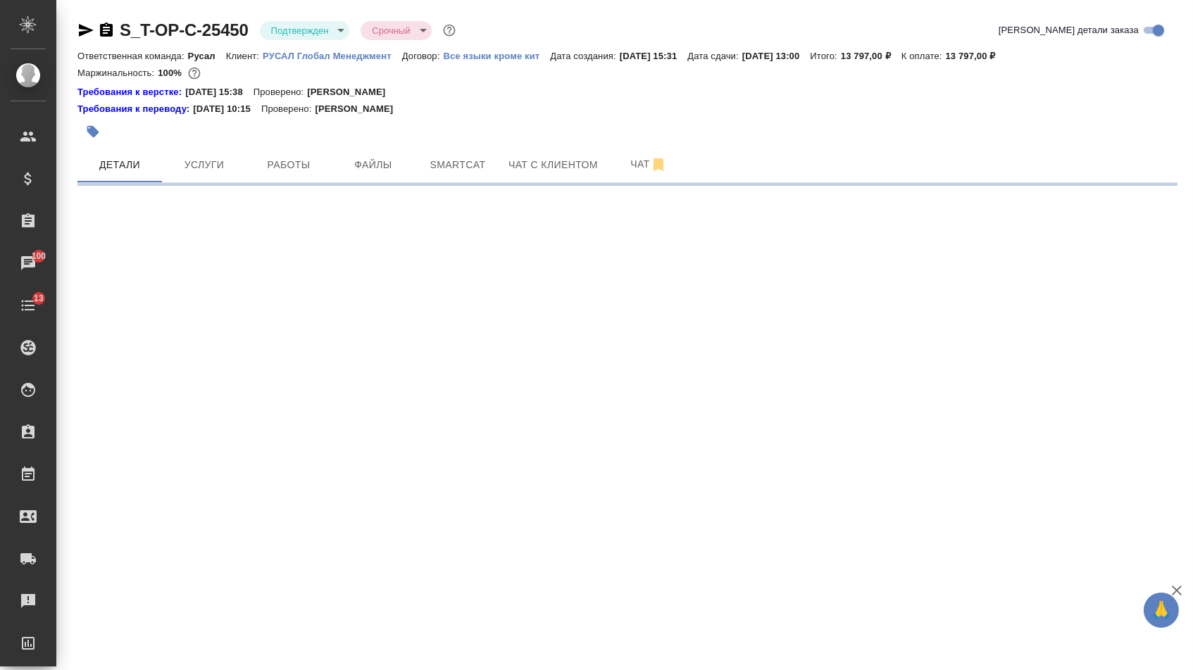
select select "RU"
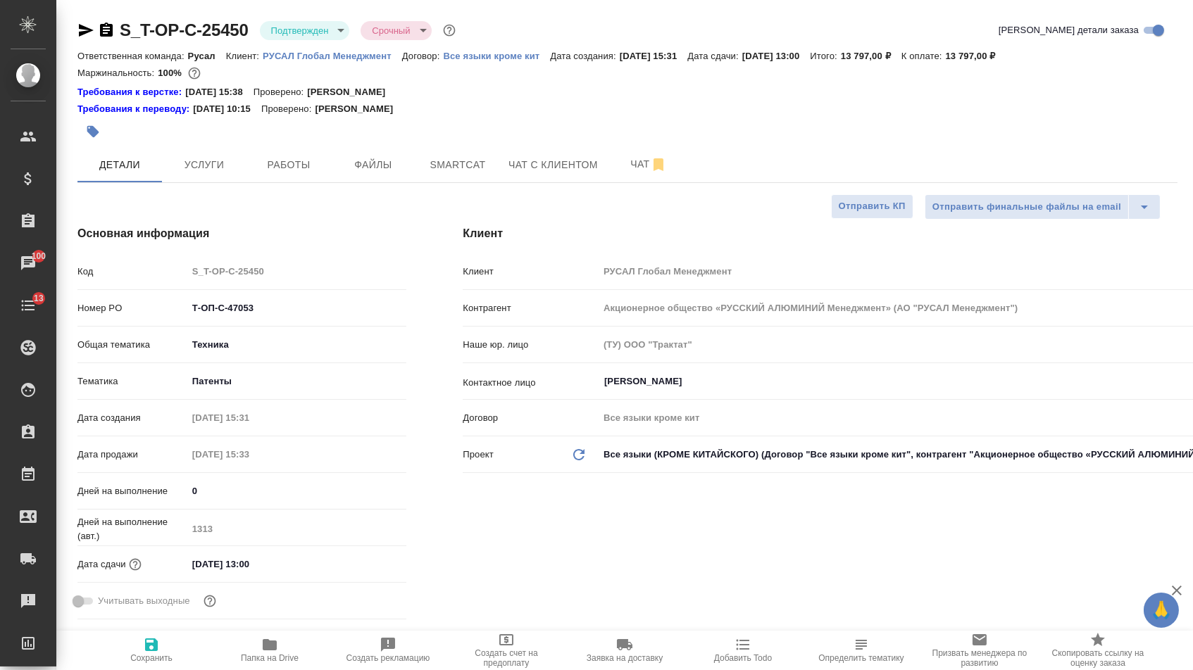
type textarea "x"
click at [83, 25] on icon "button" at bounding box center [86, 30] width 15 height 13
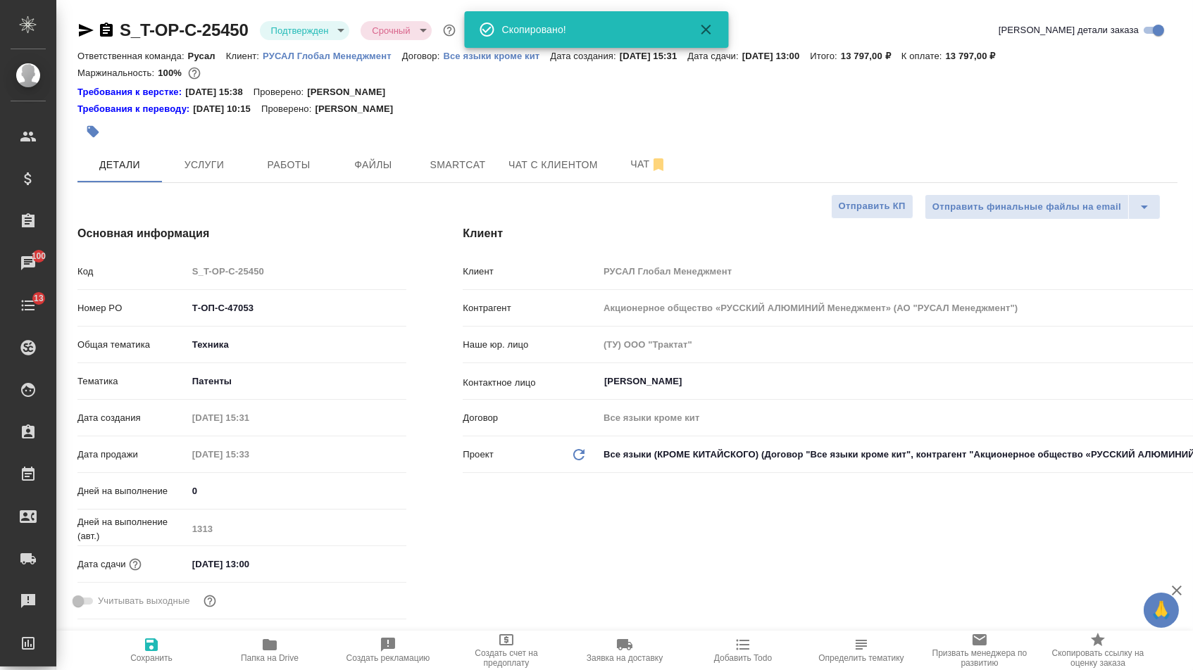
type textarea "x"
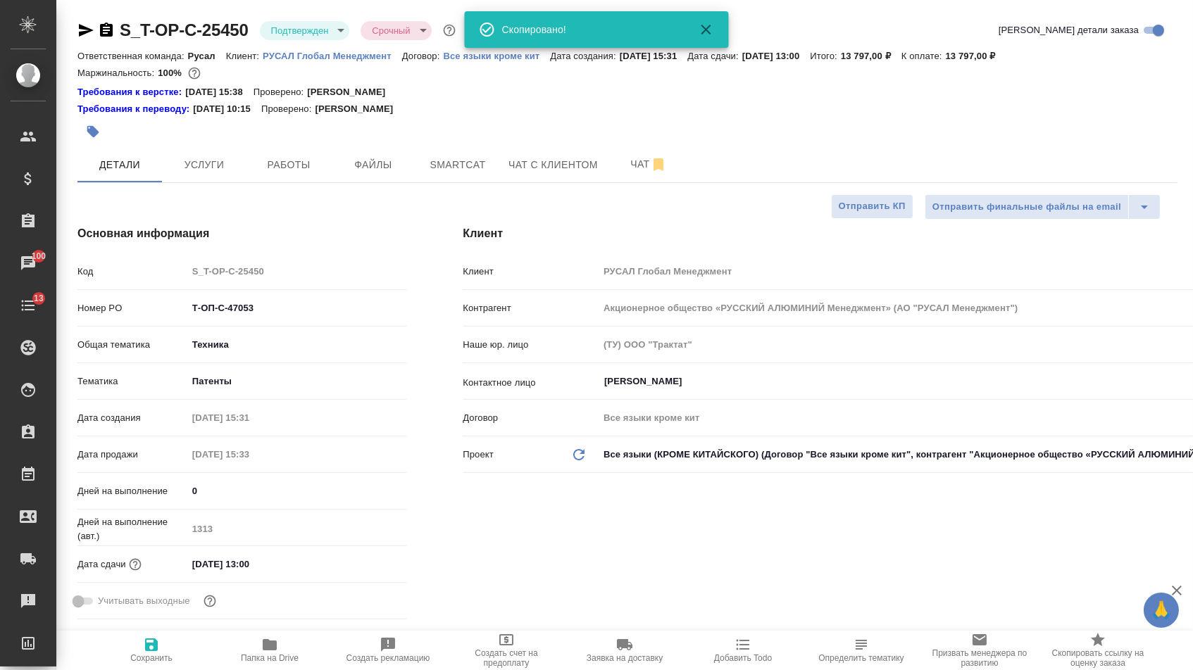
type textarea "x"
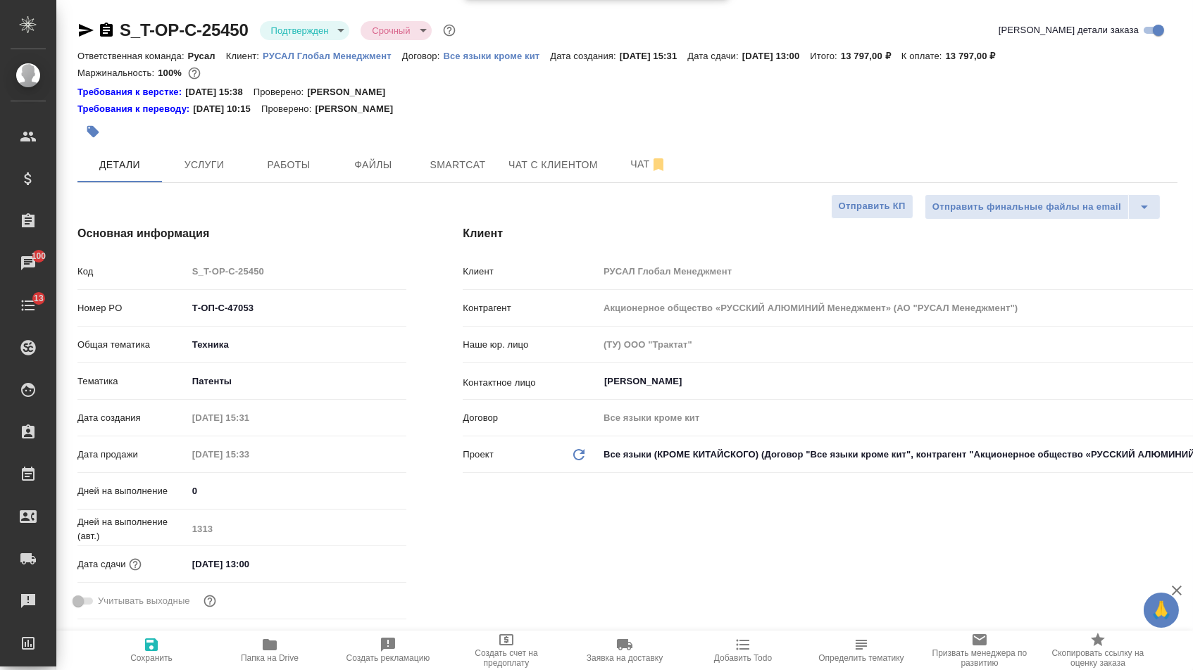
type textarea "x"
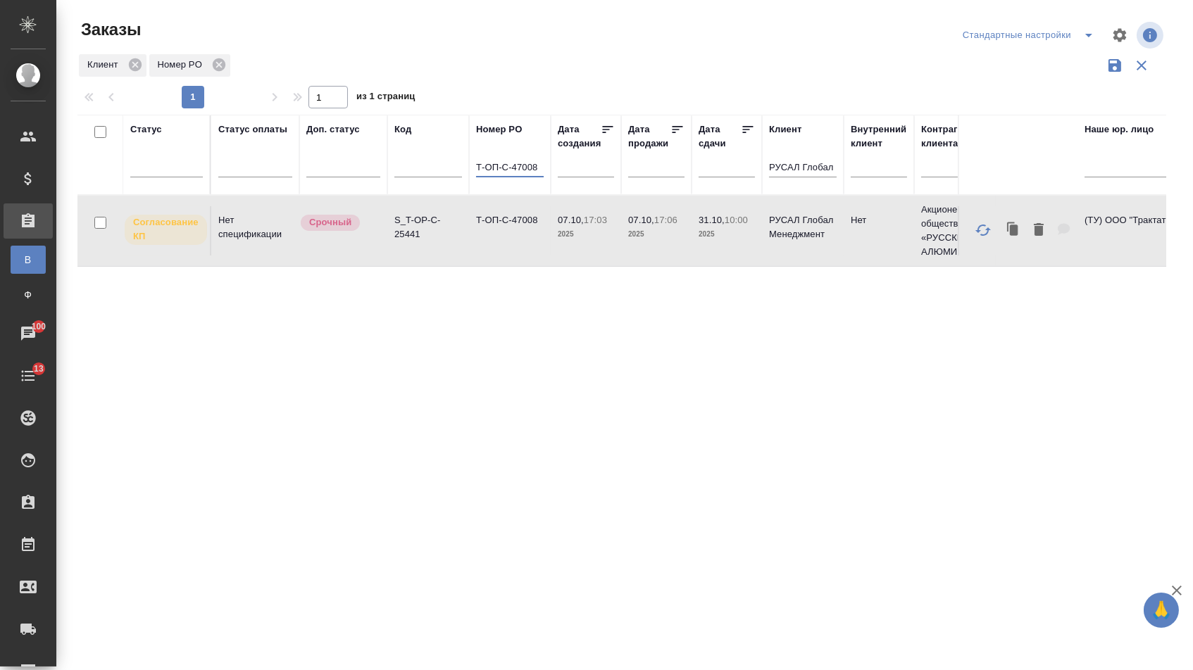
click at [508, 170] on input "Т-ОП-С-47008" at bounding box center [510, 169] width 68 height 18
paste input "6962"
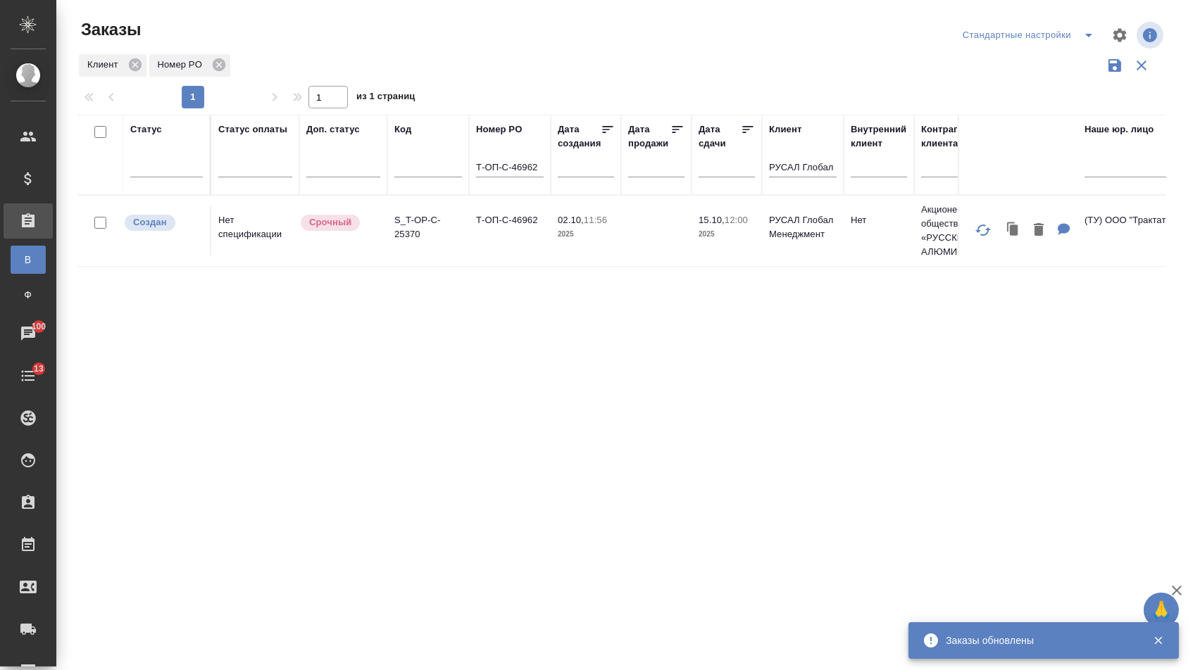
click at [515, 247] on td "Т-ОП-С-46962" at bounding box center [510, 230] width 82 height 49
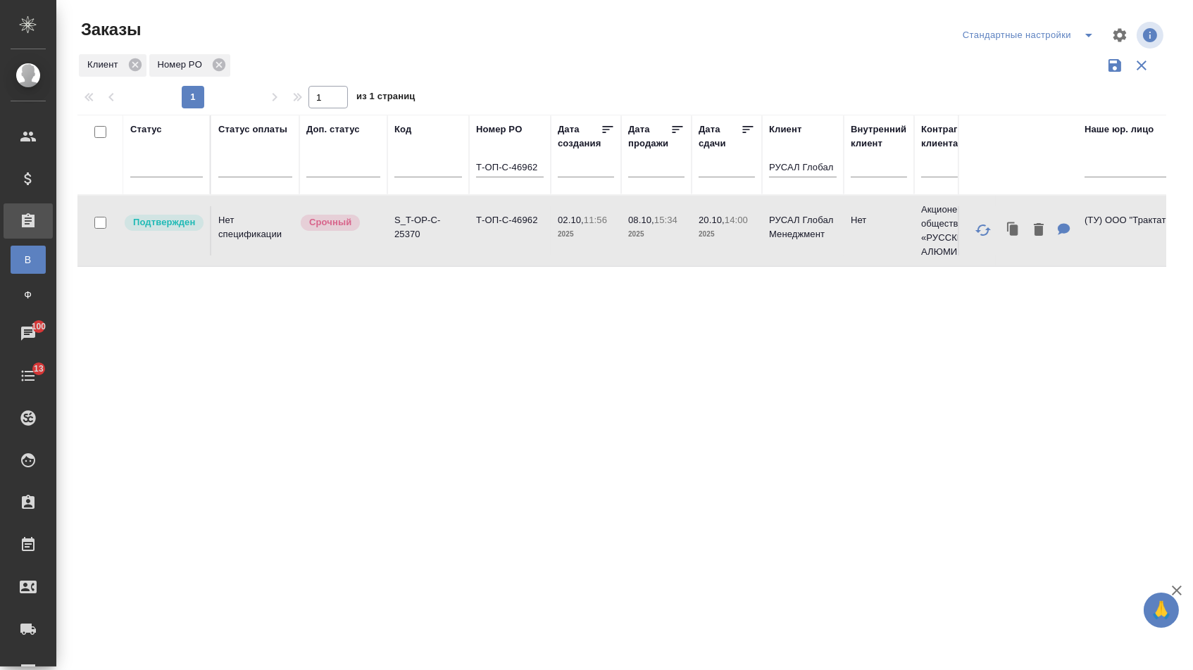
click at [486, 177] on input "Т-ОП-С-46962" at bounding box center [510, 169] width 68 height 18
paste input "3"
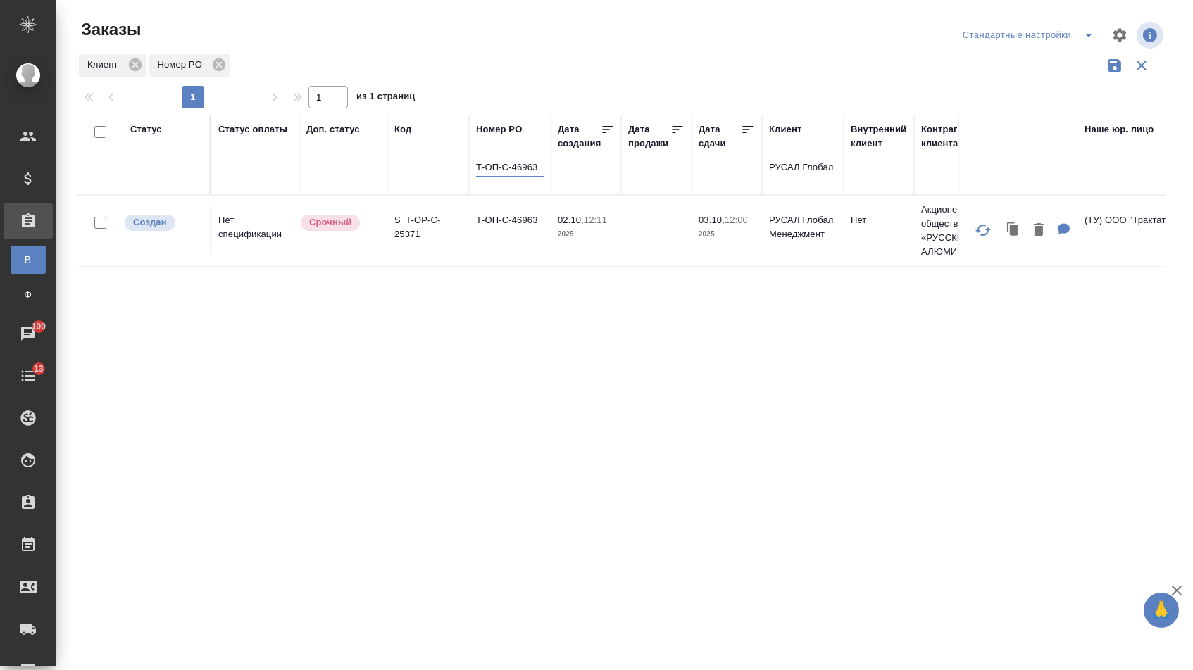
click at [499, 237] on td "Т-ОП-С-46963" at bounding box center [510, 230] width 82 height 49
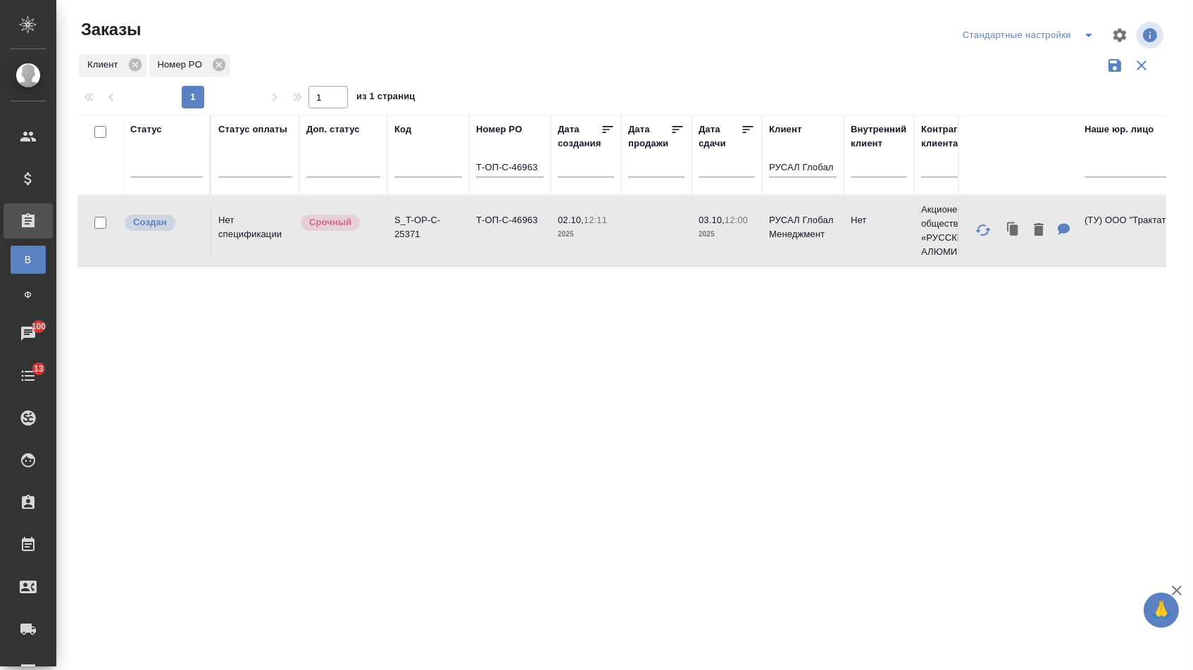
click at [499, 237] on td "Т-ОП-С-46963" at bounding box center [510, 230] width 82 height 49
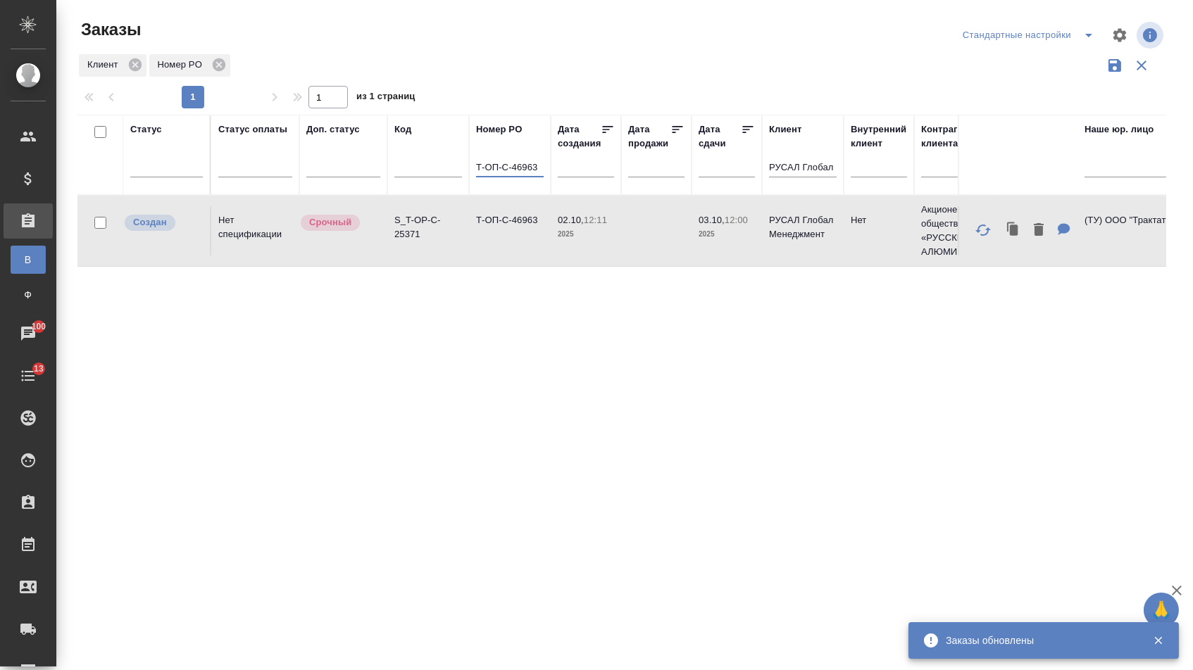
click at [489, 177] on input "Т-ОП-С-46963" at bounding box center [510, 169] width 68 height 18
paste input "4"
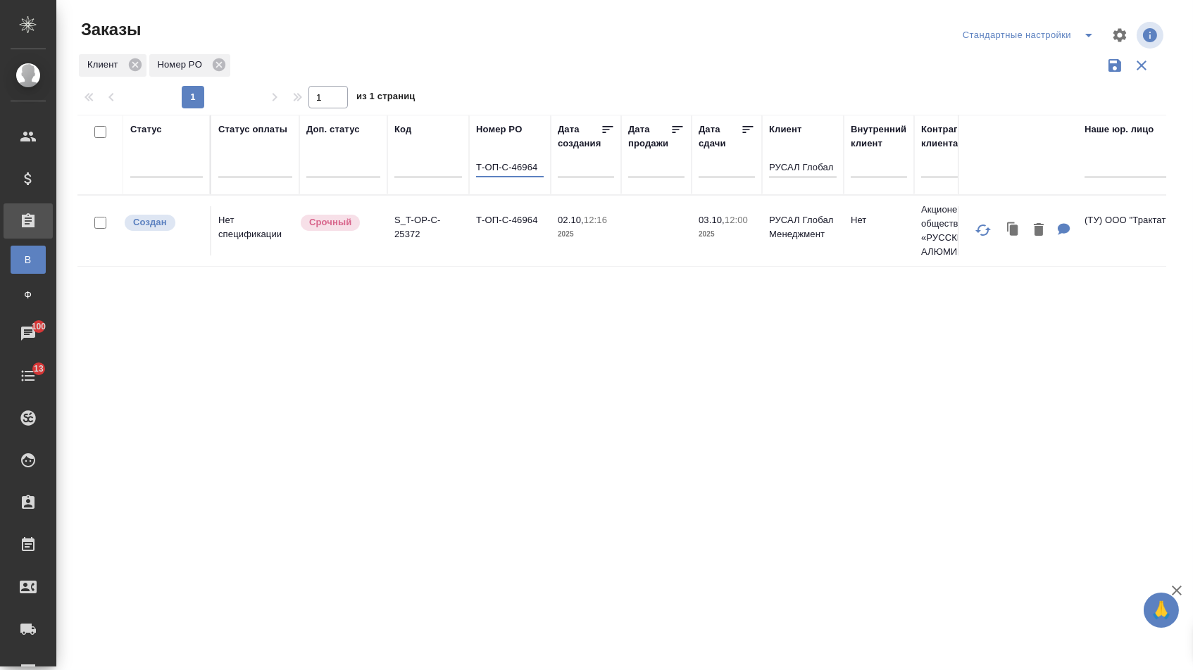
click at [517, 246] on td "Т-ОП-С-46964" at bounding box center [510, 230] width 82 height 49
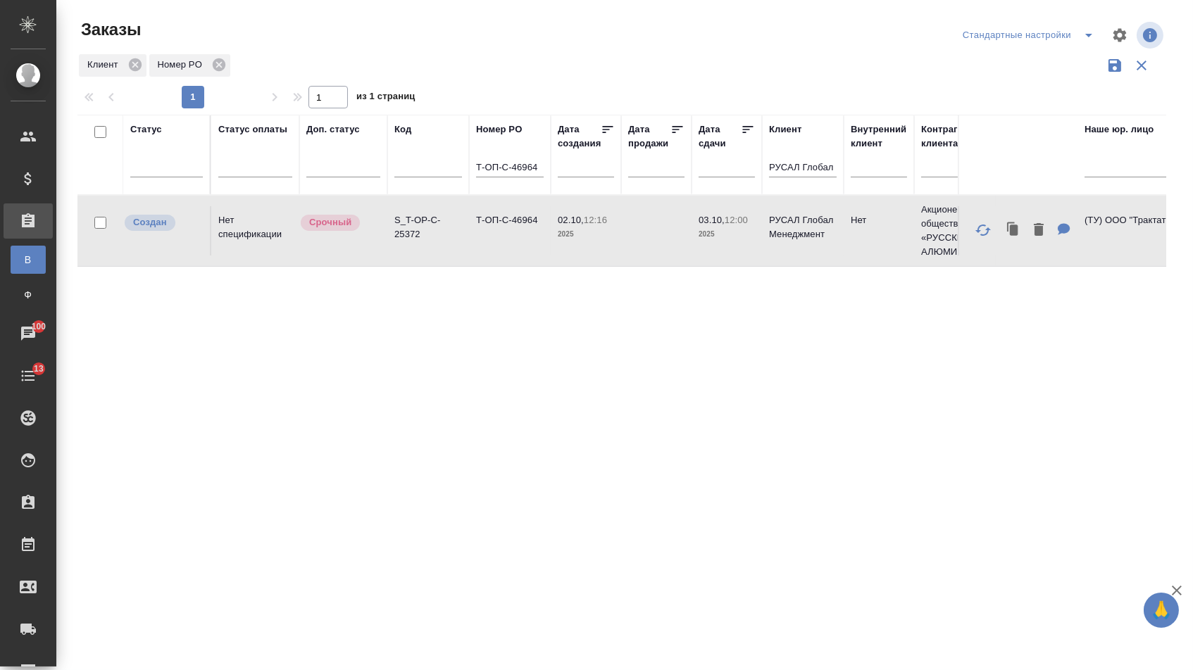
click at [517, 246] on td "Т-ОП-С-46964" at bounding box center [510, 230] width 82 height 49
click at [512, 177] on input "Т-ОП-С-46964" at bounding box center [510, 169] width 68 height 18
paste input "5"
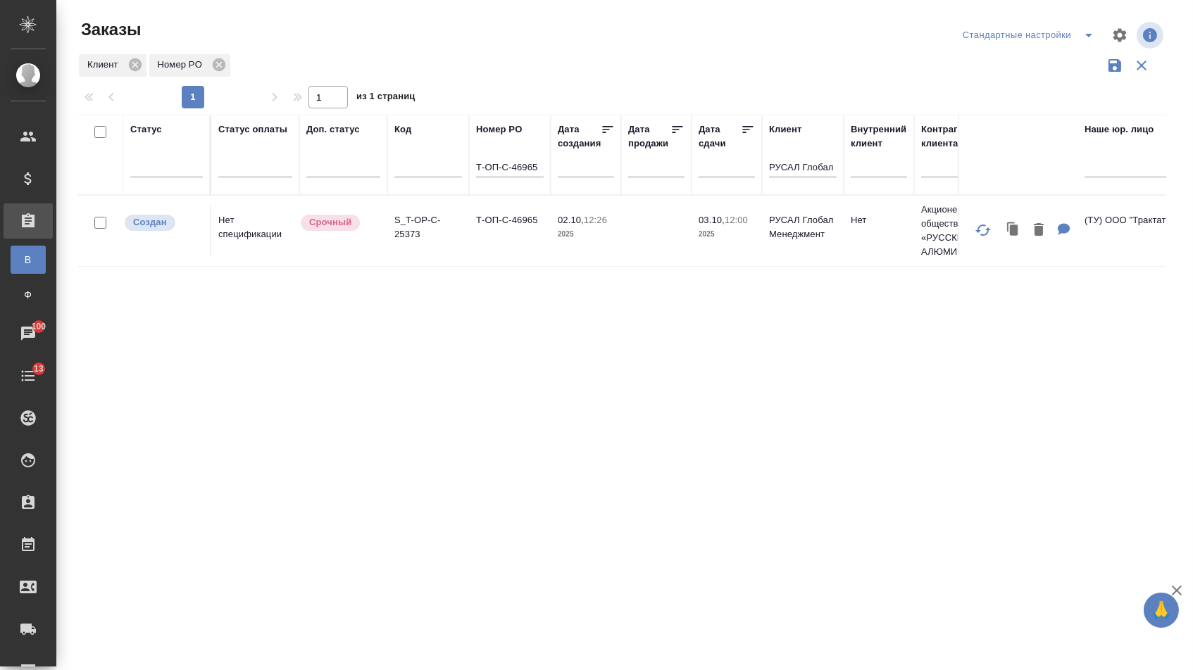
click at [517, 256] on td "Т-ОП-С-46965" at bounding box center [510, 230] width 82 height 49
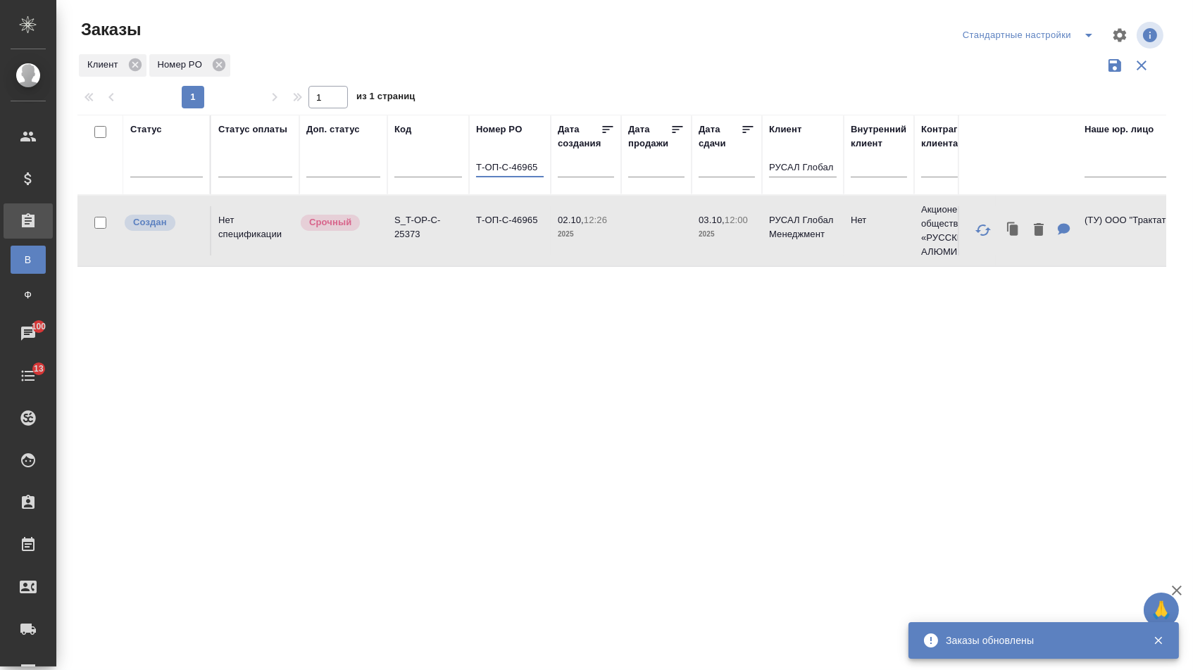
click at [526, 172] on input "Т-ОП-С-46965" at bounding box center [510, 169] width 68 height 18
paste input "6"
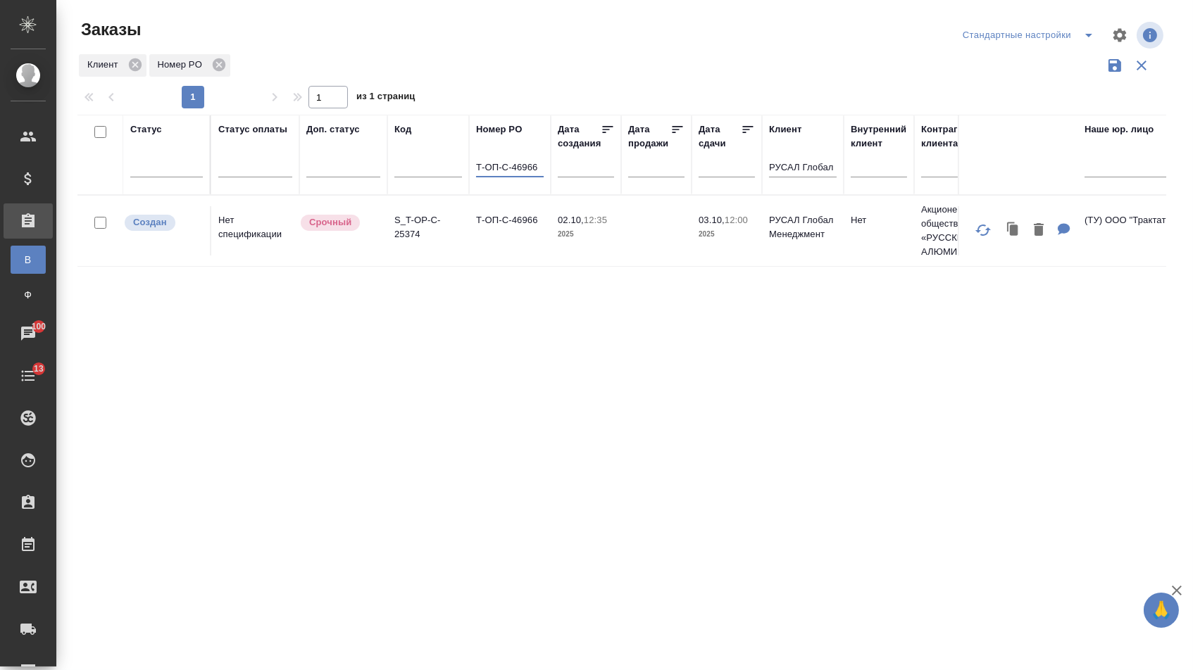
click at [454, 253] on td "S_T-OP-C-25374" at bounding box center [428, 230] width 82 height 49
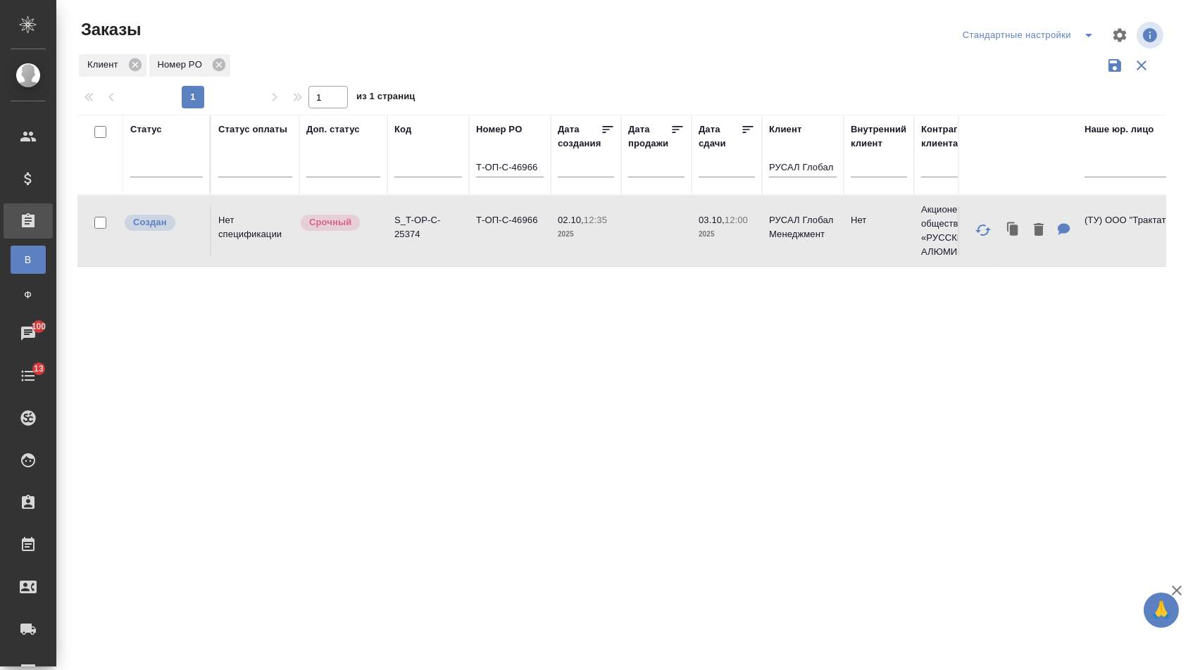
click at [454, 253] on td "S_T-OP-C-25374" at bounding box center [428, 230] width 82 height 49
click at [534, 174] on input "Т-ОП-С-46966" at bounding box center [510, 169] width 68 height 18
paste input "7"
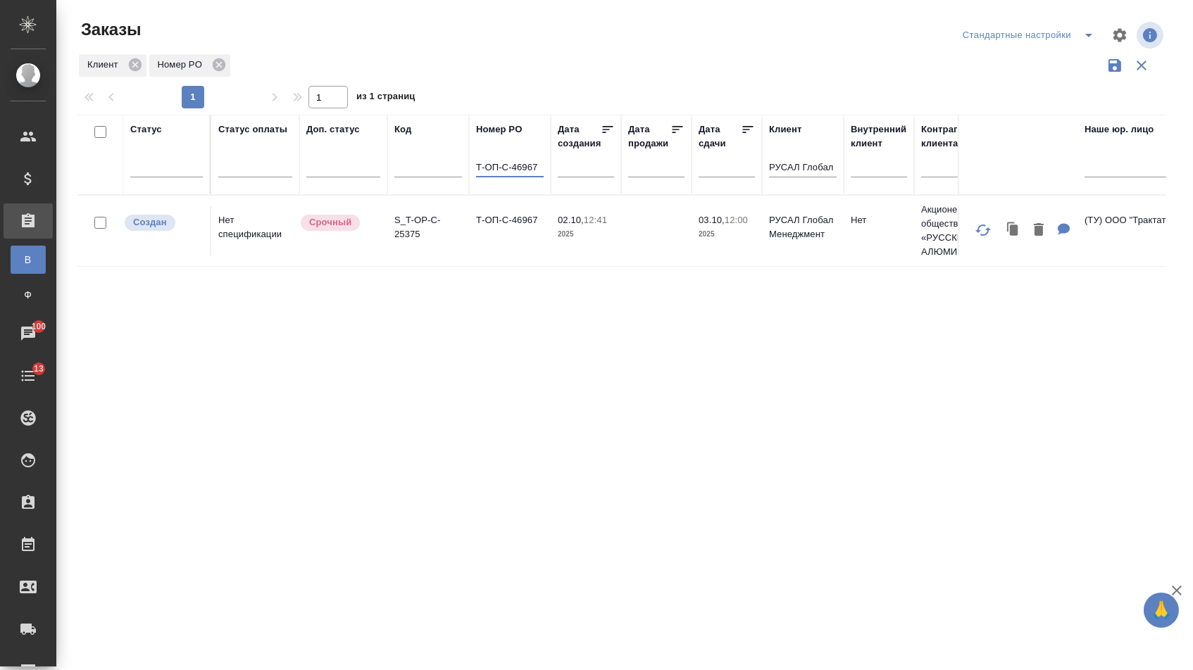
click at [519, 240] on td "Т-ОП-С-46967" at bounding box center [510, 230] width 82 height 49
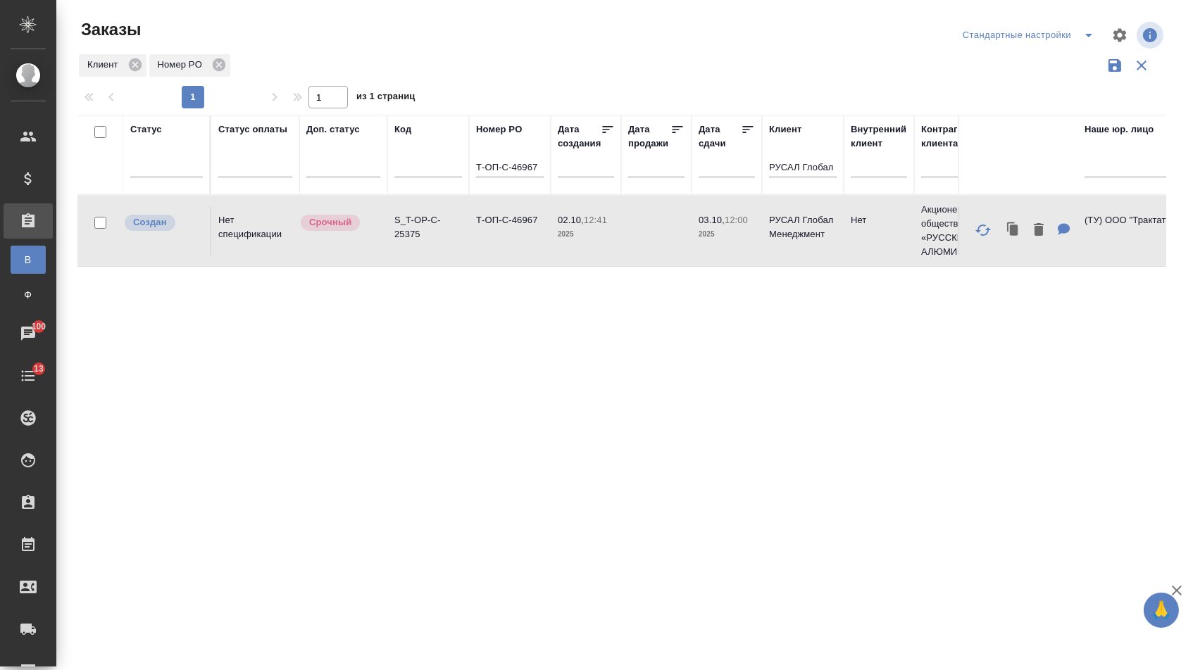
click at [519, 240] on td "Т-ОП-С-46967" at bounding box center [510, 230] width 82 height 49
click at [524, 167] on input "Т-ОП-С-46967" at bounding box center [510, 169] width 68 height 18
paste input "8"
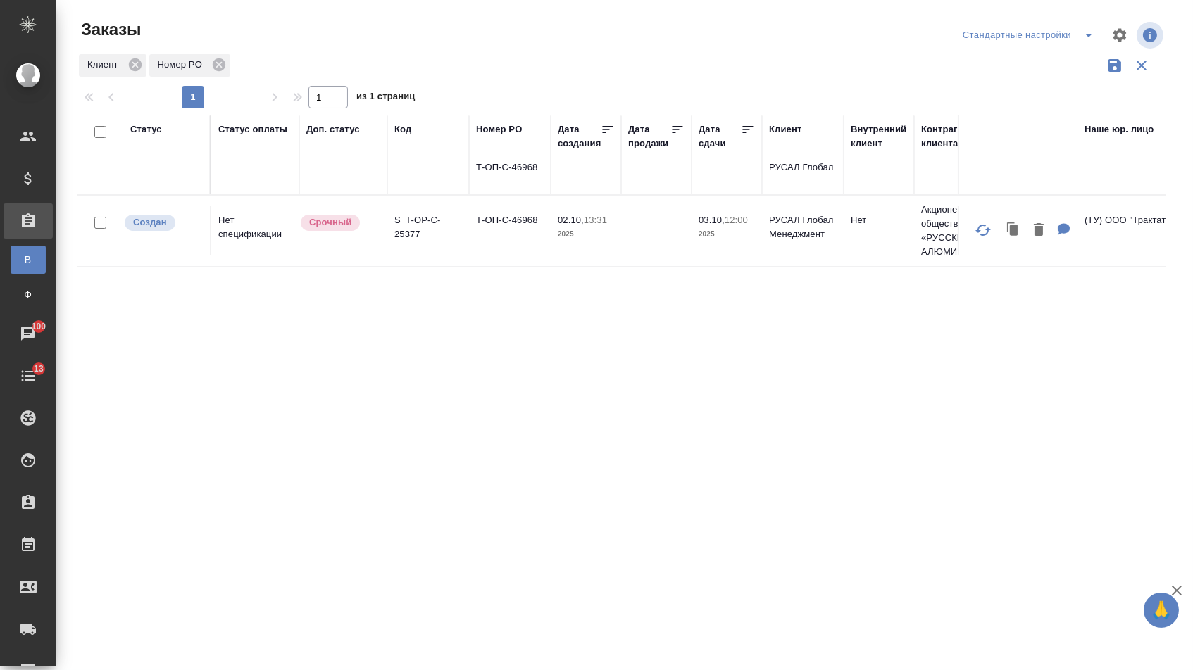
click at [536, 240] on td "Т-ОП-С-46968" at bounding box center [510, 230] width 82 height 49
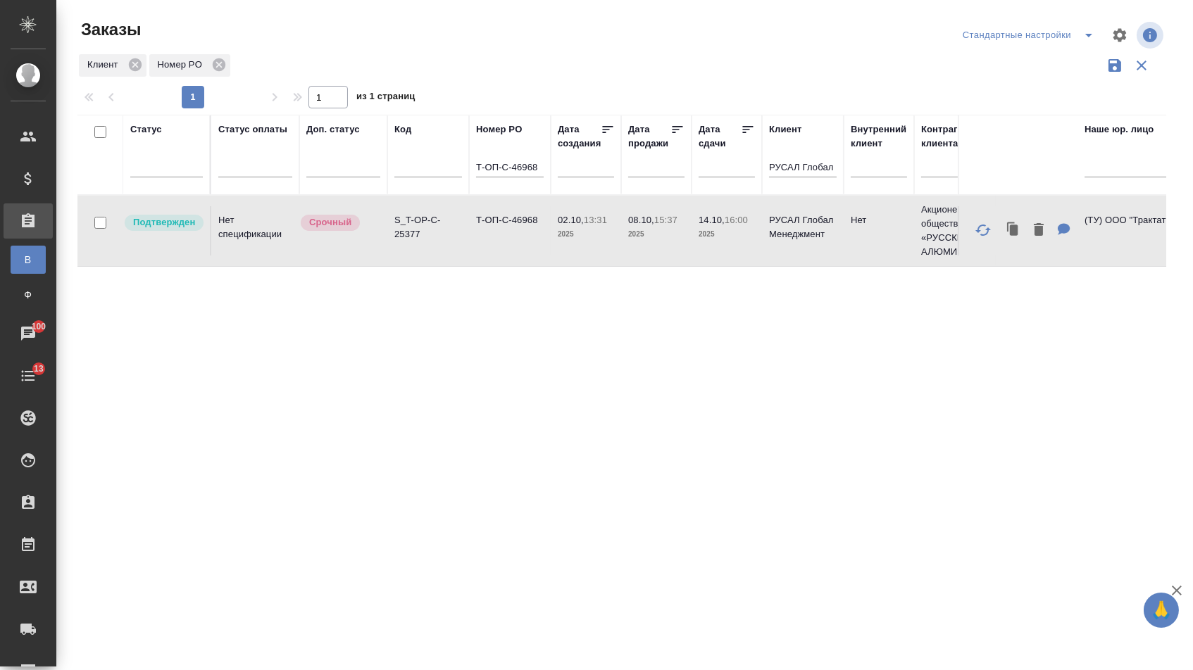
click at [513, 172] on input "Т-ОП-С-46968" at bounding box center [510, 169] width 68 height 18
paste input "70"
type input "Т-ОП-С-46970"
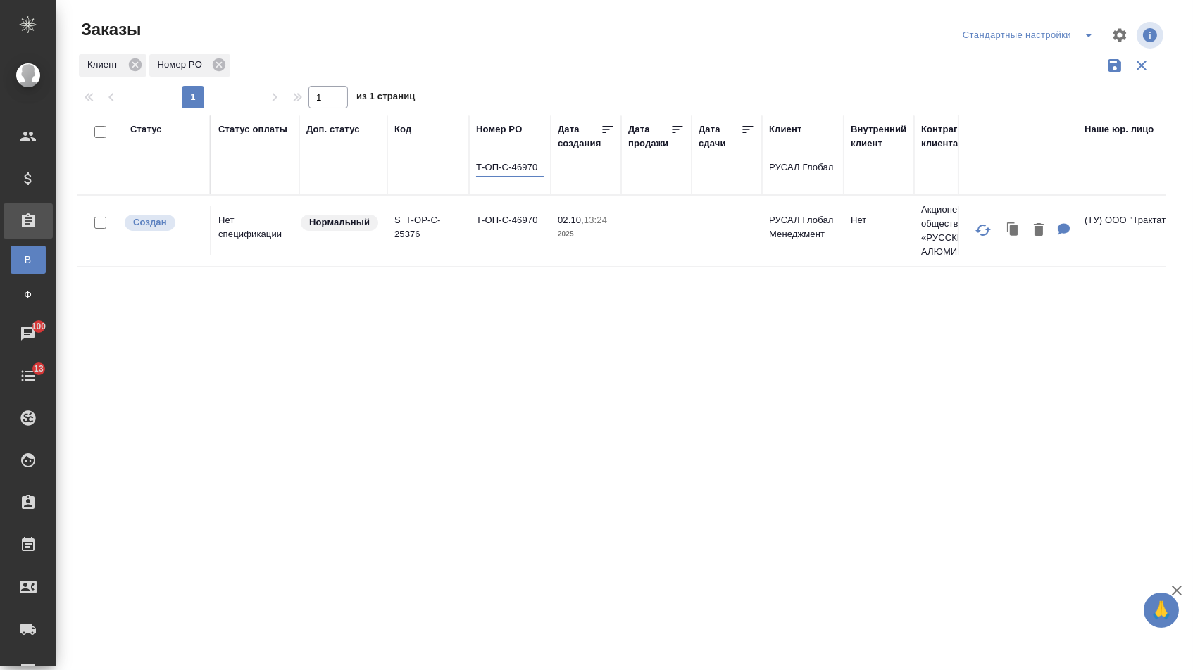
click at [524, 250] on td "Т-ОП-С-46970" at bounding box center [510, 230] width 82 height 49
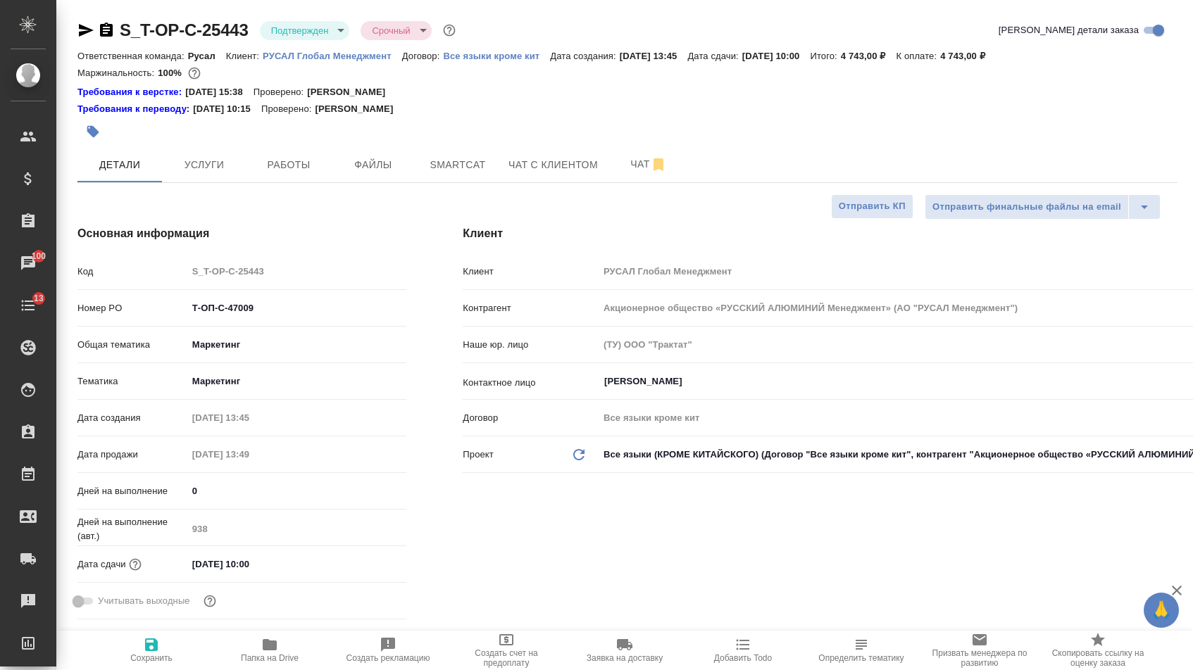
select select "RU"
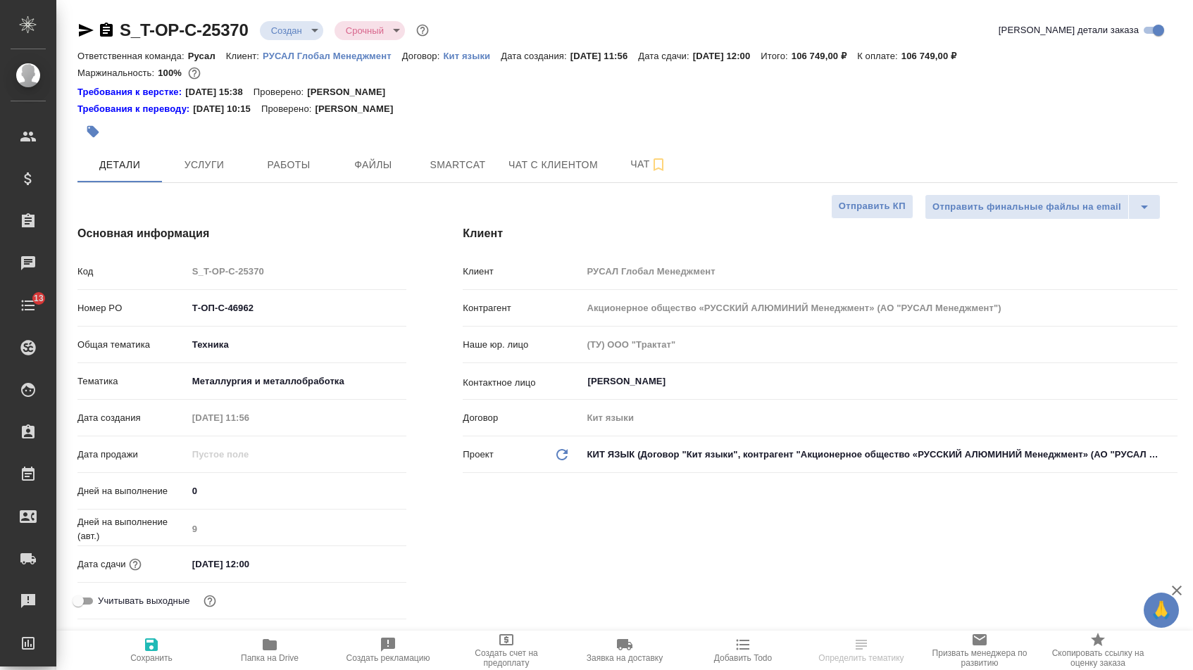
select select "RU"
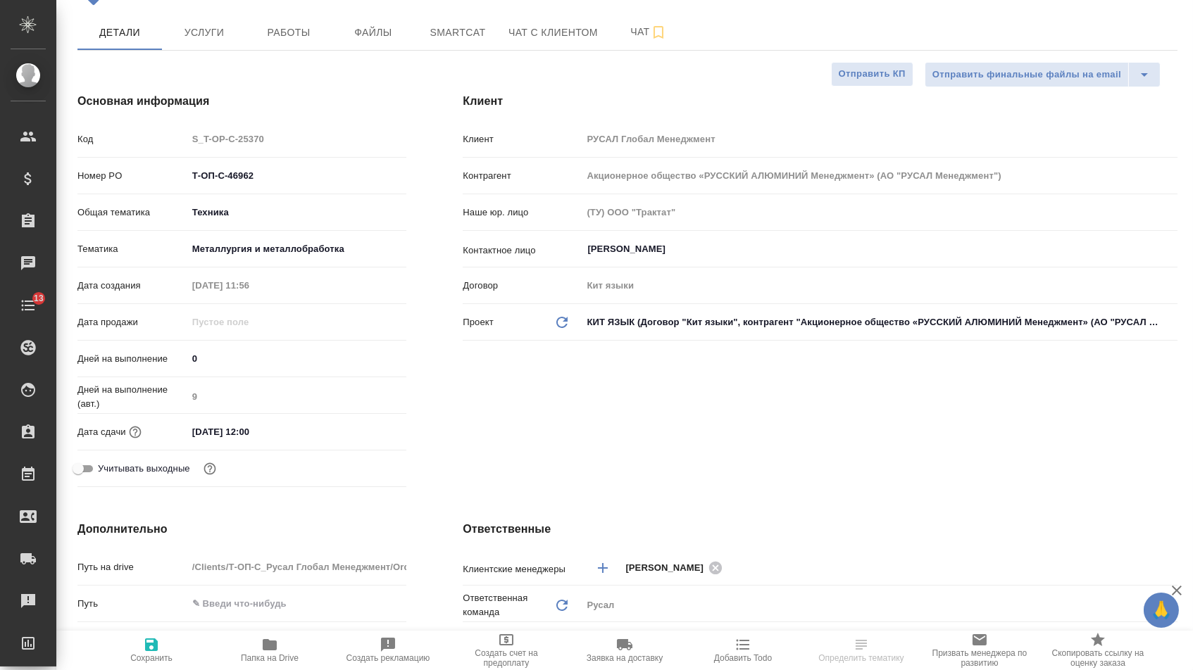
scroll to position [260, 0]
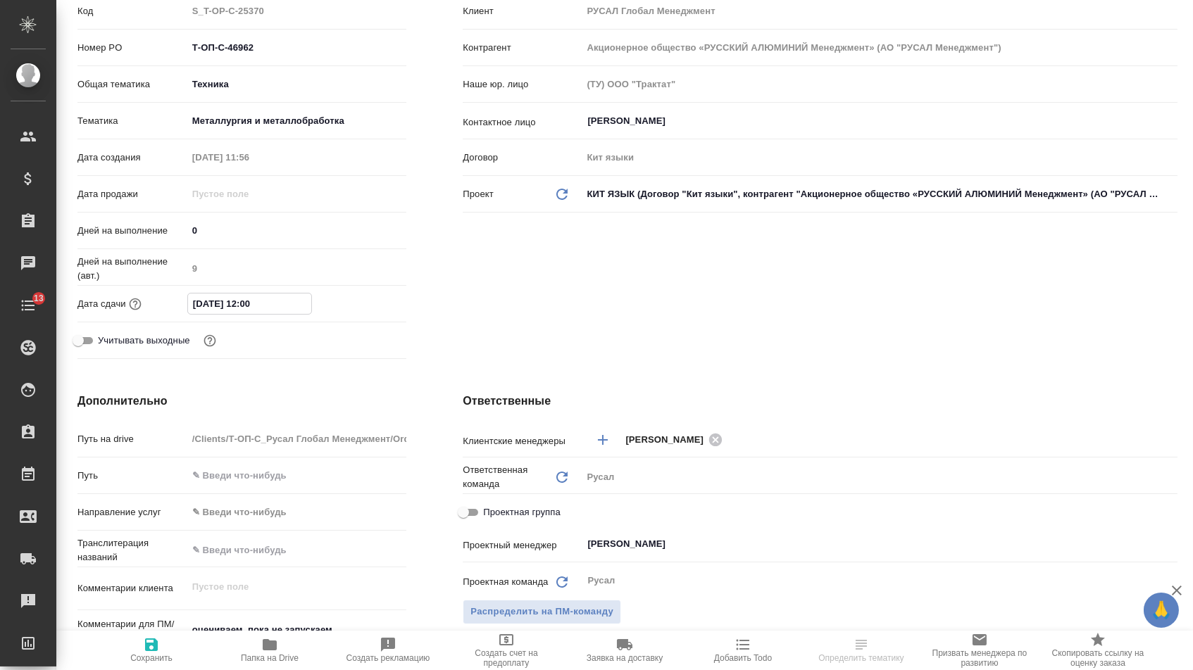
click at [270, 309] on input "[DATE] 12:00" at bounding box center [249, 304] width 123 height 20
click at [365, 309] on icon "button" at bounding box center [365, 302] width 17 height 17
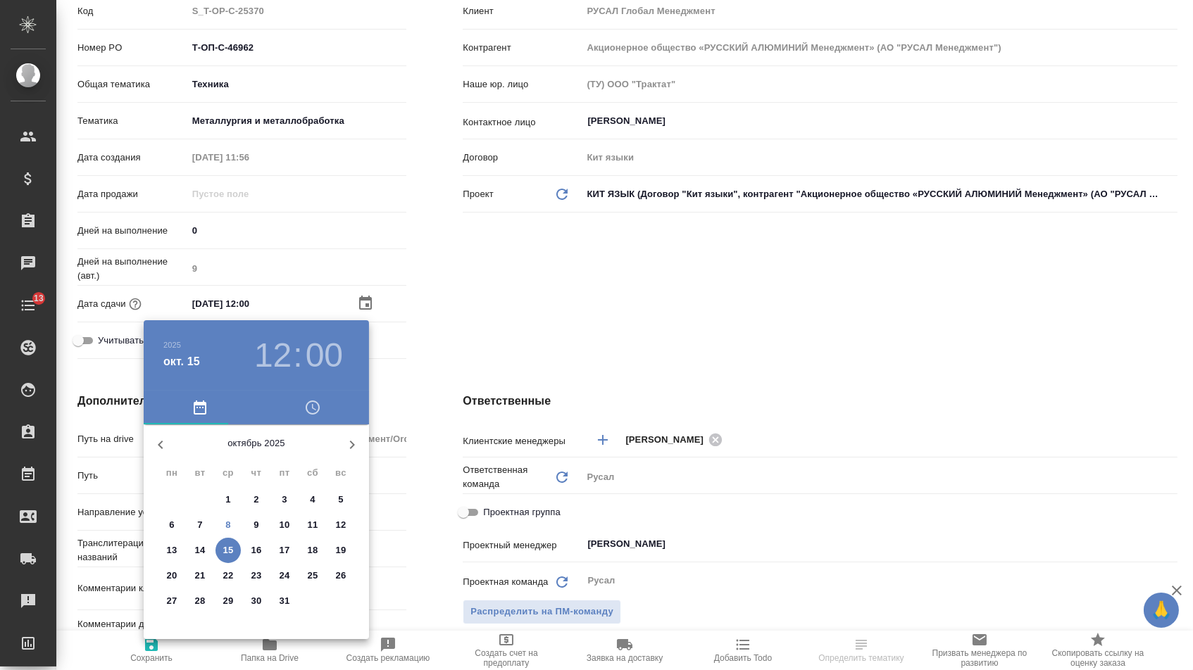
click at [175, 576] on p "20" at bounding box center [172, 576] width 11 height 14
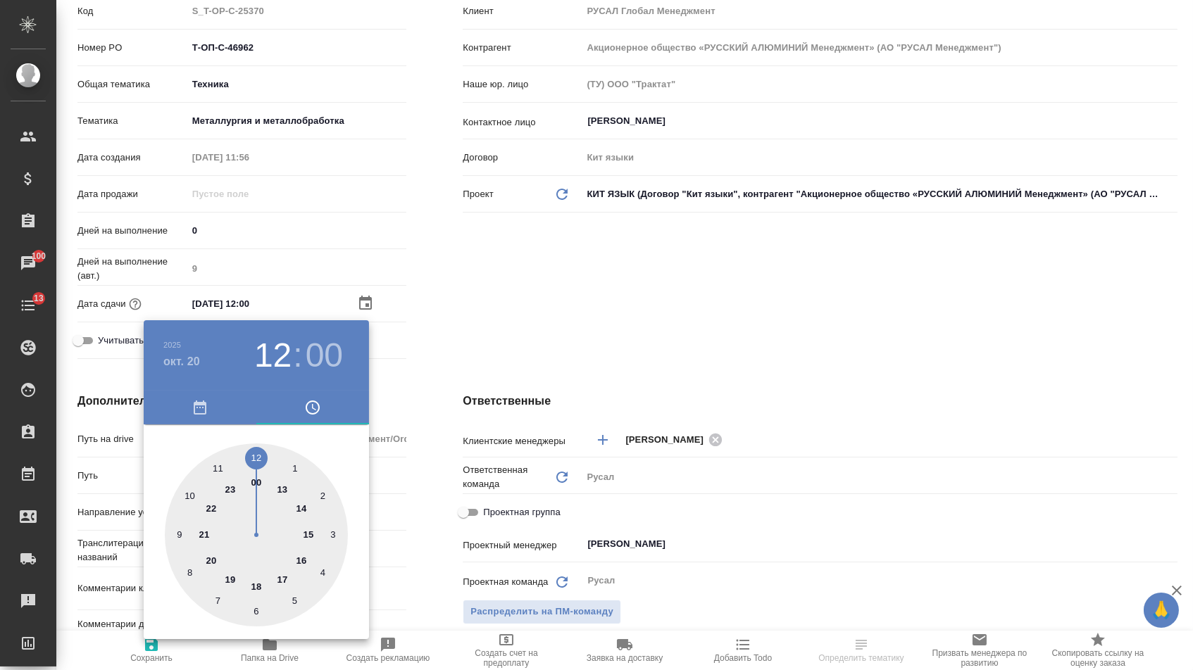
click at [298, 503] on div at bounding box center [256, 535] width 183 height 183
type input "[DATE] 14:00"
click at [464, 386] on div at bounding box center [596, 335] width 1193 height 670
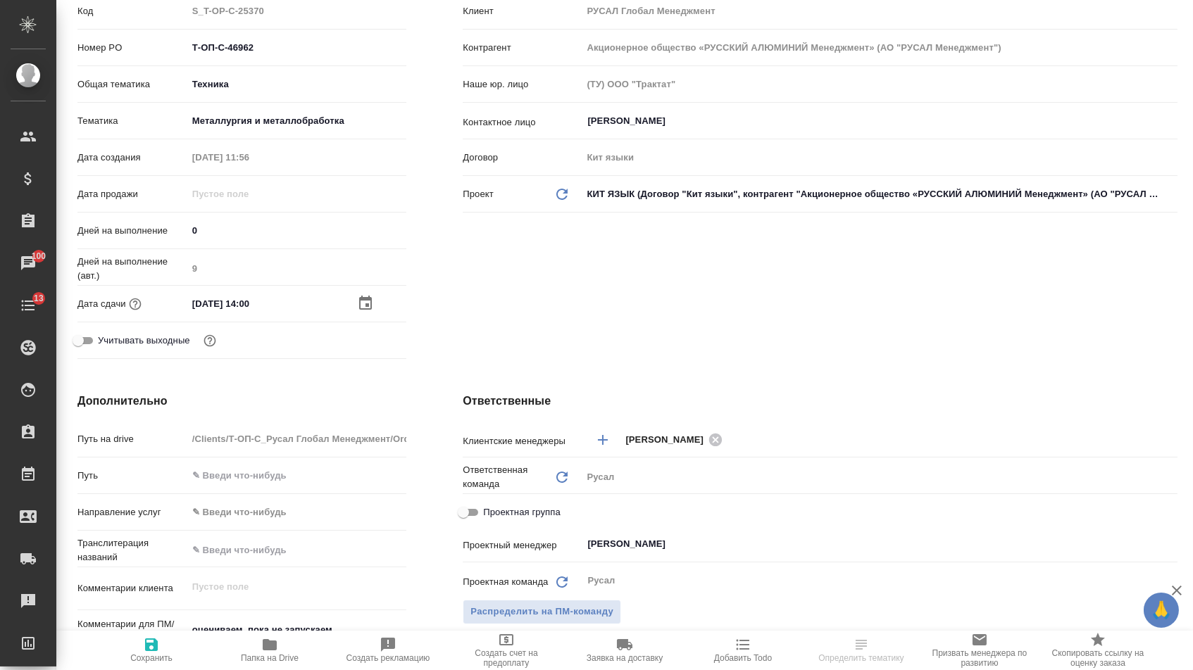
click at [163, 649] on span "Сохранить" at bounding box center [151, 649] width 101 height 27
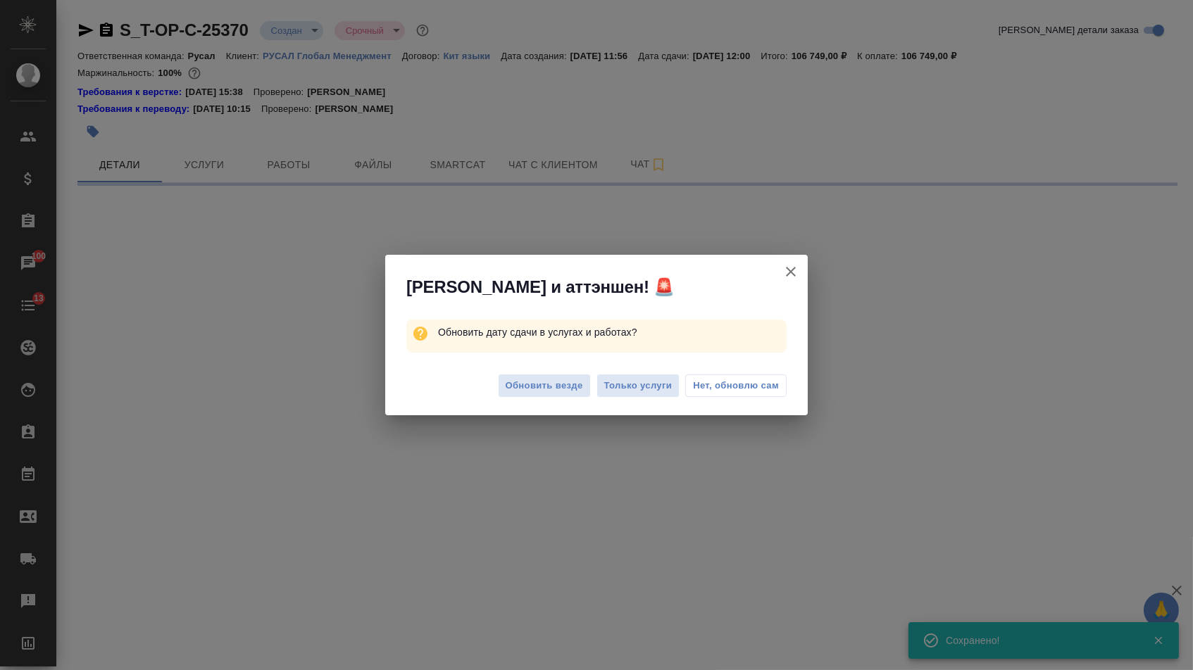
scroll to position [0, 0]
select select "RU"
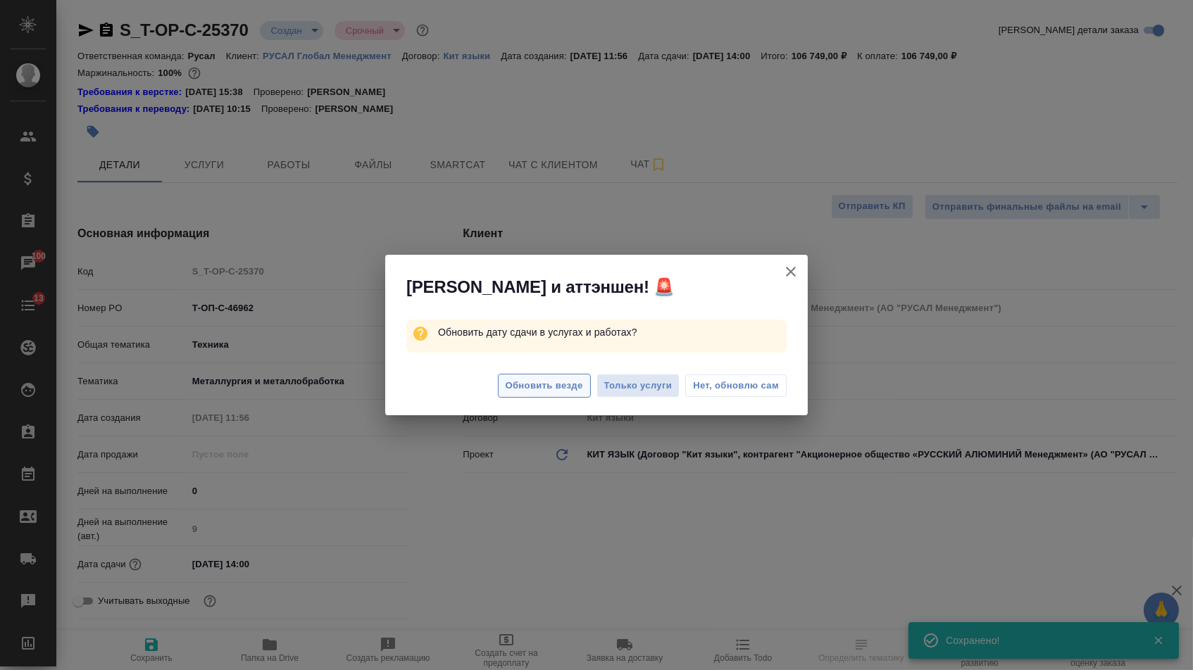
type textarea "x"
click at [541, 392] on span "Обновить везде" at bounding box center [543, 386] width 77 height 16
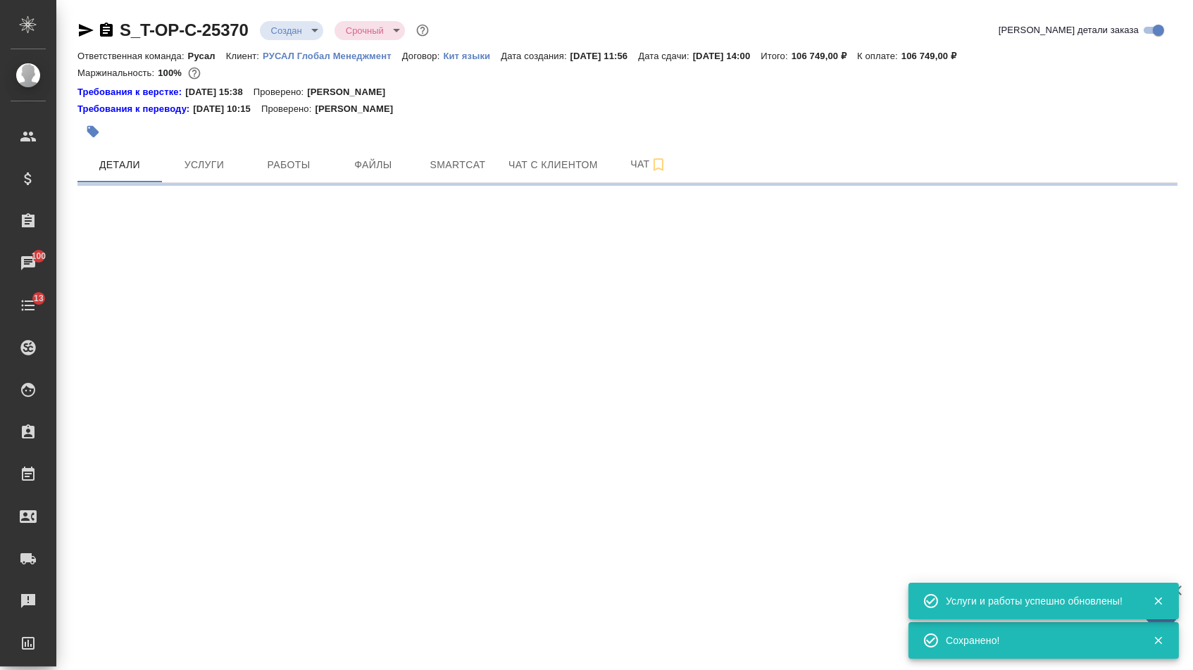
select select "RU"
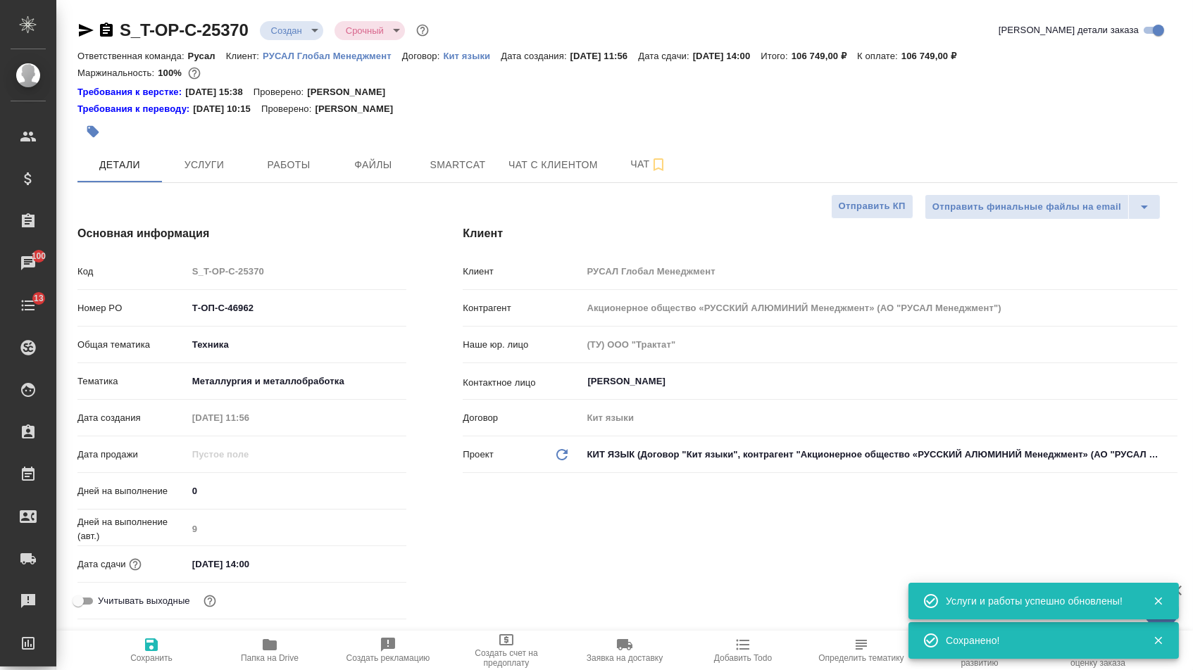
type textarea "x"
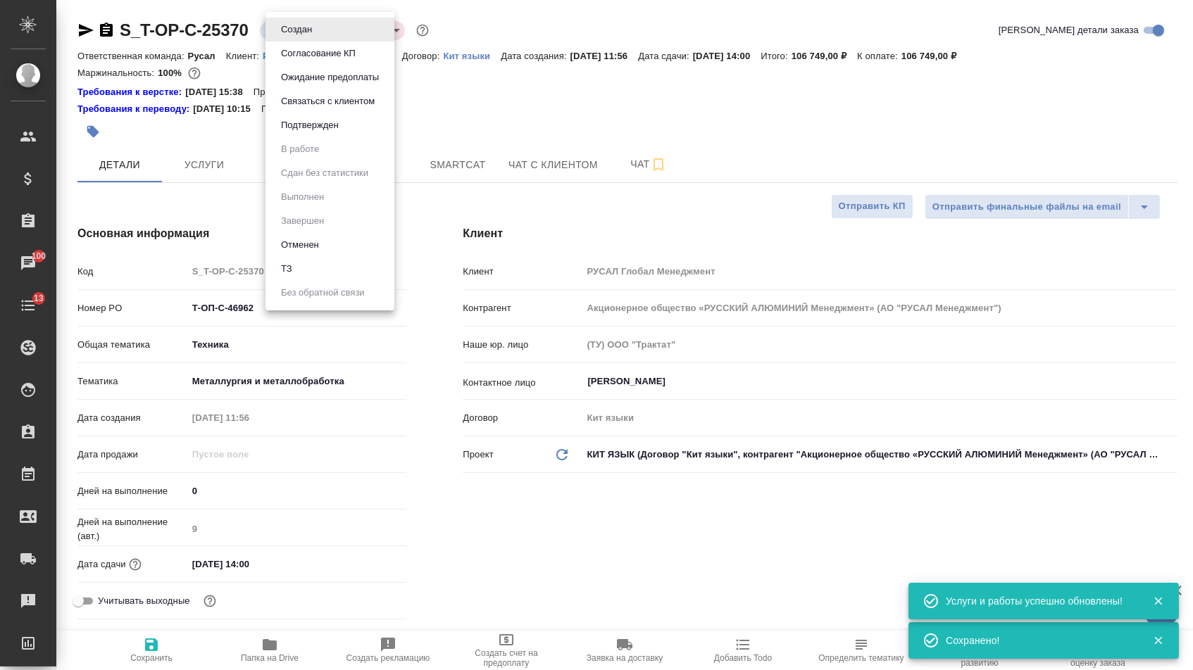
click at [306, 25] on body "🙏 .cls-1 fill:#fff; AWATERA [PERSON_NAME] Спецификации Заказы 100 Чаты 13 Todo …" at bounding box center [596, 335] width 1193 height 670
click at [306, 132] on button "Подтвержден" at bounding box center [310, 125] width 66 height 15
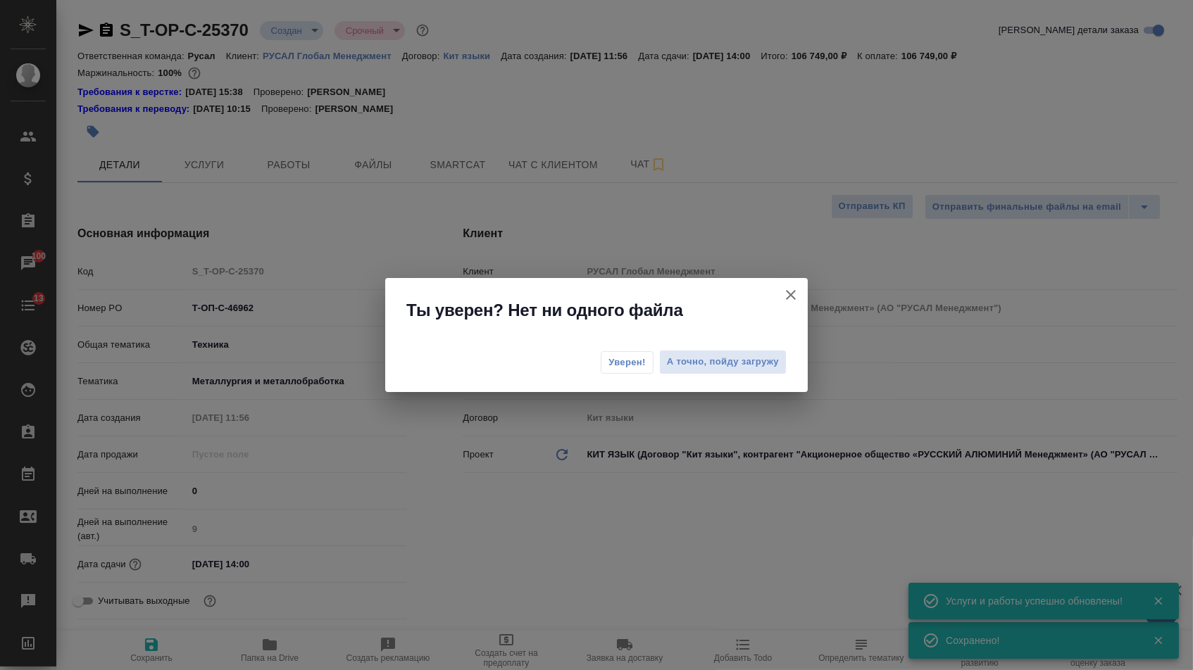
click at [609, 358] on span "Уверен!" at bounding box center [626, 363] width 37 height 14
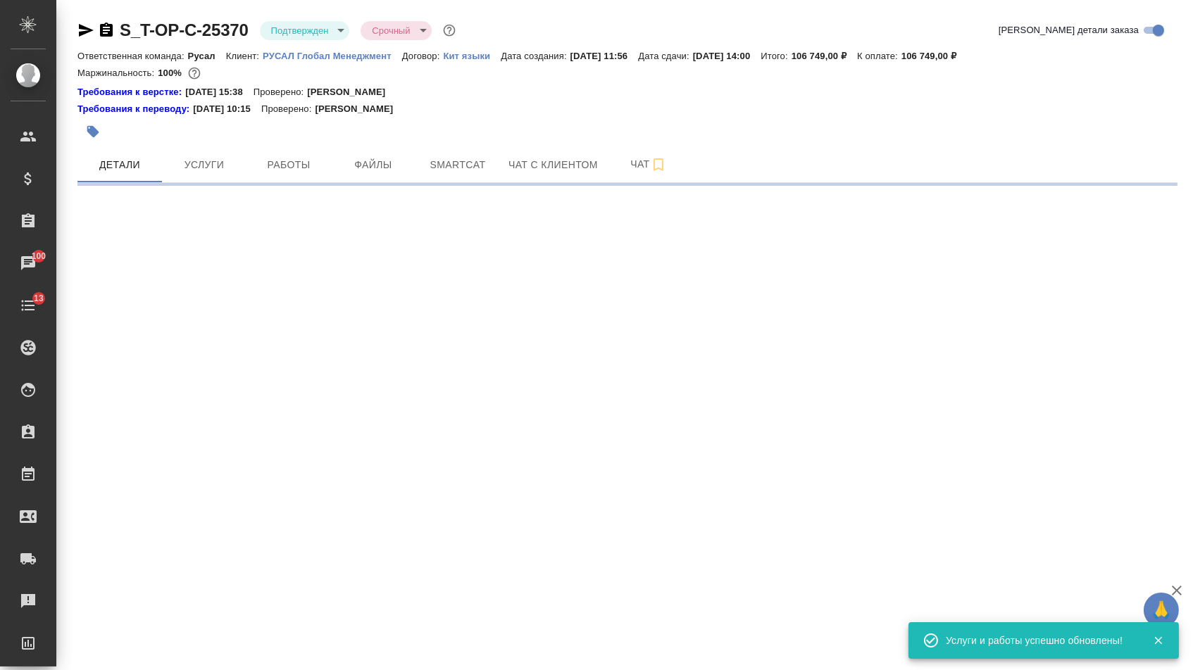
select select "RU"
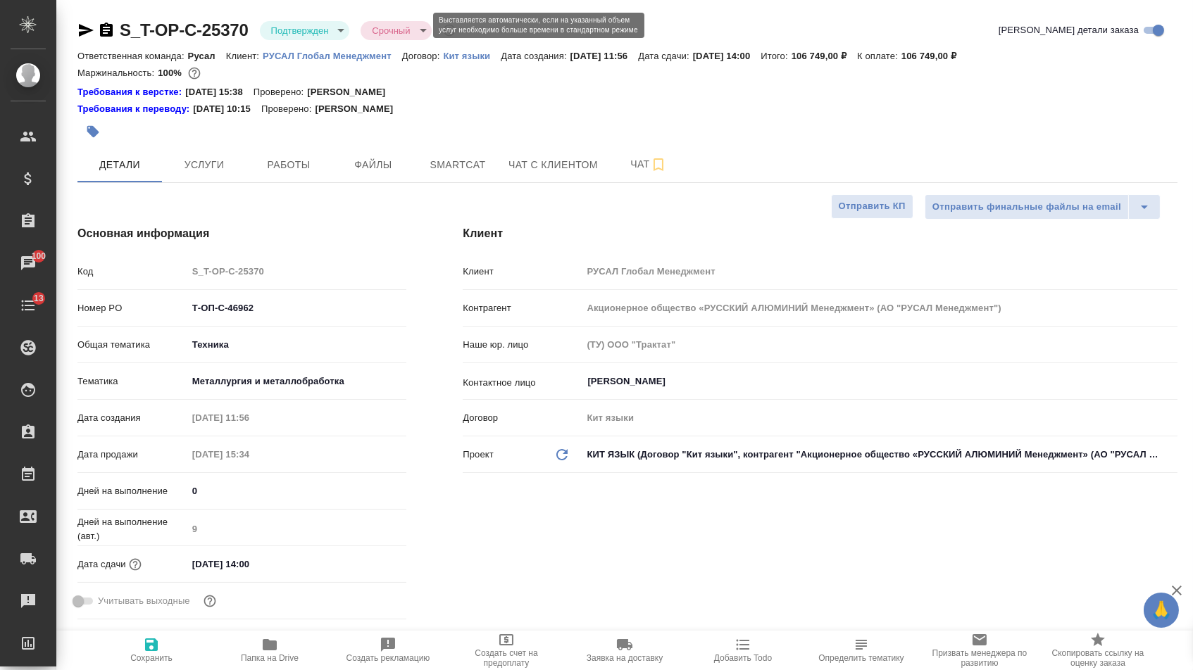
type textarea "x"
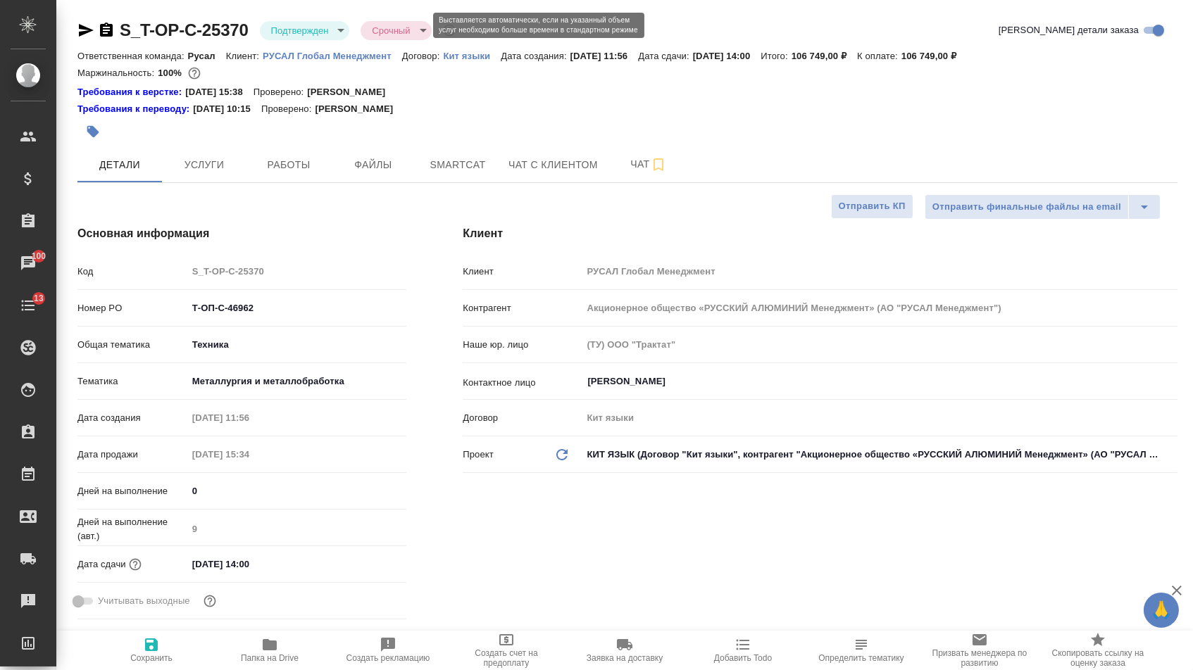
type textarea "x"
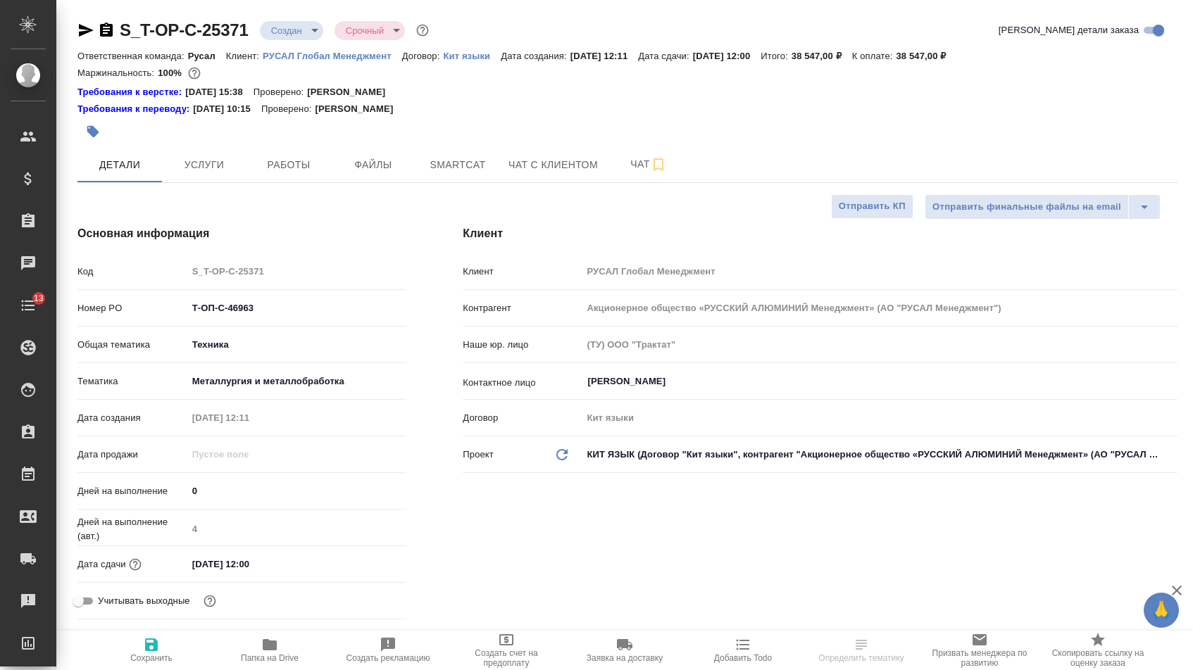
select select "RU"
type textarea "x"
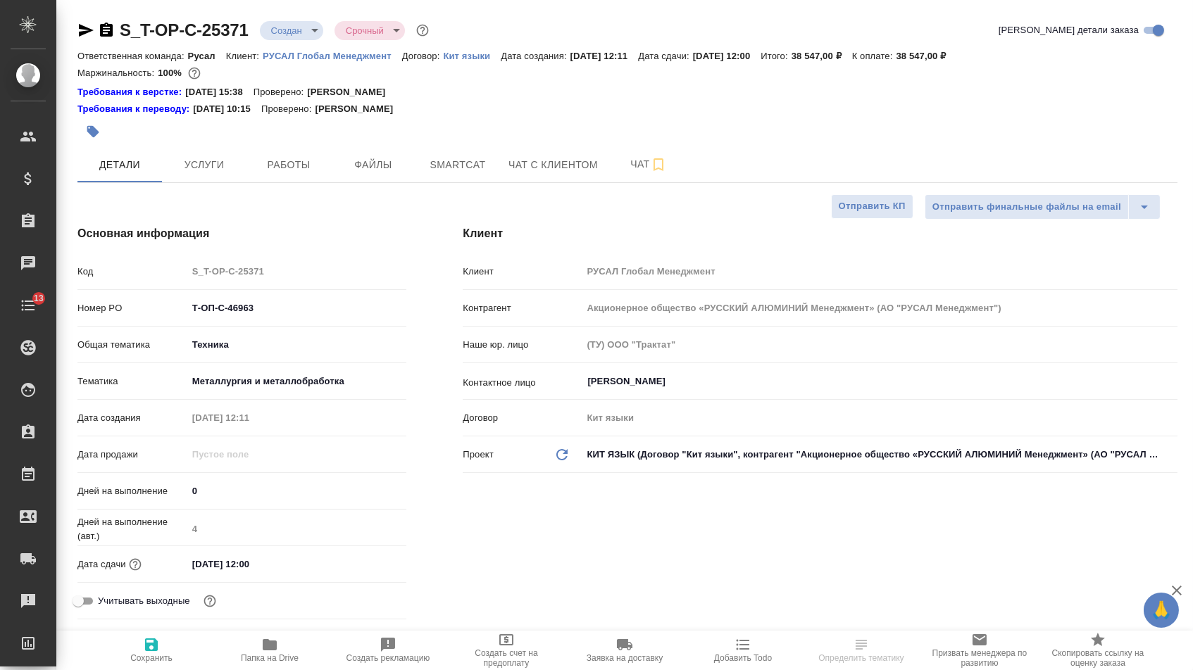
type textarea "x"
click at [295, 306] on input "Т-ОП-С-46963" at bounding box center [297, 308] width 220 height 20
click at [251, 567] on input "[DATE] 12:00" at bounding box center [249, 564] width 123 height 20
click at [372, 572] on icon "button" at bounding box center [365, 563] width 17 height 17
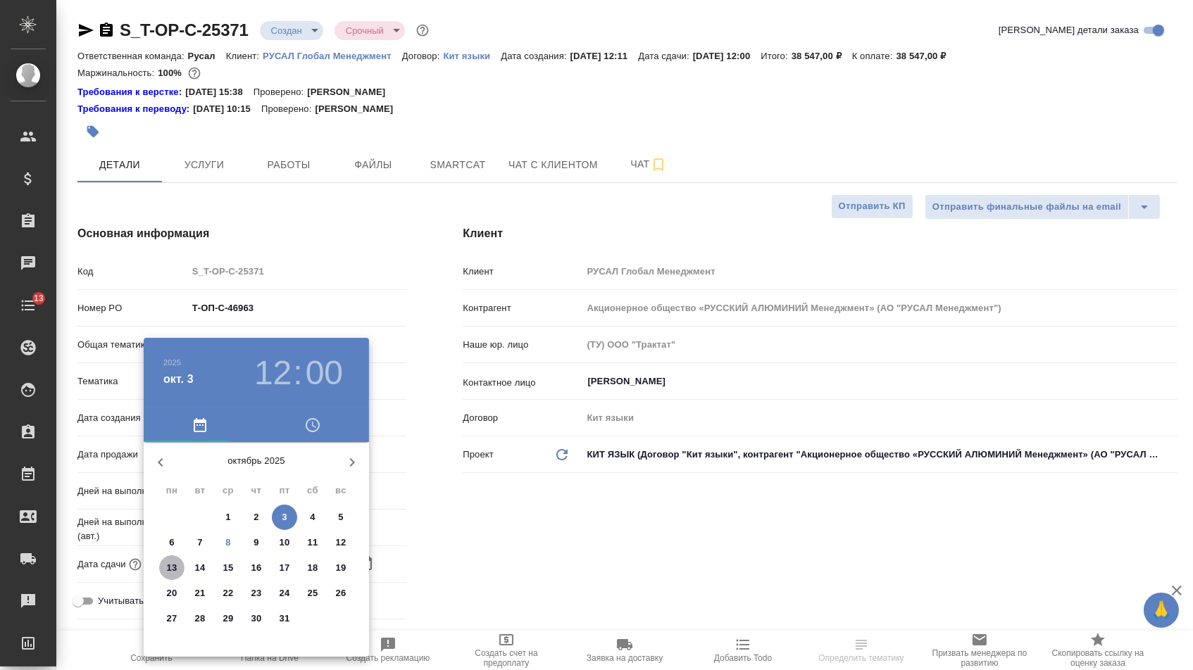
click at [171, 572] on p "13" at bounding box center [172, 568] width 11 height 14
type input "[DATE] 12:00"
type textarea "x"
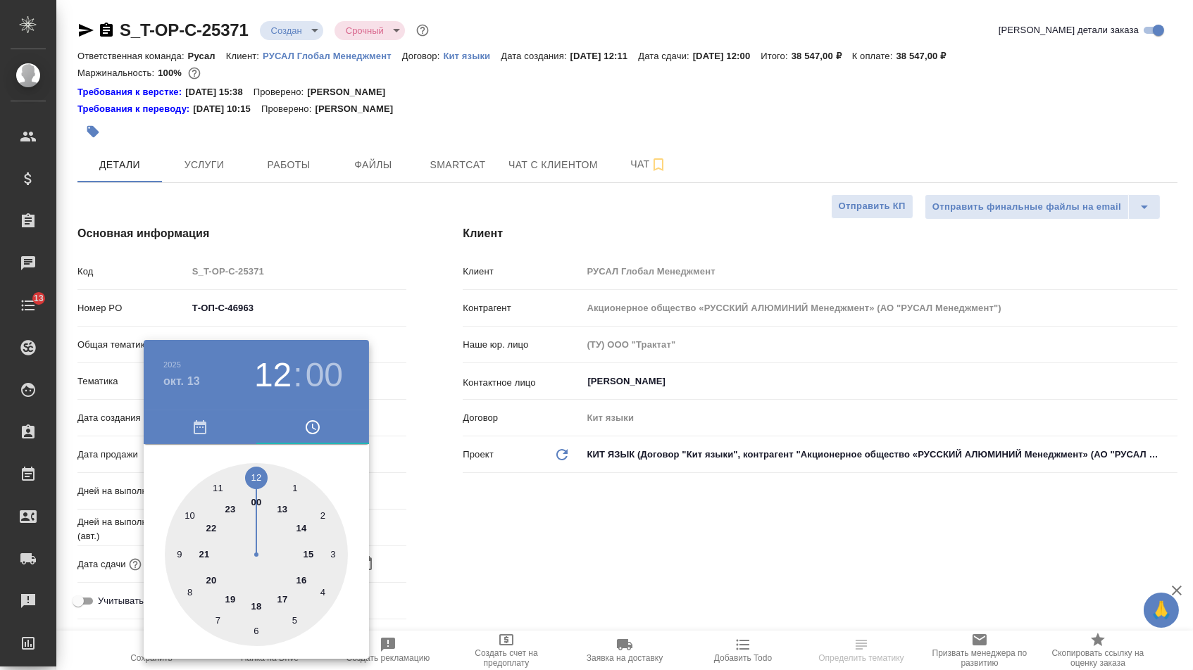
click at [463, 539] on div at bounding box center [596, 335] width 1193 height 670
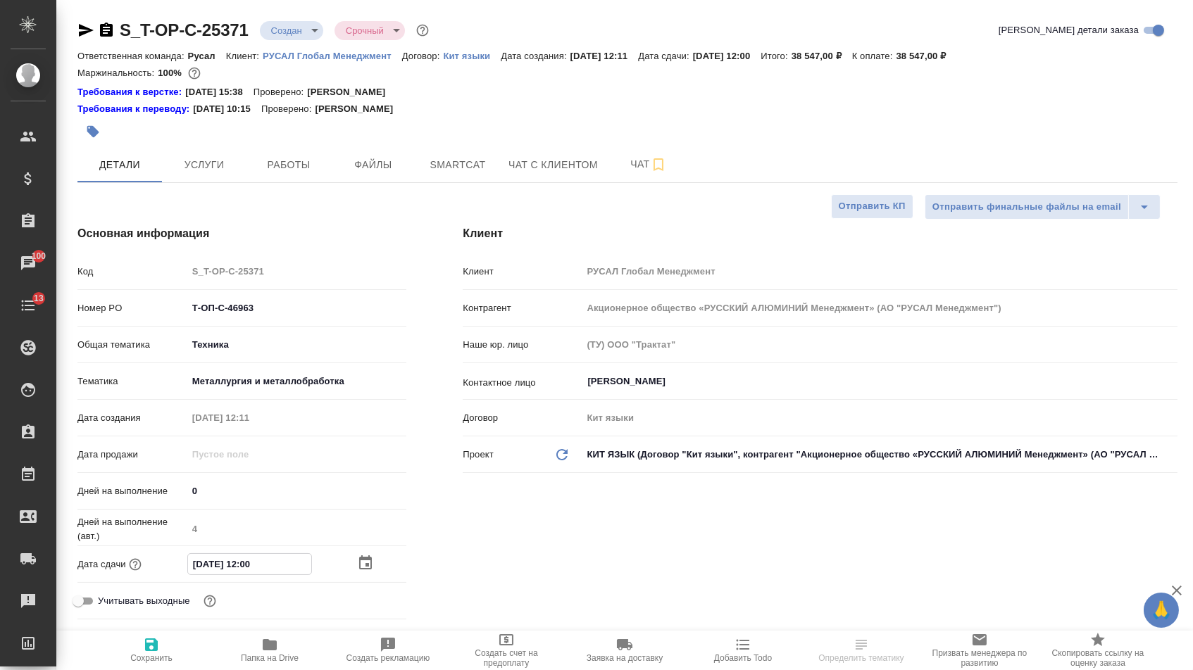
click at [248, 568] on input "[DATE] 12:00" at bounding box center [249, 564] width 123 height 20
type input "[DATE] 10:0_"
type textarea "x"
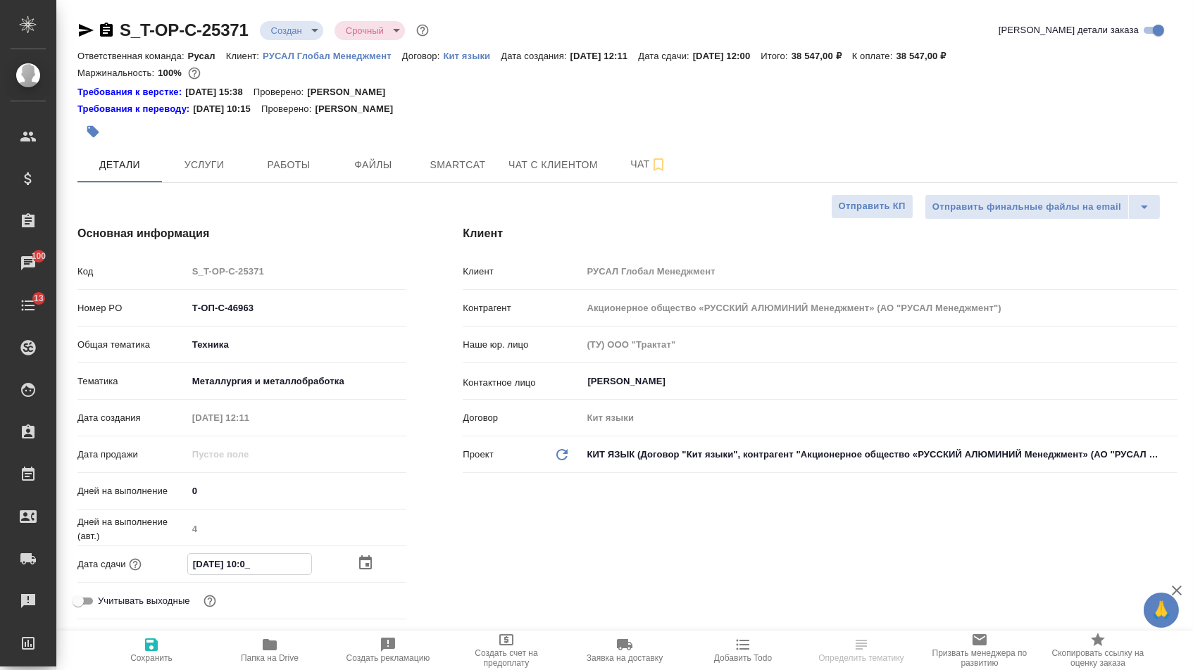
type input "[DATE] 11:00"
type textarea "x"
click at [170, 660] on span "Сохранить" at bounding box center [151, 658] width 42 height 10
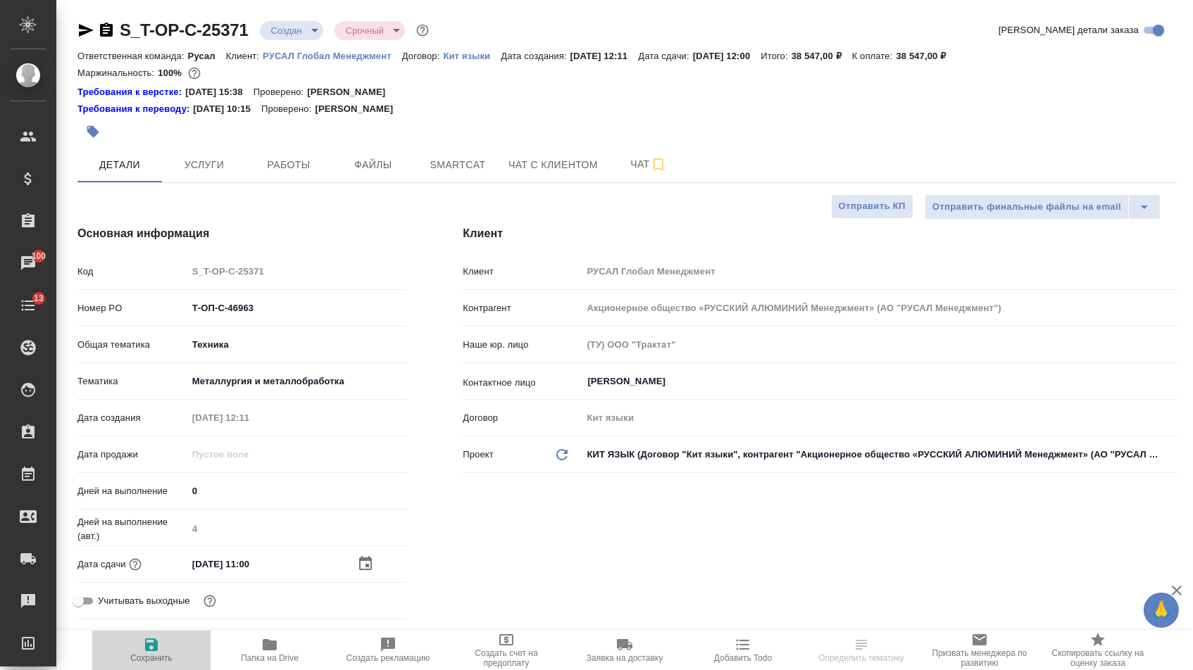
type textarea "x"
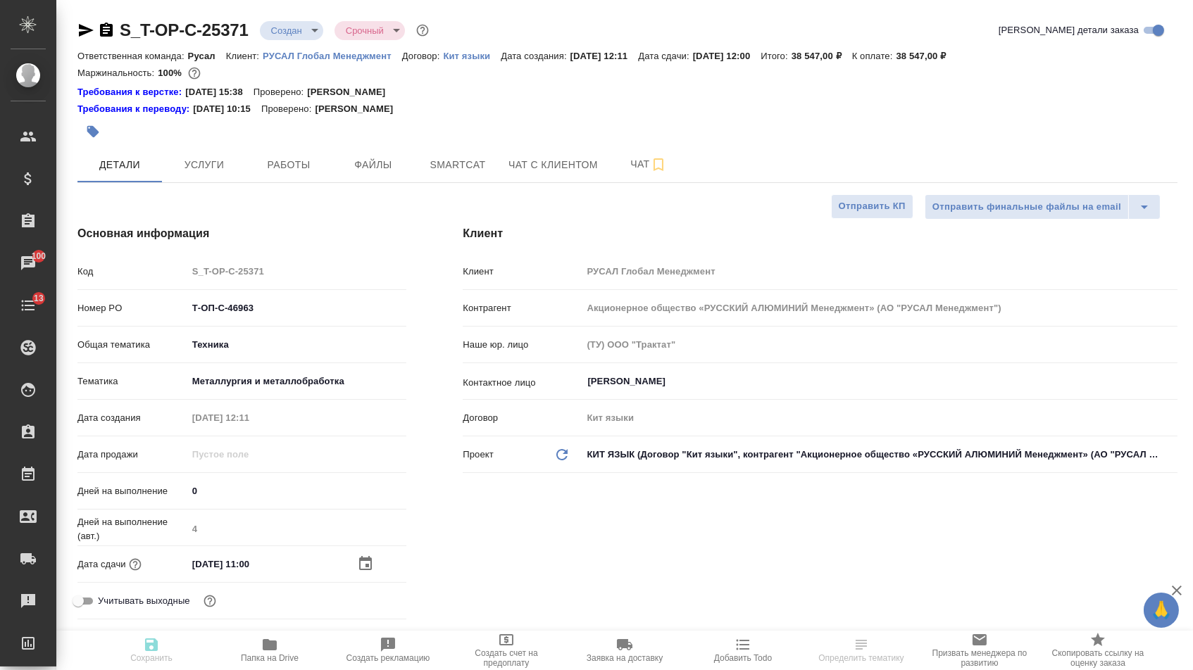
type textarea "x"
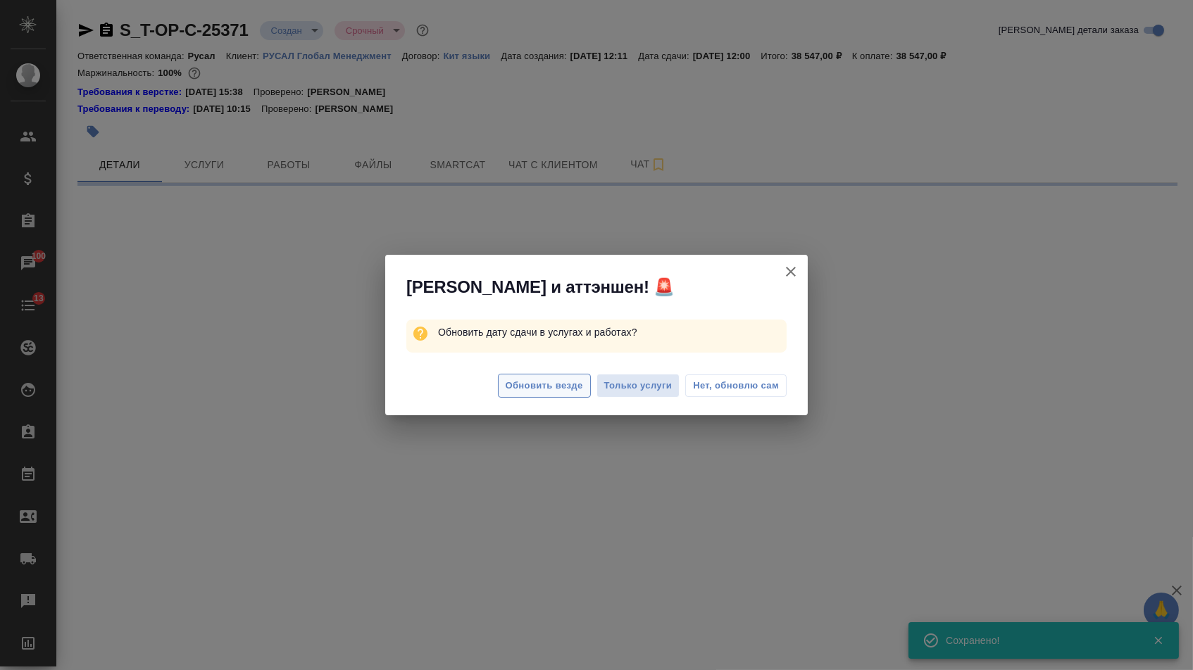
select select "RU"
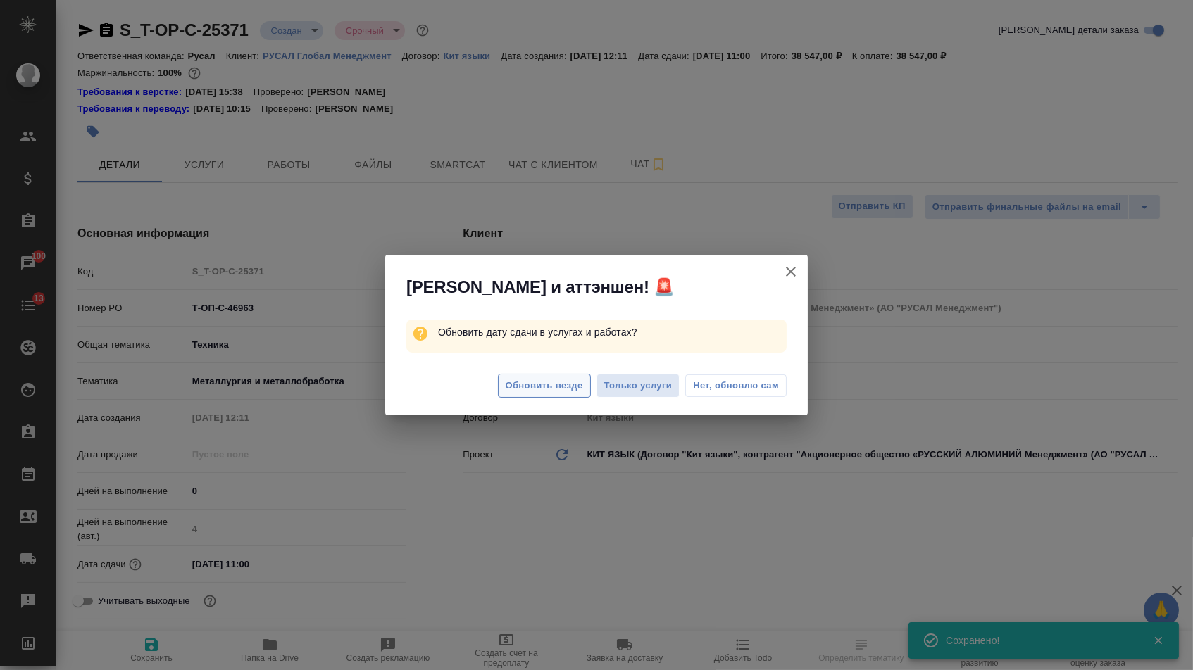
type textarea "x"
click at [527, 389] on span "Обновить везде" at bounding box center [543, 386] width 77 height 16
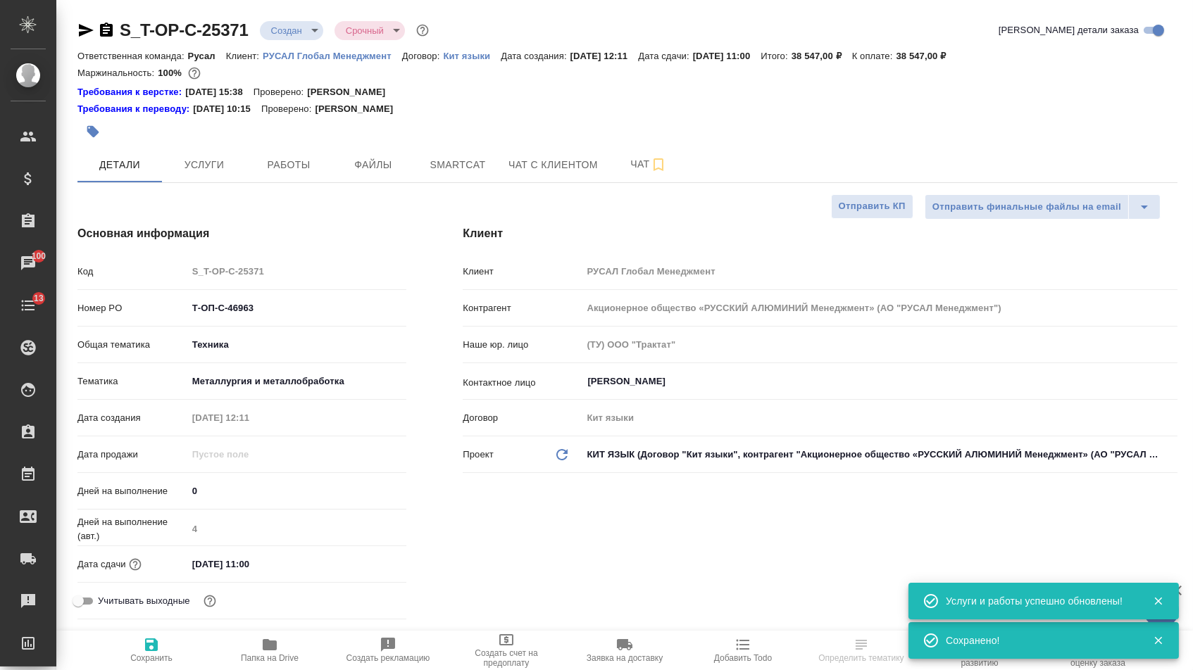
type textarea "x"
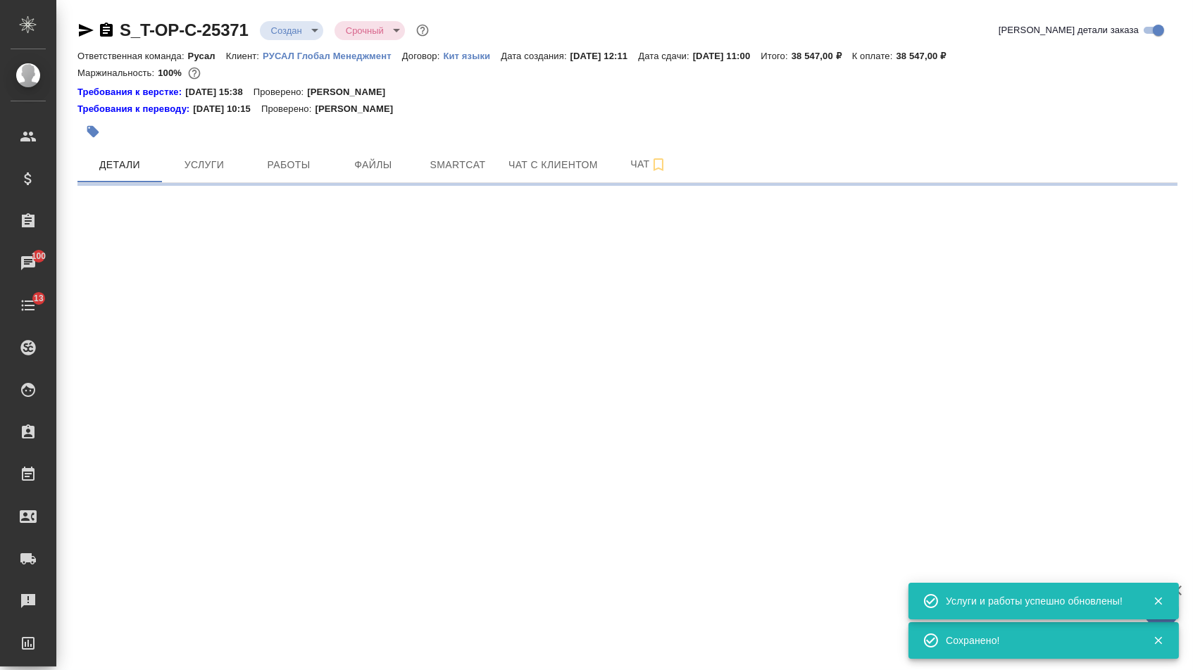
select select "RU"
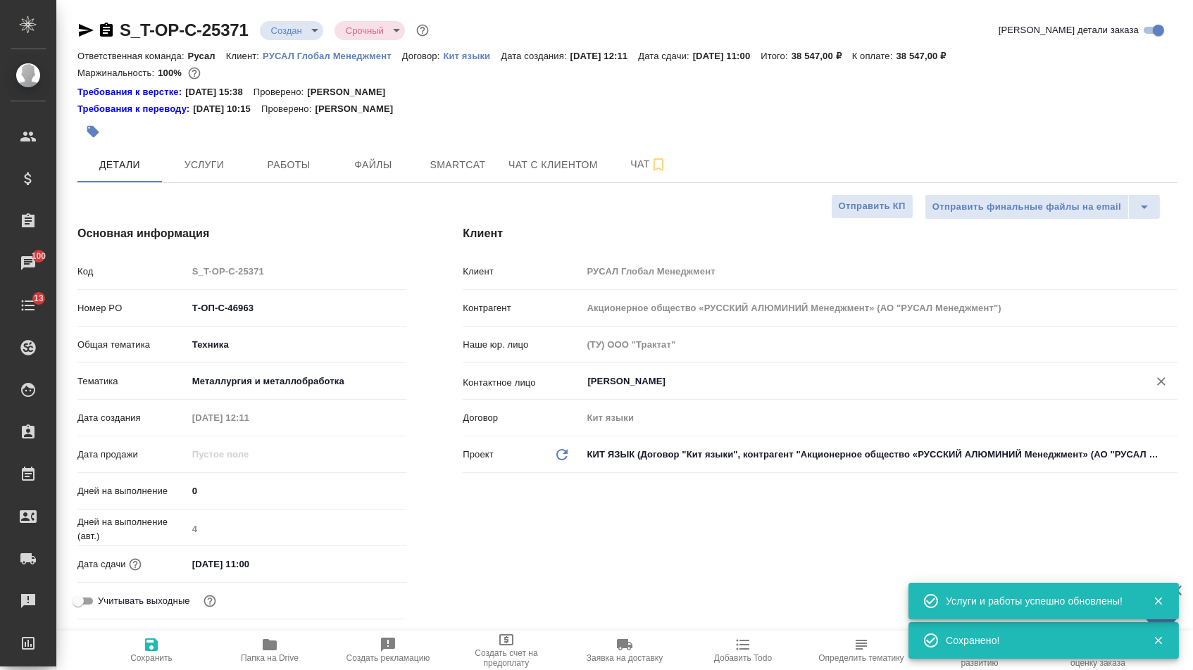
type textarea "x"
click at [310, 35] on body "🙏 .cls-1 fill:#fff; AWATERA Menshikova Aleksandra Клиенты Спецификации Заказы 1…" at bounding box center [596, 335] width 1193 height 670
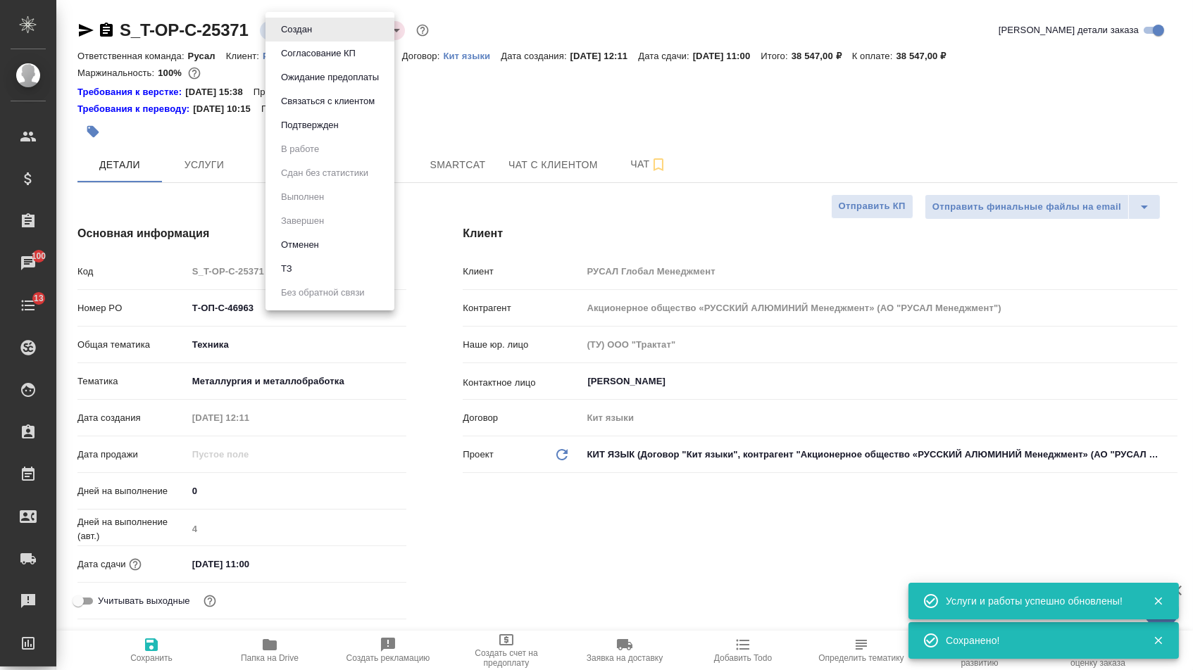
click at [310, 132] on button "Подтвержден" at bounding box center [310, 125] width 66 height 15
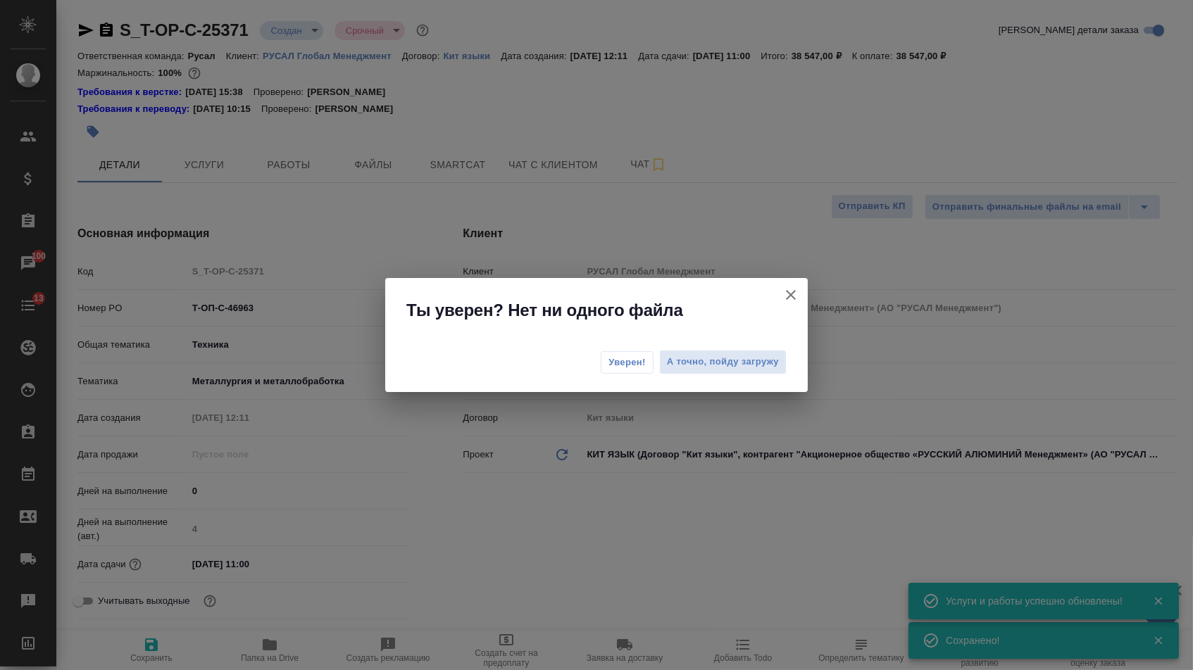
click at [619, 367] on span "Уверен!" at bounding box center [626, 363] width 37 height 14
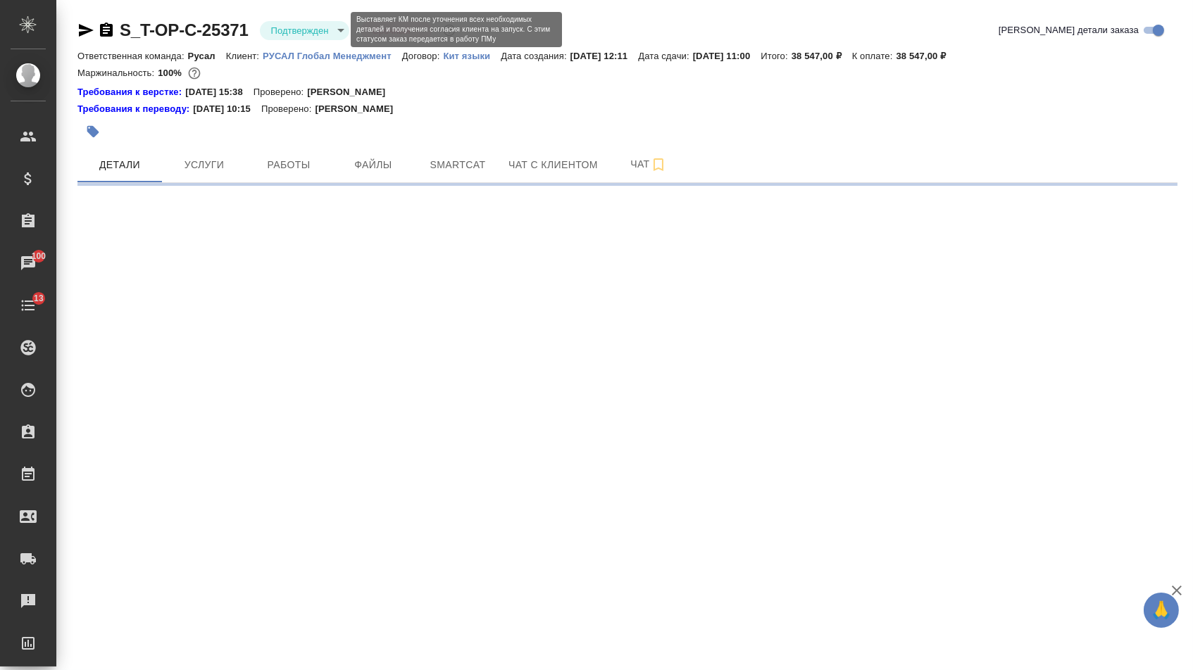
select select "RU"
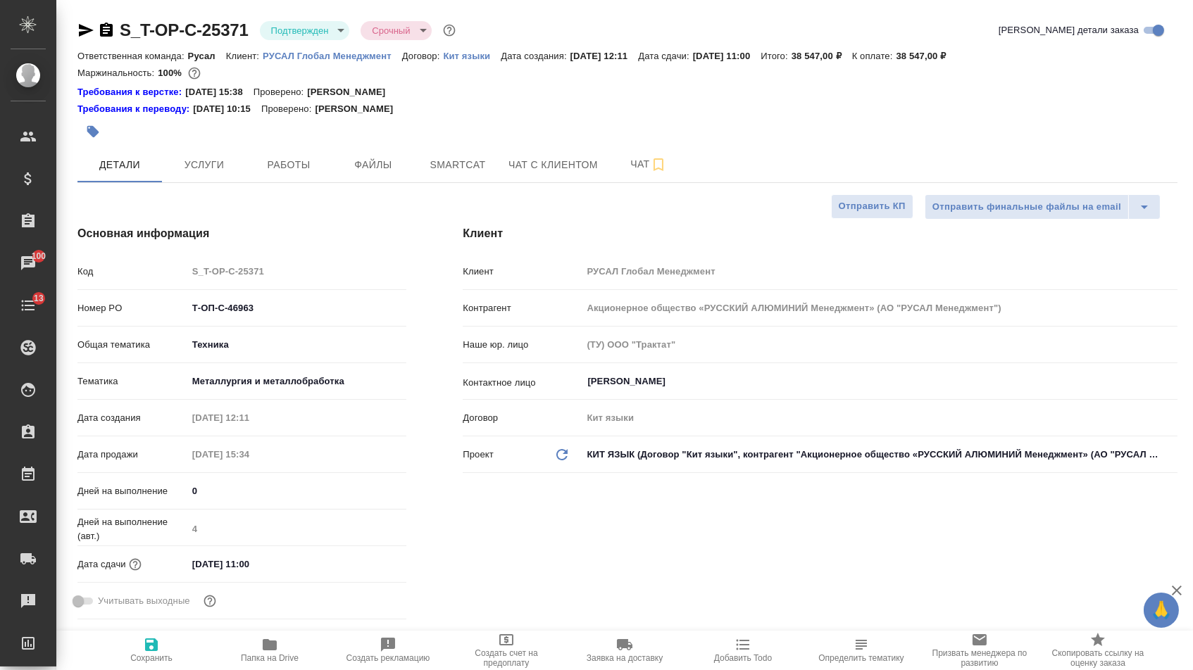
type textarea "x"
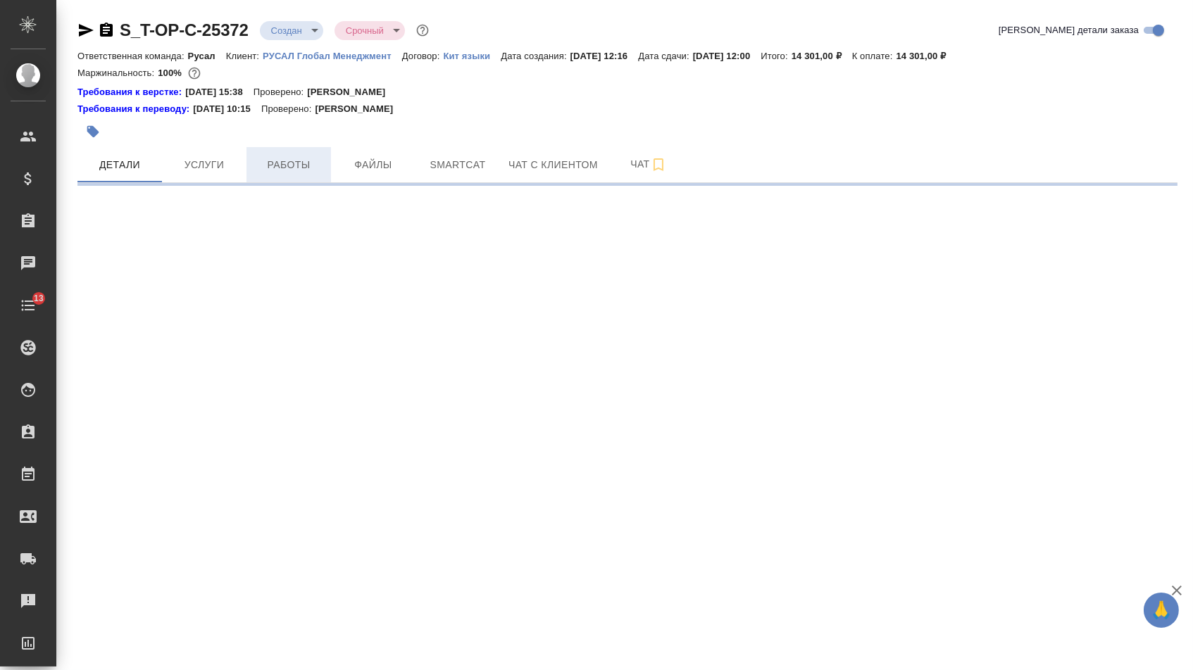
select select "RU"
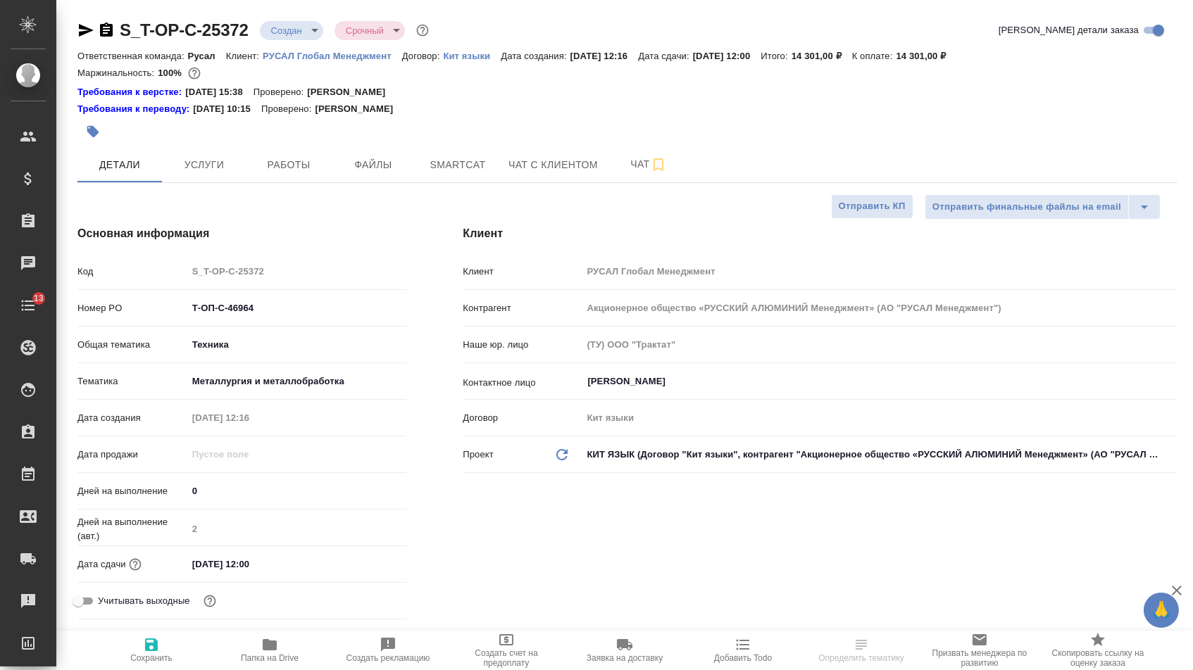
type textarea "x"
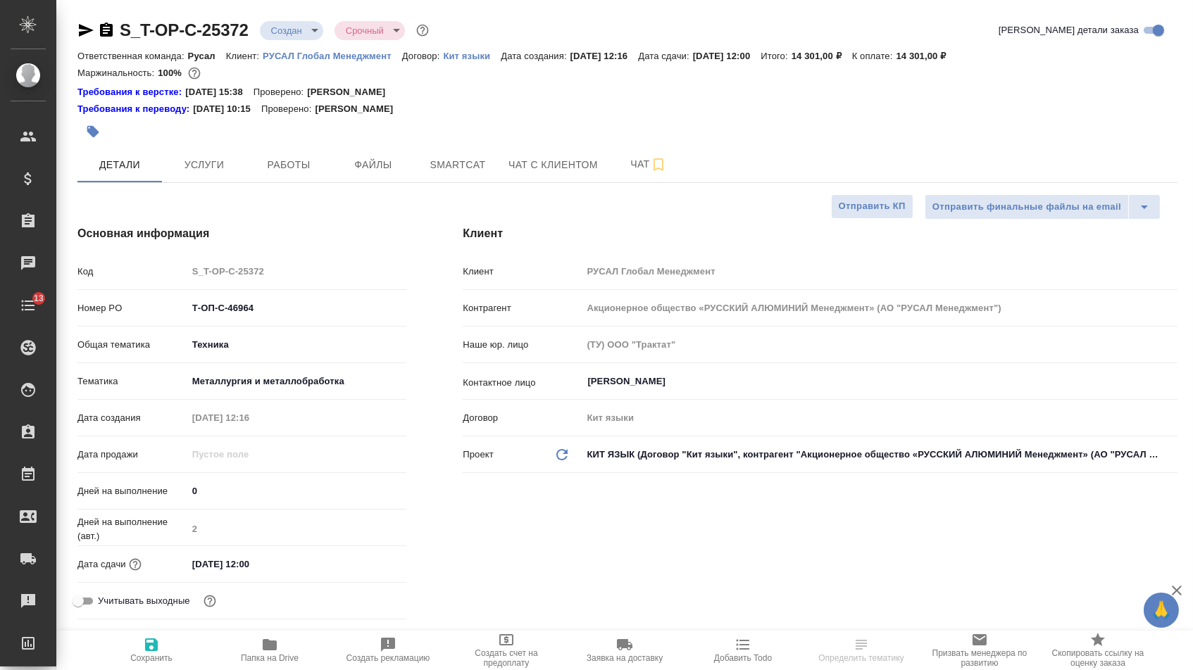
type textarea "x"
click at [214, 574] on input "[DATE] 12:00" at bounding box center [248, 564] width 123 height 20
drag, startPoint x: 202, startPoint y: 570, endPoint x: 163, endPoint y: 569, distance: 38.7
click at [163, 569] on div "Дата сдачи [DATE] 12:00" at bounding box center [241, 564] width 329 height 25
type input "11.02.0251 20:0_"
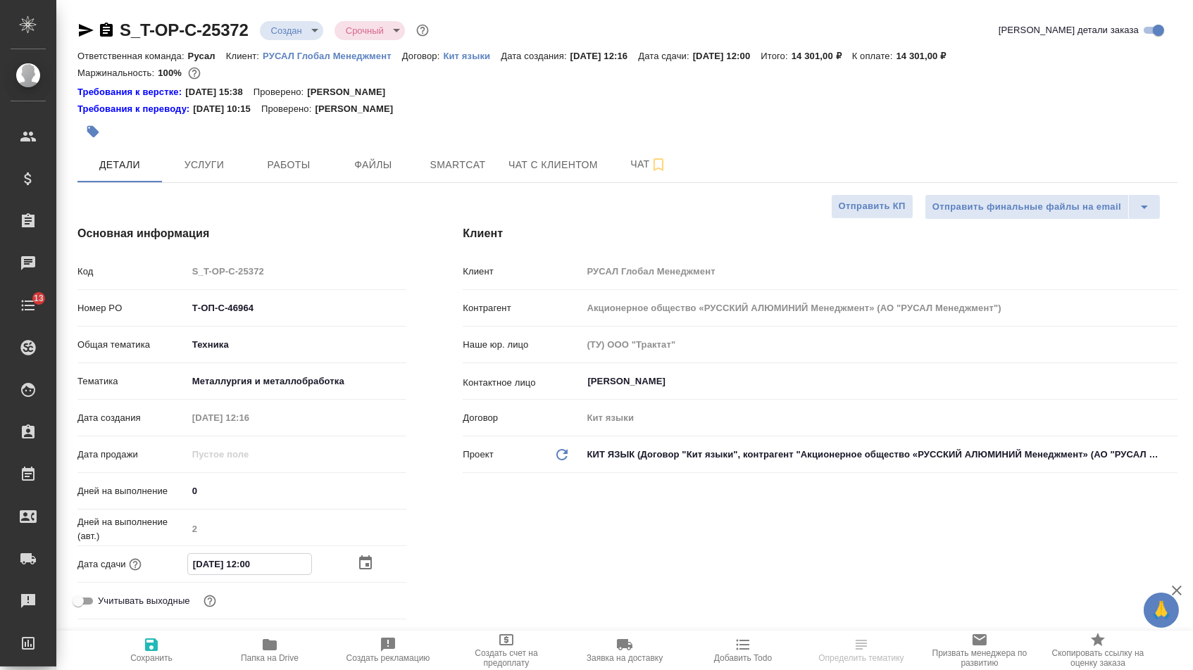
type textarea "x"
type input "[DATE] 12:00"
type textarea "x"
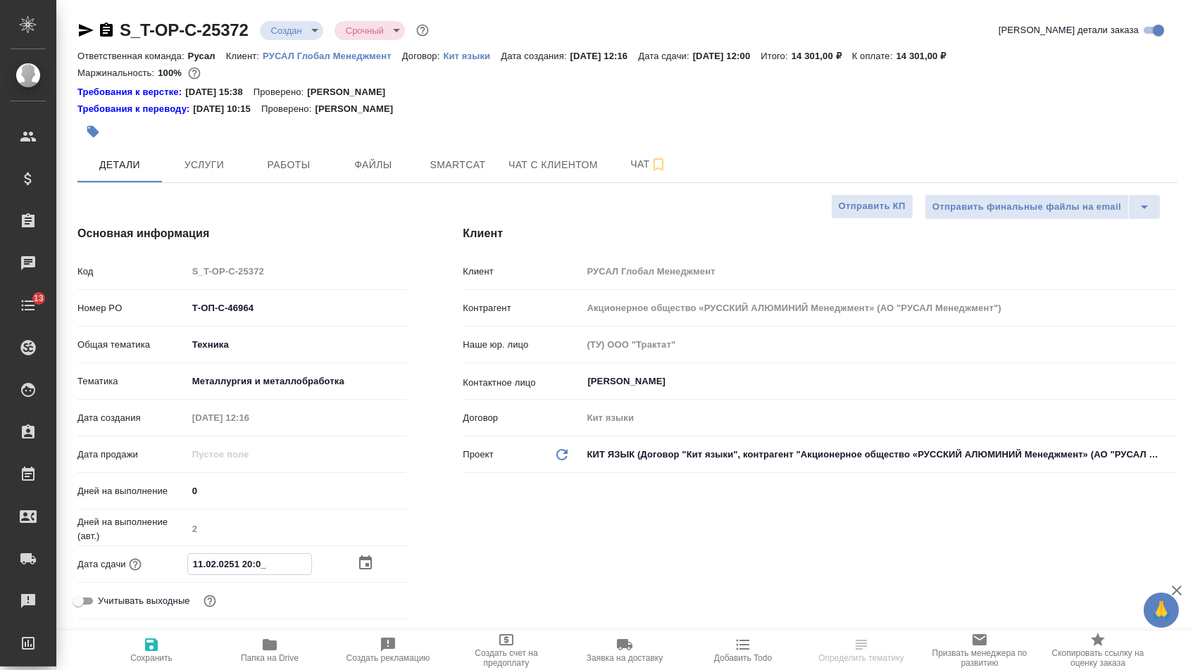
type textarea "x"
type input "19.01.0202 51:20"
type textarea "x"
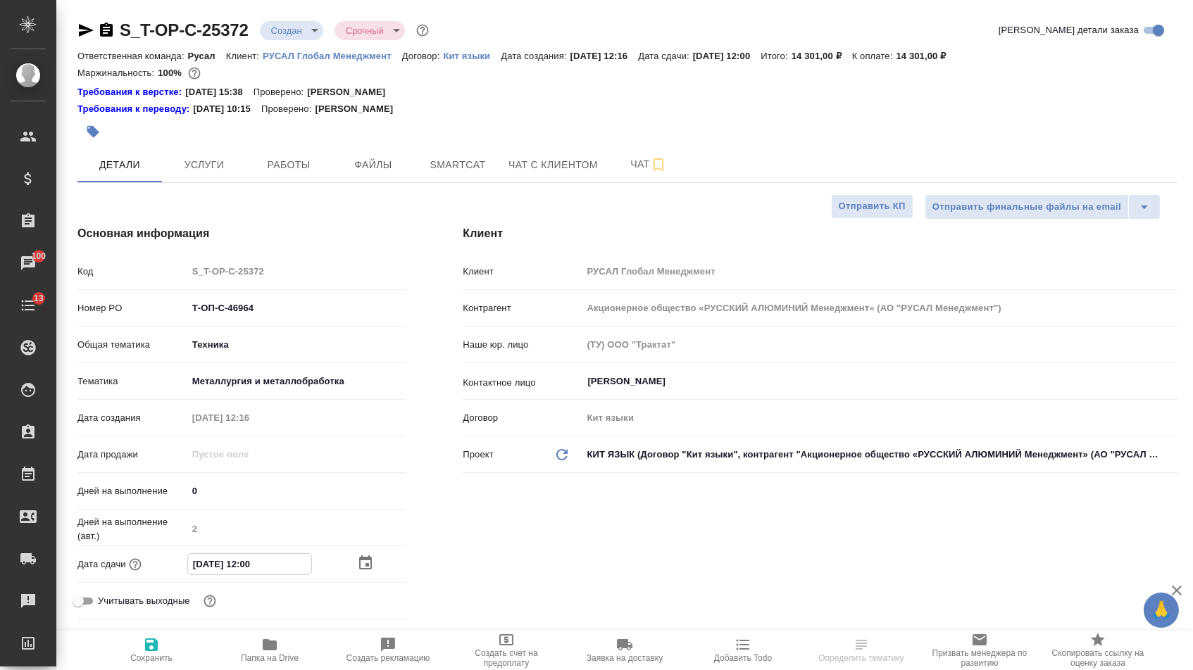
type textarea "x"
type input "[DATE] 12:0_"
type textarea "x"
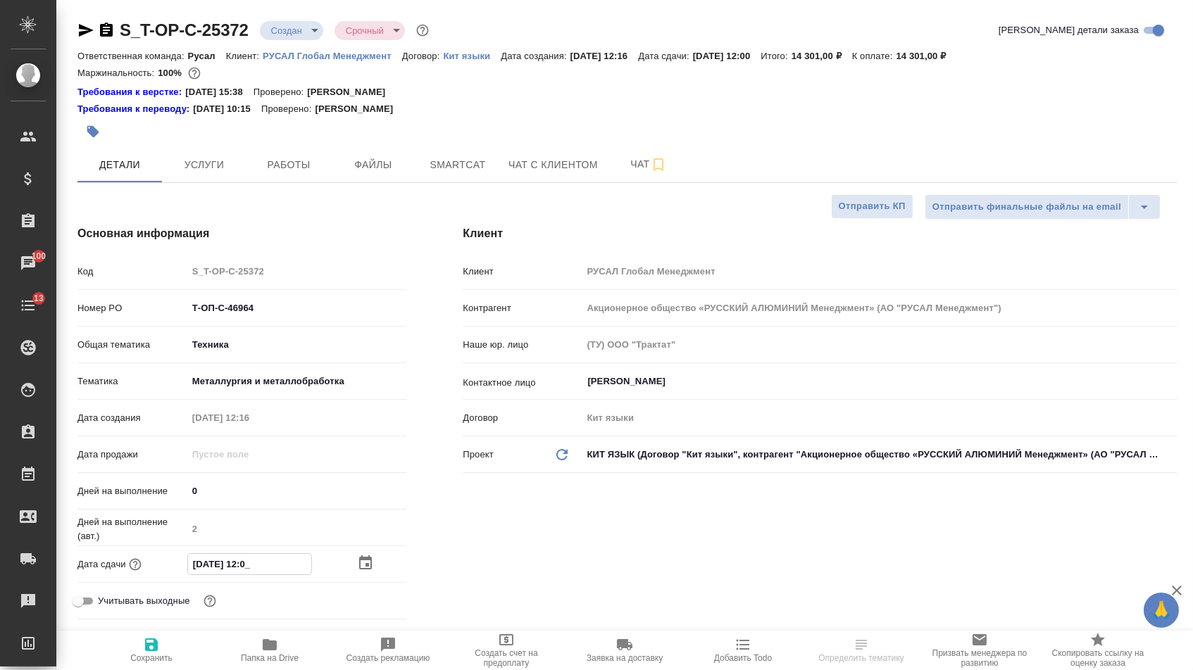
type input "11.02.0251 20:__"
type textarea "x"
type input "10.10.2025 12:0_"
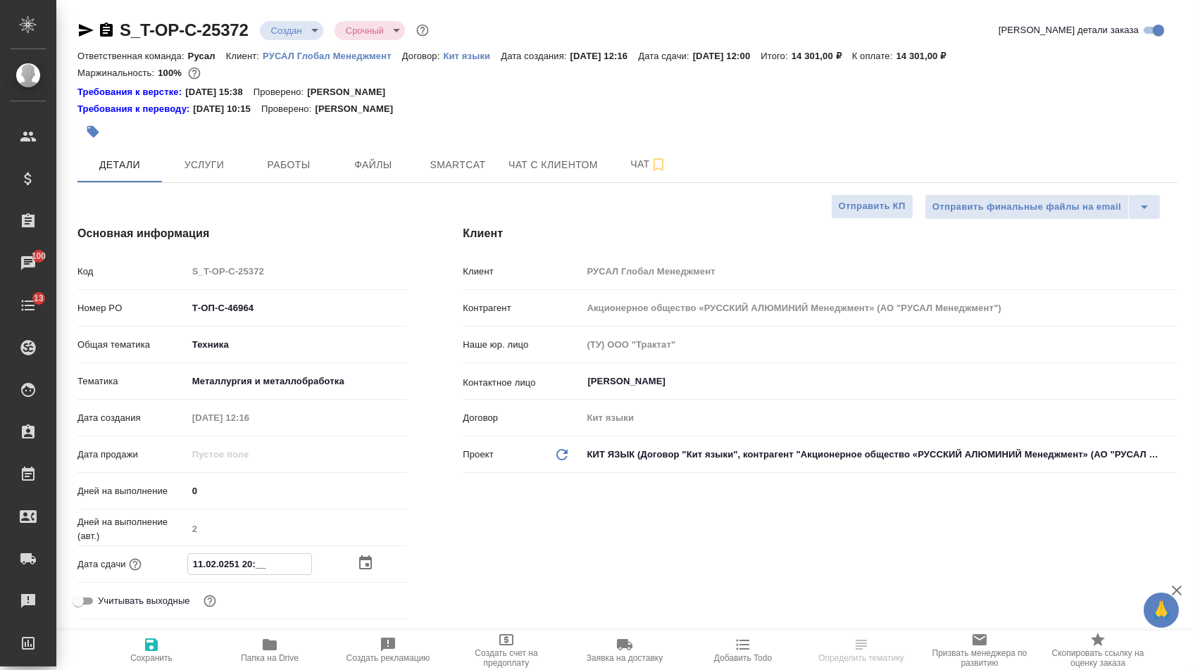
type textarea "x"
click at [248, 567] on input "10.10.2025 12:0_" at bounding box center [249, 564] width 123 height 20
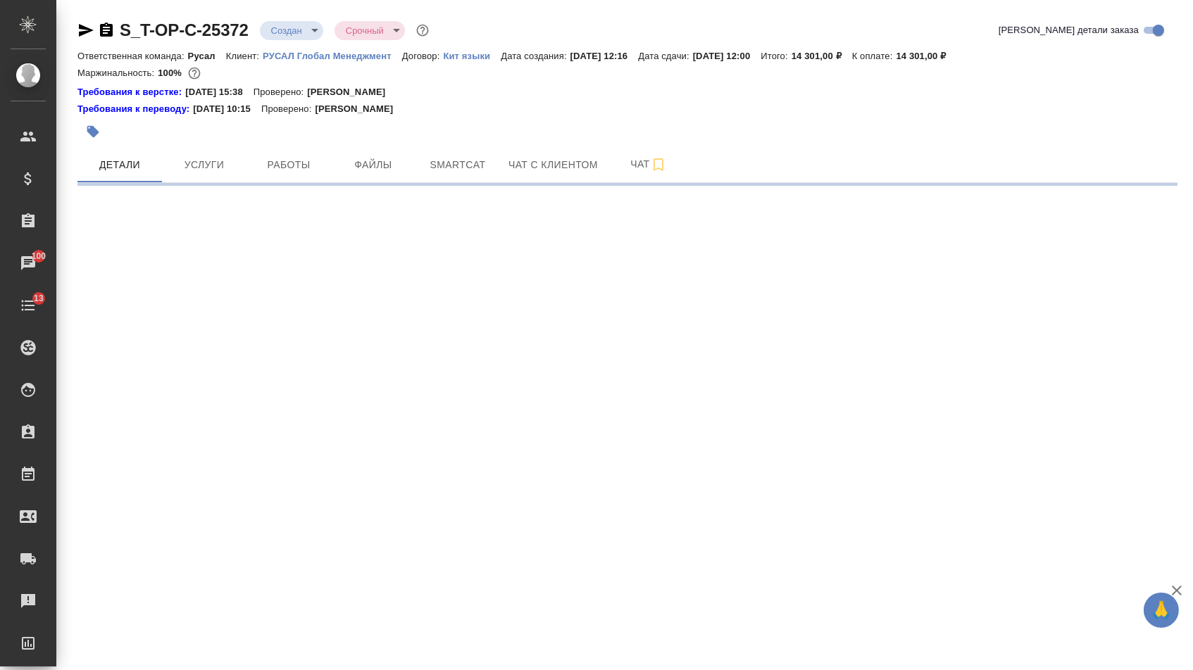
select select "RU"
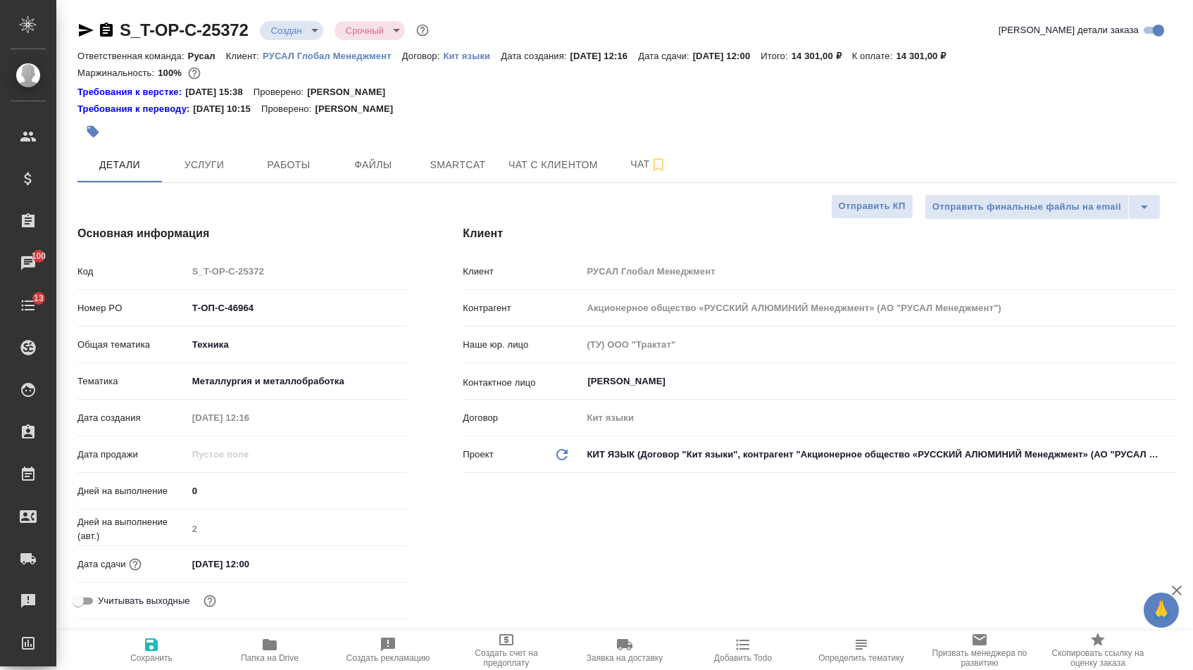
type textarea "x"
click at [285, 566] on input "[DATE] 12:00" at bounding box center [248, 564] width 123 height 20
drag, startPoint x: 290, startPoint y: 566, endPoint x: 89, endPoint y: 565, distance: 200.6
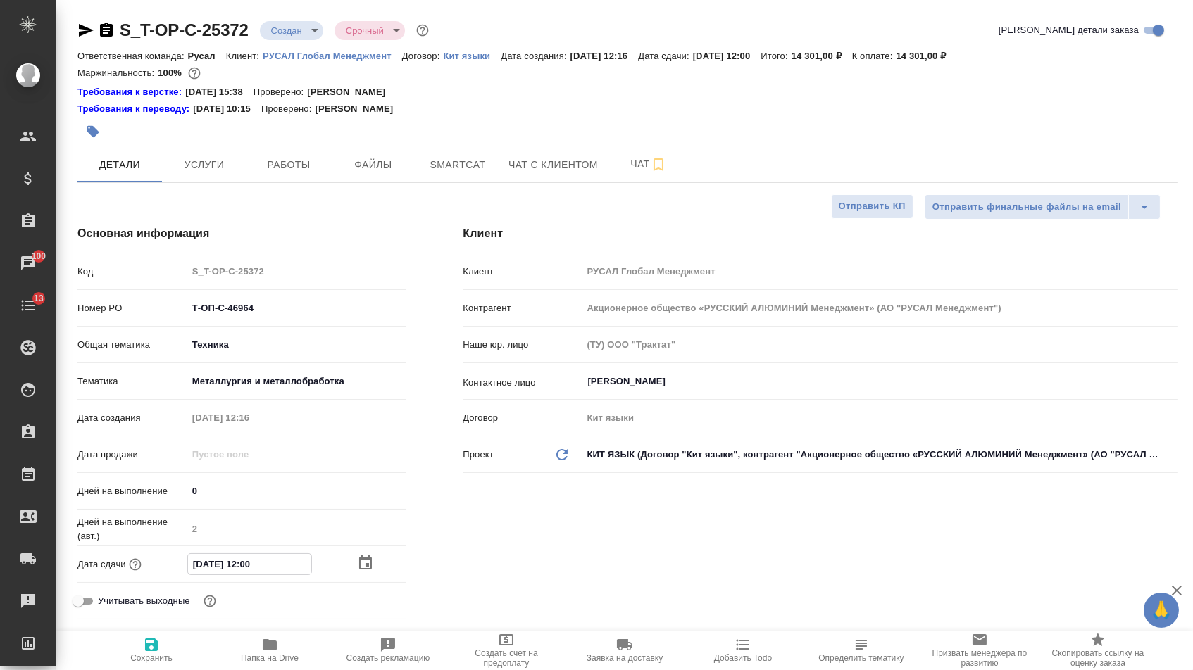
click at [89, 566] on div "Дата сдачи [DATE] 12:00" at bounding box center [241, 564] width 329 height 25
type input "1_.__.____ __:__"
type textarea "x"
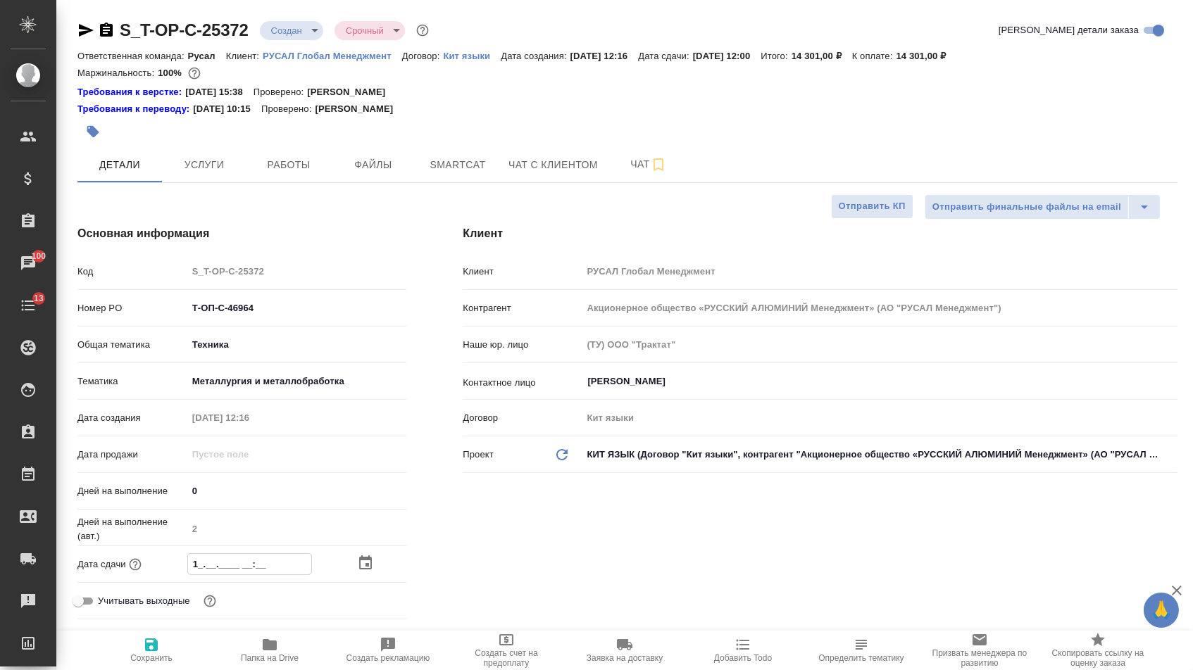
type input "10.__.____ __:__"
type textarea "x"
type input "10.1_.____ __:__"
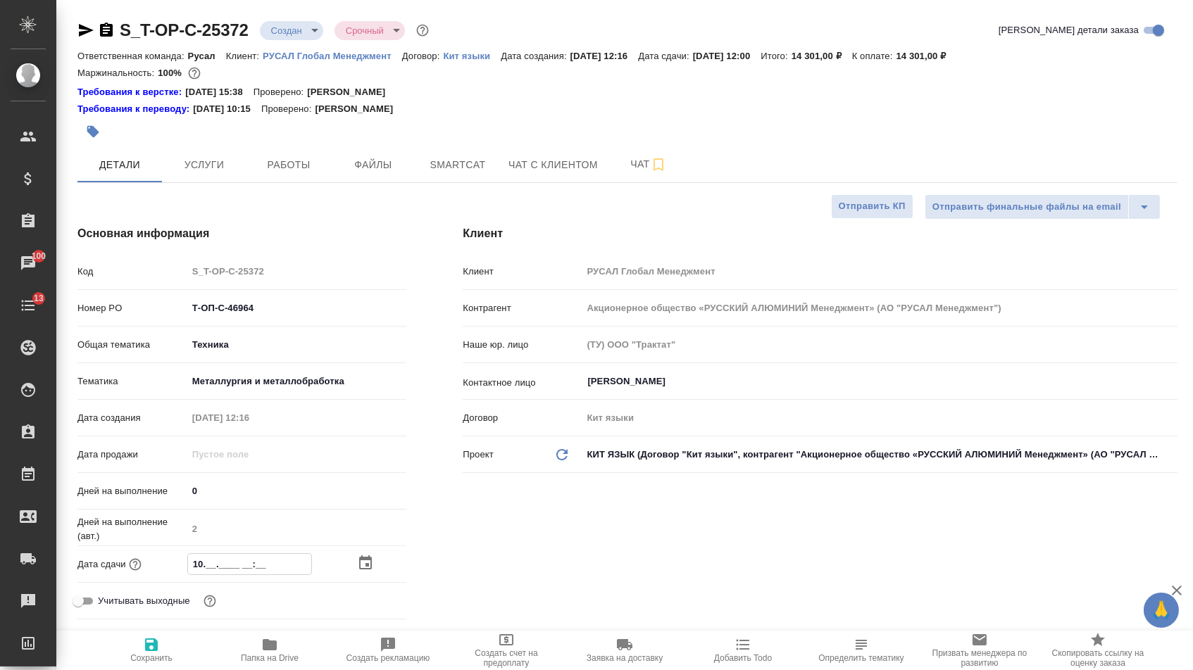
type textarea "x"
type input "10.10.____ __:__"
type textarea "x"
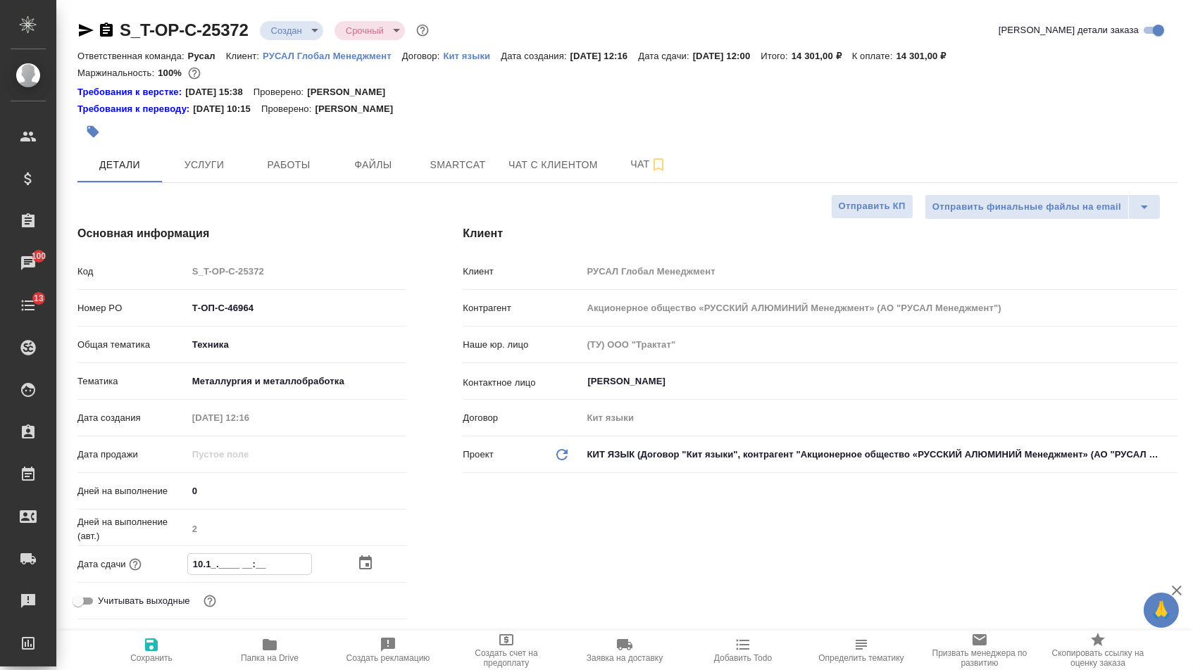
type textarea "x"
type input "10.10.1___ __:__"
type textarea "x"
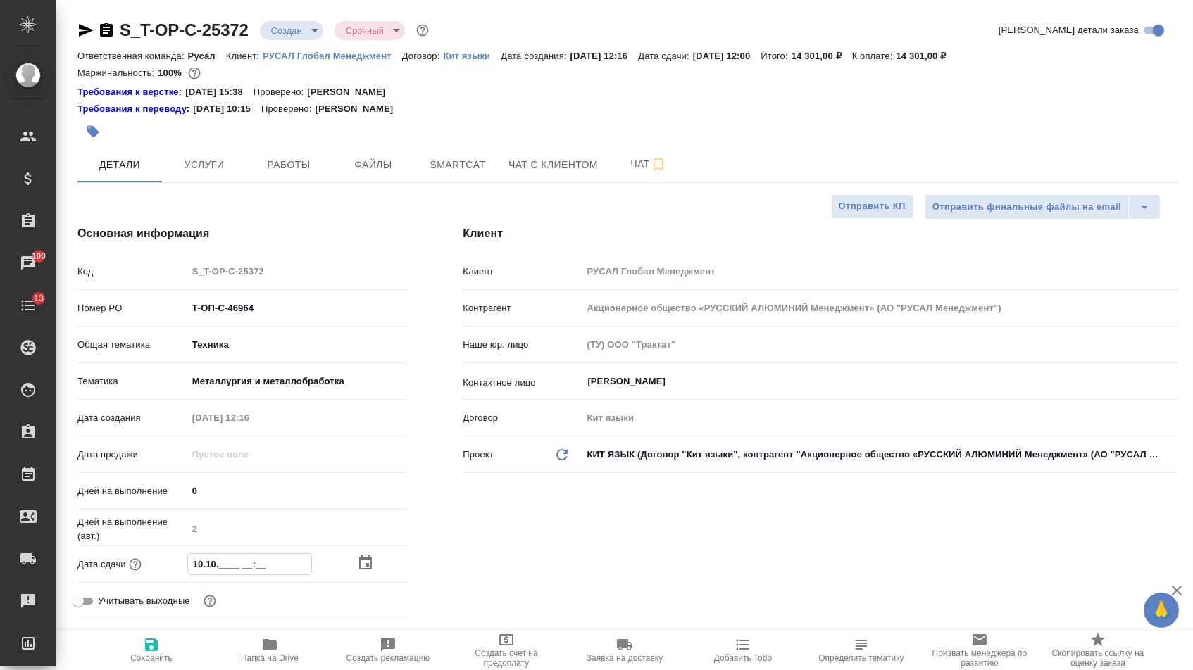
type textarea "x"
type input "10.10.12__ __:__"
type textarea "x"
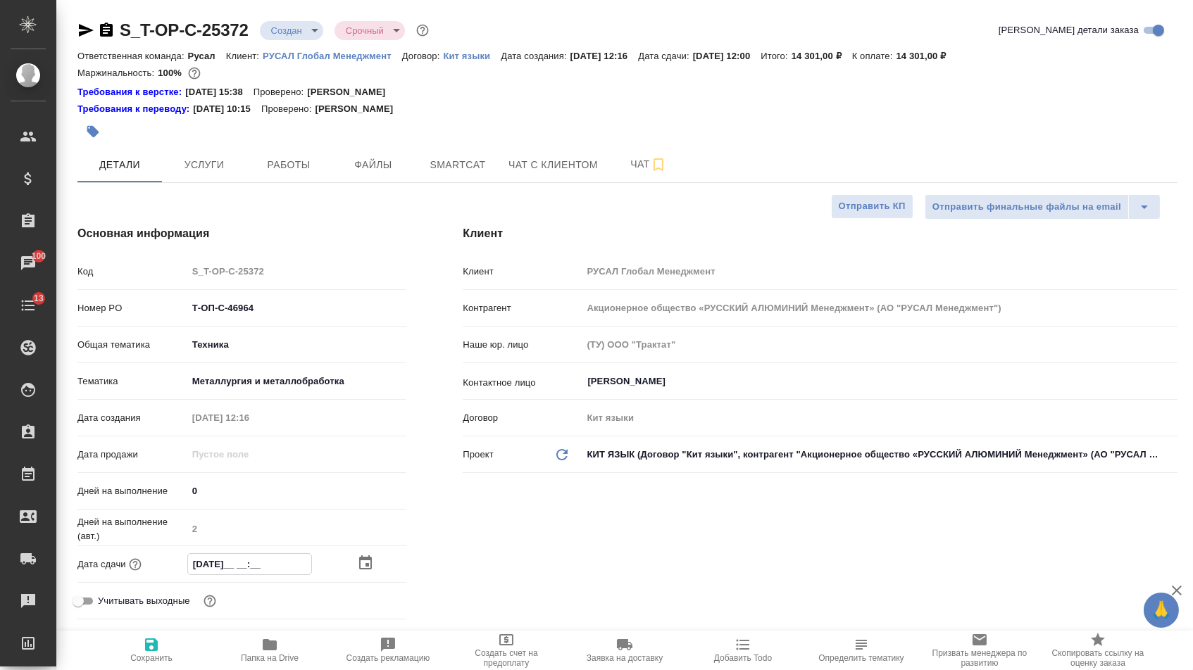
type input "10.10.120_ __:__"
type textarea "x"
type input "10.10.12__ __:__"
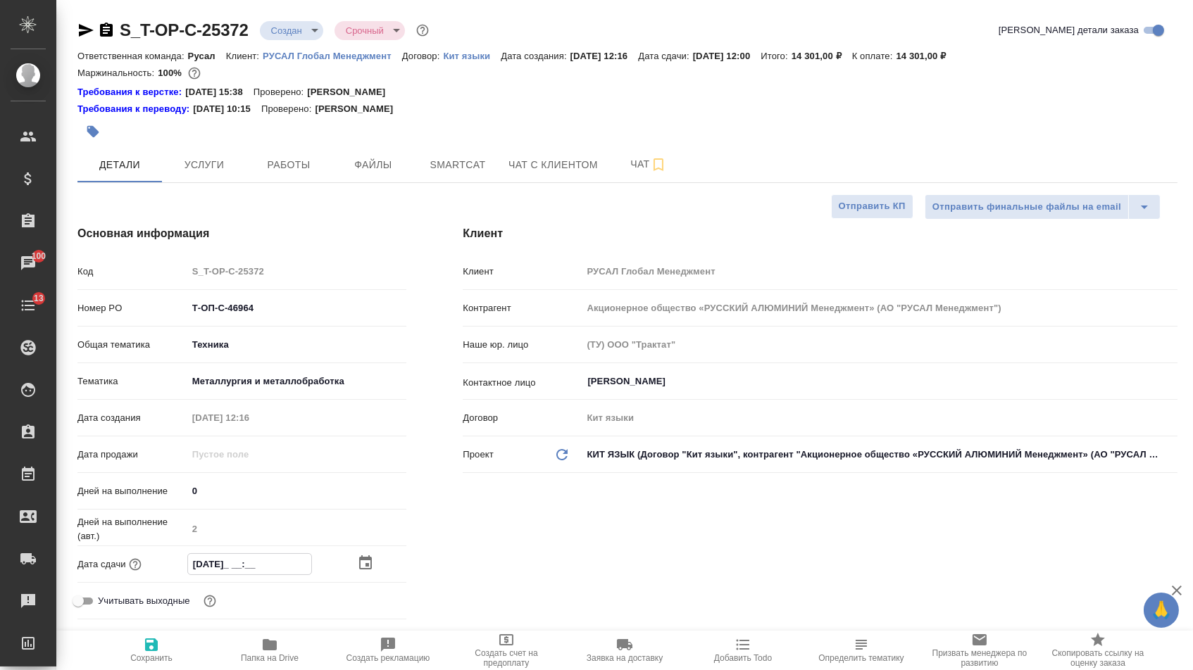
type textarea "x"
type input "10.10.1___ __:__"
type textarea "x"
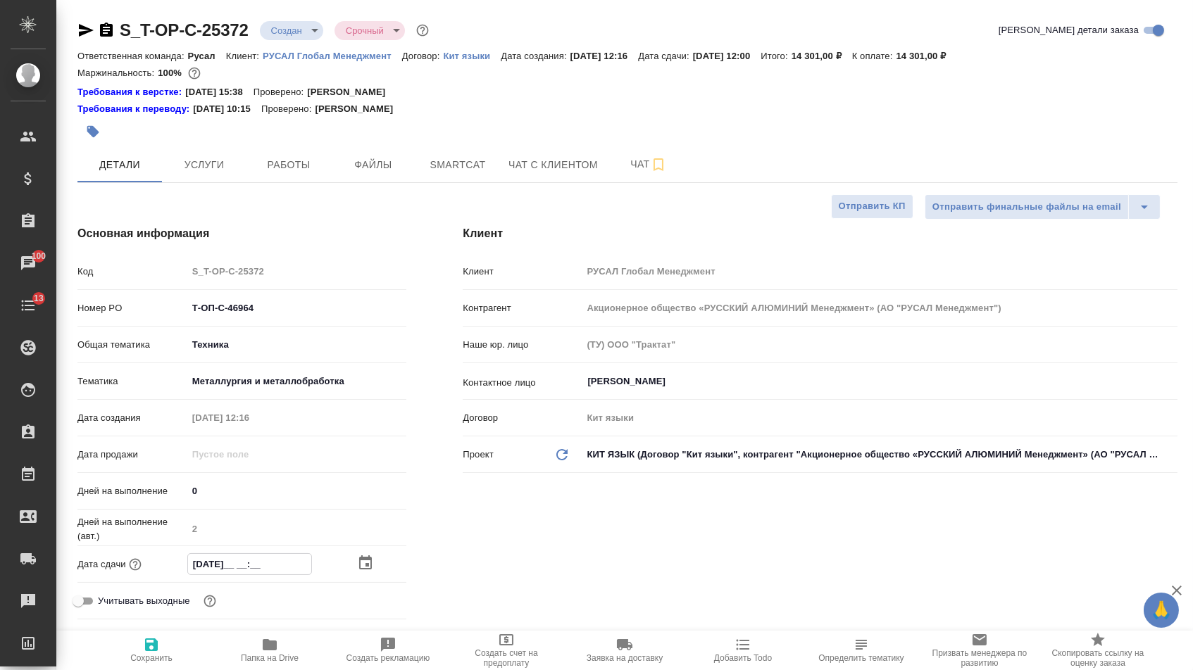
type textarea "x"
type input "10.10.____ __:__"
type textarea "x"
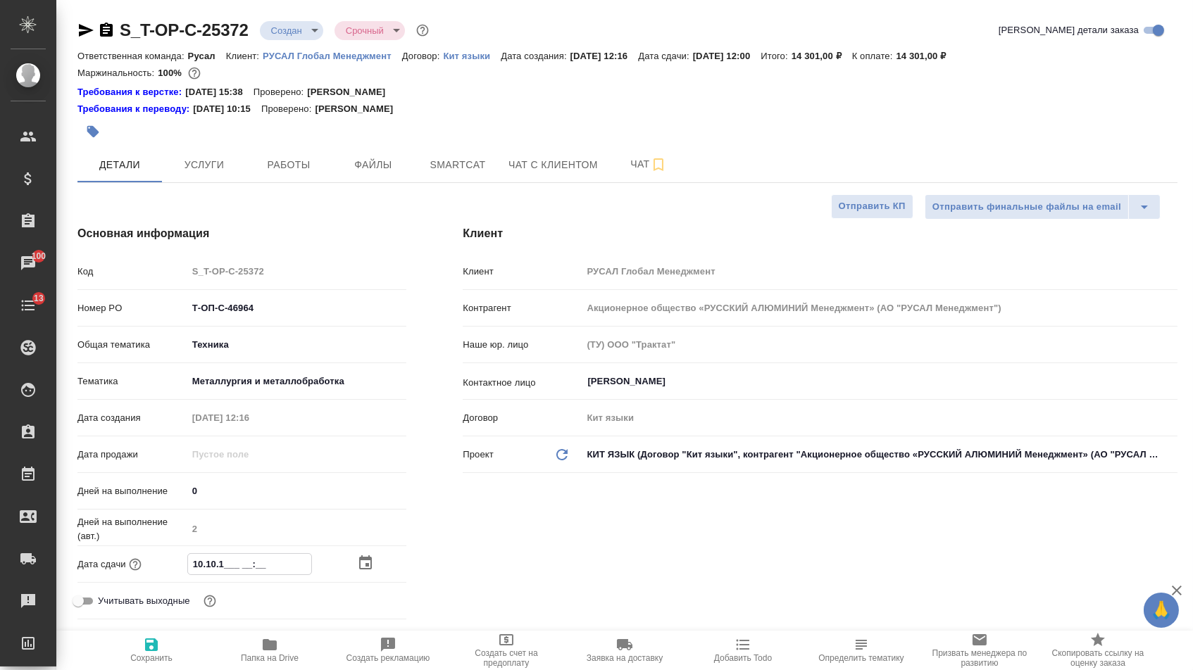
type textarea "x"
type input "10.10.2___ __:__"
type textarea "x"
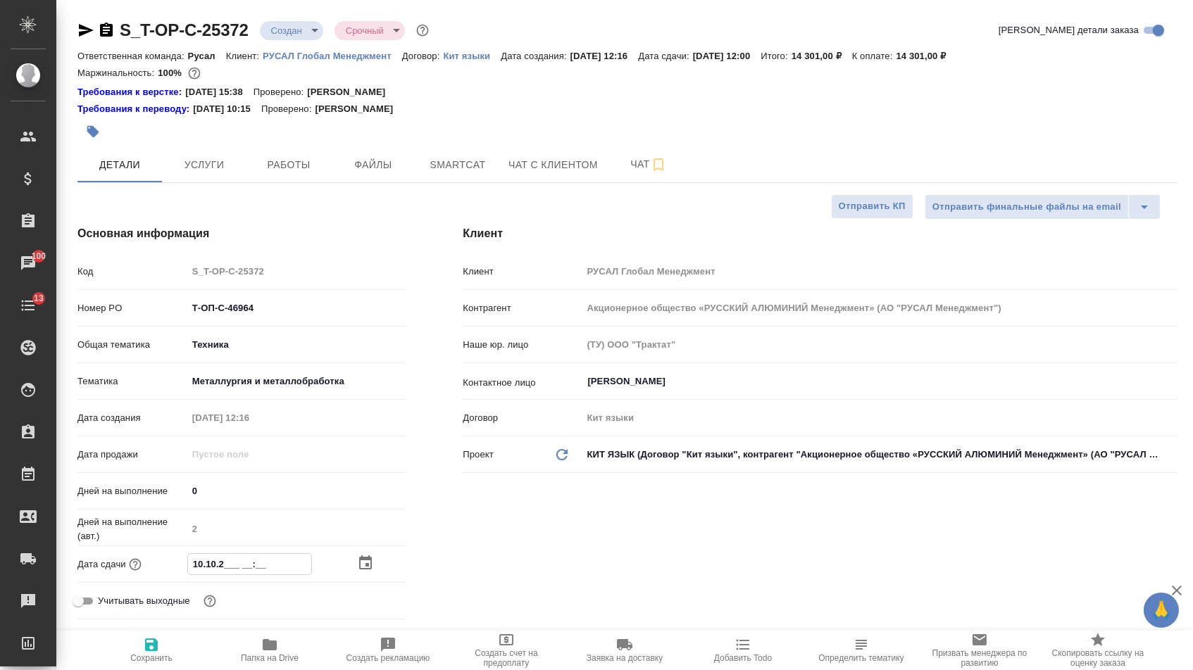
type input "10.10.20__ __:__"
type textarea "x"
type input "10.10.202_ __:__"
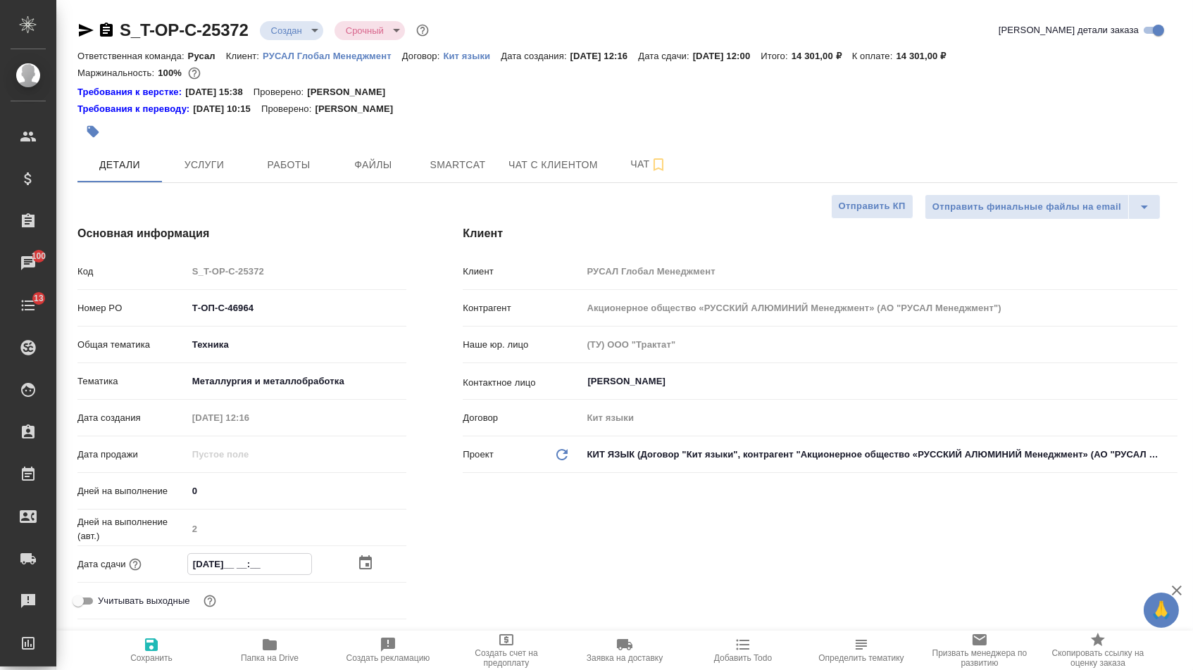
type textarea "x"
type input "10.10.2025 __:__"
type textarea "x"
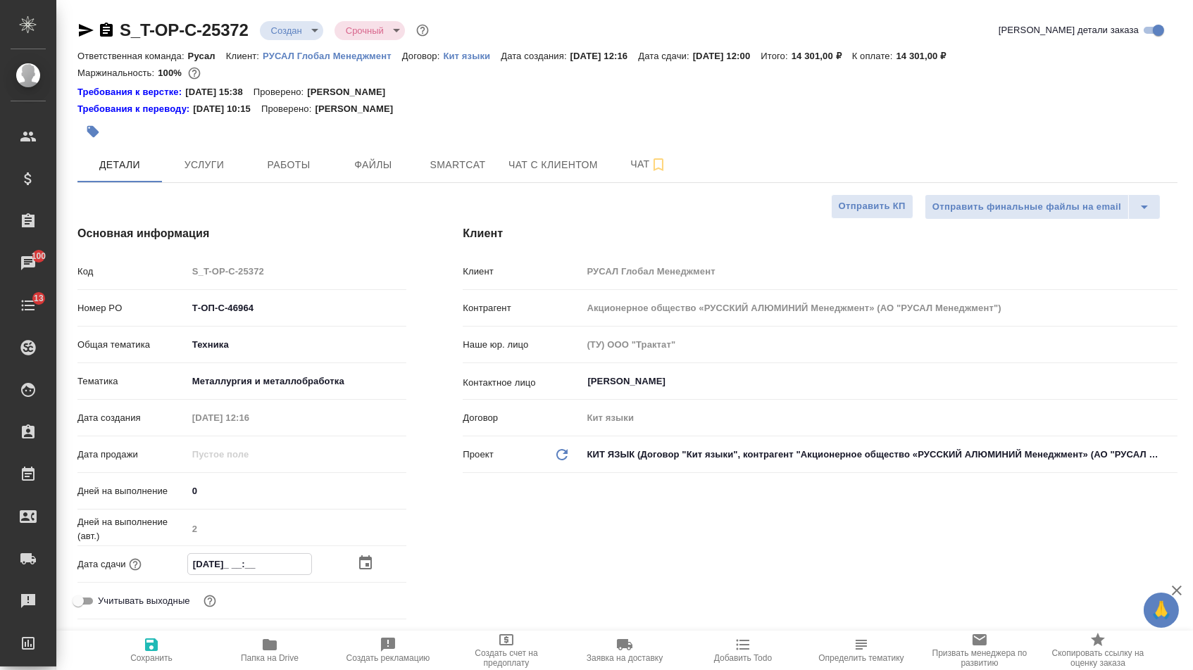
type textarea "x"
type input "10.10.2025 1_:__"
type textarea "x"
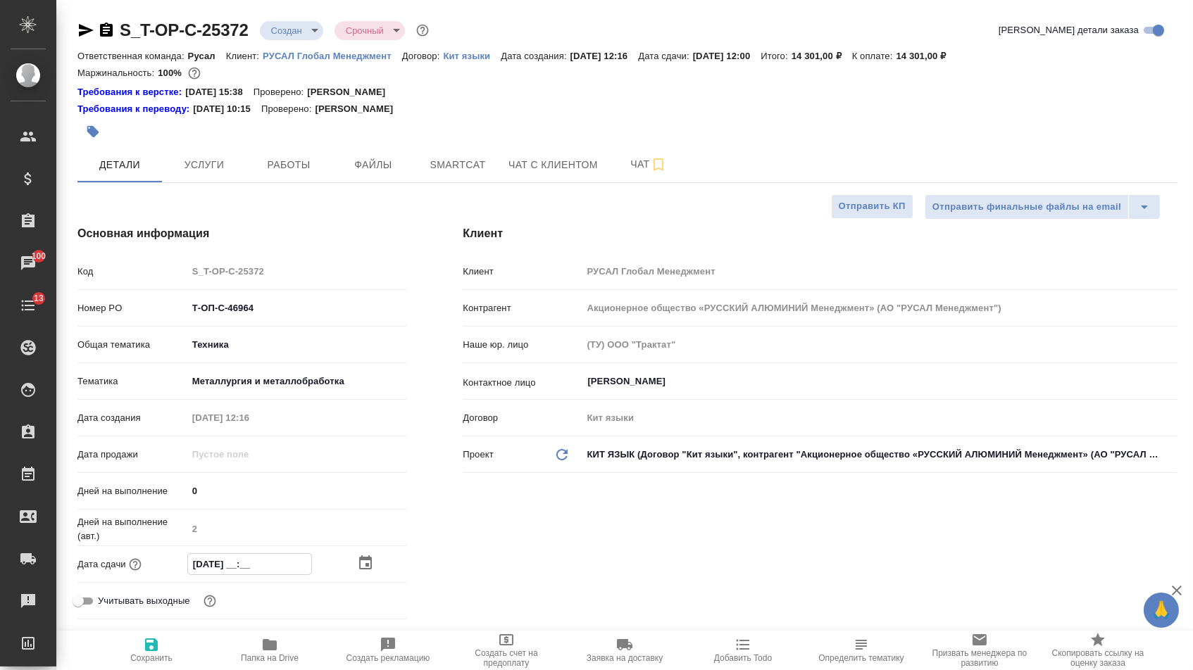
type textarea "x"
type input "10.10.2025 16:__"
type textarea "x"
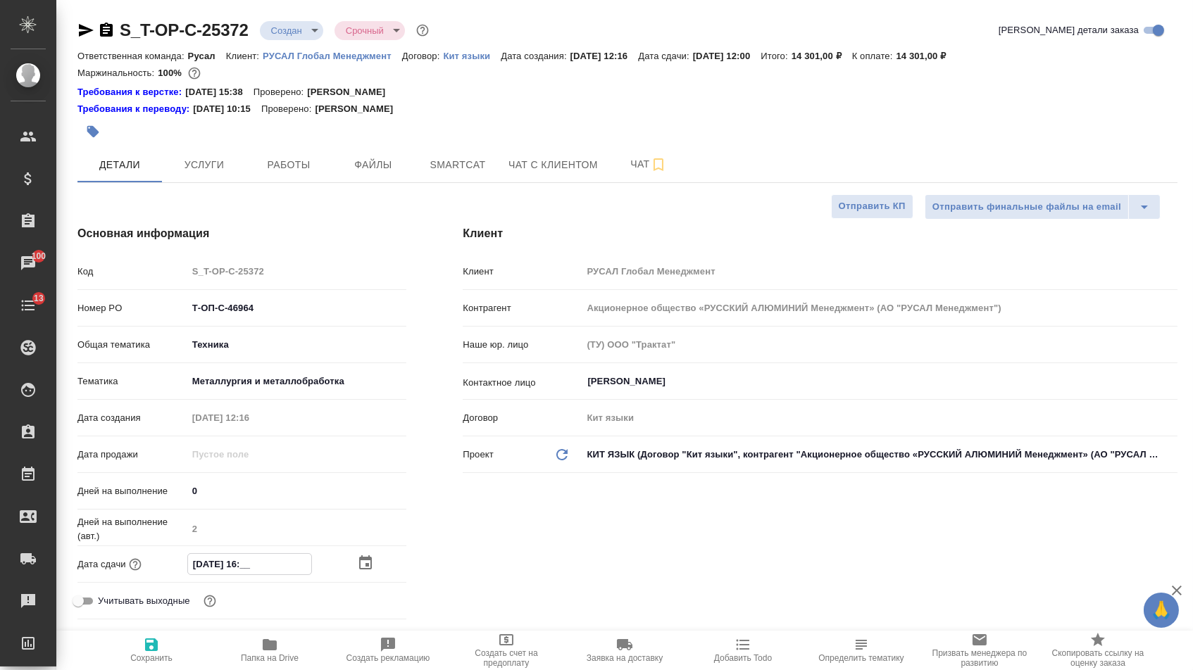
type input "10.10.2025 16:0_"
type textarea "x"
type input "10.10.2025 16:00"
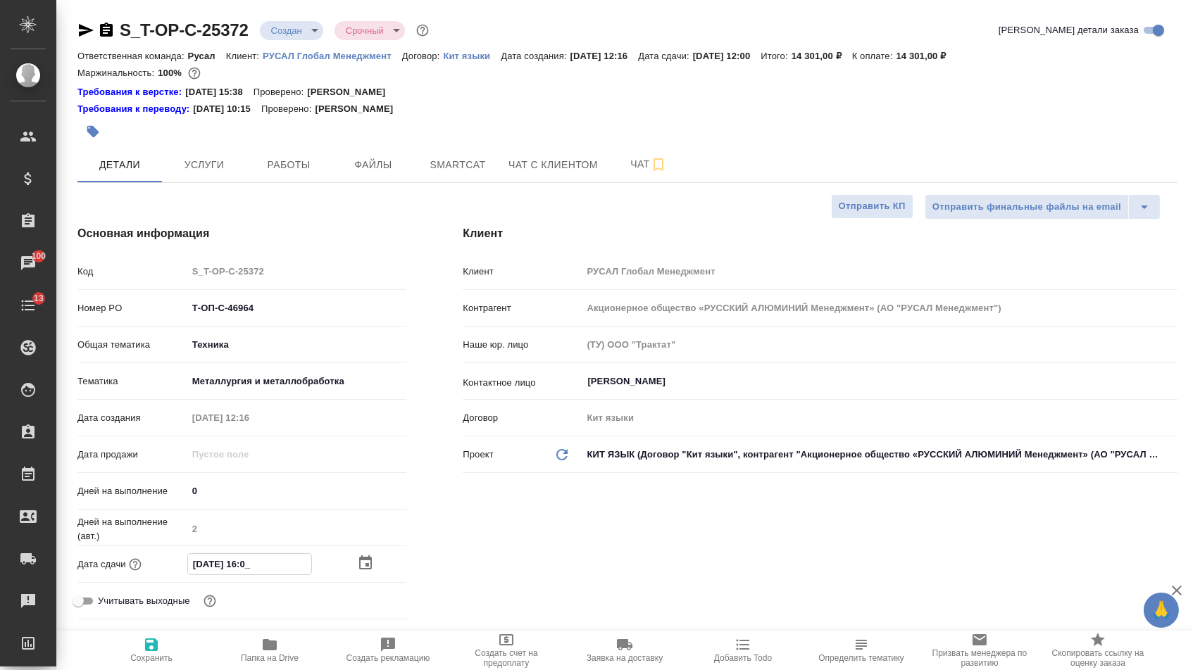
type textarea "x"
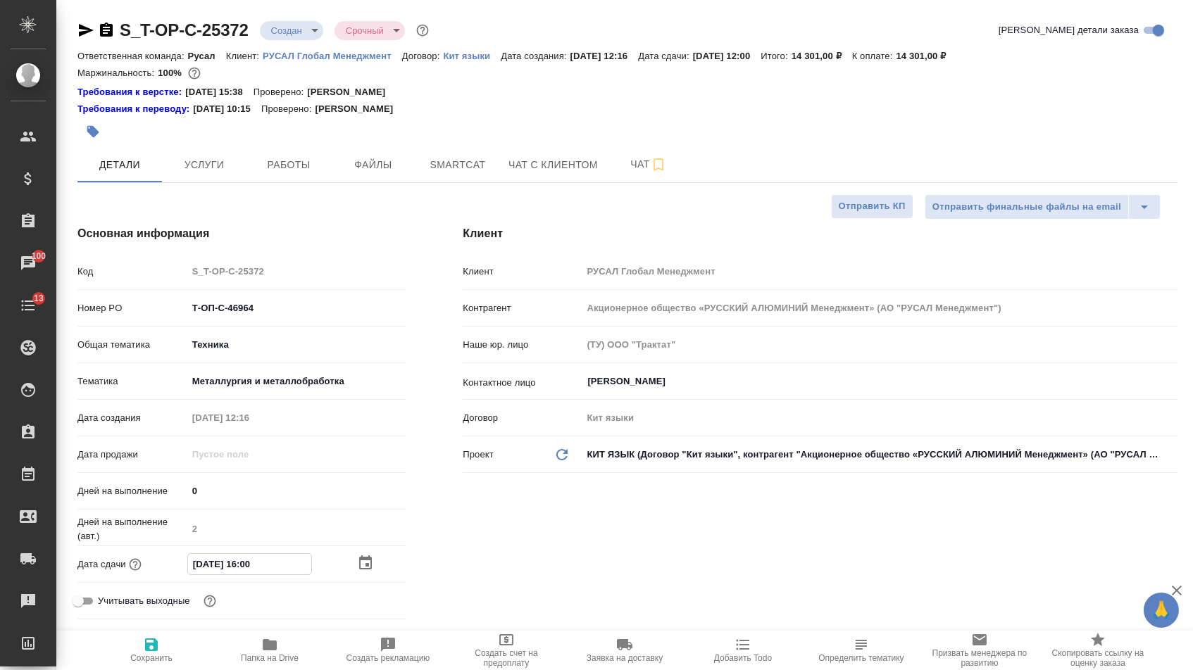
type textarea "x"
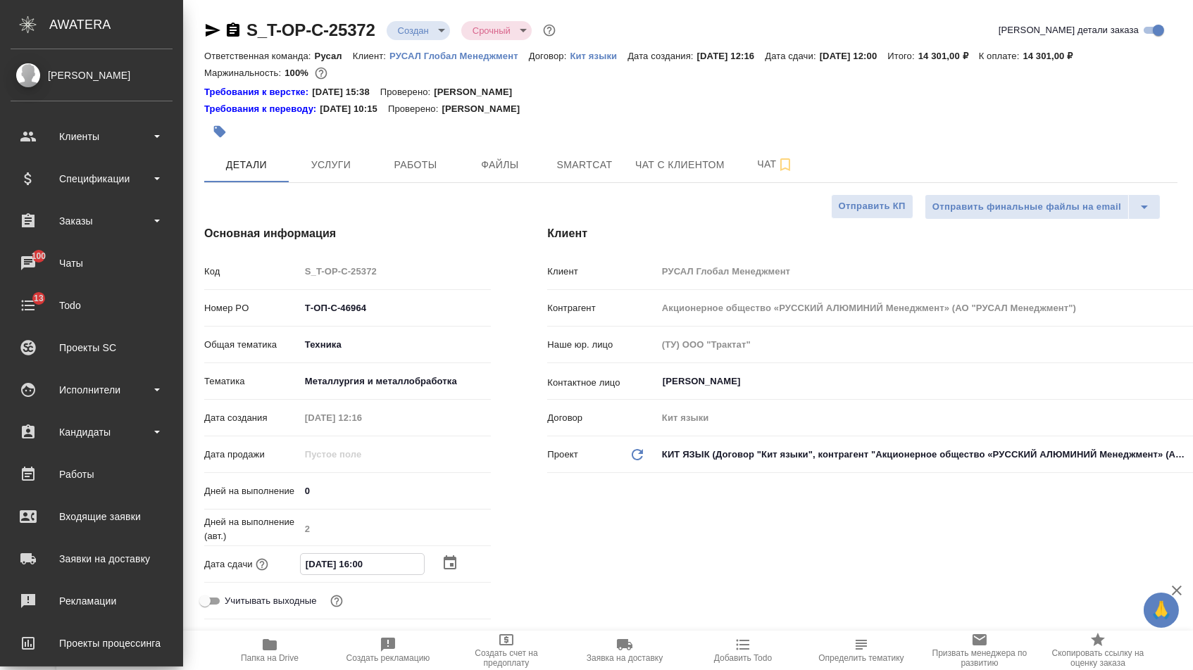
type textarea "x"
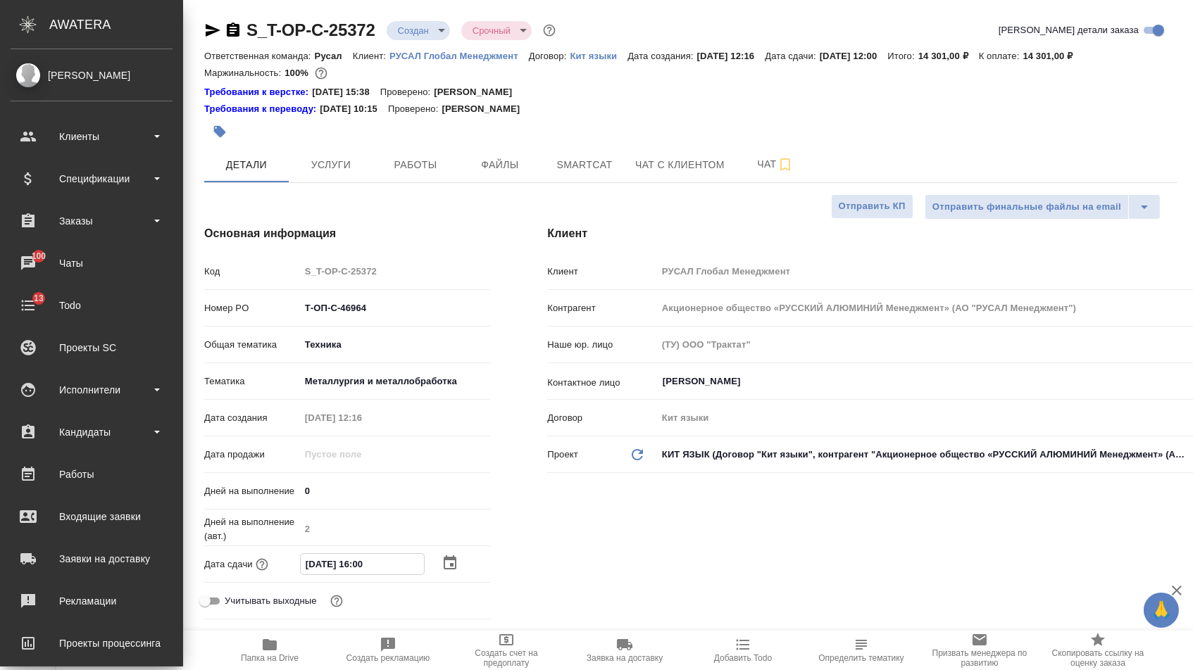
type textarea "x"
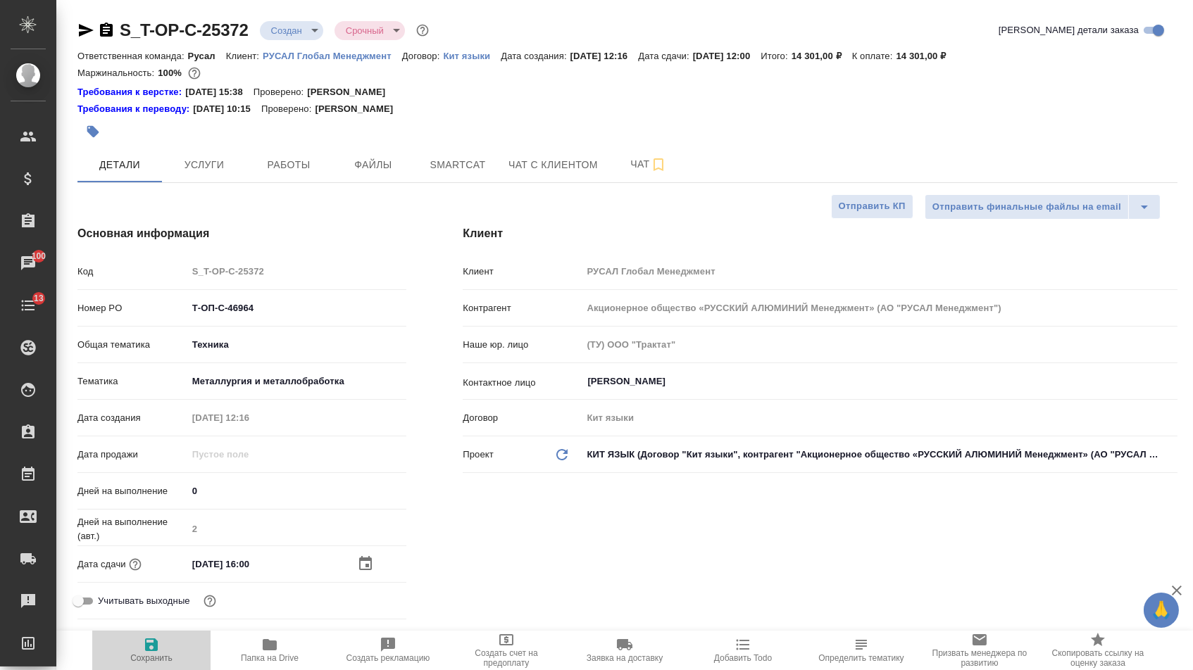
click at [153, 649] on icon "button" at bounding box center [151, 644] width 17 height 17
type textarea "x"
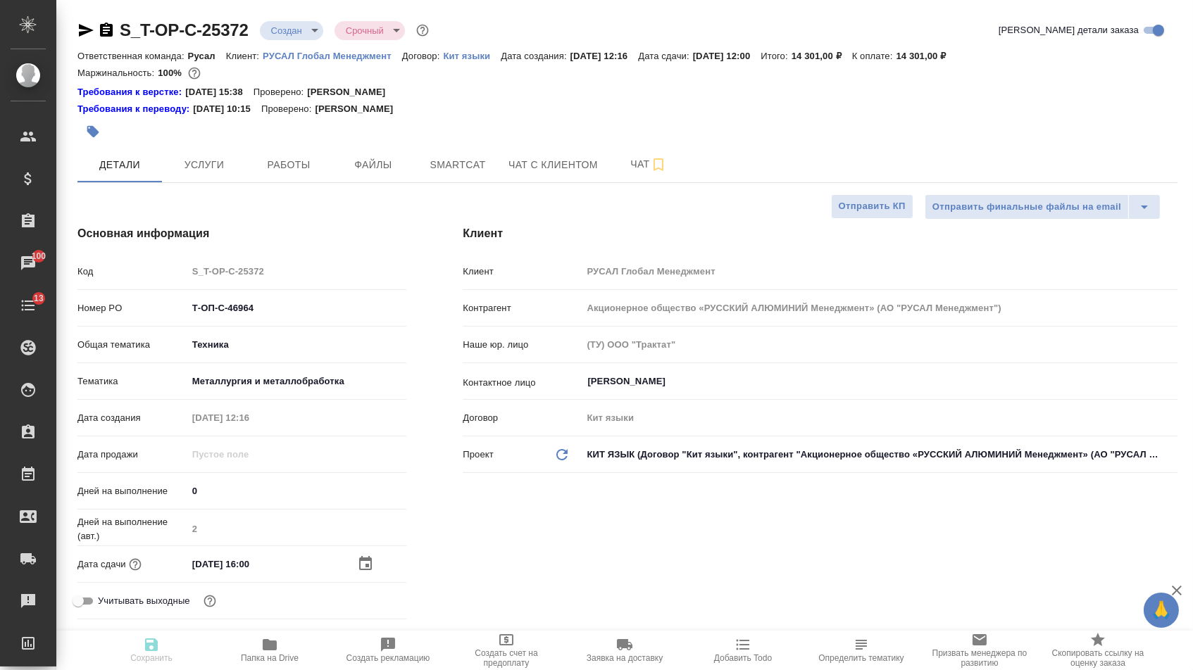
type textarea "x"
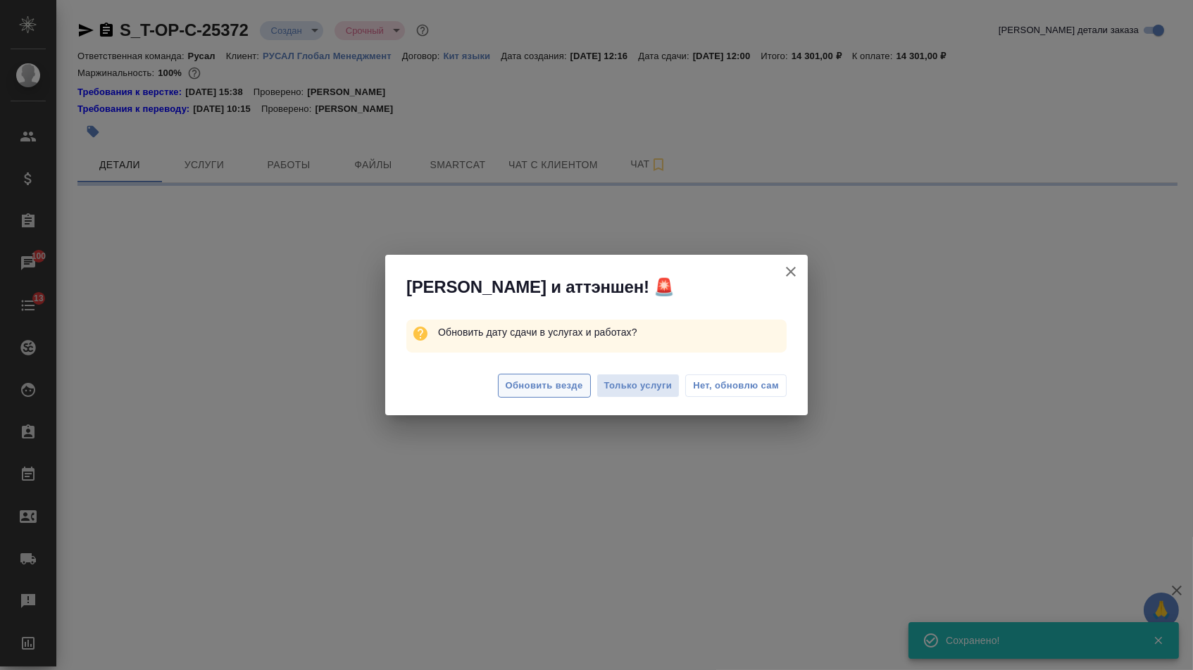
select select "RU"
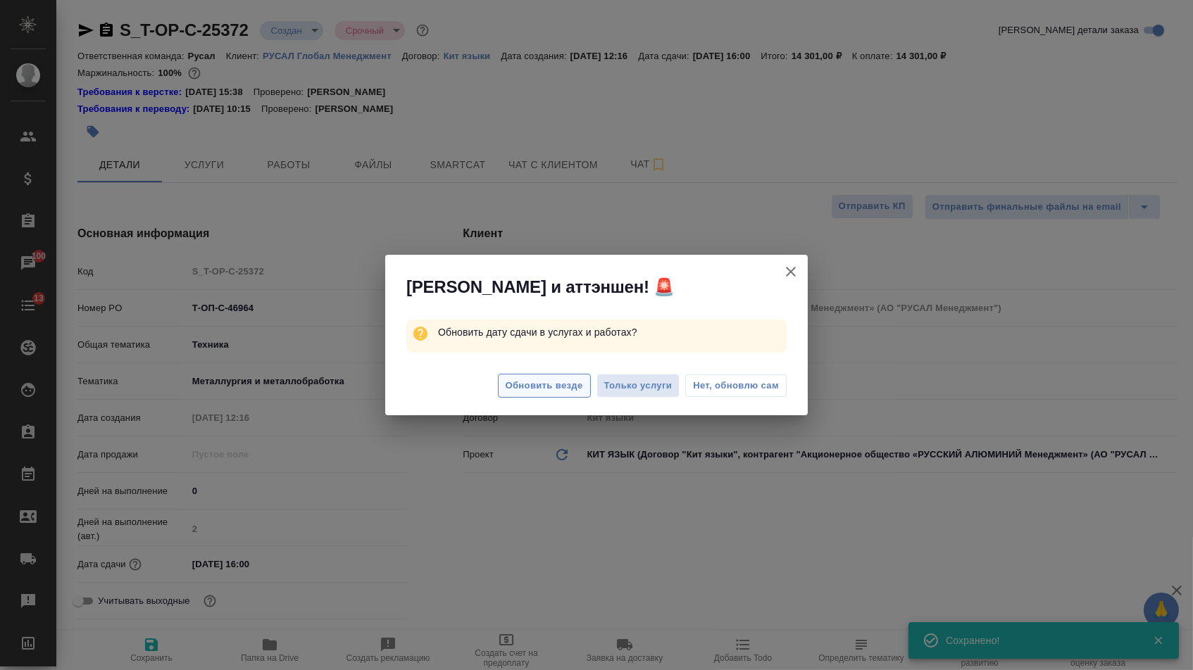
click at [546, 386] on span "Обновить везде" at bounding box center [543, 386] width 77 height 16
type textarea "x"
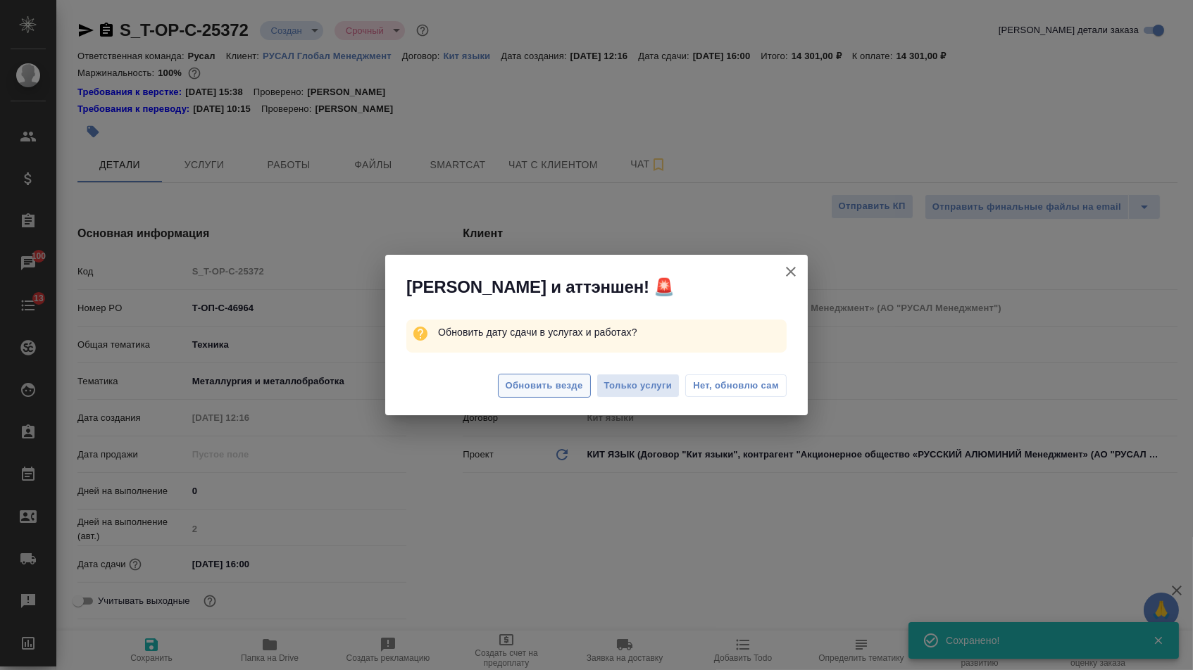
type textarea "x"
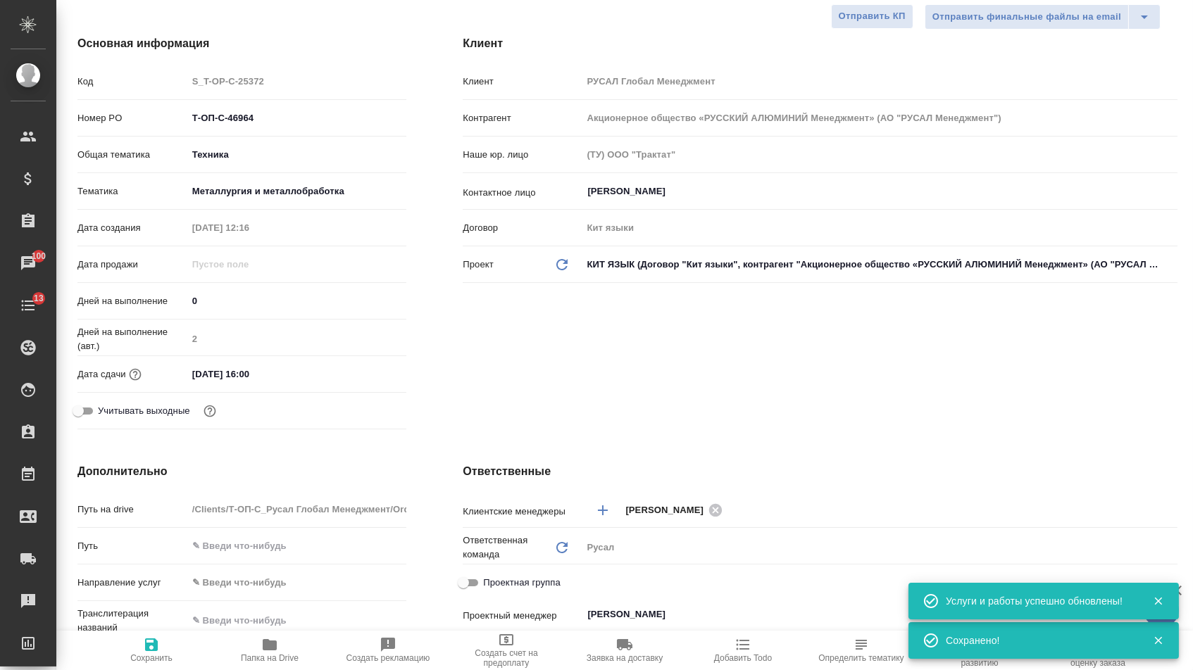
scroll to position [135, 0]
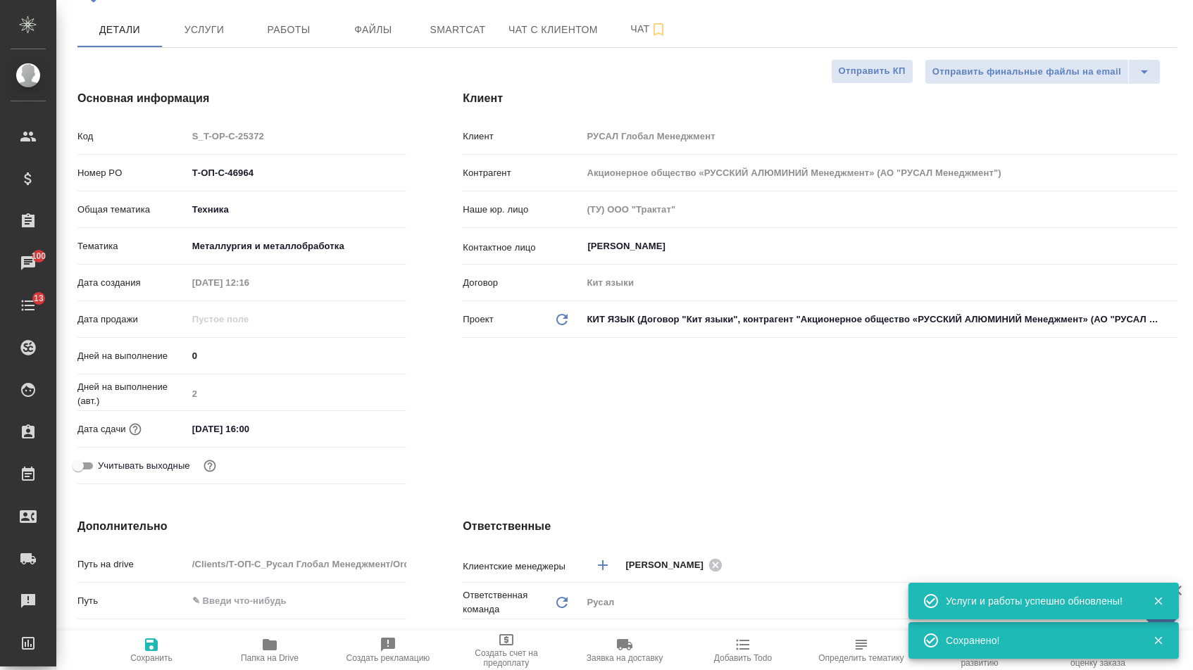
click at [144, 653] on icon "button" at bounding box center [151, 644] width 17 height 17
type textarea "x"
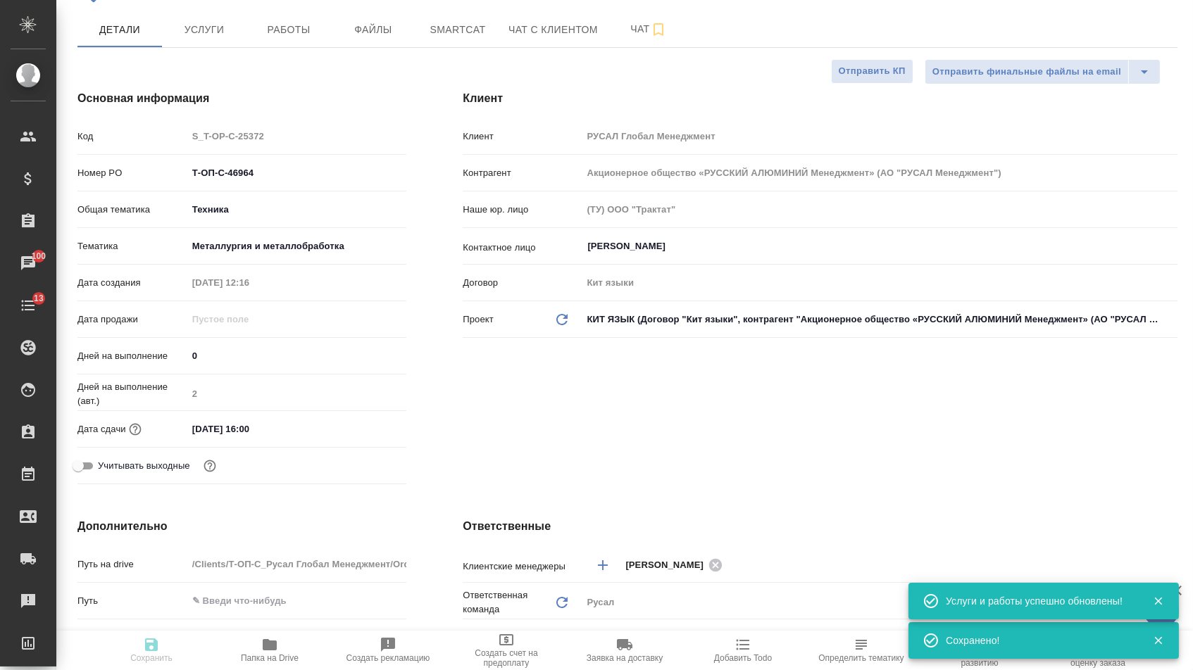
type textarea "x"
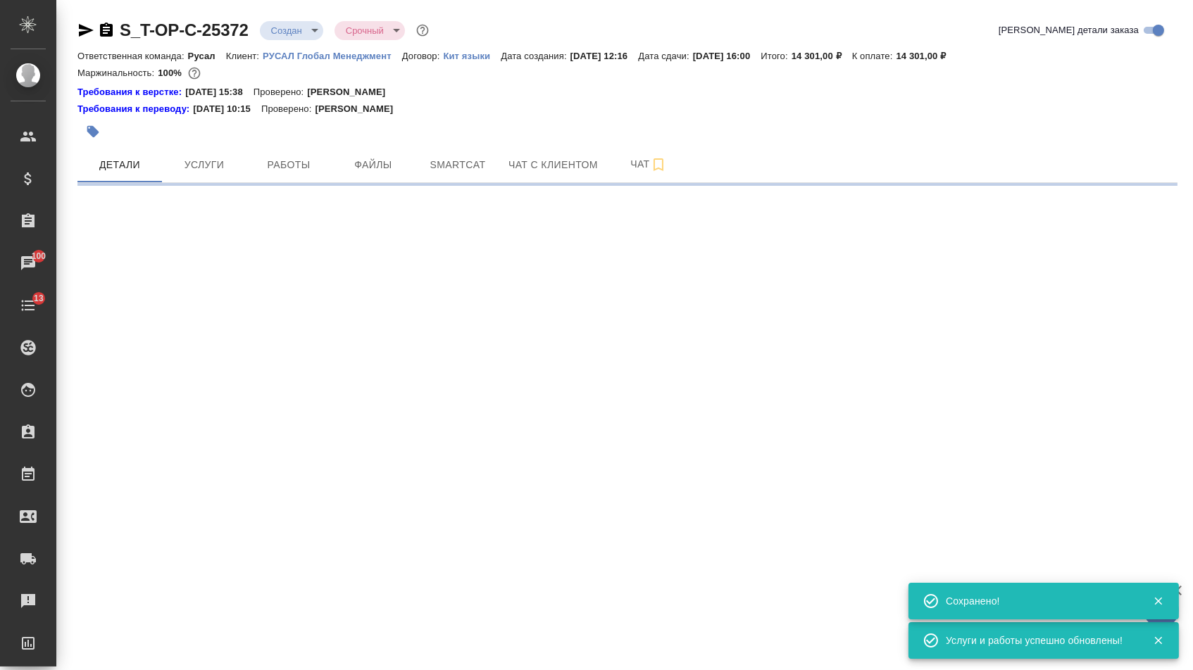
scroll to position [0, 0]
select select "RU"
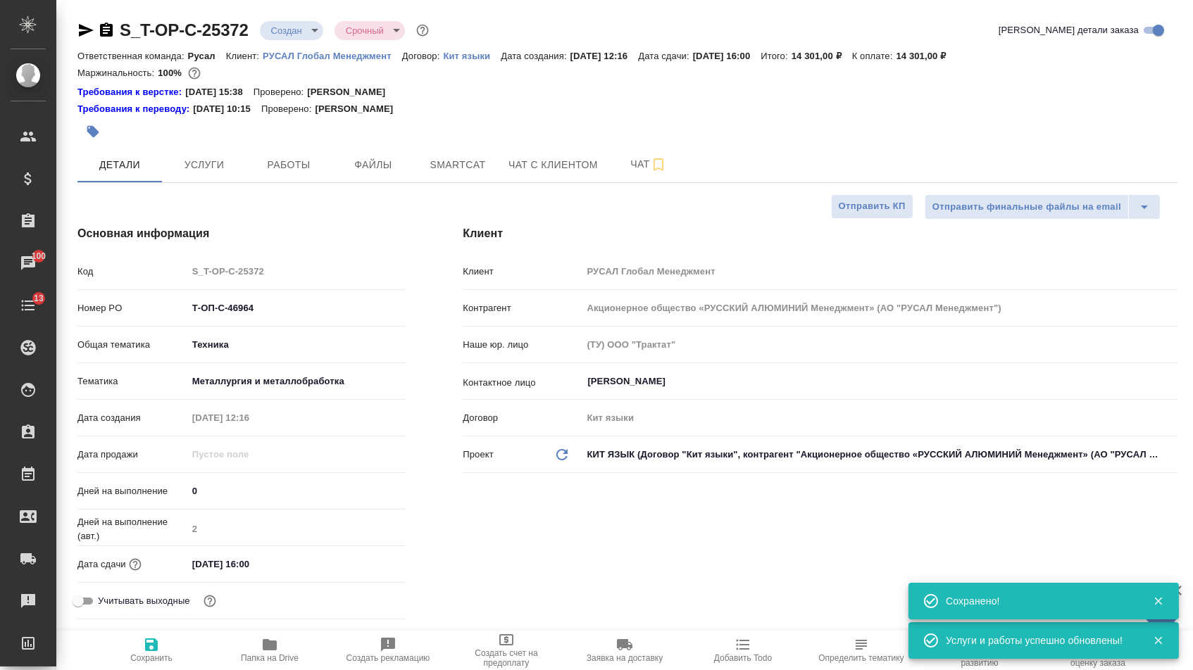
type textarea "x"
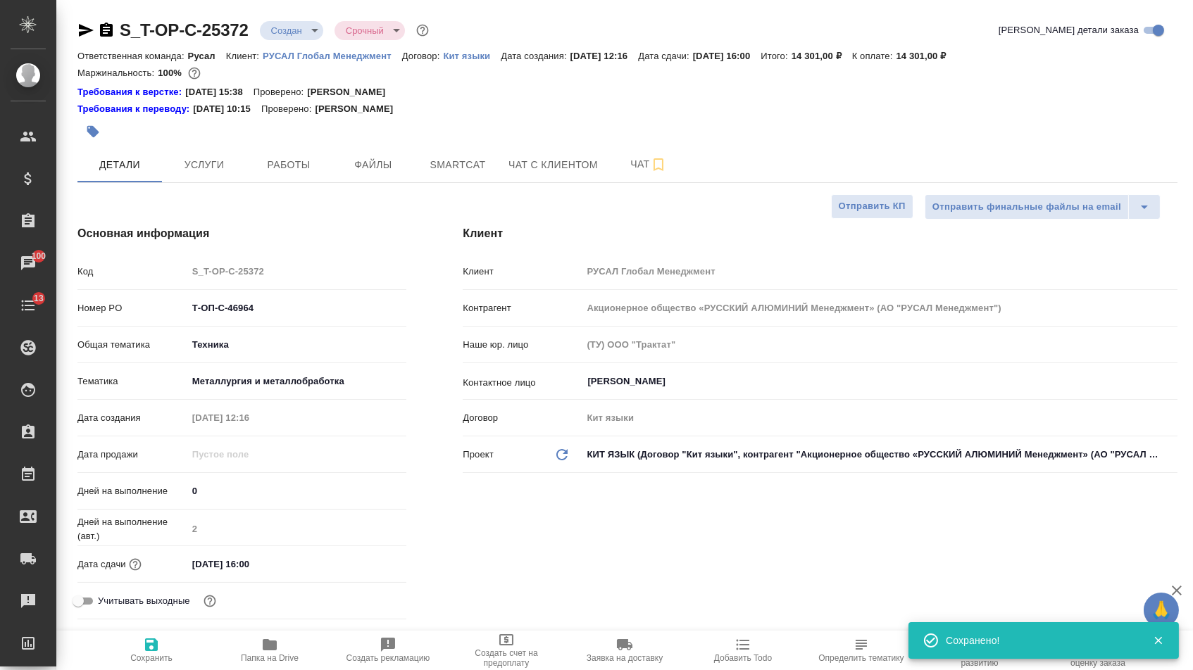
click at [299, 31] on body "🙏 .cls-1 fill:#fff; AWATERA Menshikova Aleksandra Клиенты Спецификации Заказы 1…" at bounding box center [596, 335] width 1193 height 670
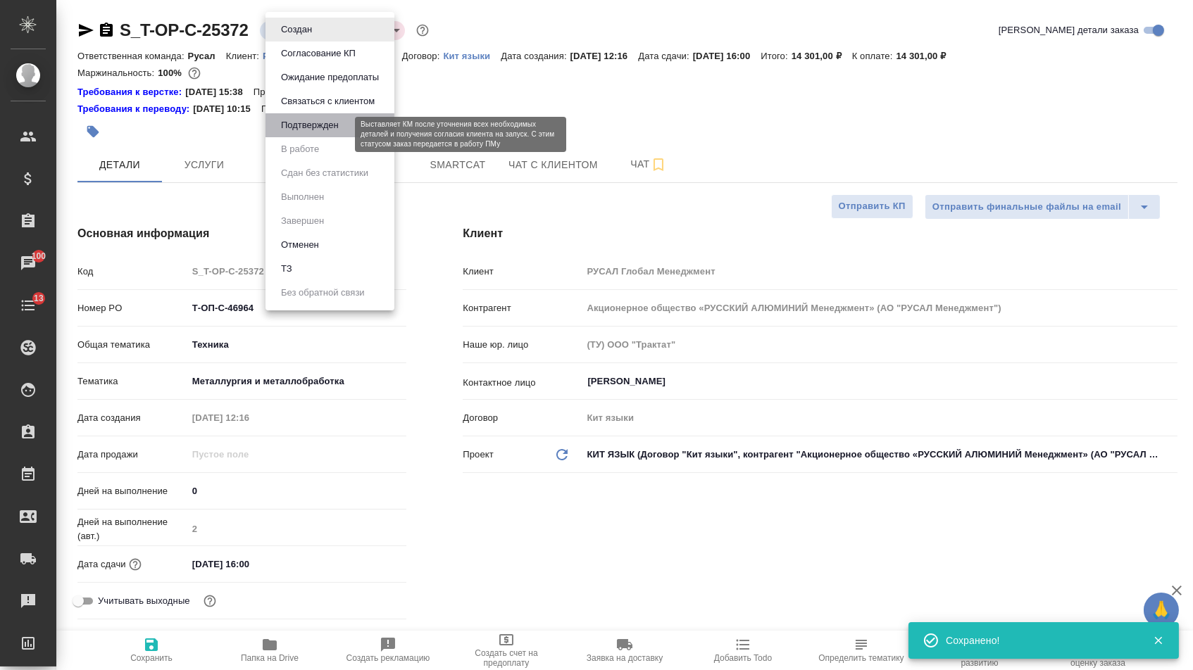
click at [312, 133] on button "Подтвержден" at bounding box center [310, 125] width 66 height 15
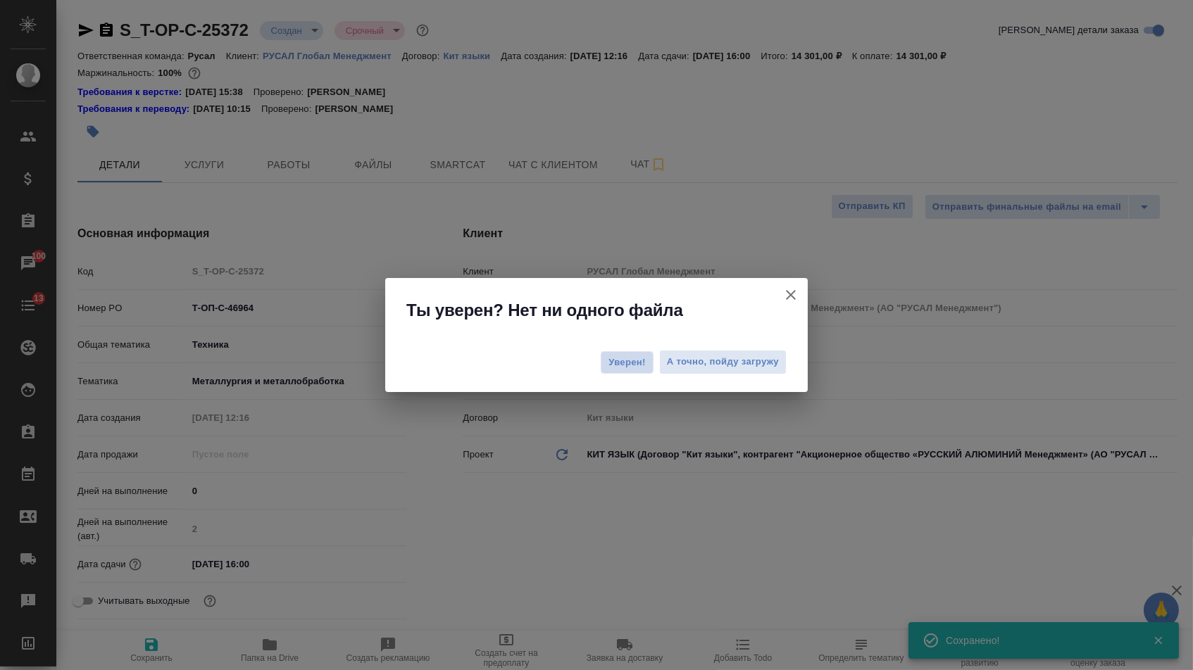
click at [621, 367] on span "Уверен!" at bounding box center [626, 363] width 37 height 14
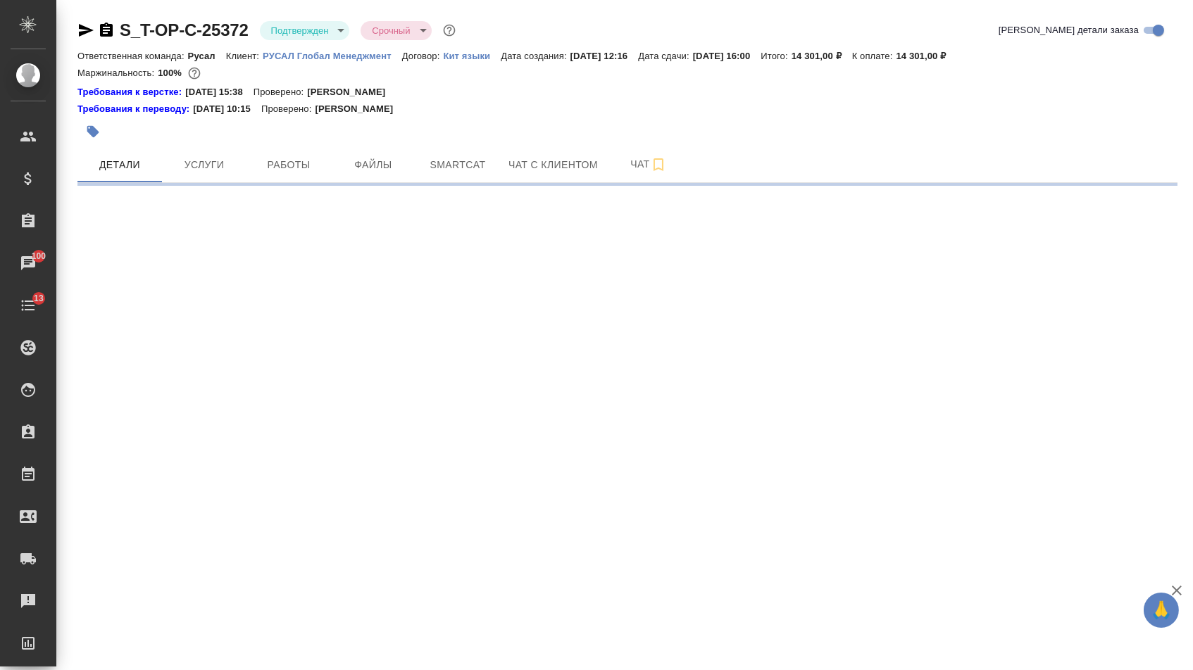
select select "RU"
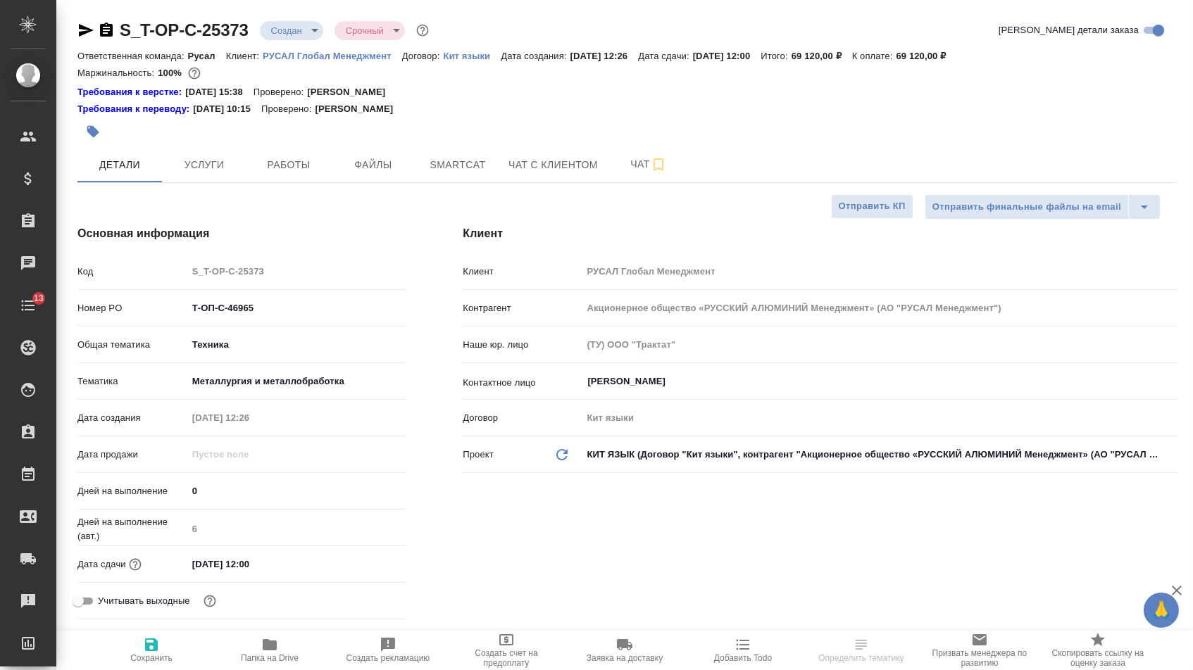
type textarea "x"
drag, startPoint x: 200, startPoint y: 567, endPoint x: 181, endPoint y: 567, distance: 19.0
click at [181, 567] on div "Дата сдачи [DATE] 12:00" at bounding box center [241, 564] width 329 height 25
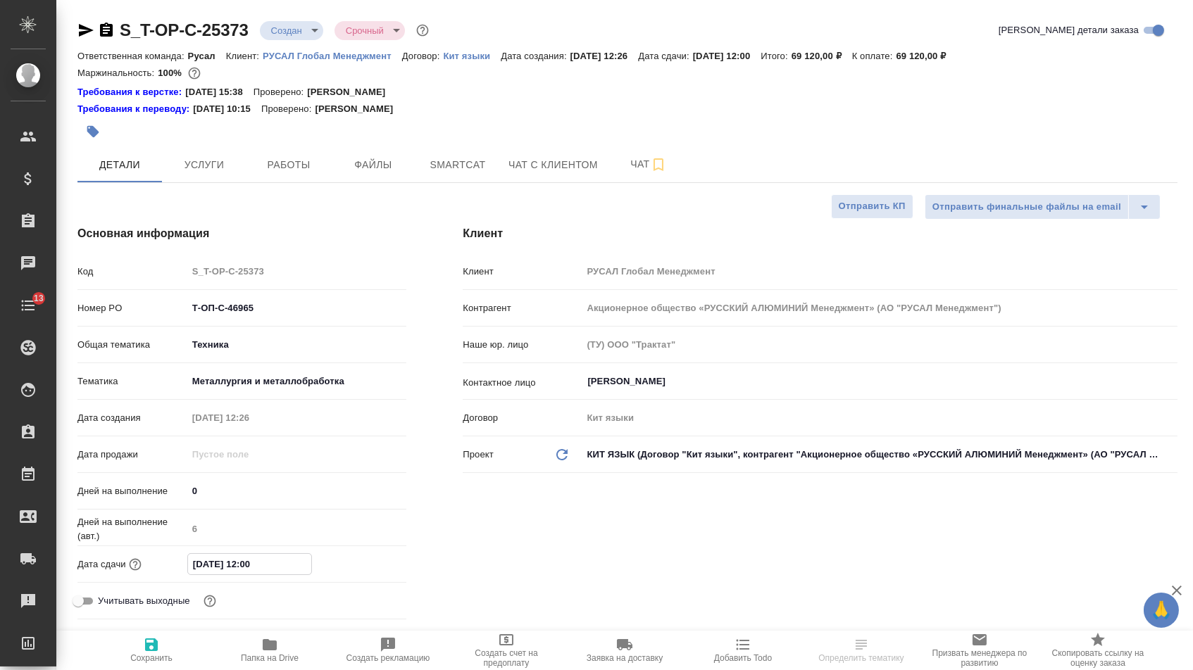
type input "[DATE] 12:00"
type textarea "x"
drag, startPoint x: 251, startPoint y: 570, endPoint x: 308, endPoint y: 589, distance: 61.0
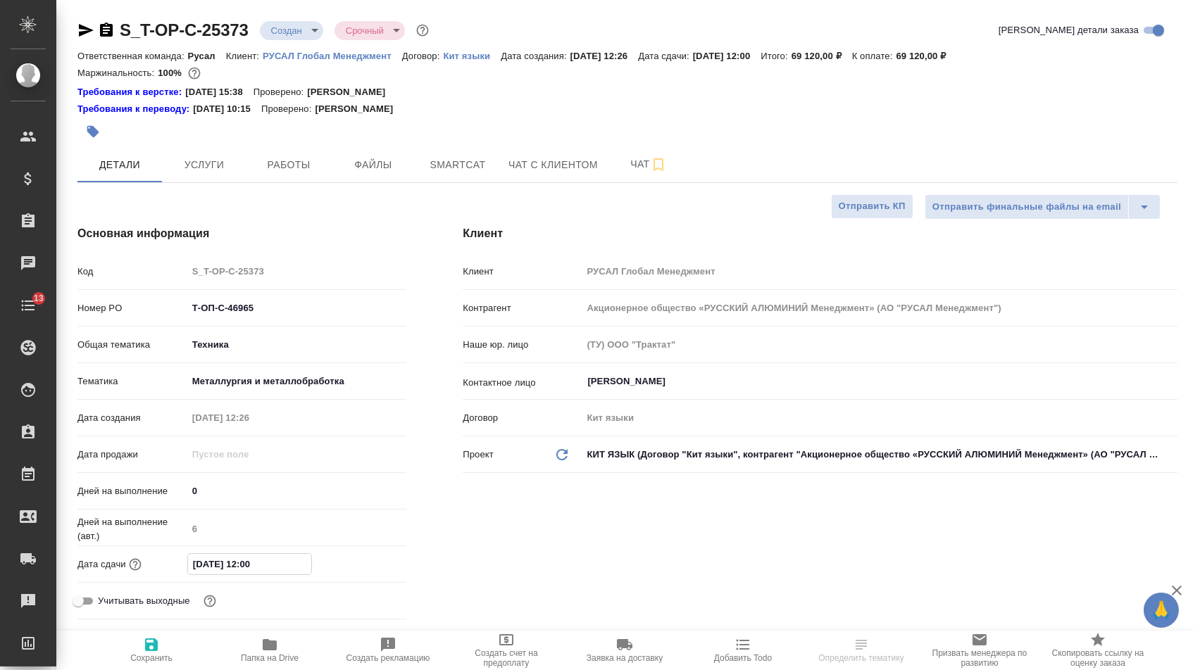
click at [257, 573] on input "[DATE] 12:00" at bounding box center [249, 564] width 123 height 20
type input "[DATE] 12:60"
type textarea "x"
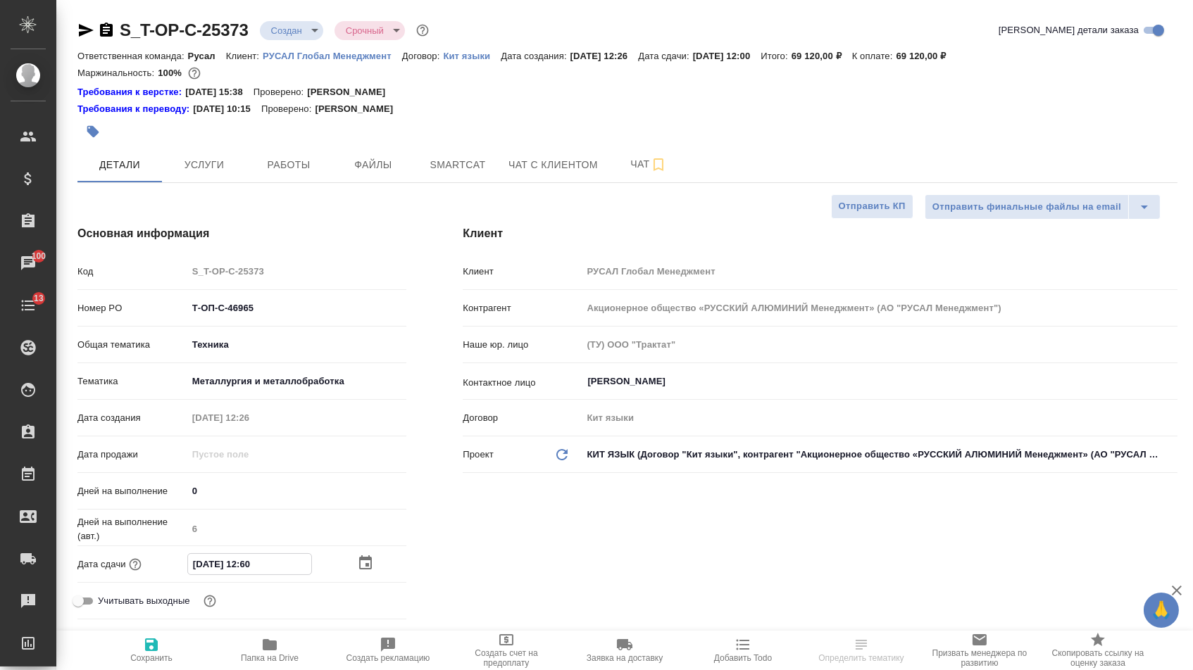
drag, startPoint x: 273, startPoint y: 566, endPoint x: 248, endPoint y: 569, distance: 25.5
click at [248, 569] on input "[DATE] 12:60" at bounding box center [249, 564] width 123 height 20
type input "[DATE] 1_:__"
type textarea "x"
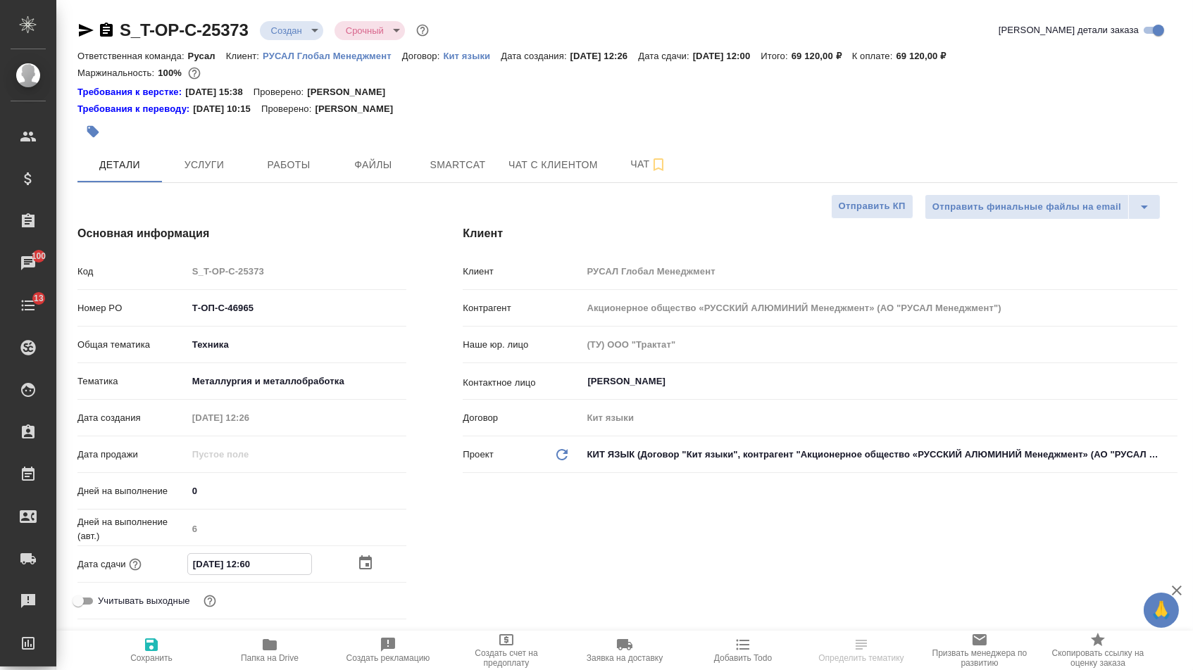
type textarea "x"
type input "[DATE] 16:__"
type textarea "x"
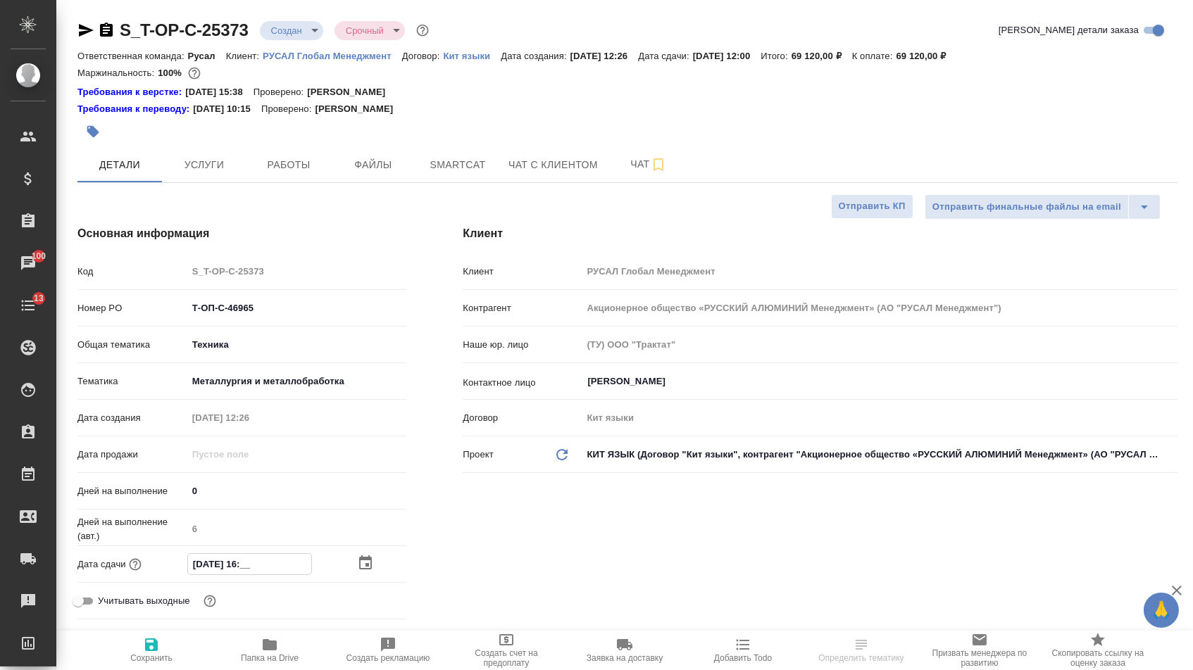
type input "[DATE] 16:0_"
type textarea "x"
type input "[DATE] 16:00"
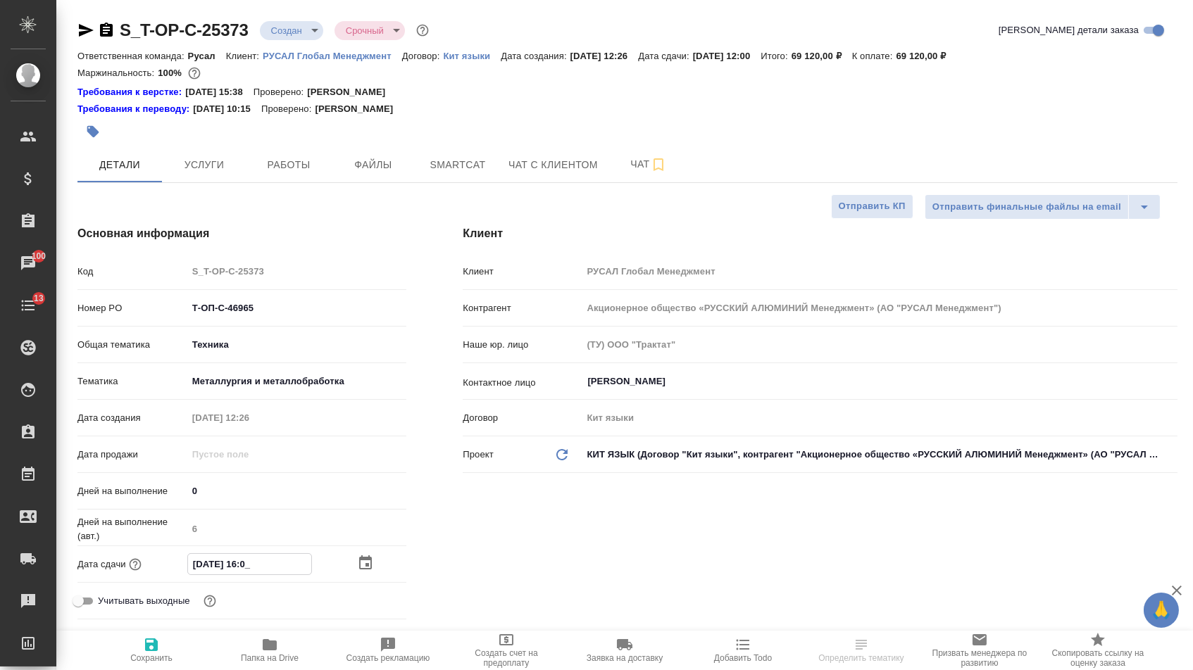
type textarea "x"
click at [184, 663] on span "Сохранить" at bounding box center [151, 649] width 101 height 27
type textarea "x"
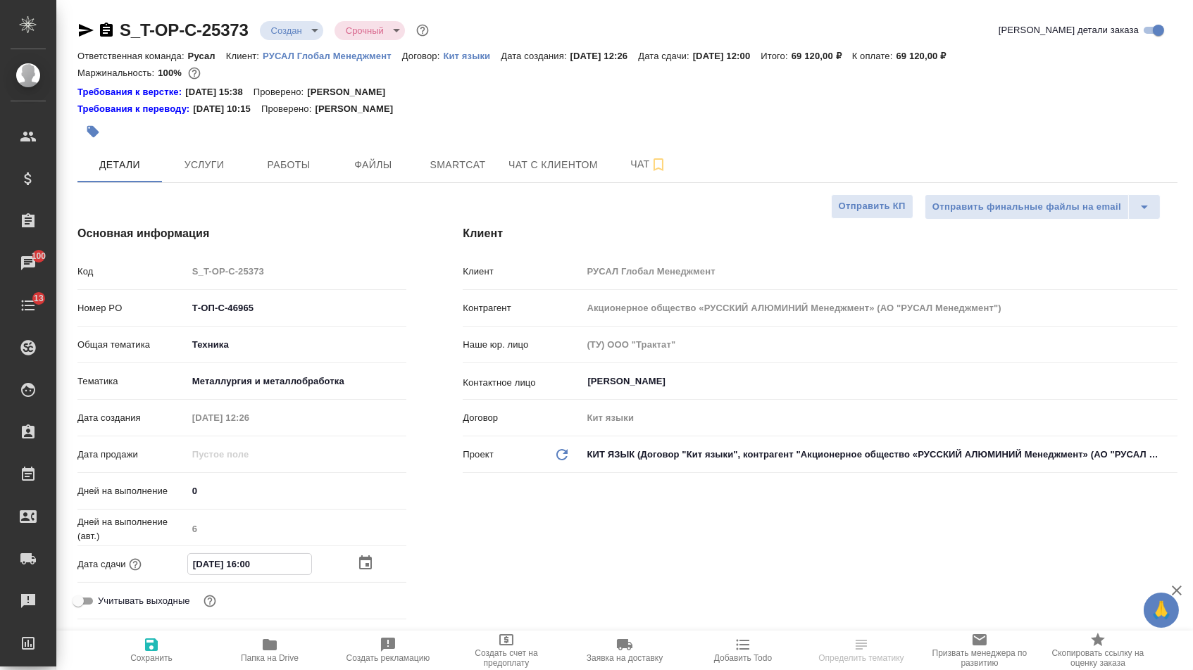
type textarea "x"
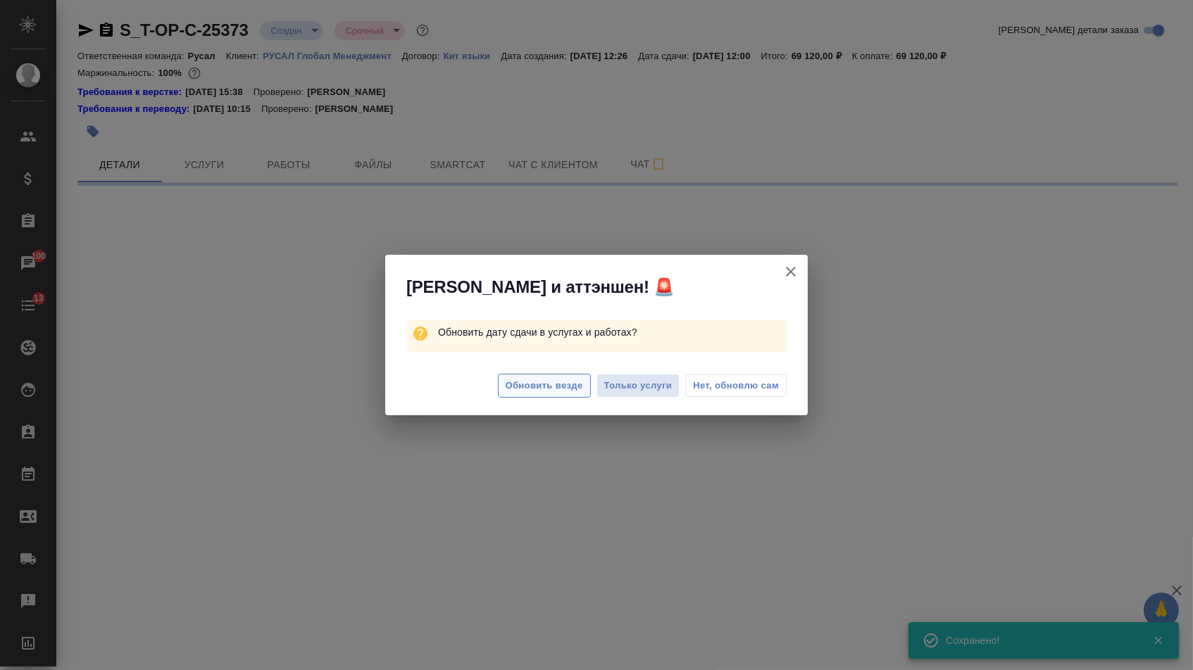
select select "RU"
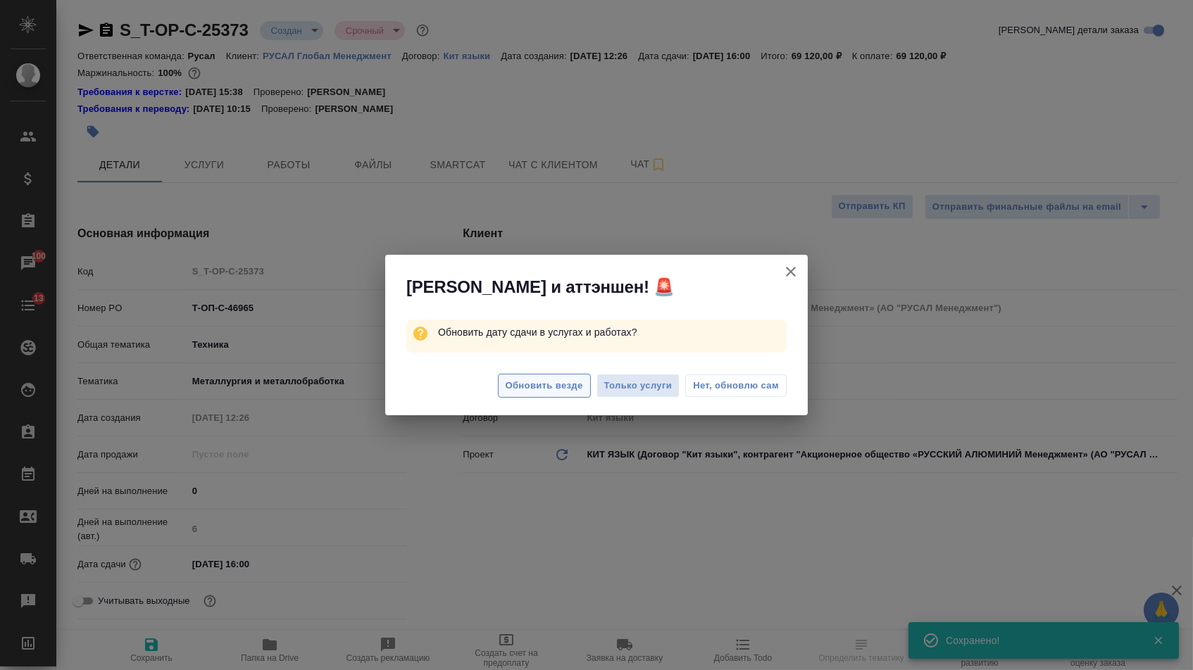
click at [553, 386] on span "Обновить везде" at bounding box center [543, 386] width 77 height 16
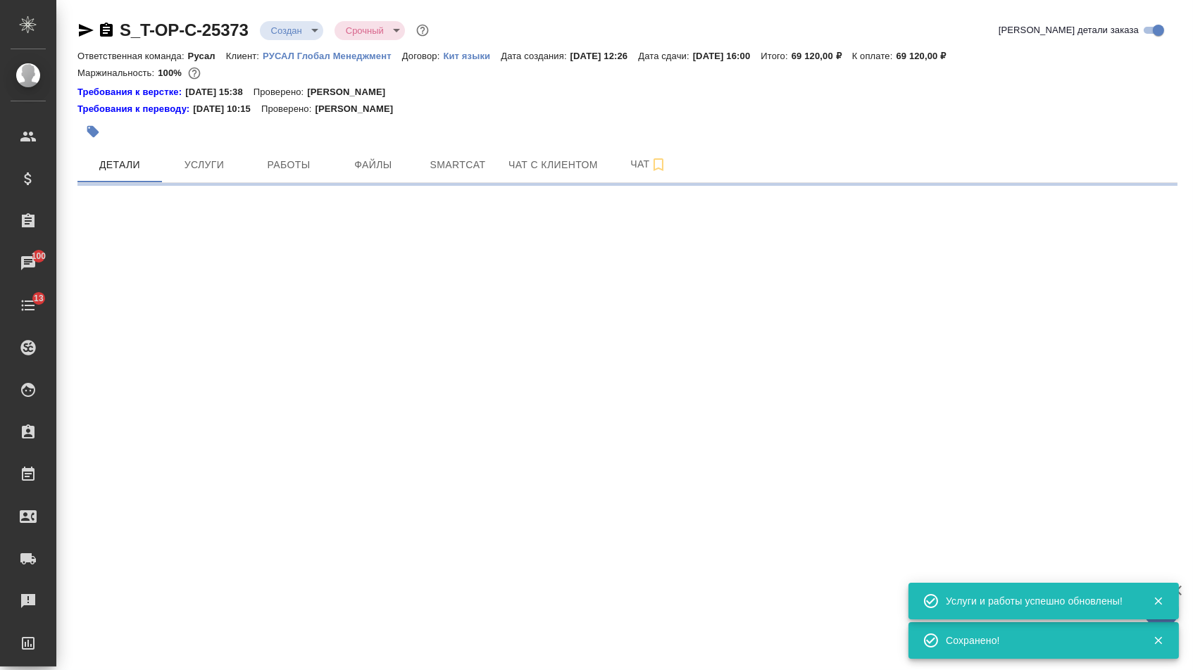
select select "RU"
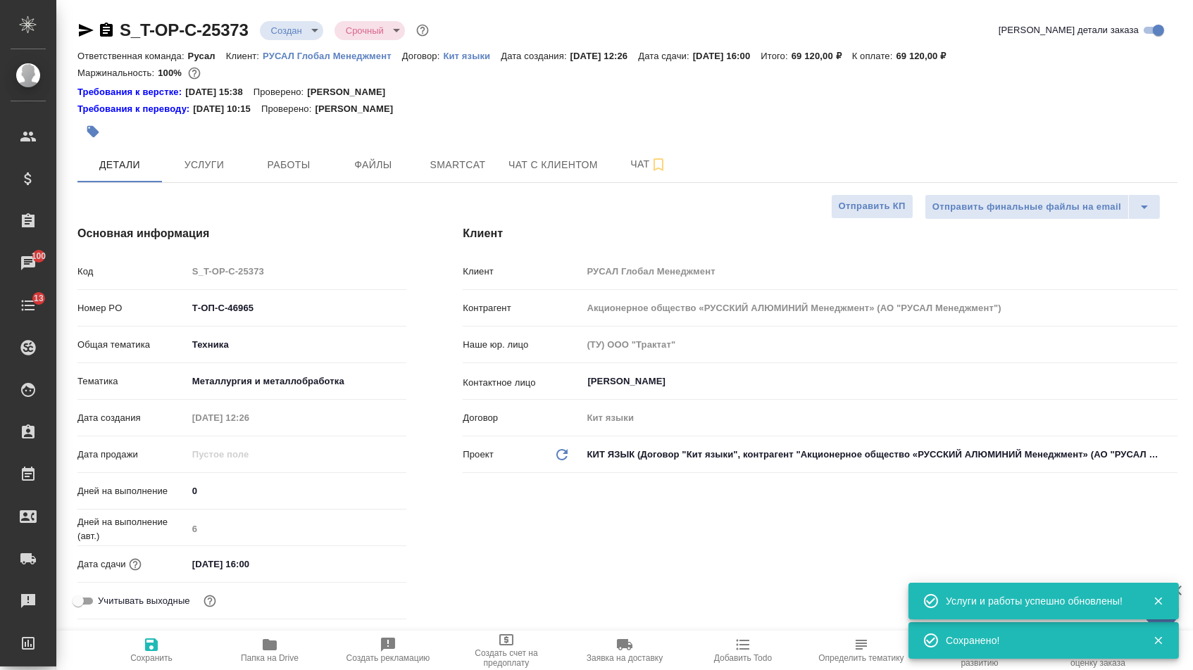
type textarea "x"
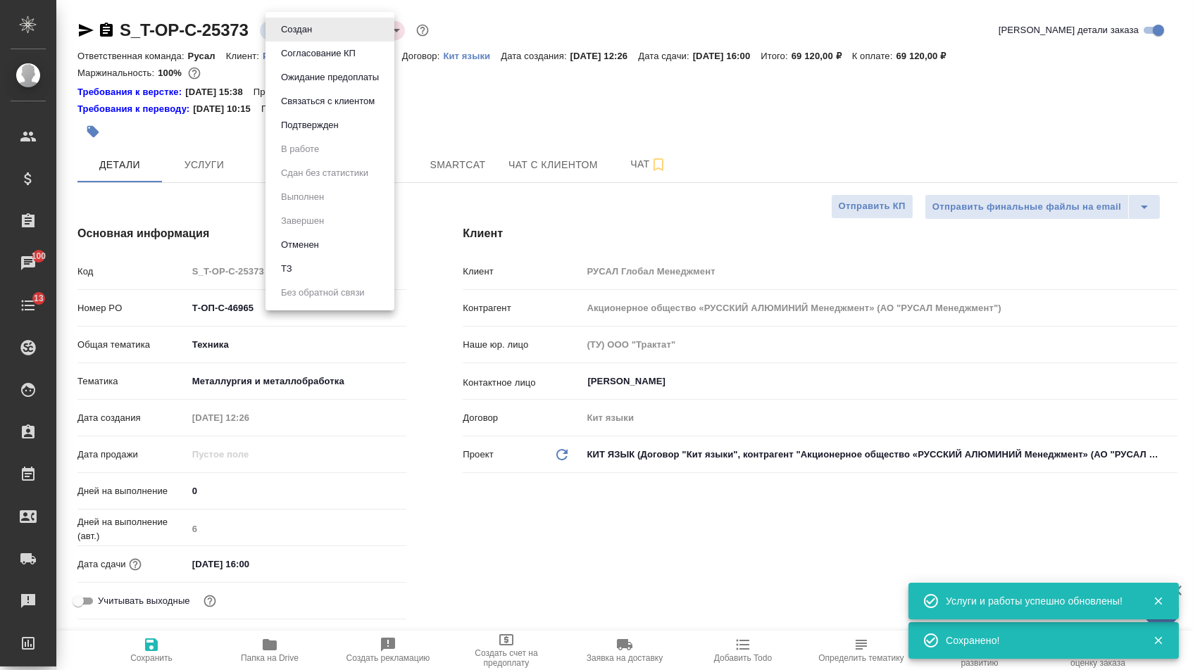
click at [312, 27] on body "🙏 .cls-1 fill:#fff; AWATERA [PERSON_NAME] Спецификации Заказы 100 Чаты 13 Todo …" at bounding box center [596, 335] width 1193 height 670
click at [311, 133] on button "Подтвержден" at bounding box center [310, 125] width 66 height 15
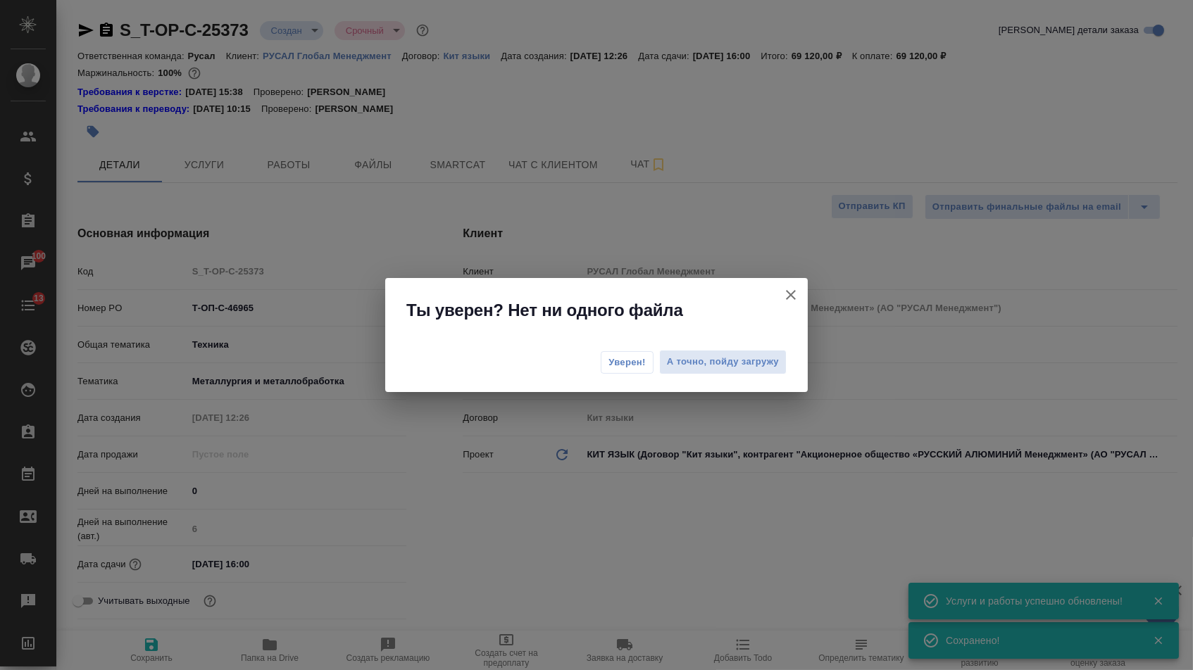
click at [608, 365] on span "Уверен!" at bounding box center [626, 363] width 37 height 14
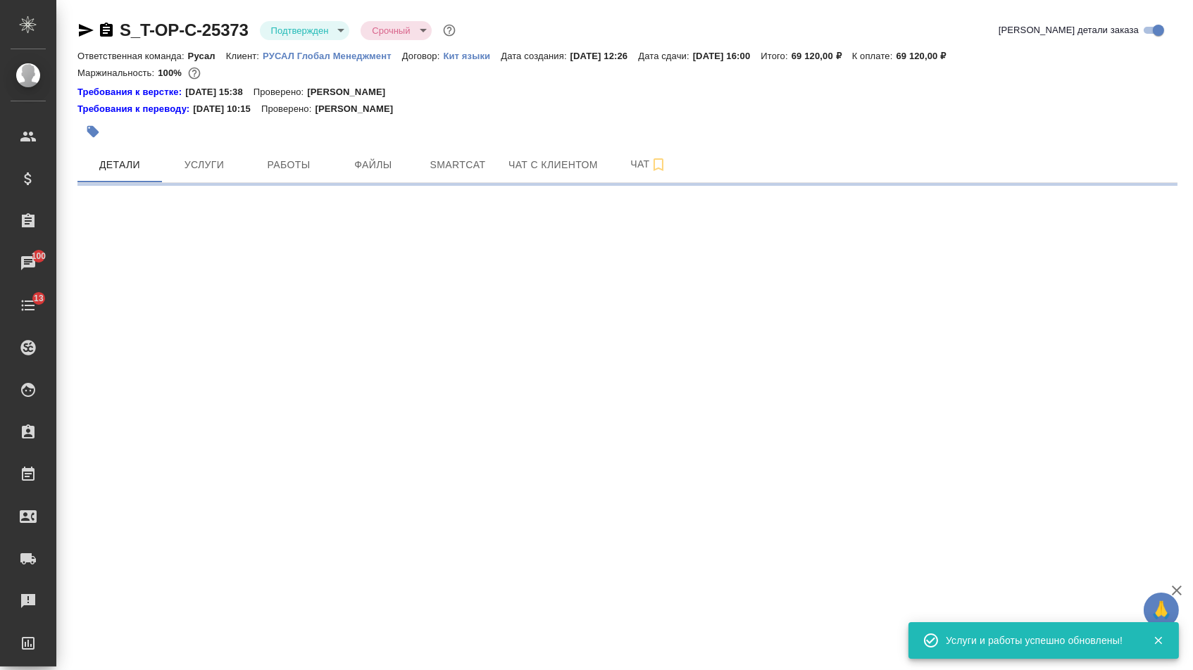
select select "RU"
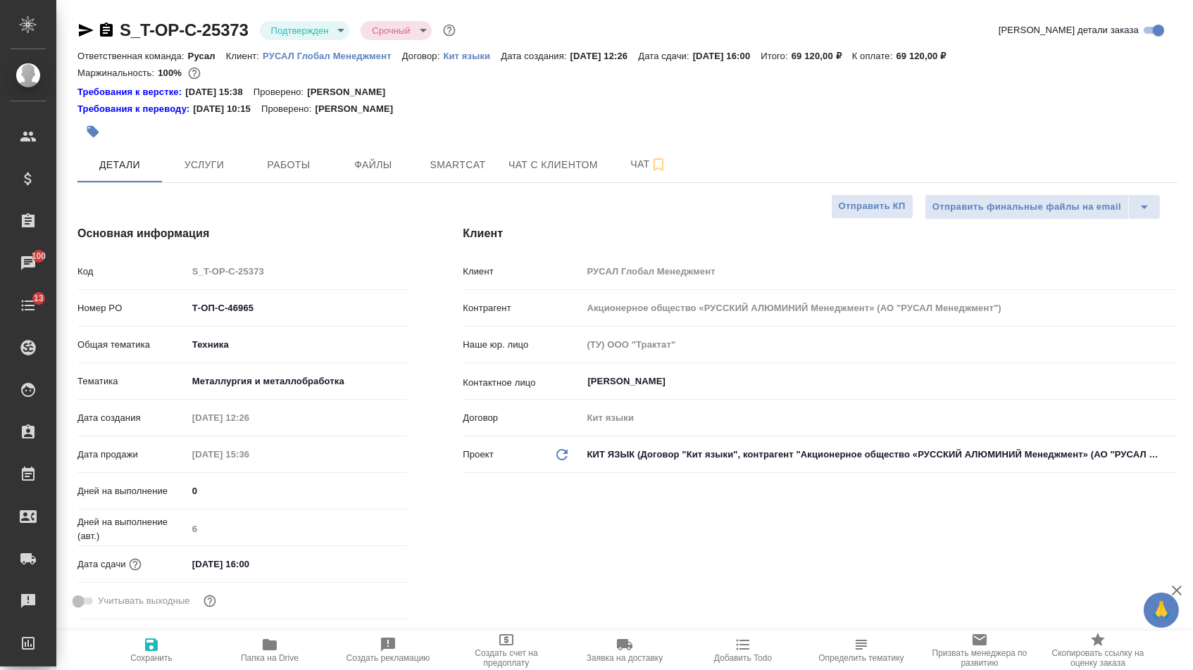
type textarea "x"
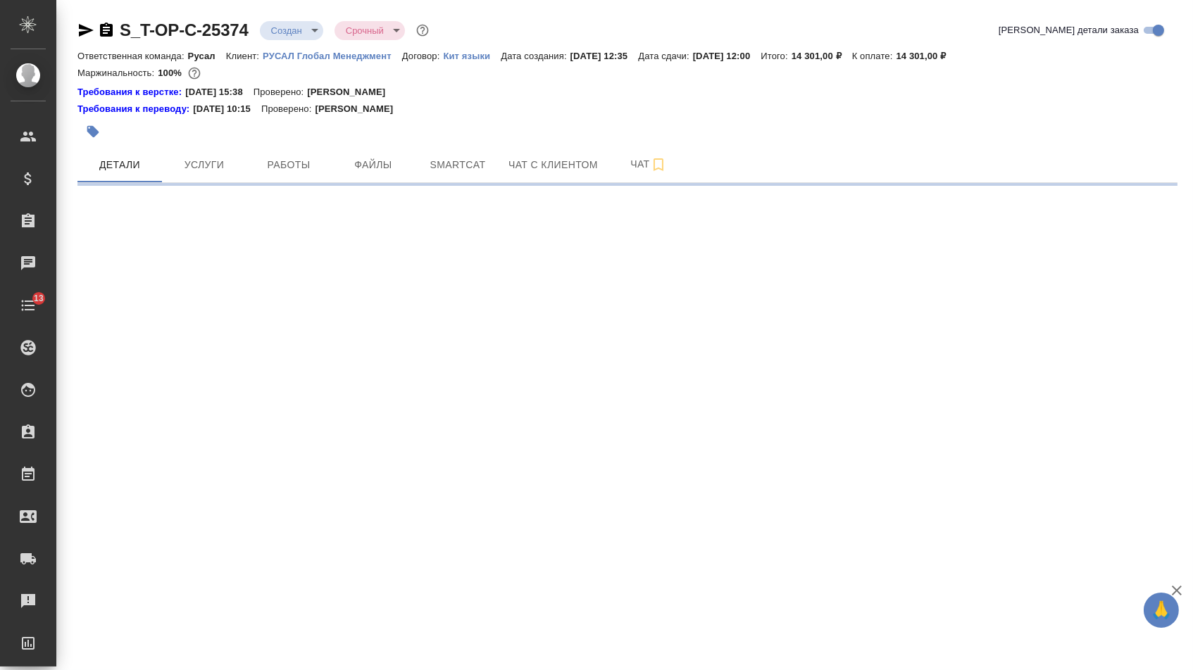
select select "RU"
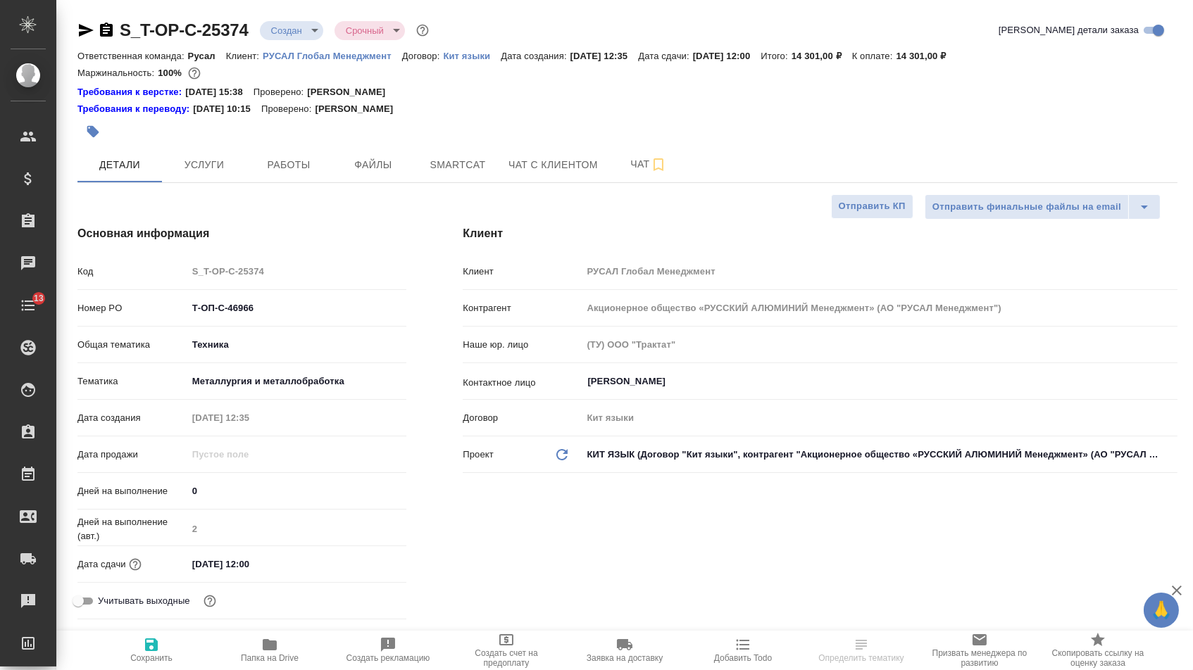
type textarea "x"
drag, startPoint x: 200, startPoint y: 570, endPoint x: 182, endPoint y: 570, distance: 18.3
click at [182, 570] on div "Дата сдачи [DATE] 12:00" at bounding box center [241, 564] width 329 height 25
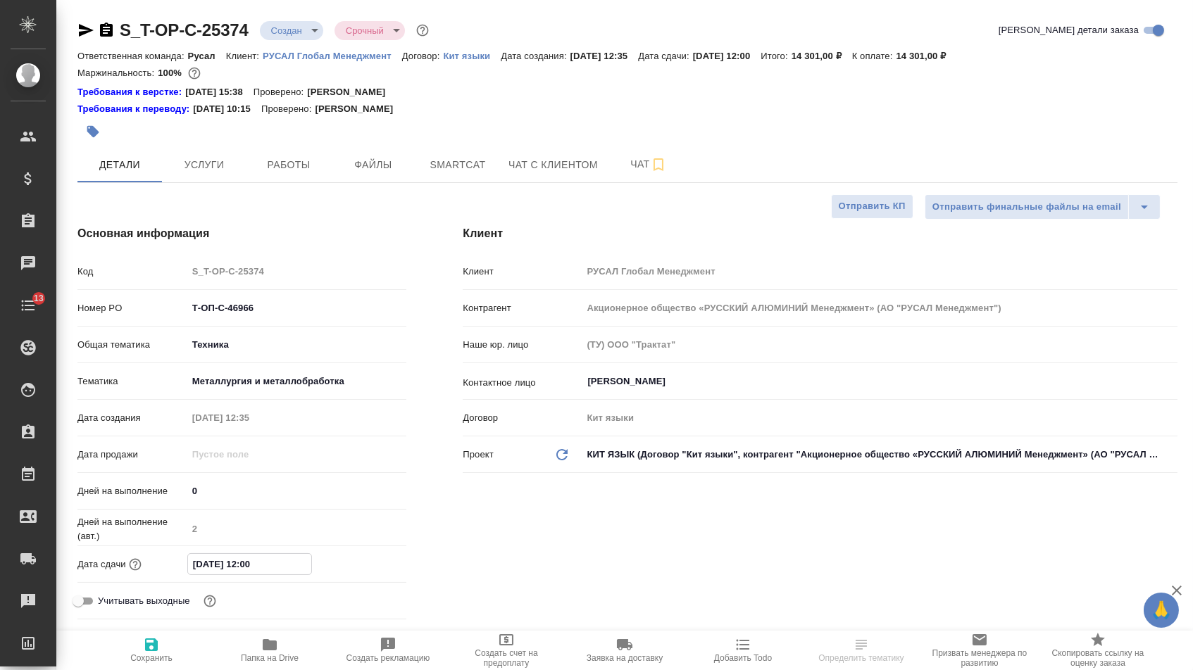
type input "01.02.0251 20:0_"
type textarea "x"
type input "10.20.2512 00:__"
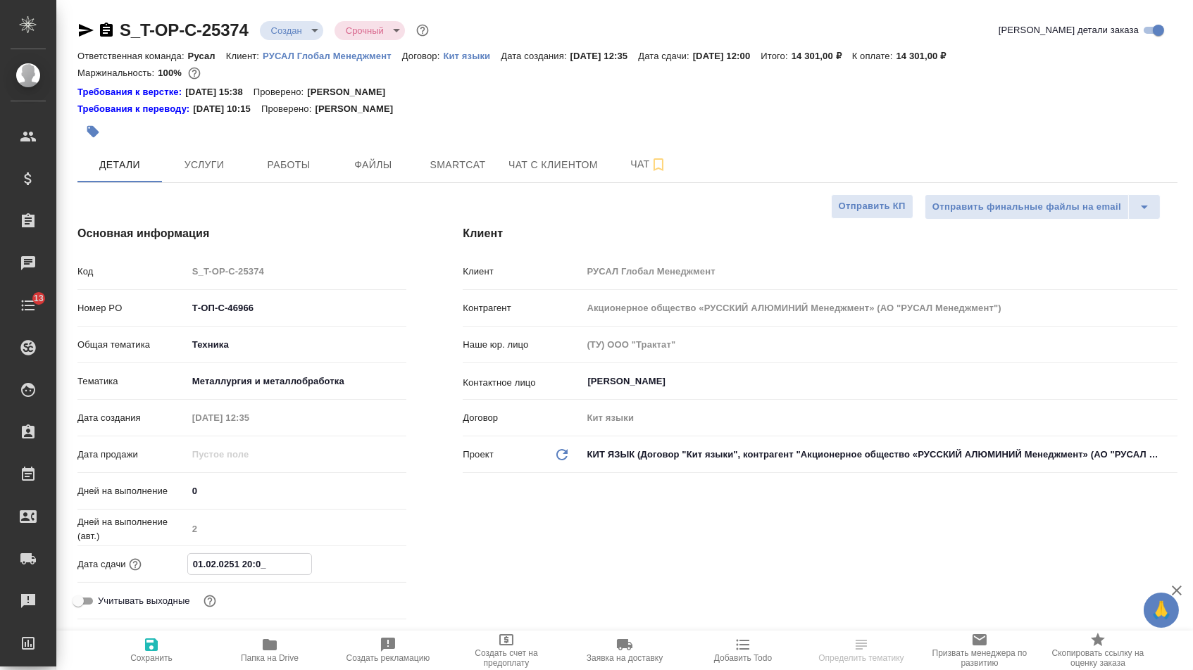
type textarea "x"
type input "11.02.0251 20:0_"
type textarea "x"
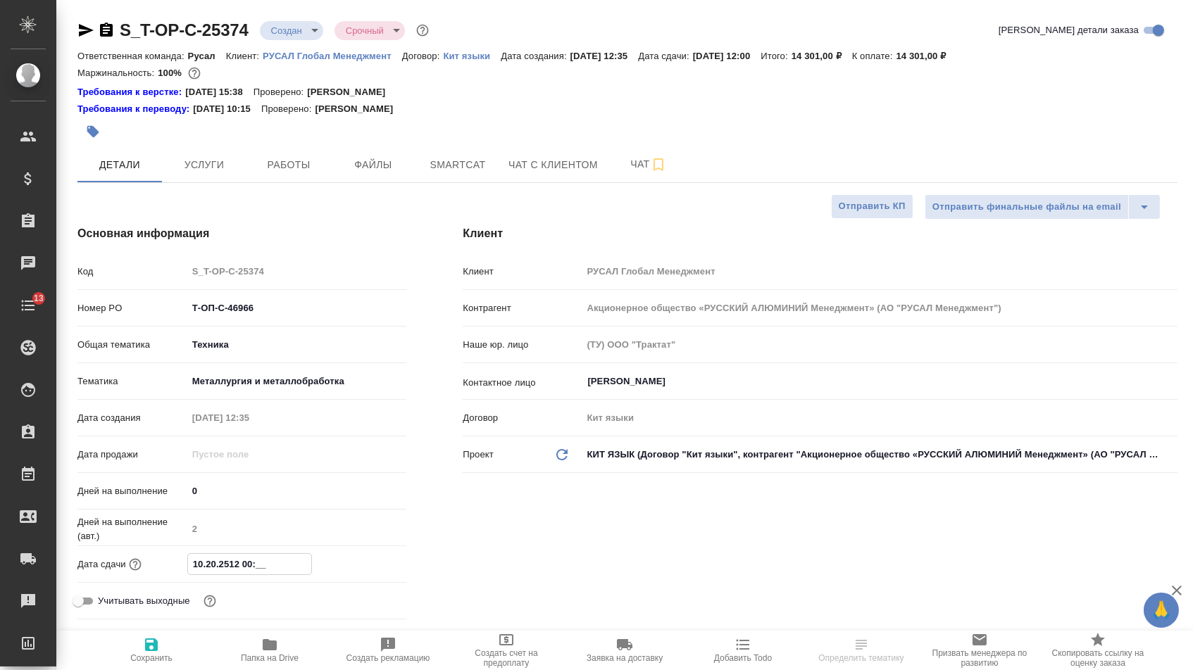
type textarea "x"
type input "[DATE] 12:00"
type textarea "x"
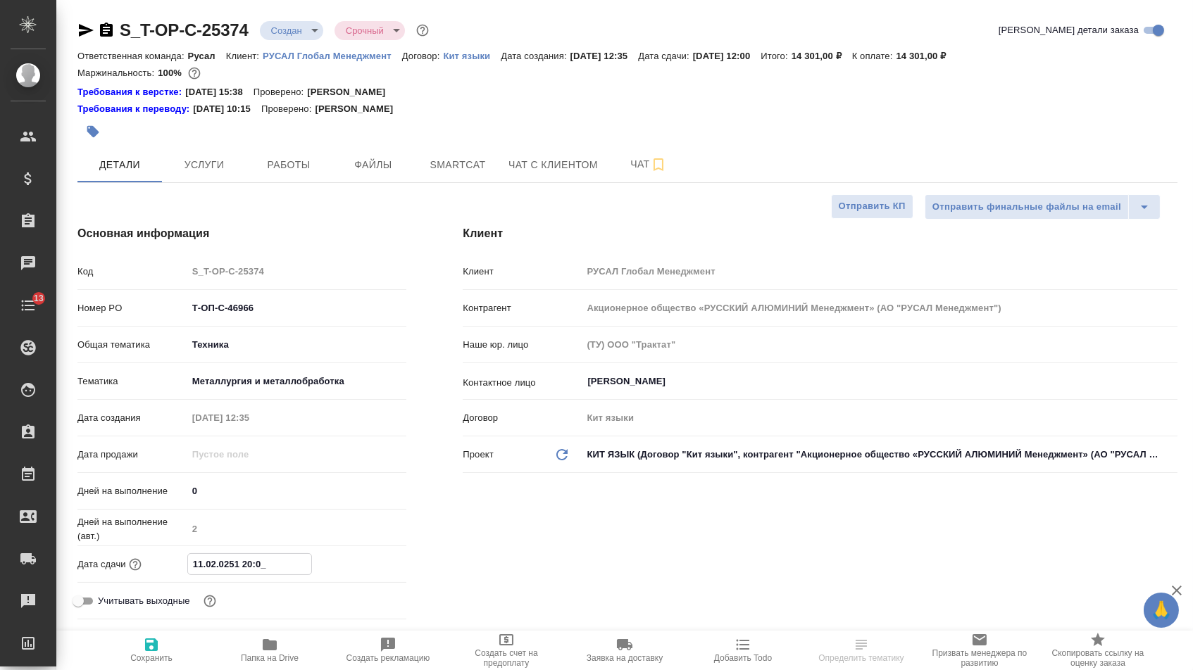
type textarea "x"
click at [254, 570] on input "[DATE] 12:00" at bounding box center [249, 564] width 123 height 20
type input "[DATE] 10:0_"
type textarea "x"
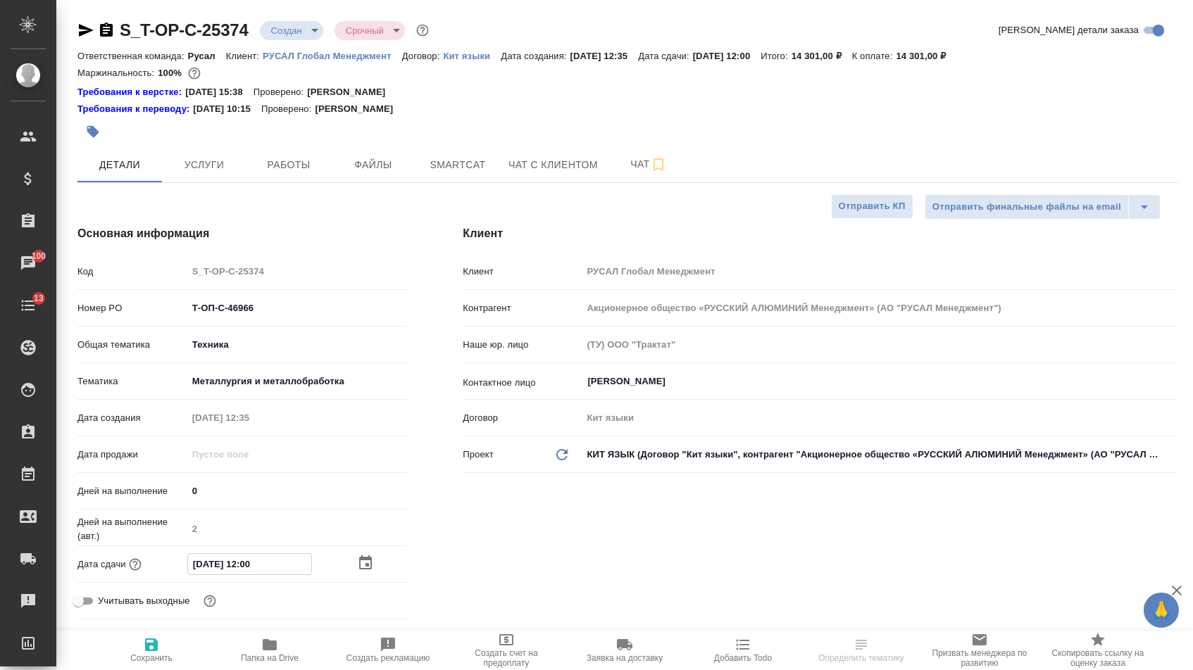
type textarea "x"
type input "10.10.2025 16:00"
type textarea "x"
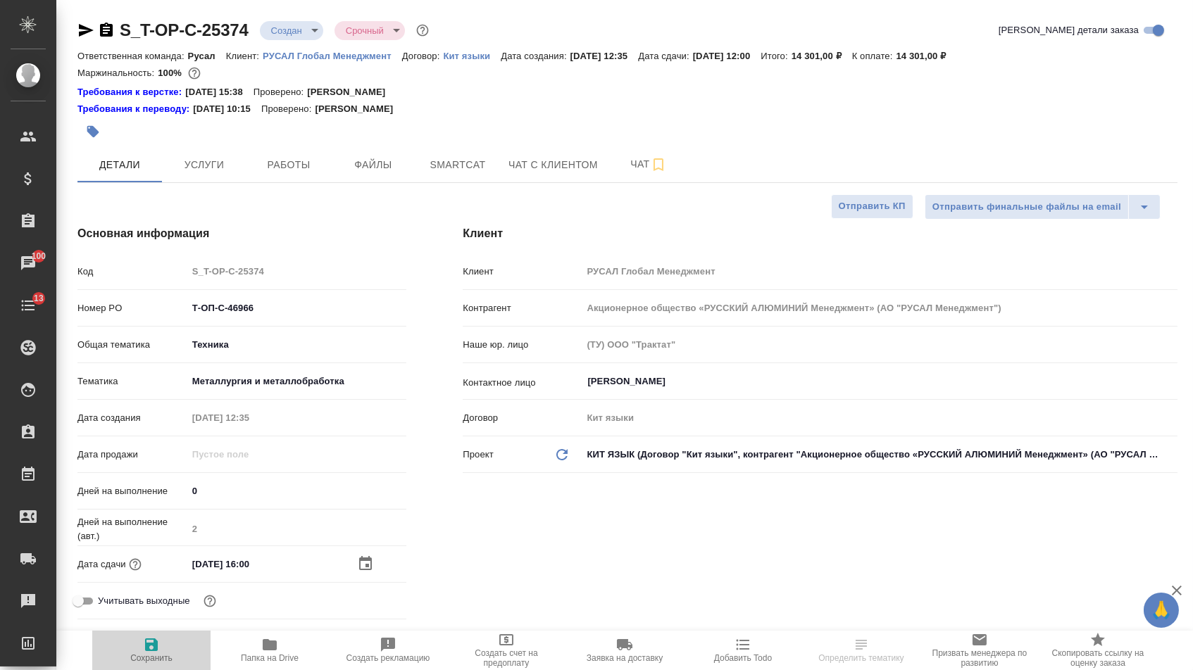
click at [151, 641] on icon "button" at bounding box center [151, 644] width 17 height 17
type textarea "x"
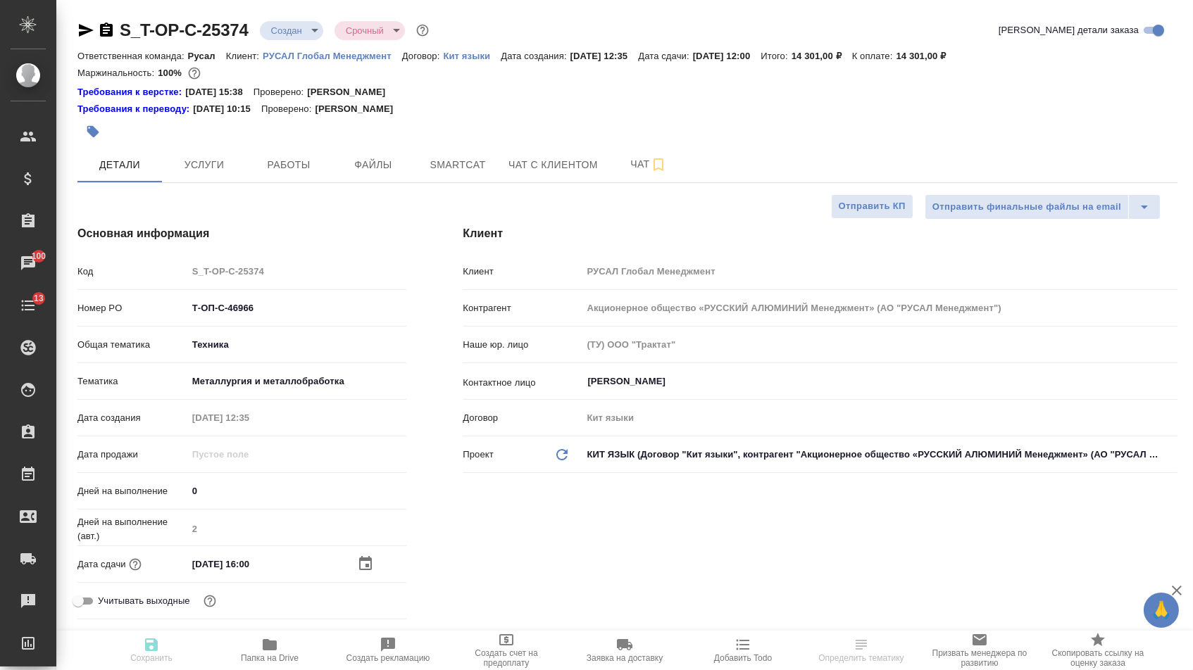
type textarea "x"
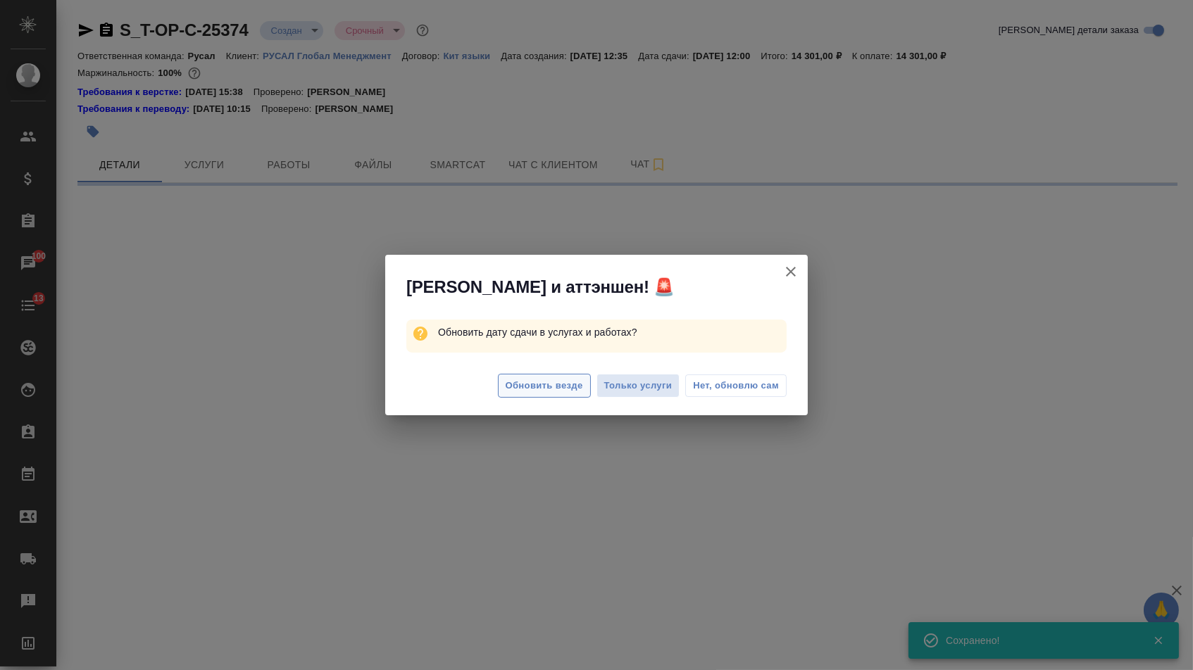
select select "RU"
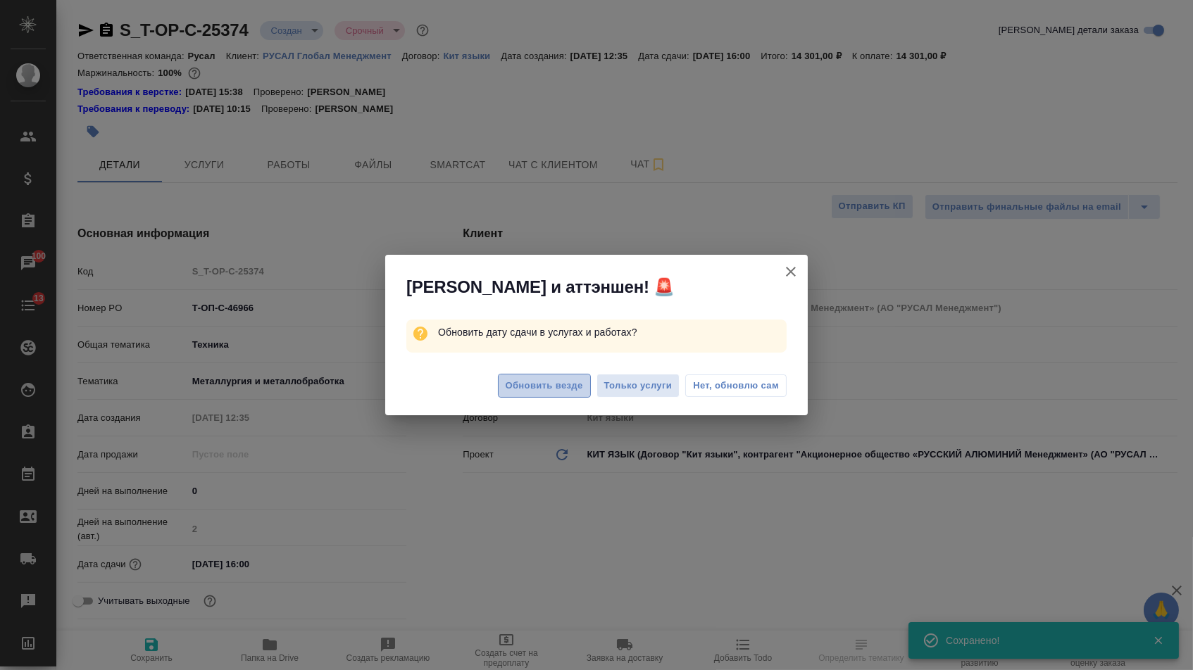
click at [541, 391] on span "Обновить везде" at bounding box center [543, 386] width 77 height 16
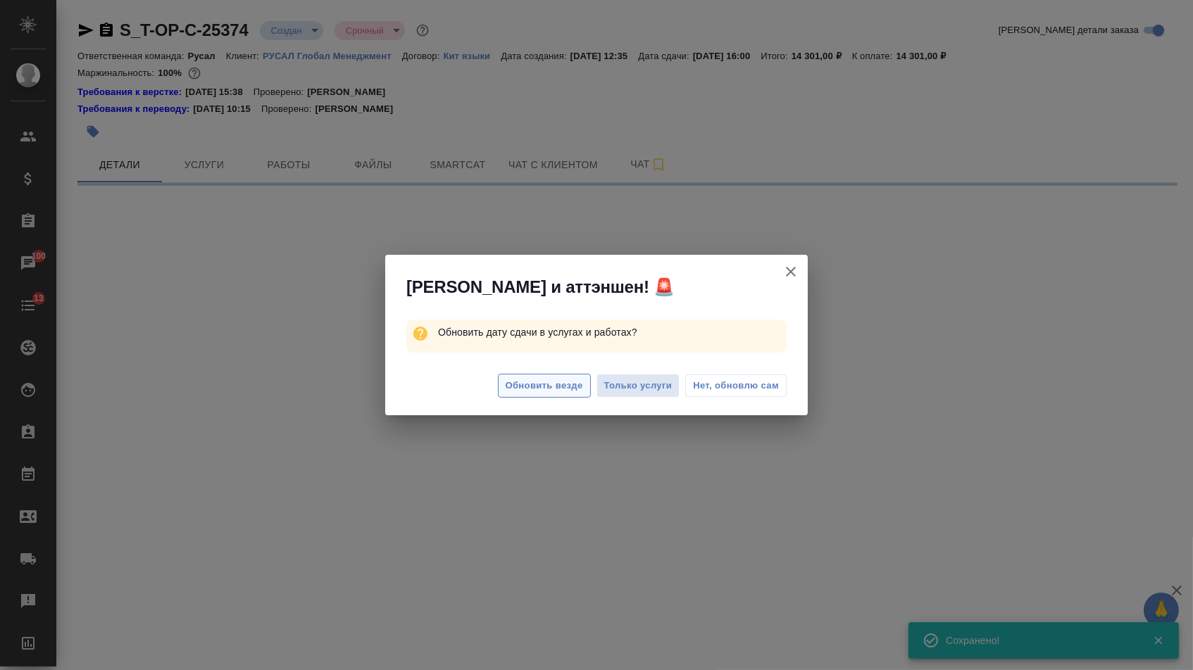
select select "RU"
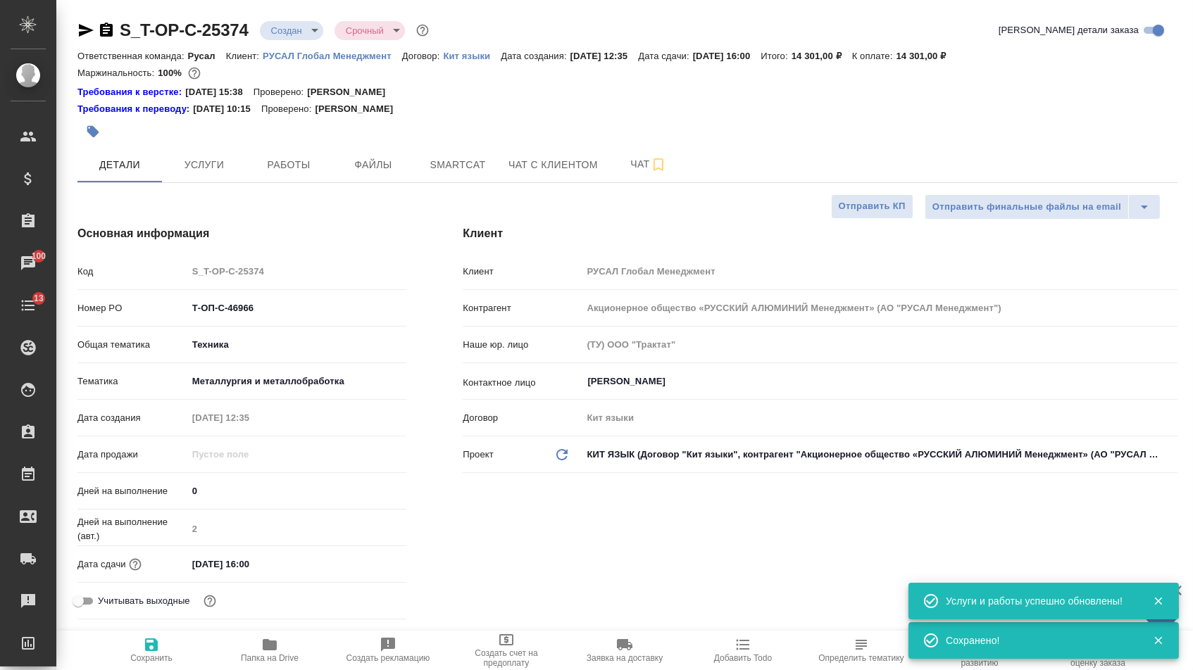
type textarea "x"
click at [311, 23] on body "🙏 .cls-1 fill:#fff; AWATERA Menshikova Aleksandra Клиенты Спецификации Заказы 1…" at bounding box center [596, 335] width 1193 height 670
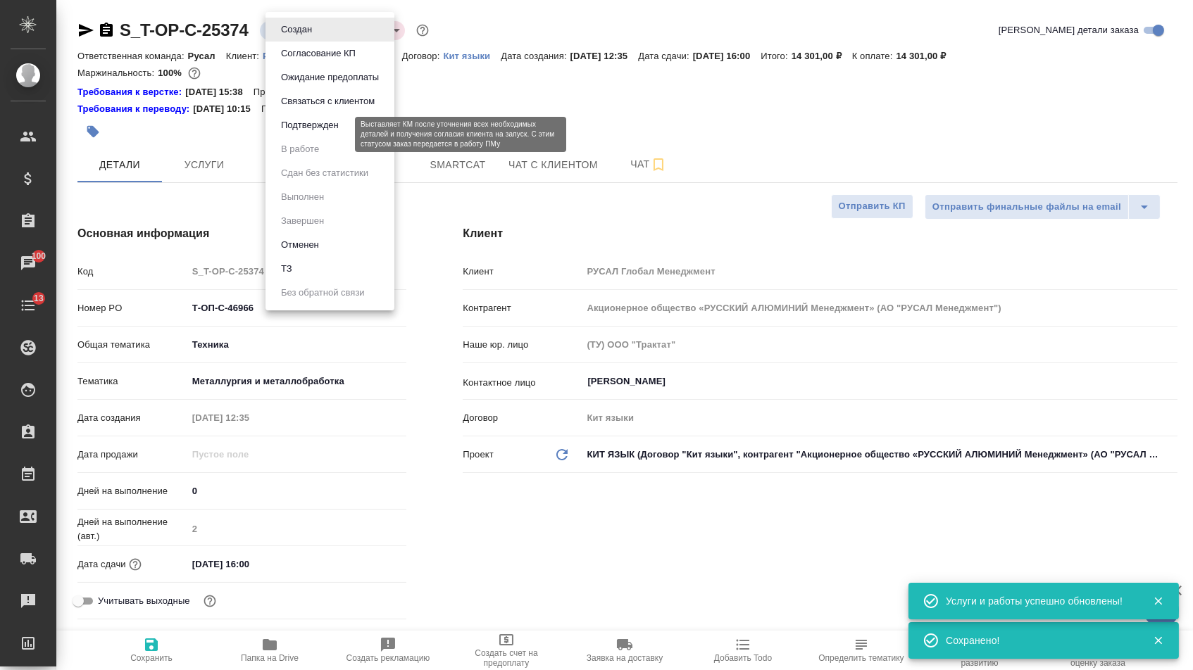
click at [312, 133] on button "Подтвержден" at bounding box center [310, 125] width 66 height 15
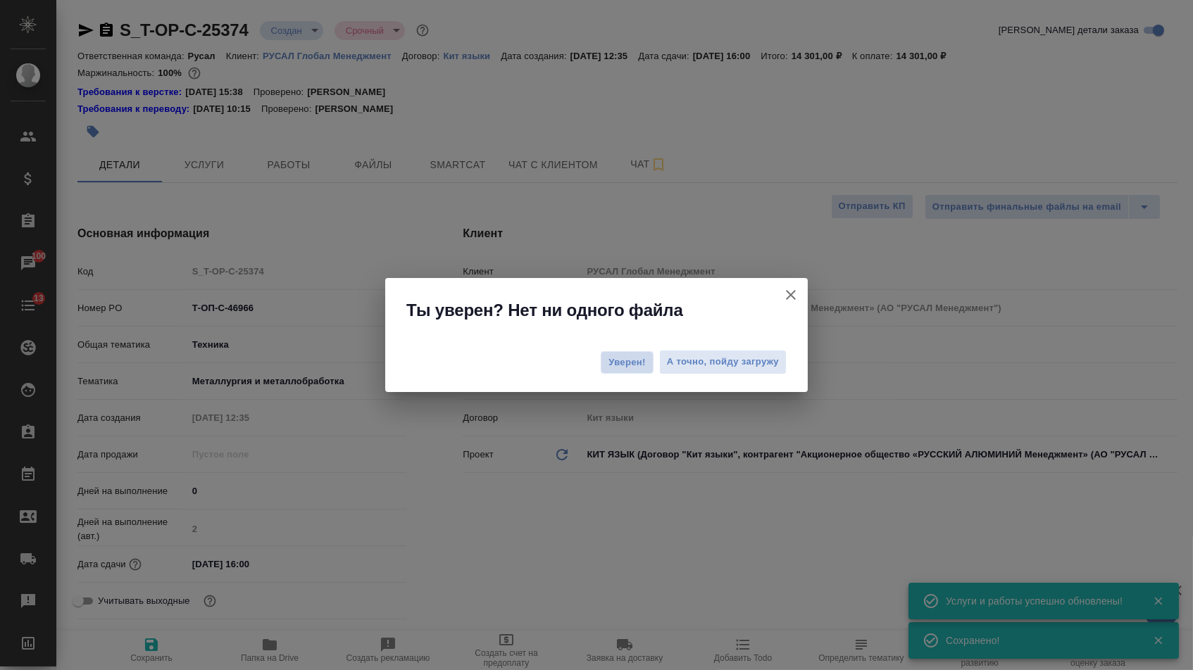
click at [620, 360] on span "Уверен!" at bounding box center [626, 363] width 37 height 14
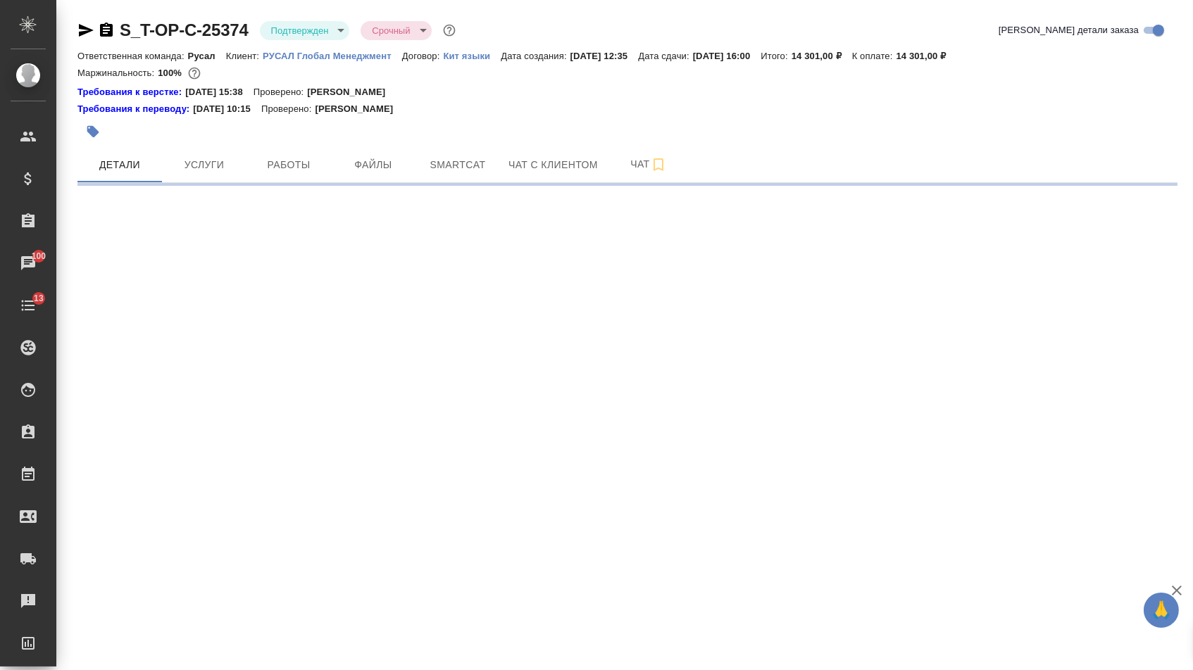
select select "RU"
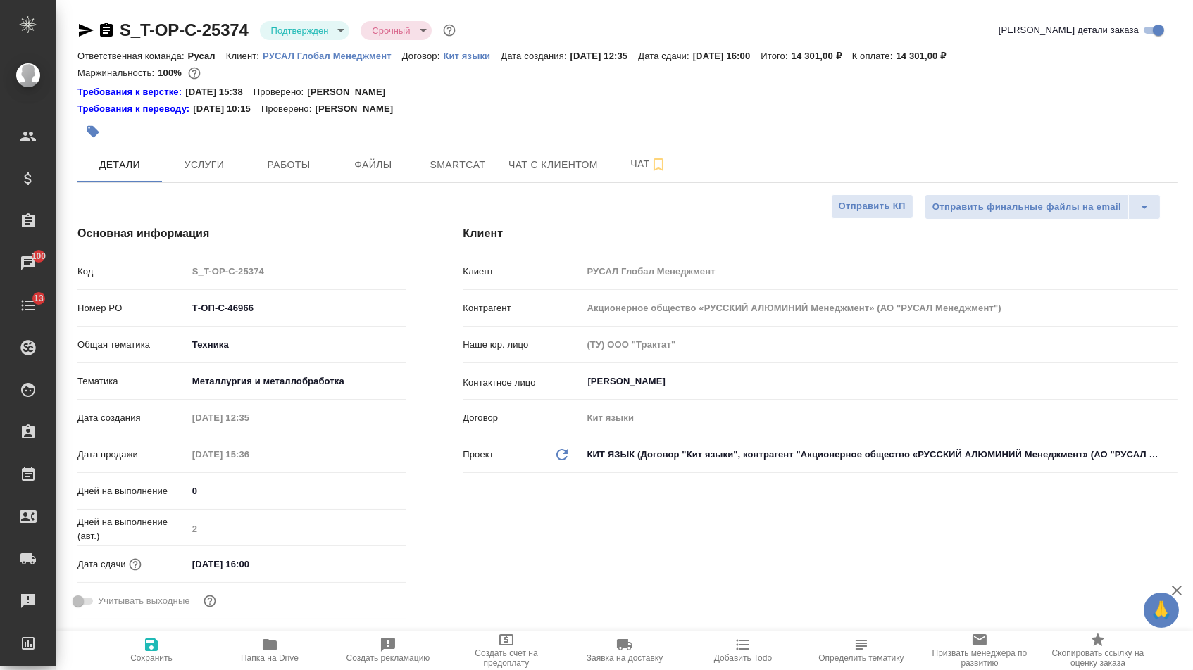
type textarea "x"
select select "RU"
click at [199, 567] on input "[DATE] 12:00" at bounding box center [249, 564] width 123 height 20
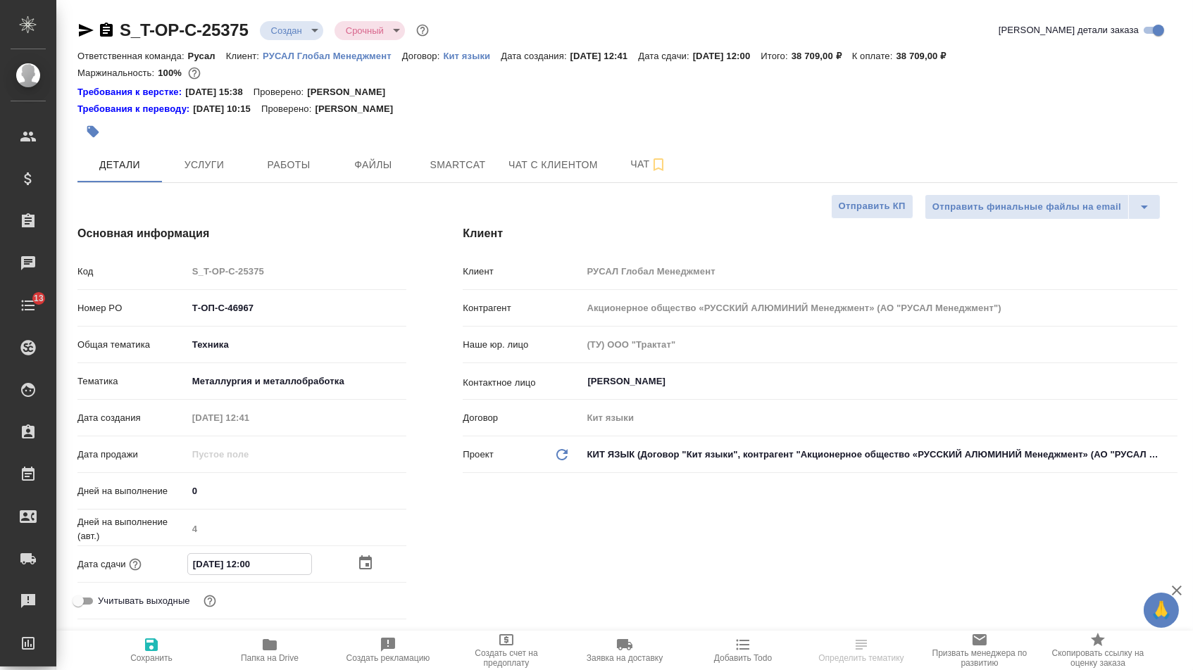
click at [251, 569] on input "13.10.2025 12:00" at bounding box center [249, 564] width 123 height 20
type input "13.10.2025 16:00"
click at [180, 661] on span "Сохранить" at bounding box center [151, 649] width 101 height 27
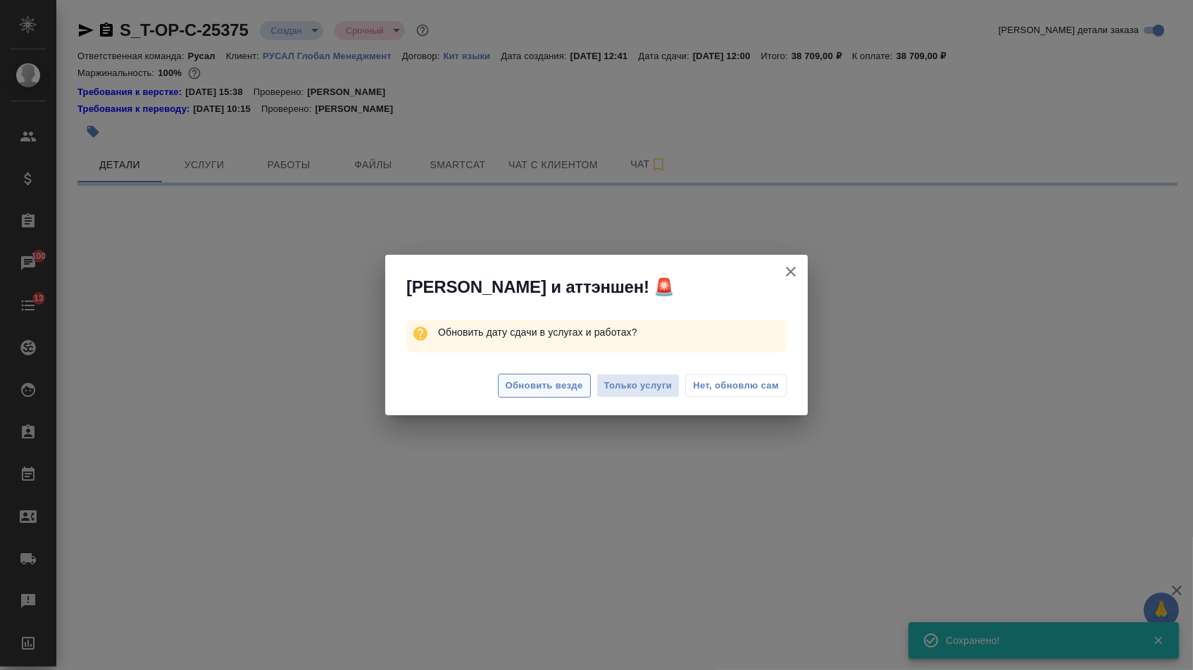
select select "RU"
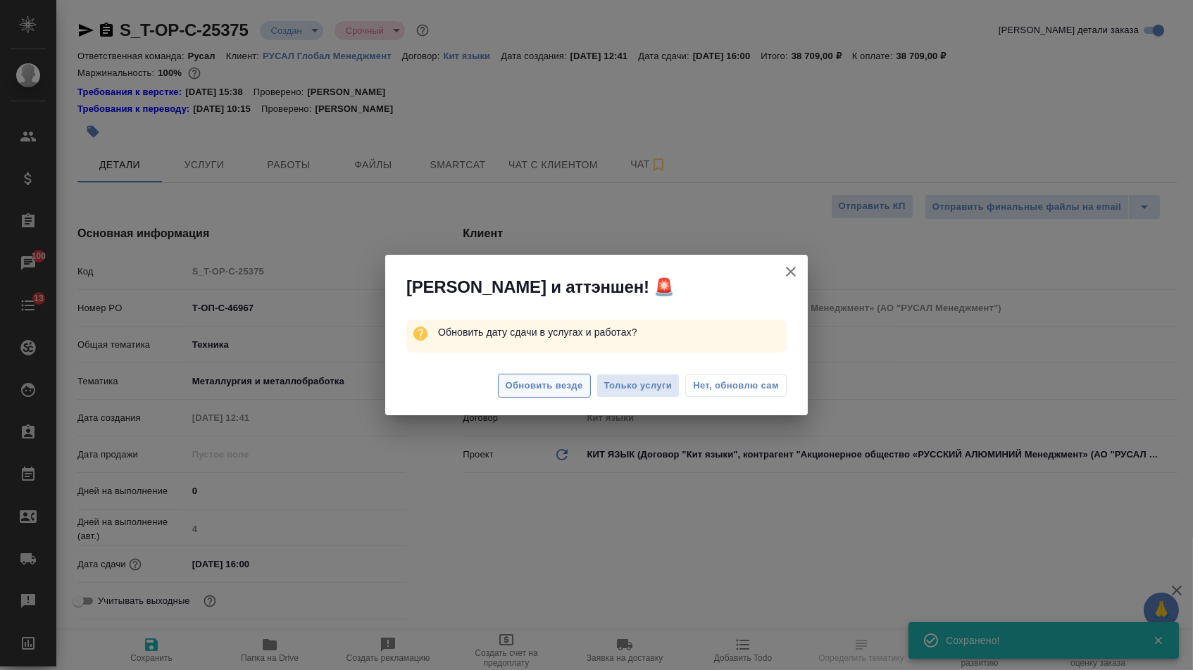
type textarea "x"
click at [522, 394] on span "Обновить везде" at bounding box center [543, 386] width 77 height 16
type textarea "x"
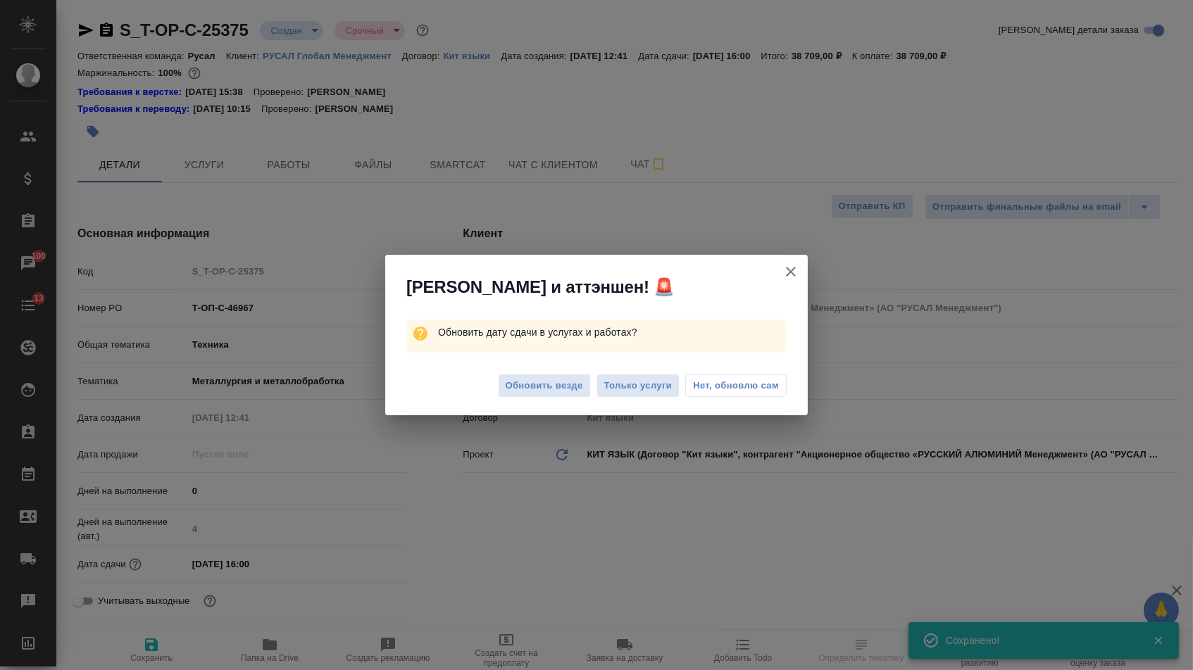
type textarea "x"
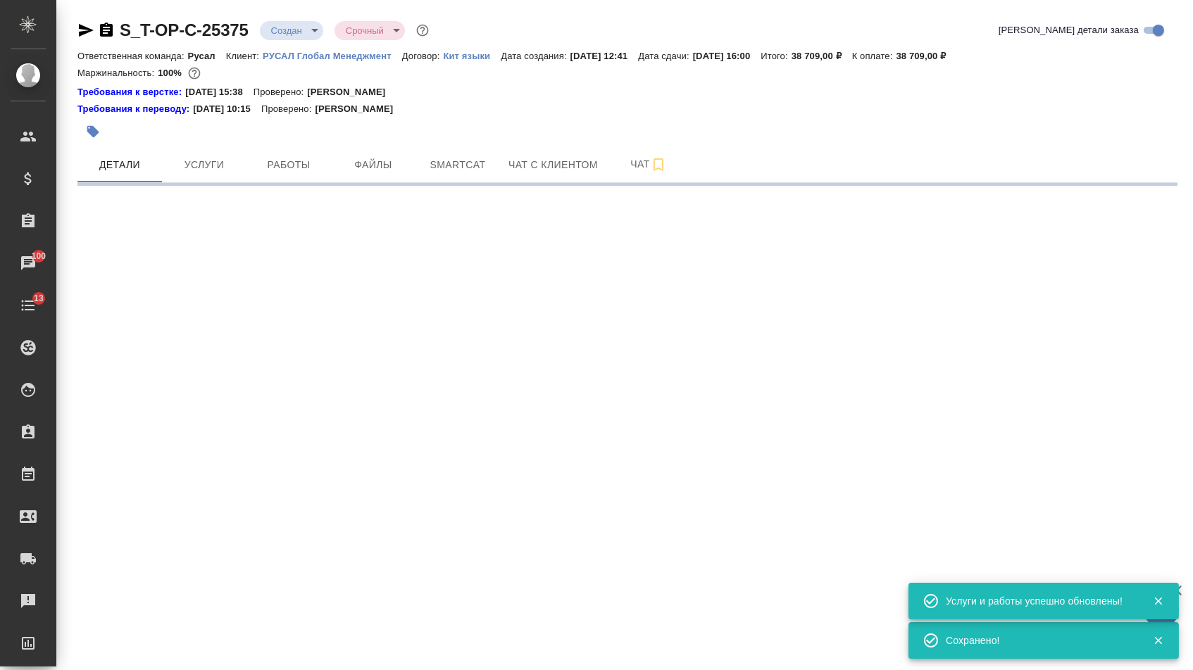
click at [320, 27] on body "🙏 .cls-1 fill:#fff; AWATERA Menshikova Aleksandra Клиенты Спецификации Заказы 1…" at bounding box center [596, 335] width 1193 height 670
select select "RU"
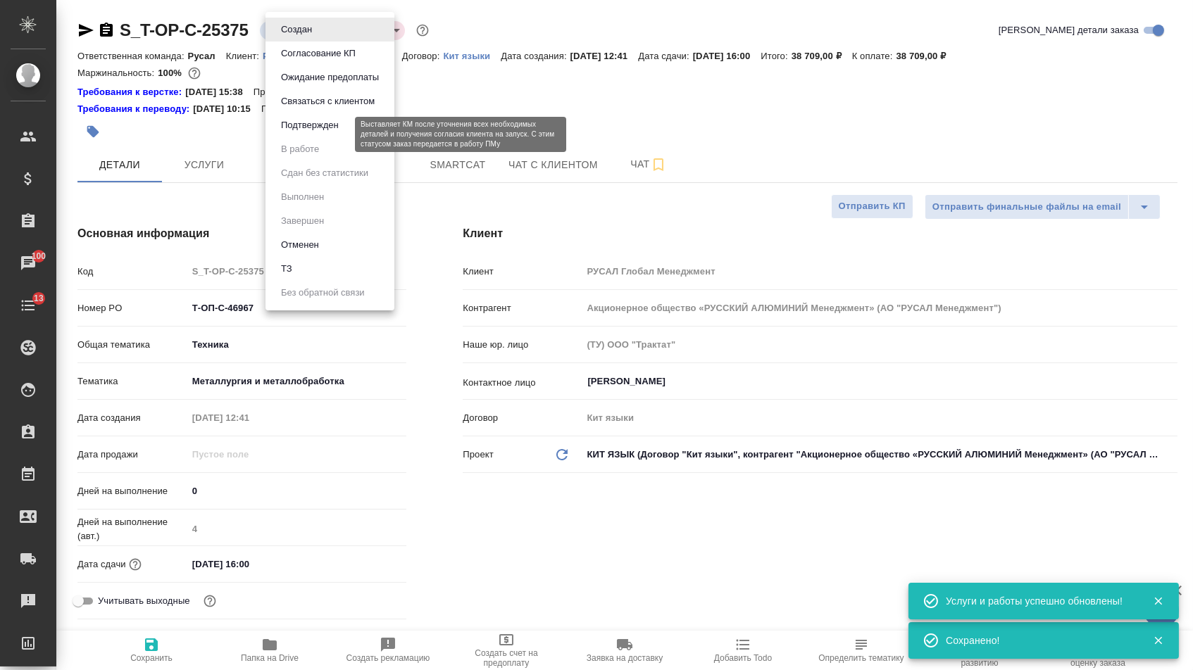
type textarea "x"
click at [321, 132] on button "Подтвержден" at bounding box center [310, 125] width 66 height 15
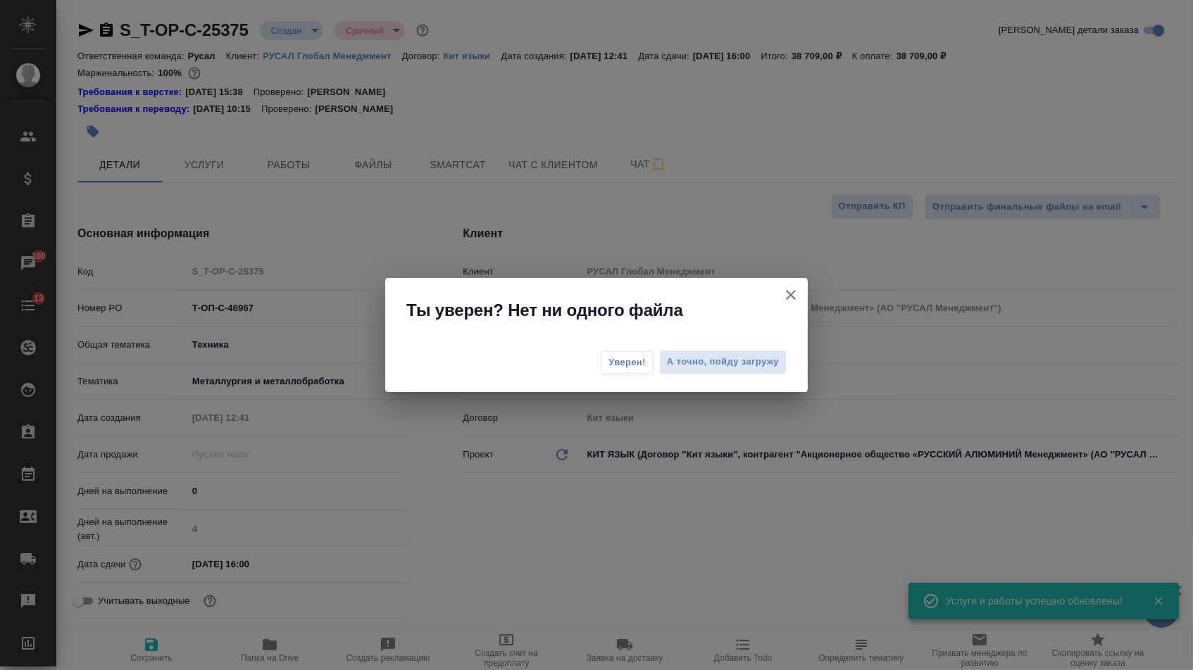
click at [613, 363] on span "Уверен!" at bounding box center [626, 363] width 37 height 14
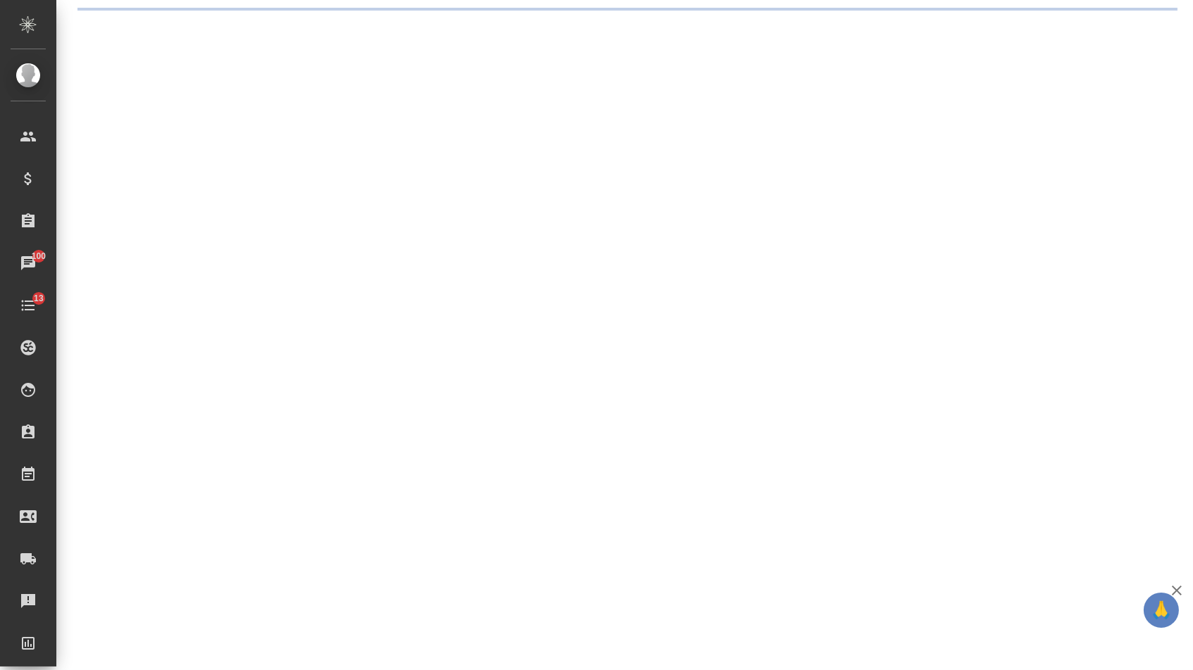
select select "RU"
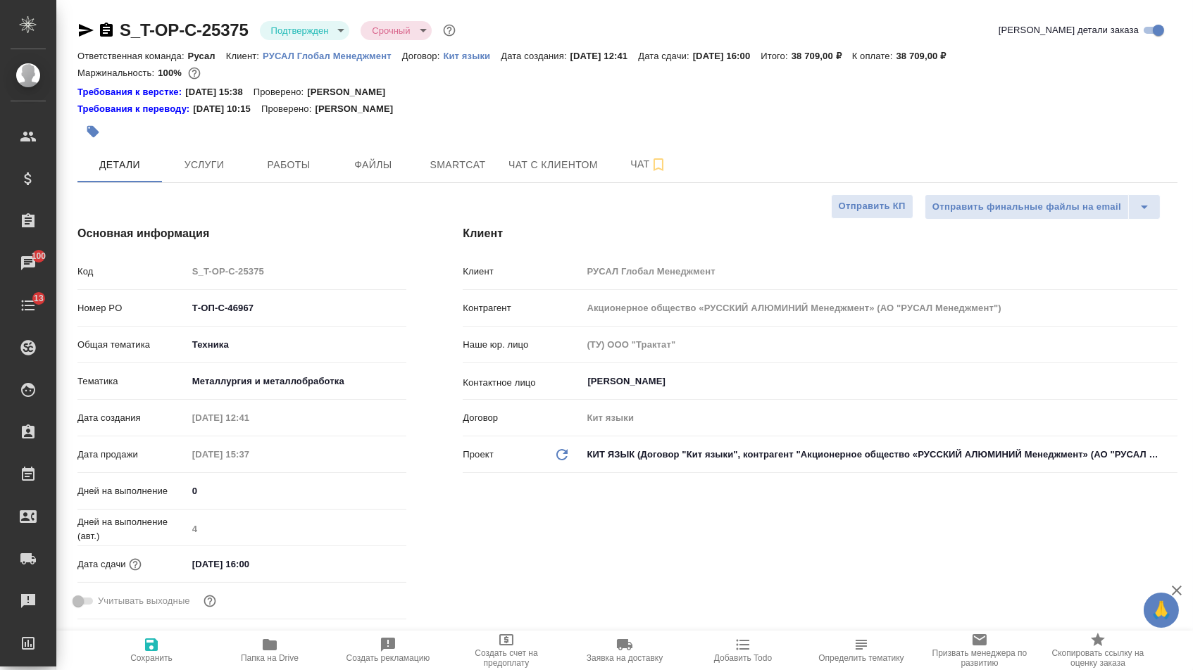
type textarea "x"
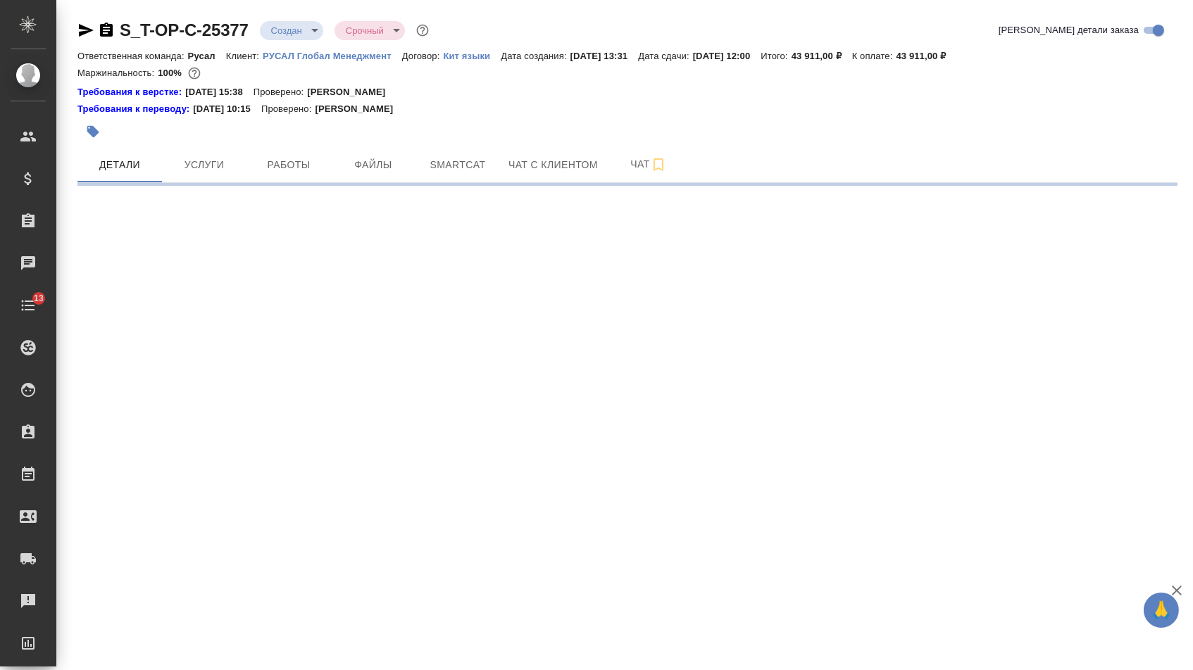
select select "RU"
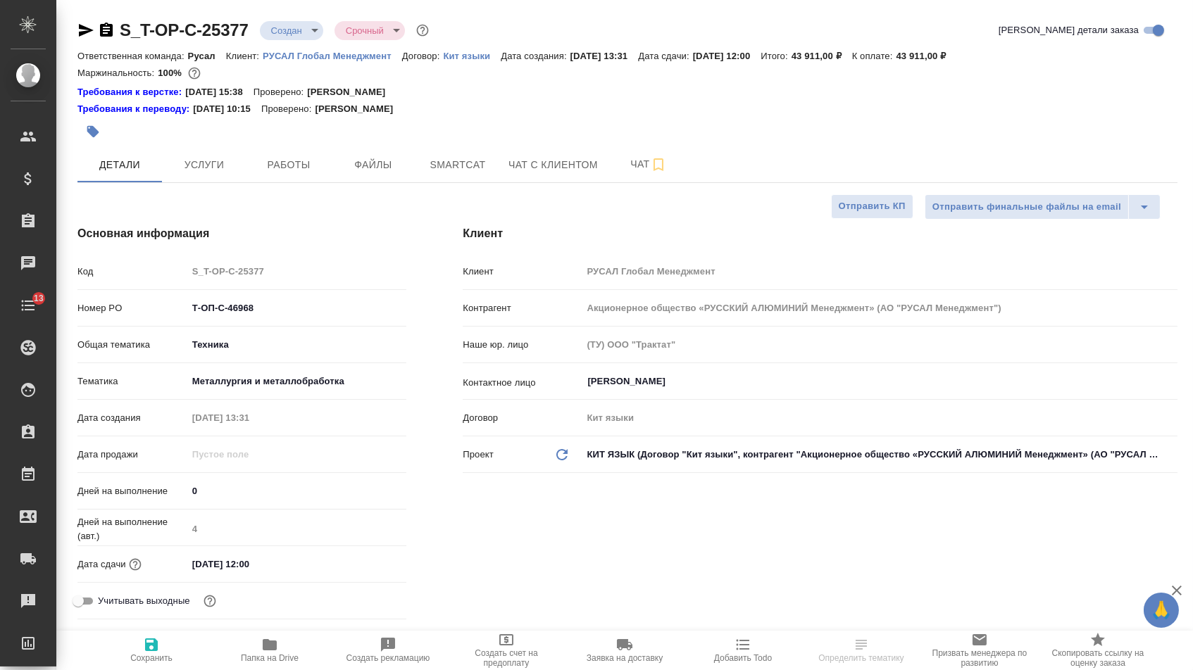
type textarea "x"
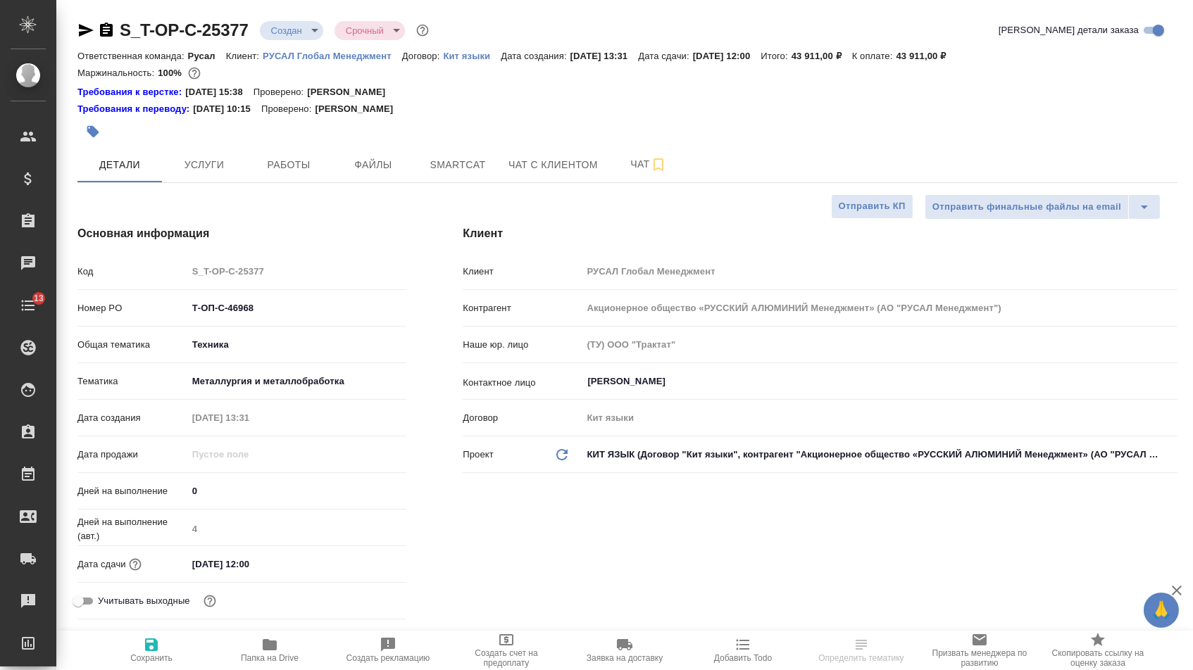
type textarea "x"
click at [199, 571] on input "[DATE] 12:00" at bounding box center [248, 564] width 123 height 20
type input "01.02.0251 20:0_"
type textarea "x"
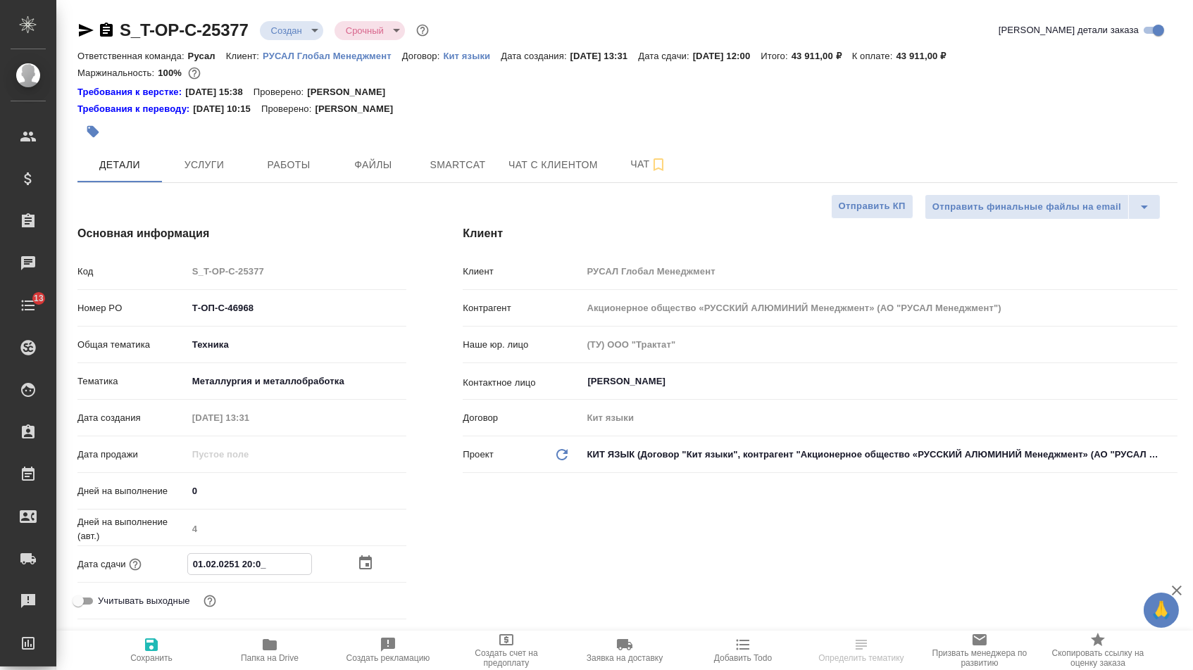
type textarea "x"
type input "10.20.2512 00:__"
type textarea "x"
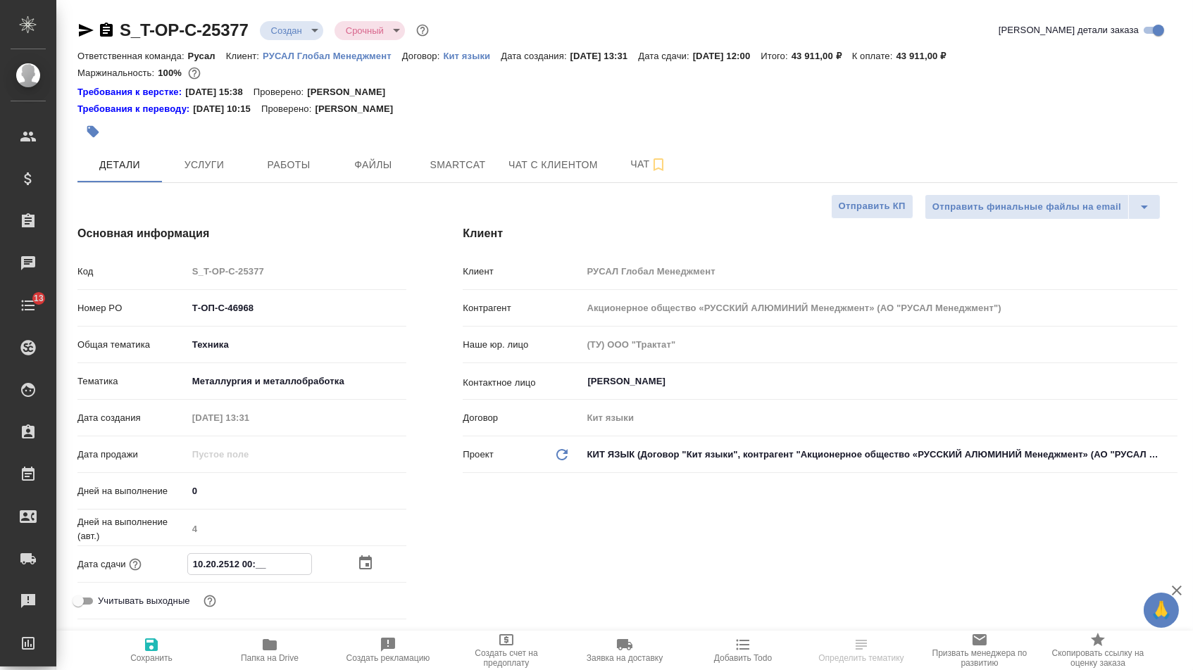
type input "11.02.0251 20:0_"
type textarea "x"
type input "[DATE] 12:00"
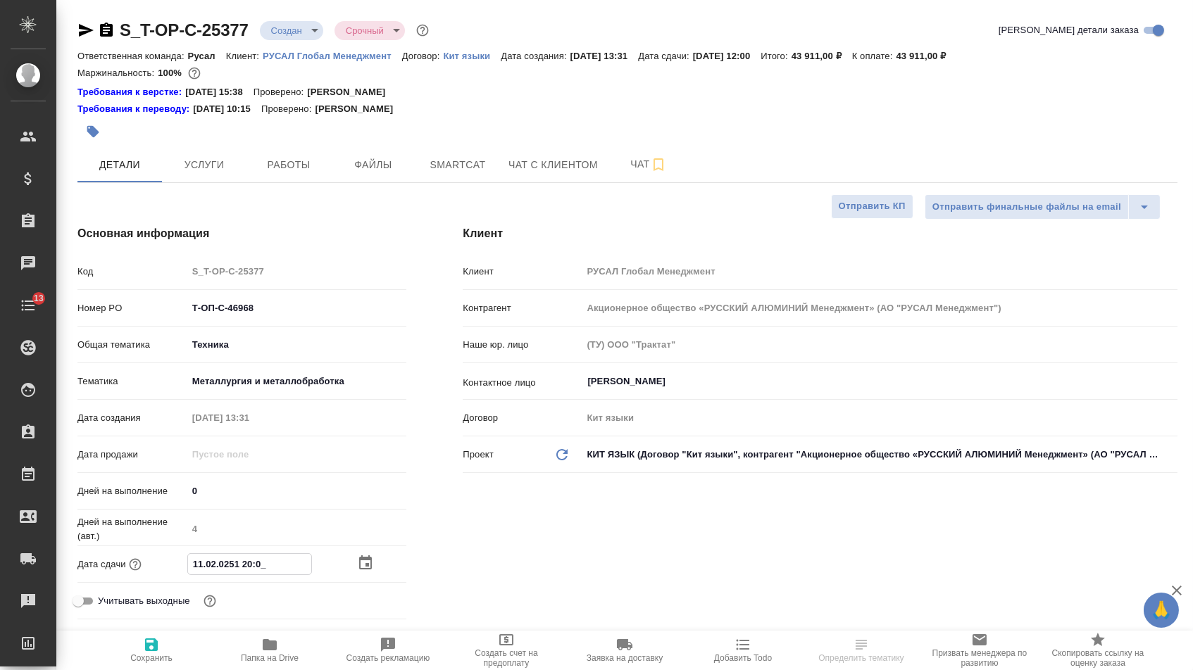
type textarea "x"
click at [250, 570] on input "[DATE] 12:00" at bounding box center [249, 564] width 123 height 20
type input "[DATE] 16:00"
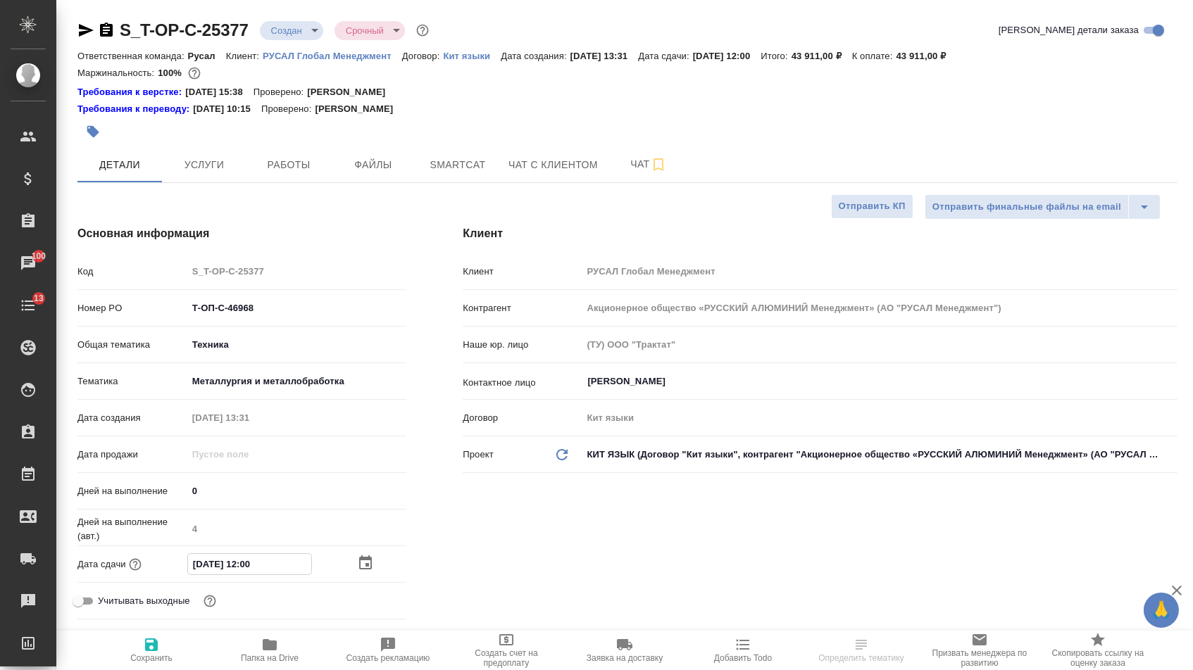
type textarea "x"
type input "14.10.2025 16:00"
click at [163, 660] on span "Сохранить" at bounding box center [151, 658] width 42 height 10
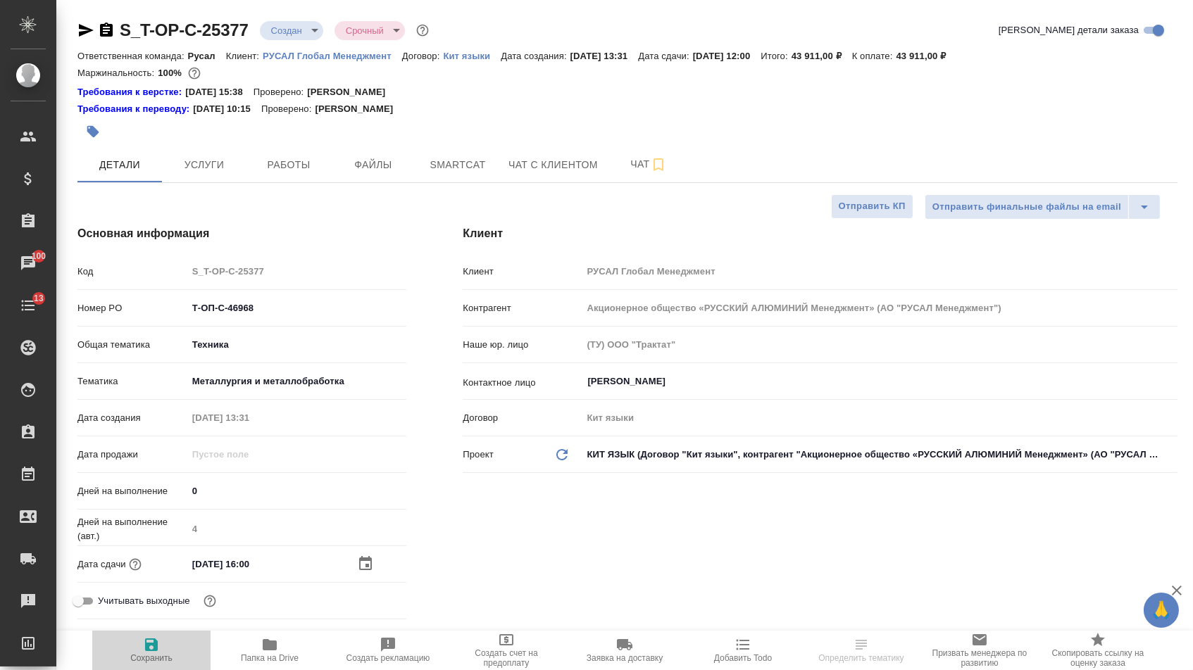
type textarea "x"
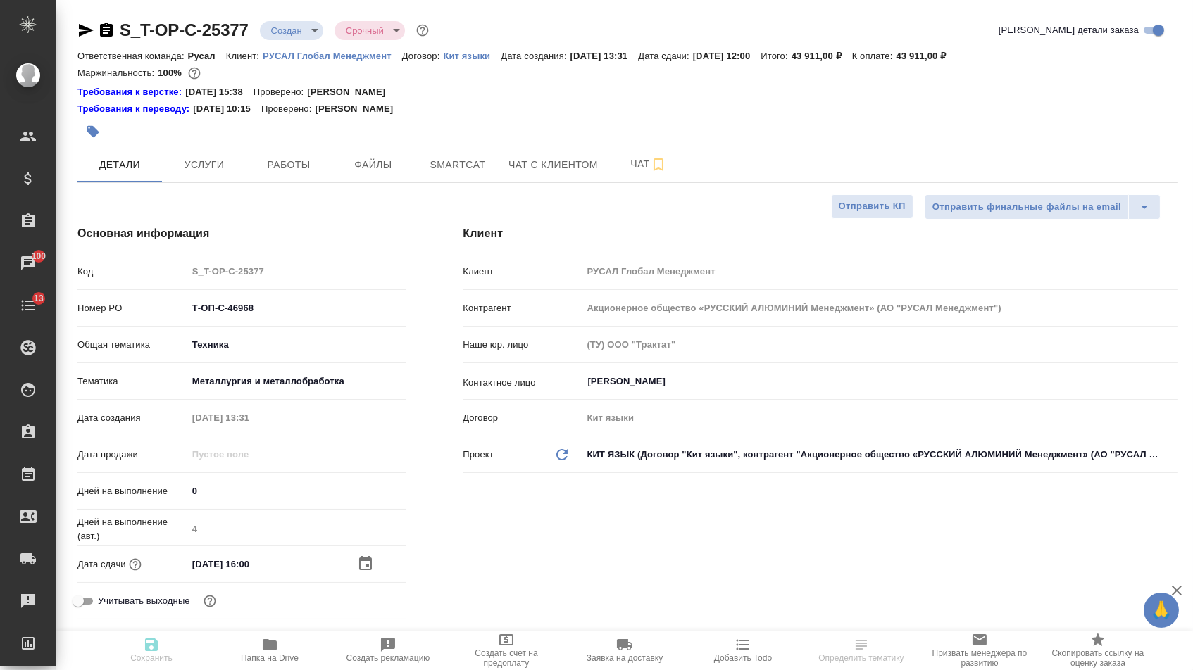
type textarea "x"
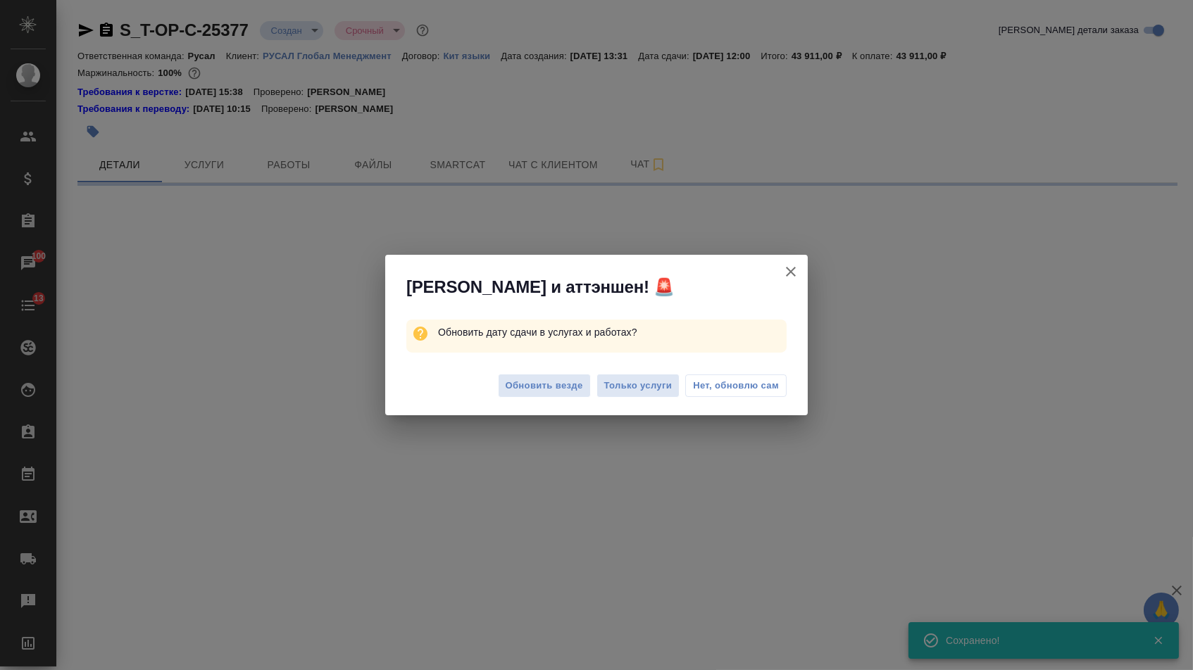
select select "RU"
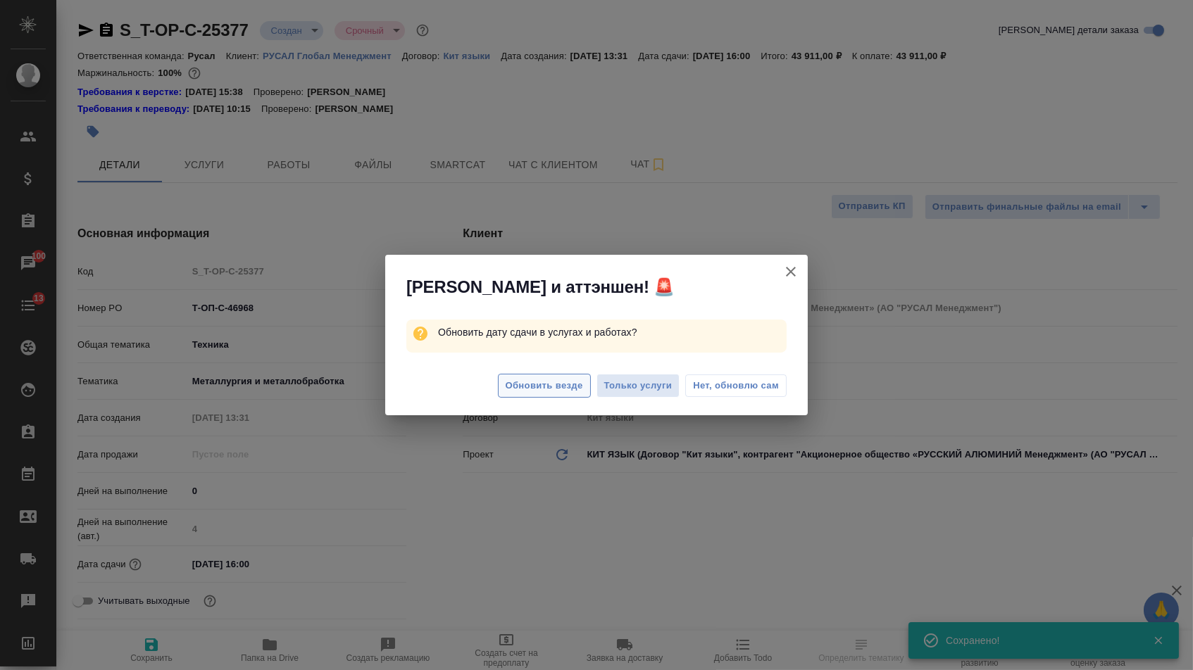
type textarea "x"
click at [529, 388] on span "Обновить везде" at bounding box center [543, 386] width 77 height 16
type textarea "x"
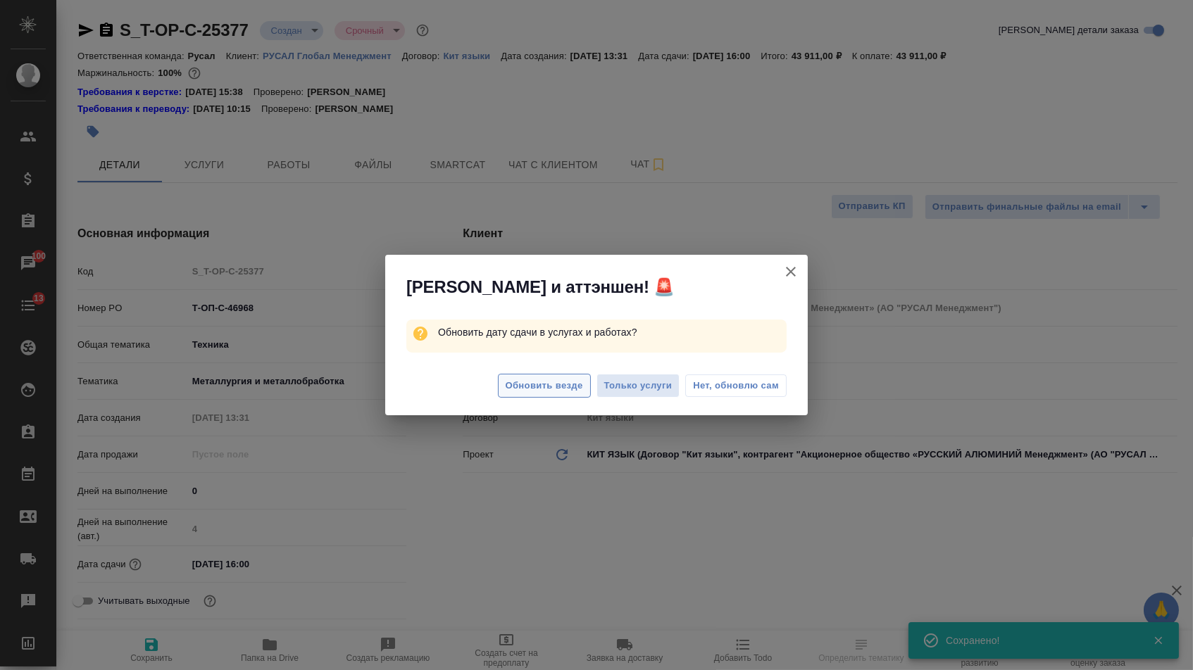
type textarea "x"
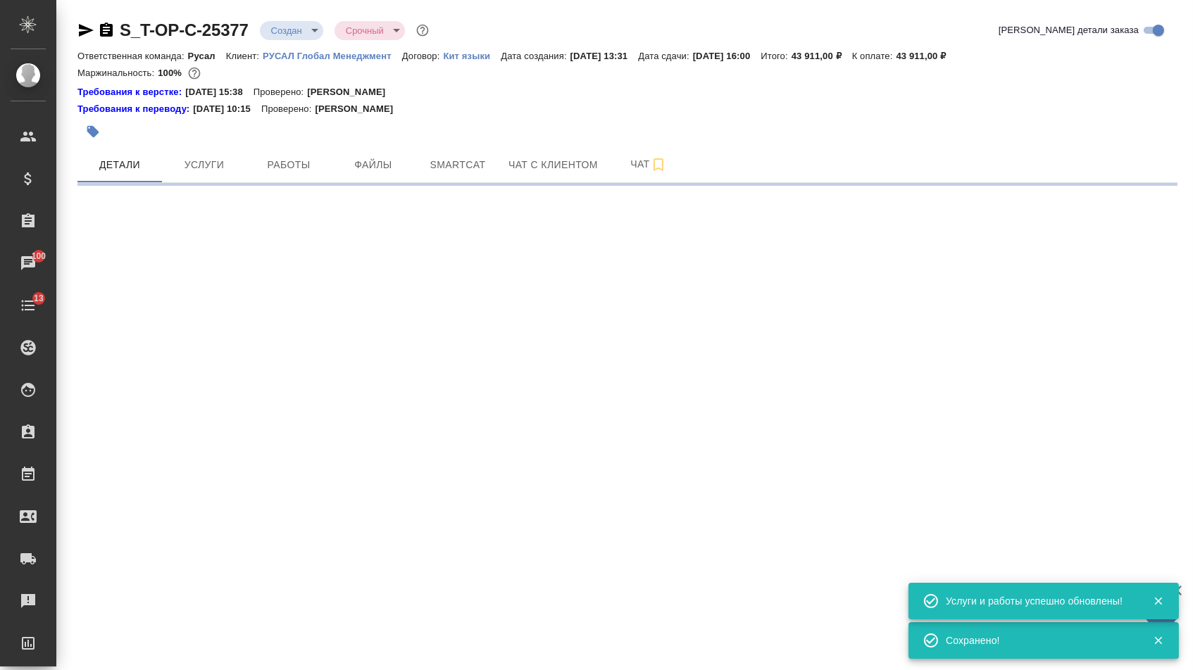
select select "RU"
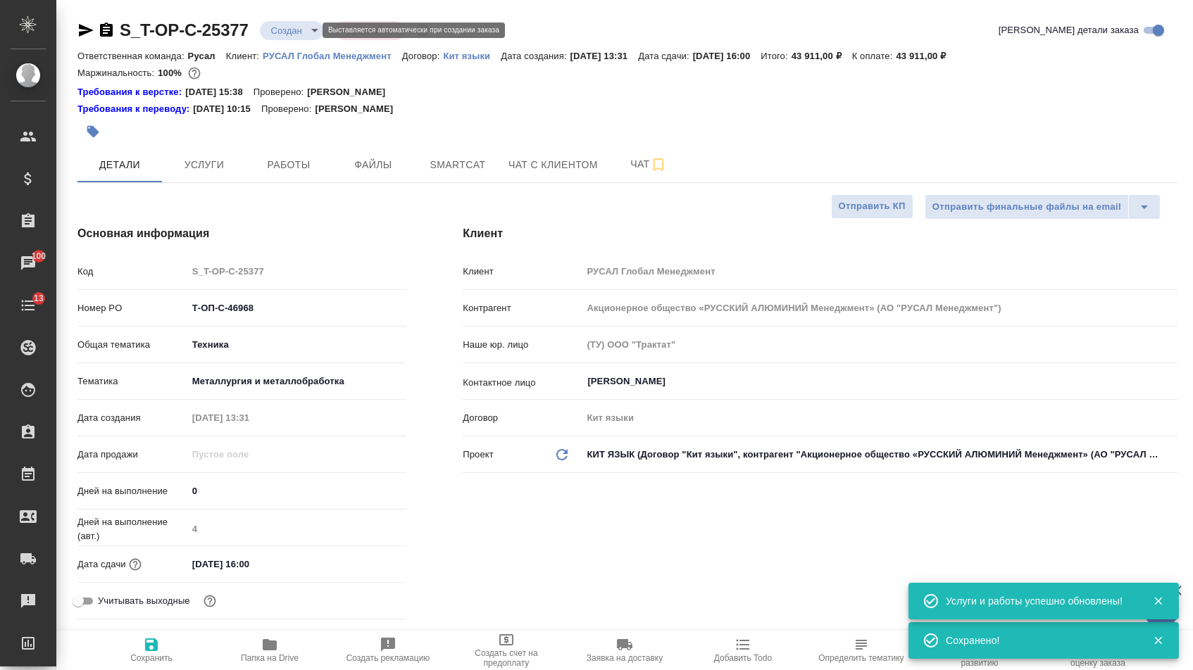
type textarea "x"
click at [303, 27] on body "🙏 .cls-1 fill:#fff; AWATERA Menshikova Aleksandra Клиенты Спецификации Заказы 1…" at bounding box center [596, 335] width 1193 height 670
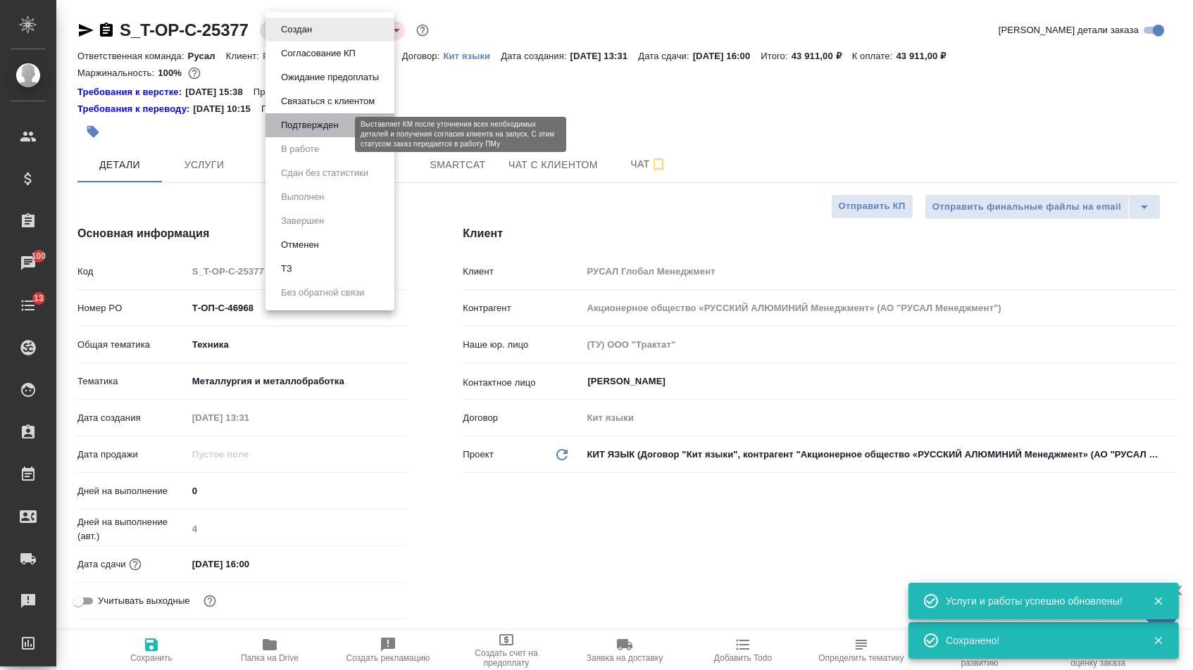
click at [304, 133] on button "Подтвержден" at bounding box center [310, 125] width 66 height 15
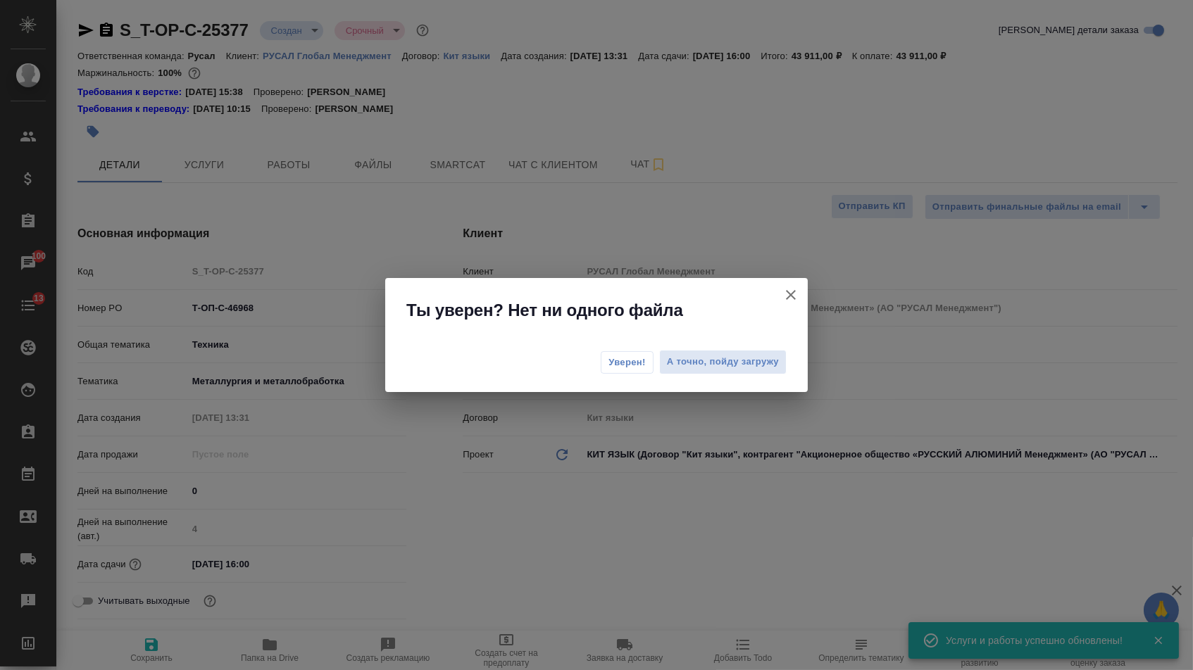
click at [614, 356] on span "Уверен!" at bounding box center [626, 363] width 37 height 14
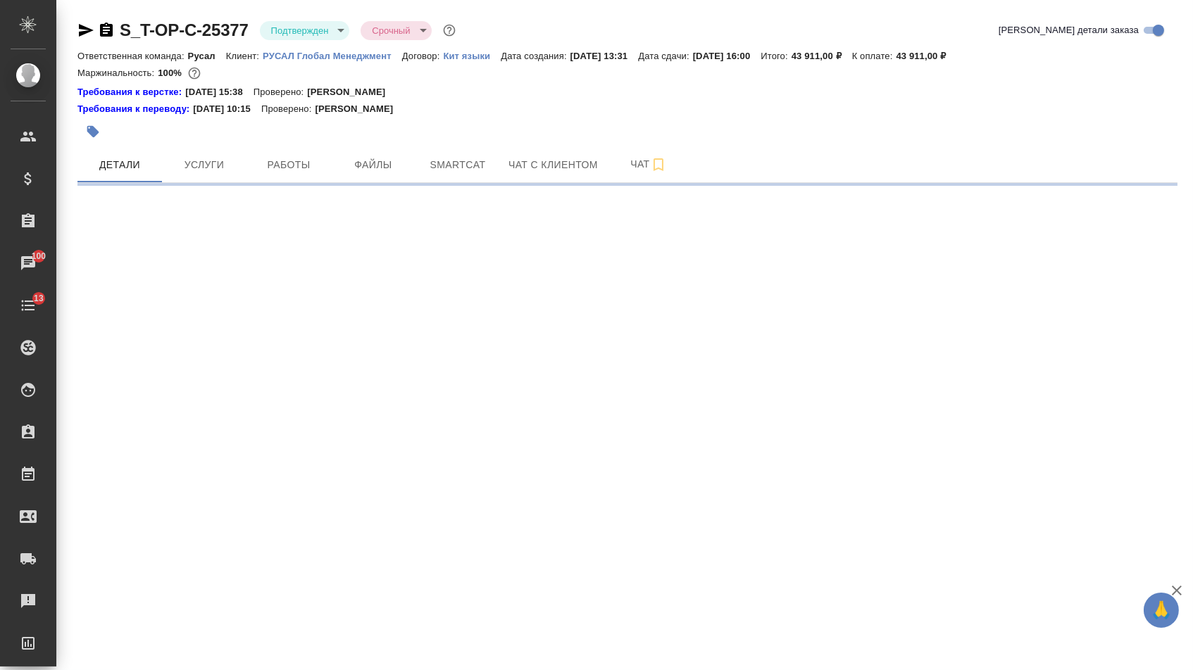
select select "RU"
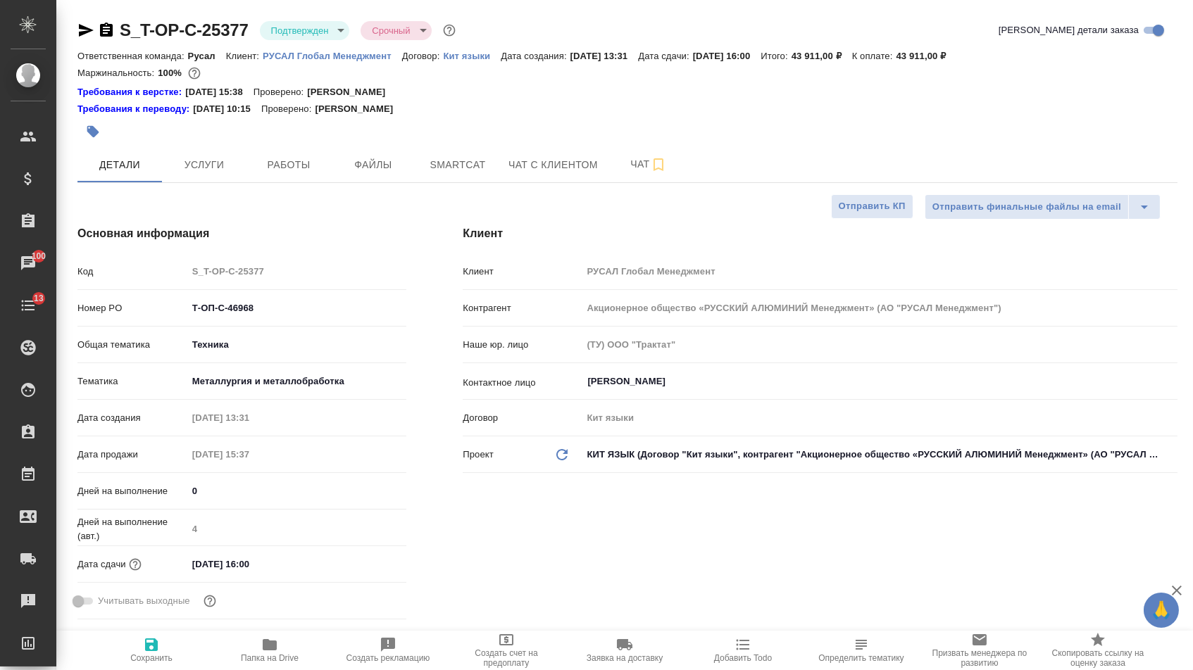
type textarea "x"
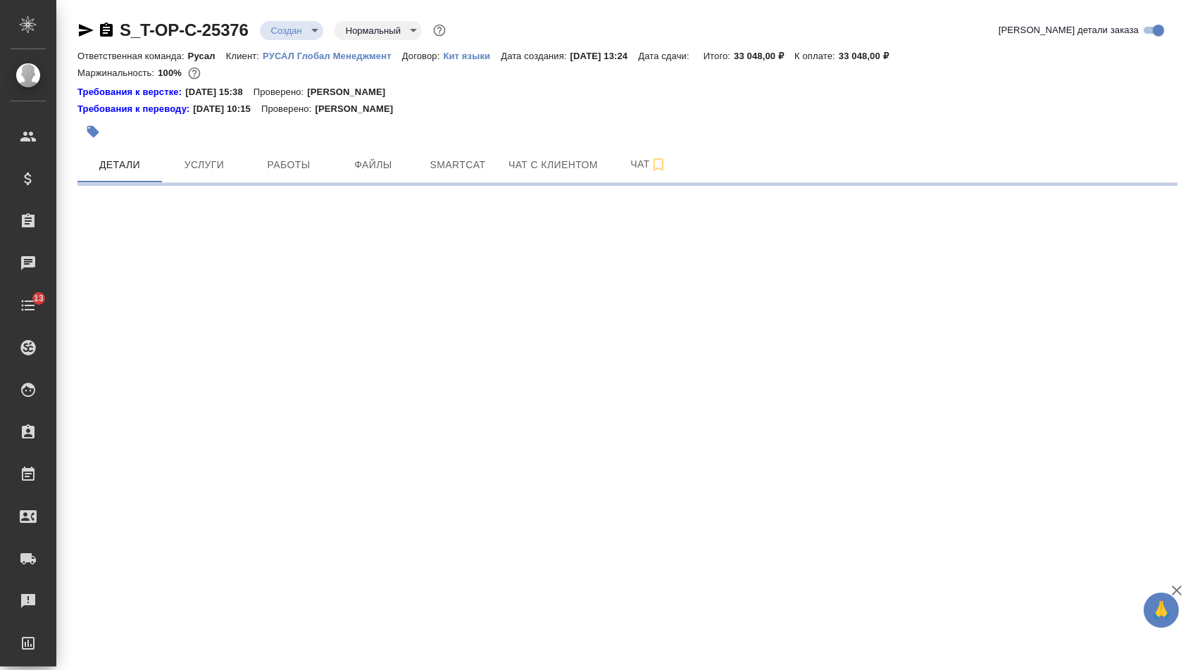
select select "RU"
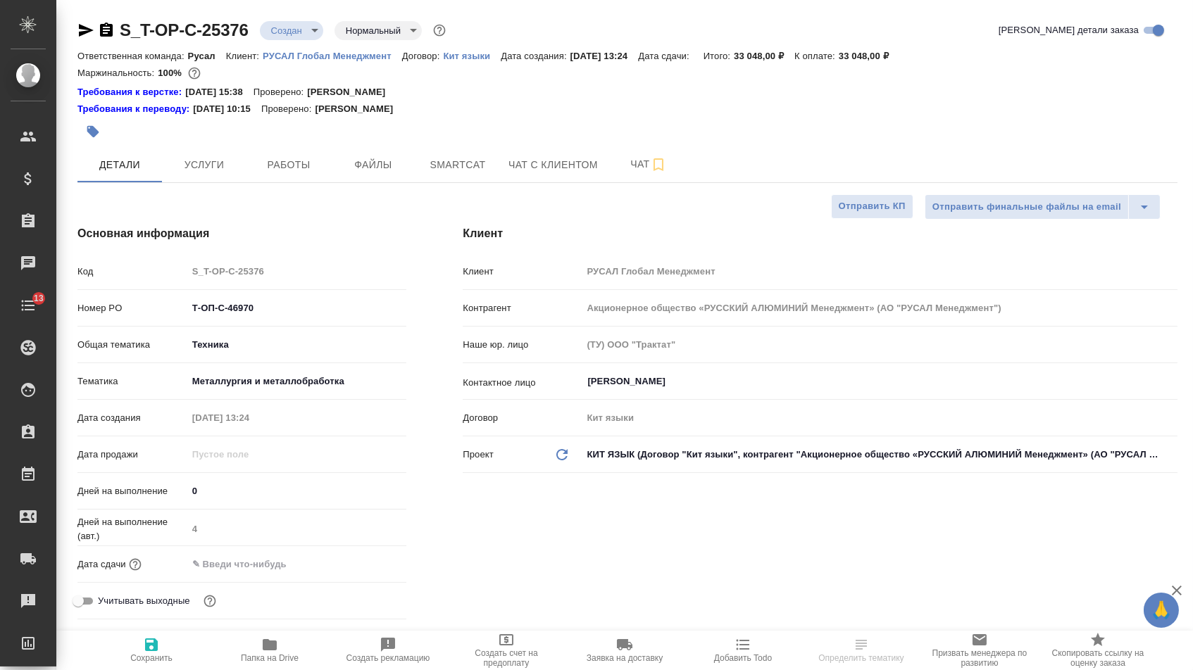
type textarea "x"
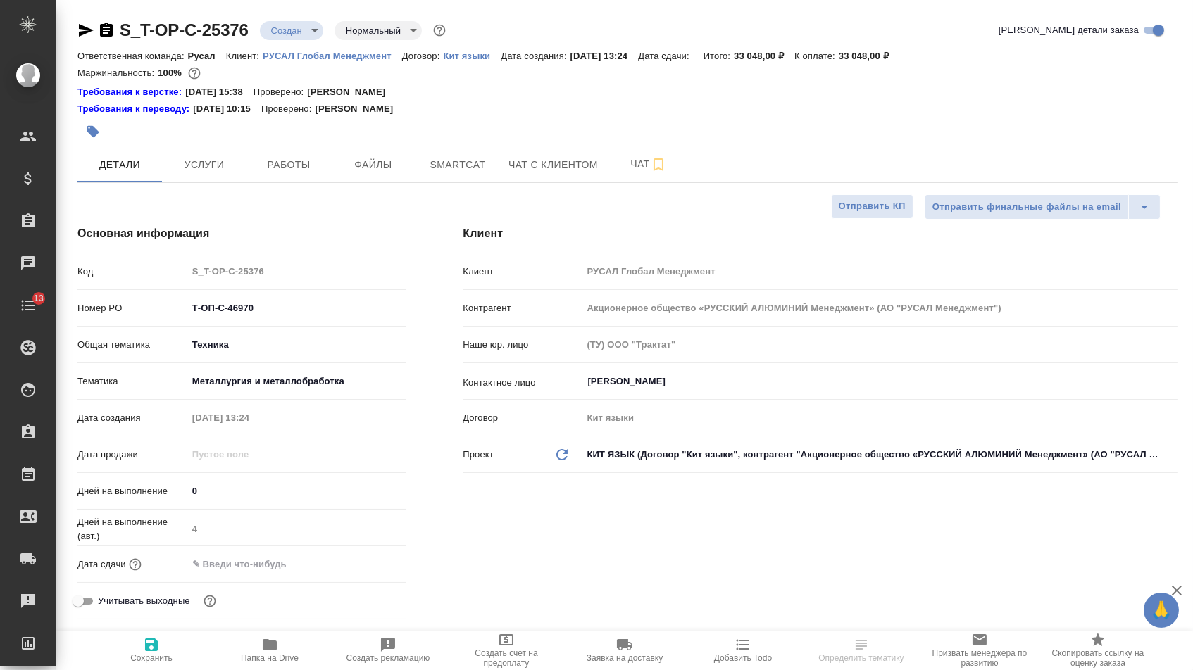
type textarea "x"
click at [243, 571] on input "text" at bounding box center [248, 564] width 123 height 20
click at [360, 570] on icon "button" at bounding box center [365, 562] width 13 height 14
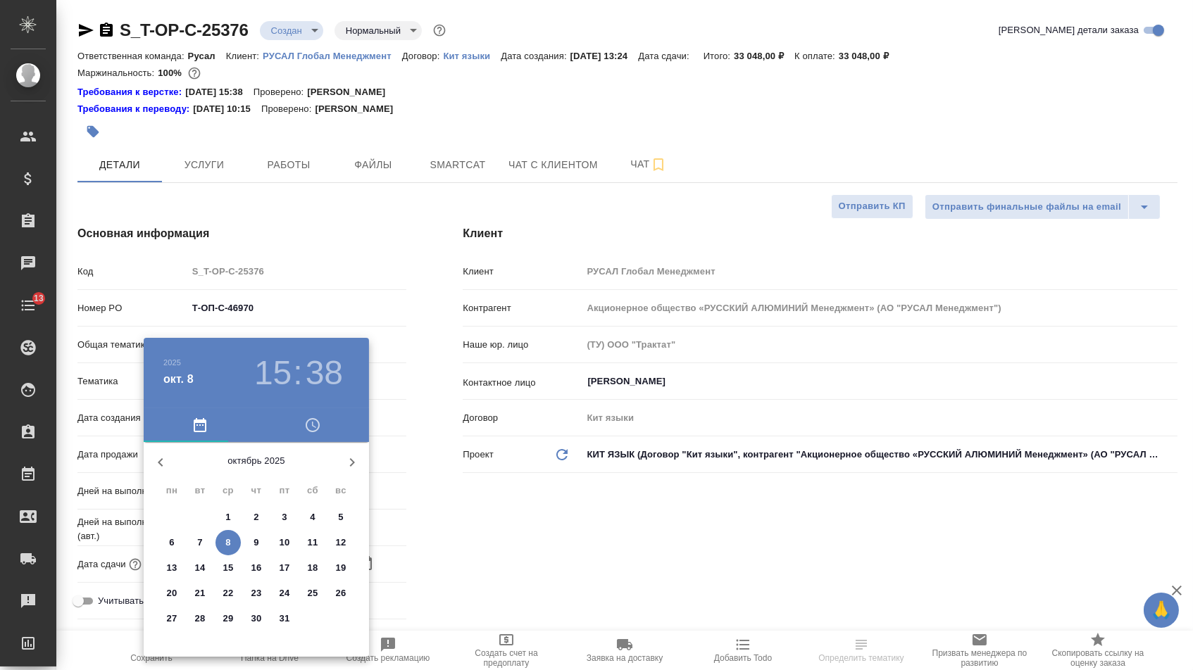
click at [175, 570] on p "13" at bounding box center [172, 568] width 11 height 14
type input "[DATE] 15:38"
type textarea "x"
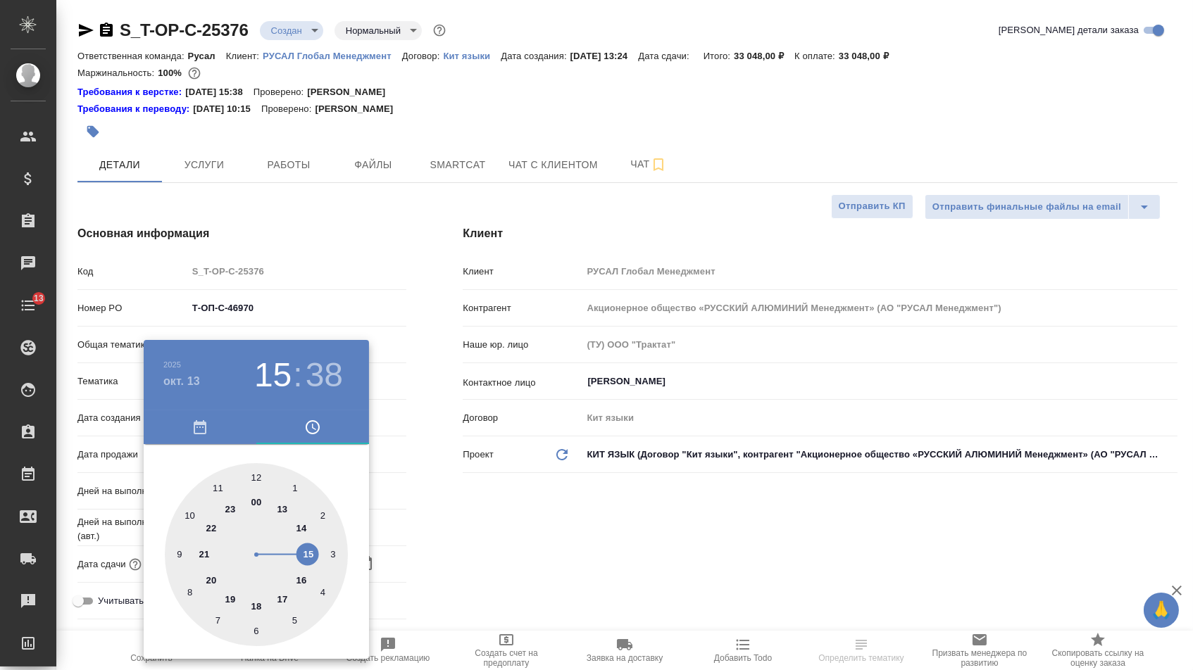
type textarea "x"
type input "[DATE] 16:38"
click at [304, 586] on div at bounding box center [256, 554] width 183 height 183
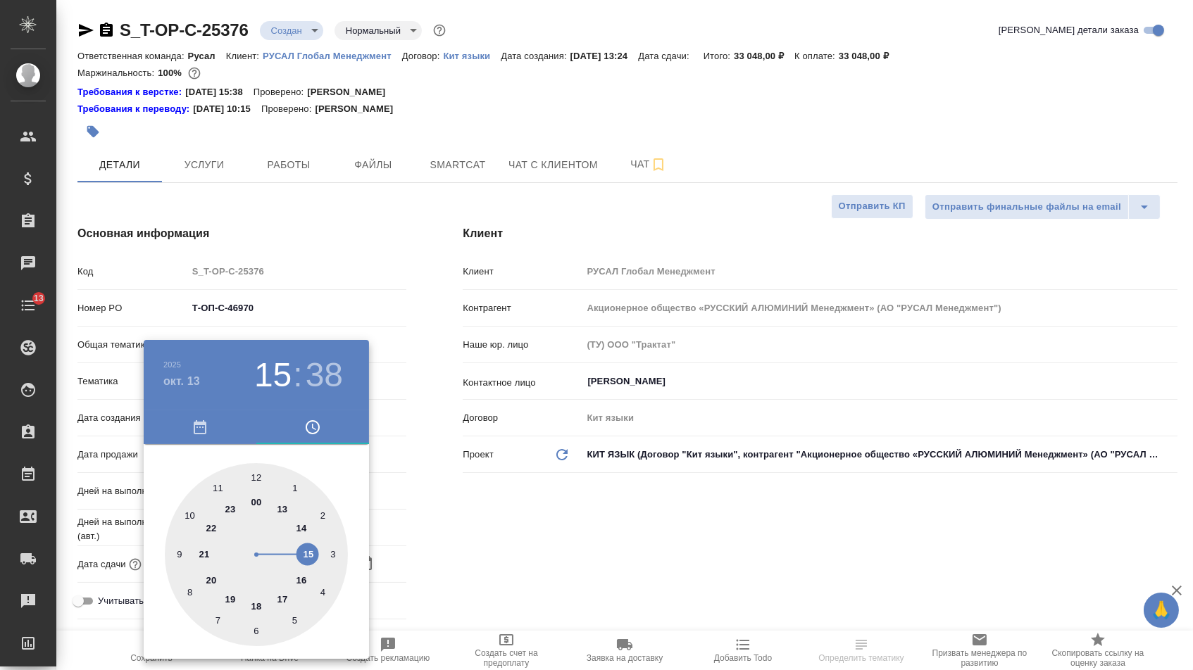
type textarea "x"
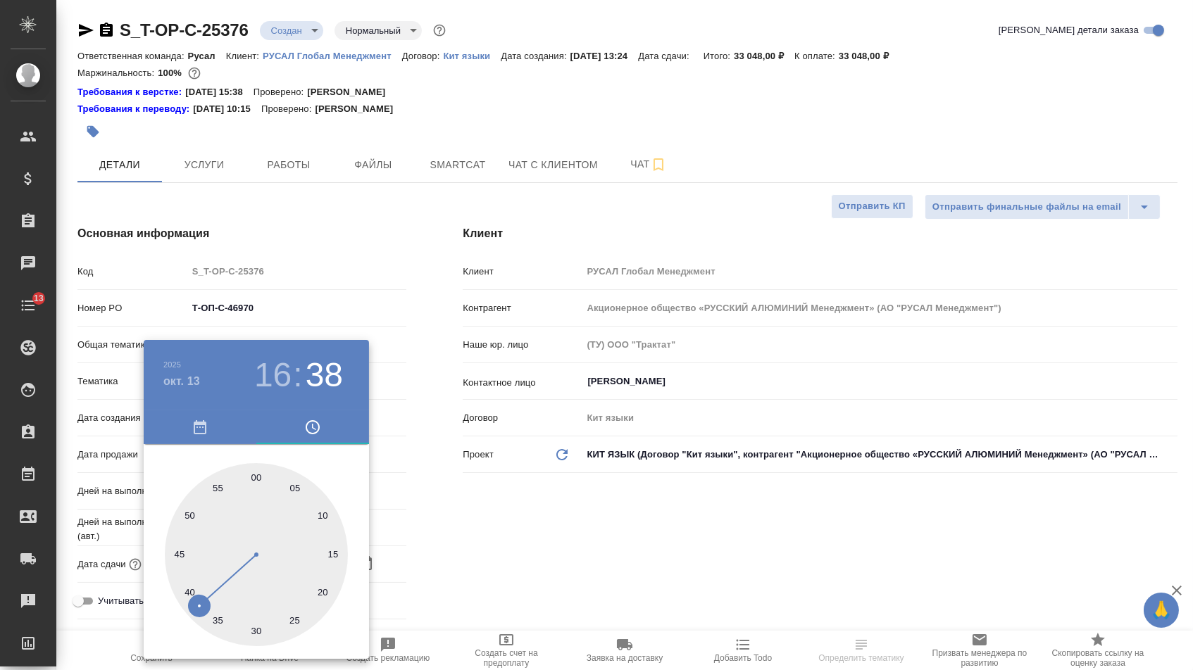
type textarea "x"
type input "[DATE] 16:00"
click at [256, 474] on div at bounding box center [256, 554] width 183 height 183
type textarea "x"
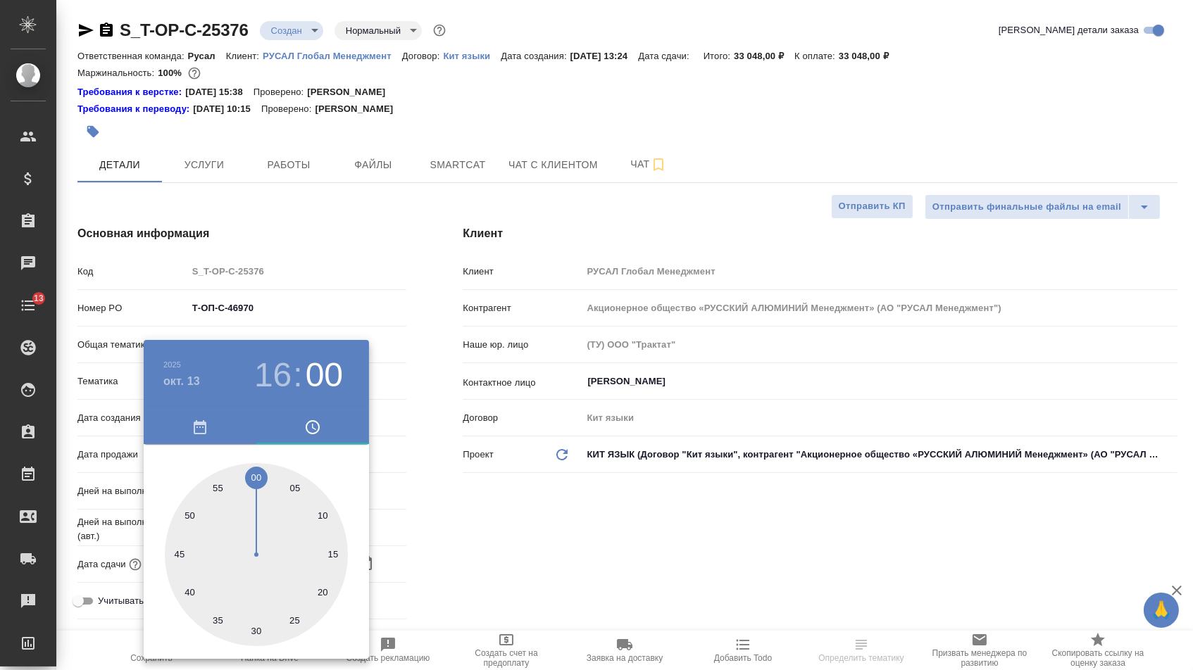
type textarea "x"
click at [472, 500] on div at bounding box center [596, 335] width 1193 height 670
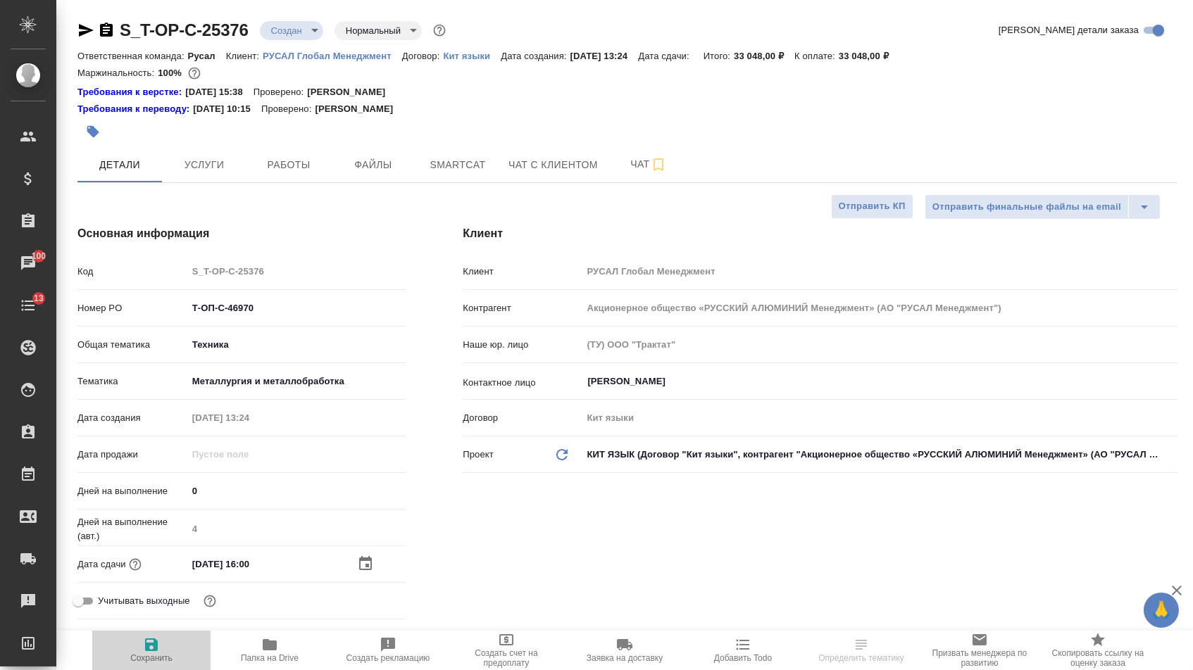
click at [163, 648] on span "Сохранить" at bounding box center [151, 649] width 101 height 27
type textarea "x"
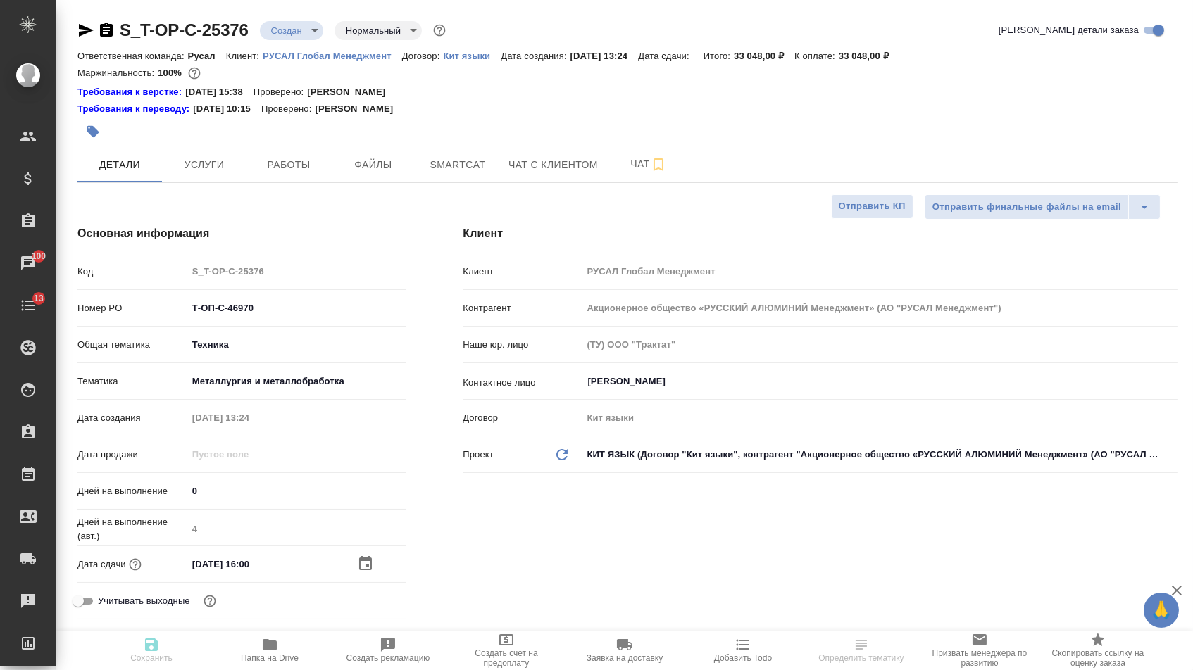
type textarea "x"
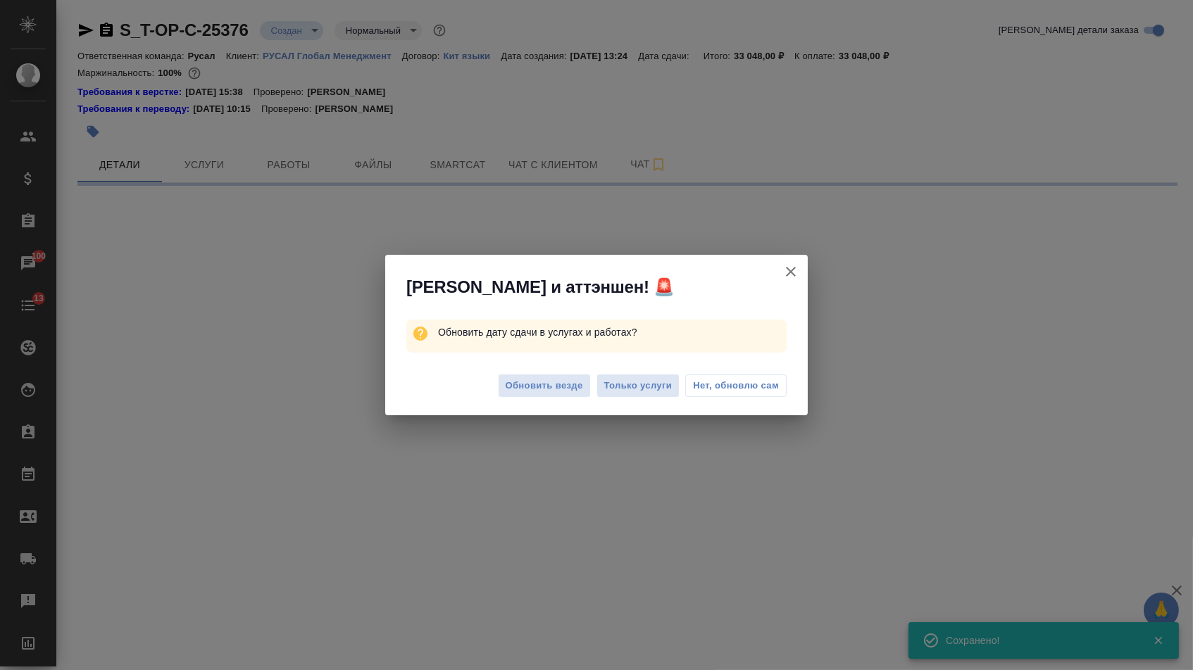
select select "RU"
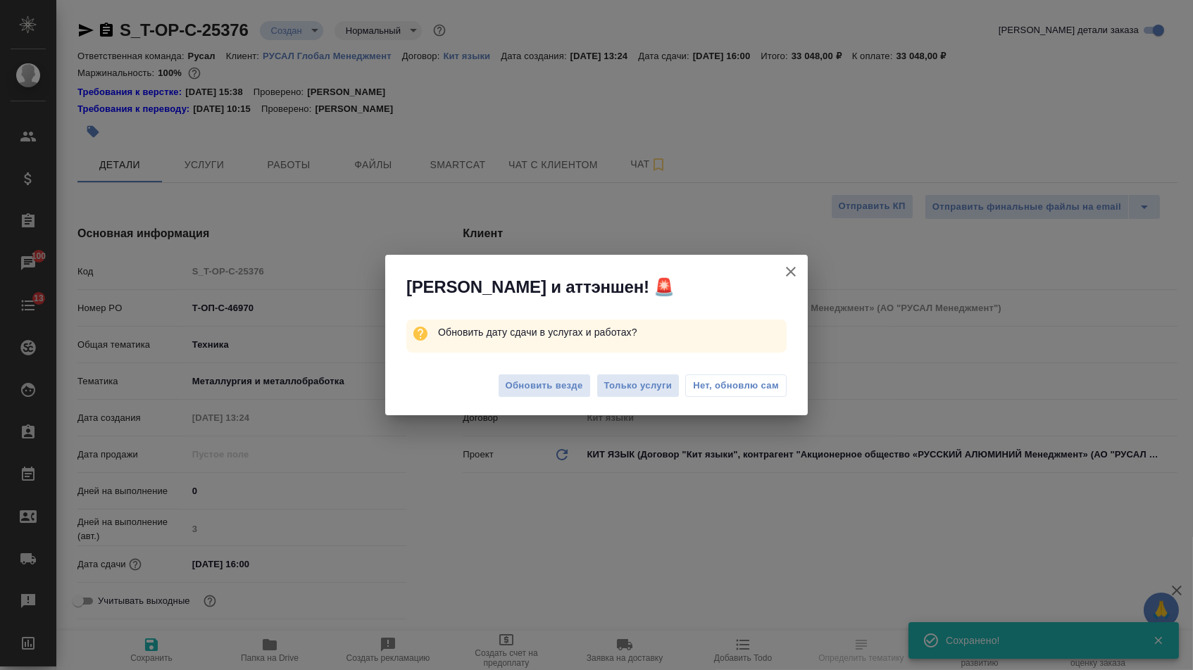
type textarea "x"
click at [540, 383] on span "Обновить везде" at bounding box center [543, 386] width 77 height 16
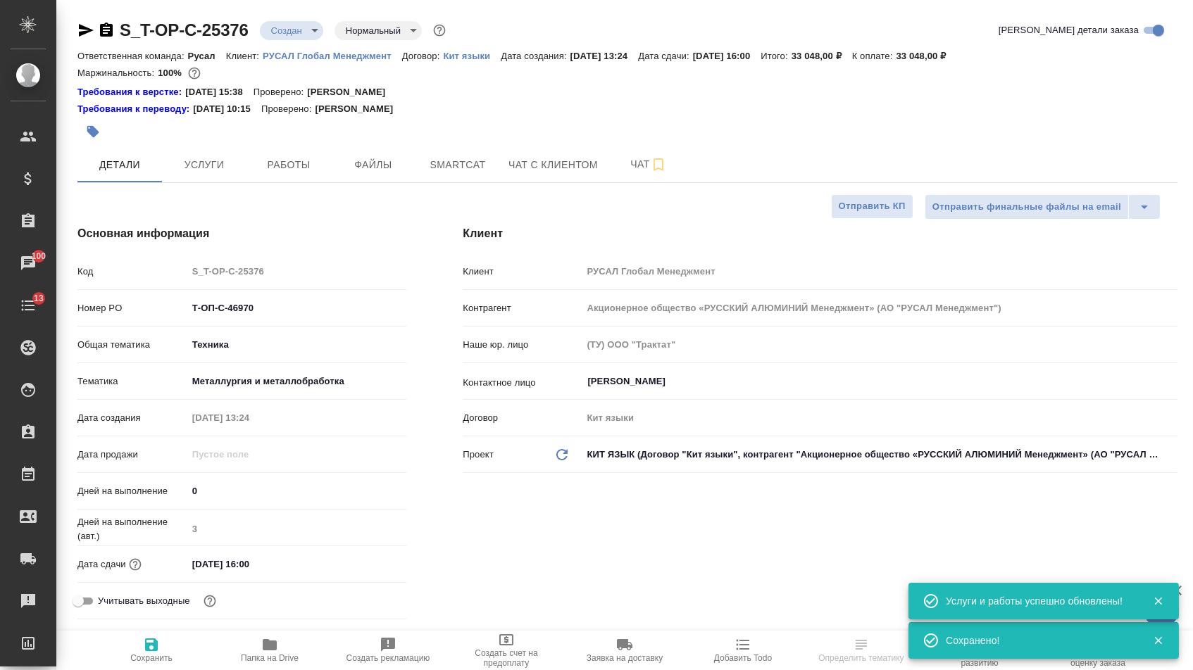
type textarea "x"
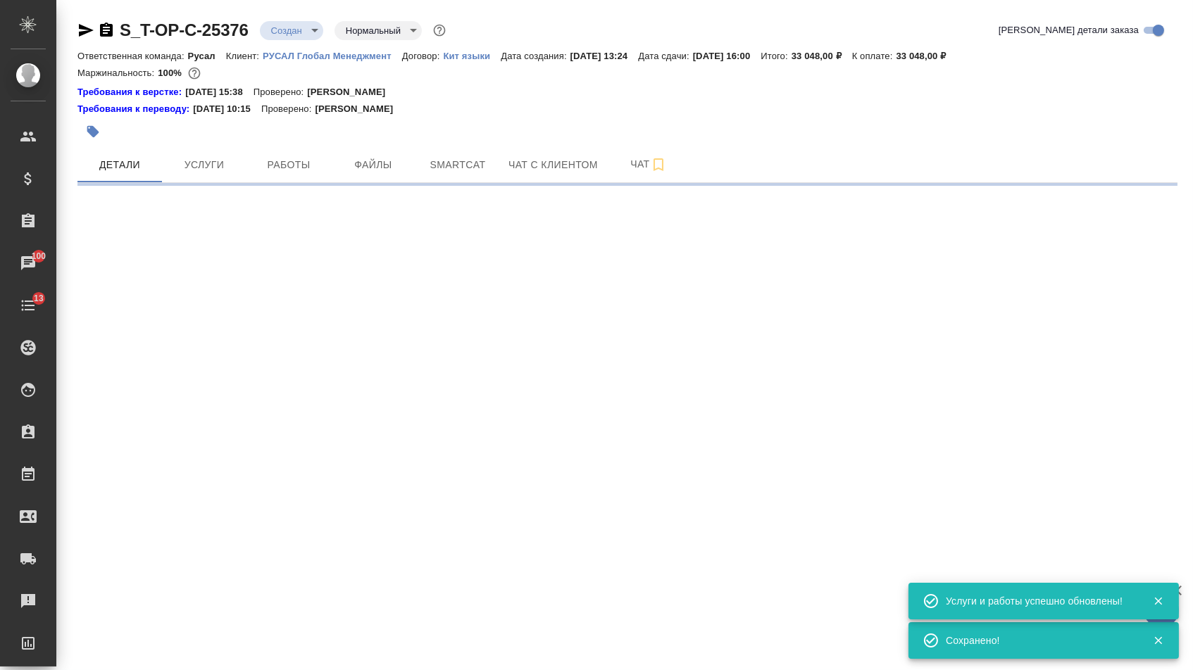
select select "RU"
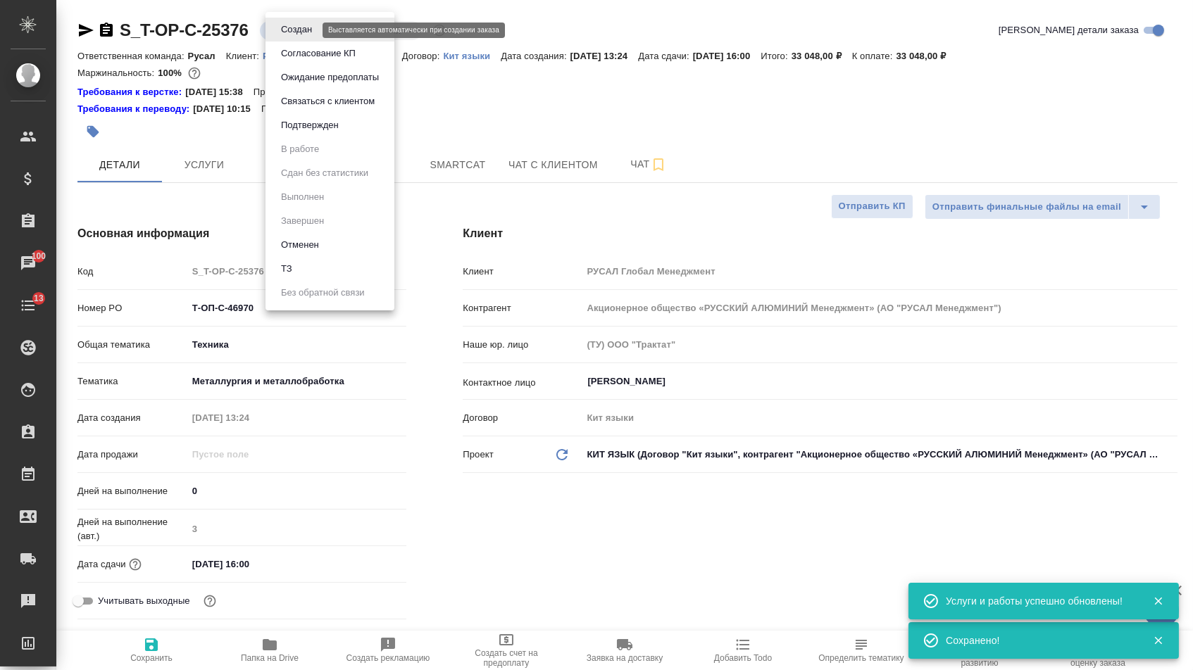
drag, startPoint x: 308, startPoint y: 36, endPoint x: 310, endPoint y: 62, distance: 26.1
click at [308, 36] on body "🙏 .cls-1 fill:#fff; AWATERA [PERSON_NAME] Спецификации Заказы 100 Чаты 13 Todo …" at bounding box center [596, 335] width 1193 height 670
type textarea "x"
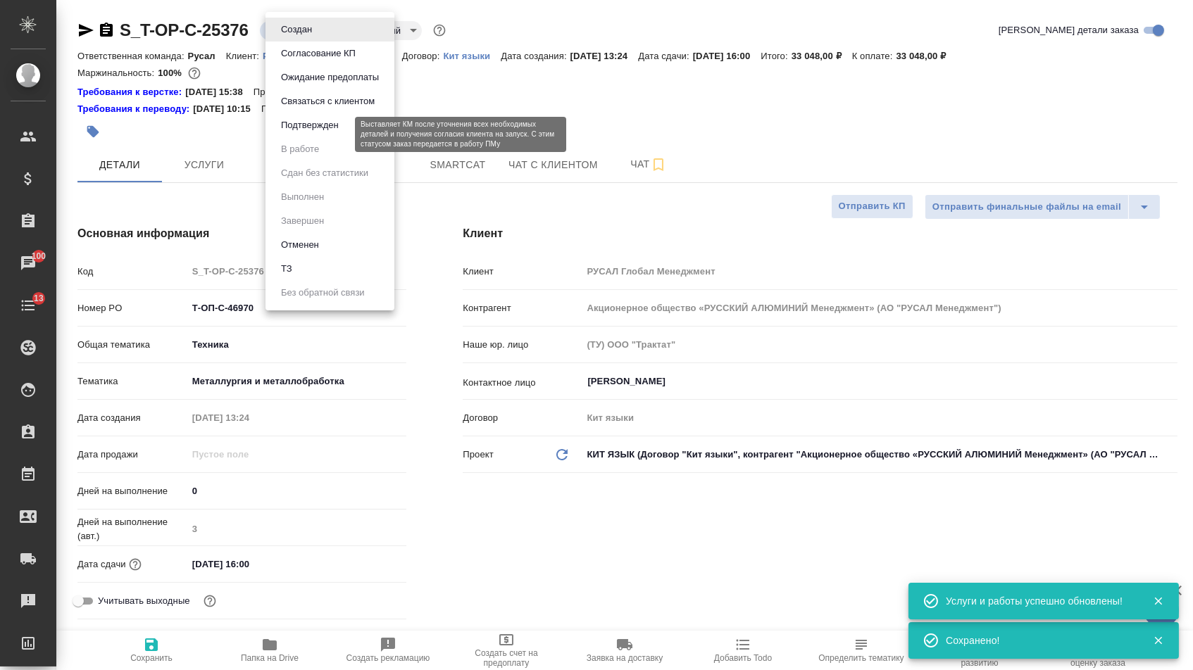
click at [317, 133] on button "Подтвержден" at bounding box center [310, 125] width 66 height 15
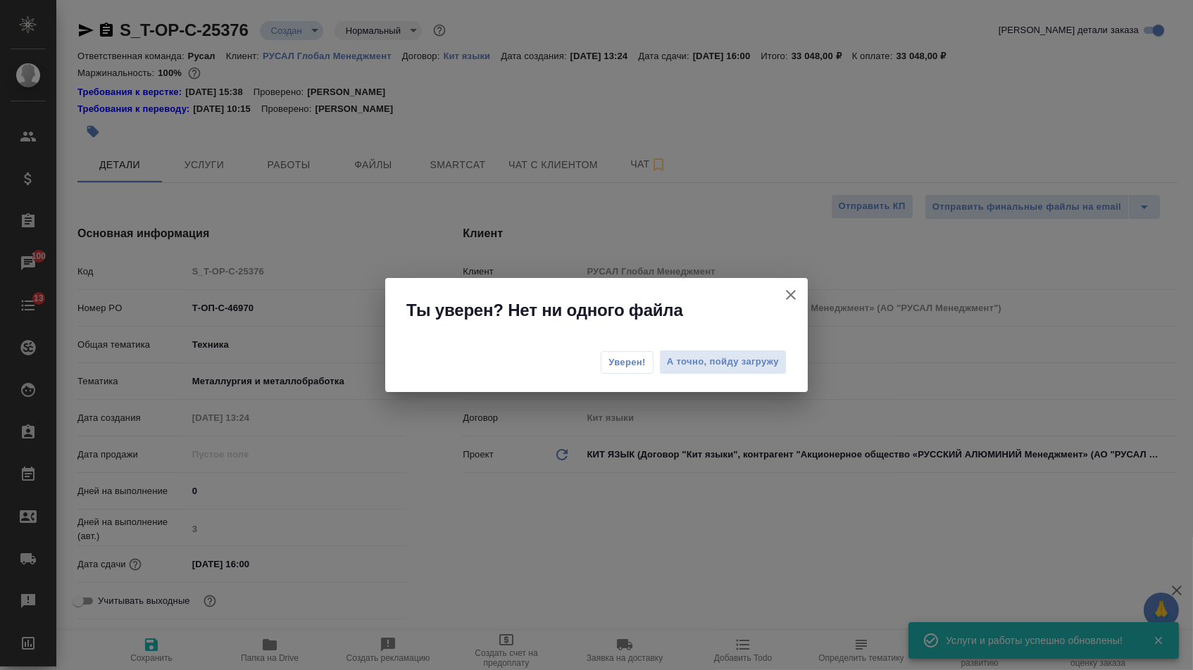
click at [618, 362] on span "Уверен!" at bounding box center [626, 363] width 37 height 14
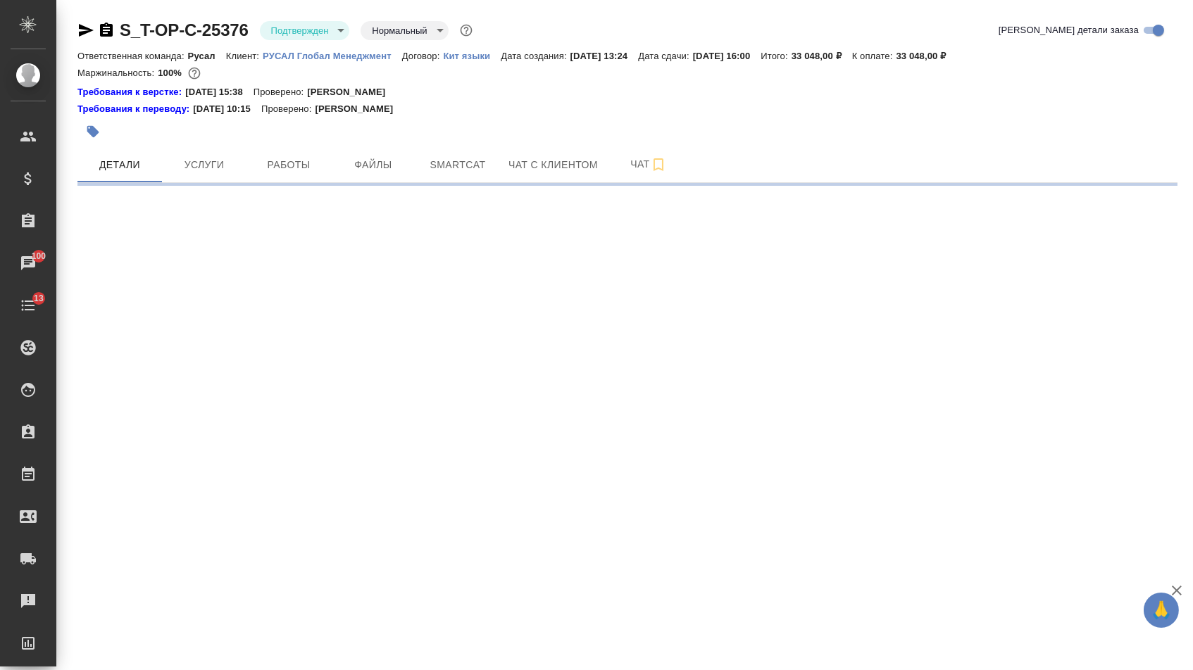
select select "RU"
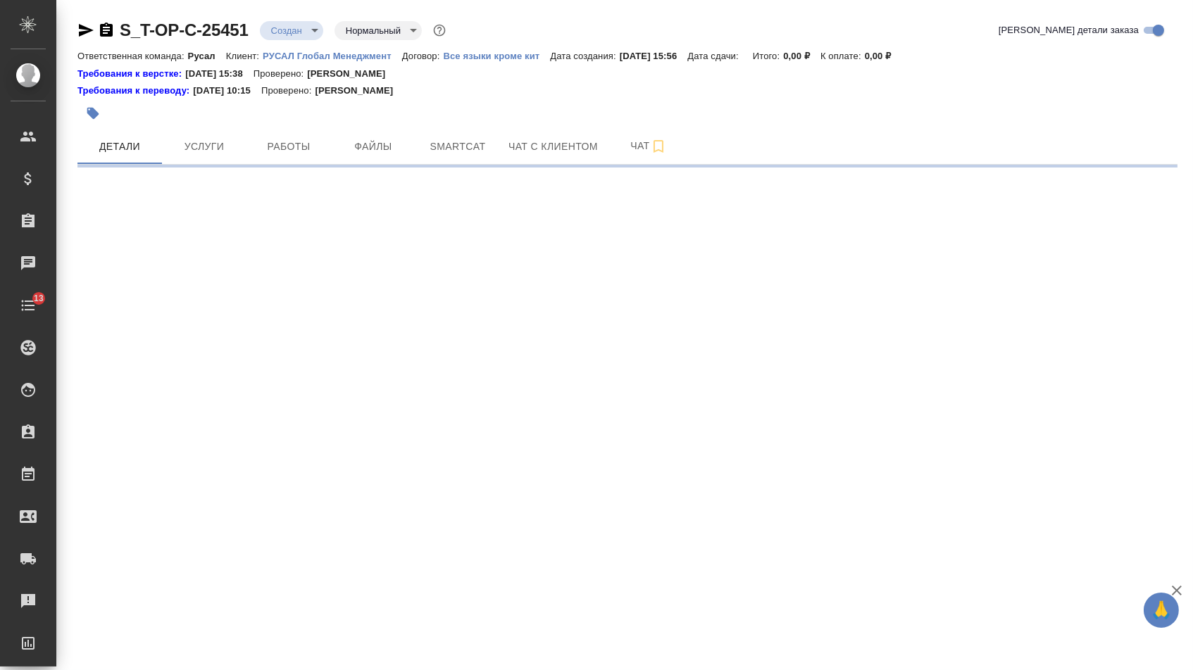
select select "RU"
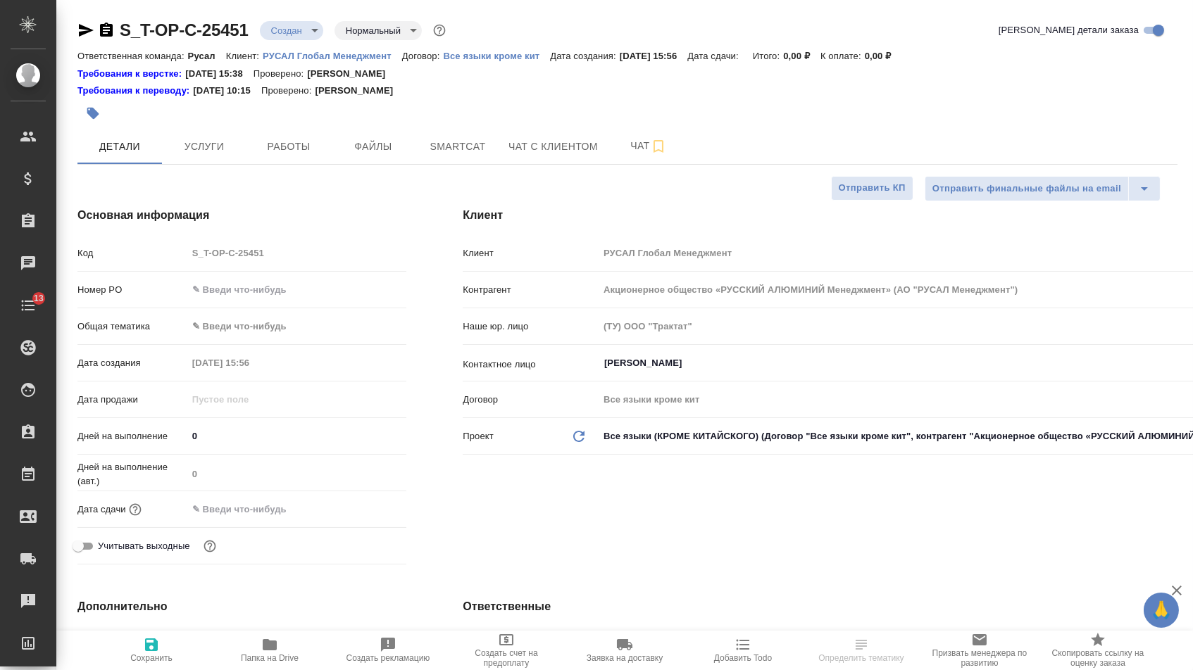
type textarea "x"
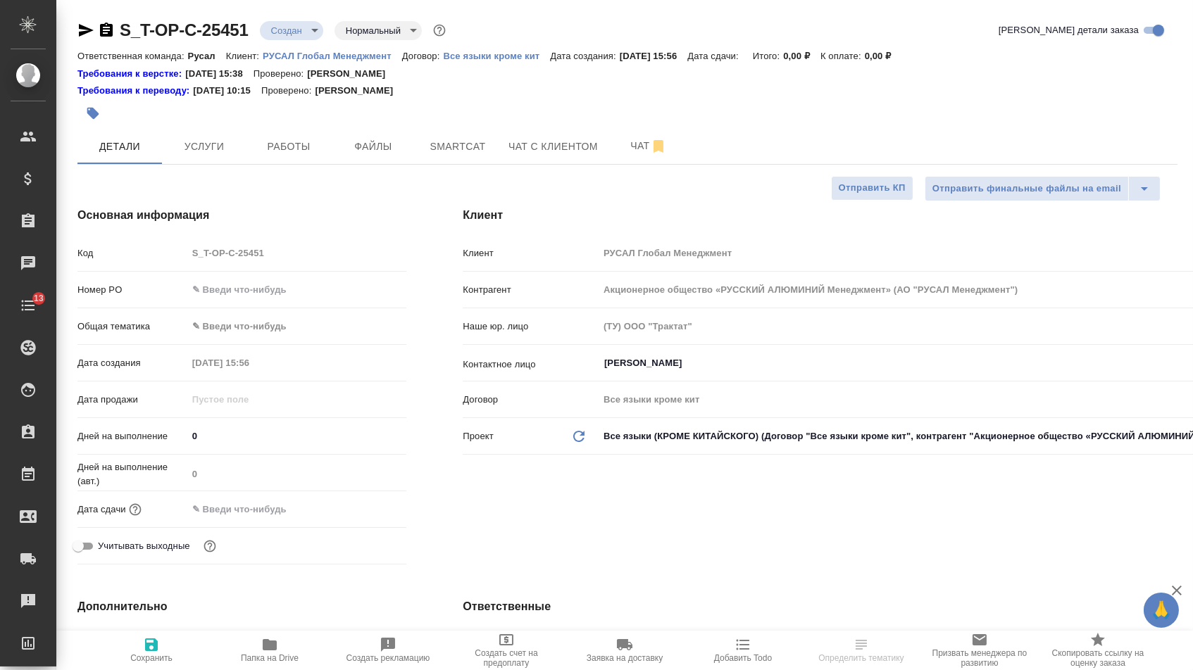
type textarea "x"
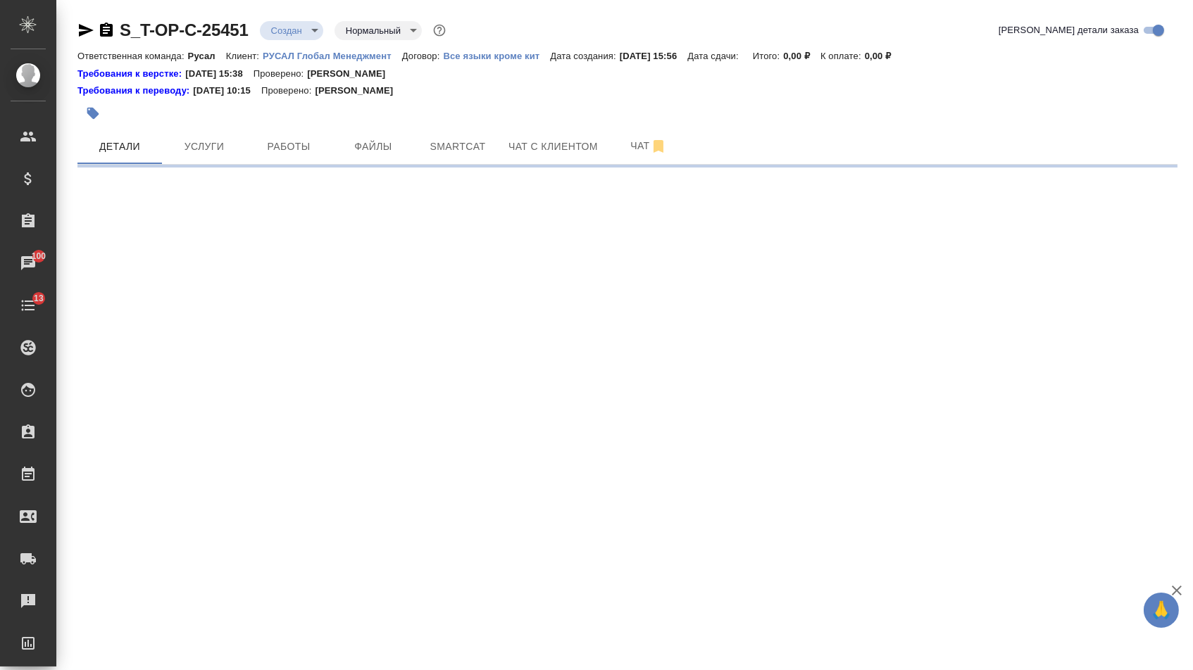
select select "RU"
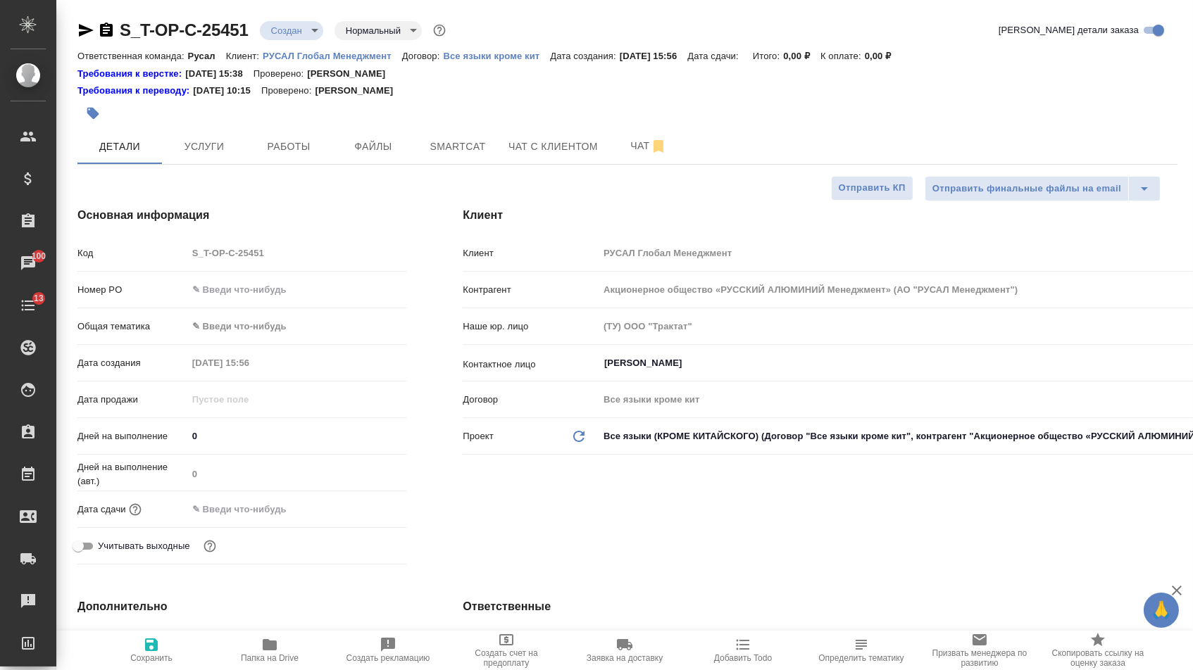
type textarea "x"
click at [263, 301] on div at bounding box center [297, 290] width 220 height 22
type input "о"
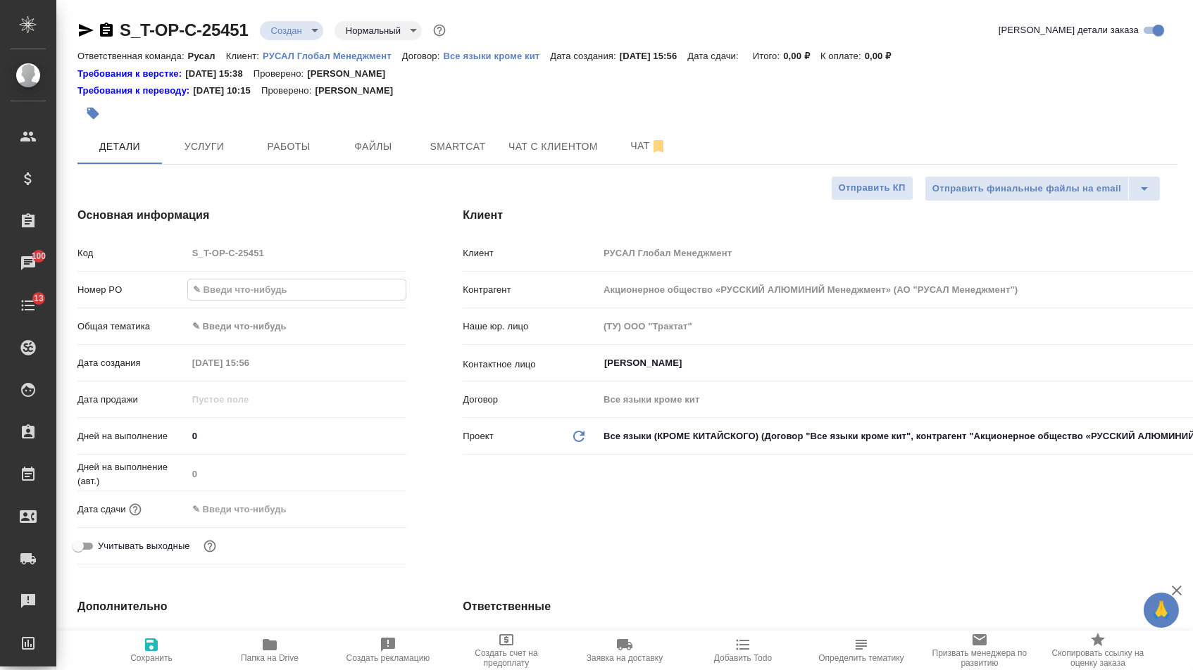
type textarea "x"
type input "от"
type textarea "x"
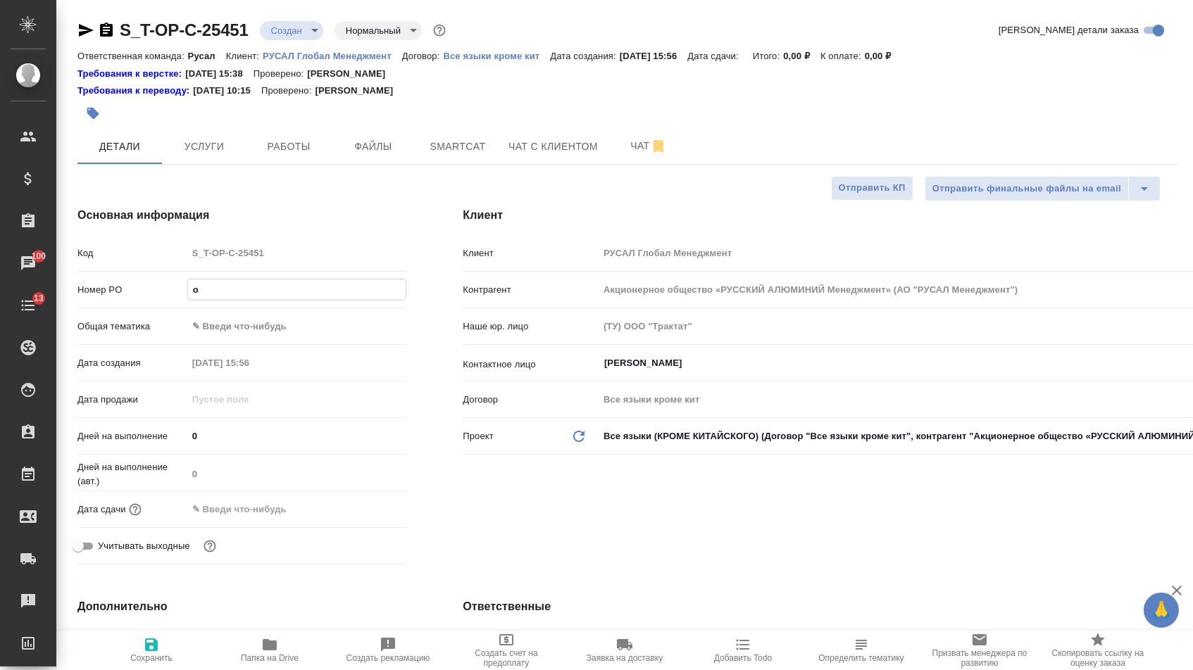
type textarea "x"
type input "от"
type textarea "x"
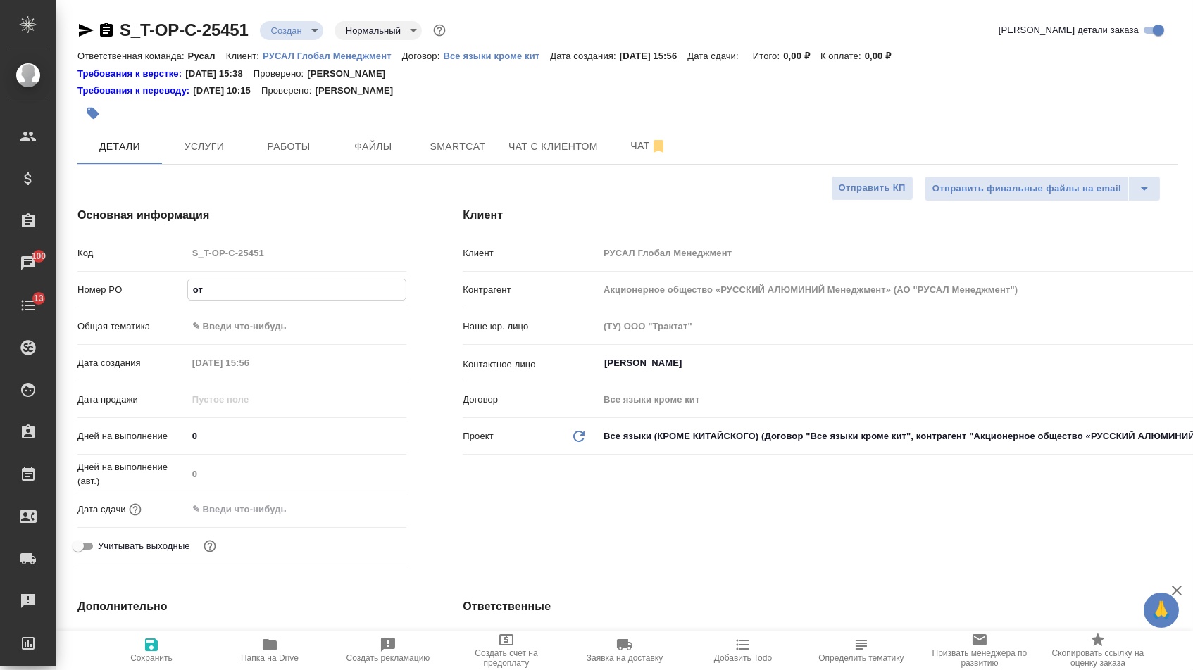
type textarea "x"
type input "от [PERSON_NAME]"
type textarea "x"
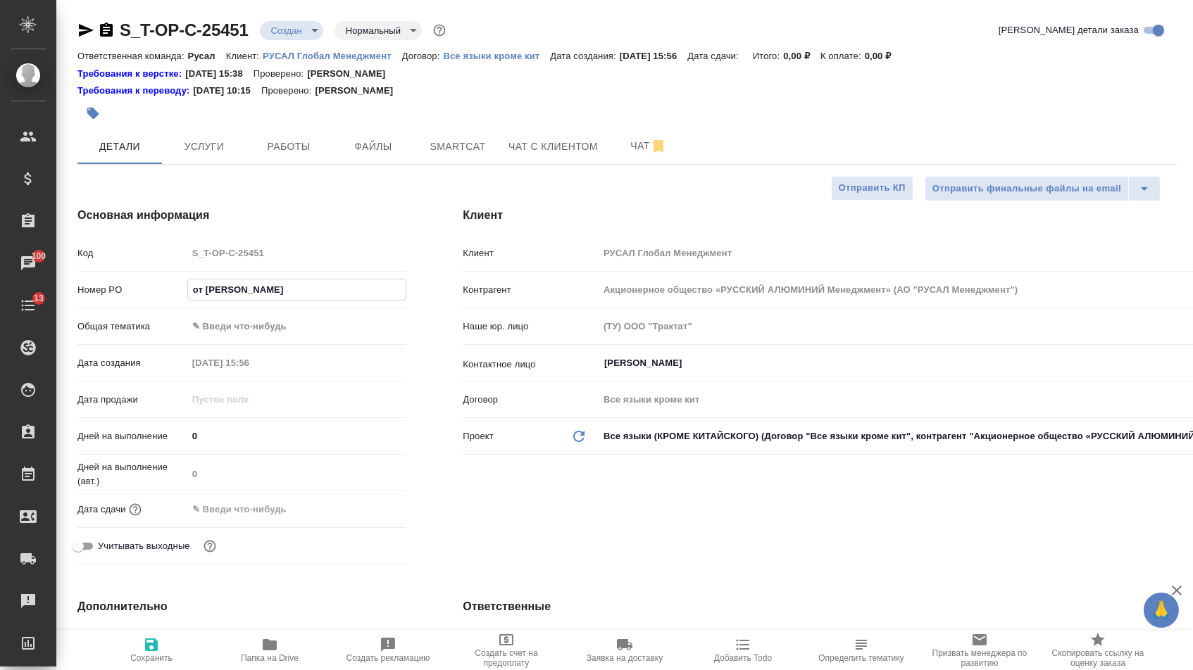
type input "от [DEMOGRAPHIC_DATA]"
type textarea "x"
type input "от [DEMOGRAPHIC_DATA]"
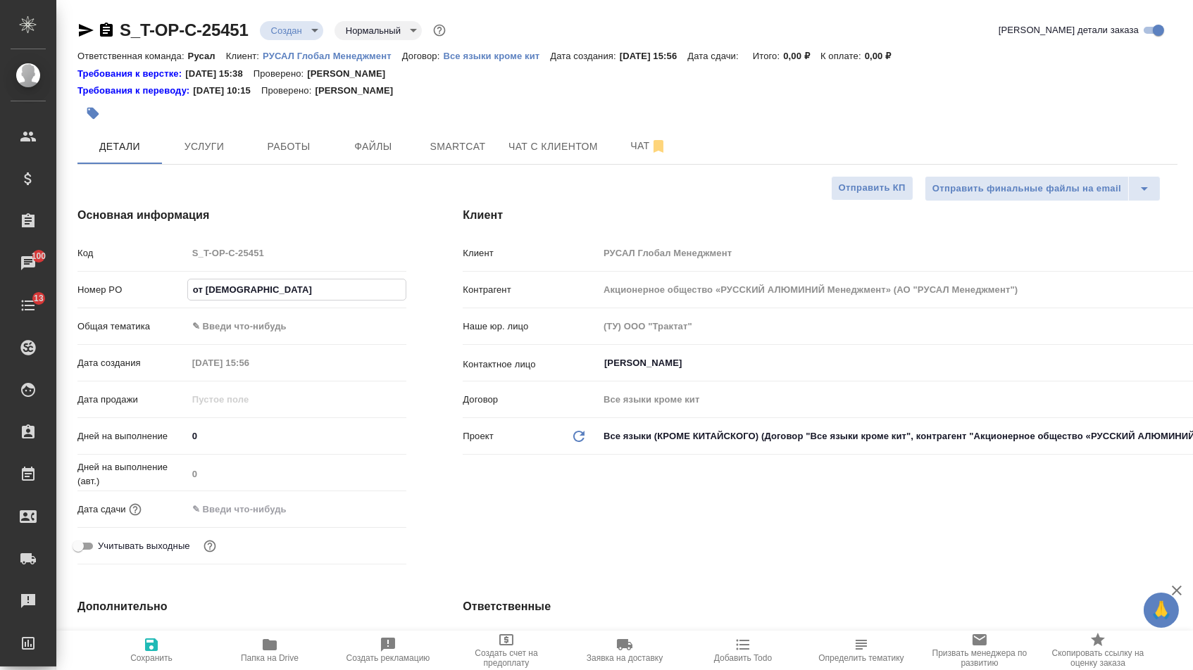
type textarea "x"
type input "от [DEMOGRAPHIC_DATA]"
type textarea "x"
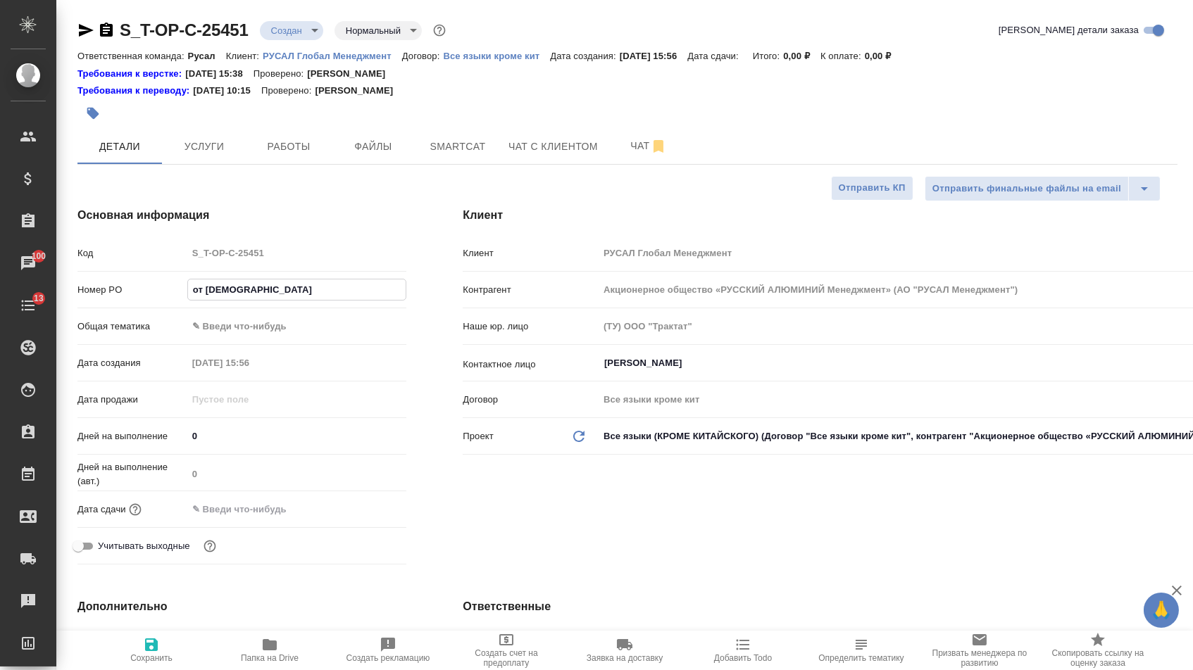
type textarea "x"
type input "от [PERSON_NAME]"
type textarea "x"
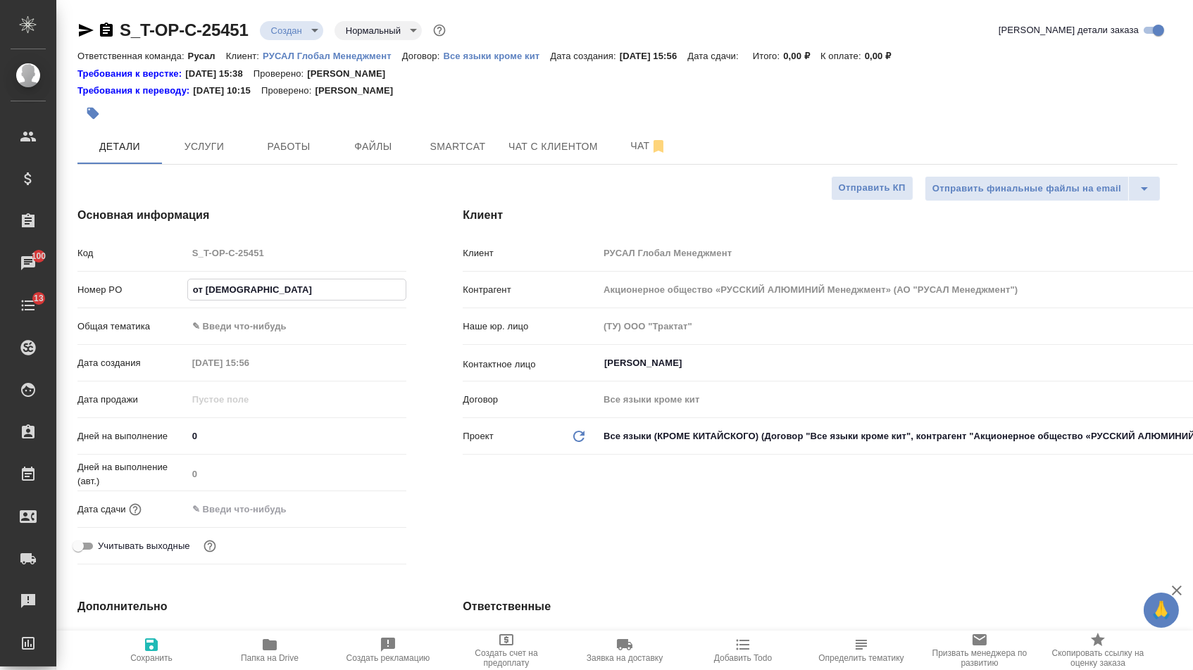
type textarea "x"
type input "от [PERSON_NAME]"
type textarea "x"
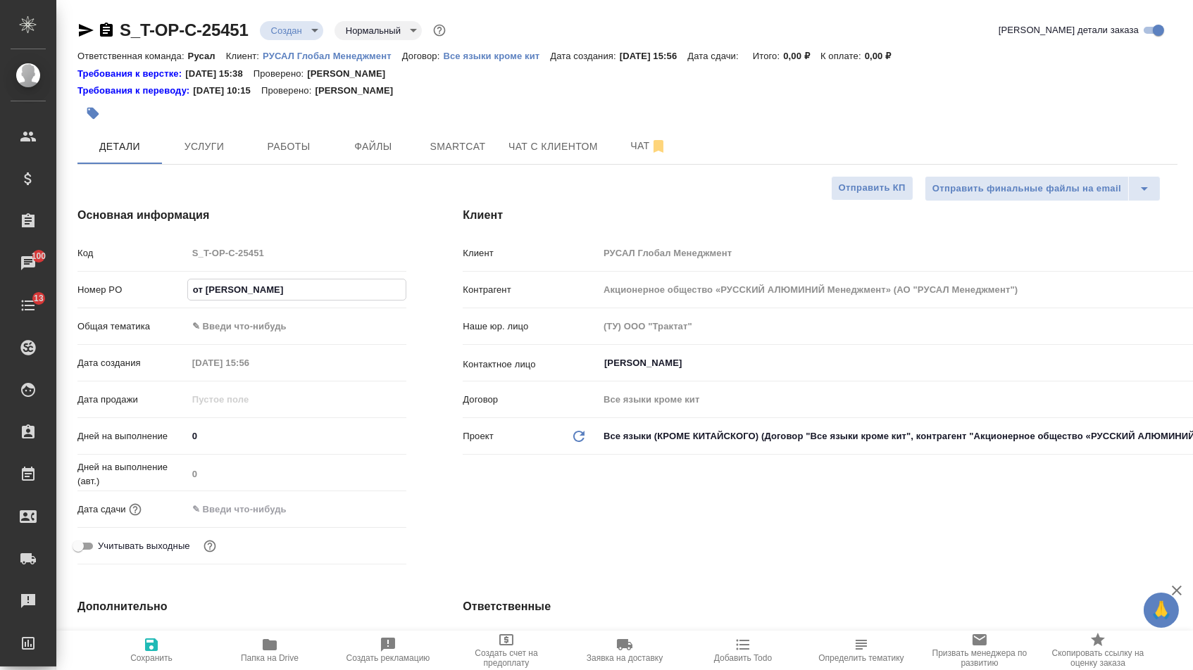
type input "от Исаева_"
type textarea "x"
type input "от Исаева_1"
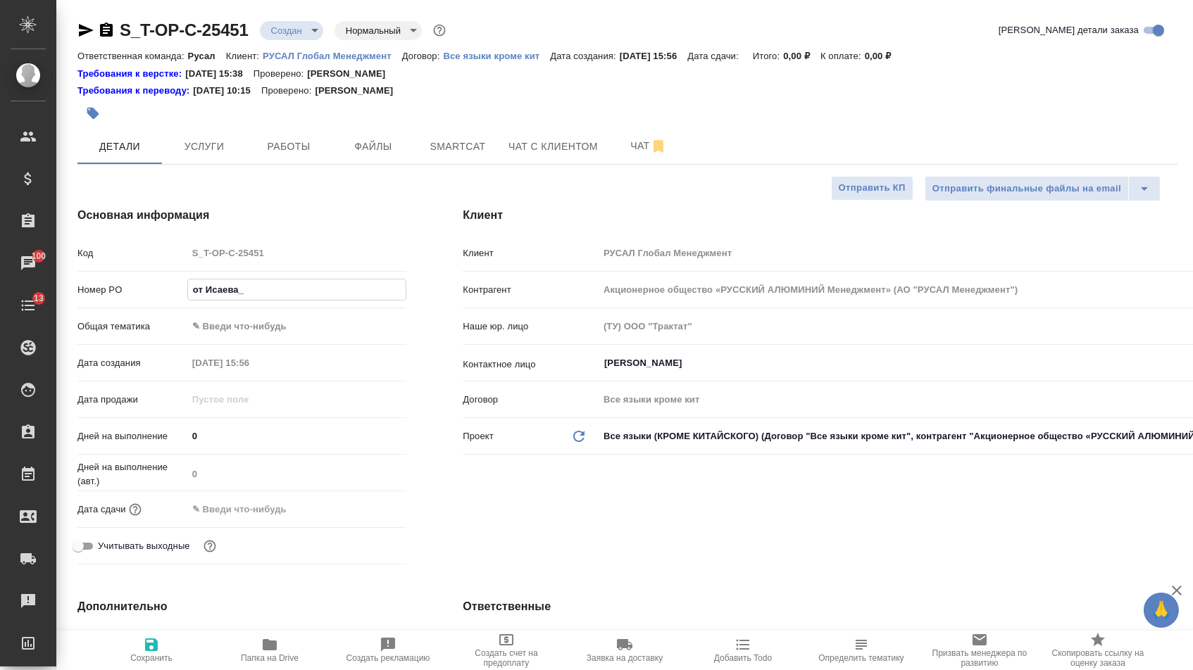
type textarea "x"
type input "от Исаева_"
type textarea "x"
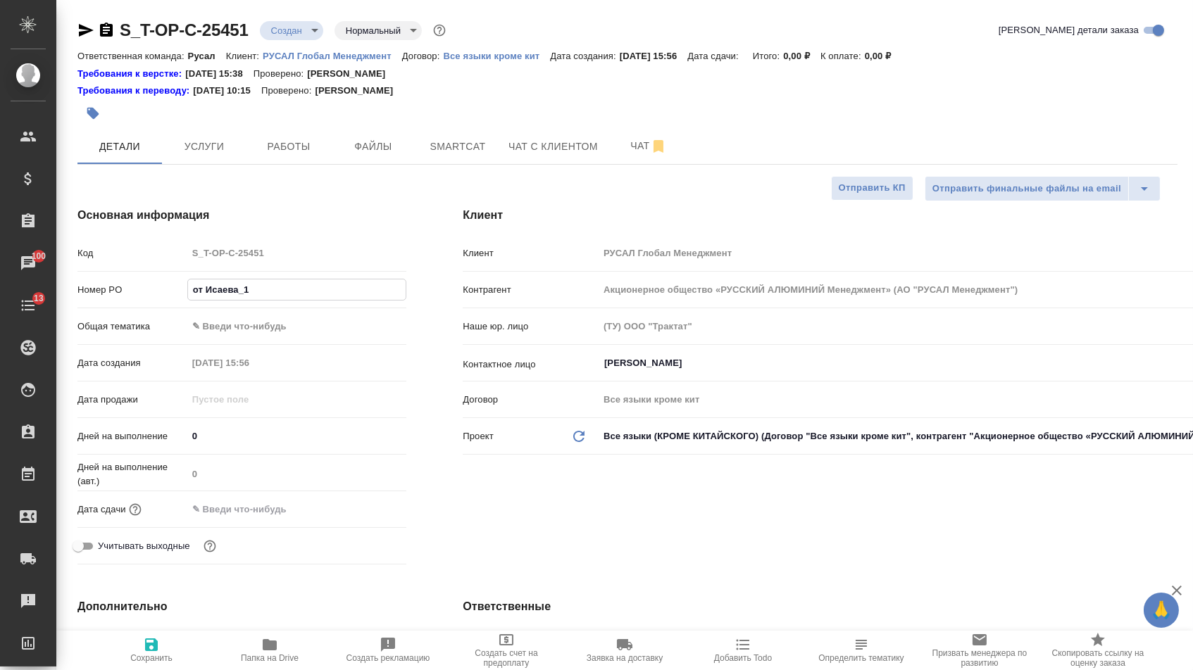
type textarea "x"
type input "от Исаева_0"
type textarea "x"
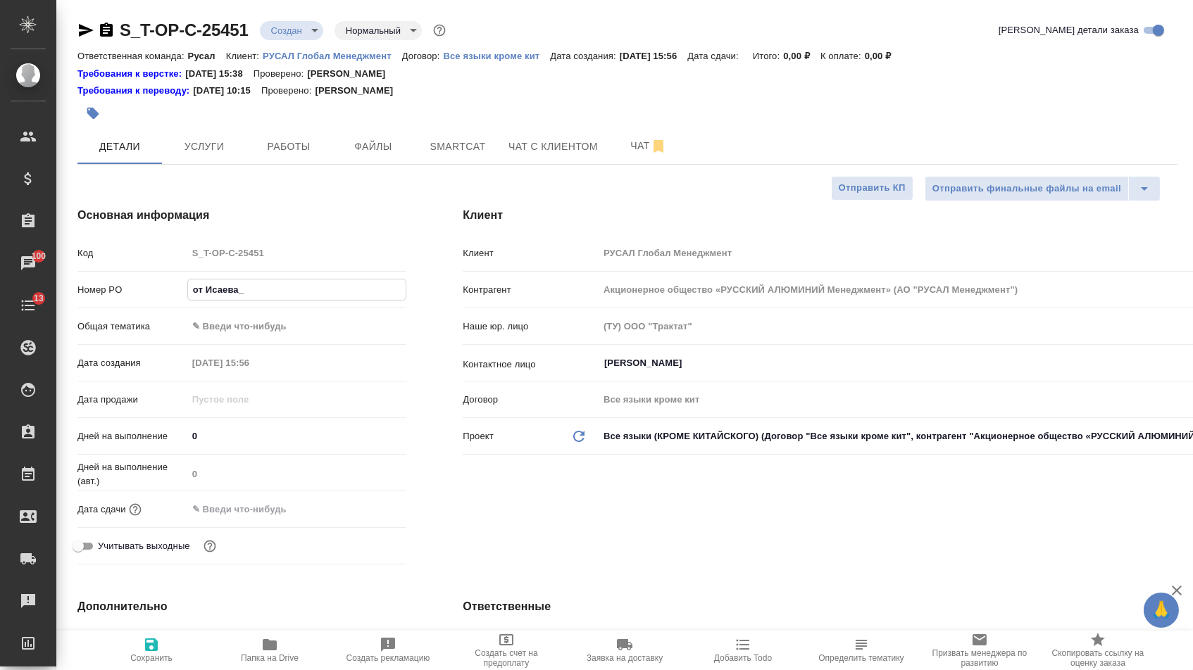
type textarea "x"
type input "от Исаева_08"
type textarea "x"
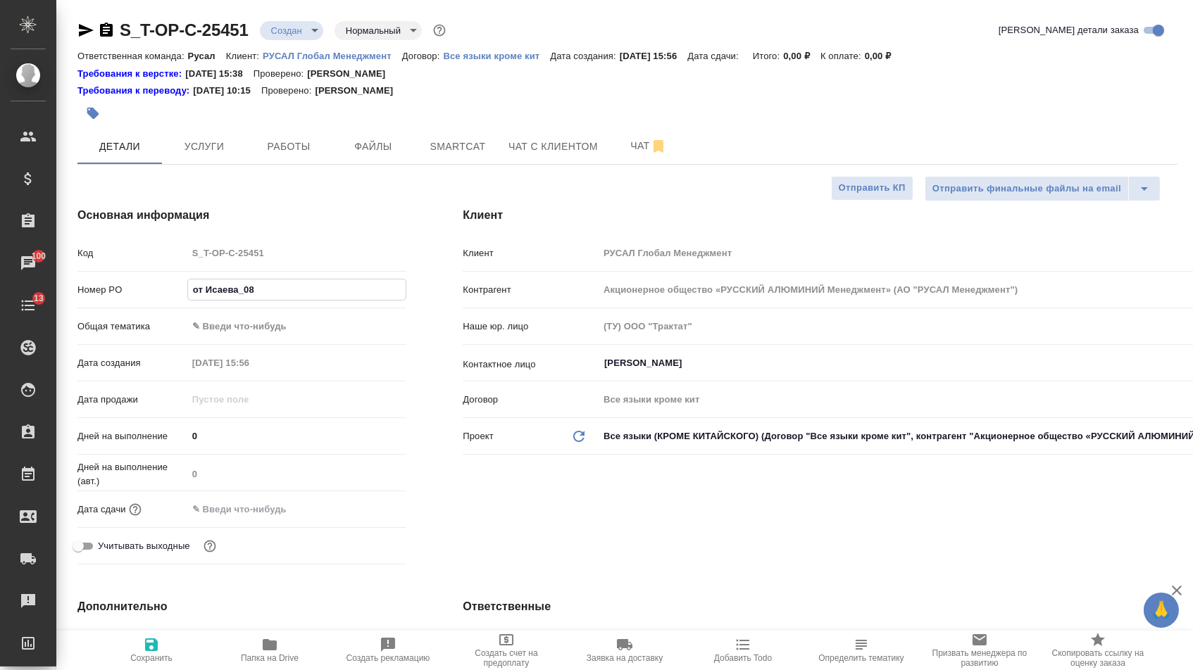
type input "от Исаева_08."
type textarea "x"
type input "от Исаева_08.1"
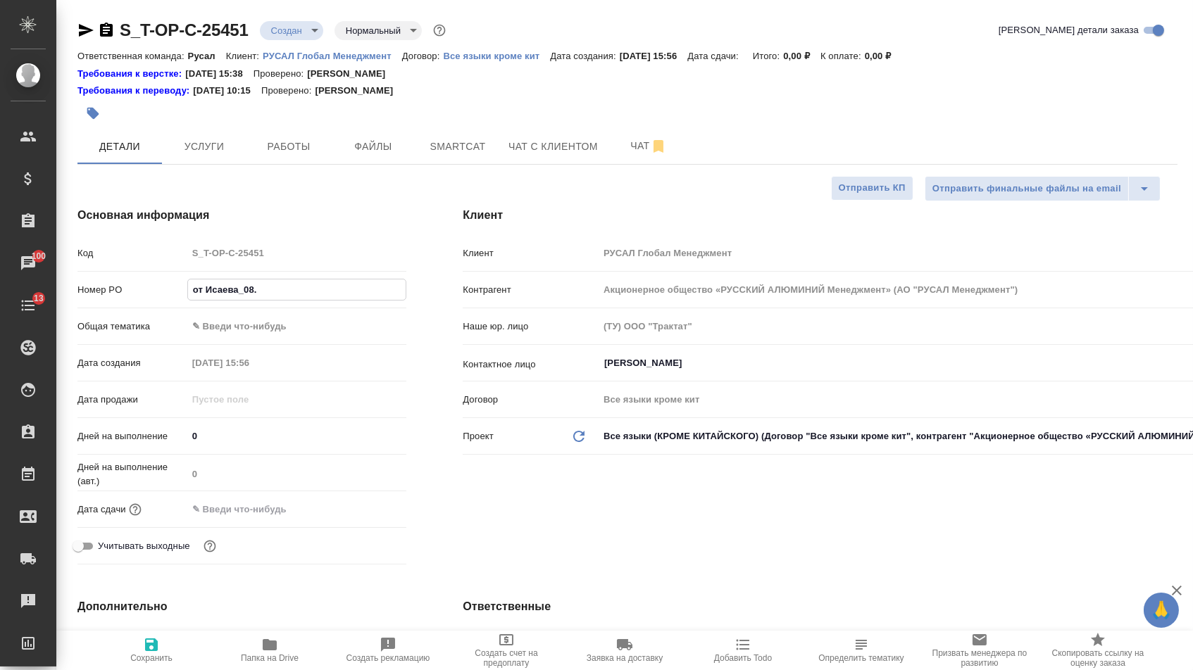
type textarea "x"
type input "от Исаева_08.10"
type textarea "x"
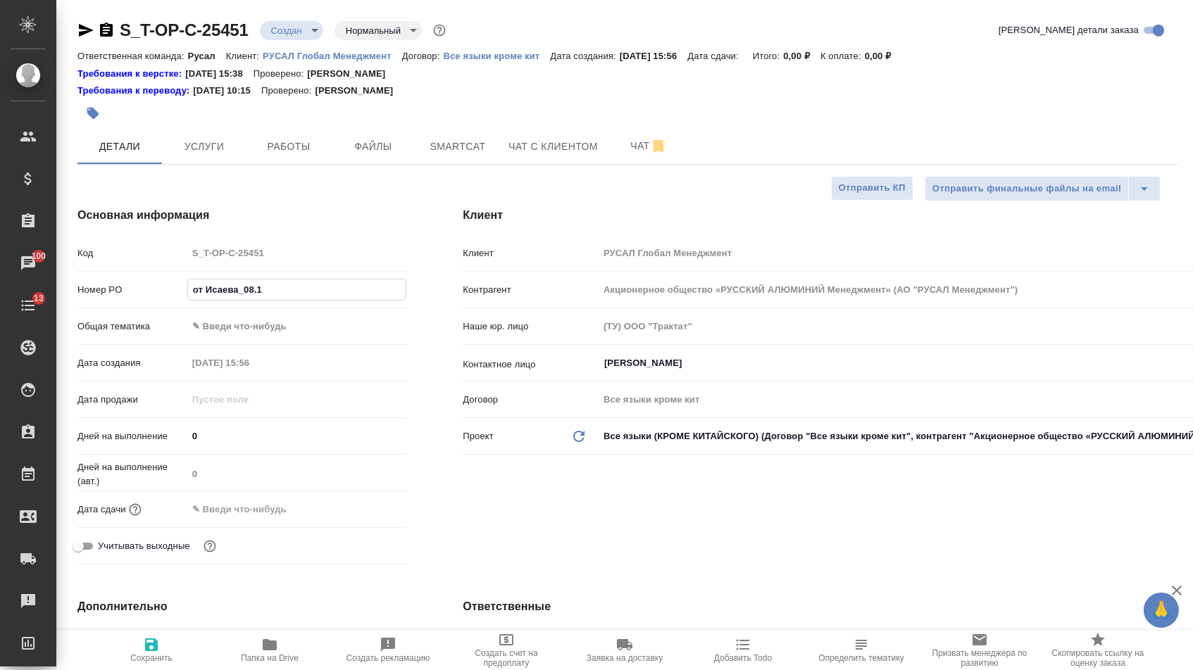
type textarea "x"
type input "от Исаева_08.10"
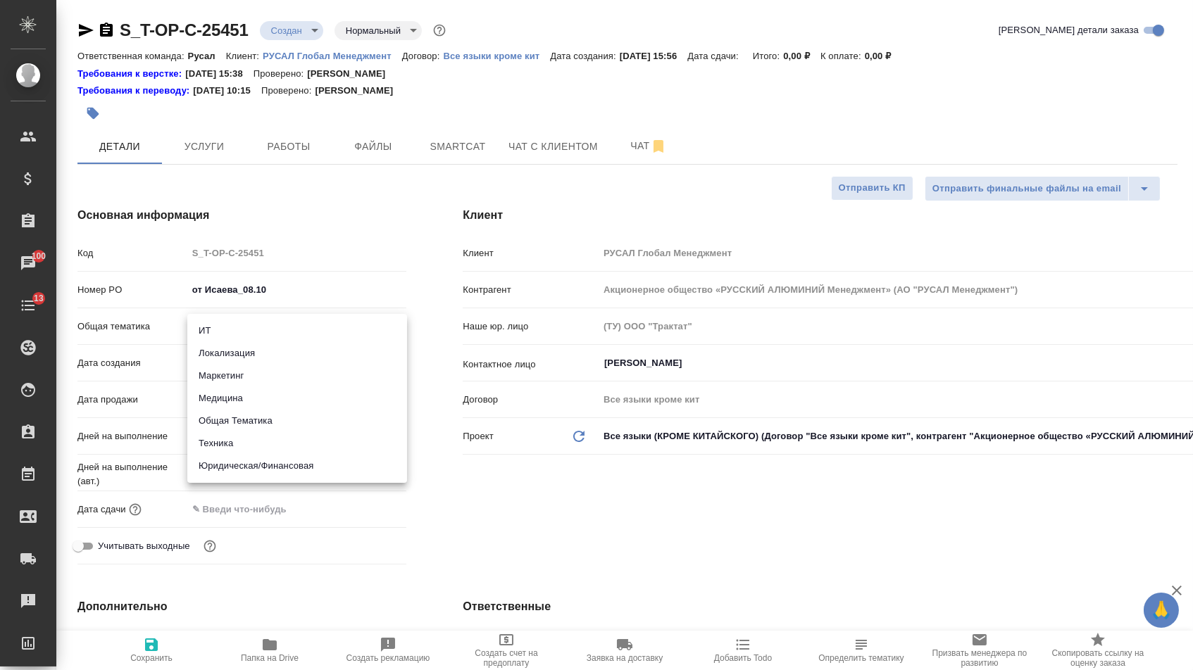
click at [252, 326] on body "🙏 .cls-1 fill:#fff; AWATERA [PERSON_NAME] Спецификации Заказы 100 Чаты 13 Todo …" at bounding box center [596, 335] width 1193 height 670
click at [223, 475] on li "Юридическая/Финансовая" at bounding box center [297, 466] width 220 height 23
type input "yr-fn"
type textarea "x"
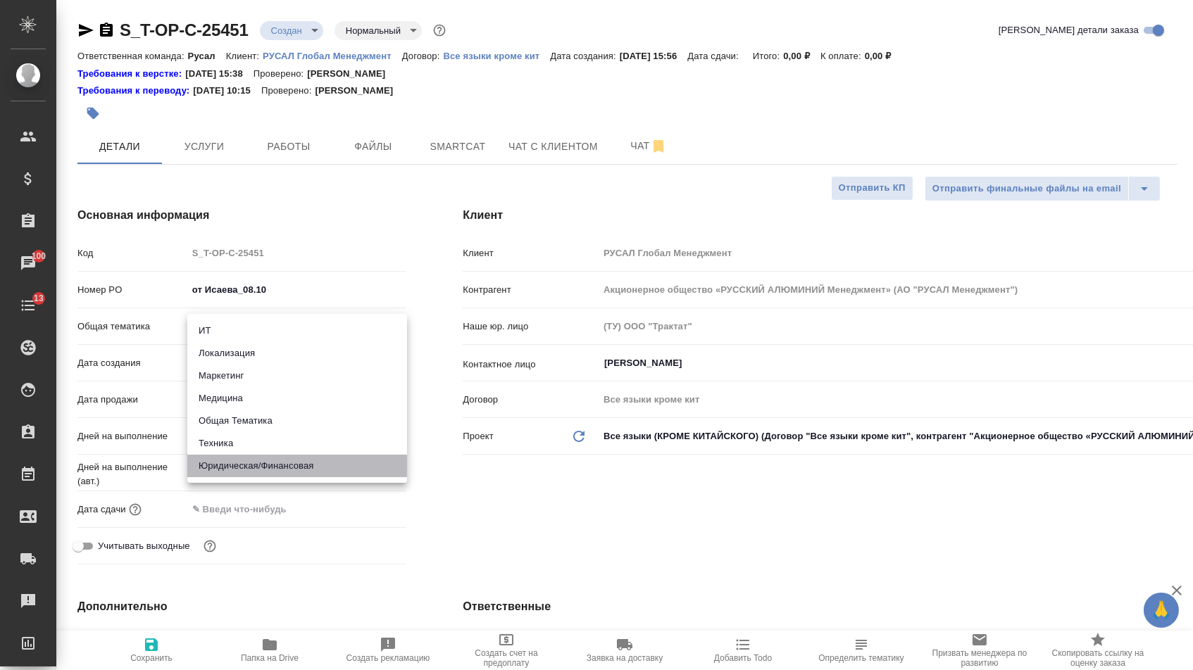
type textarea "x"
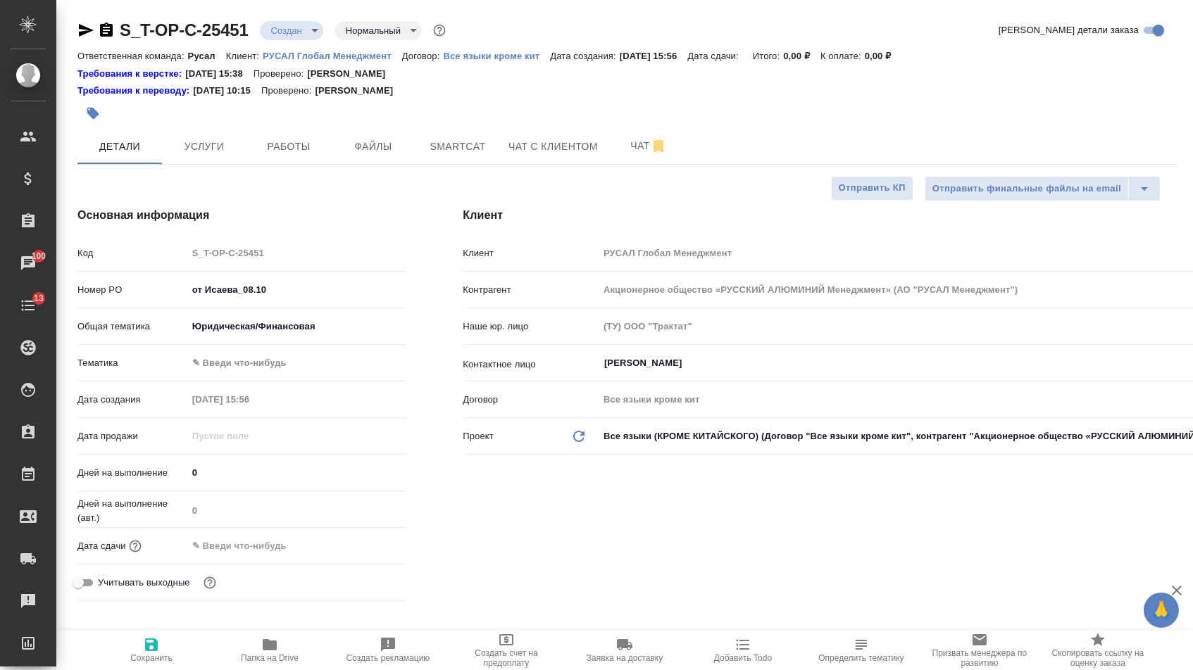
click at [222, 358] on body "🙏 .cls-1 fill:#fff; AWATERA [PERSON_NAME] Спецификации Заказы 100 Чаты 13 Todo …" at bounding box center [596, 335] width 1193 height 670
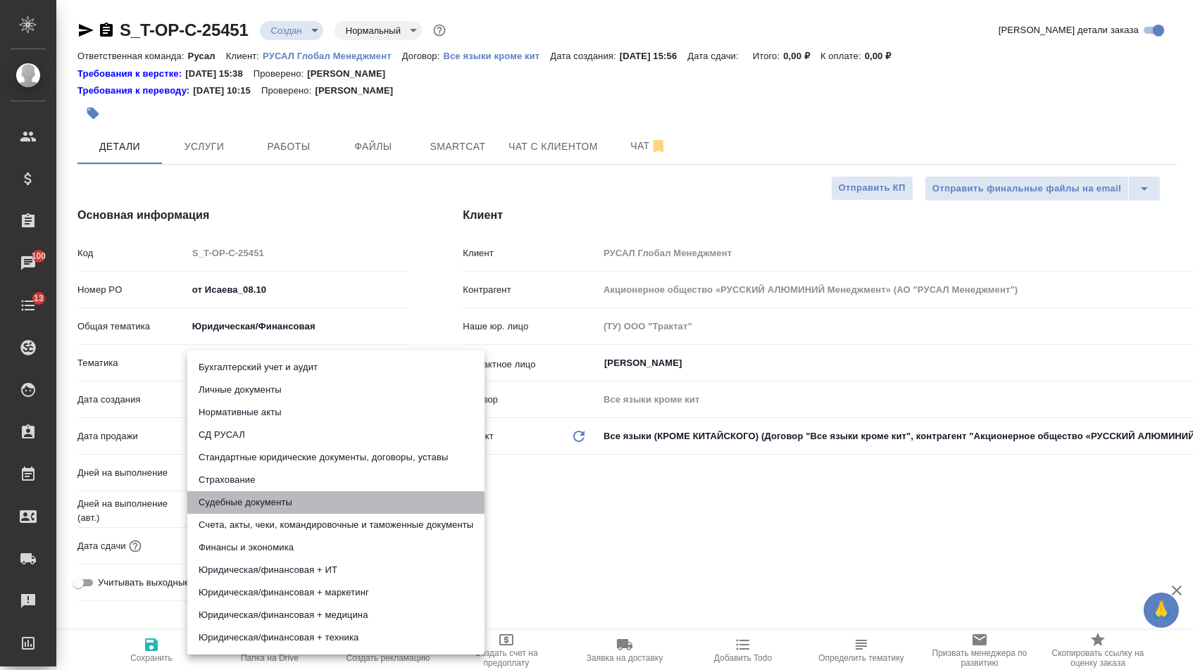
click at [227, 508] on li "Судебные документы" at bounding box center [335, 502] width 297 height 23
type textarea "x"
type input "5a8b8b956a9677013d343d23"
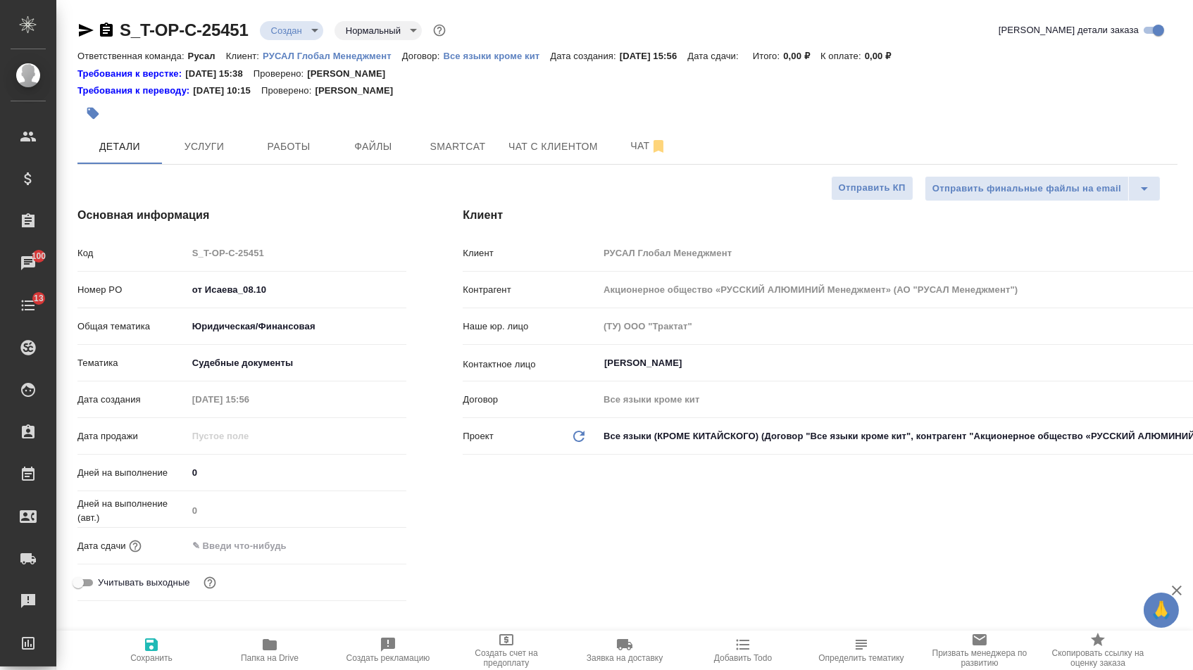
click at [257, 532] on div "Дней на выполнение (авт.) 0" at bounding box center [241, 515] width 329 height 37
click at [259, 550] on input "text" at bounding box center [248, 546] width 123 height 20
click at [377, 547] on div at bounding box center [381, 545] width 49 height 17
click at [372, 548] on icon "button" at bounding box center [365, 545] width 13 height 14
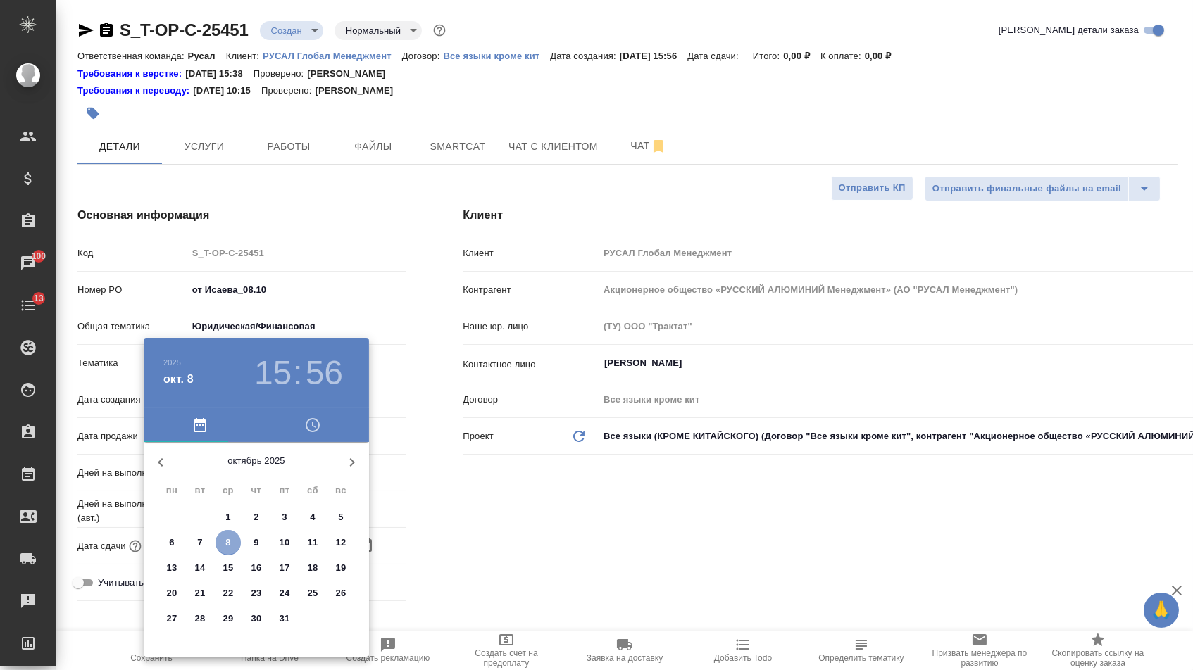
click at [237, 543] on span "8" at bounding box center [227, 543] width 25 height 14
type input "[DATE] 15:56"
type textarea "x"
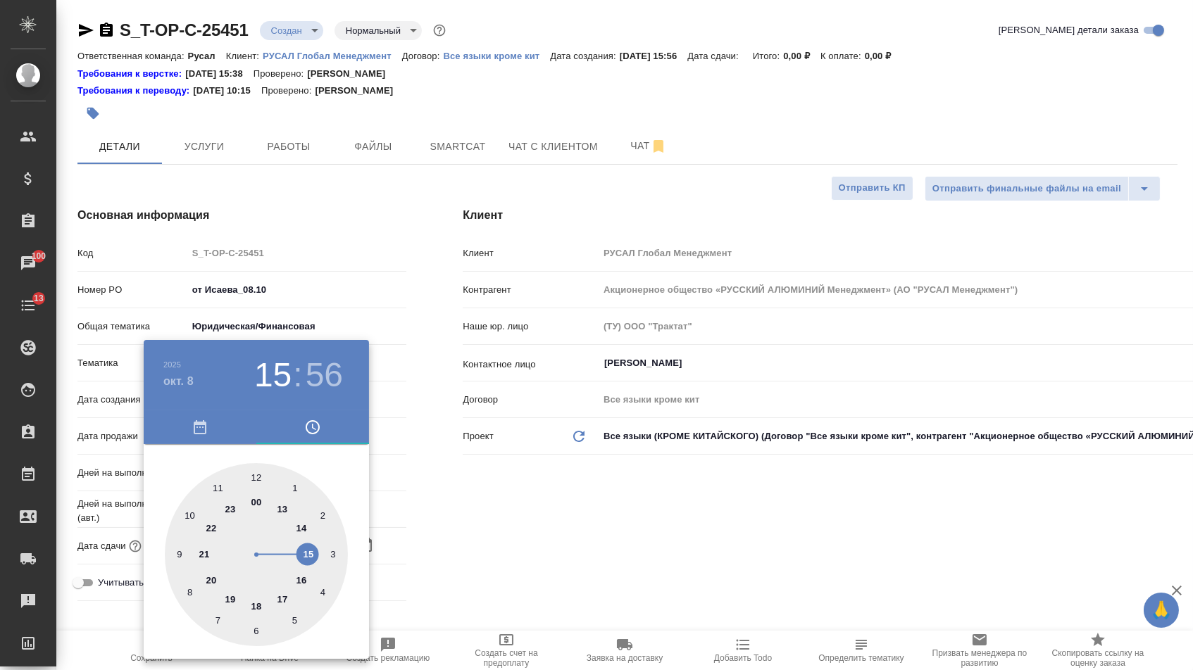
click at [212, 580] on div at bounding box center [256, 554] width 183 height 183
type input "[DATE] 20:56"
type textarea "x"
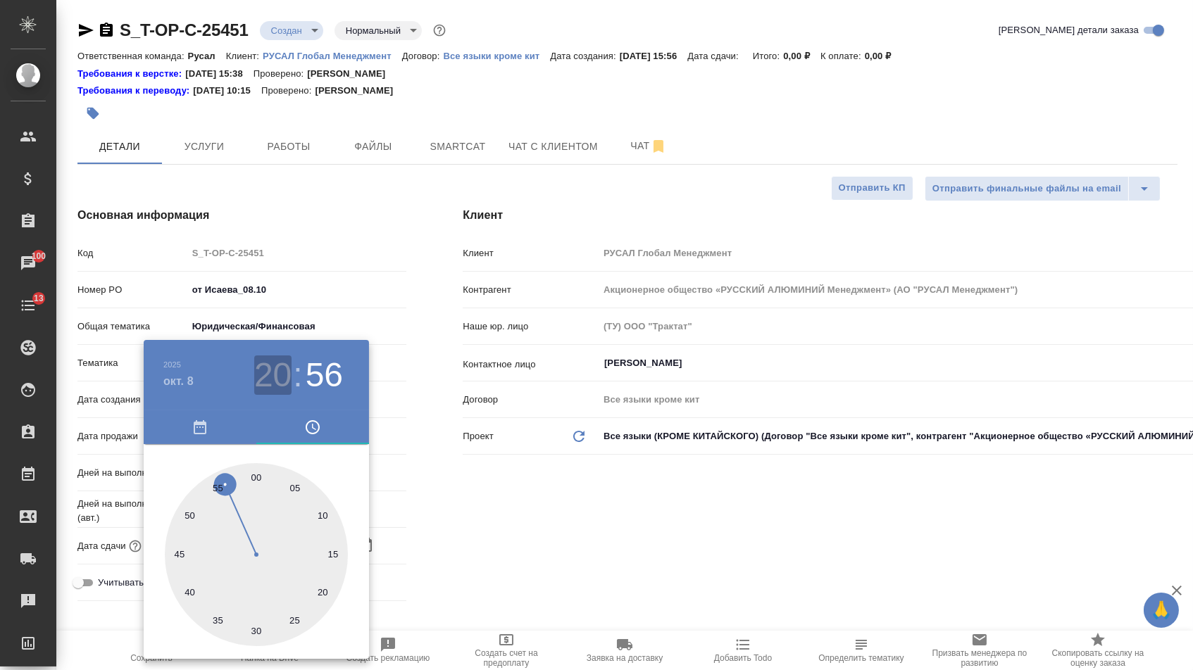
click at [273, 378] on h3 "20" at bounding box center [272, 375] width 37 height 39
click at [256, 603] on div at bounding box center [256, 554] width 183 height 183
type input "[DATE] 18:56"
type textarea "x"
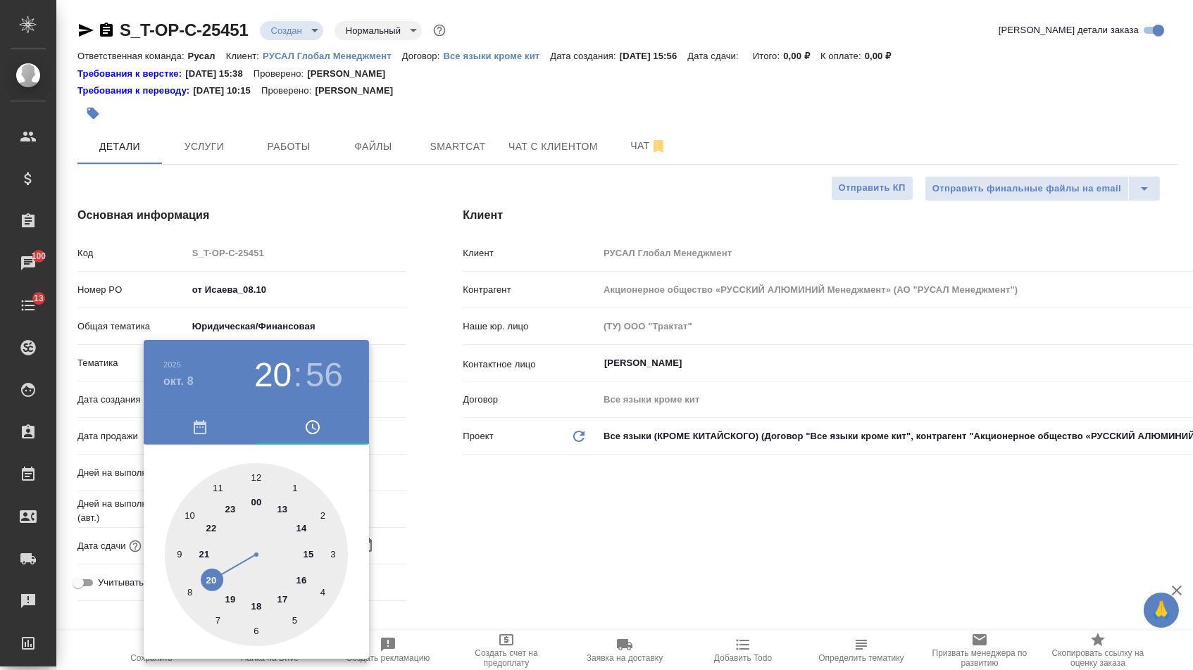
type textarea "x"
type input "[DATE] 18:00"
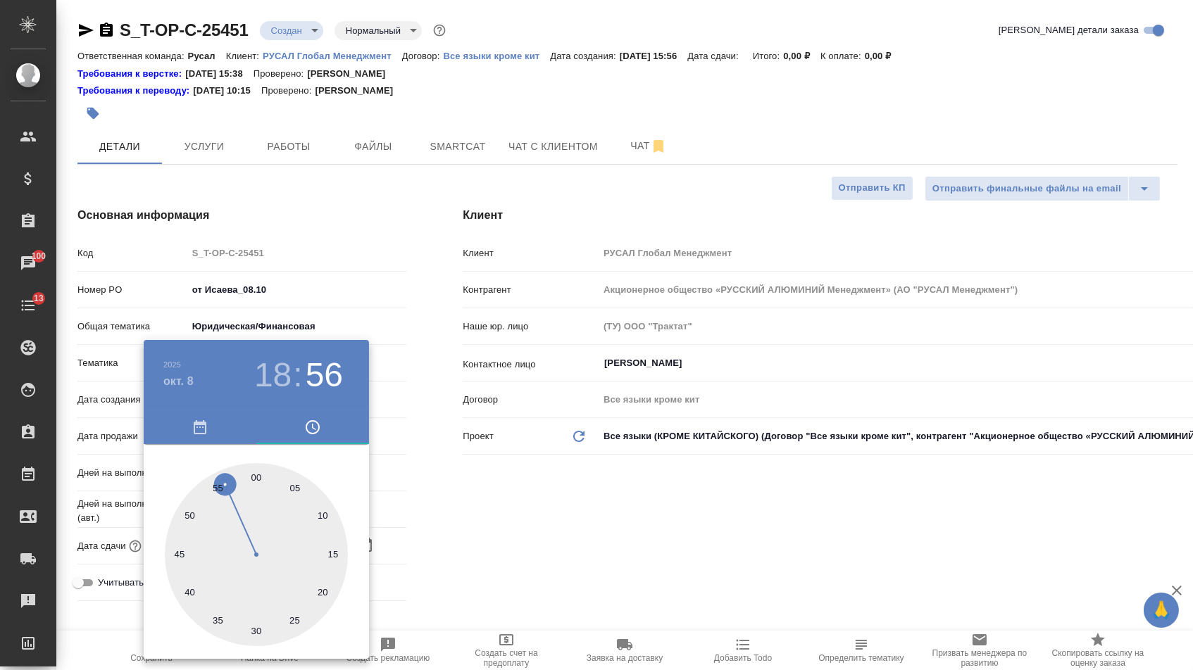
click at [257, 473] on div at bounding box center [256, 554] width 183 height 183
type textarea "x"
click at [653, 506] on div at bounding box center [596, 335] width 1193 height 670
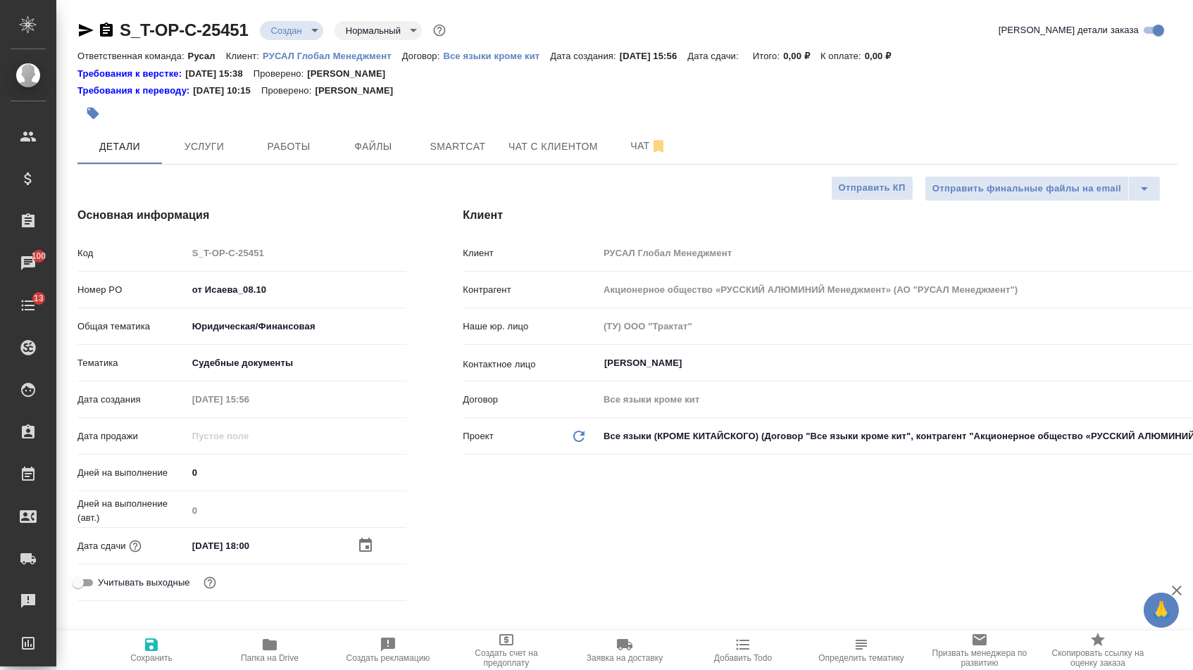
click at [89, 660] on div "Сохранить Папка на Drive Создать рекламацию Создать счет на предоплату Заявка н…" at bounding box center [624, 650] width 1136 height 39
click at [144, 653] on icon "button" at bounding box center [151, 644] width 17 height 17
type textarea "x"
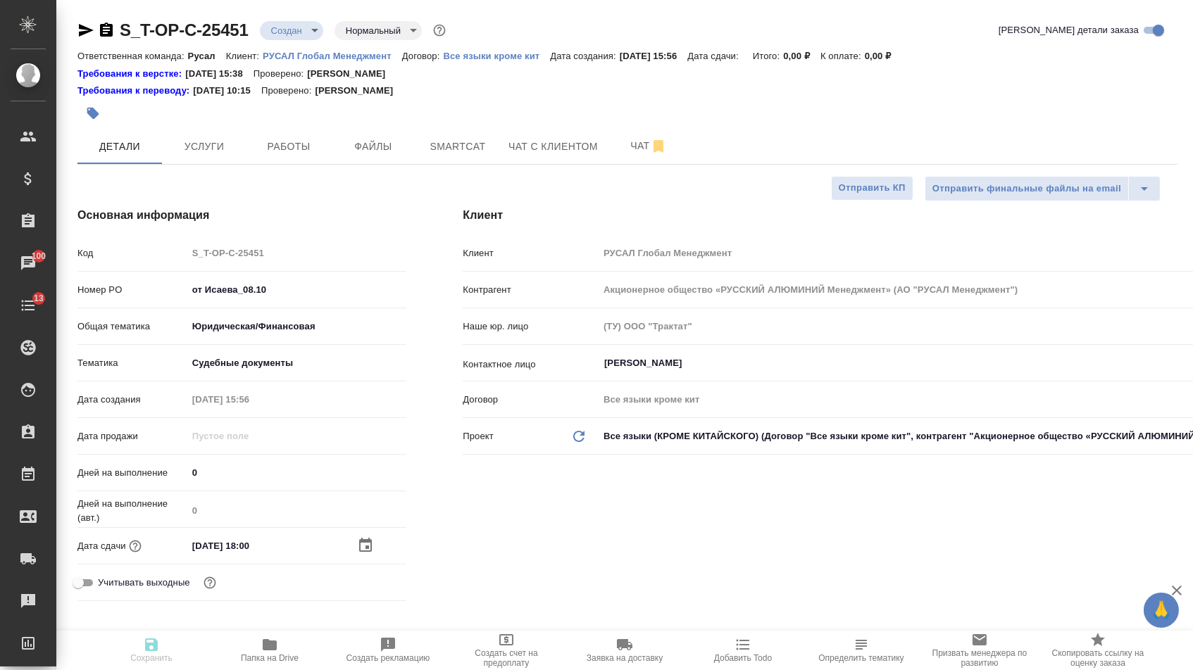
type textarea "x"
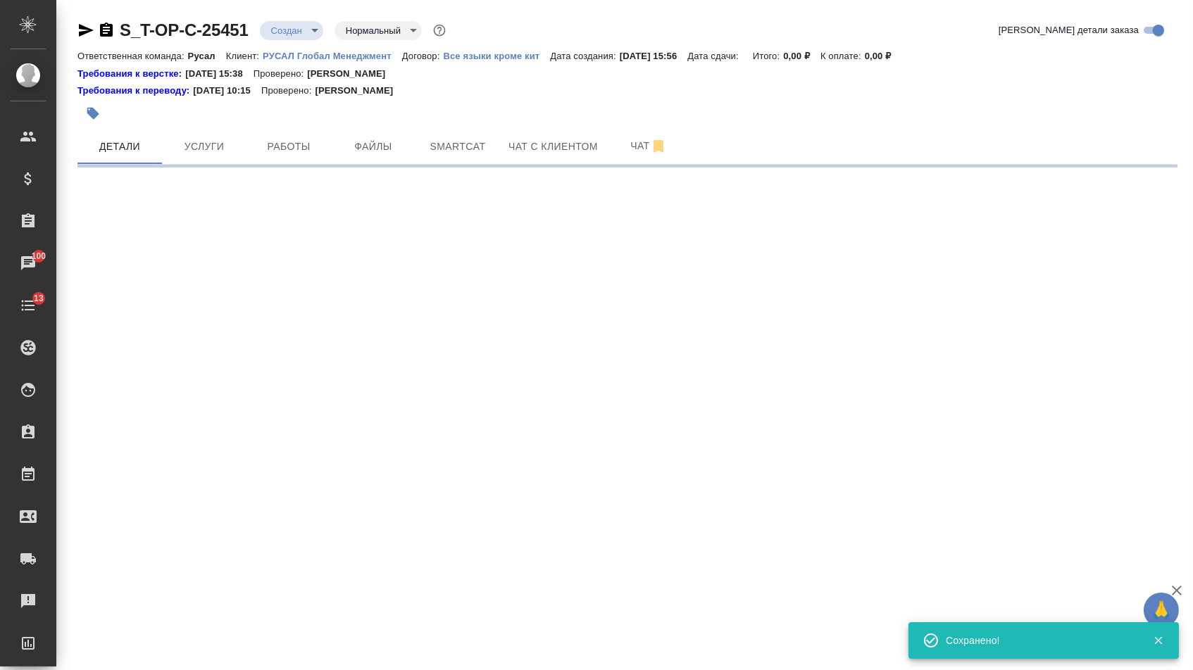
select select "RU"
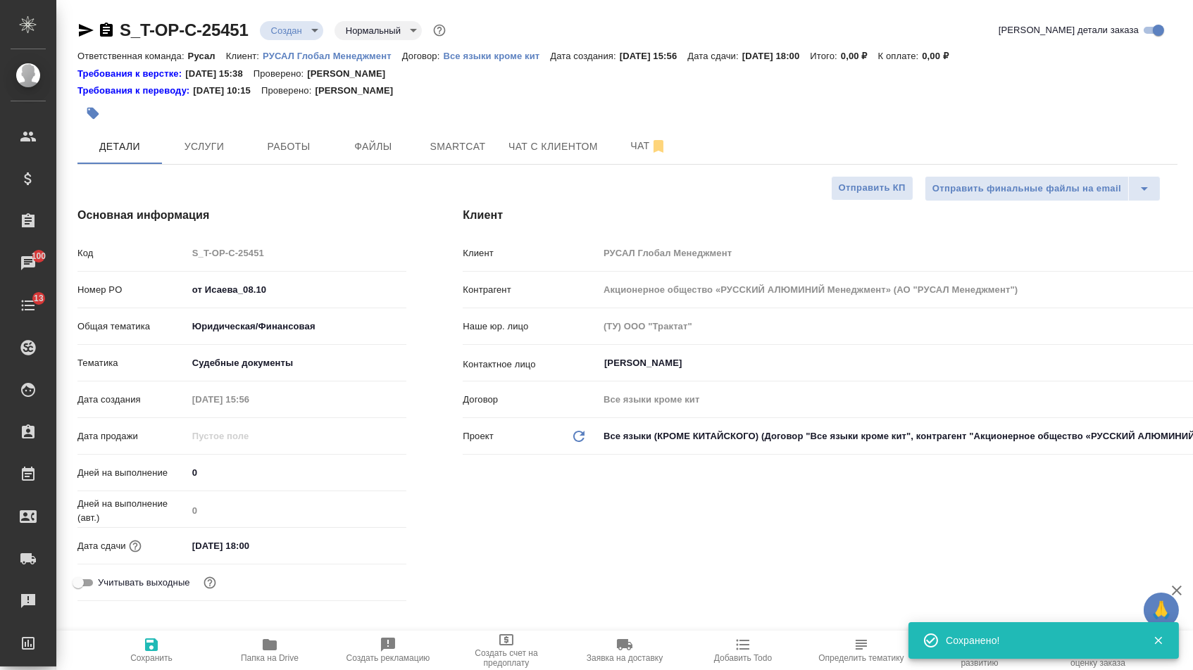
click at [374, 165] on hr at bounding box center [627, 164] width 1100 height 1
type textarea "x"
click at [374, 154] on span "Файлы" at bounding box center [373, 147] width 68 height 18
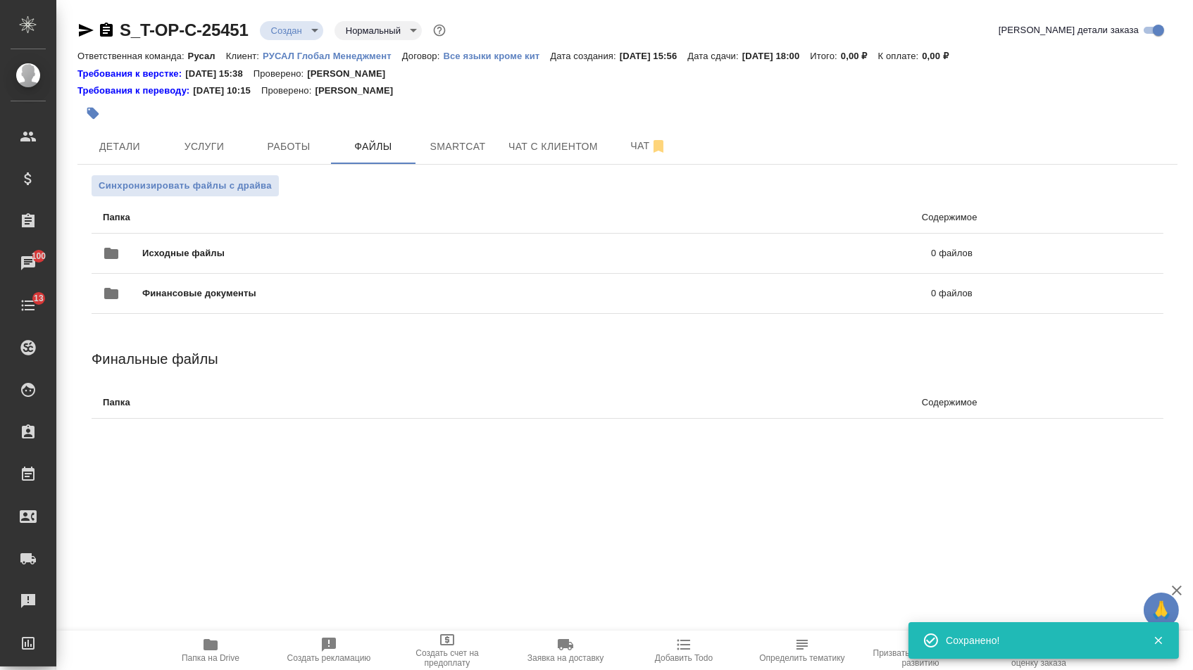
click at [303, 208] on li "Папка Содержимое" at bounding box center [627, 218] width 1071 height 32
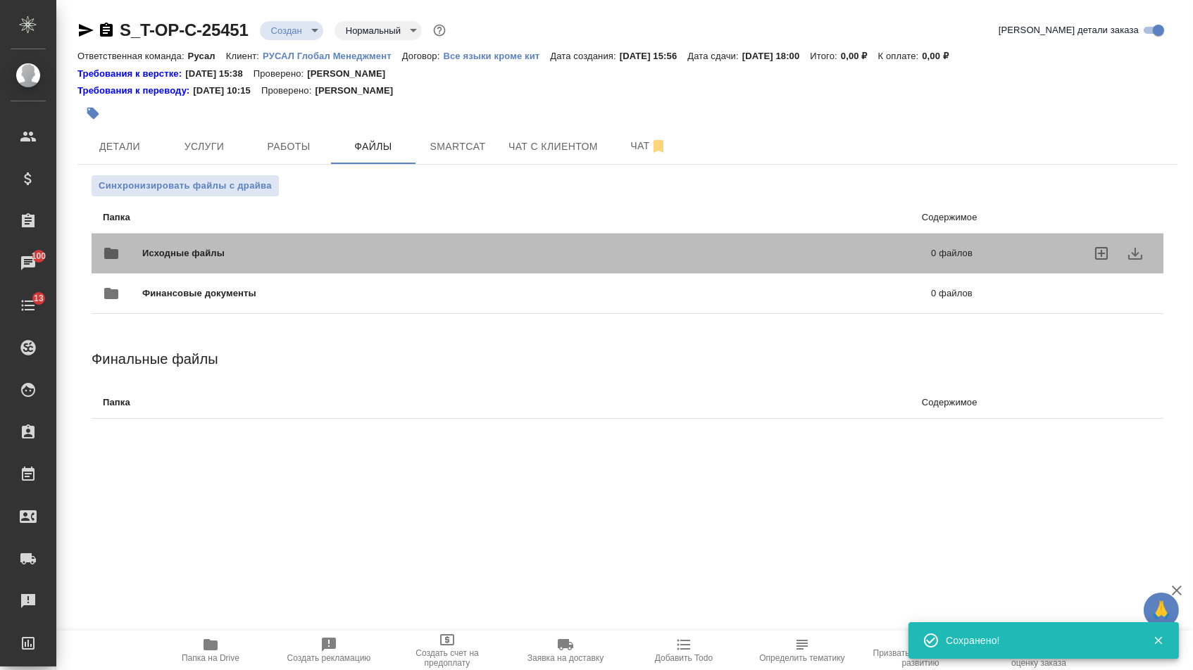
click at [287, 233] on div "Исходные файлы 0 файлов" at bounding box center [538, 253] width 898 height 62
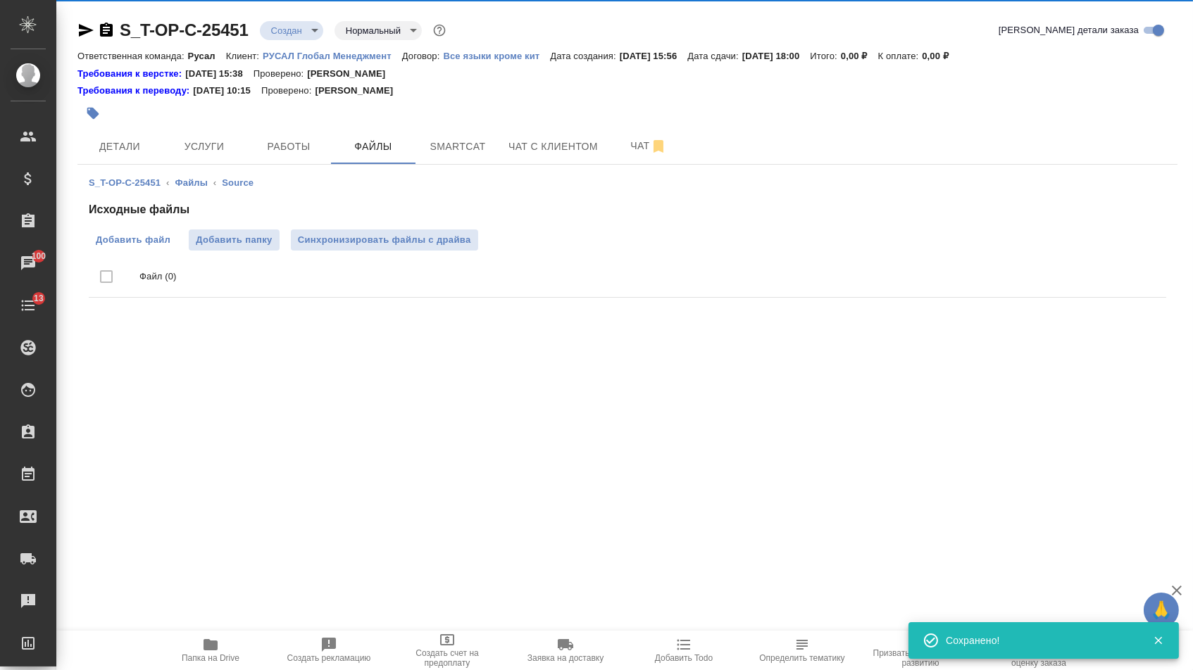
click at [134, 233] on label "Добавить файл" at bounding box center [133, 240] width 89 height 21
click at [0, 0] on input "Добавить файл" at bounding box center [0, 0] width 0 height 0
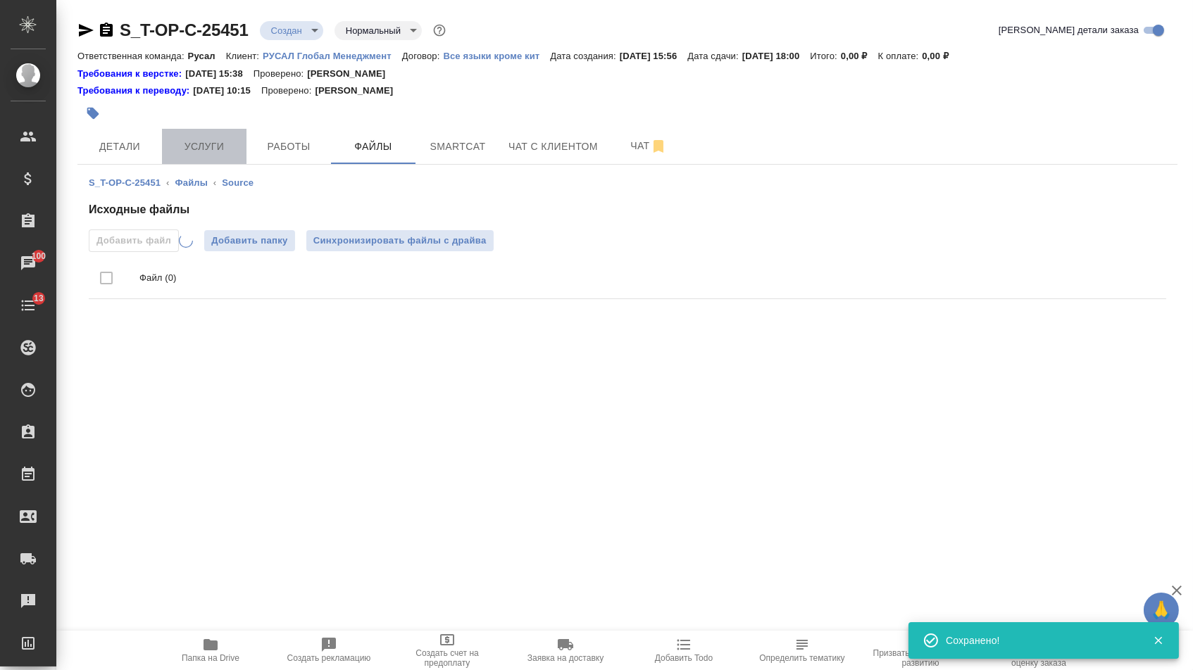
click at [191, 147] on span "Услуги" at bounding box center [204, 147] width 68 height 18
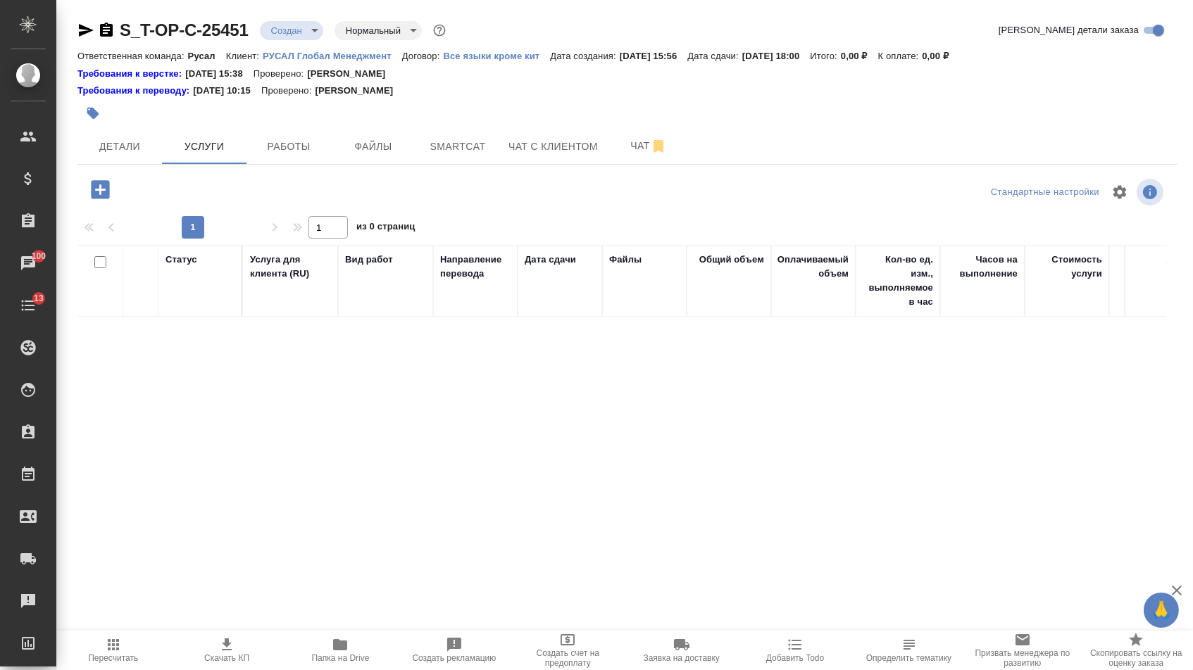
click at [109, 196] on icon "button" at bounding box center [100, 189] width 18 height 18
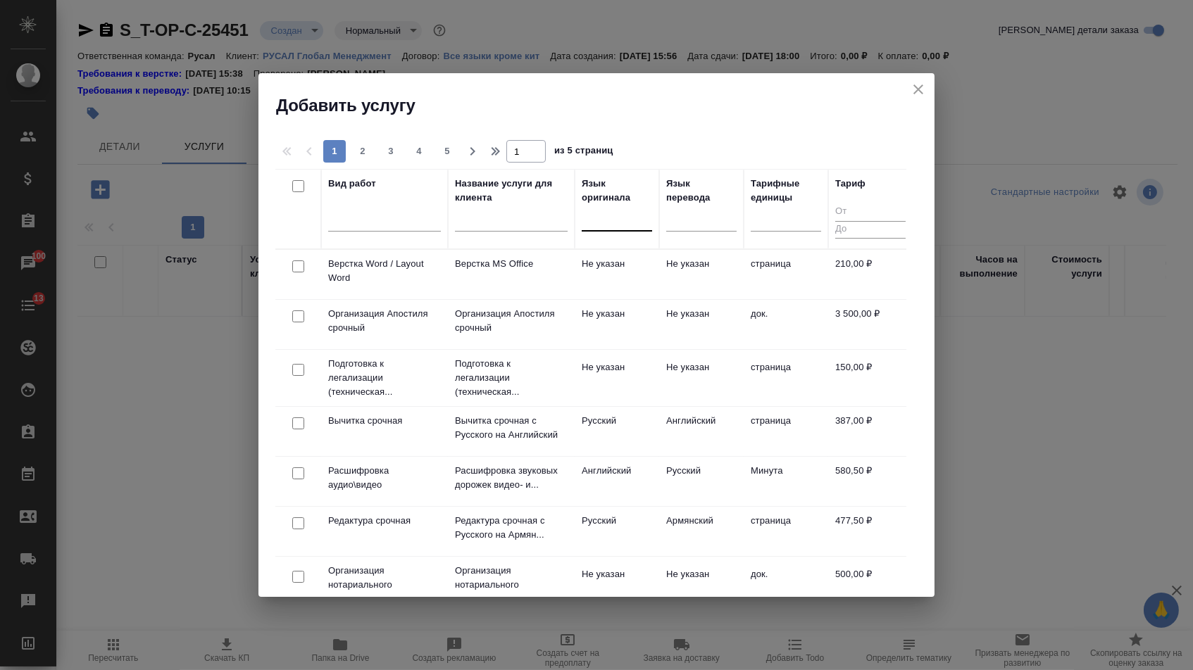
click at [612, 227] on div at bounding box center [617, 218] width 70 height 27
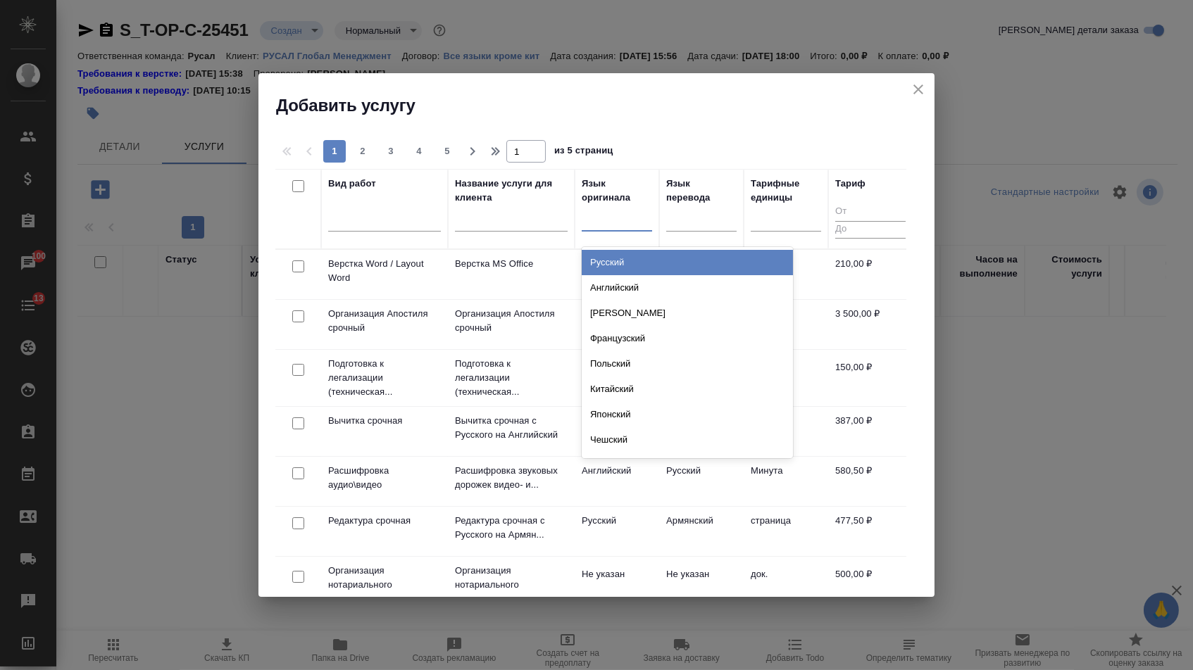
click at [612, 265] on div "Русский" at bounding box center [687, 262] width 211 height 25
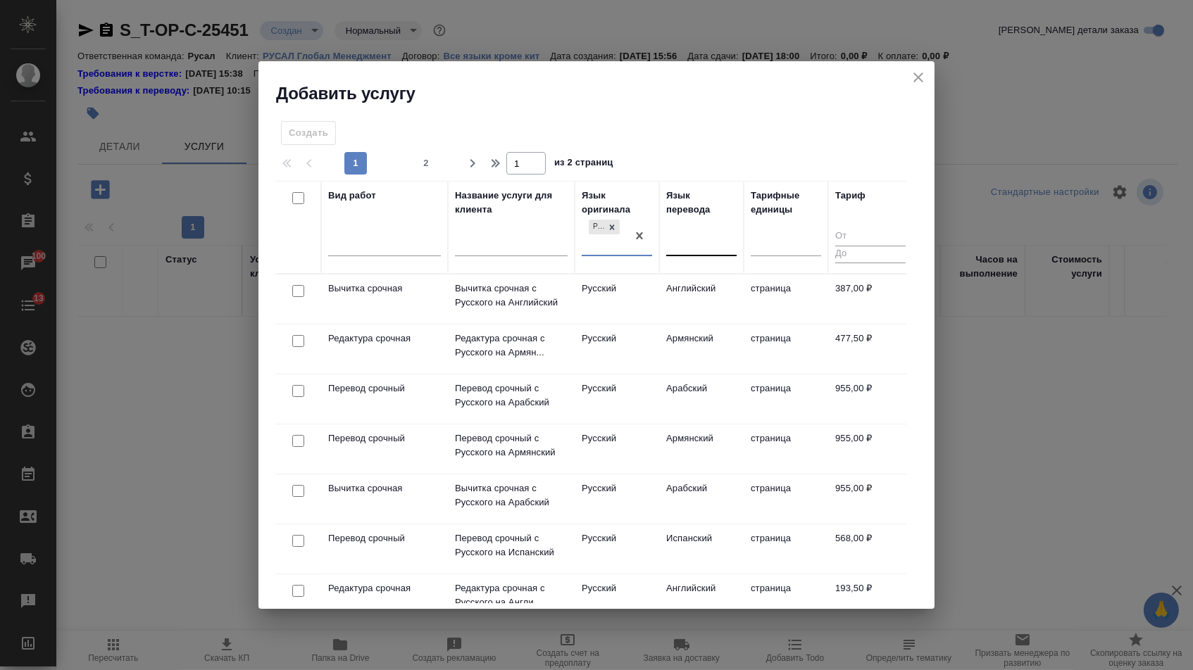
click at [719, 234] on div at bounding box center [701, 242] width 70 height 20
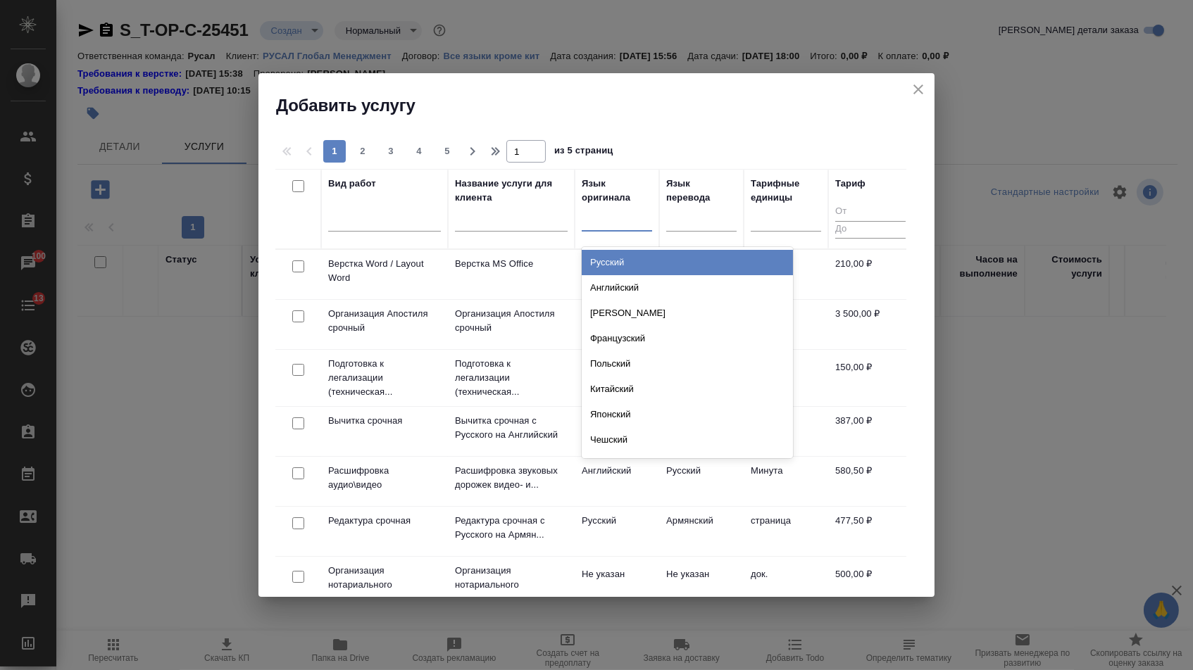
click at [620, 223] on div at bounding box center [617, 217] width 70 height 20
type input "мо"
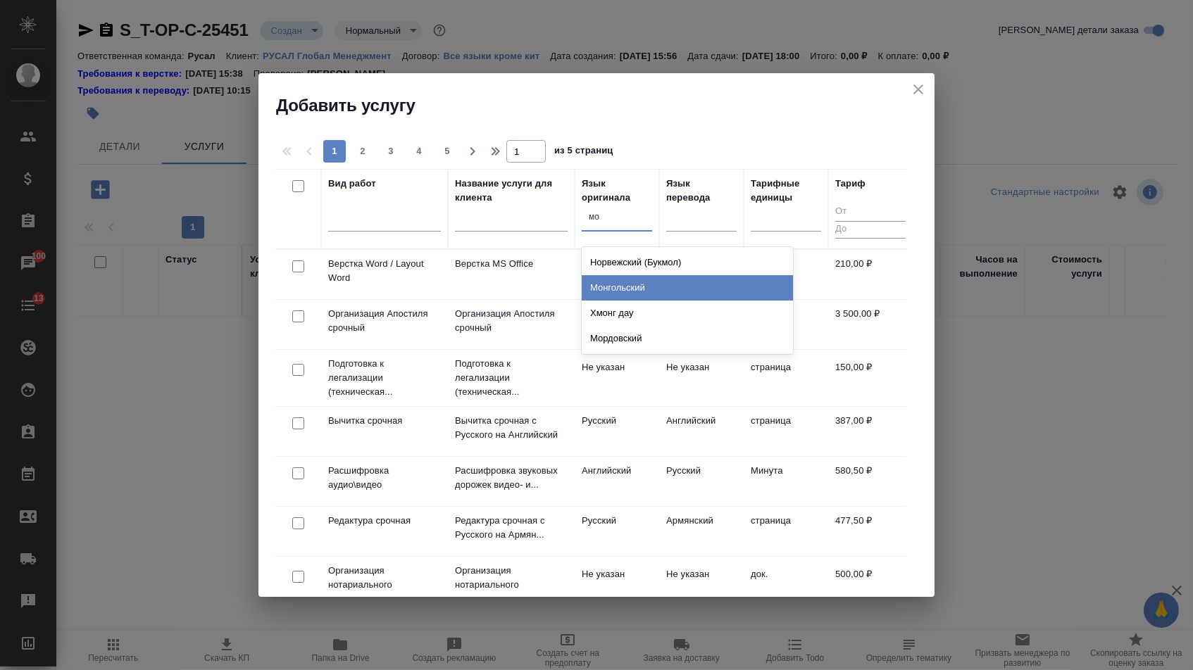
click at [626, 288] on div "Монгольский" at bounding box center [687, 287] width 211 height 25
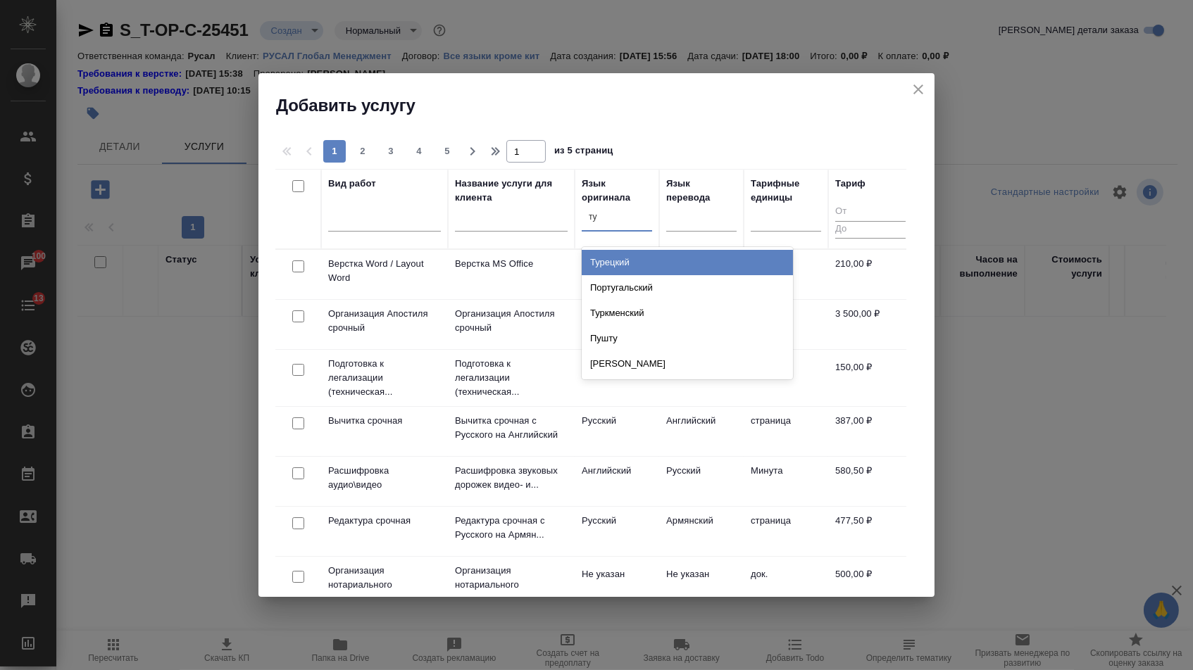
type input "тур"
click at [636, 262] on div "Турецкий" at bounding box center [687, 262] width 211 height 25
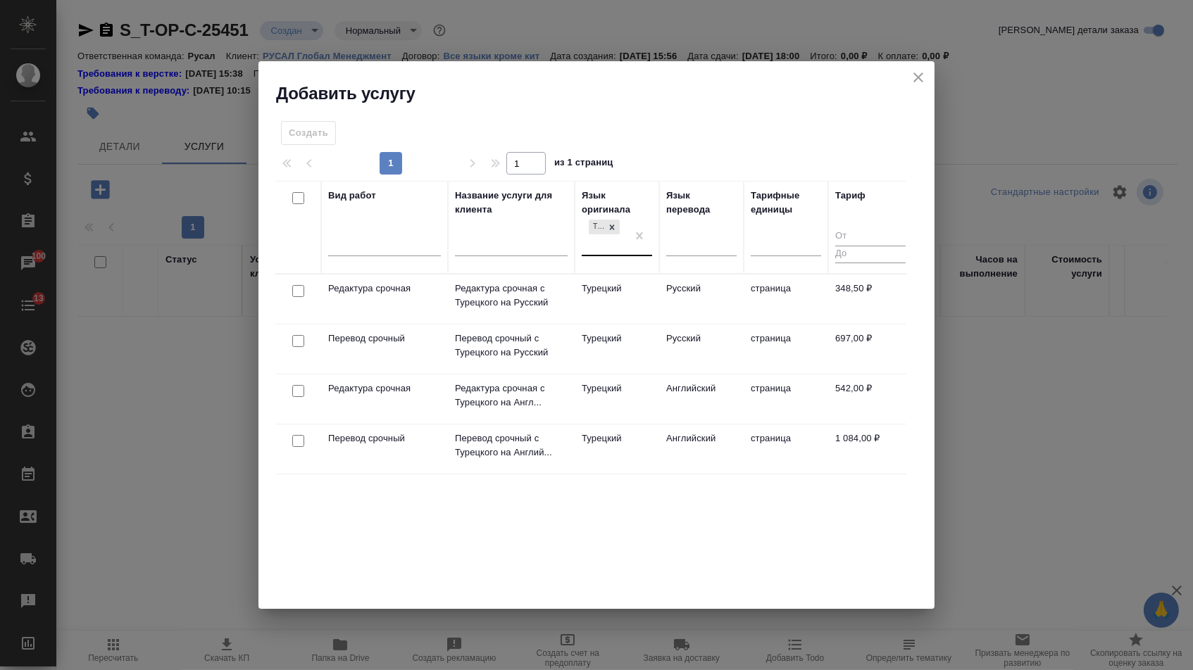
click at [290, 339] on div at bounding box center [298, 342] width 32 height 20
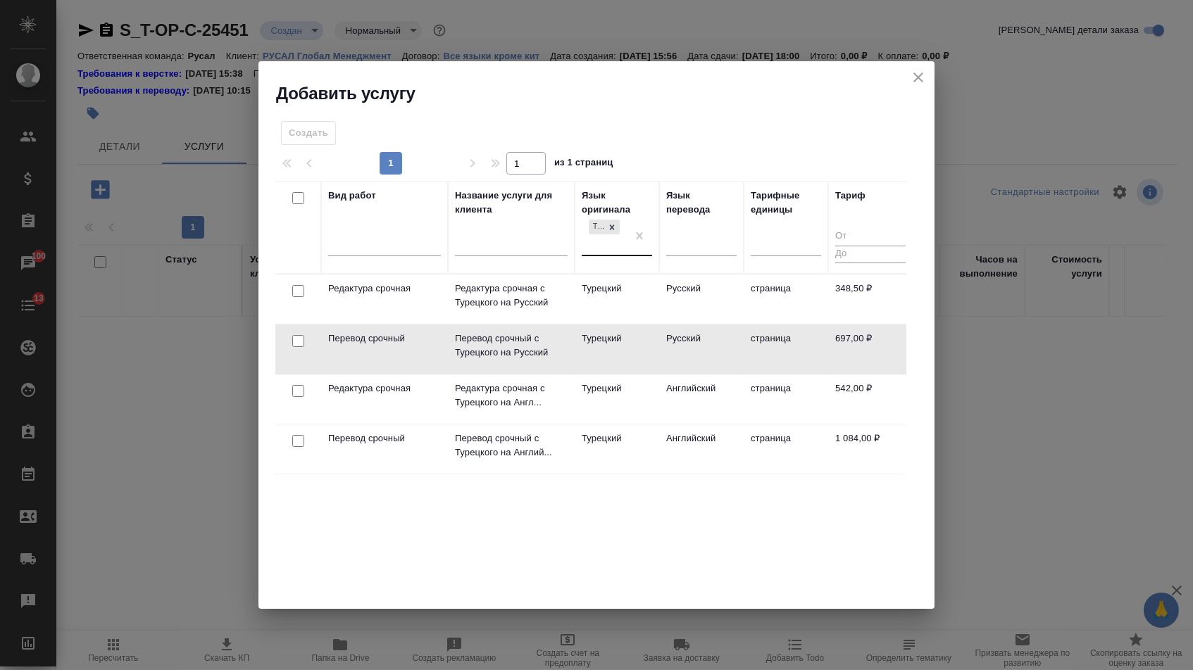
click at [293, 340] on input "checkbox" at bounding box center [298, 341] width 12 height 12
checkbox input "true"
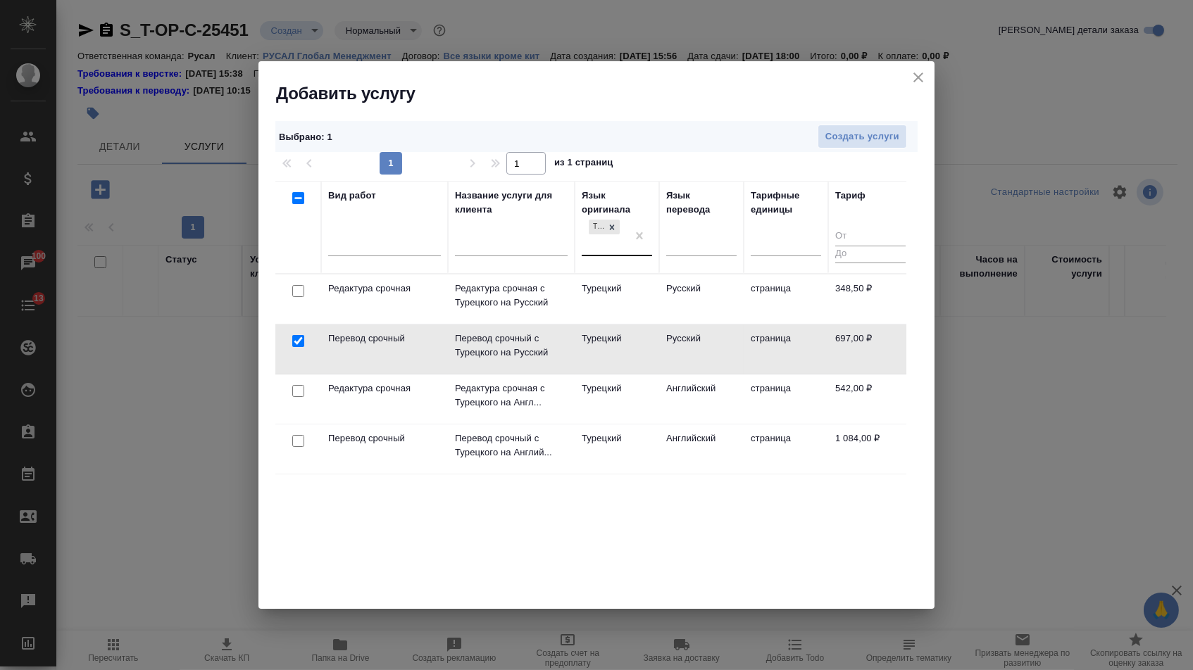
click at [301, 287] on input "checkbox" at bounding box center [298, 291] width 12 height 12
checkbox input "true"
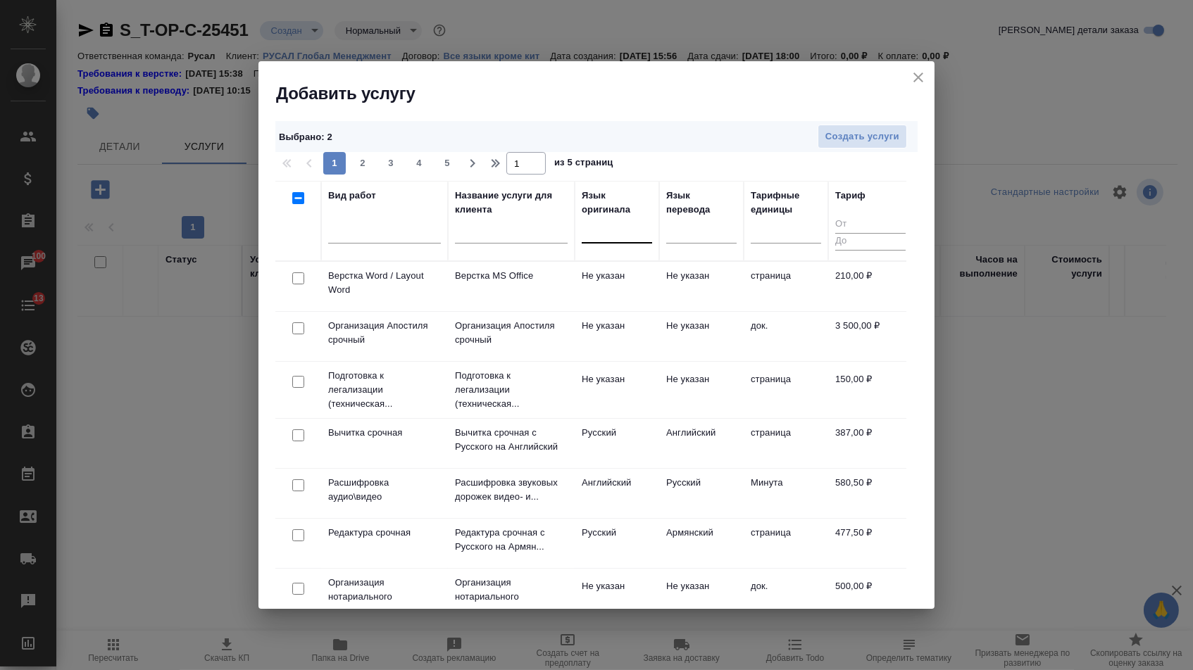
click at [303, 281] on div at bounding box center [298, 279] width 32 height 20
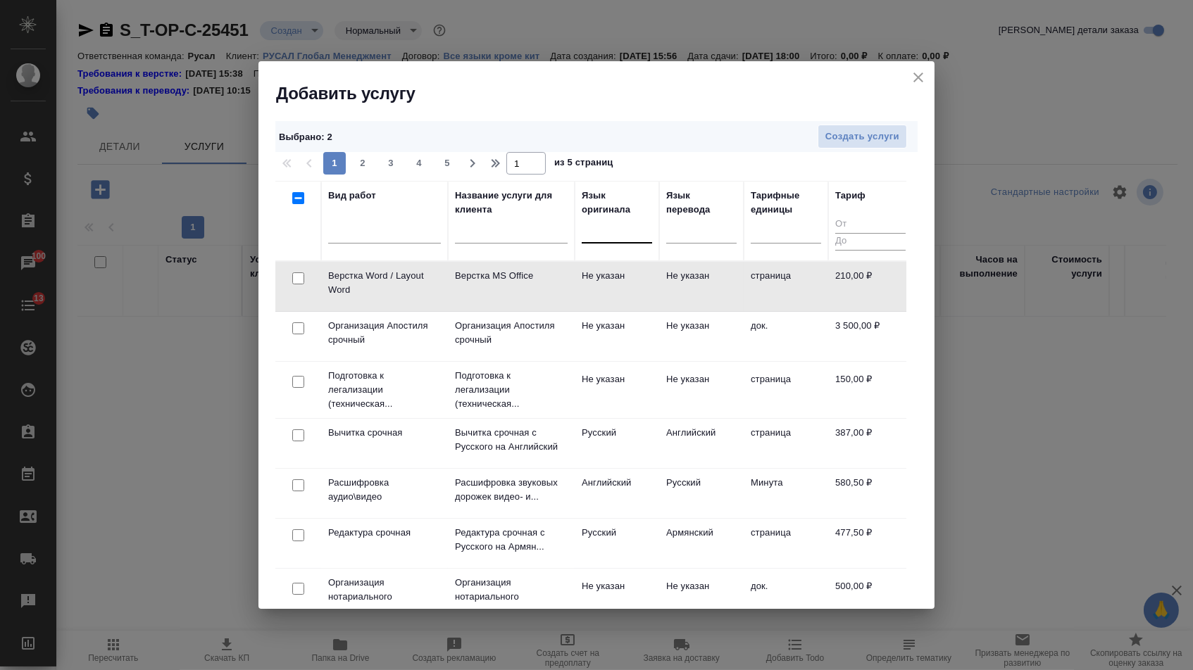
click at [298, 277] on input "checkbox" at bounding box center [298, 278] width 12 height 12
checkbox input "true"
click at [842, 127] on button "Создать услуги" at bounding box center [861, 137] width 89 height 25
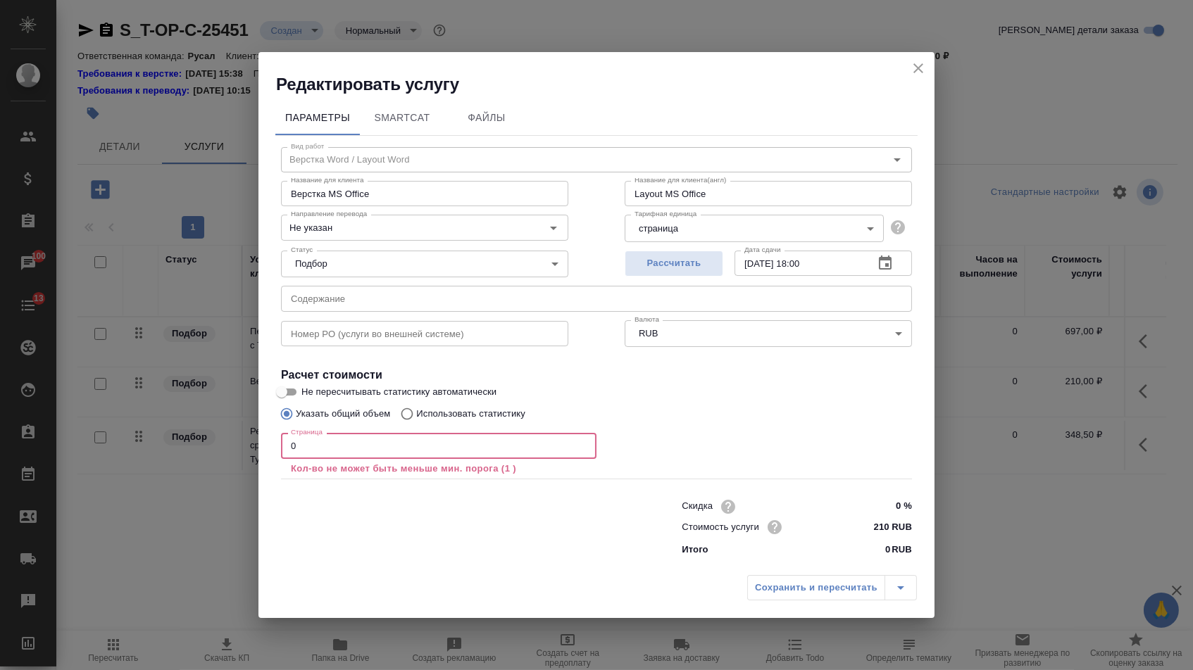
drag, startPoint x: 297, startPoint y: 445, endPoint x: 262, endPoint y: 444, distance: 35.2
click at [262, 444] on div "Параметры SmartCat Файлы Вид работ Верстка Word / Layout Word Вид работ Названи…" at bounding box center [596, 332] width 676 height 473
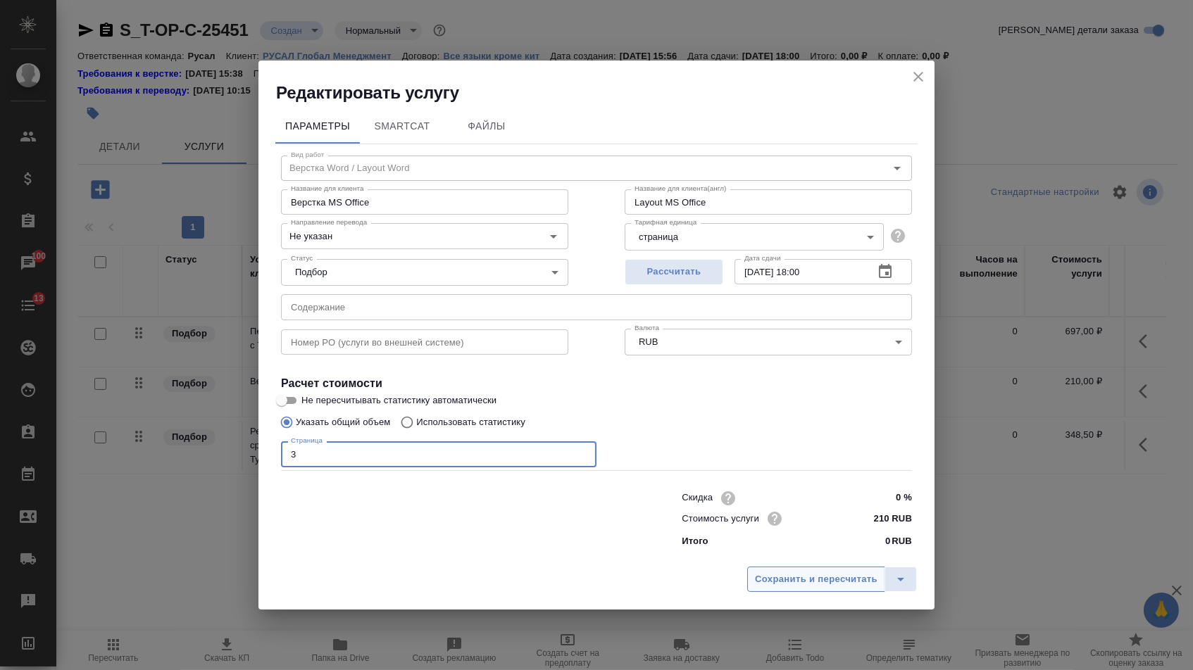
type input "3"
click at [775, 588] on span "Сохранить и пересчитать" at bounding box center [816, 580] width 122 height 16
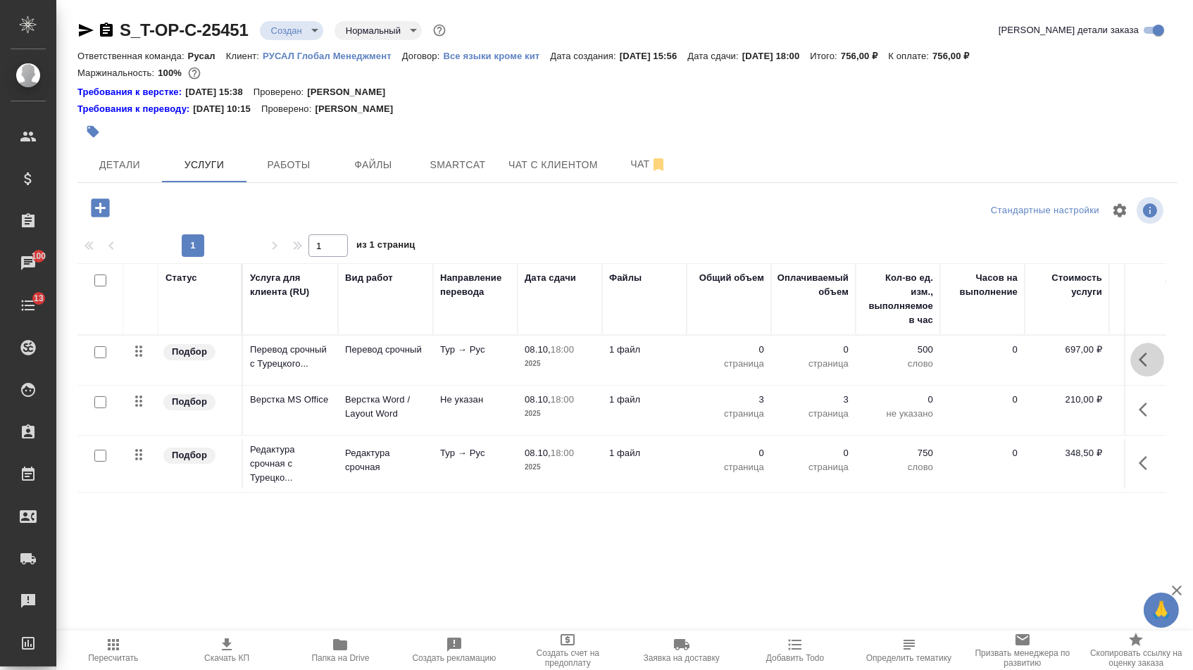
click at [1133, 363] on button "button" at bounding box center [1147, 360] width 34 height 34
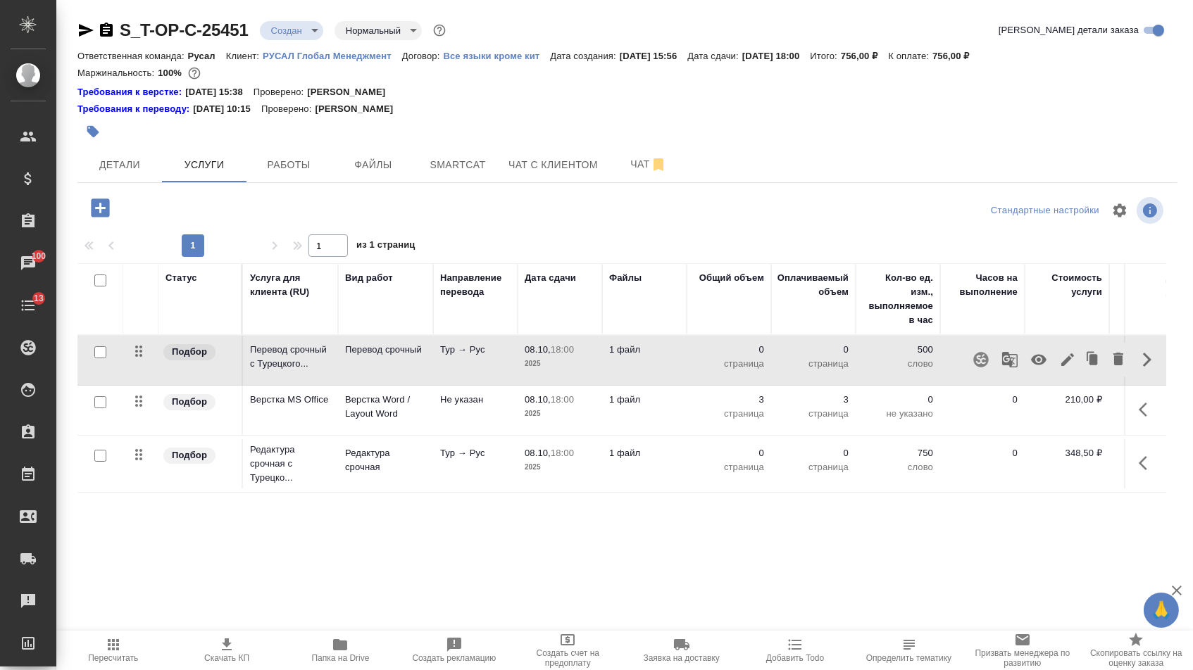
click at [1059, 365] on icon "button" at bounding box center [1067, 359] width 17 height 17
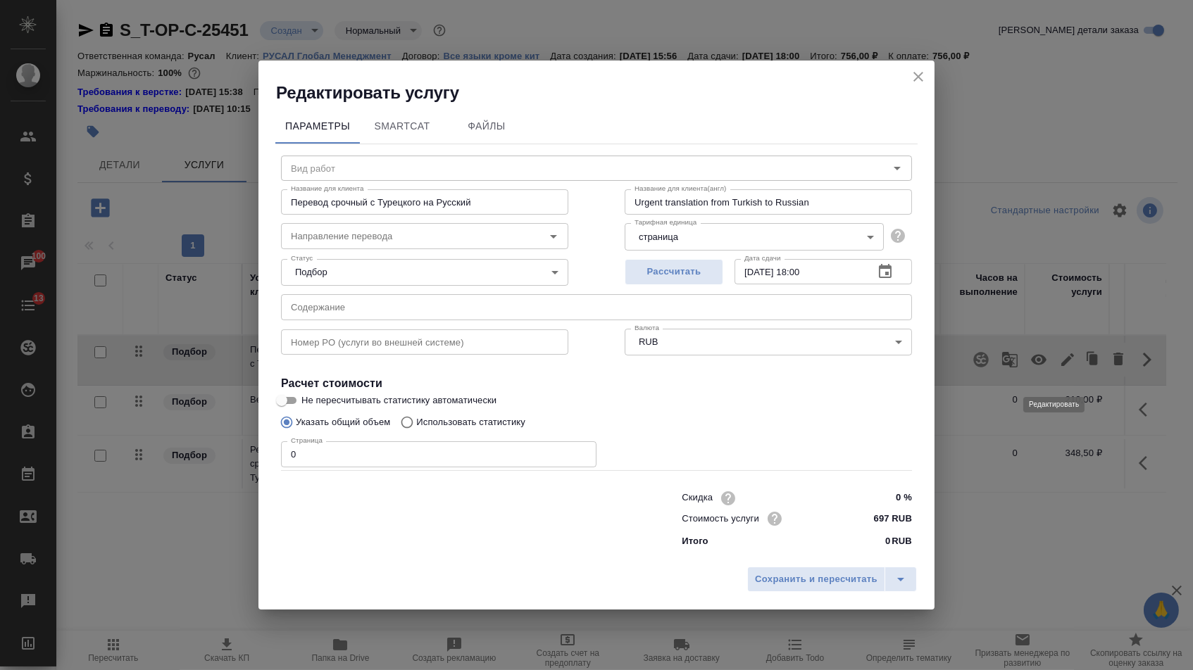
type input "Перевод срочный"
type input "тур-рус"
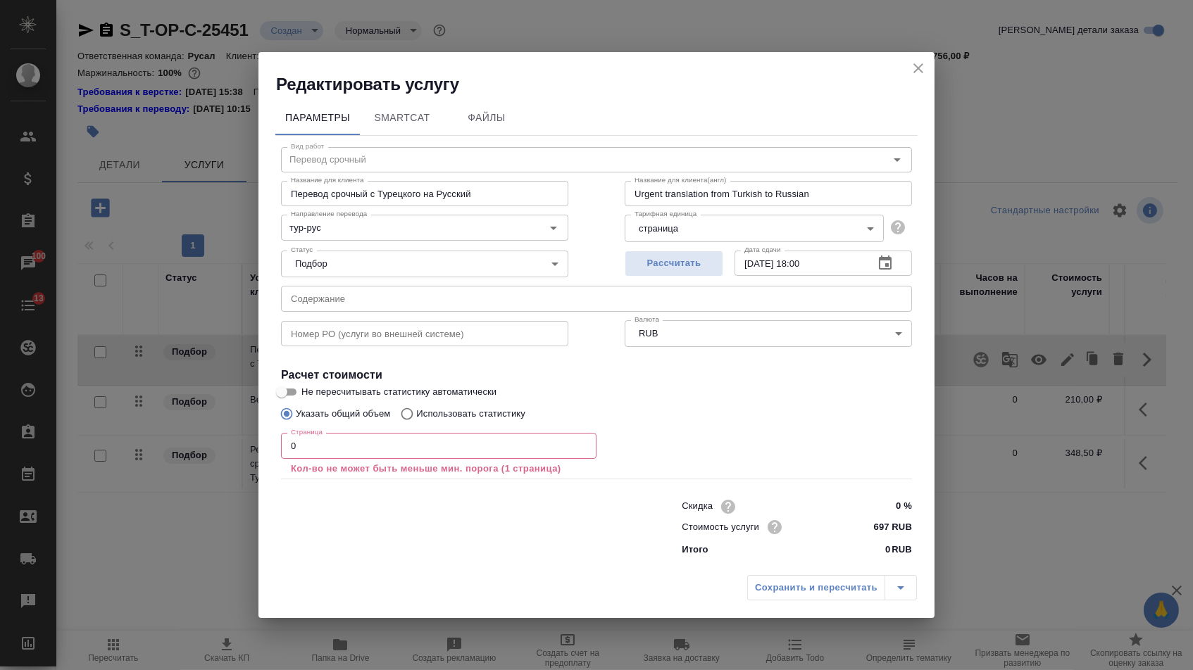
click at [461, 308] on input "text" at bounding box center [596, 298] width 631 height 25
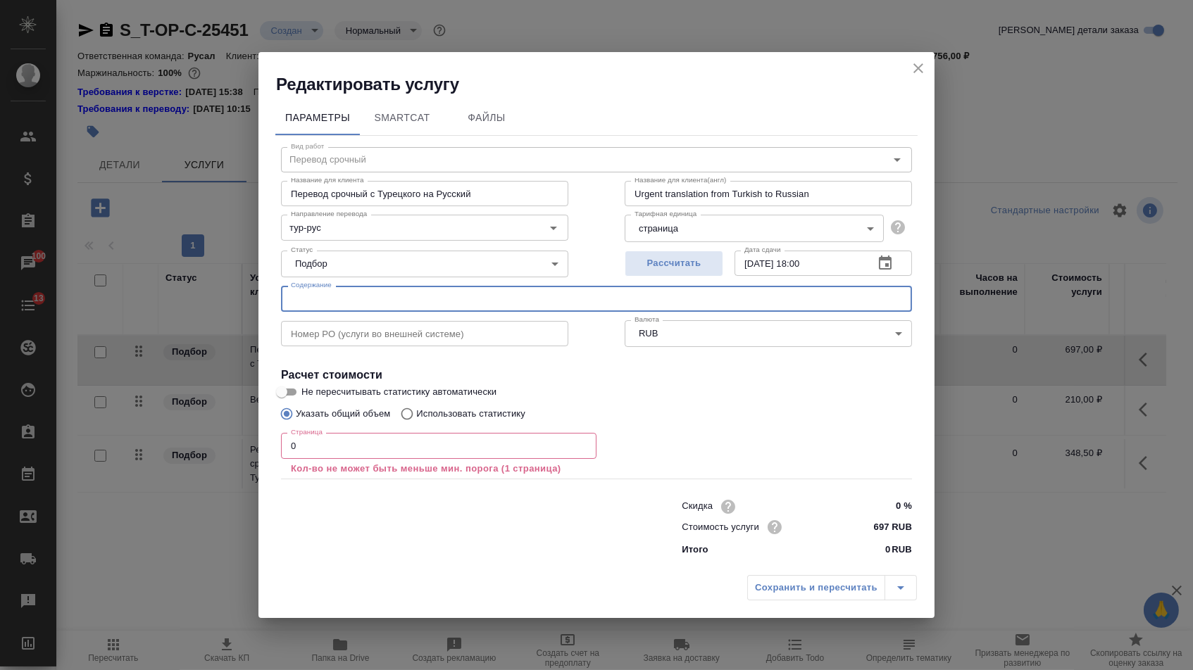
paste input "бичиг"
type input "бичиг"
click at [346, 458] on input "0" at bounding box center [438, 445] width 315 height 25
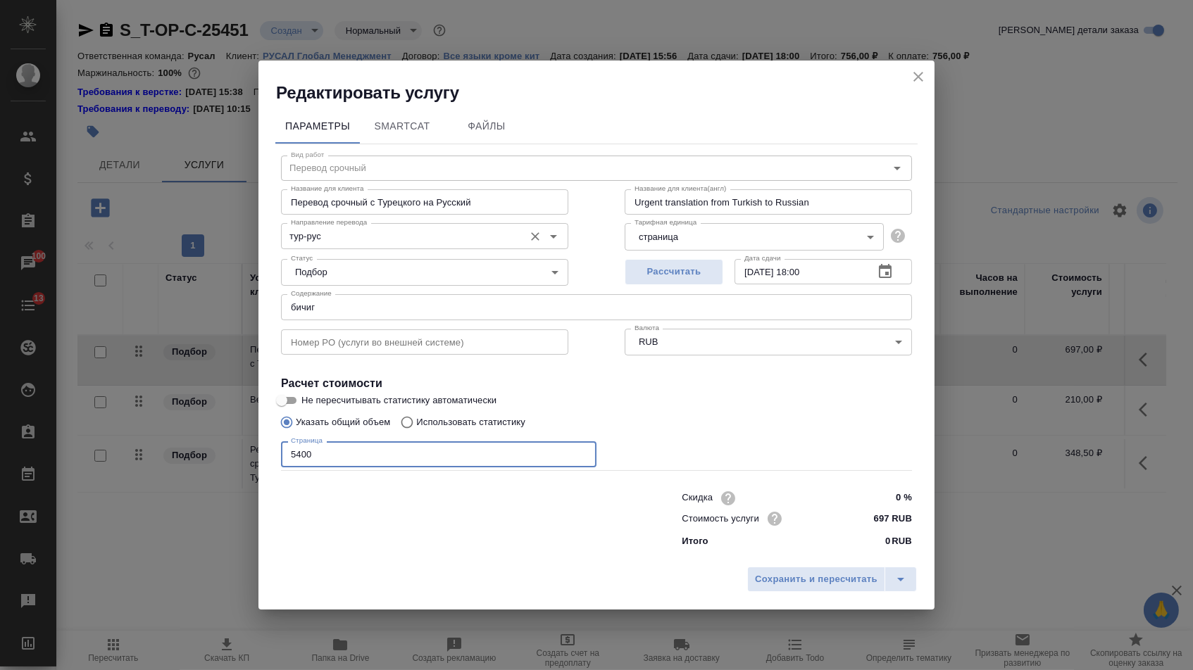
type input "5400"
click at [312, 227] on input "тур-рус" at bounding box center [401, 235] width 232 height 17
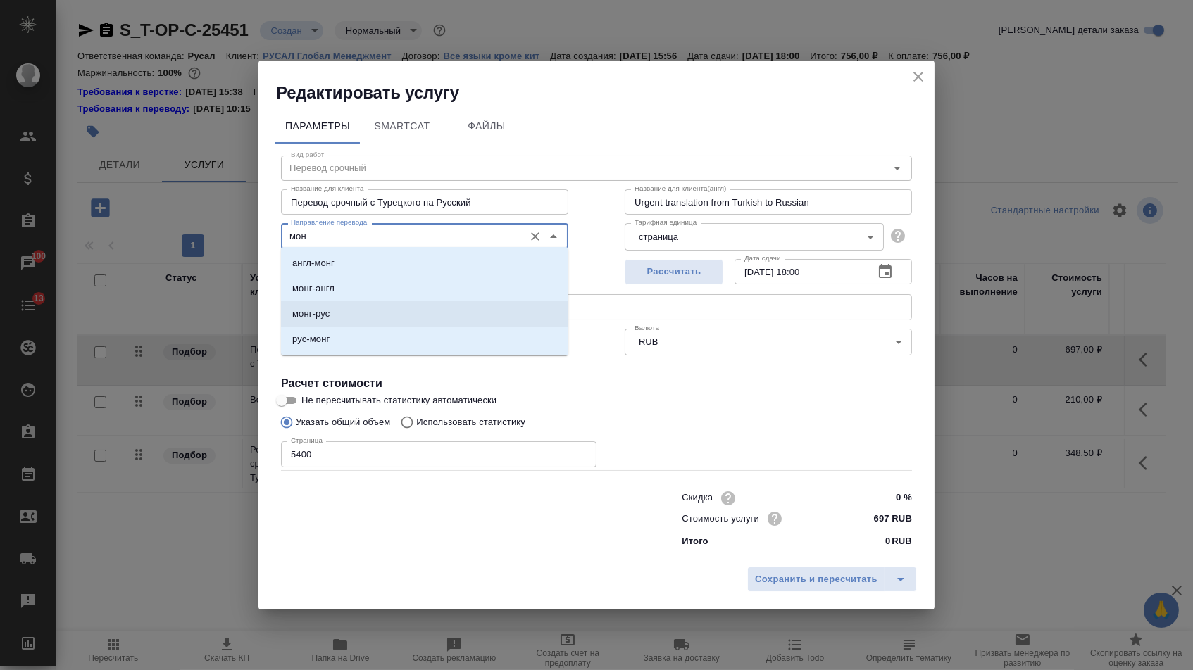
click at [329, 320] on p "монг-рус" at bounding box center [310, 314] width 37 height 14
type input "монг-рус"
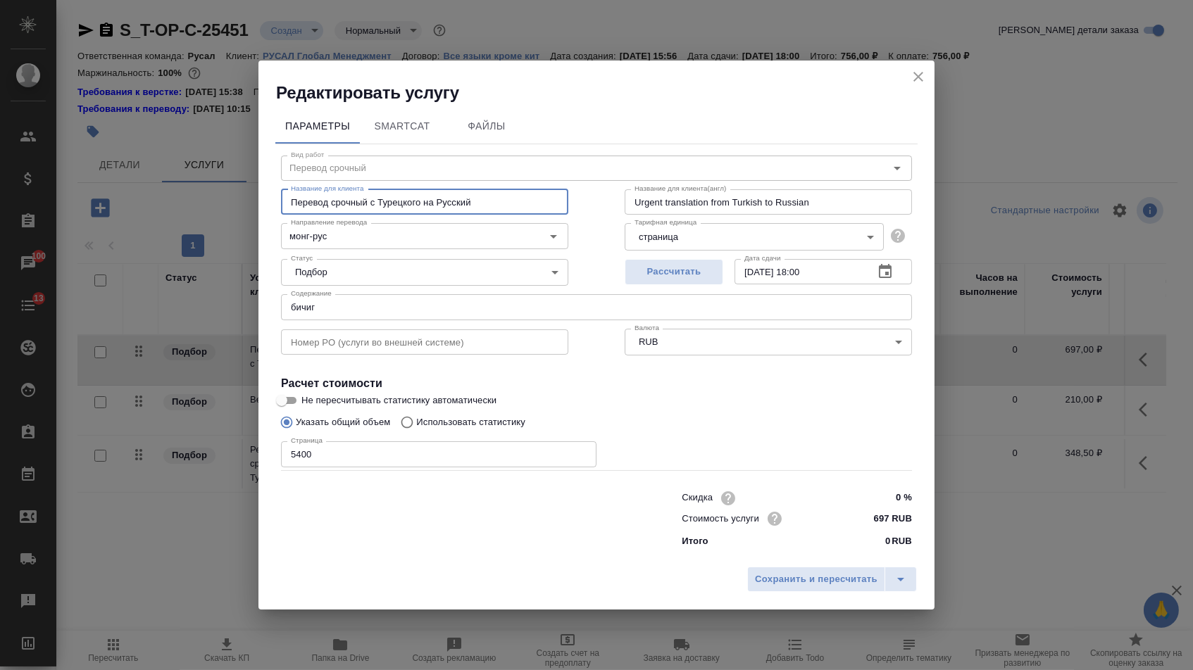
drag, startPoint x: 372, startPoint y: 196, endPoint x: 647, endPoint y: 196, distance: 275.3
click at [647, 196] on div "Название для клиента Перевод срочный с Турецкого на Русский Название для клиент…" at bounding box center [596, 201] width 687 height 90
type input "Перевод срочный"
click at [787, 579] on span "Сохранить и пересчитать" at bounding box center [816, 580] width 122 height 16
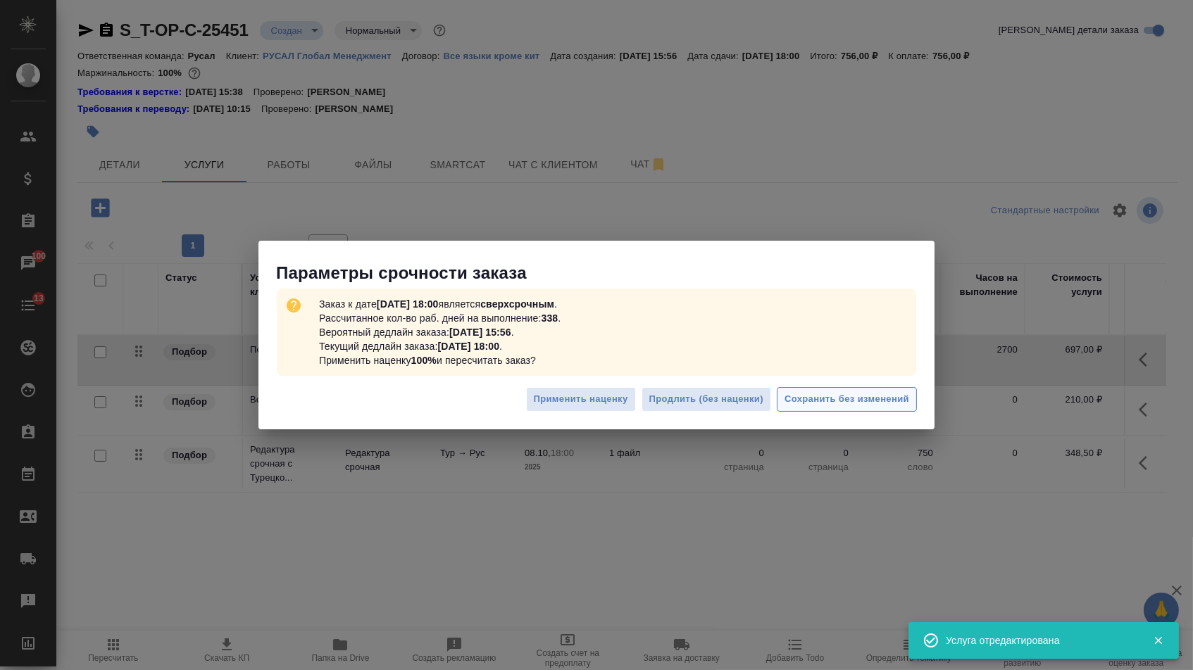
click at [791, 411] on button "Сохранить без изменений" at bounding box center [847, 399] width 140 height 25
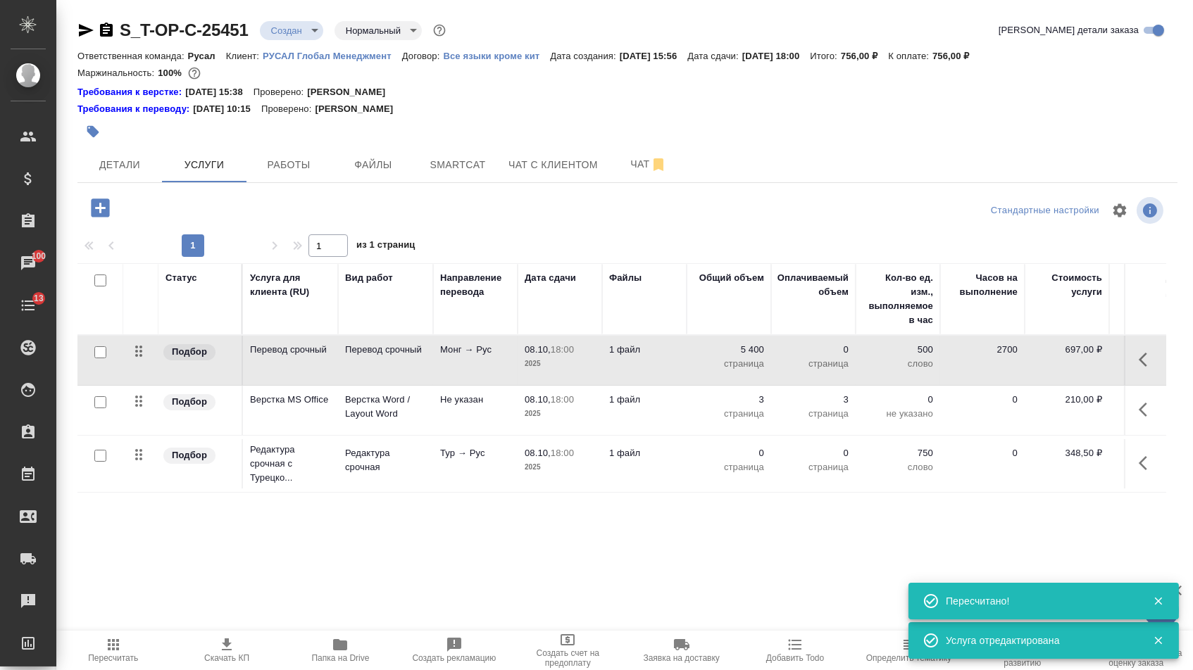
type input "urgent"
click at [1133, 480] on button "button" at bounding box center [1147, 463] width 34 height 34
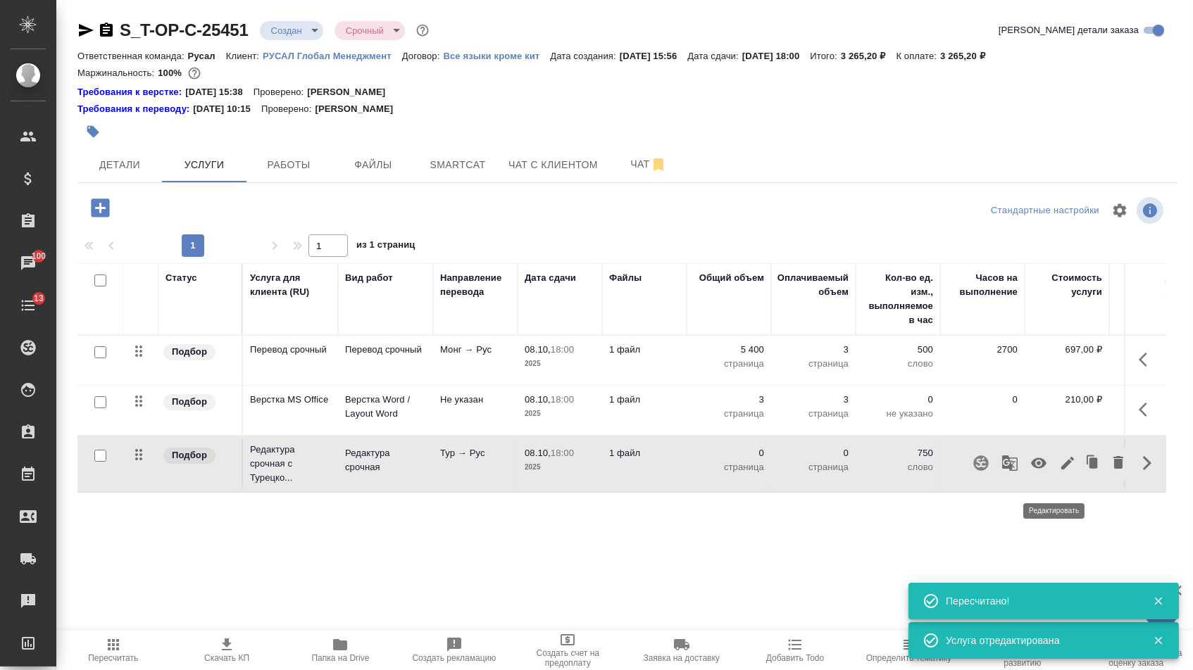
click at [1062, 472] on icon "button" at bounding box center [1067, 463] width 17 height 17
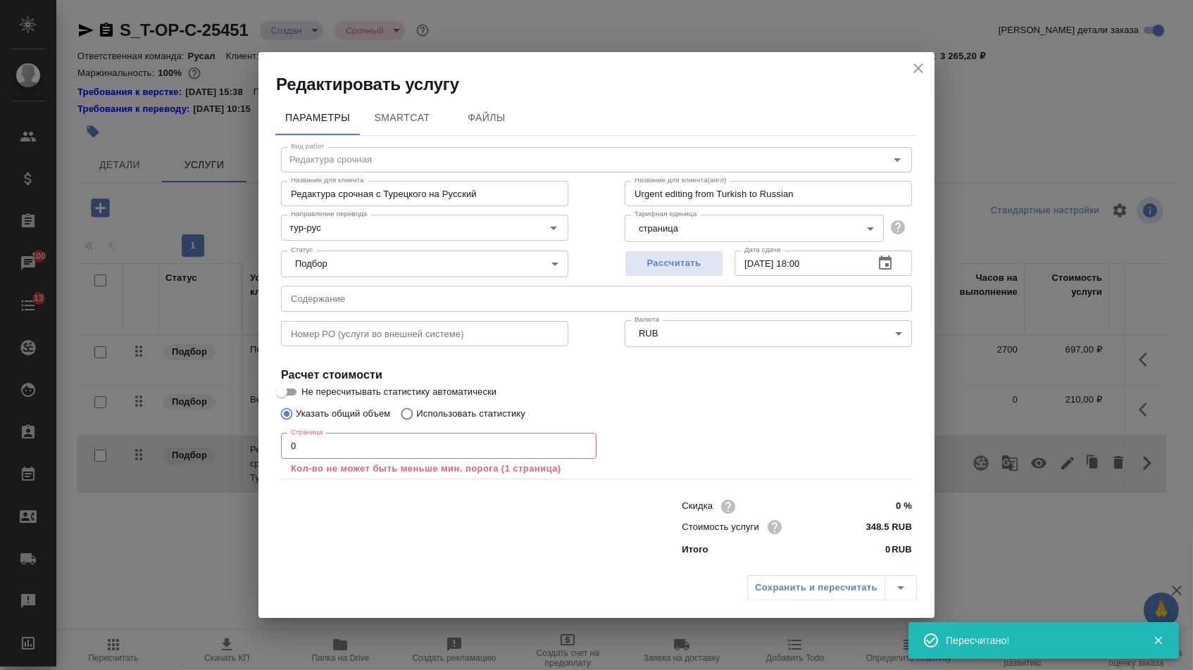
click at [463, 237] on div "Статус Подбор none Статус" at bounding box center [425, 263] width 344 height 92
click at [460, 228] on input "тур-рус" at bounding box center [401, 227] width 232 height 17
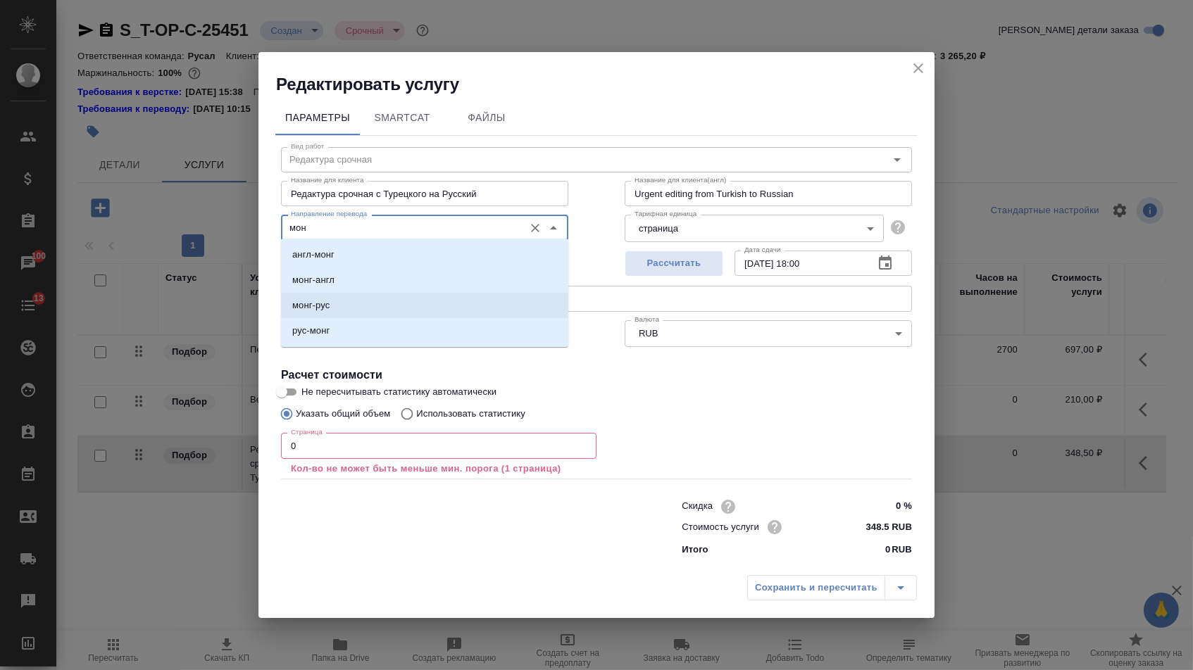
click at [444, 306] on li "монг-рус" at bounding box center [424, 305] width 287 height 25
type input "монг-рус"
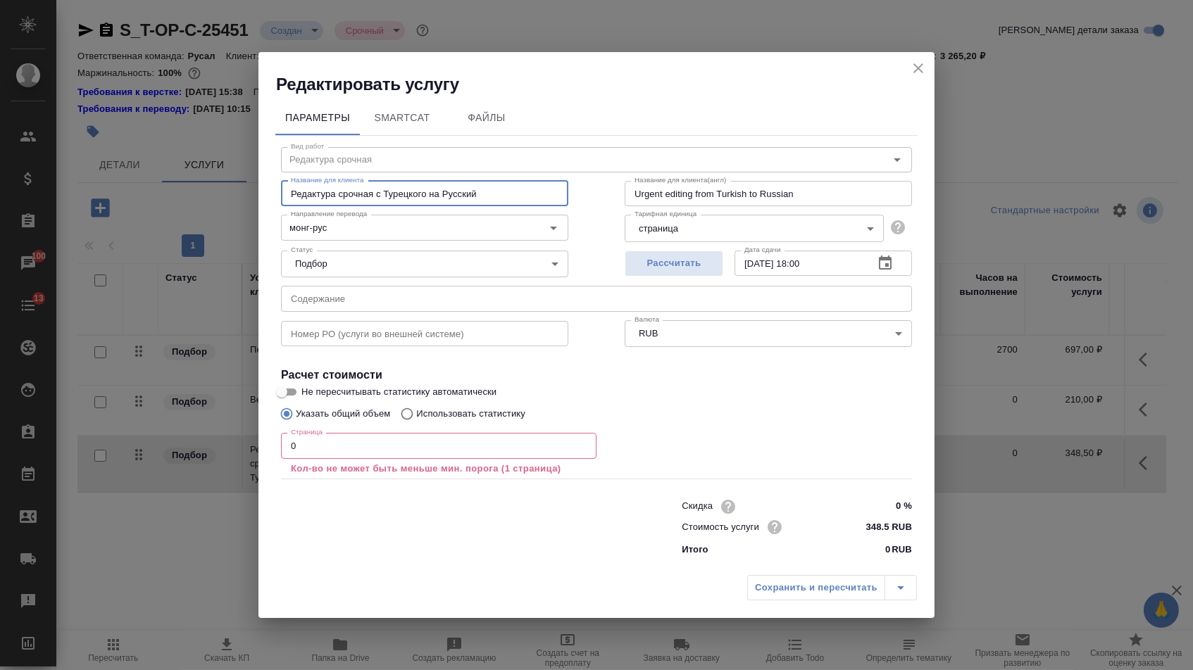
drag, startPoint x: 379, startPoint y: 191, endPoint x: 705, endPoint y: 187, distance: 325.3
click at [705, 187] on div "Название для клиента Редактура срочная с Турецкого на Русский Название для клие…" at bounding box center [596, 192] width 687 height 90
type input "Редактура срочная"
click at [303, 443] on input "0" at bounding box center [438, 445] width 315 height 25
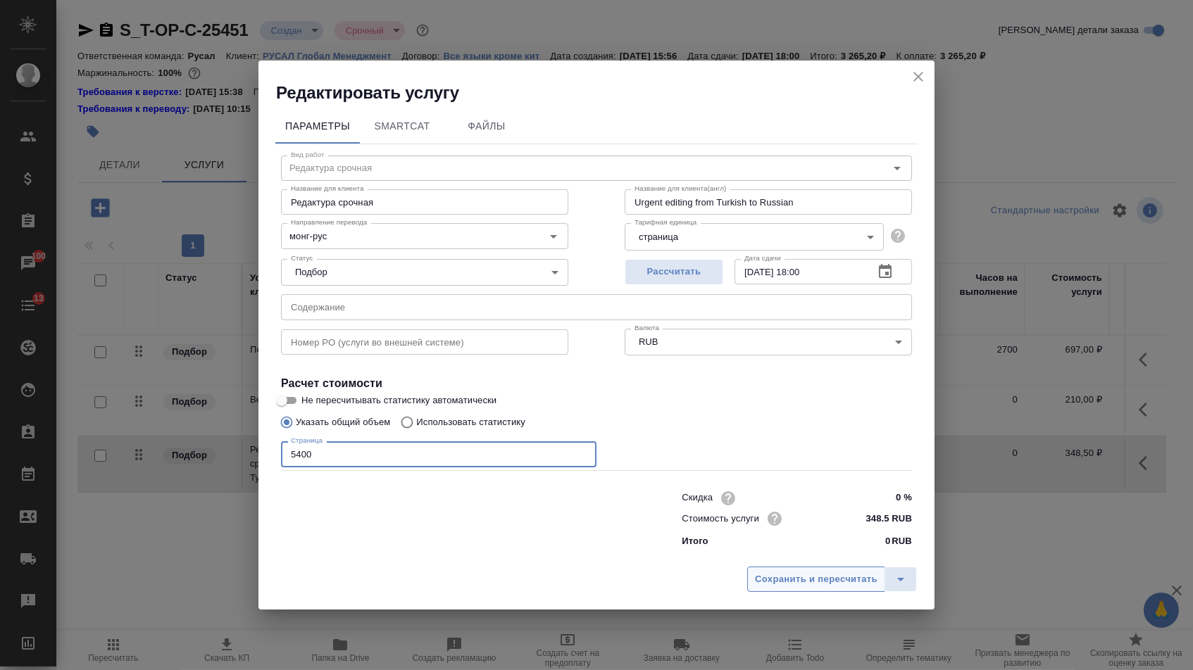
type input "5400"
click at [795, 585] on span "Сохранить и пересчитать" at bounding box center [816, 580] width 122 height 16
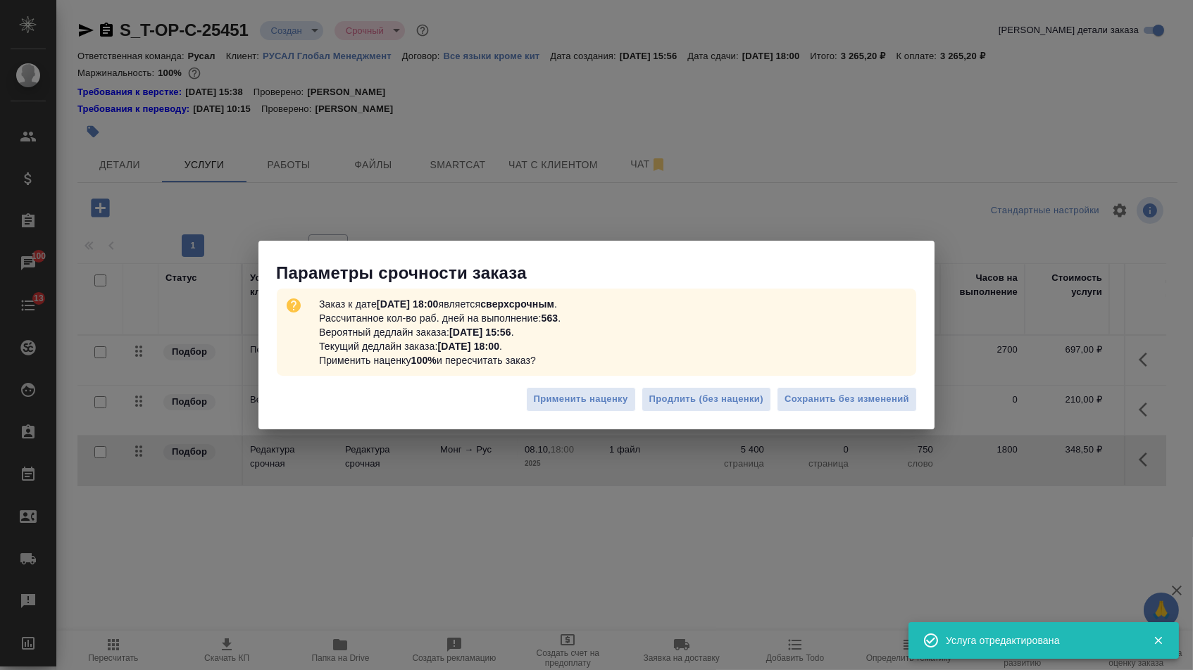
click at [828, 417] on div "Применить наценку Продлить (без наценки) Сохранить без изменений" at bounding box center [596, 404] width 676 height 49
click at [828, 408] on button "Сохранить без изменений" at bounding box center [847, 399] width 140 height 25
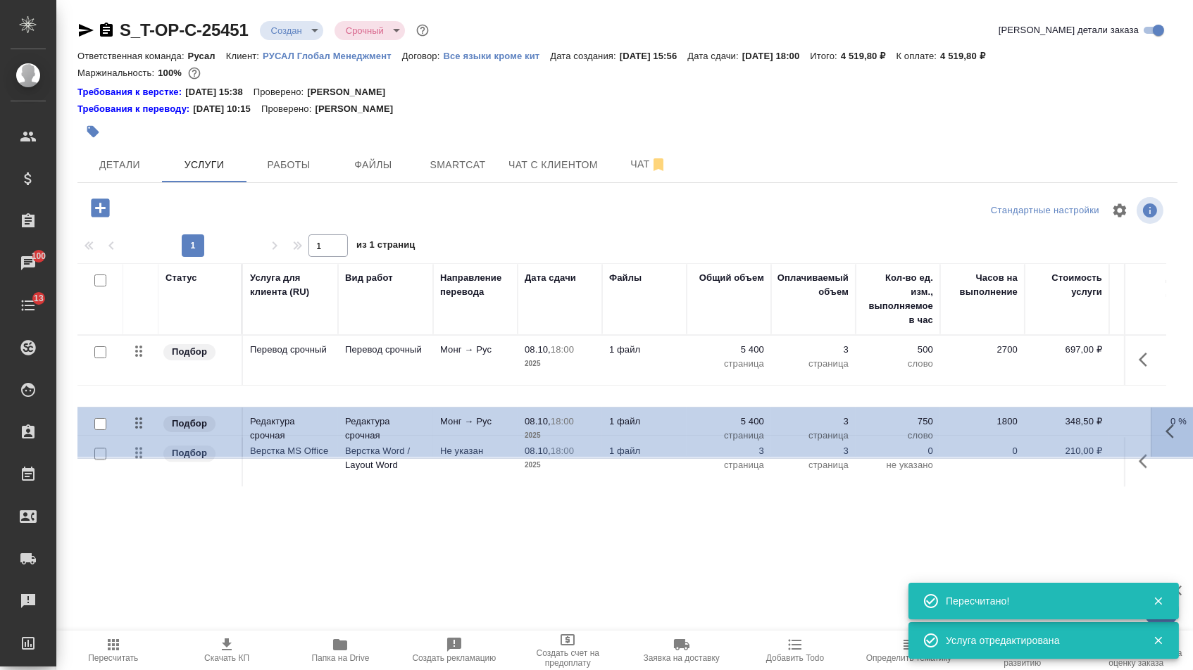
drag, startPoint x: 142, startPoint y: 465, endPoint x: 142, endPoint y: 418, distance: 47.2
click at [142, 418] on tbody "Подбор Перевод срочный Перевод срочный Монг → Рус 08.10, 18:00 2025 1 файл 5 40…" at bounding box center [740, 412] width 1327 height 152
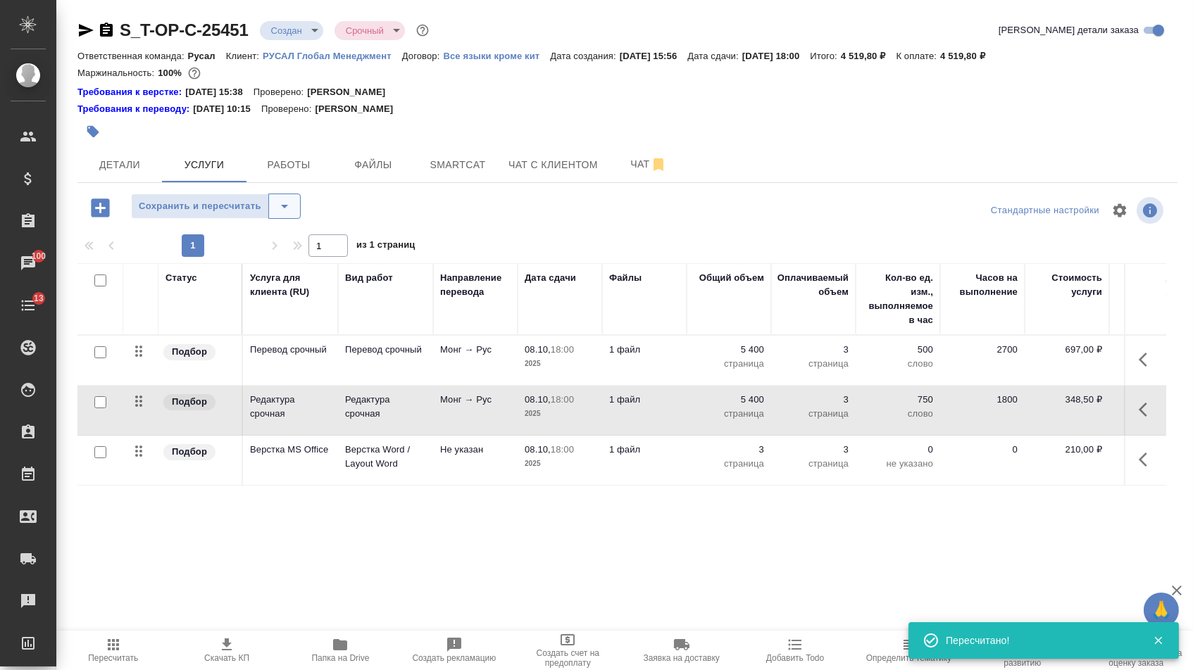
click at [291, 208] on icon "split button" at bounding box center [284, 206] width 17 height 17
click at [288, 233] on li "Сохранить" at bounding box center [221, 243] width 173 height 23
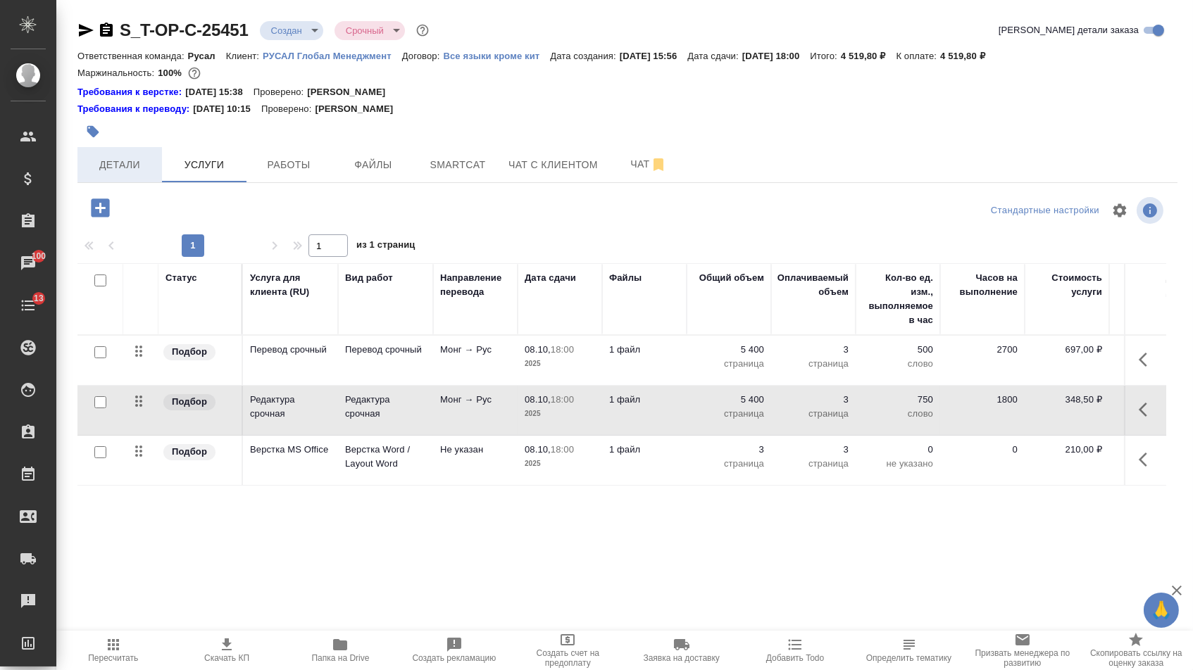
click at [158, 158] on button "Детали" at bounding box center [119, 164] width 84 height 35
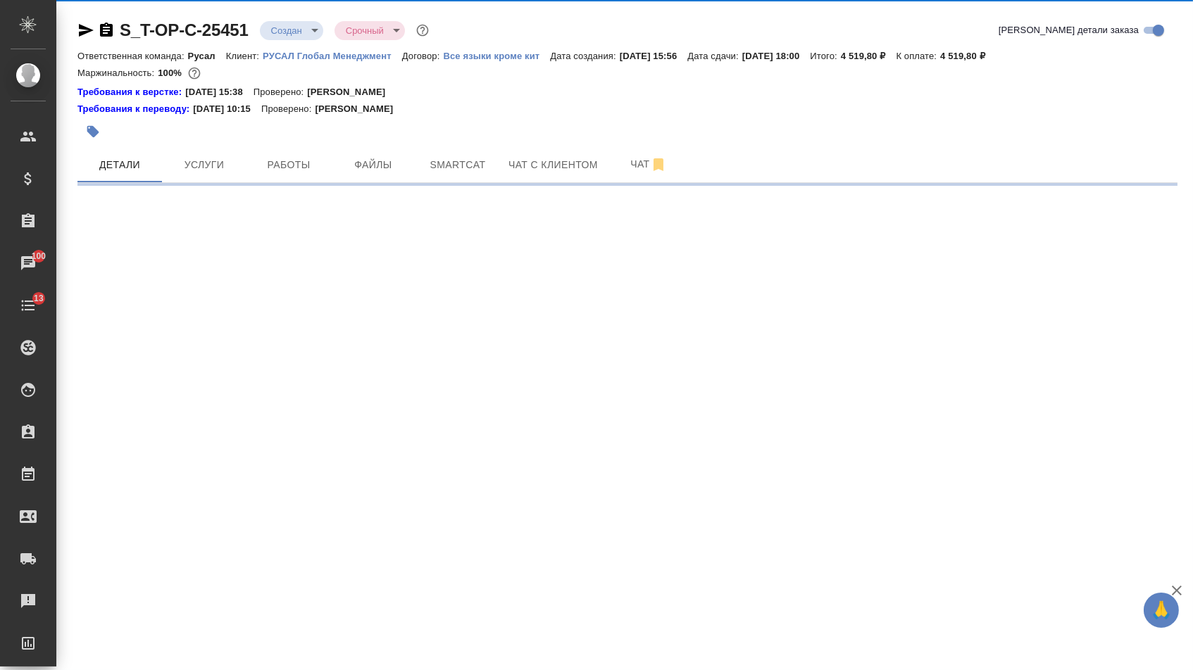
click at [302, 31] on body "🙏 .cls-1 fill:#fff; AWATERA [PERSON_NAME] Спецификации Заказы 100 Чаты 13 Todo …" at bounding box center [596, 335] width 1193 height 670
select select "RU"
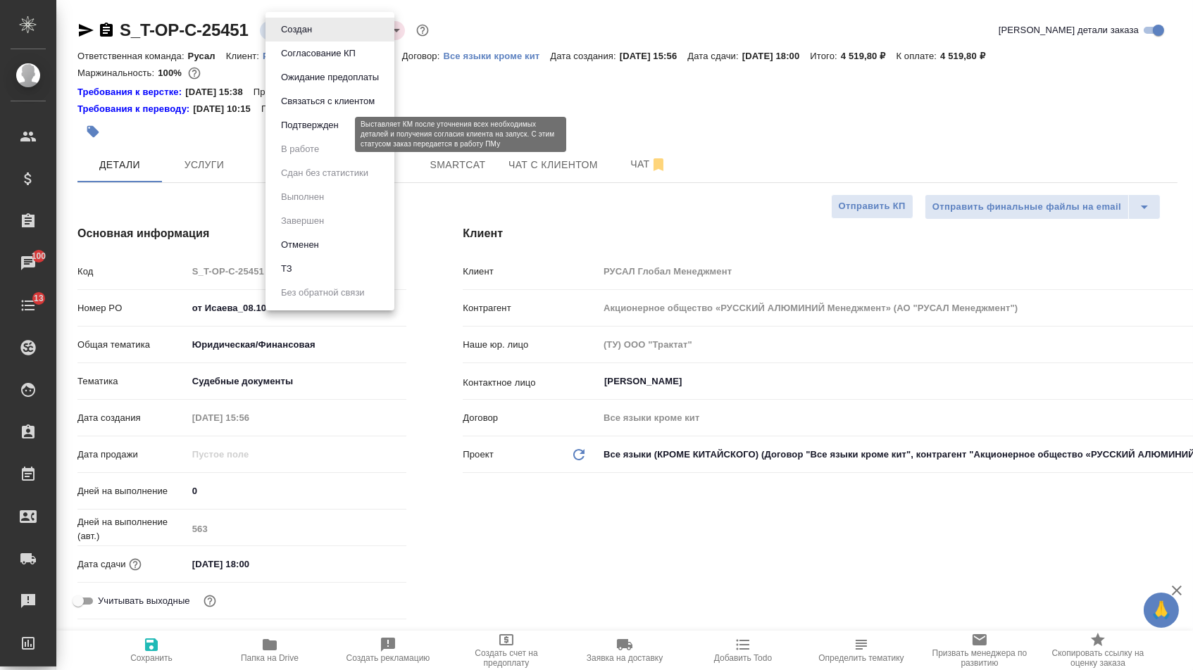
click at [298, 133] on button "Подтвержден" at bounding box center [310, 125] width 66 height 15
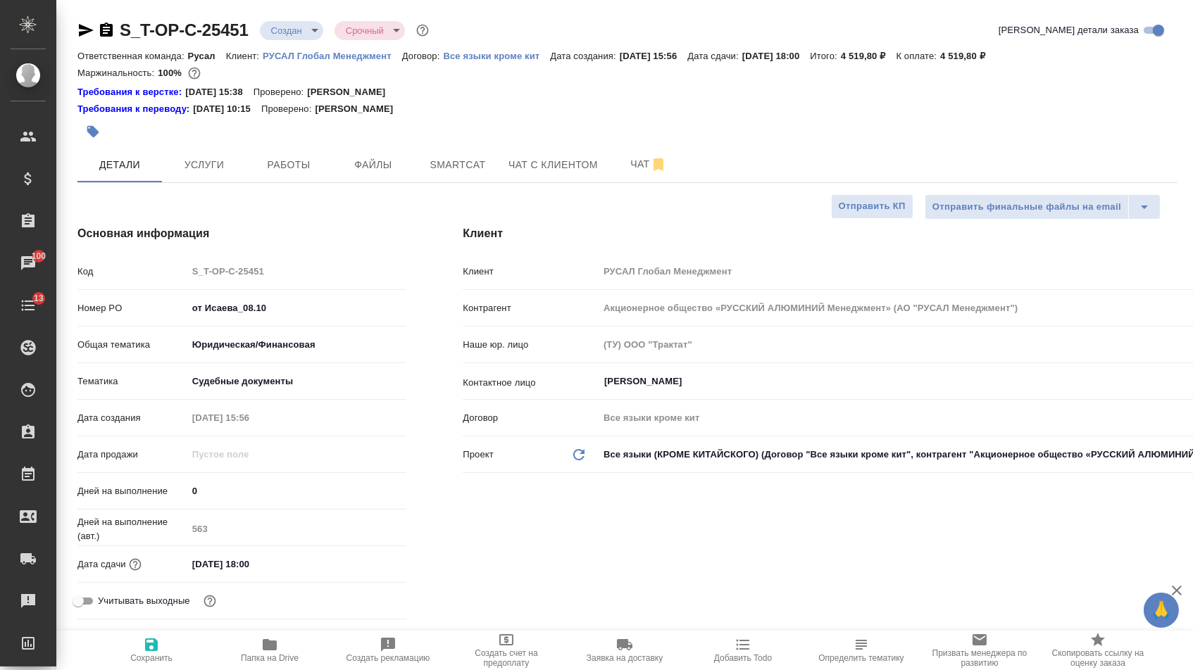
click at [86, 27] on icon "button" at bounding box center [86, 30] width 15 height 13
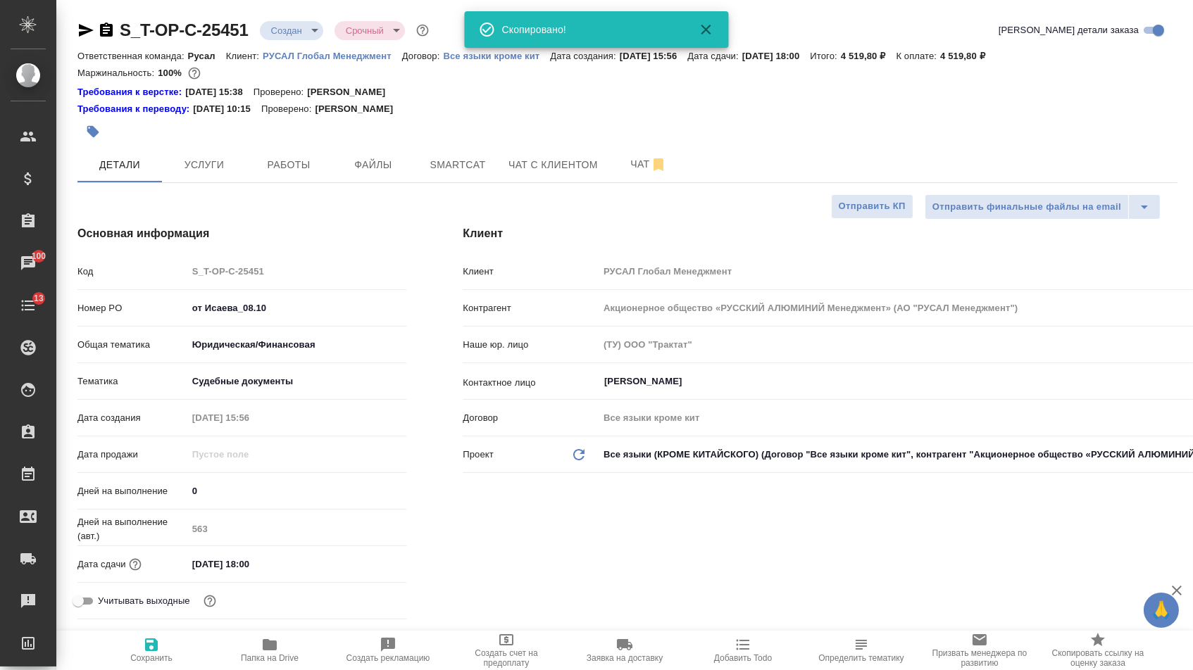
type textarea "x"
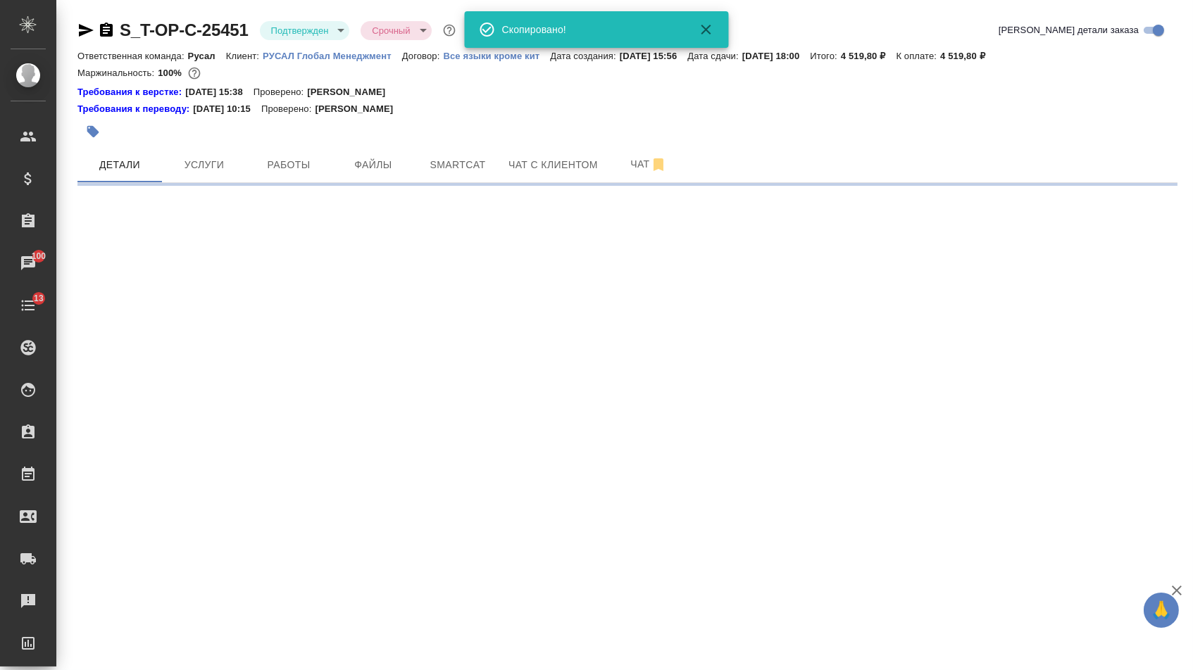
select select "RU"
